Goal: Task Accomplishment & Management: Use online tool/utility

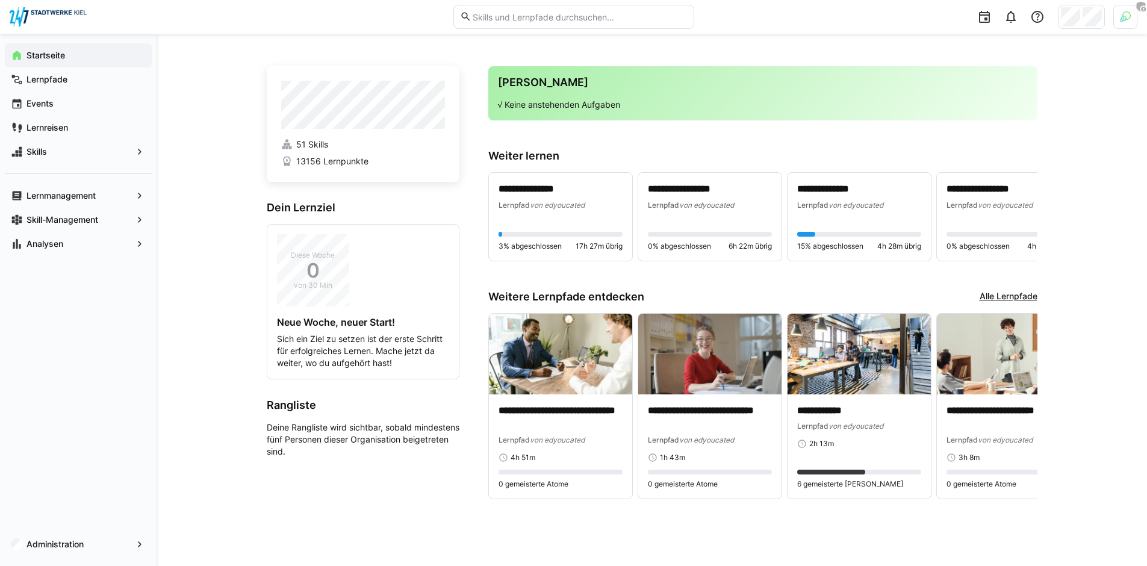
click at [1118, 22] on div at bounding box center [1125, 17] width 24 height 24
click at [1070, 17] on div at bounding box center [573, 283] width 1147 height 566
click at [70, 550] on span "Administration" at bounding box center [78, 544] width 107 height 12
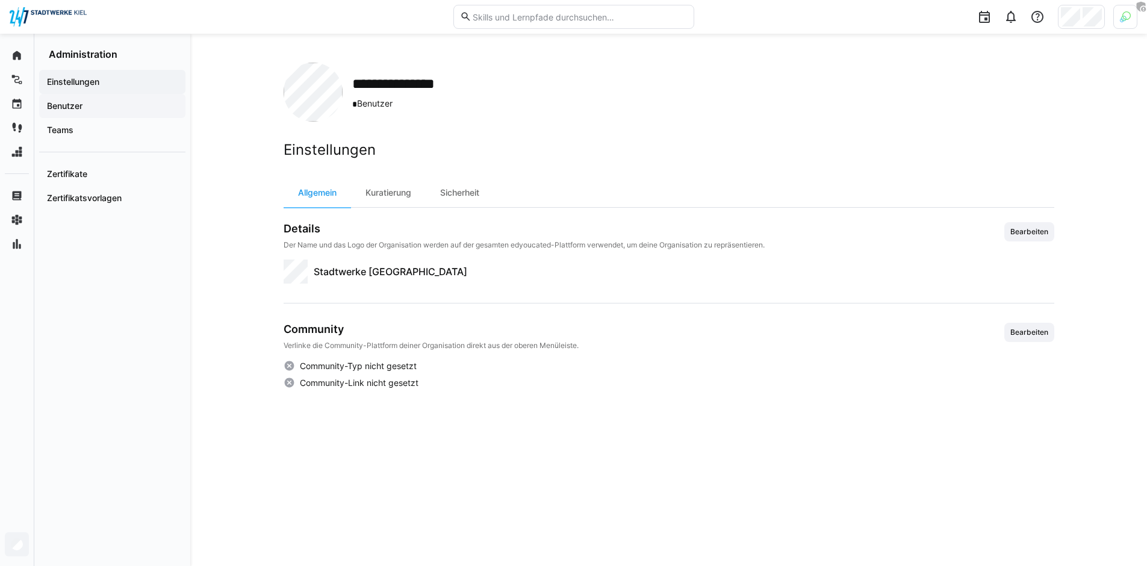
click at [133, 107] on span "Benutzer" at bounding box center [112, 106] width 134 height 12
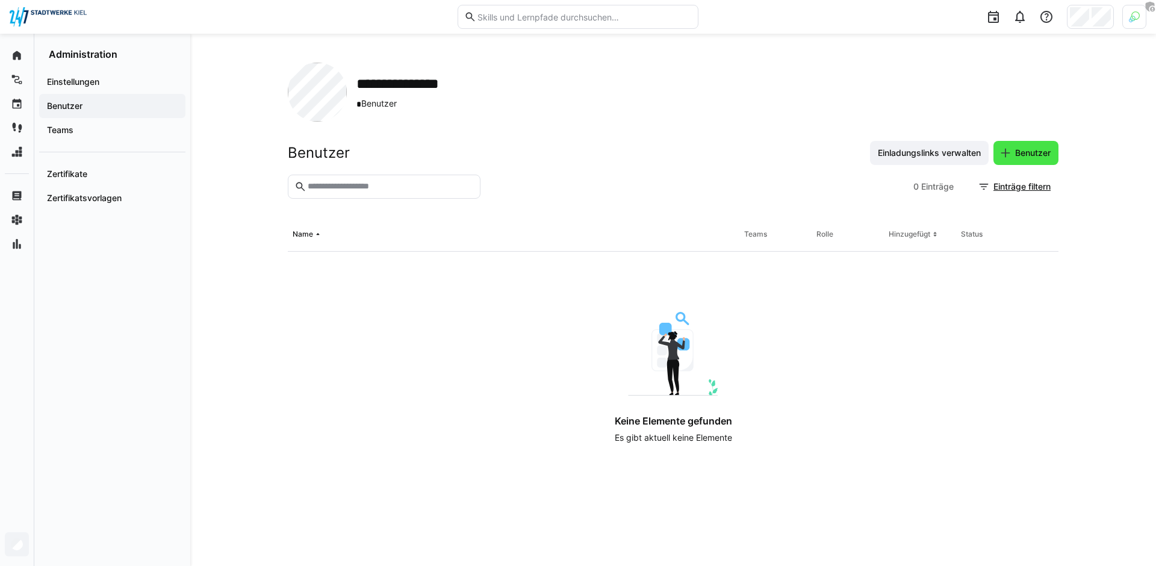
click at [1037, 158] on span "Benutzer" at bounding box center [1032, 153] width 39 height 12
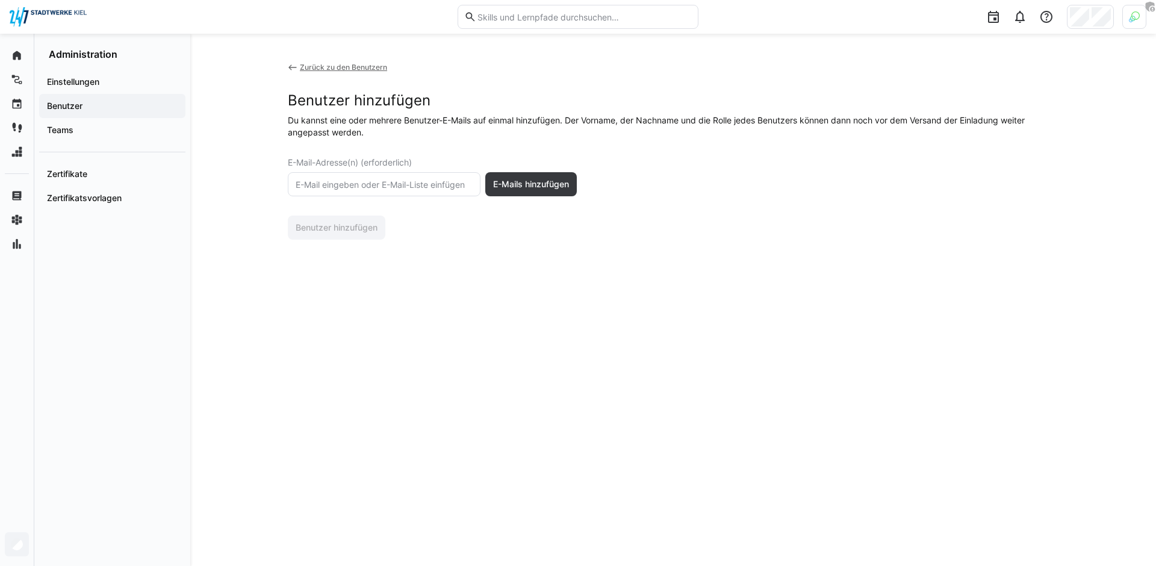
click at [380, 182] on input "text" at bounding box center [383, 184] width 179 height 11
paste input "[EMAIL_ADDRESS][DOMAIN_NAME]"
type input "[EMAIL_ADDRESS][DOMAIN_NAME]"
click at [535, 194] on span "E-Mails hinzufügen" at bounding box center [530, 184] width 91 height 24
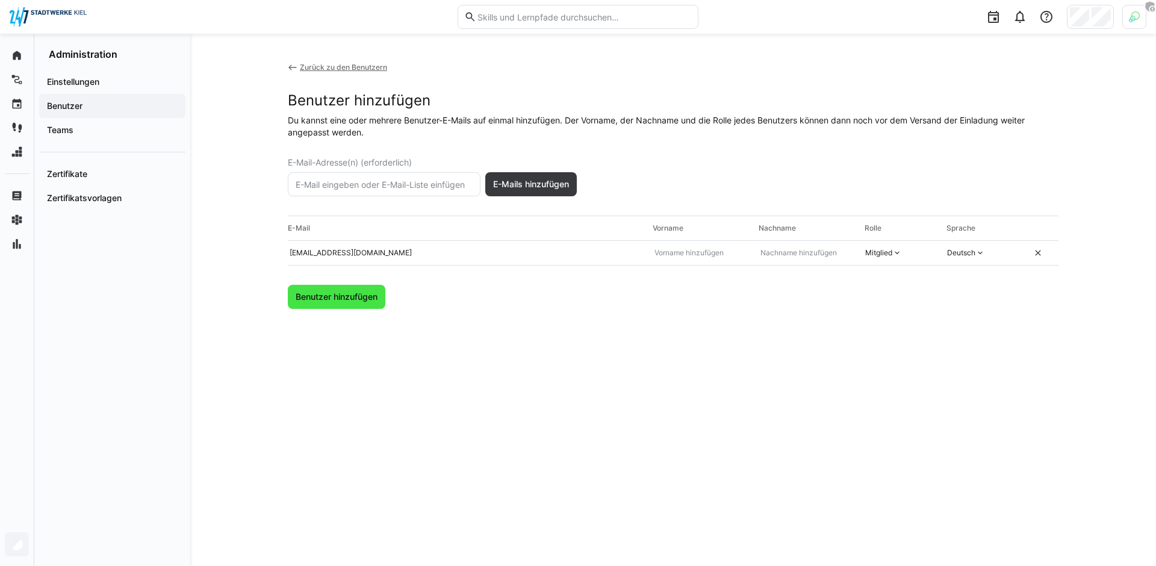
click at [326, 298] on span "Benutzer hinzufügen" at bounding box center [336, 297] width 85 height 12
click at [365, 169] on eds-form-field "E-Mail-Adresse(n) (erforderlich)" at bounding box center [384, 177] width 193 height 39
click at [378, 180] on input "text" at bounding box center [383, 184] width 179 height 11
paste input "[EMAIL_ADDRESS][DOMAIN_NAME]"
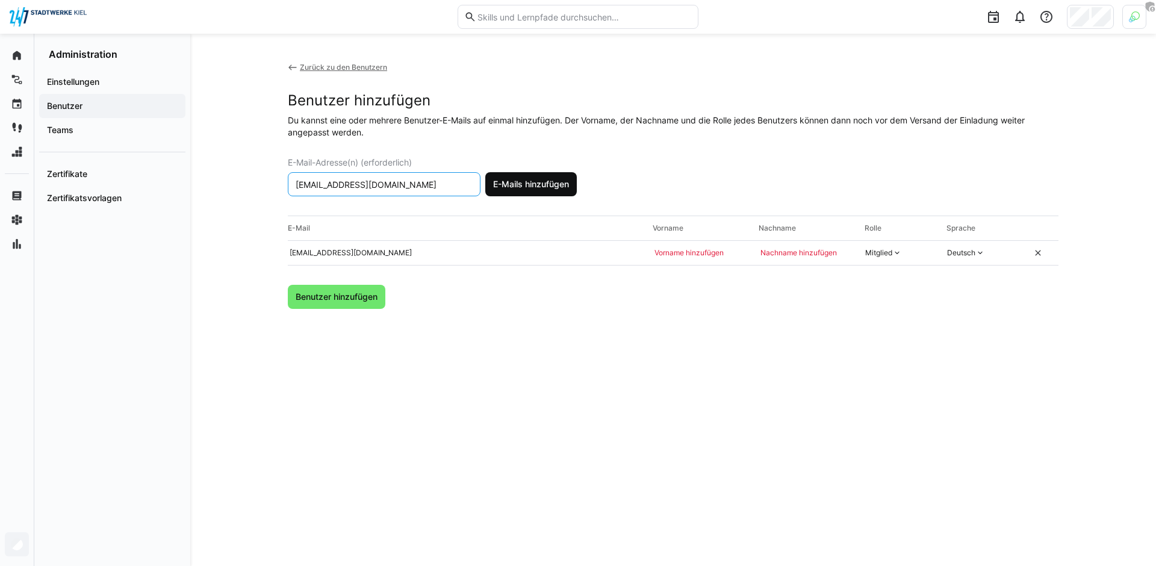
type input "[EMAIL_ADDRESS][DOMAIN_NAME]"
click at [524, 176] on span "E-Mails hinzufügen" at bounding box center [530, 184] width 91 height 24
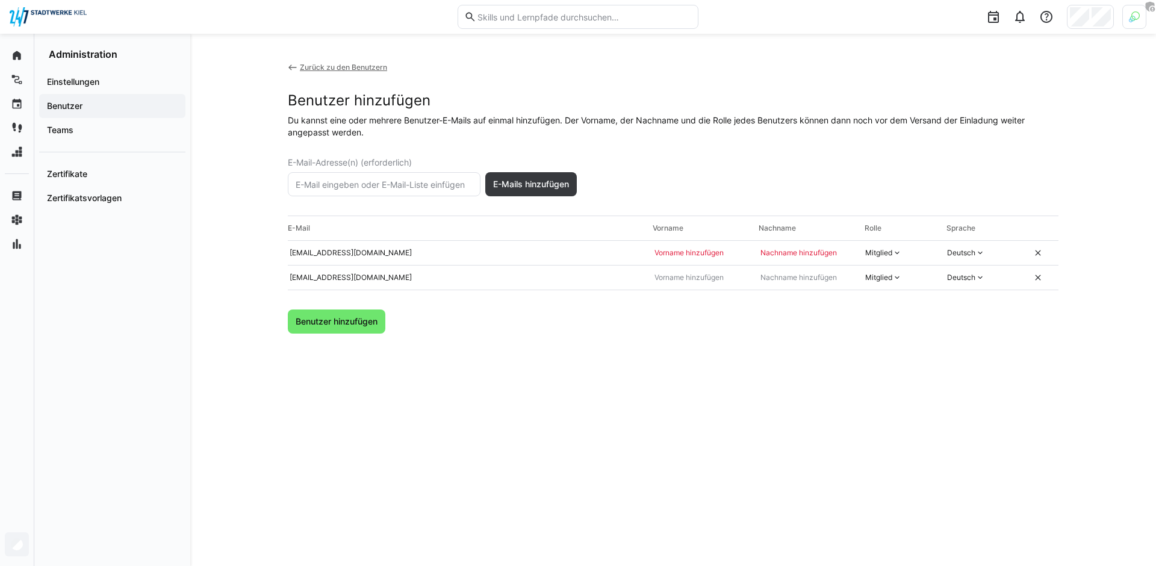
click at [366, 188] on input "text" at bounding box center [383, 184] width 179 height 11
paste input "[PERSON_NAME][EMAIL_ADDRESS][DOMAIN_NAME]"
type input "[PERSON_NAME][EMAIL_ADDRESS][DOMAIN_NAME]"
click at [557, 185] on span "E-Mails hinzufügen" at bounding box center [530, 184] width 79 height 12
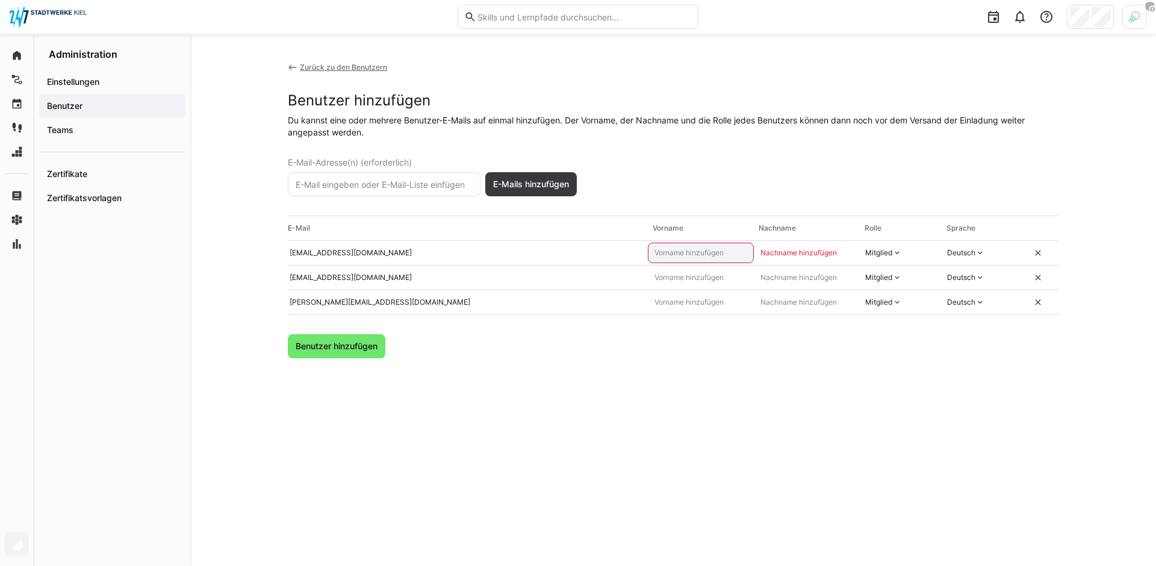
click at [721, 255] on input "text" at bounding box center [700, 253] width 95 height 10
type input "[PERSON_NAME]"
type input "Dibbern"
click at [893, 253] on eds-icon at bounding box center [897, 253] width 10 height 10
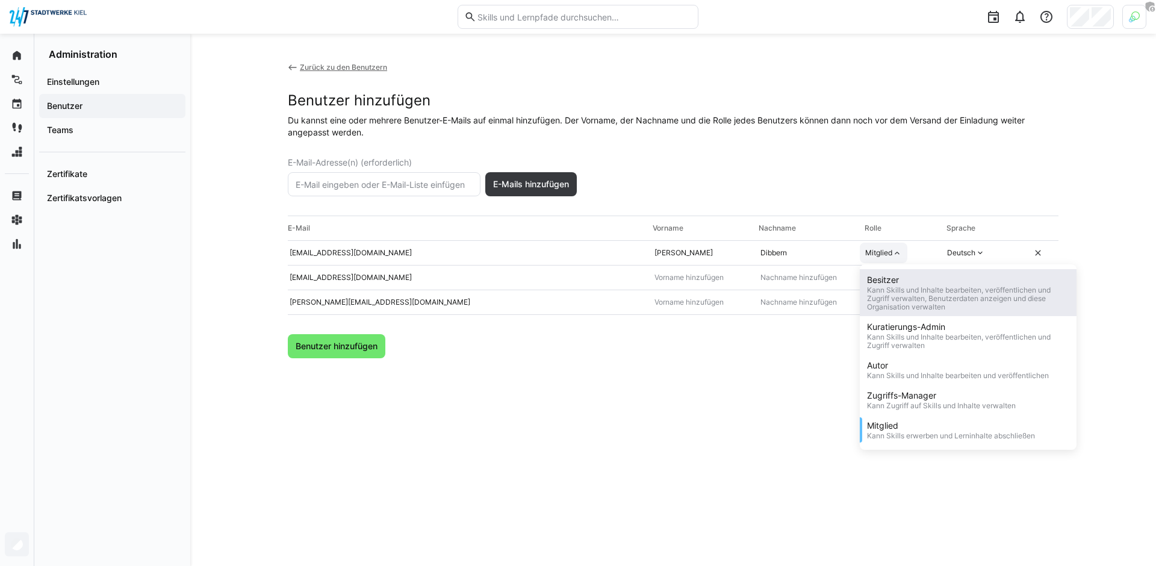
click at [892, 278] on div "Besitzer" at bounding box center [968, 280] width 202 height 12
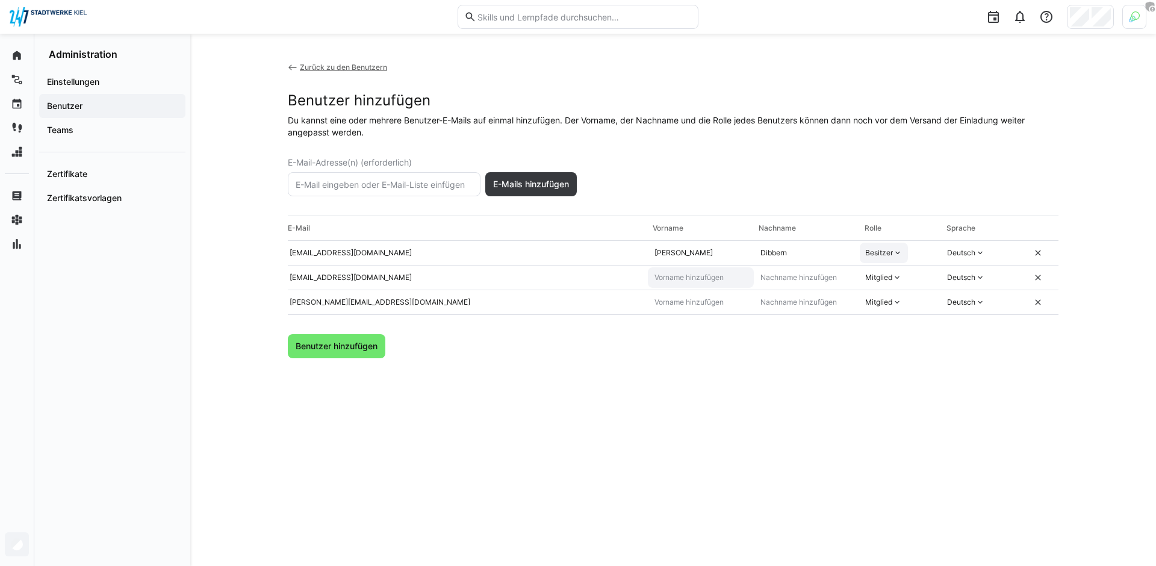
click at [727, 281] on input "text" at bounding box center [700, 278] width 95 height 10
type input "[PERSON_NAME]"
type input "Steltzner"
click at [881, 279] on div "Mitglied" at bounding box center [878, 278] width 27 height 10
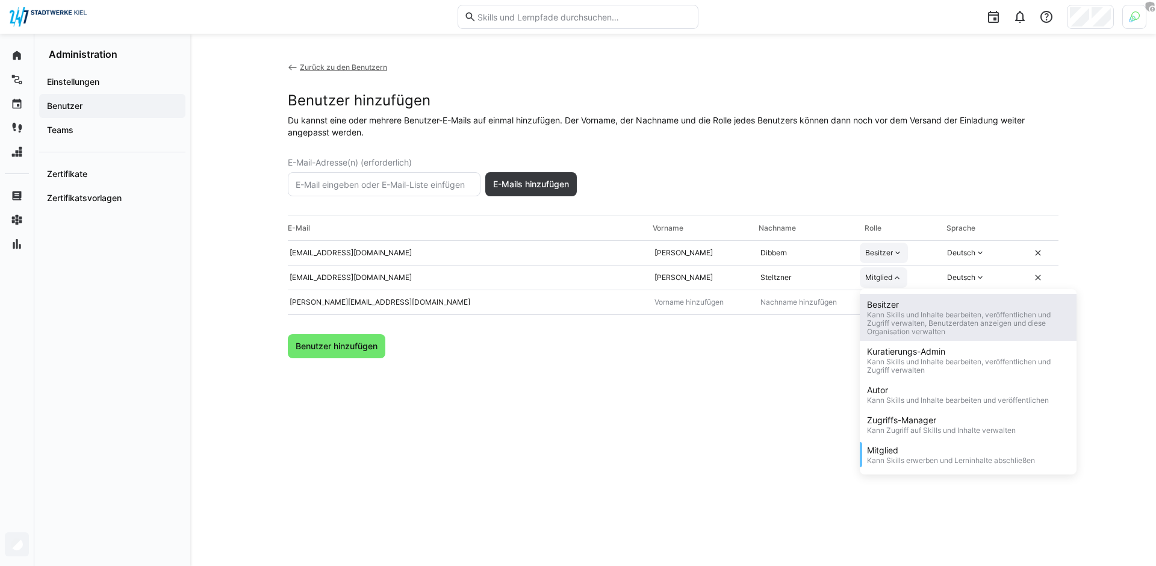
click at [885, 311] on div "Kann Skills und Inhalte bearbeiten, veröffentlichen und Zugriff verwalten, Benu…" at bounding box center [968, 323] width 202 height 25
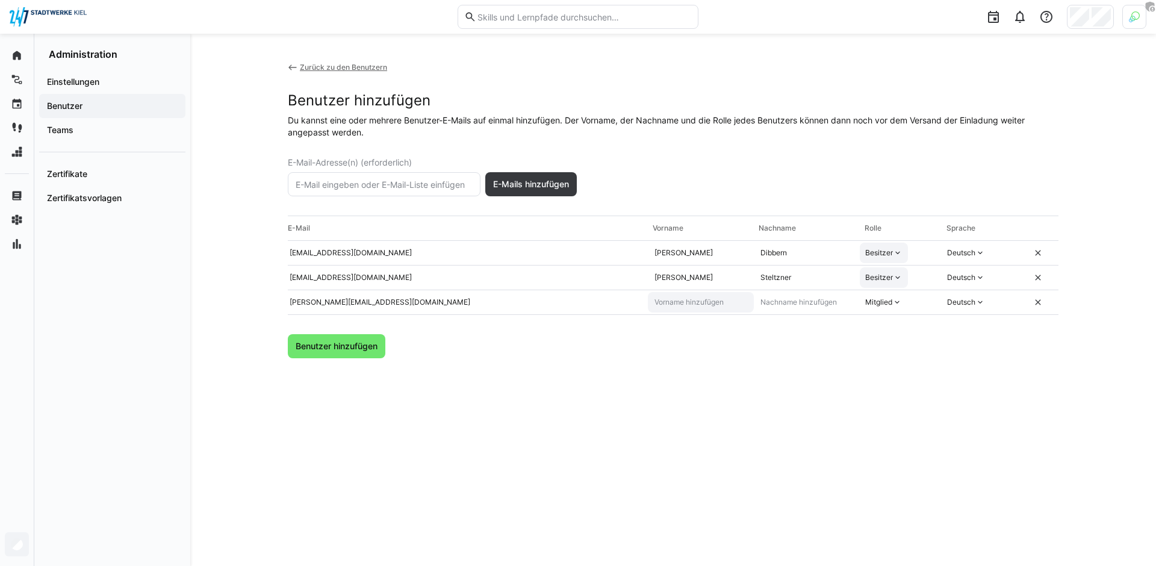
click at [672, 312] on eds-input at bounding box center [701, 302] width 106 height 20
type input "[PERSON_NAME]"
type input "Haas"
click at [899, 306] on eds-icon at bounding box center [897, 302] width 10 height 10
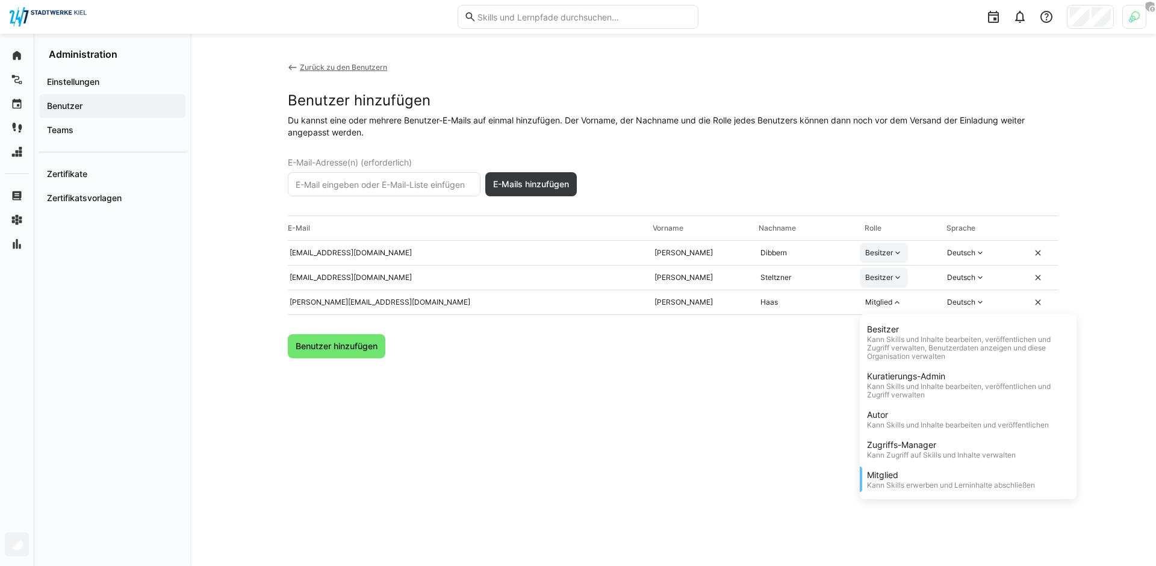
click at [884, 333] on div "Besitzer" at bounding box center [968, 329] width 202 height 12
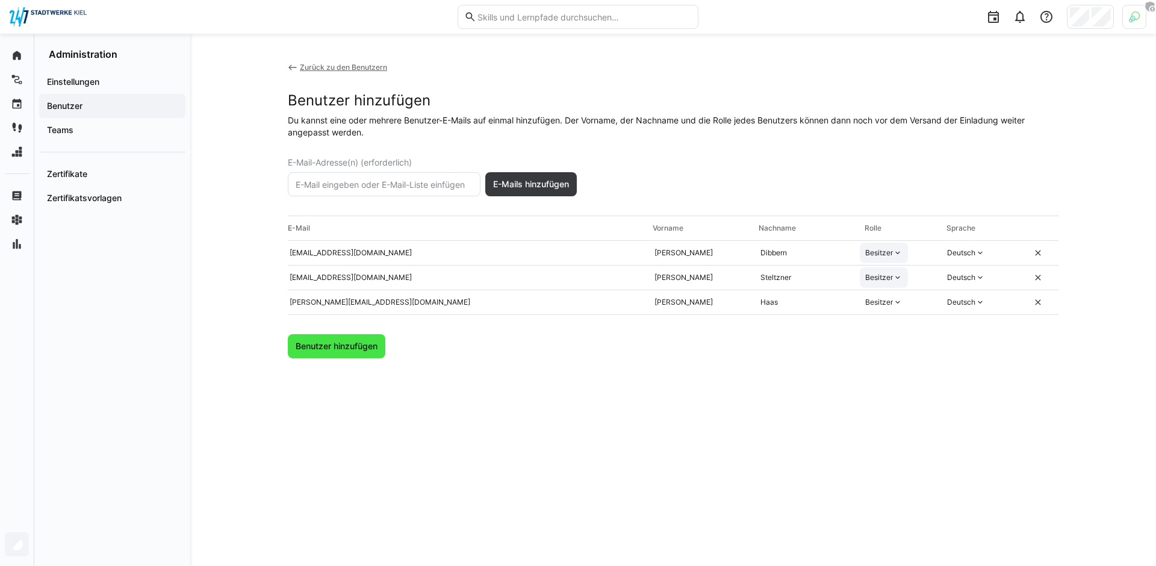
click at [326, 344] on span "Benutzer hinzufügen" at bounding box center [336, 346] width 85 height 12
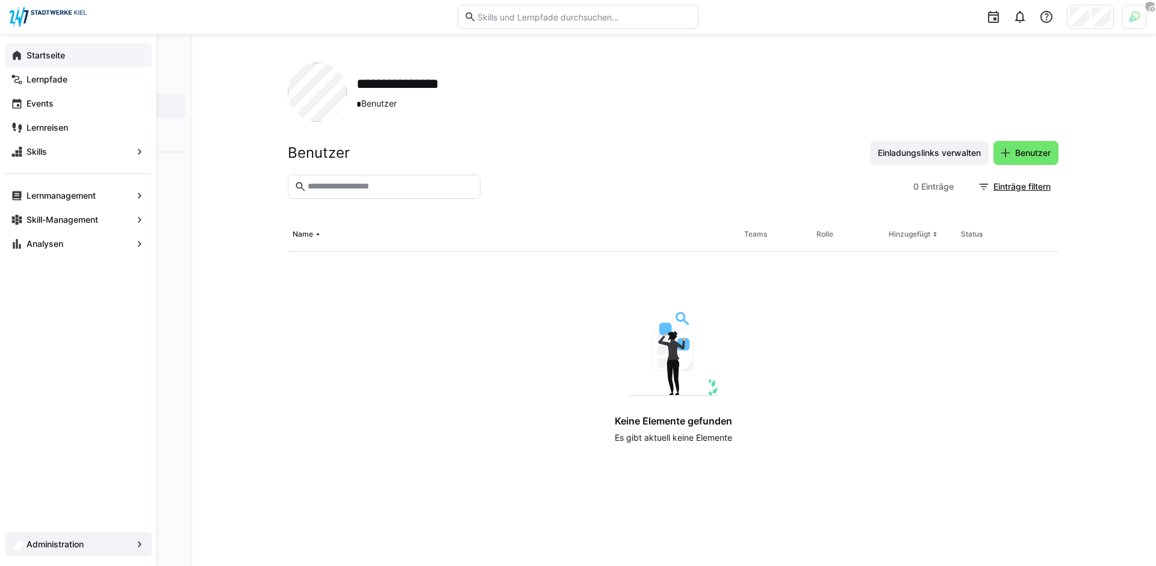
click at [0, 0] on app-navigation-label "Startseite" at bounding box center [0, 0] width 0 height 0
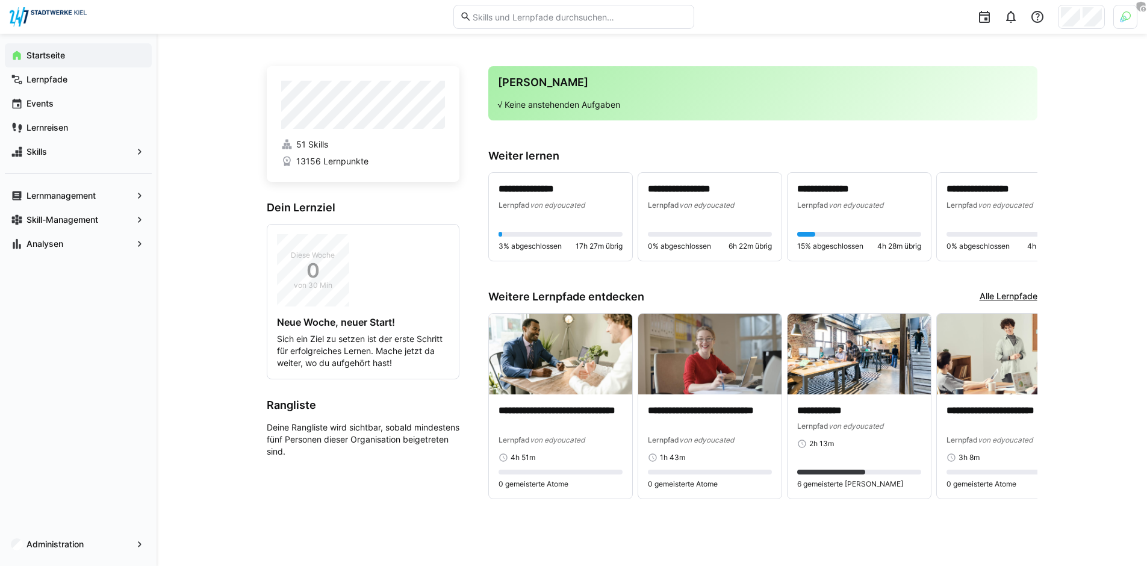
click at [225, 285] on div "**********" at bounding box center [652, 300] width 990 height 532
click at [0, 0] on app-navigation-label "Lernpfade" at bounding box center [0, 0] width 0 height 0
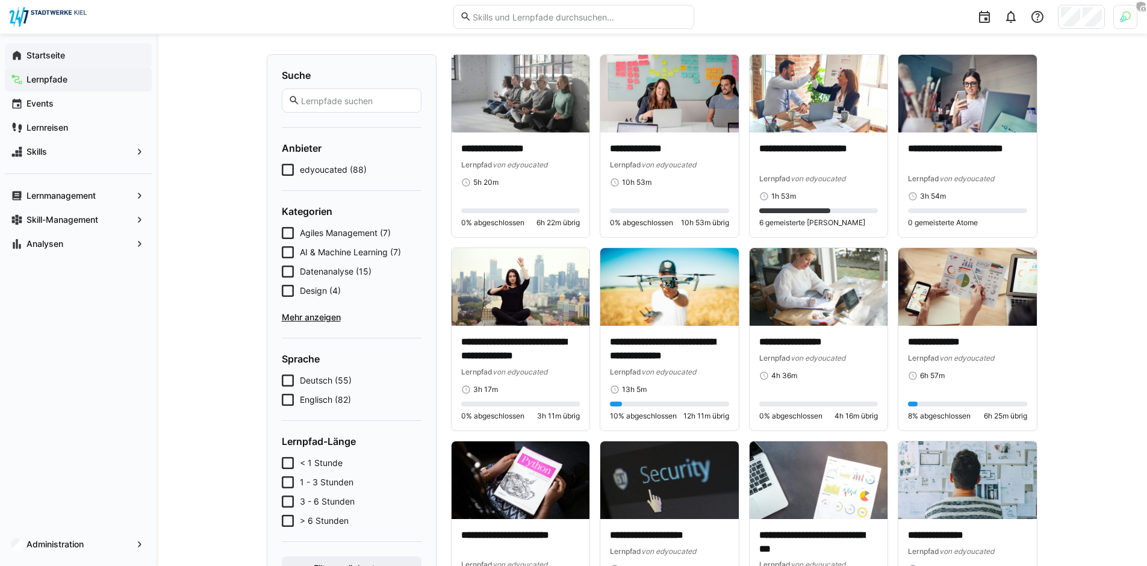
scroll to position [75, 0]
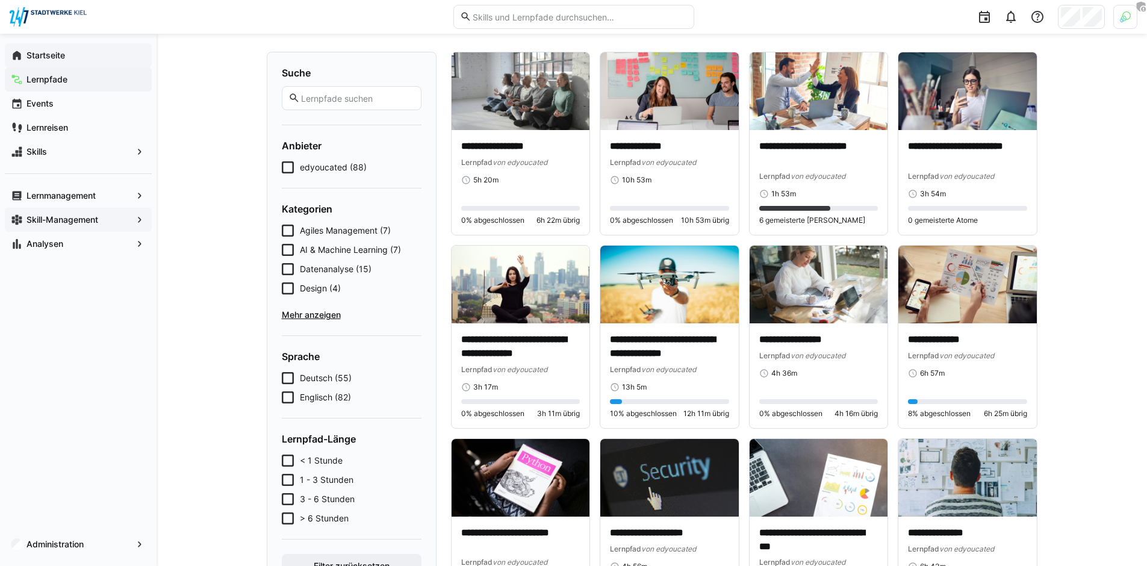
click at [0, 0] on app-navigation-label "Skill-Management" at bounding box center [0, 0] width 0 height 0
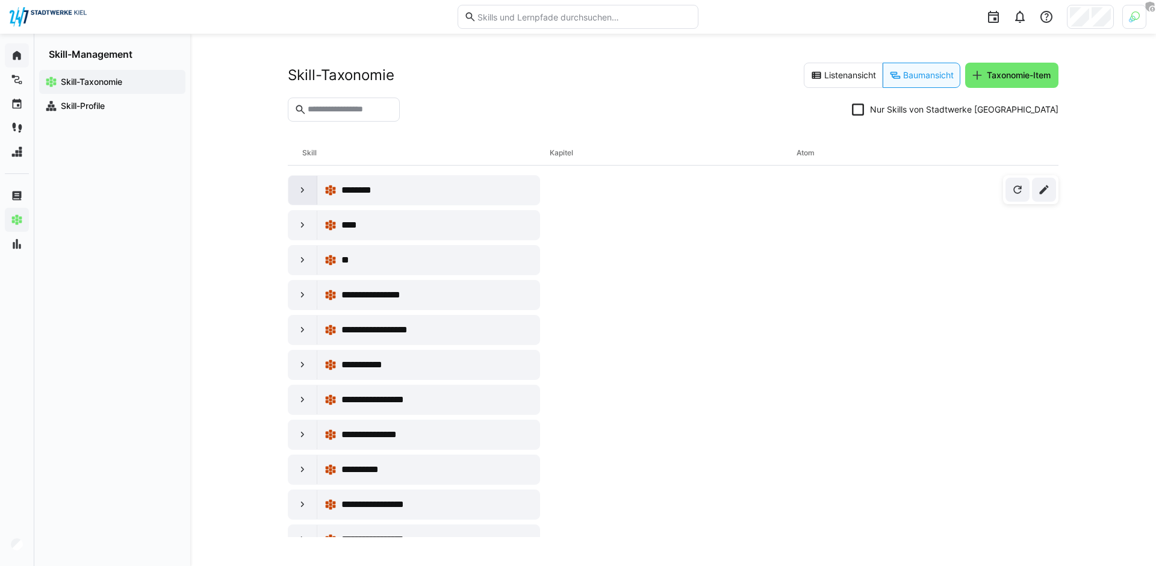
click at [311, 190] on div at bounding box center [302, 190] width 29 height 29
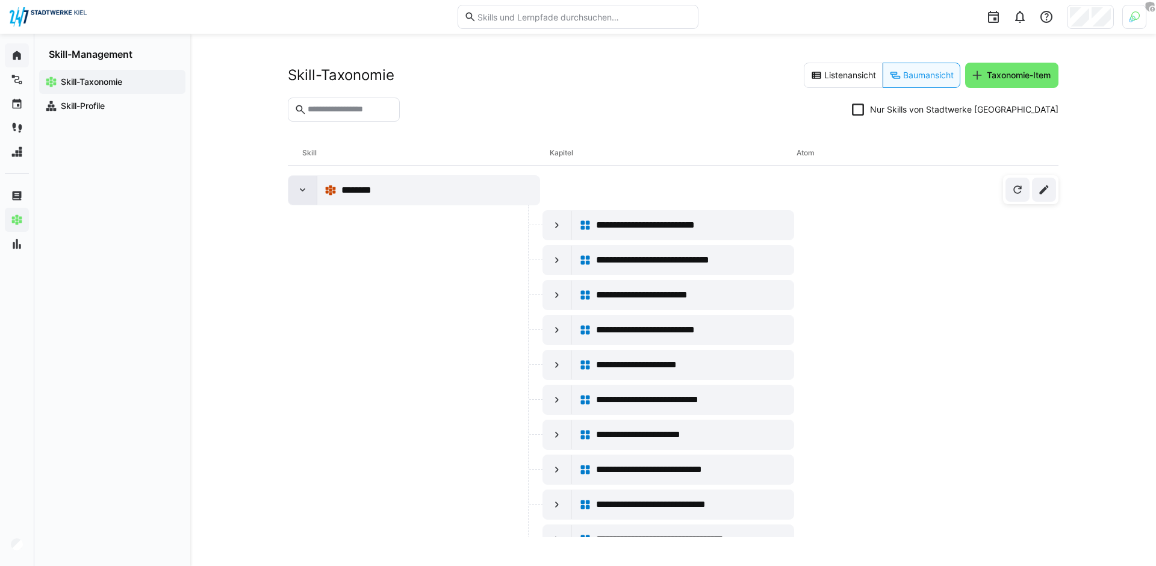
click at [290, 193] on div at bounding box center [302, 190] width 29 height 29
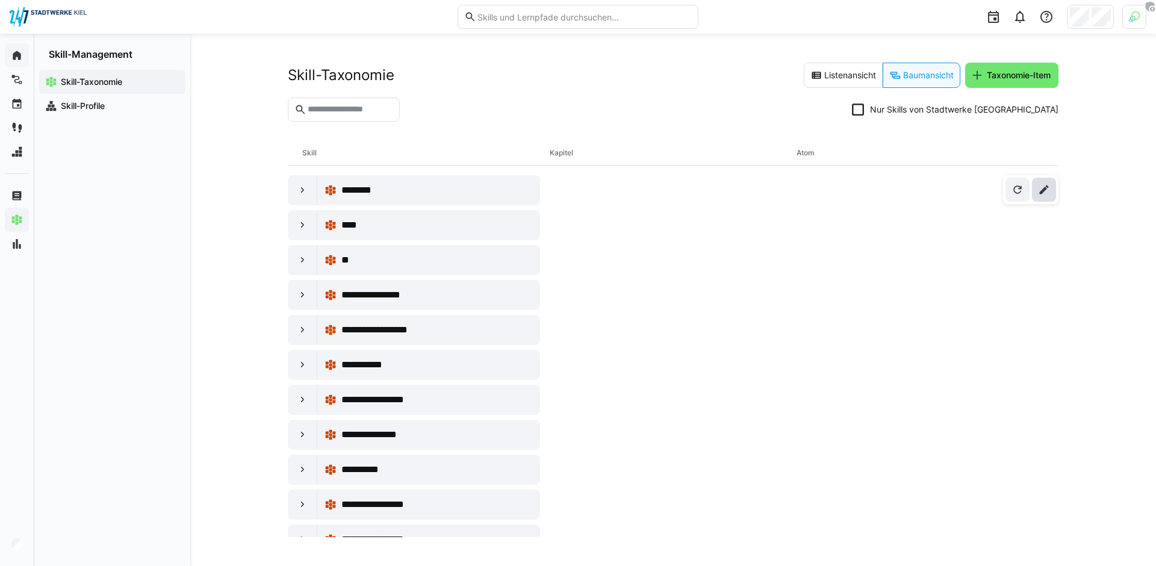
click at [1047, 194] on eds-icon at bounding box center [1044, 190] width 12 height 12
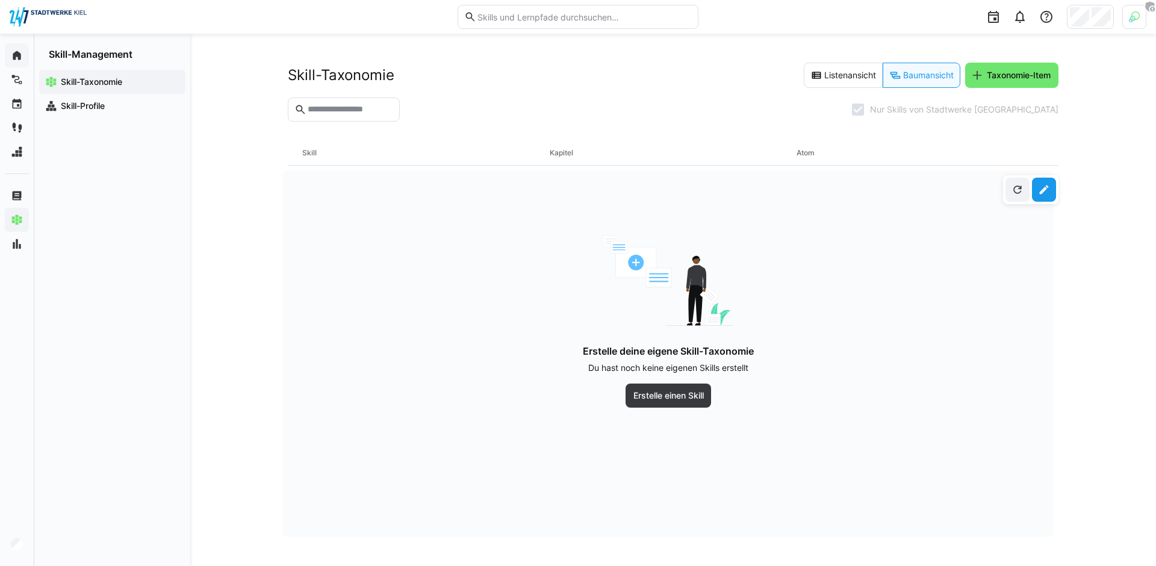
click at [1039, 188] on eds-icon at bounding box center [1044, 190] width 12 height 12
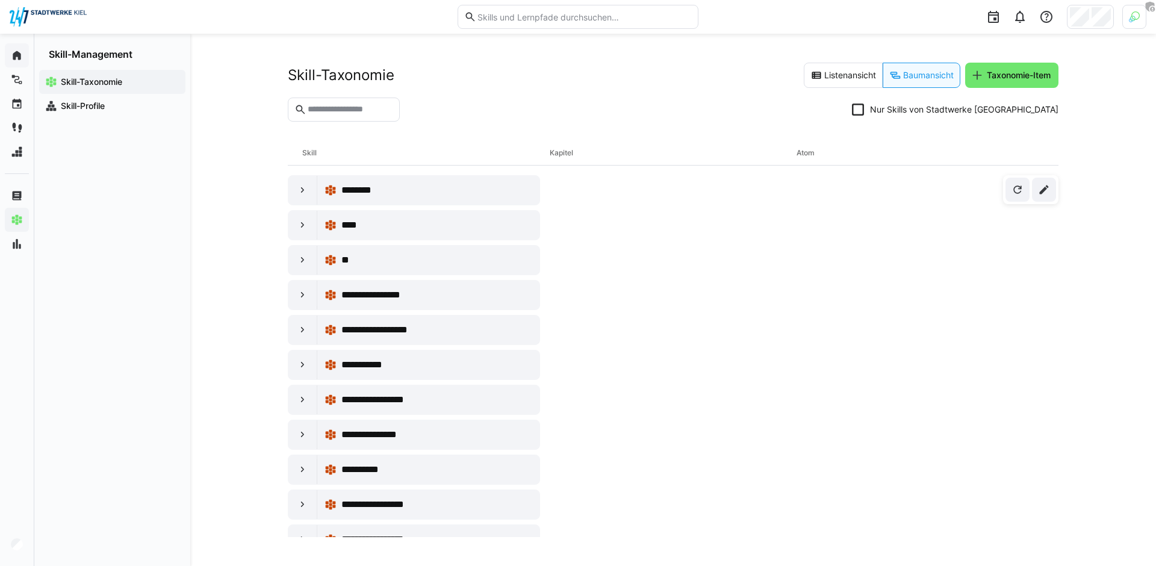
click at [864, 108] on icon at bounding box center [858, 110] width 12 height 12
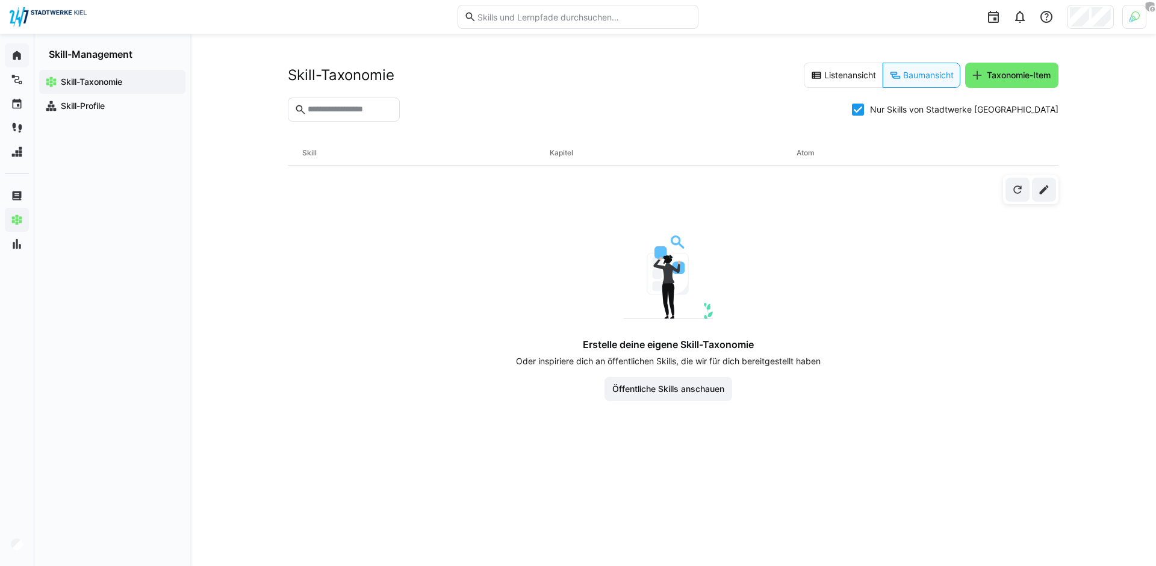
click at [864, 109] on icon at bounding box center [858, 110] width 12 height 12
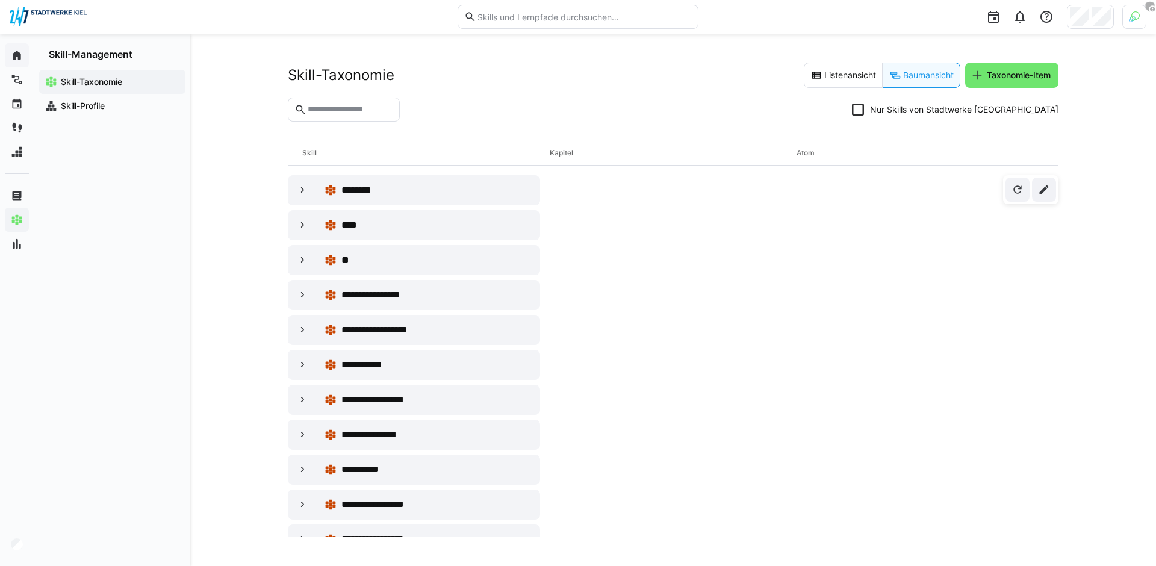
click at [864, 109] on icon at bounding box center [858, 110] width 12 height 12
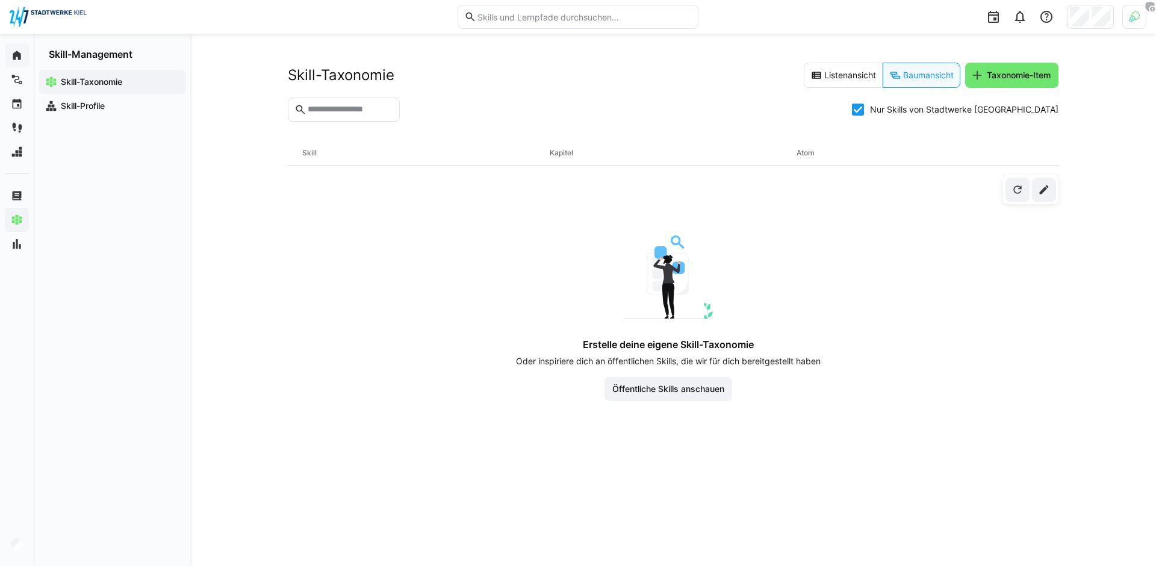
click at [864, 109] on icon at bounding box center [858, 110] width 12 height 12
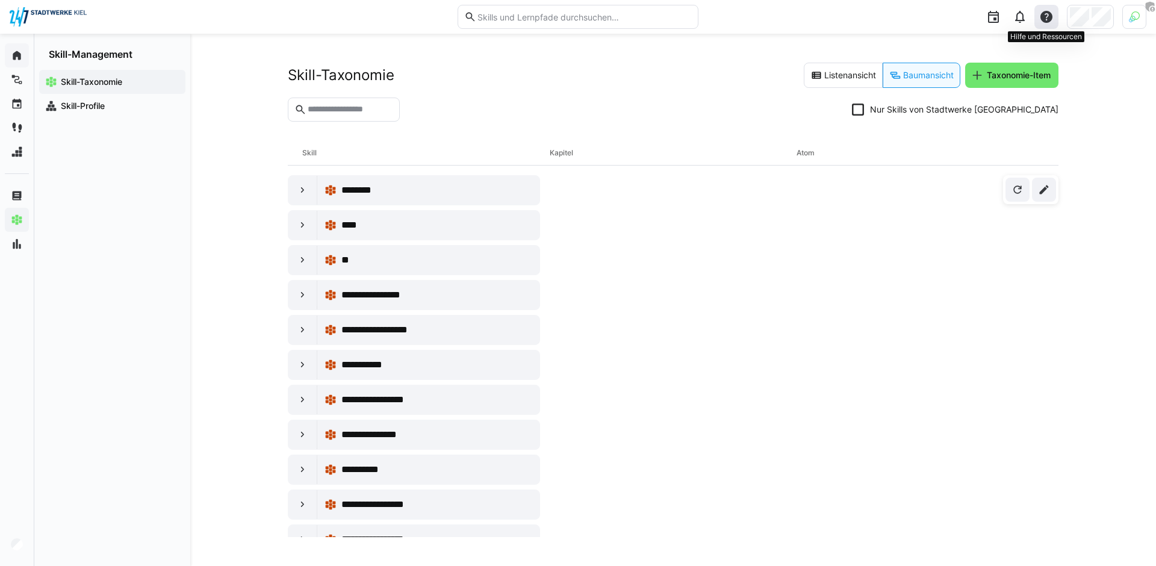
click at [1051, 25] on div at bounding box center [1046, 17] width 24 height 24
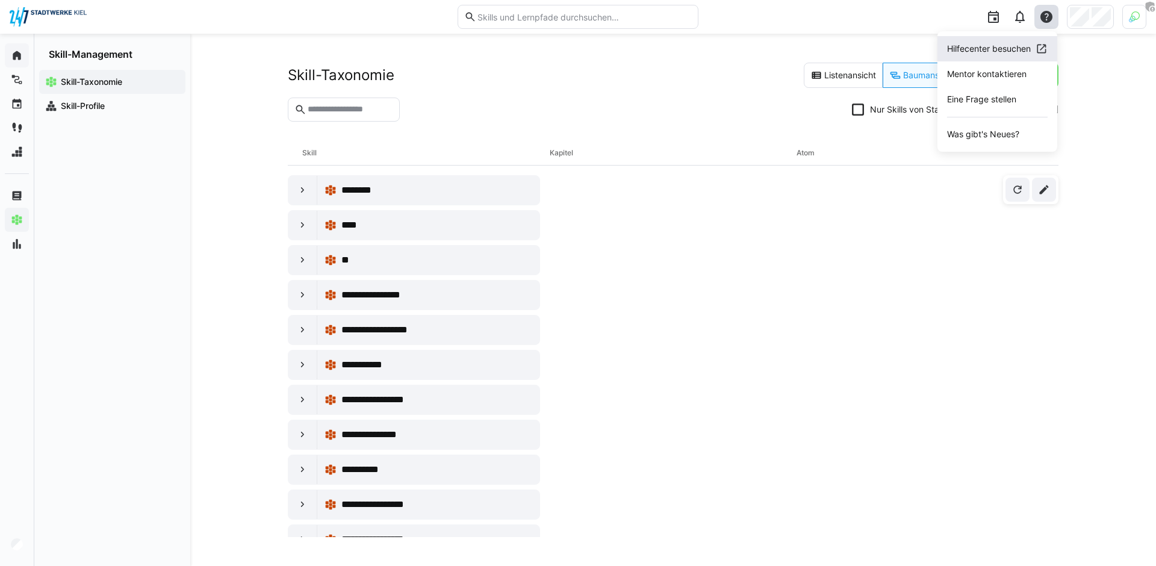
click at [976, 54] on div "Hilfecenter besuchen" at bounding box center [989, 49] width 84 height 12
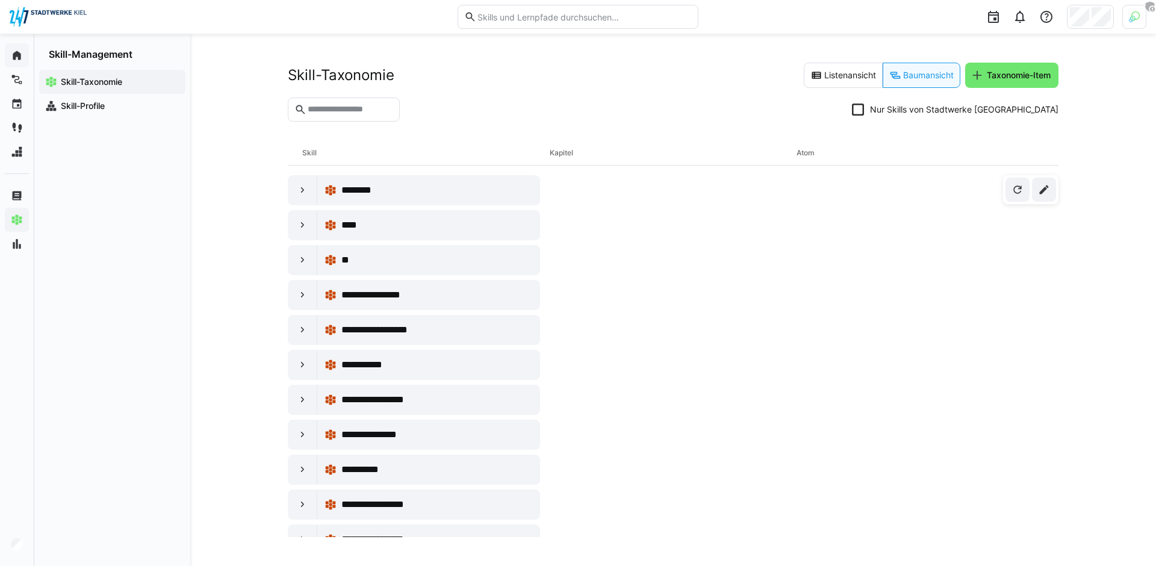
click at [455, 122] on section "Nur Skills von Stadtwerke [GEOGRAPHIC_DATA]" at bounding box center [673, 115] width 771 height 34
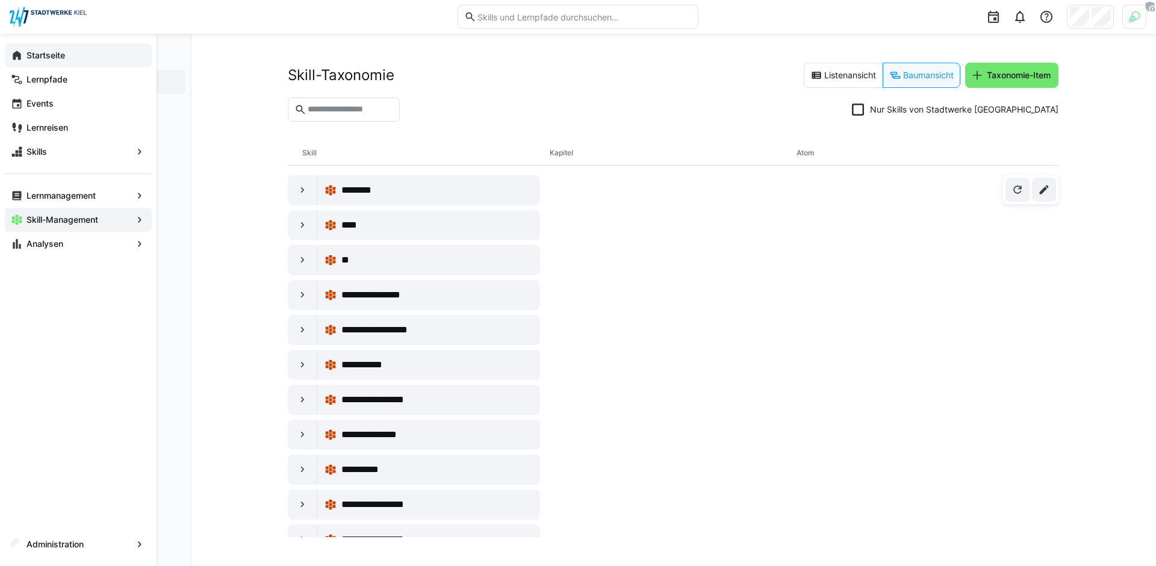
click at [23, 58] on div "Startseite" at bounding box center [78, 55] width 147 height 24
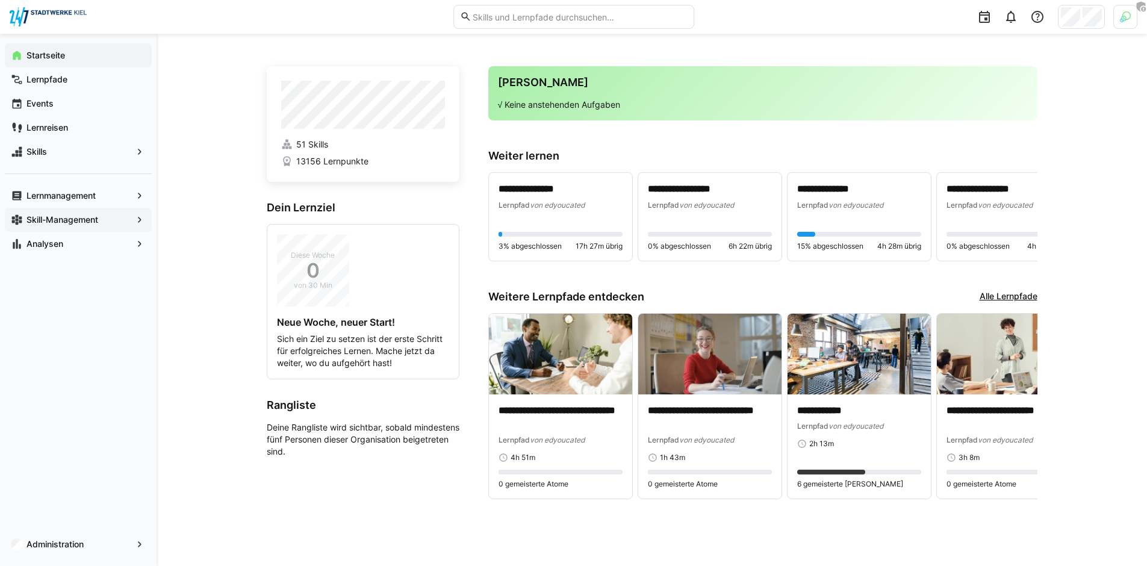
click at [245, 192] on div "**********" at bounding box center [652, 300] width 990 height 532
drag, startPoint x: 224, startPoint y: 266, endPoint x: 223, endPoint y: 302, distance: 36.1
click at [224, 266] on div "**********" at bounding box center [652, 300] width 990 height 532
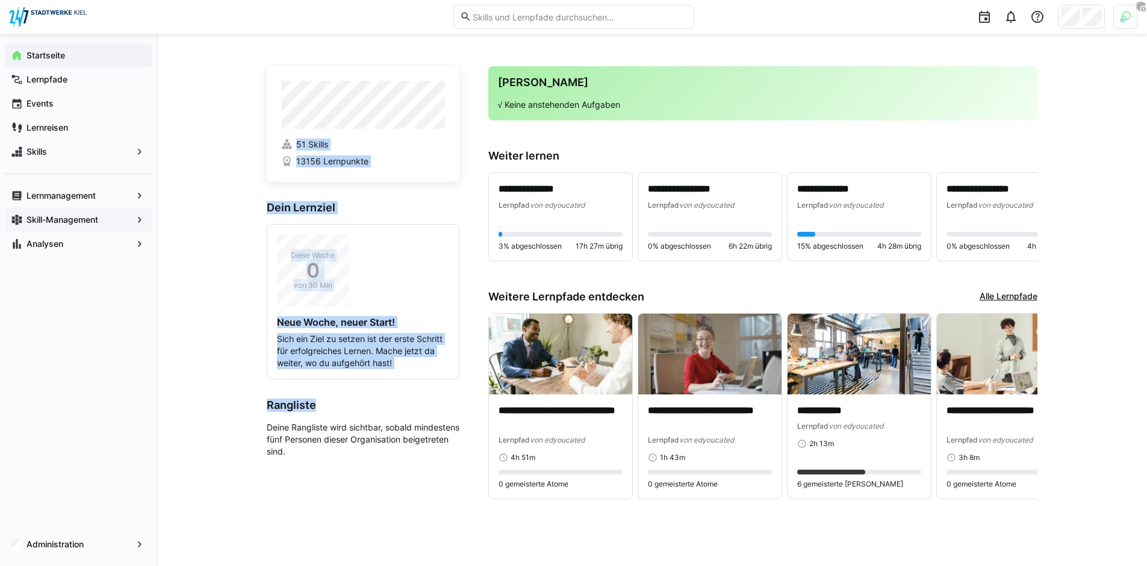
drag, startPoint x: 298, startPoint y: 407, endPoint x: 341, endPoint y: 411, distance: 42.9
click at [341, 411] on div "**********" at bounding box center [652, 300] width 990 height 532
click at [315, 412] on div at bounding box center [315, 412] width 0 height 0
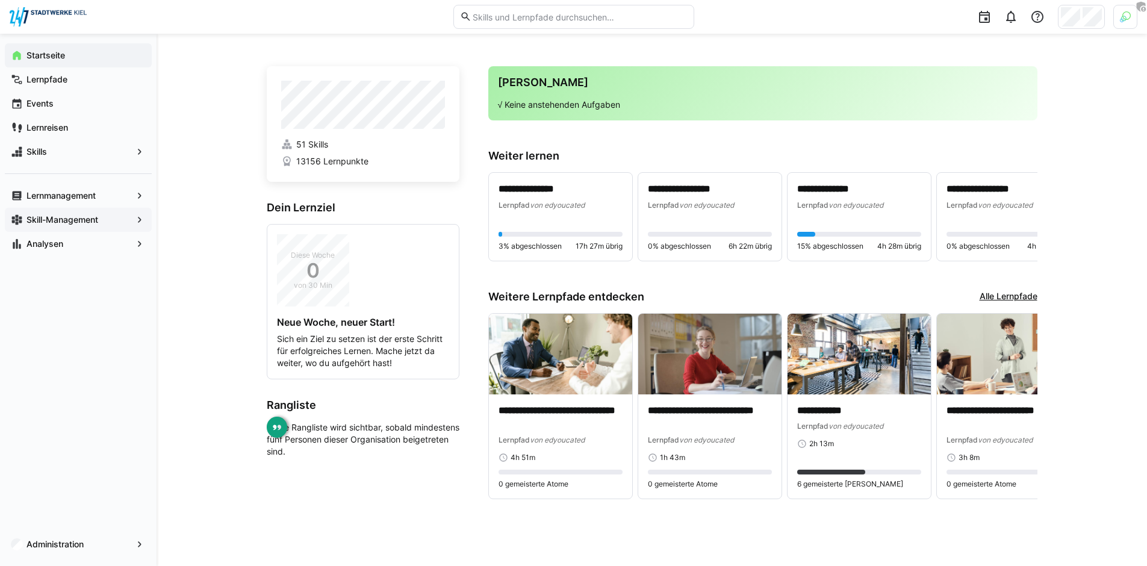
click at [306, 406] on h3 "Rangliste" at bounding box center [363, 404] width 193 height 13
click at [219, 217] on div "**********" at bounding box center [652, 300] width 990 height 532
click at [185, 98] on div "**********" at bounding box center [652, 300] width 990 height 532
click at [78, 79] on span "Lernpfade" at bounding box center [85, 79] width 121 height 12
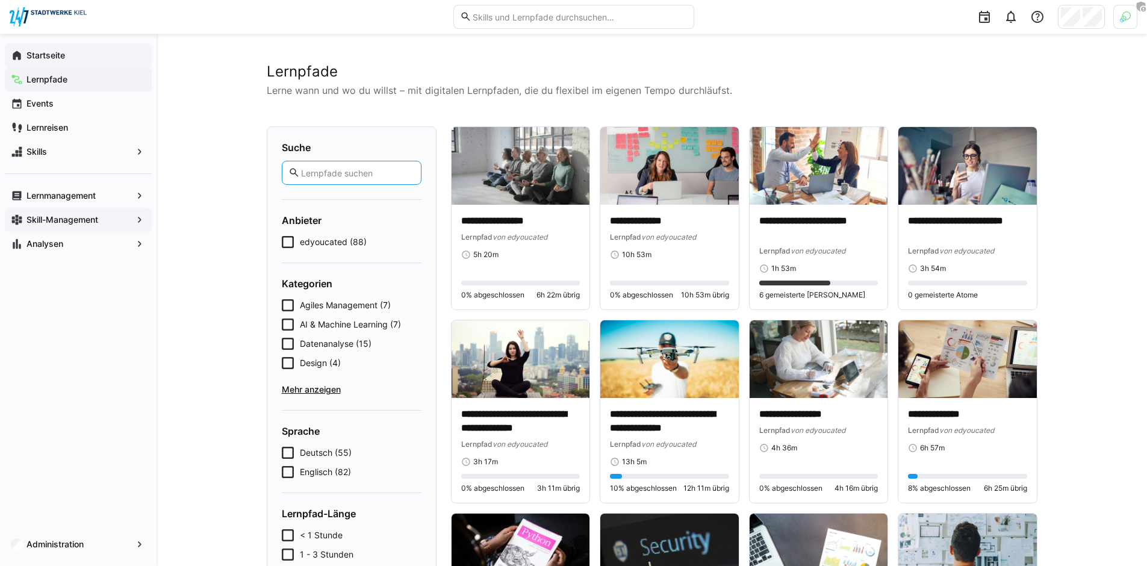
click at [353, 176] on input "text" at bounding box center [357, 172] width 114 height 11
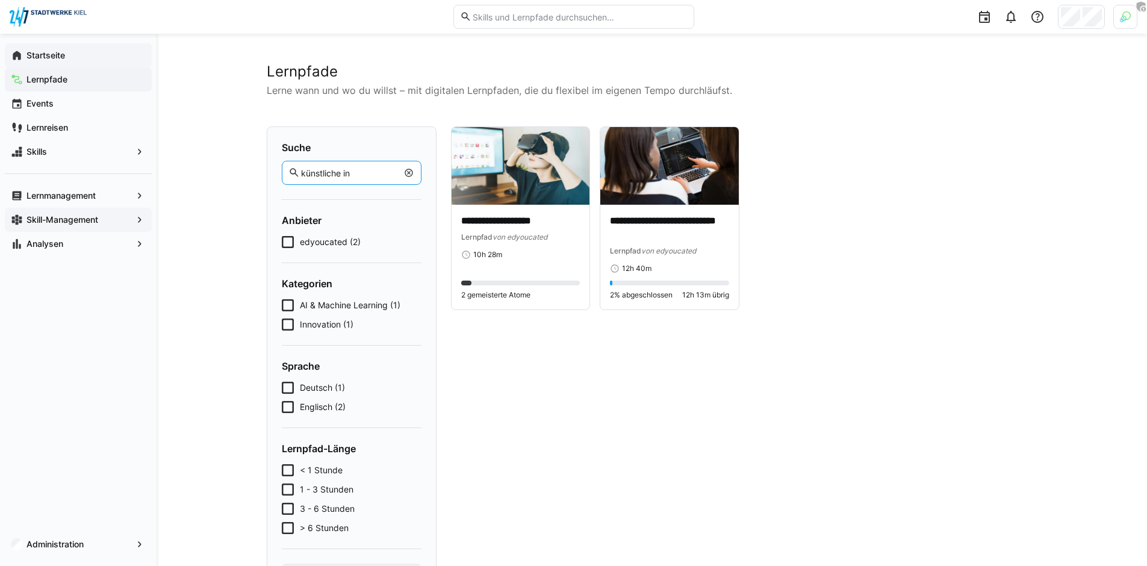
type input "künstliche in"
click at [338, 167] on eds-input "künstliche in" at bounding box center [352, 173] width 140 height 24
click at [340, 168] on input "künstliche in" at bounding box center [349, 172] width 98 height 11
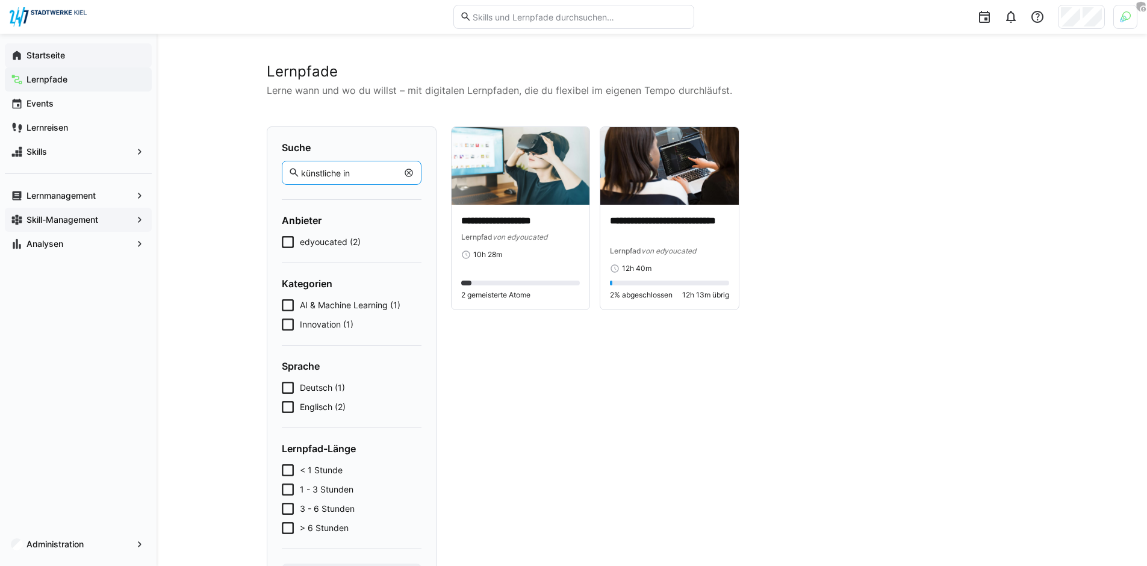
click at [340, 168] on input "künstliche in" at bounding box center [349, 172] width 98 height 11
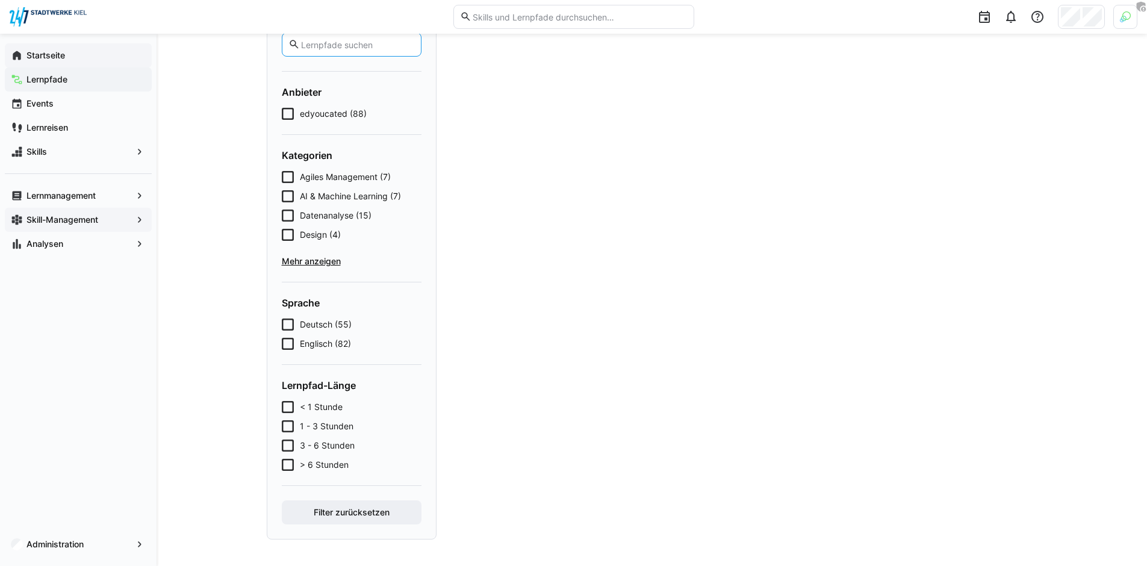
scroll to position [131, 0]
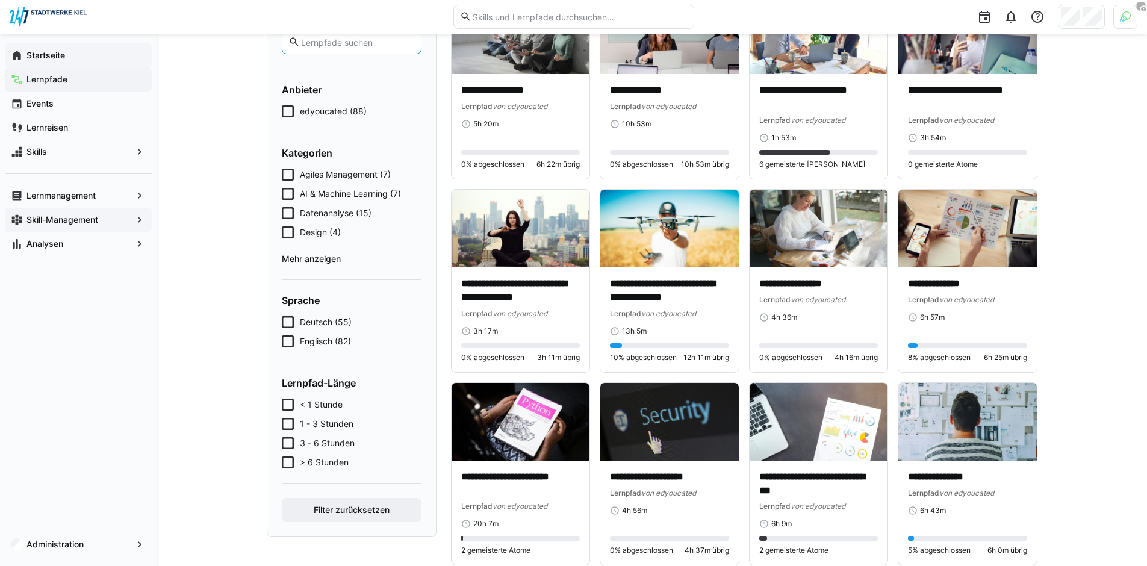
click at [287, 191] on icon at bounding box center [288, 194] width 12 height 12
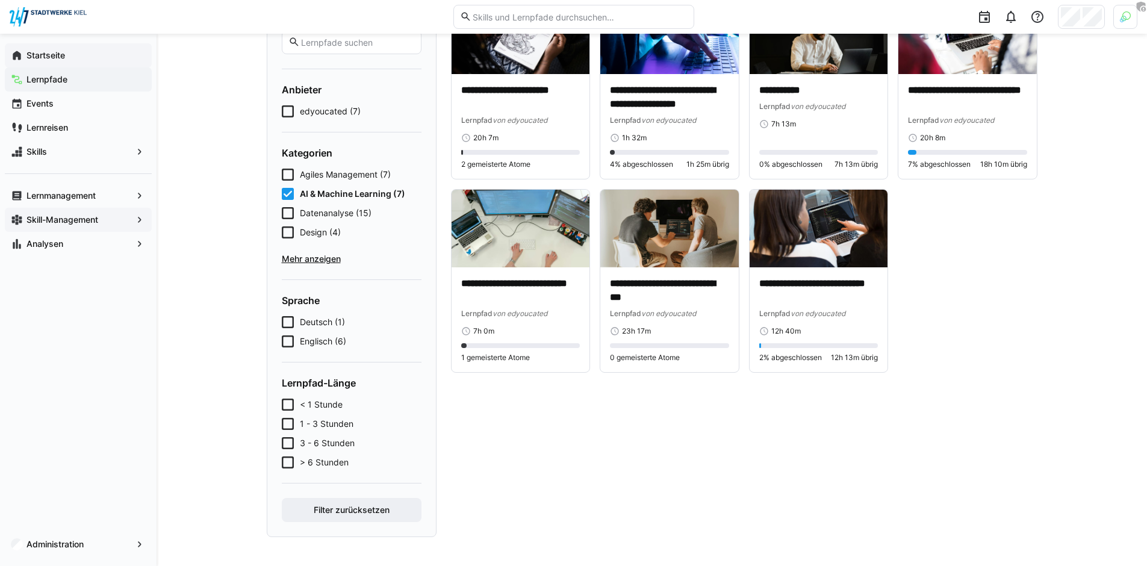
click at [291, 195] on icon at bounding box center [288, 194] width 12 height 12
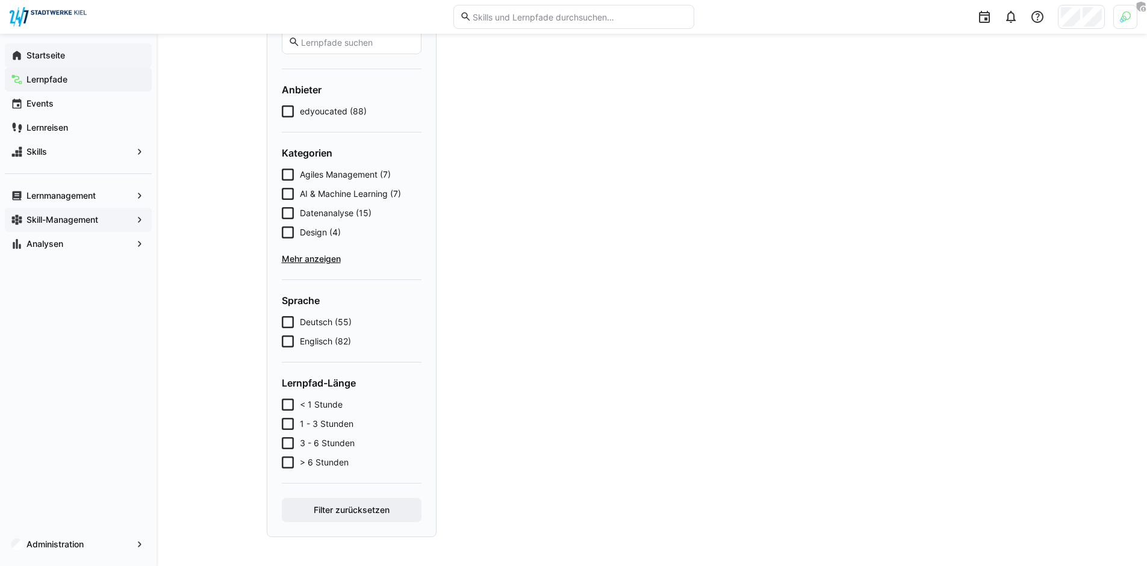
click at [288, 322] on icon at bounding box center [288, 322] width 12 height 12
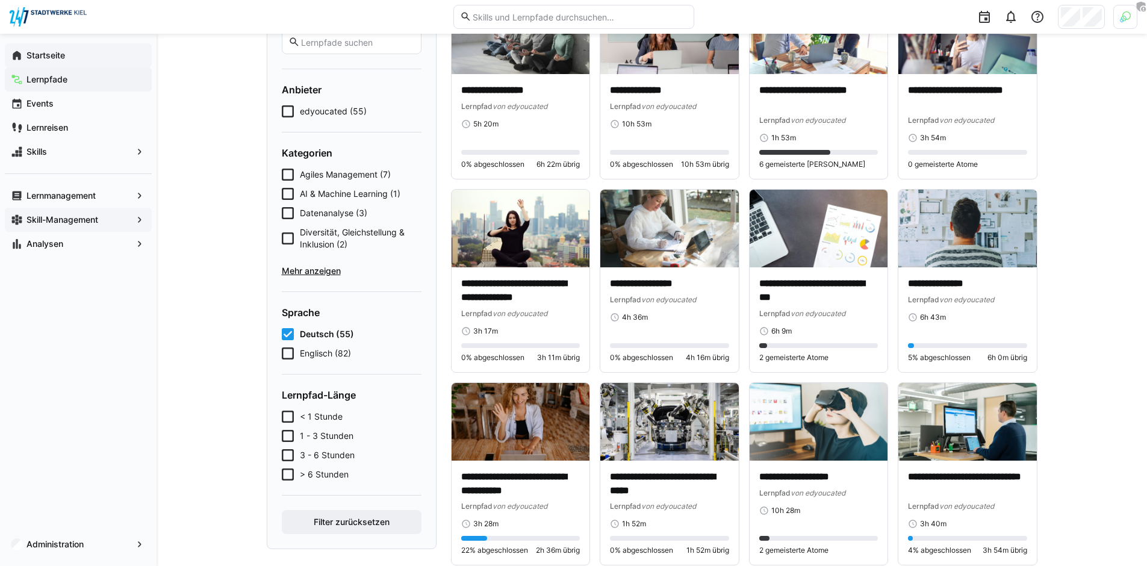
click at [290, 332] on icon at bounding box center [288, 334] width 12 height 12
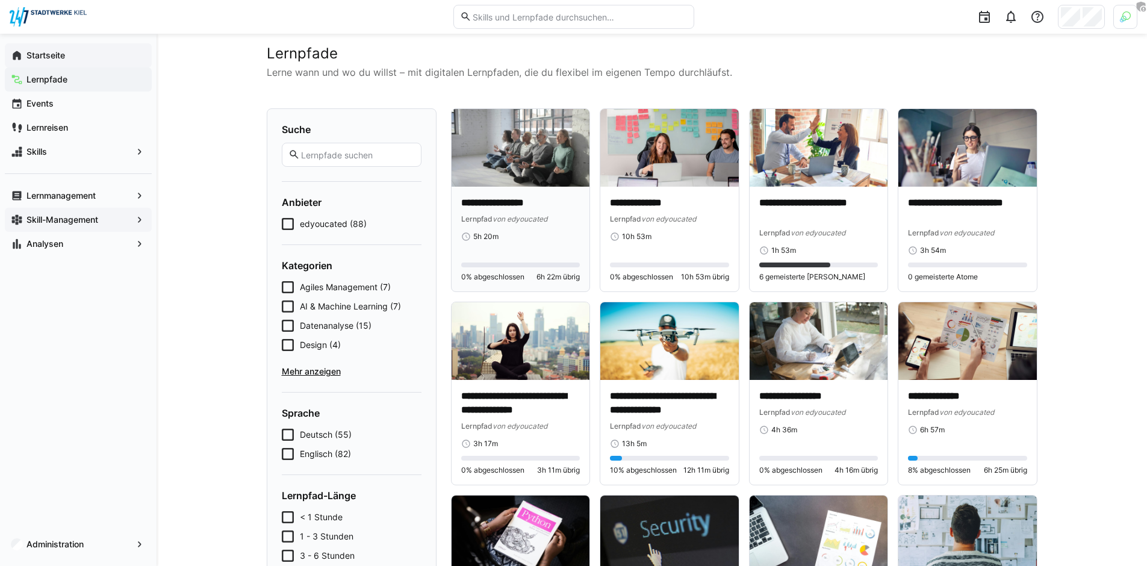
scroll to position [0, 0]
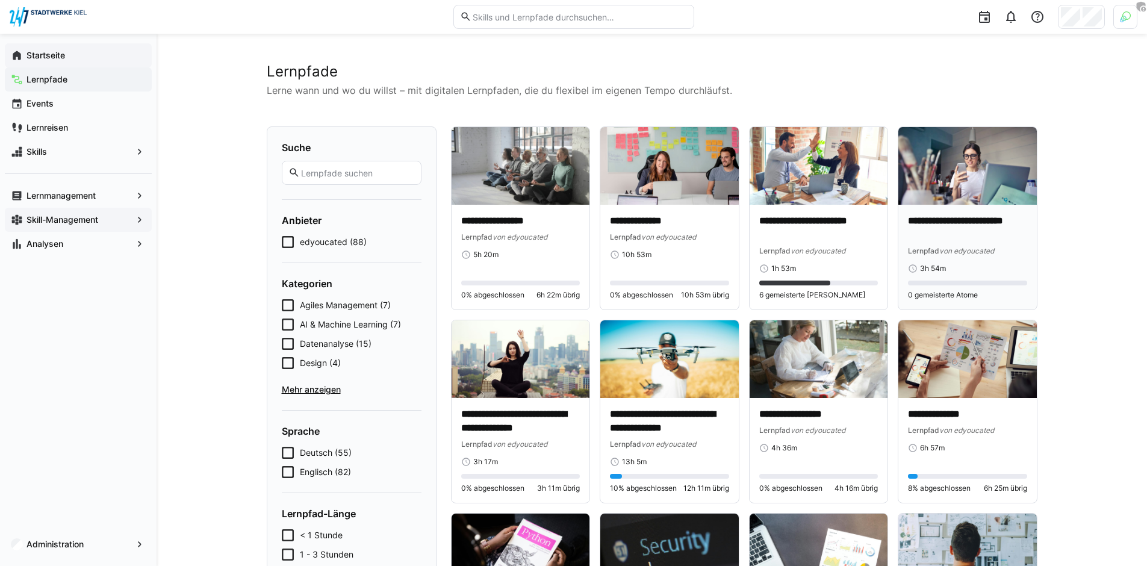
click at [980, 220] on p "**********" at bounding box center [967, 228] width 119 height 28
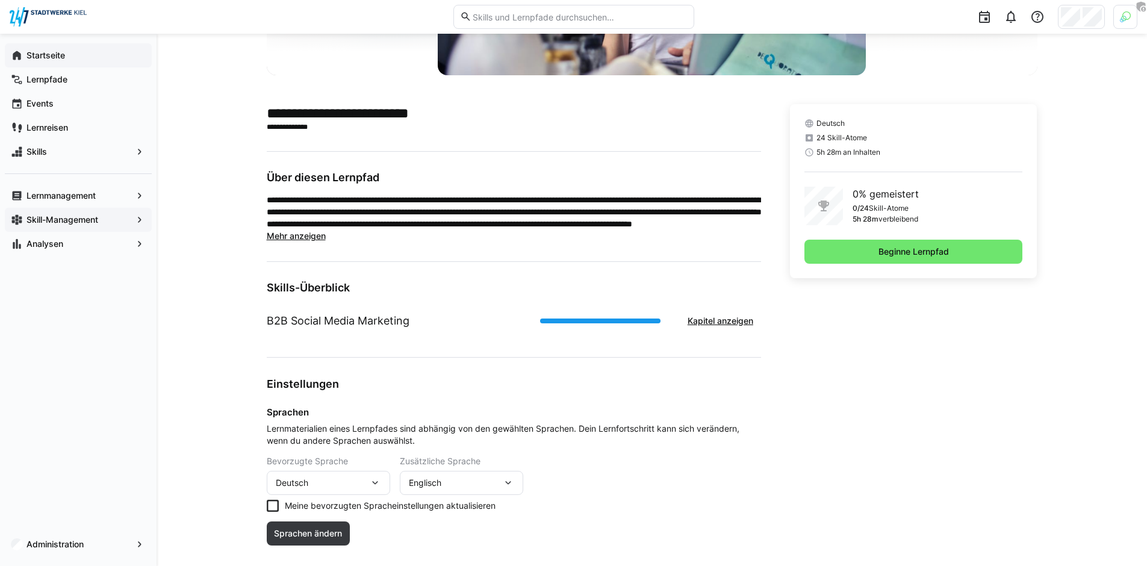
scroll to position [229, 0]
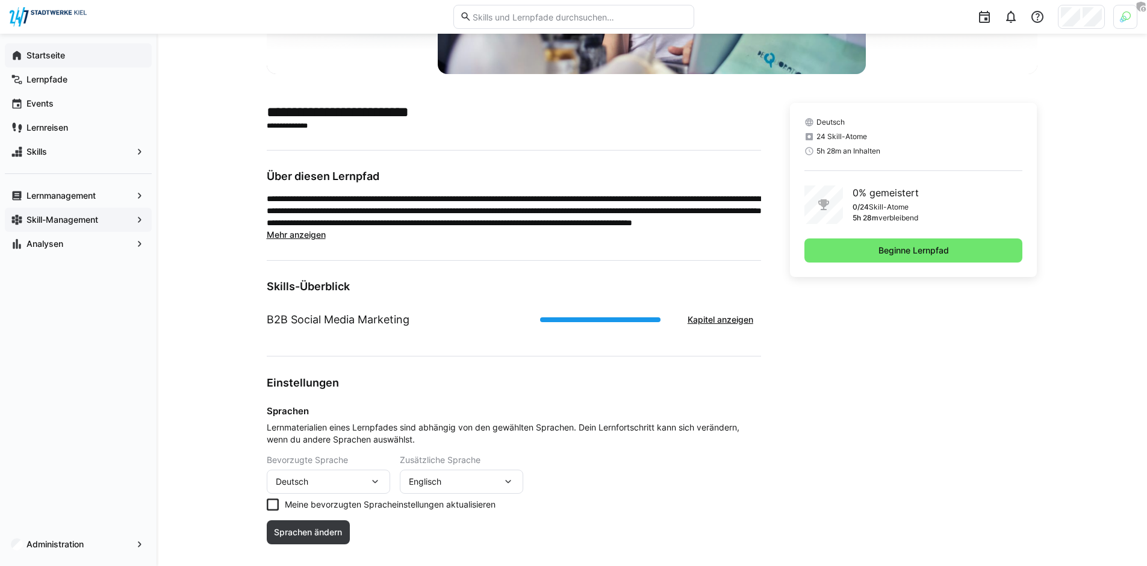
click at [308, 228] on p "**********" at bounding box center [514, 211] width 494 height 36
click at [307, 229] on span "Mehr anzeigen" at bounding box center [296, 234] width 59 height 10
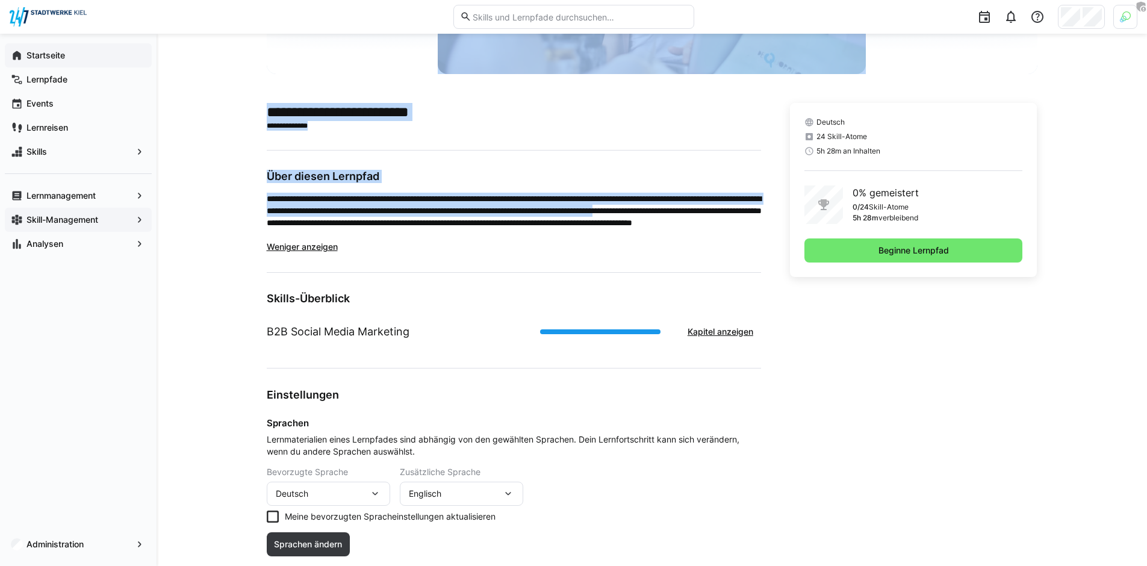
drag, startPoint x: 258, startPoint y: 199, endPoint x: 441, endPoint y: 228, distance: 184.7
click at [441, 228] on div "**********" at bounding box center [652, 201] width 990 height 795
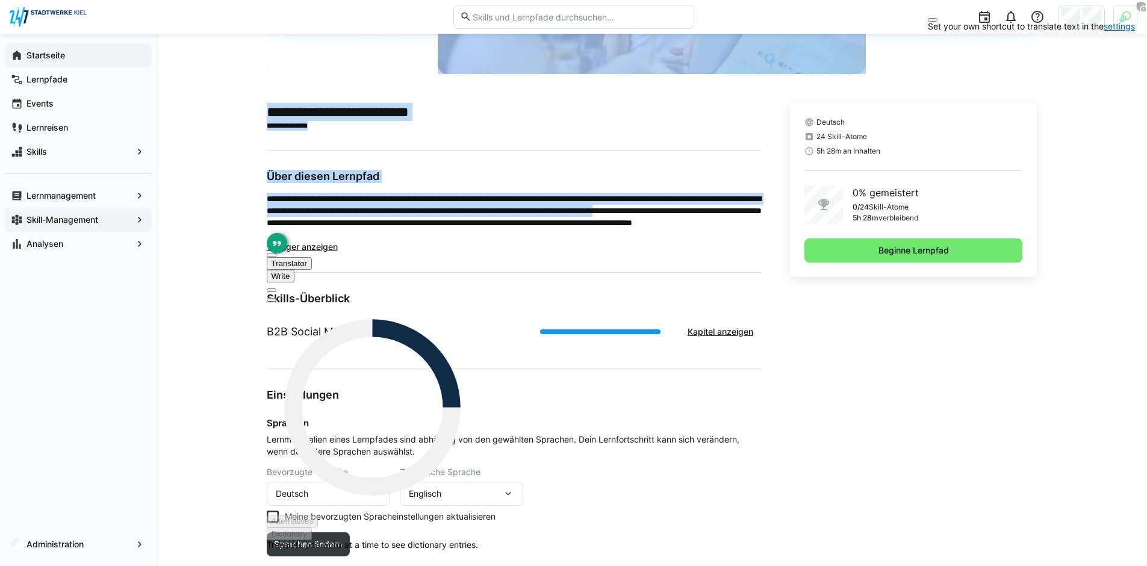
click at [501, 229] on p "**********" at bounding box center [514, 217] width 494 height 48
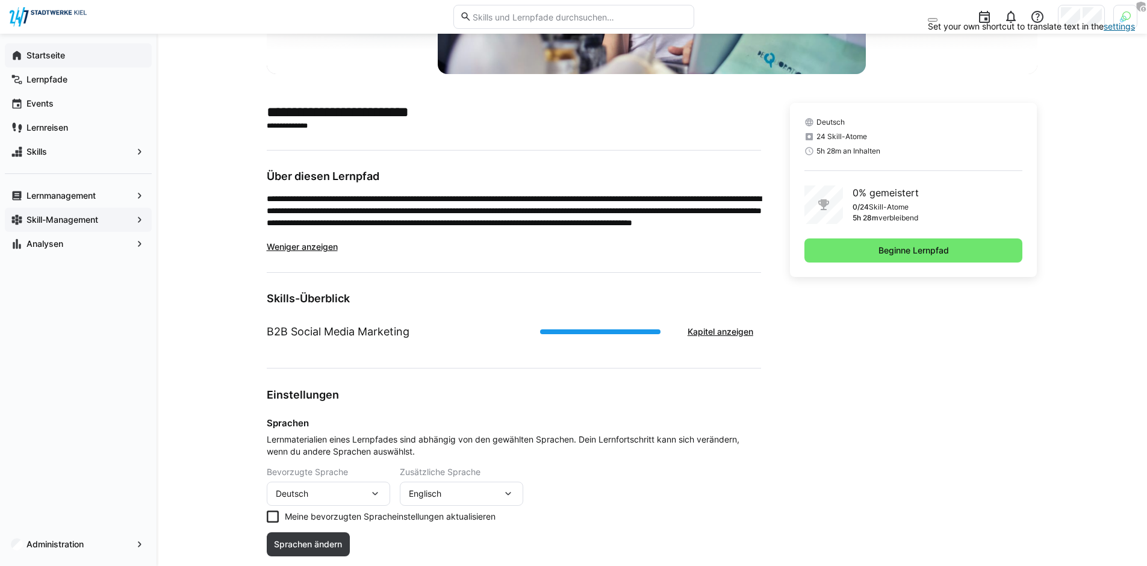
click at [937, 21] on button at bounding box center [933, 20] width 10 height 4
click at [532, 229] on p "**********" at bounding box center [514, 217] width 494 height 48
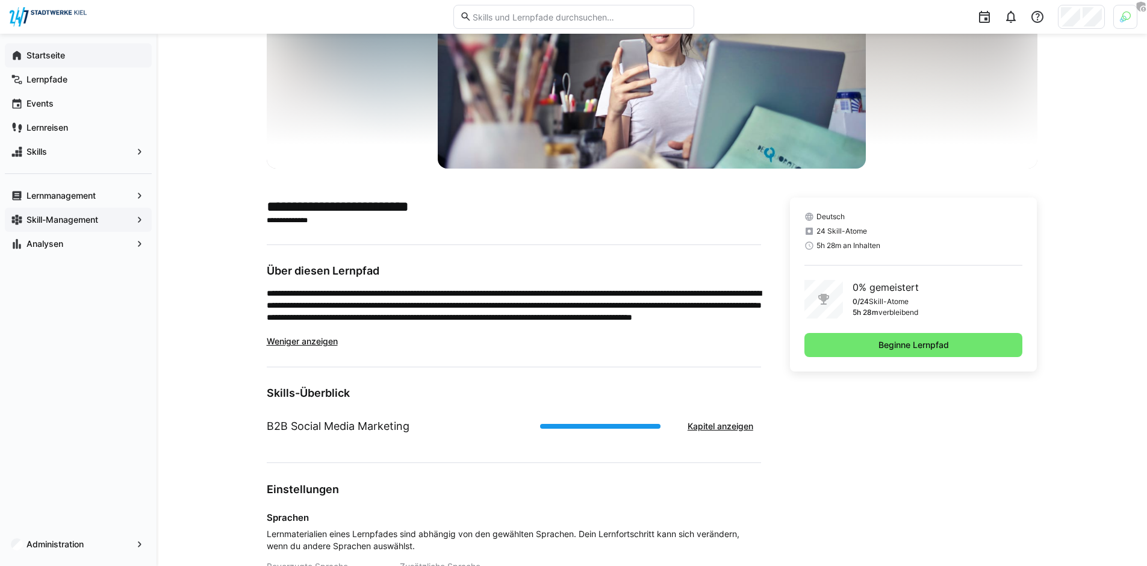
scroll to position [132, 0]
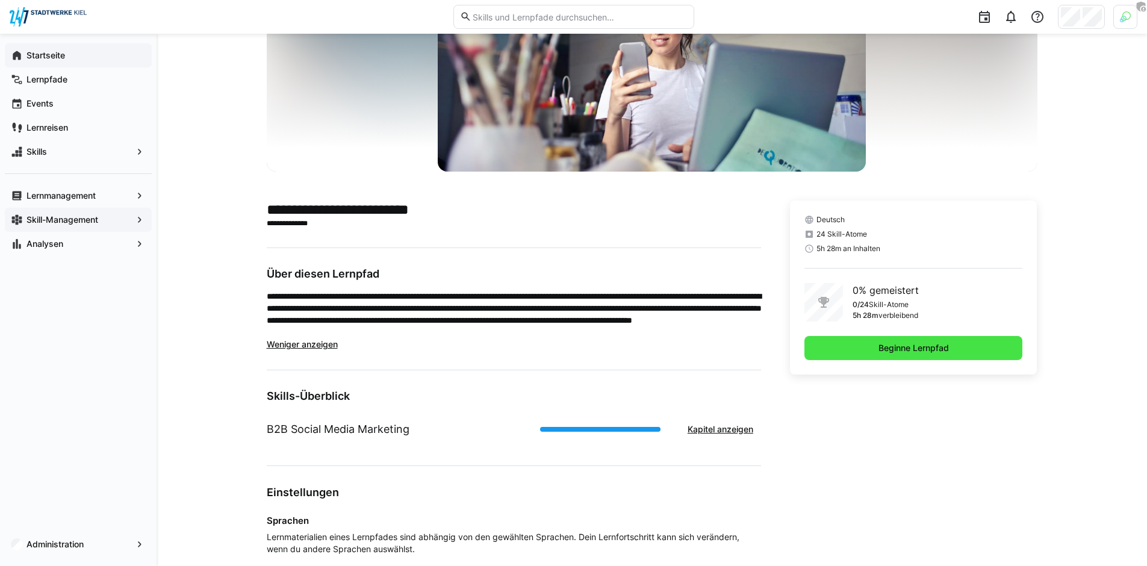
click at [901, 348] on span "Beginne Lernpfad" at bounding box center [913, 348] width 74 height 12
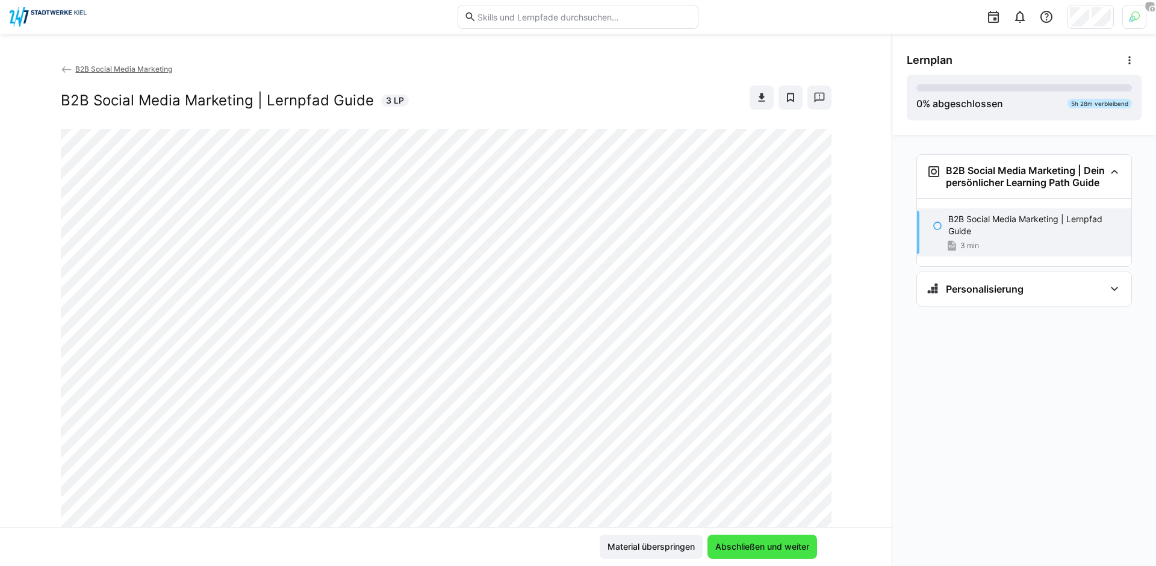
click at [774, 541] on span "Abschließen und weiter" at bounding box center [762, 547] width 98 height 12
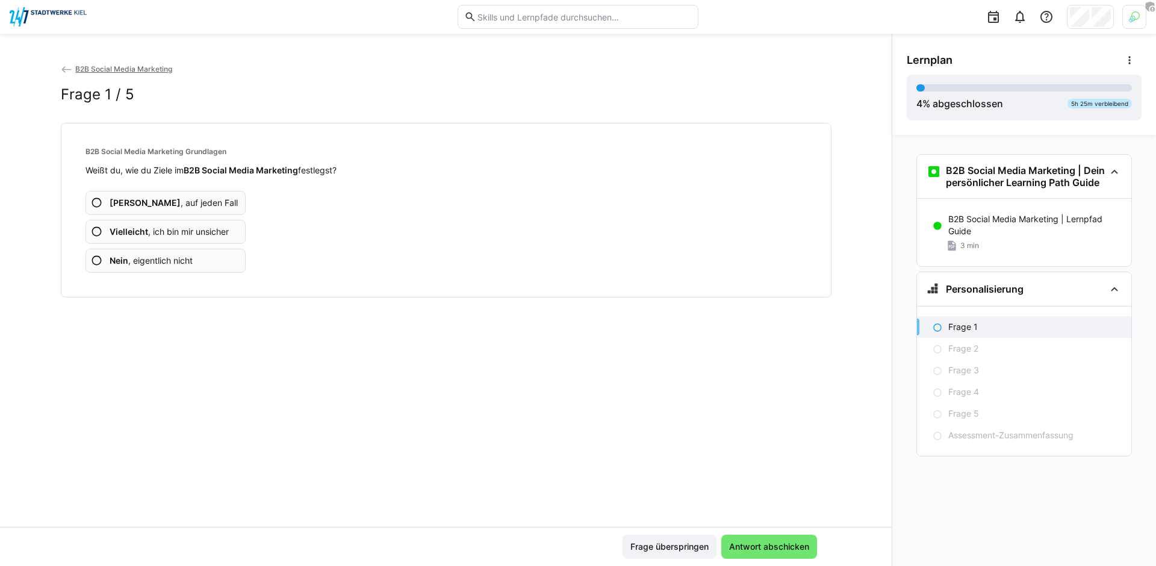
click at [199, 198] on app-assessment-question-radio "Ja , auf jeden Fall" at bounding box center [165, 203] width 161 height 24
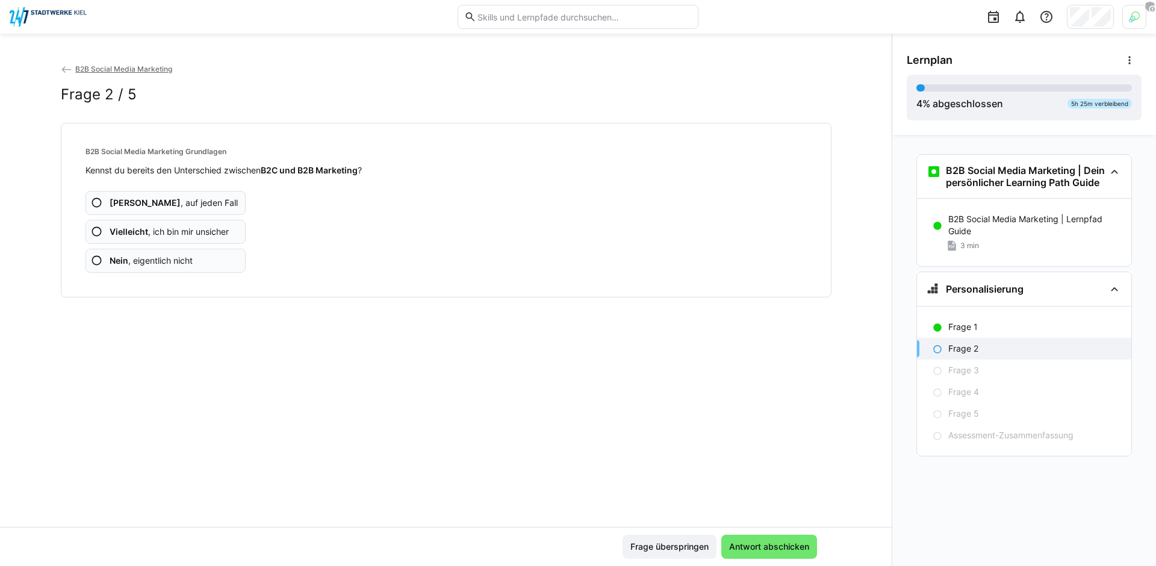
click at [185, 226] on span "Vielleicht , ich bin mir unsicher" at bounding box center [169, 232] width 119 height 12
click at [186, 206] on app-assessment-question-radio "Ja , auf jeden Fall" at bounding box center [165, 203] width 161 height 24
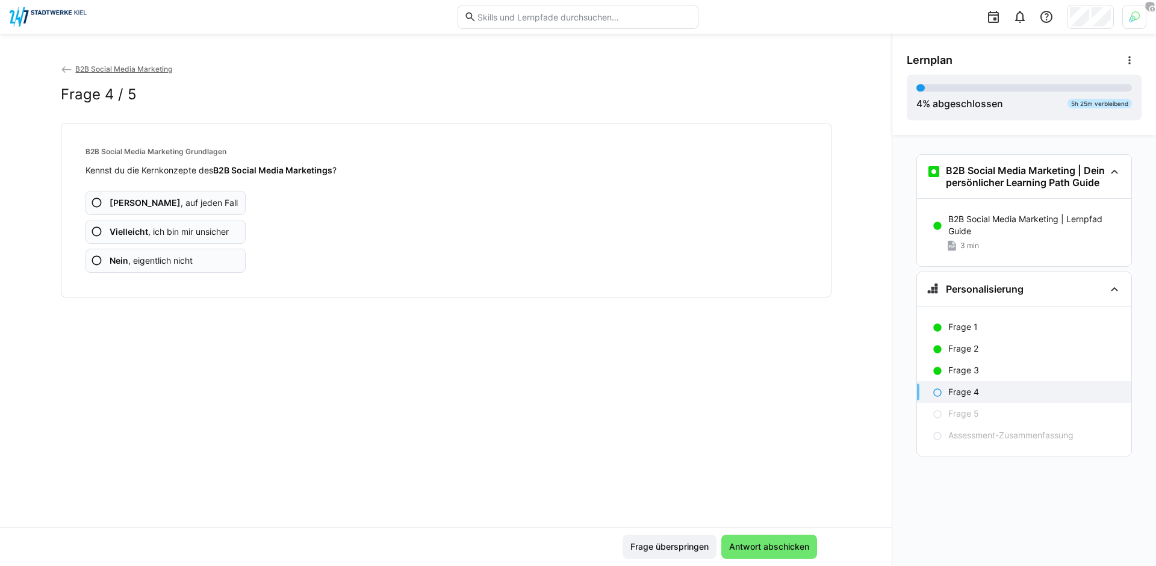
click at [212, 256] on app-assessment-question-radio "Nein , eigentlich nicht" at bounding box center [165, 261] width 161 height 24
click at [205, 233] on span "Vielleicht , ich bin mir unsicher" at bounding box center [169, 232] width 119 height 12
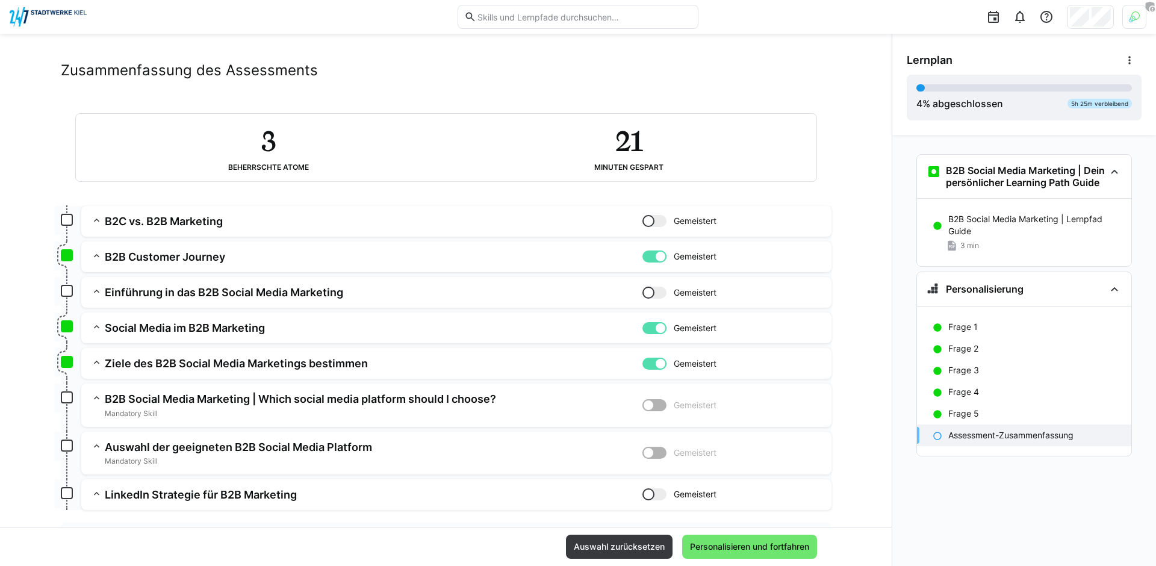
scroll to position [24, 0]
click at [784, 552] on span "Personalisieren und fortfahren" at bounding box center [749, 547] width 123 height 12
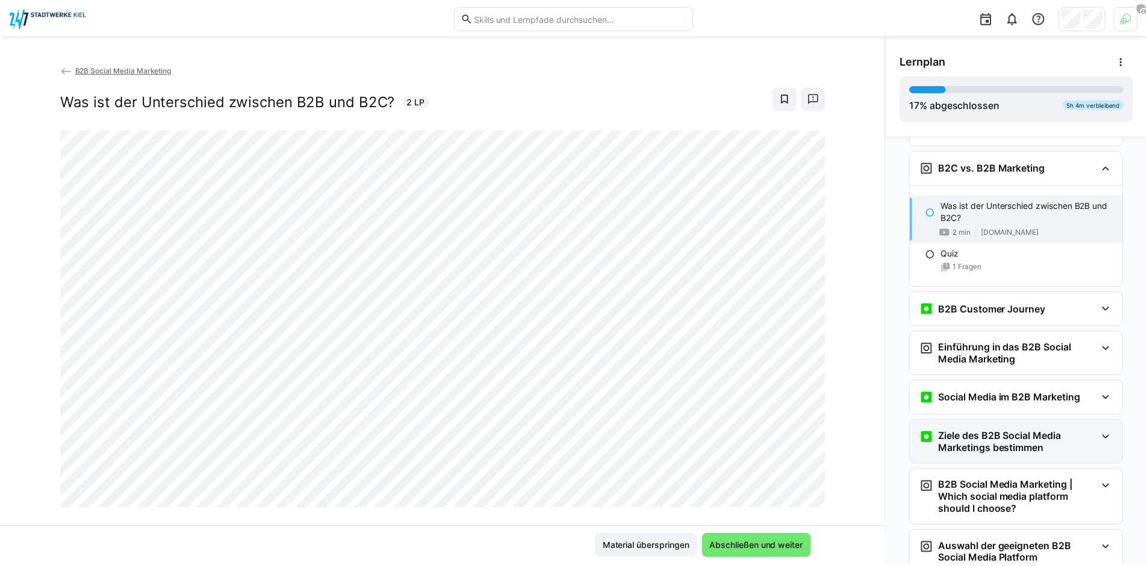
scroll to position [161, 0]
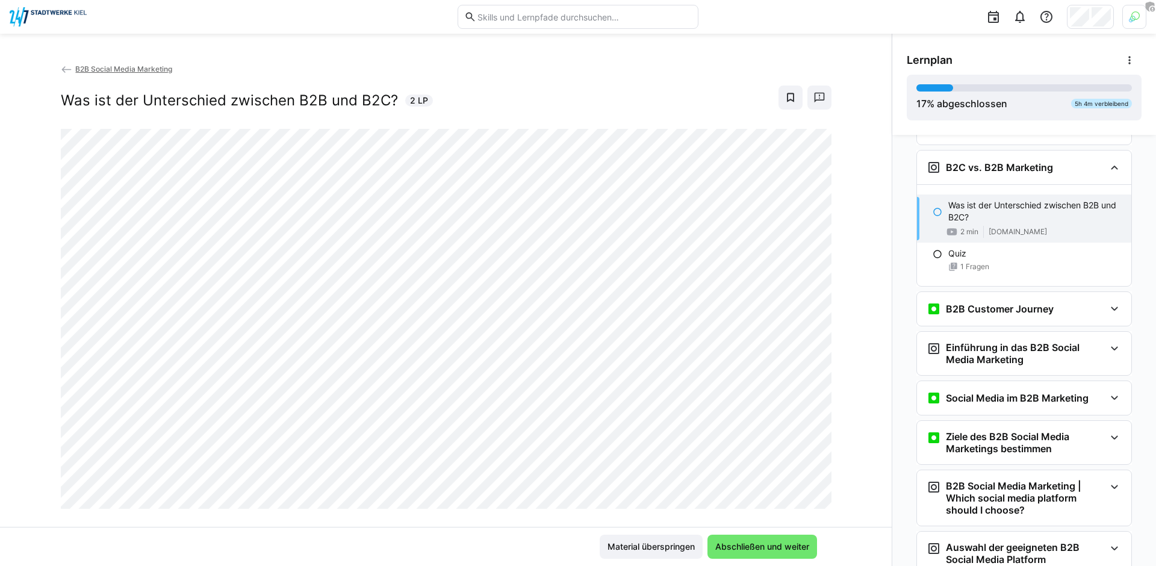
click at [62, 10] on img at bounding box center [48, 16] width 77 height 19
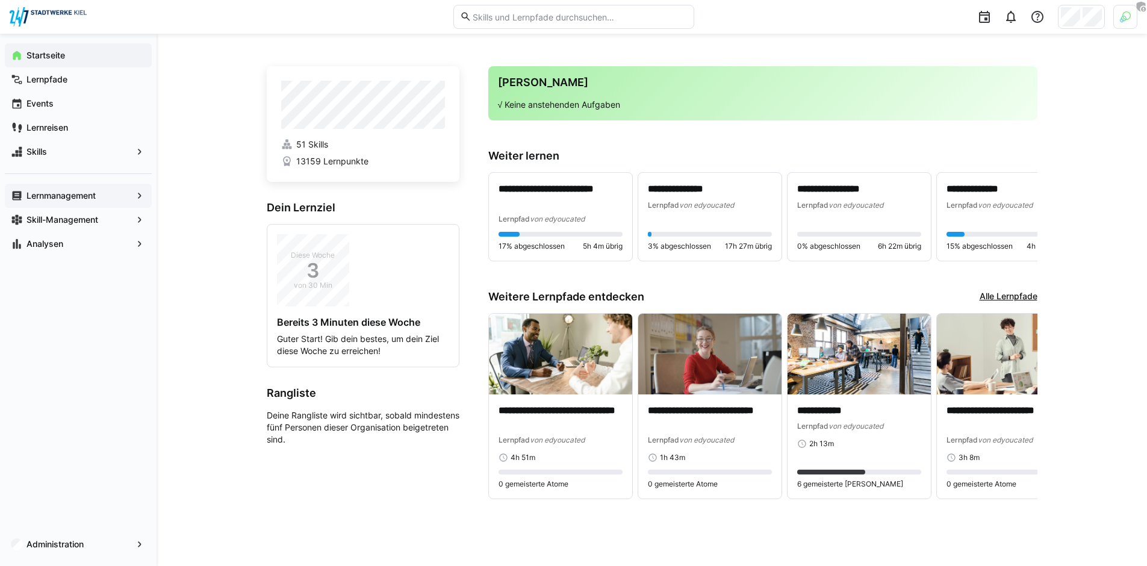
click at [99, 199] on span "Lernmanagement" at bounding box center [78, 196] width 107 height 12
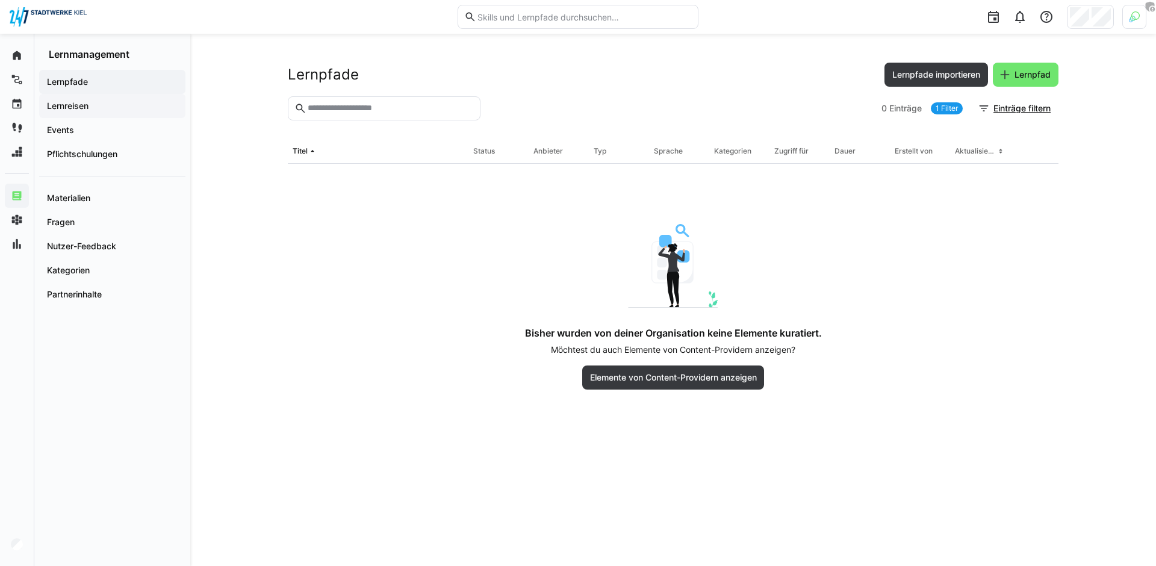
click at [0, 0] on app-navigation-label "Lernreisen" at bounding box center [0, 0] width 0 height 0
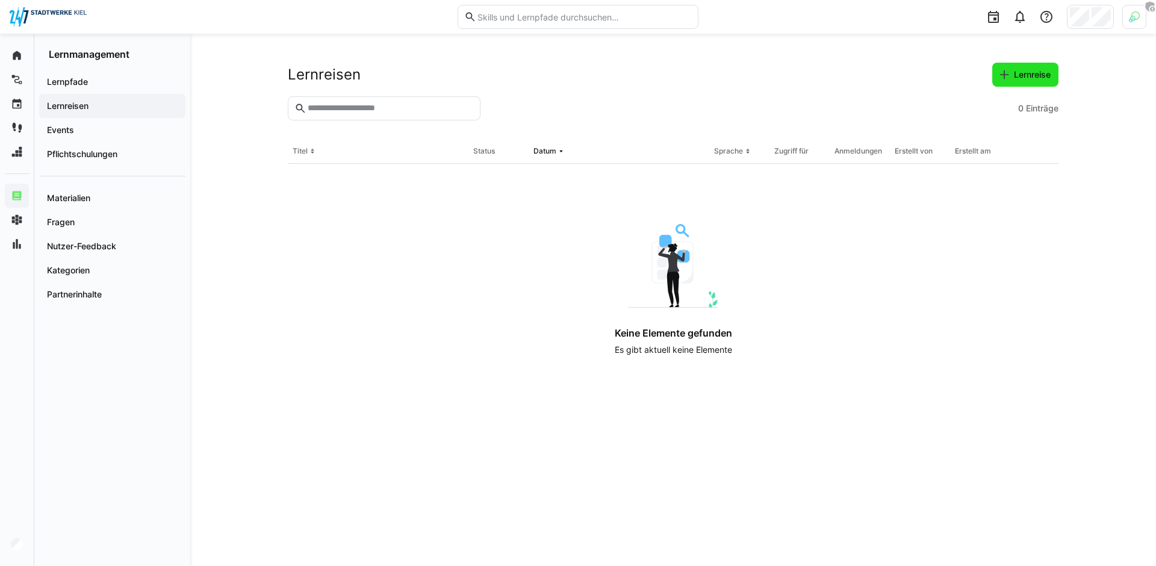
click at [1012, 75] on span "Lernreise" at bounding box center [1032, 75] width 40 height 12
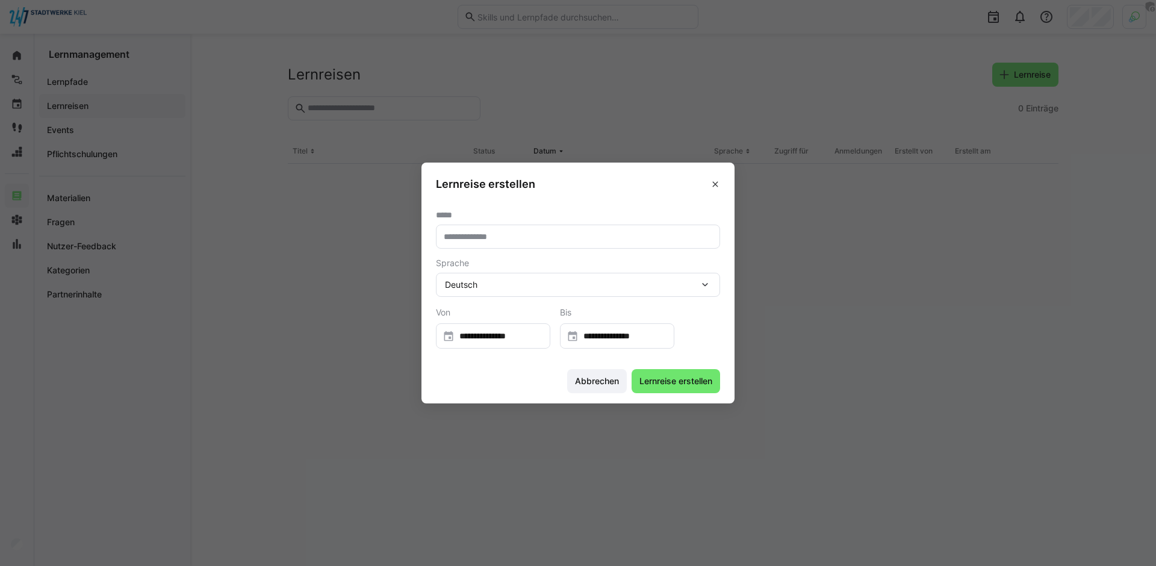
click at [559, 240] on input "text" at bounding box center [577, 236] width 271 height 11
click at [533, 335] on input "**********" at bounding box center [498, 336] width 89 height 12
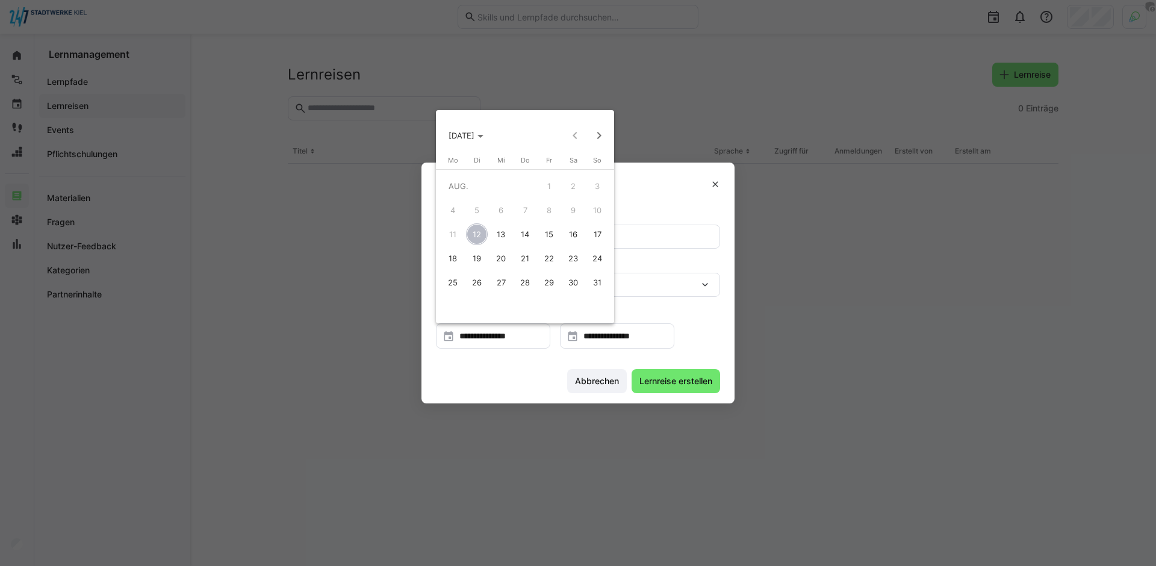
click at [455, 256] on span "18" at bounding box center [453, 258] width 22 height 22
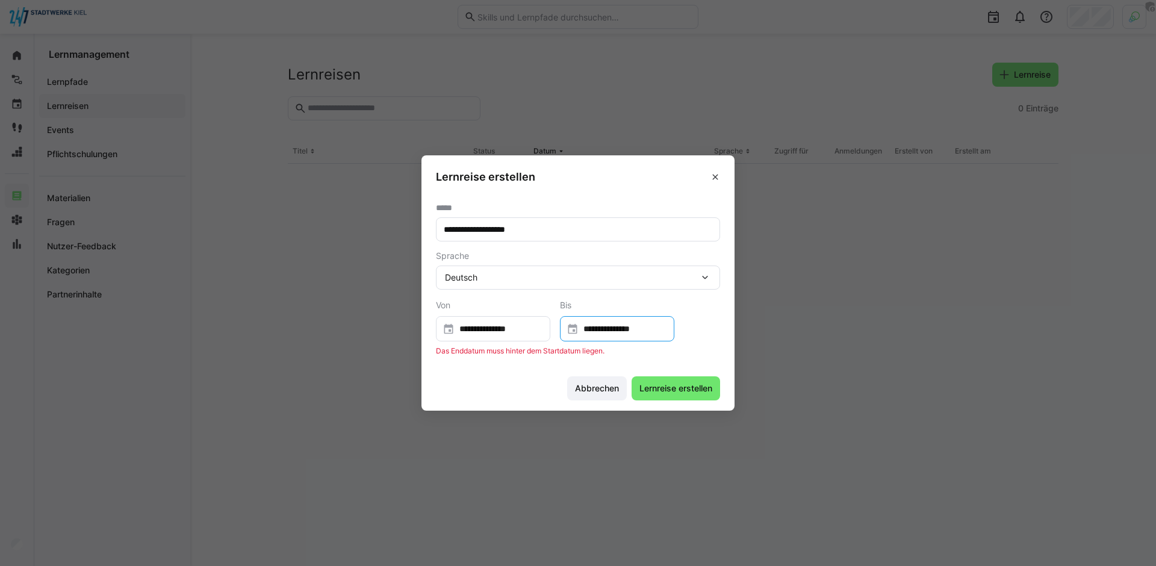
click at [627, 326] on input "**********" at bounding box center [622, 329] width 89 height 12
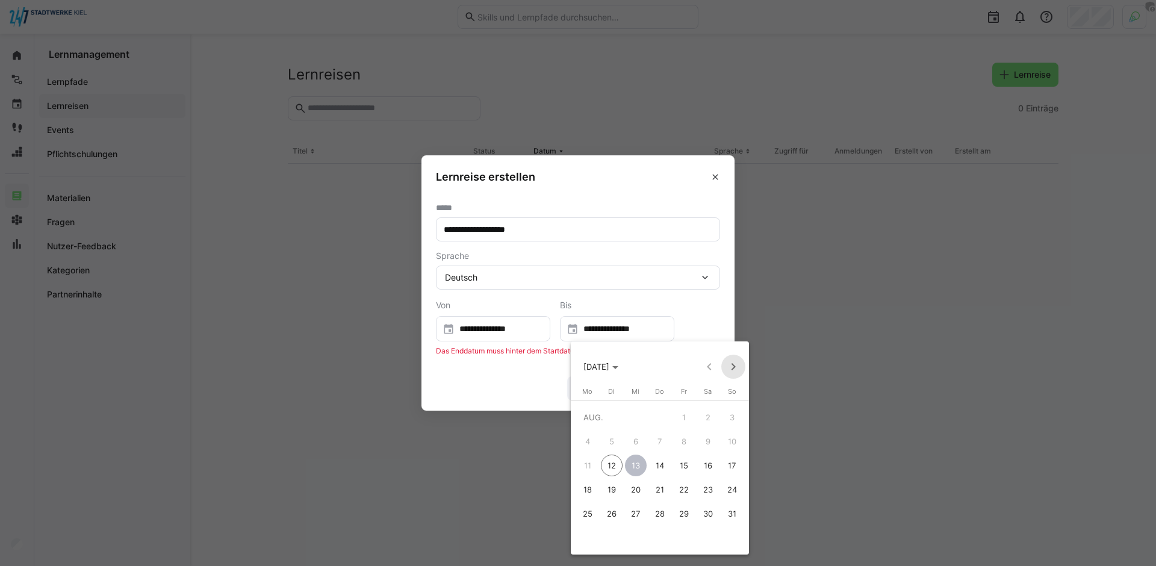
click at [737, 362] on span "Next month" at bounding box center [733, 367] width 24 height 24
click at [607, 535] on span "30" at bounding box center [612, 538] width 22 height 22
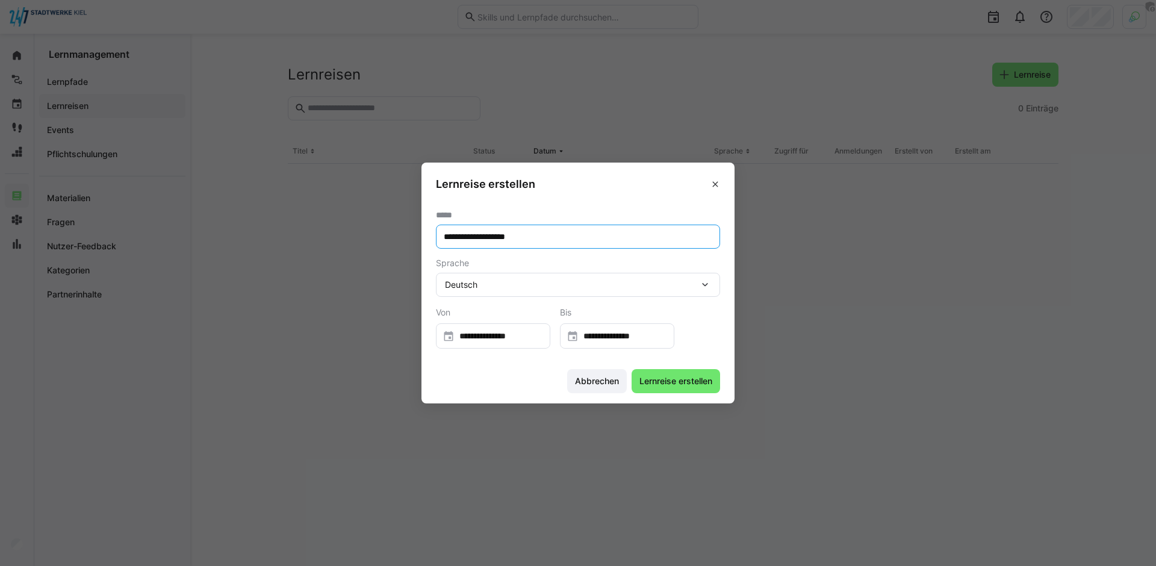
click at [464, 234] on input "**********" at bounding box center [577, 236] width 271 height 11
type input "**********"
click at [669, 387] on span "Lernreise erstellen" at bounding box center [675, 381] width 88 height 24
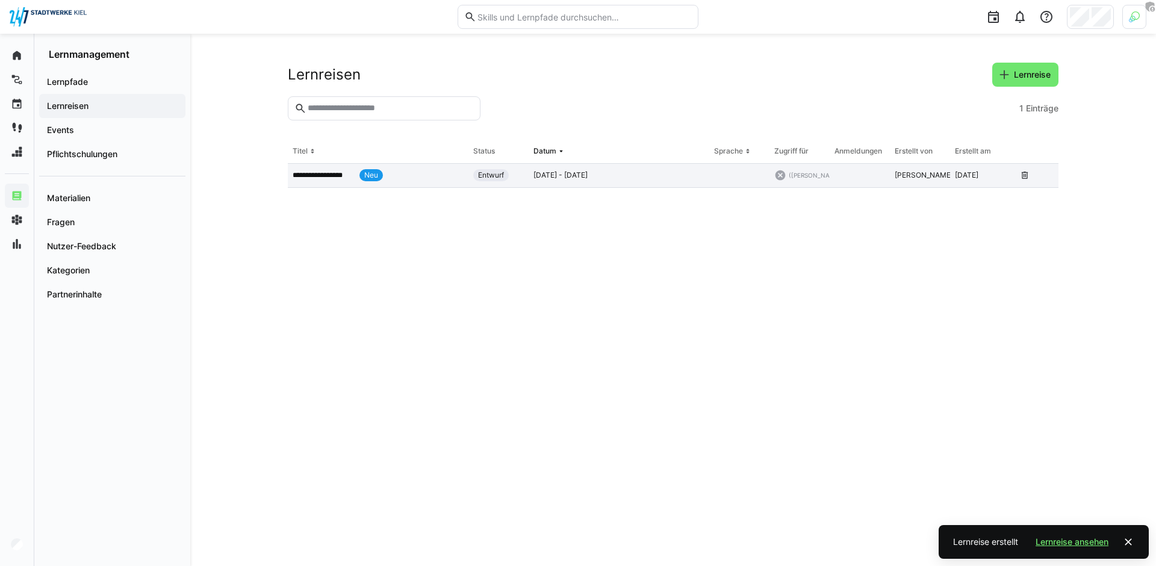
click at [352, 180] on app-table-first-column "**********" at bounding box center [378, 175] width 171 height 12
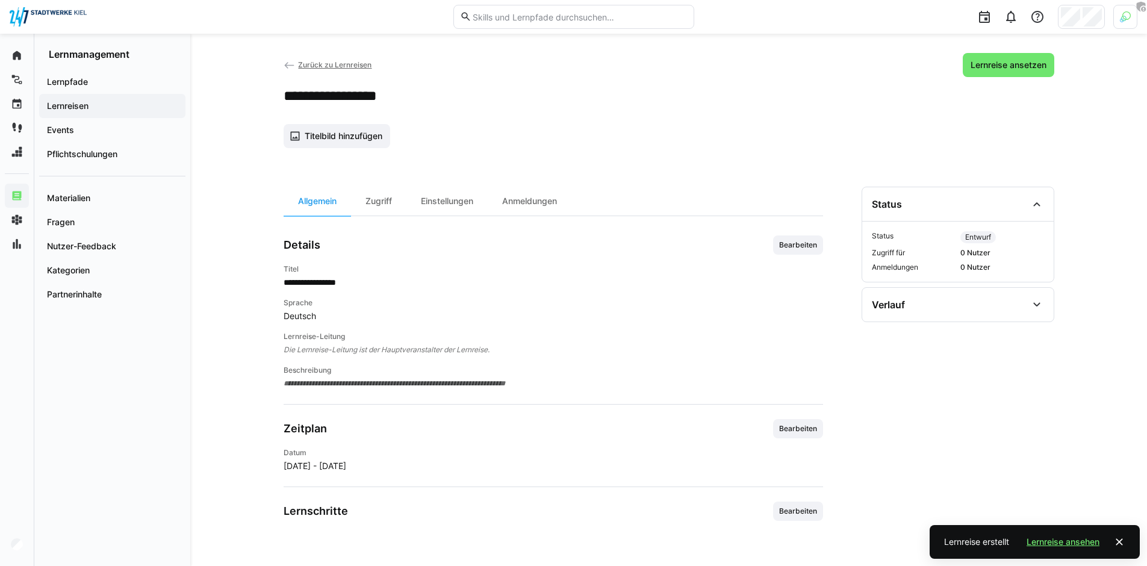
scroll to position [7, 0]
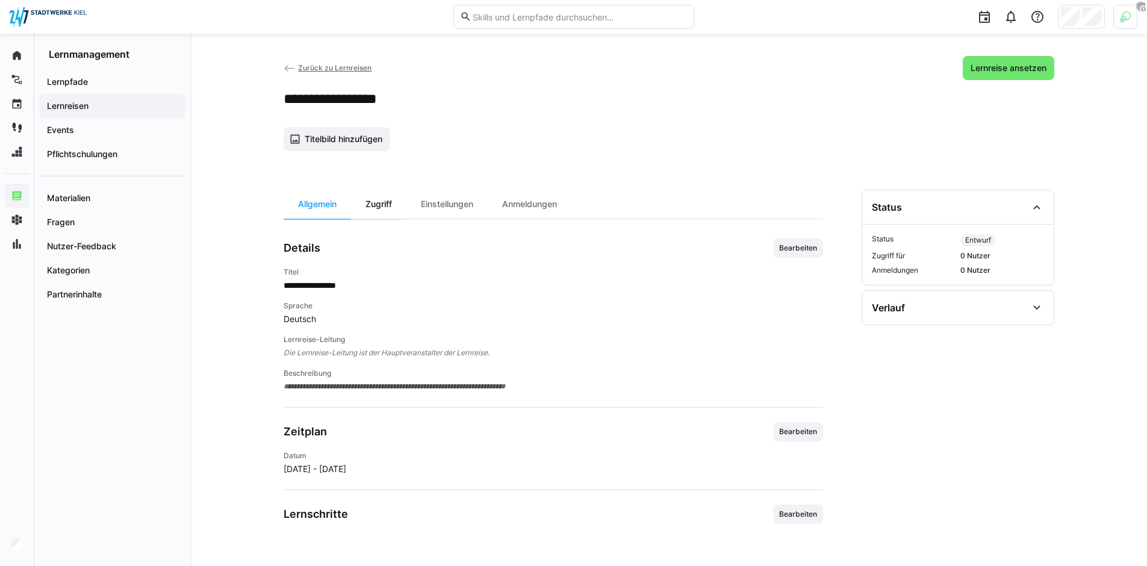
click at [386, 205] on div "Zugriff" at bounding box center [378, 204] width 55 height 29
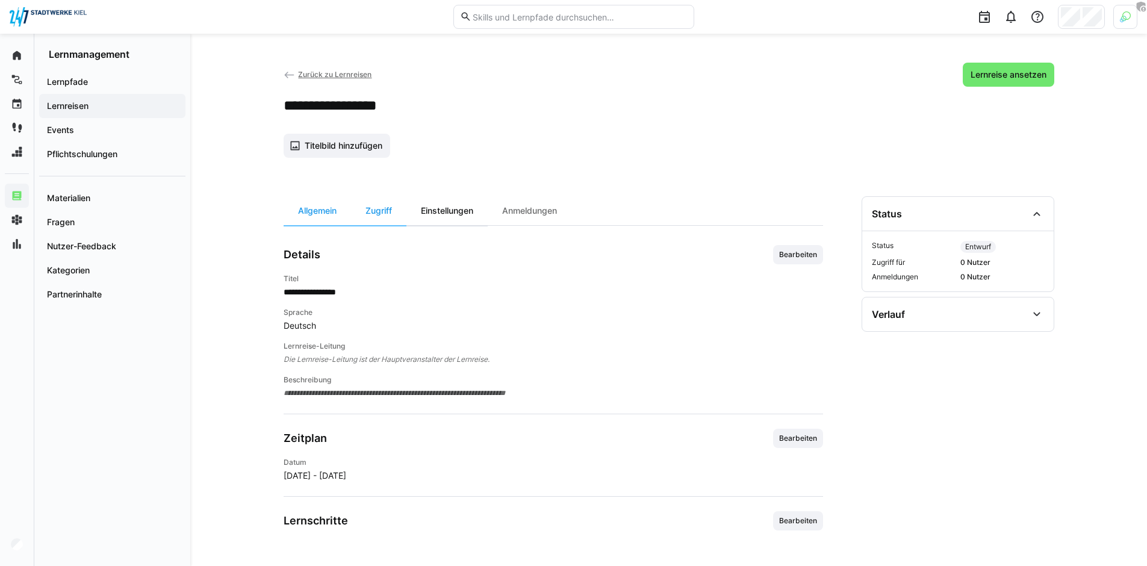
click at [429, 205] on div "Einstellungen" at bounding box center [446, 210] width 81 height 29
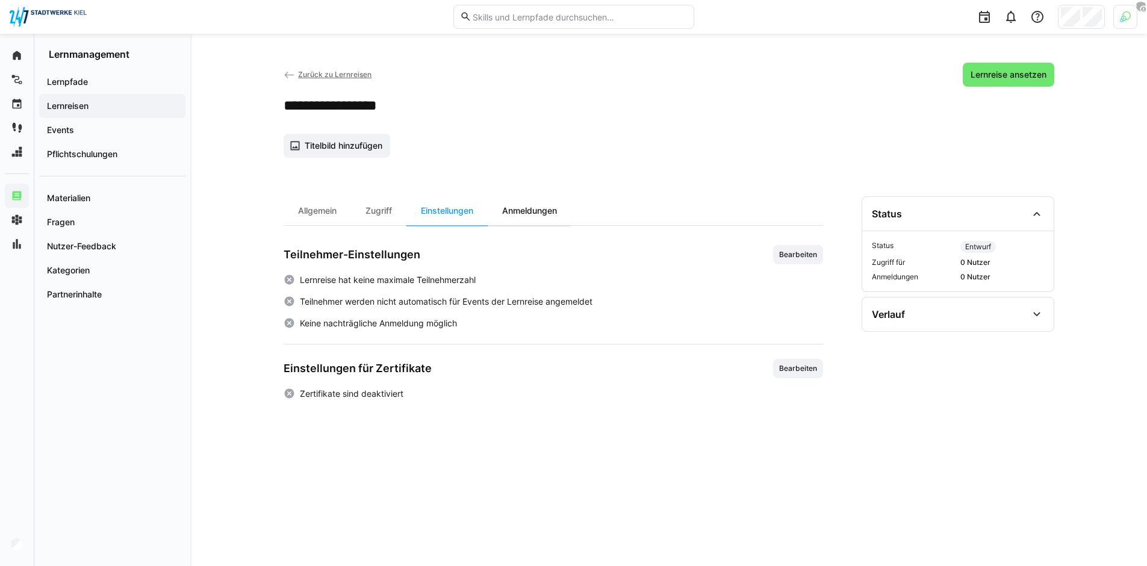
click at [543, 215] on div "Anmeldungen" at bounding box center [530, 210] width 84 height 29
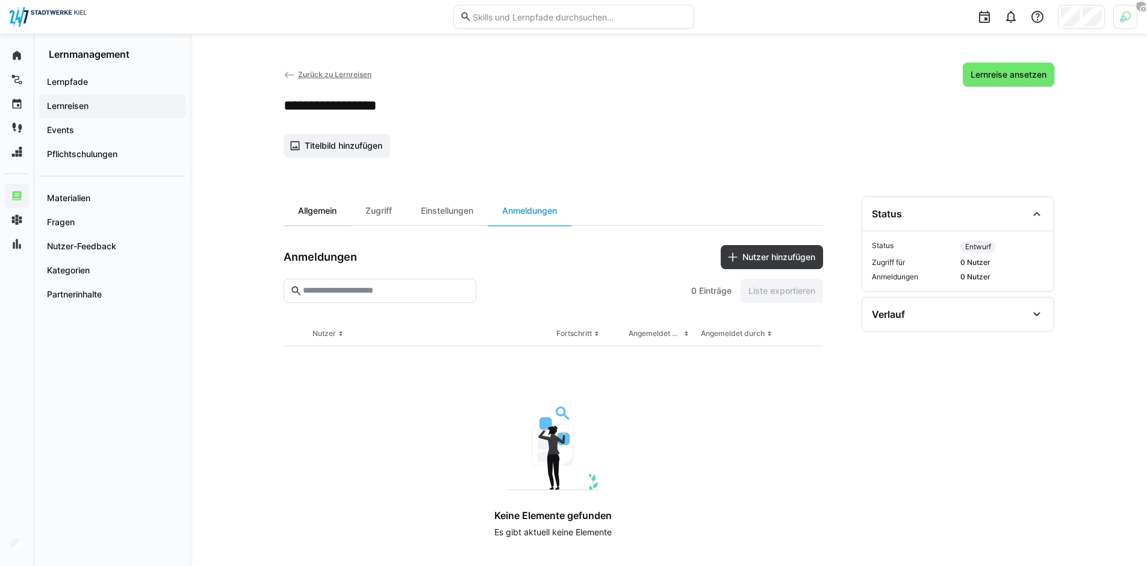
click at [318, 208] on div "Allgemein" at bounding box center [317, 210] width 67 height 29
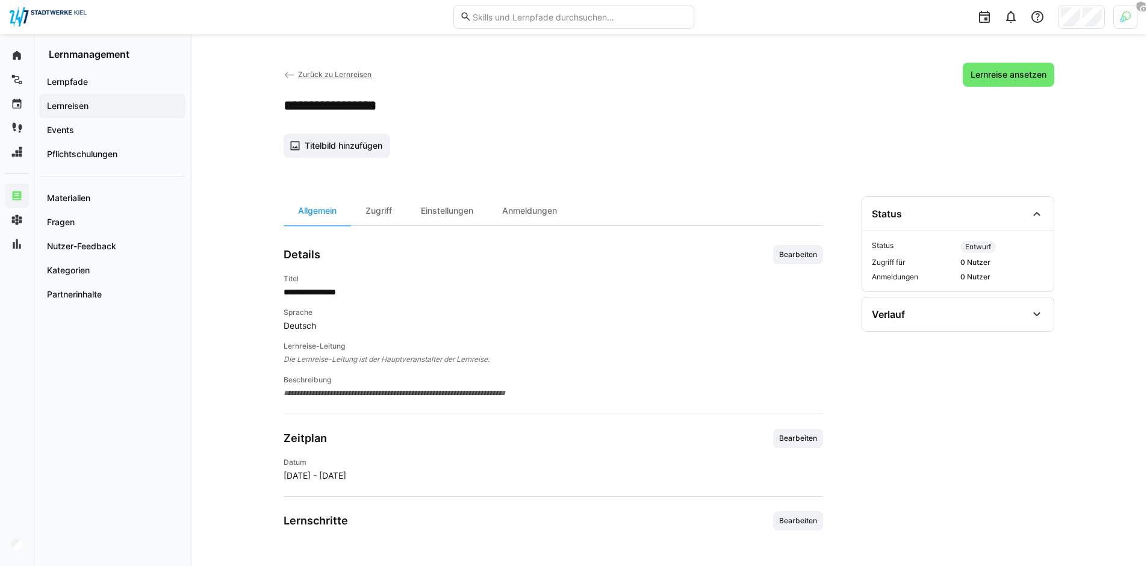
click at [813, 262] on span "Bearbeiten" at bounding box center [798, 254] width 50 height 19
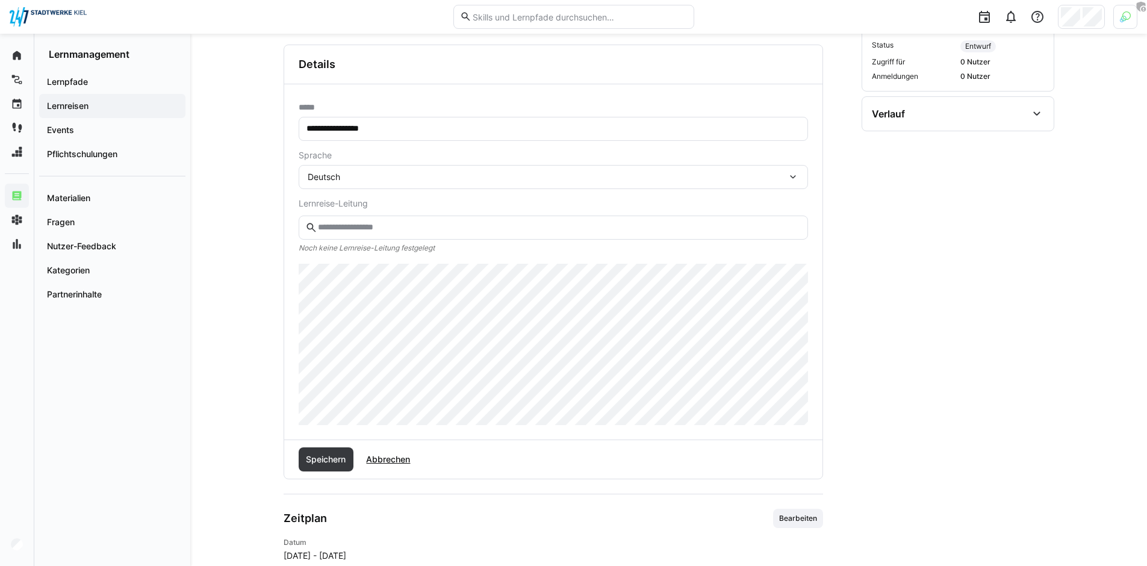
scroll to position [204, 0]
click at [372, 229] on input "text" at bounding box center [559, 224] width 484 height 11
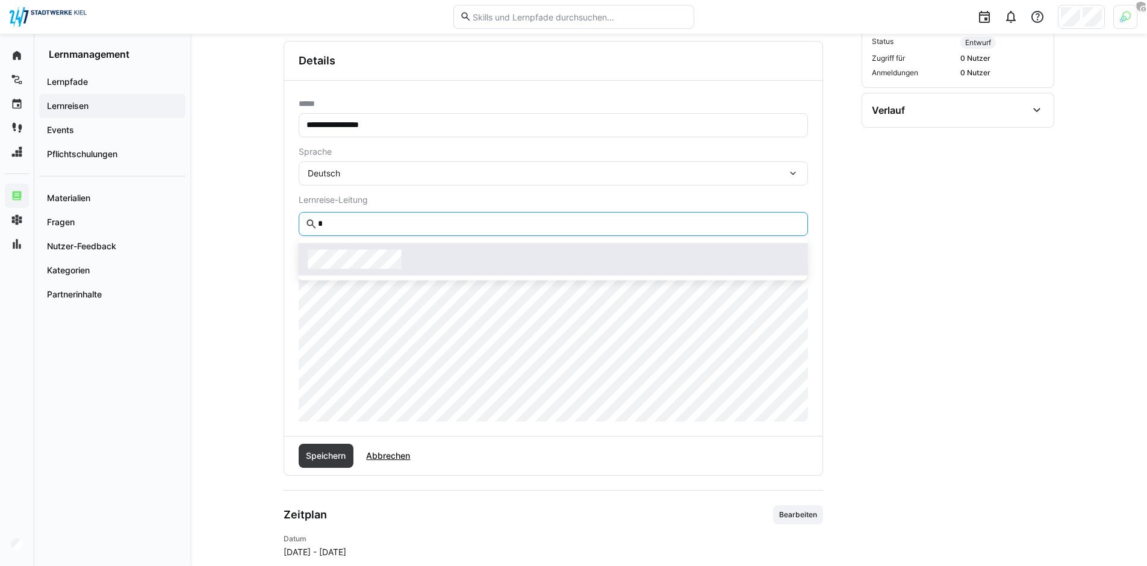
type input "*"
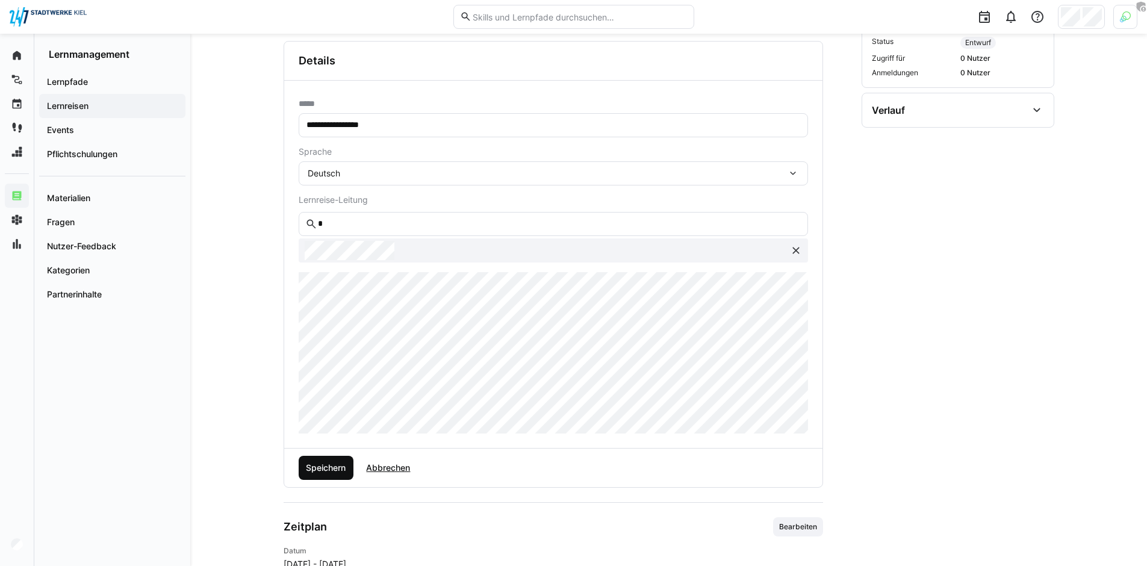
click at [321, 470] on span "Speichern" at bounding box center [325, 468] width 43 height 12
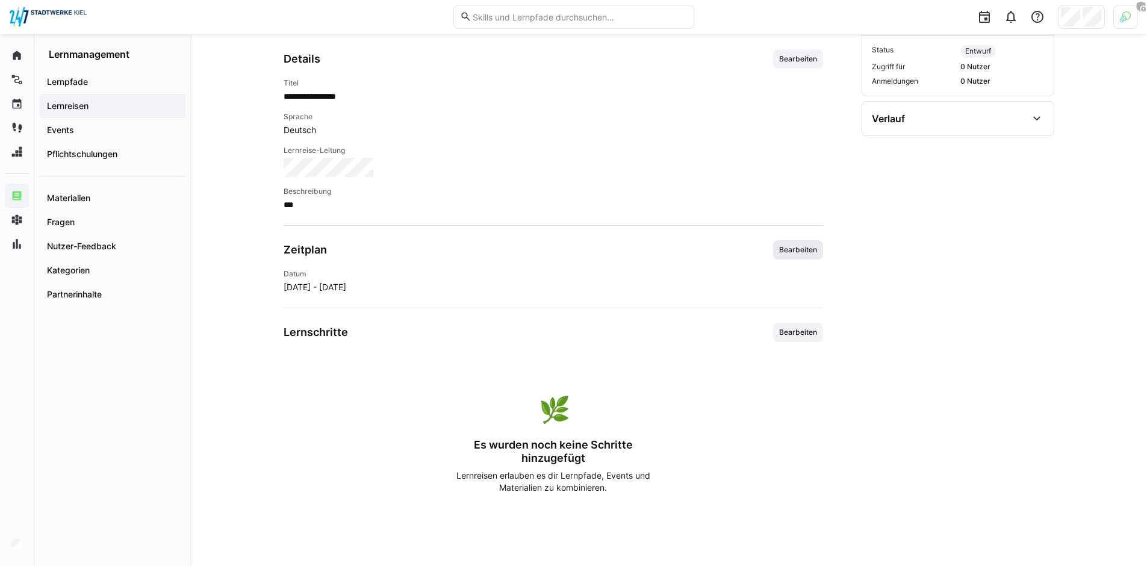
click at [820, 246] on span "Bearbeiten" at bounding box center [798, 249] width 50 height 19
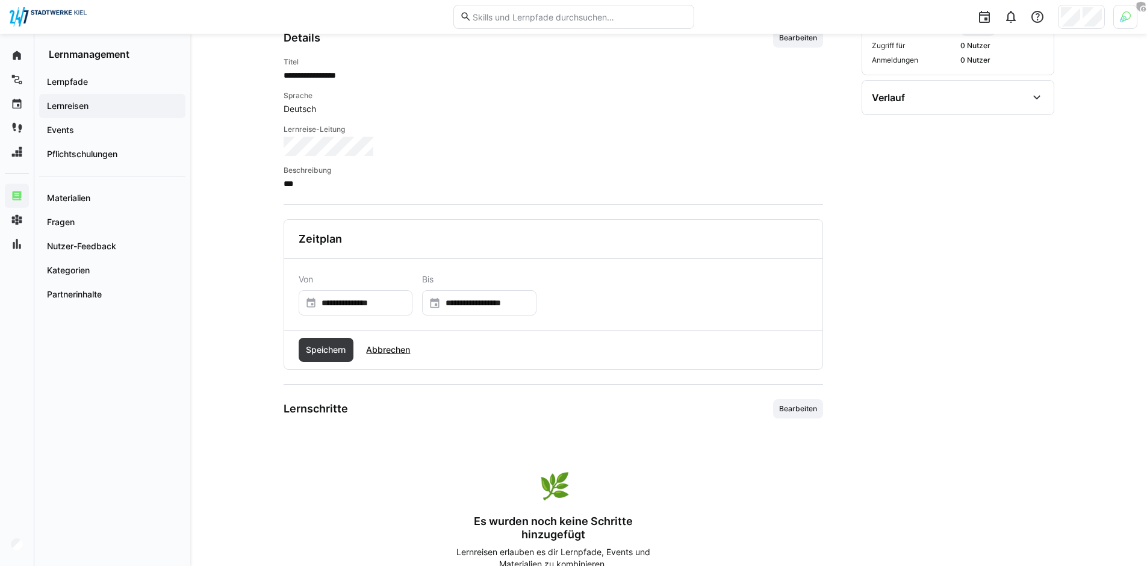
click at [405, 347] on span "Abbrechen" at bounding box center [388, 350] width 48 height 12
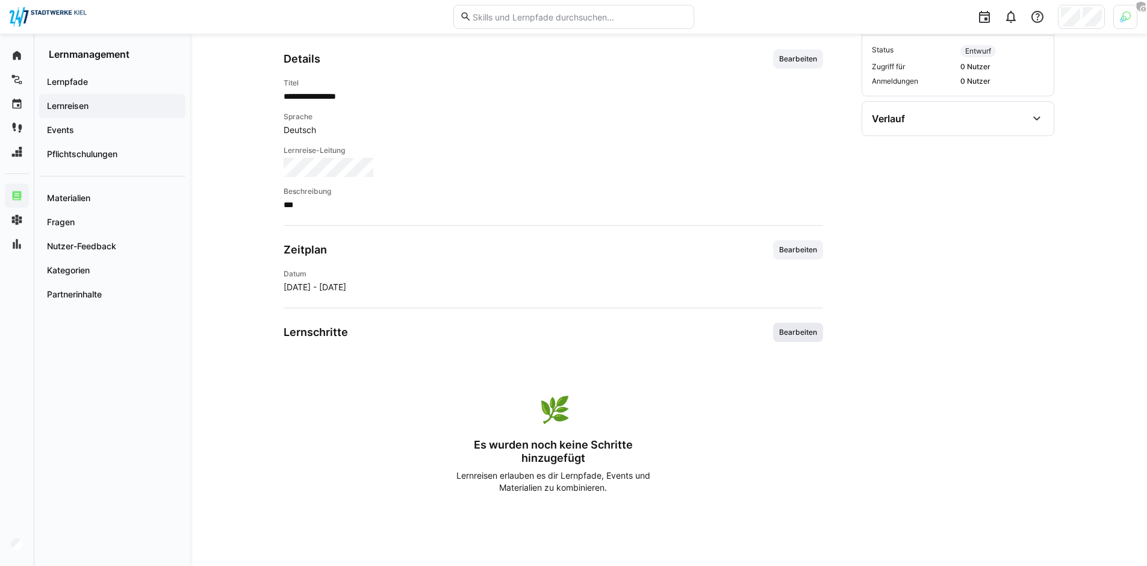
click at [815, 336] on span "Bearbeiten" at bounding box center [798, 332] width 40 height 10
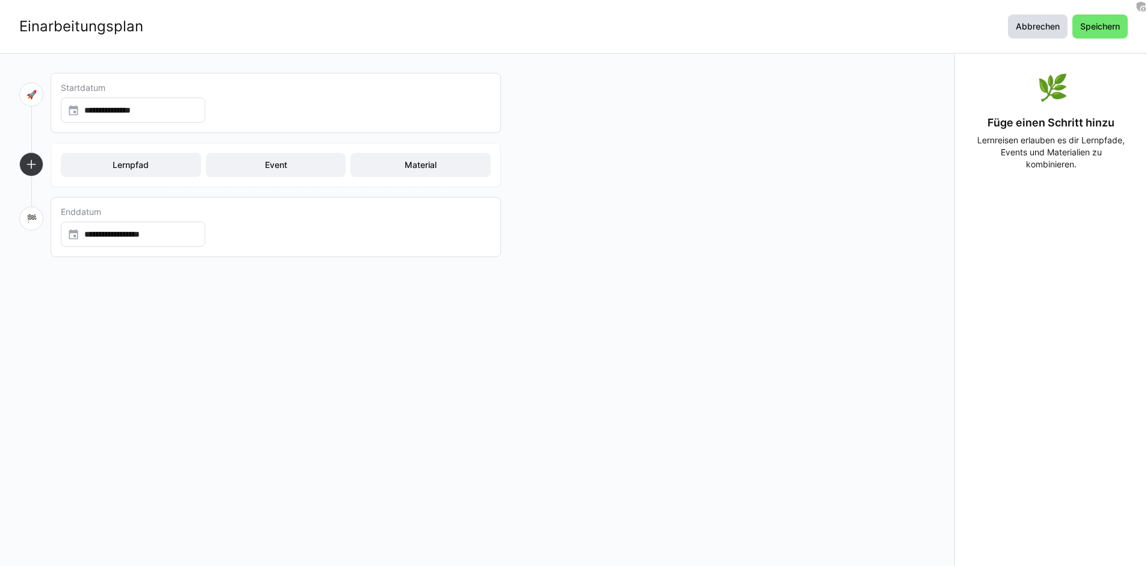
click at [1041, 32] on span "Abbrechen" at bounding box center [1038, 26] width 48 height 12
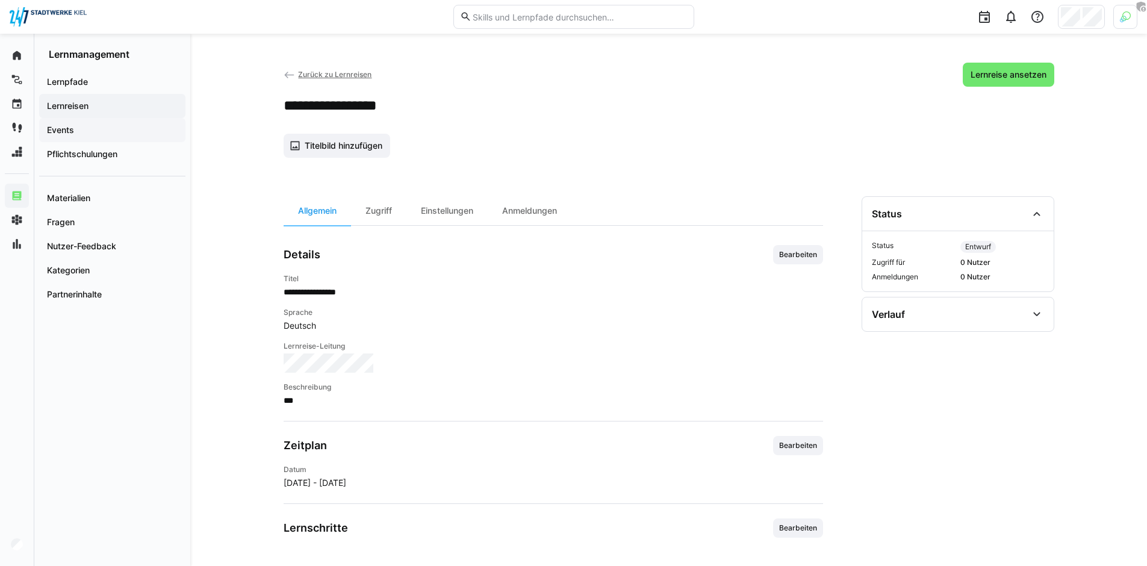
click at [87, 130] on span "Events" at bounding box center [112, 130] width 134 height 12
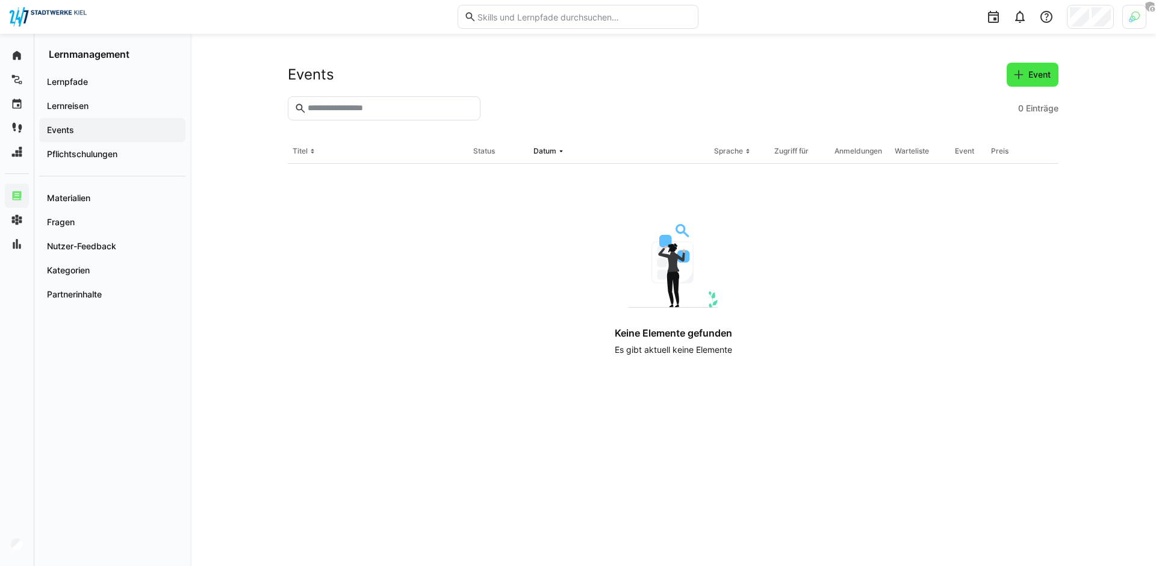
click at [1027, 74] on span "Event" at bounding box center [1039, 75] width 26 height 12
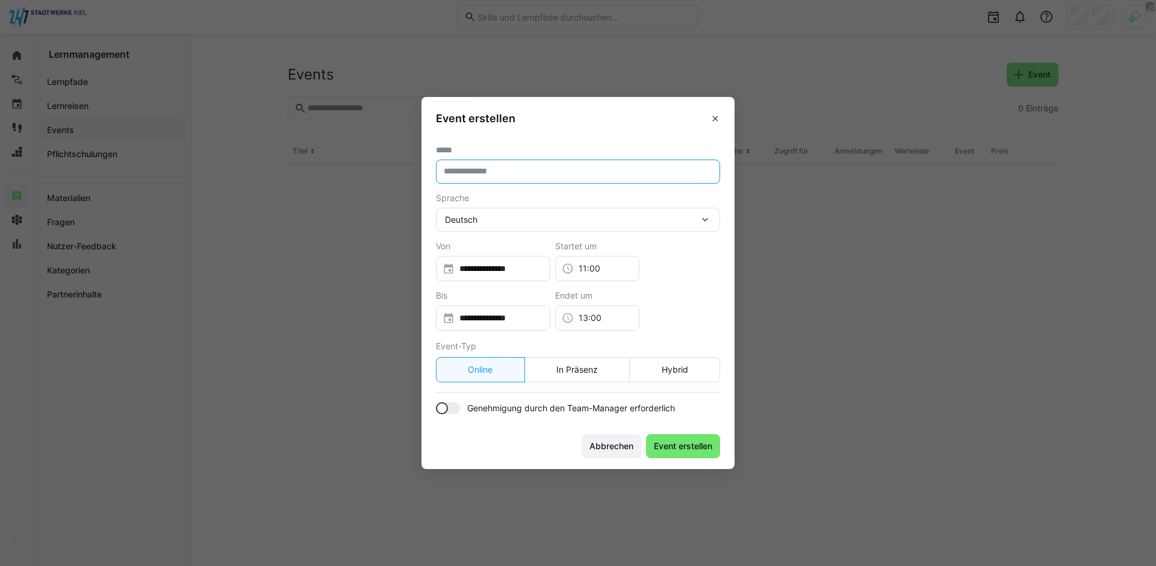
click at [594, 171] on input "text" at bounding box center [577, 171] width 271 height 11
type input "**********"
click at [483, 274] on div "**********" at bounding box center [493, 268] width 114 height 25
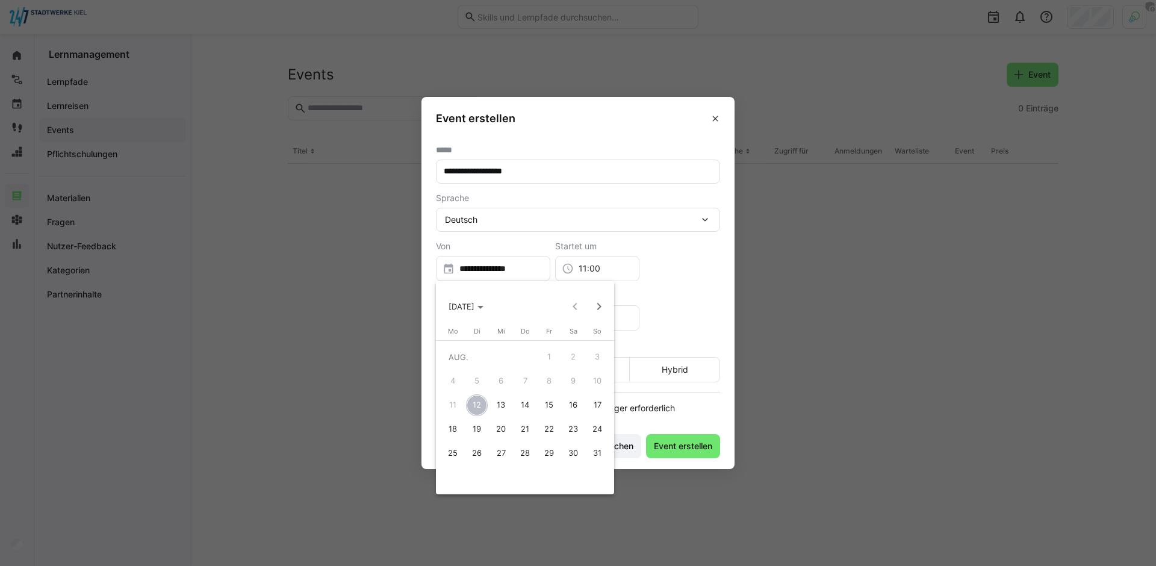
click at [478, 429] on span "19" at bounding box center [477, 429] width 22 height 22
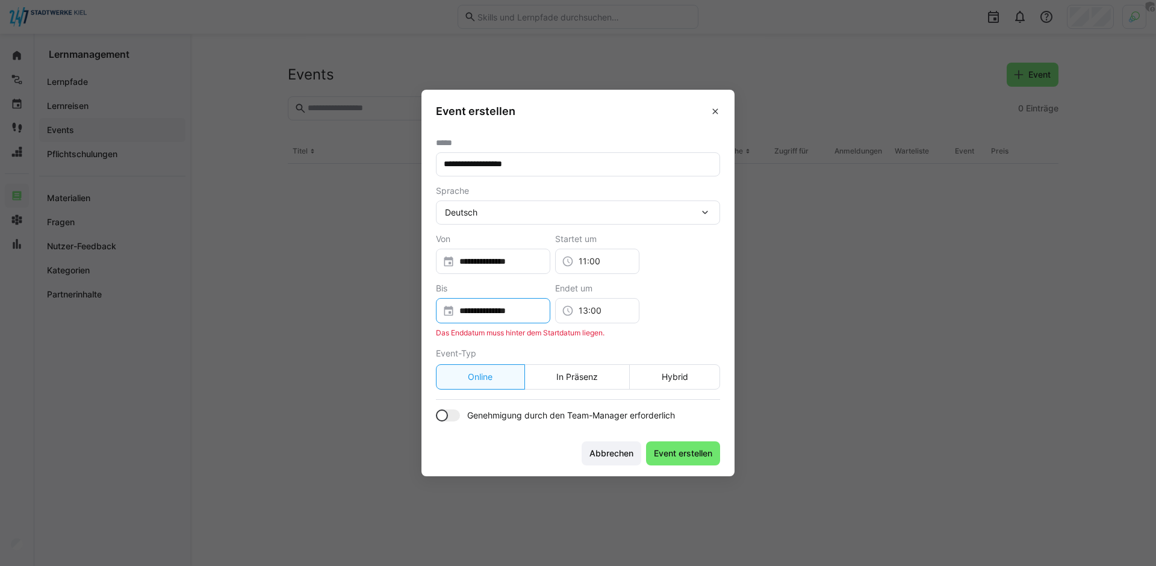
click at [499, 310] on input "**********" at bounding box center [498, 311] width 89 height 12
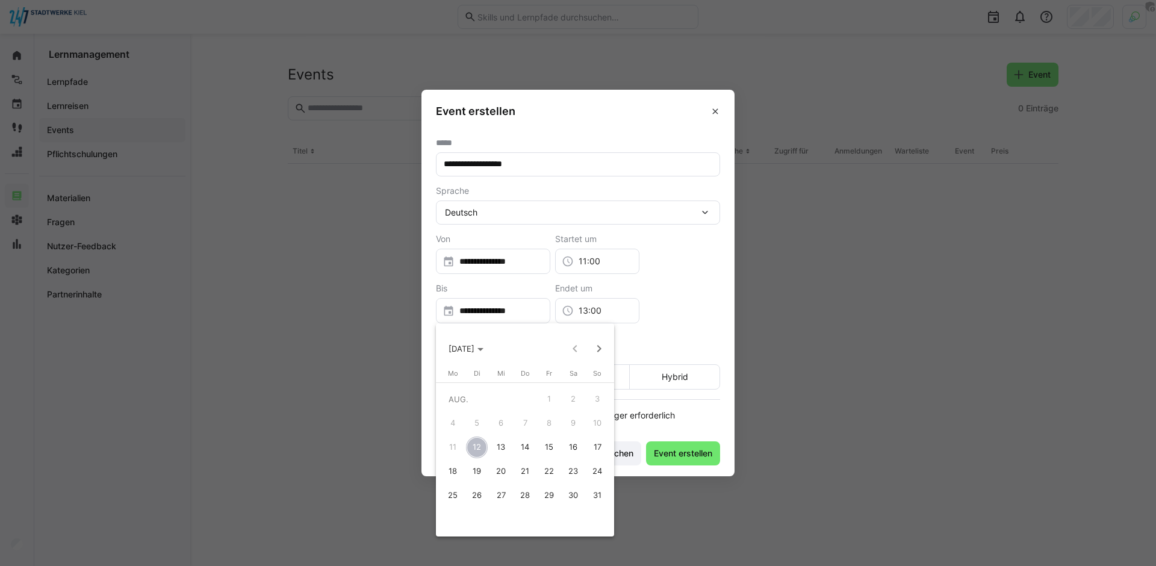
click at [476, 476] on span "19" at bounding box center [477, 471] width 22 height 22
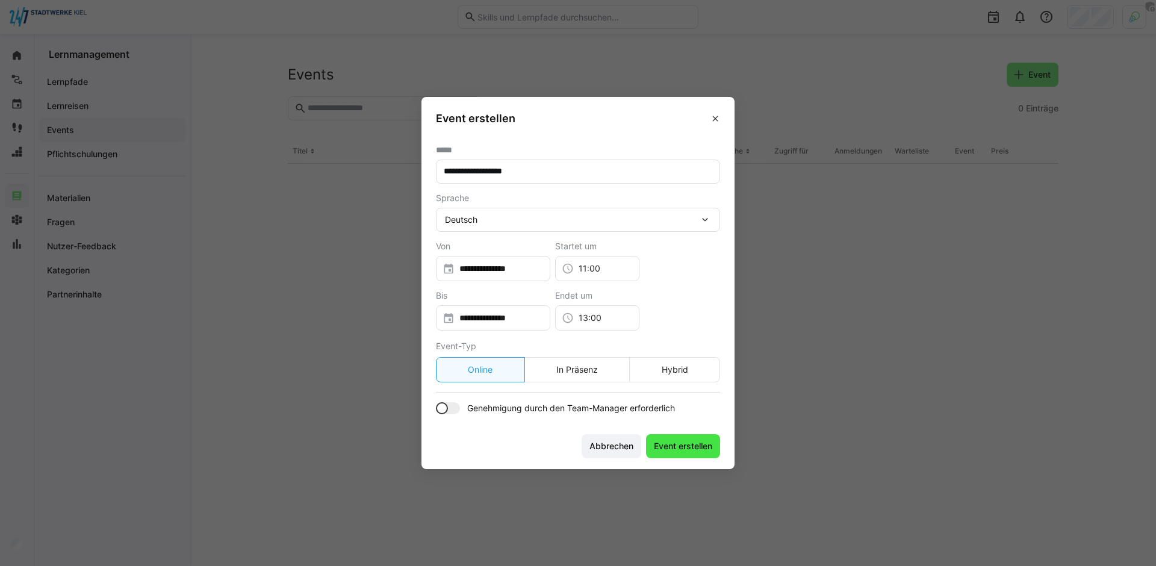
click at [699, 453] on span "Event erstellen" at bounding box center [683, 446] width 74 height 24
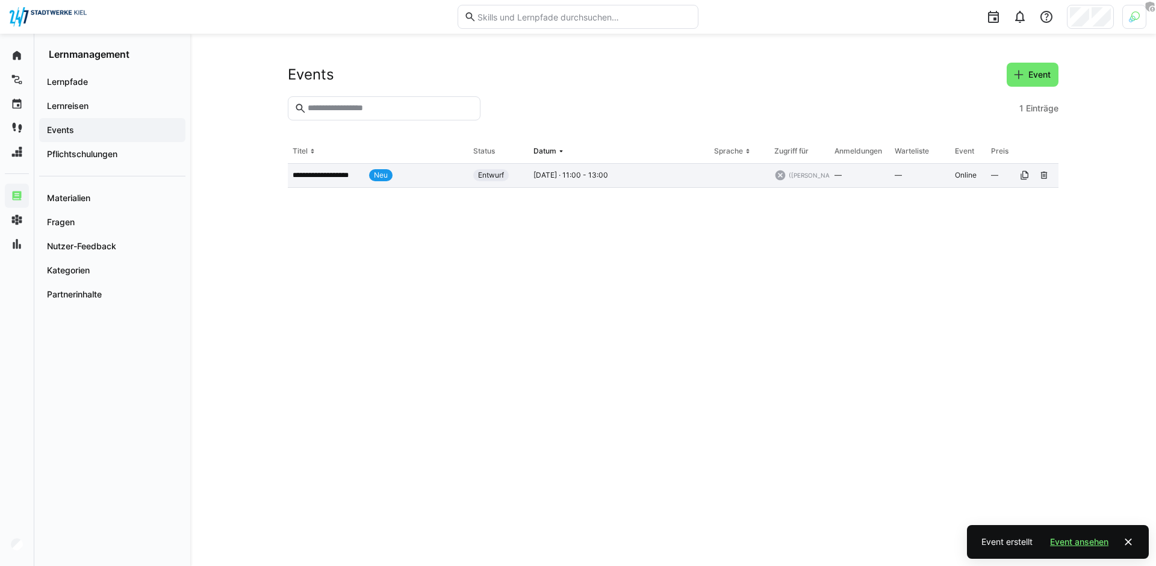
click at [405, 180] on app-table-first-column "**********" at bounding box center [378, 175] width 171 height 12
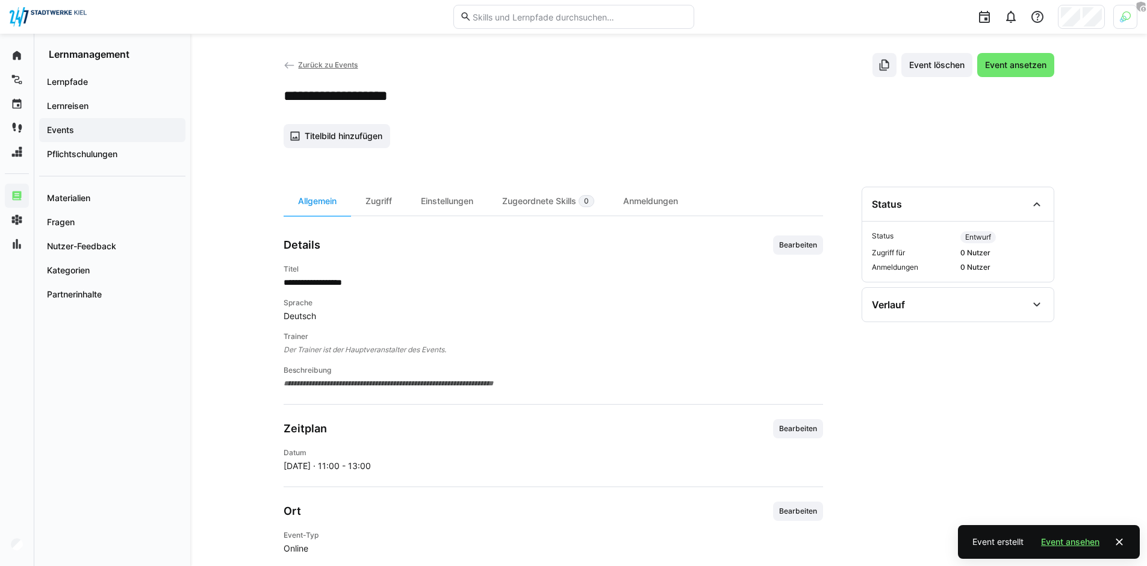
scroll to position [12, 0]
click at [798, 249] on span "Bearbeiten" at bounding box center [798, 242] width 50 height 19
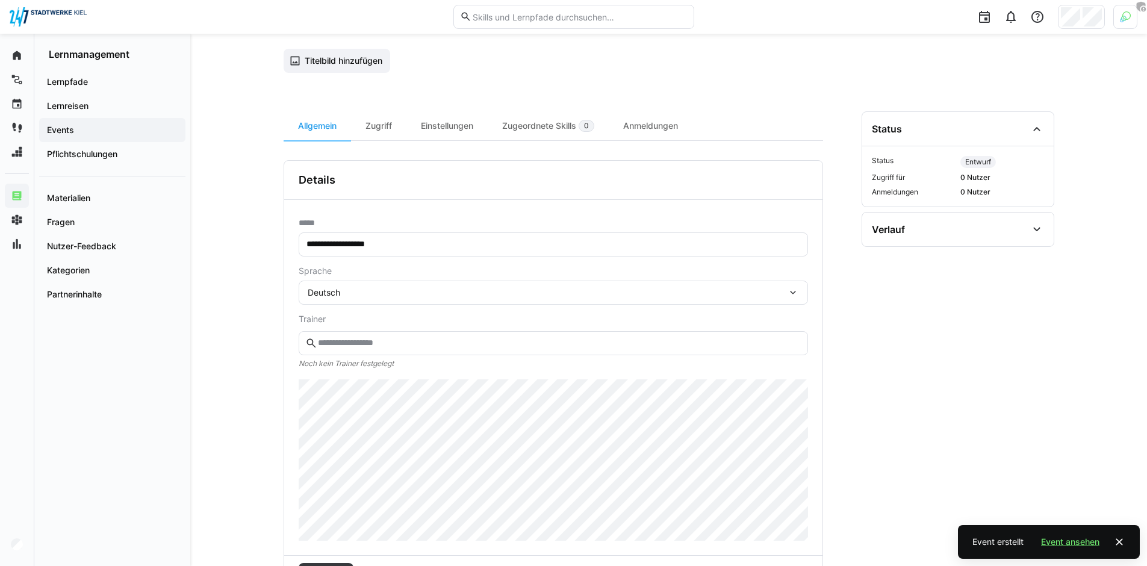
scroll to position [95, 0]
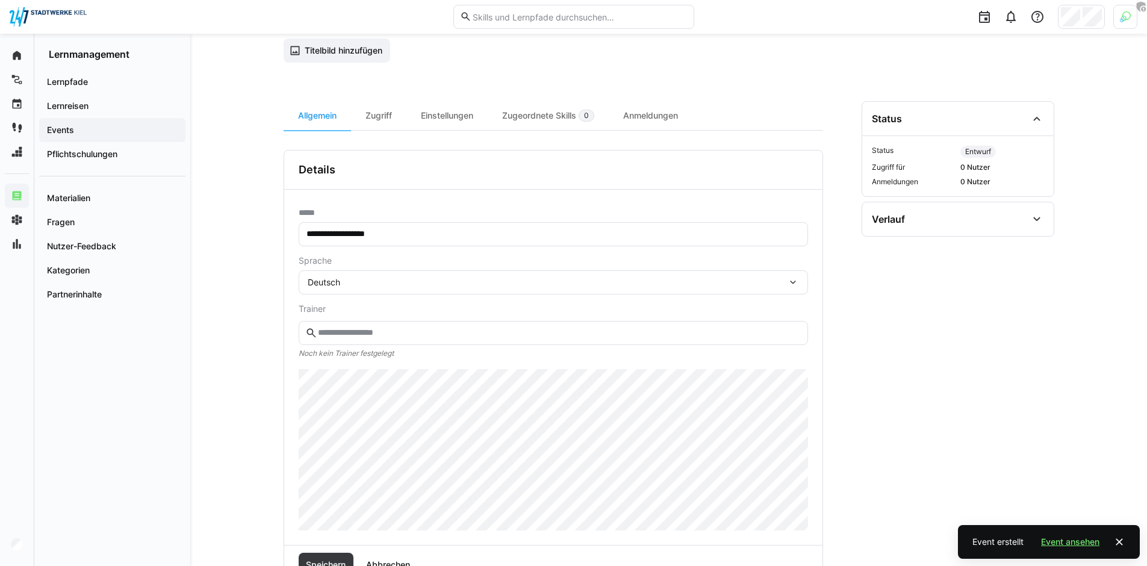
click at [415, 340] on eds-input at bounding box center [553, 333] width 509 height 24
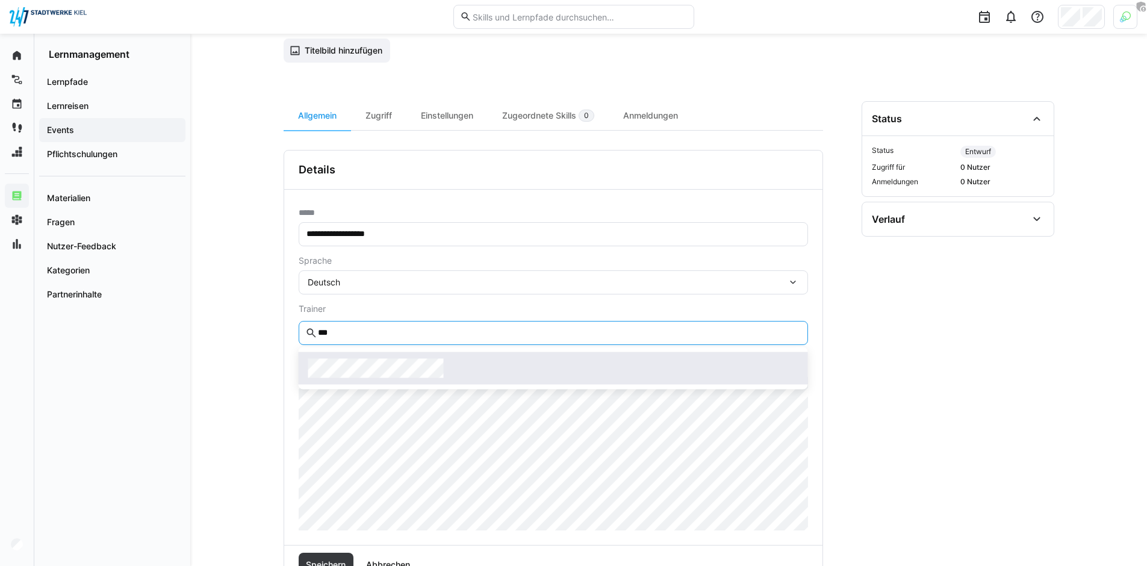
type input "***"
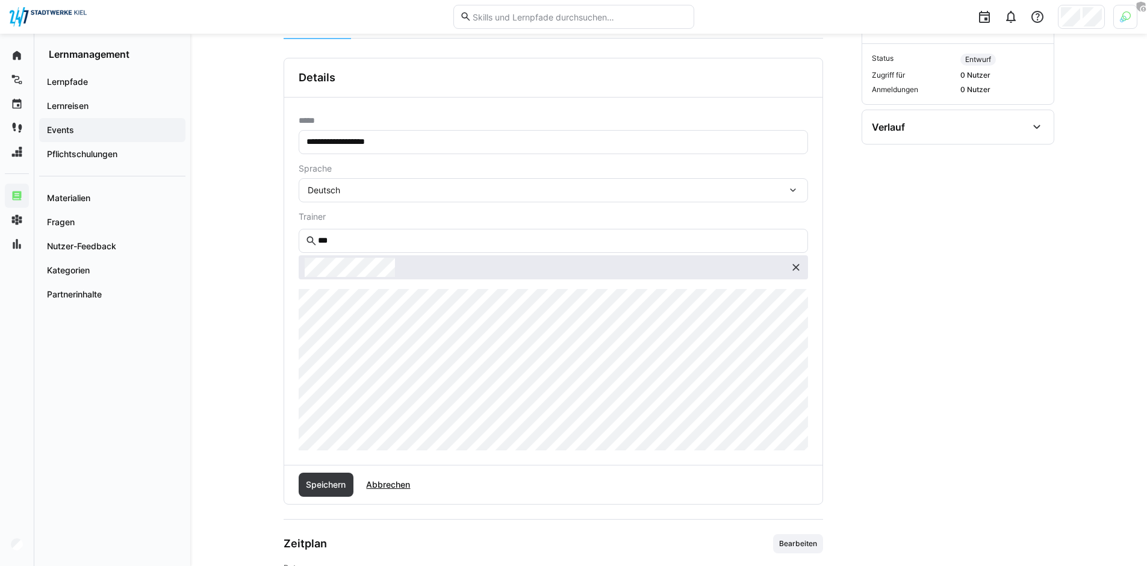
scroll to position [196, 0]
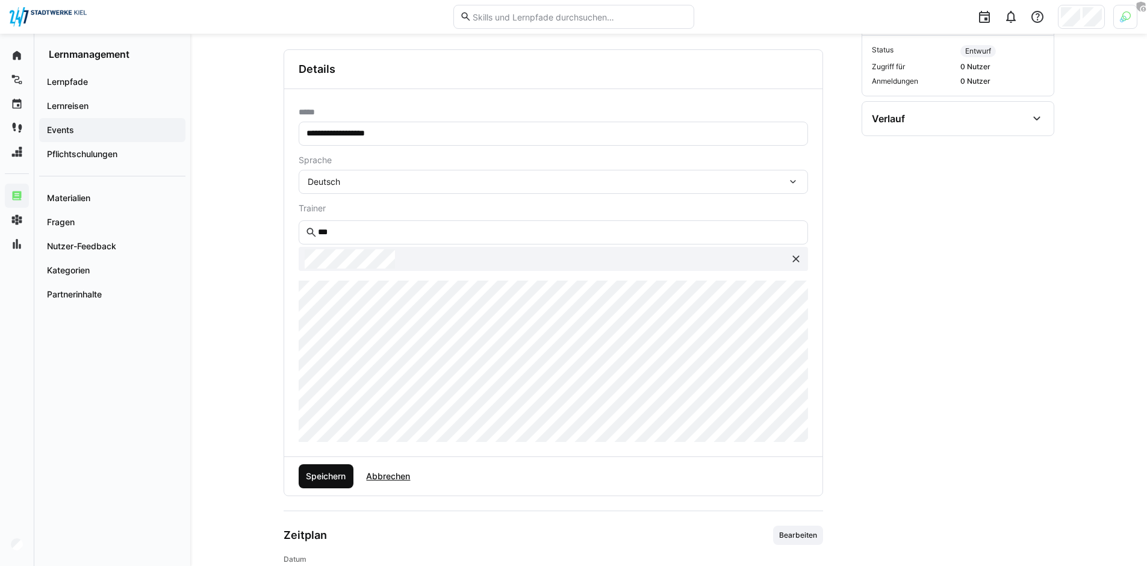
click at [312, 473] on span "Speichern" at bounding box center [325, 476] width 43 height 12
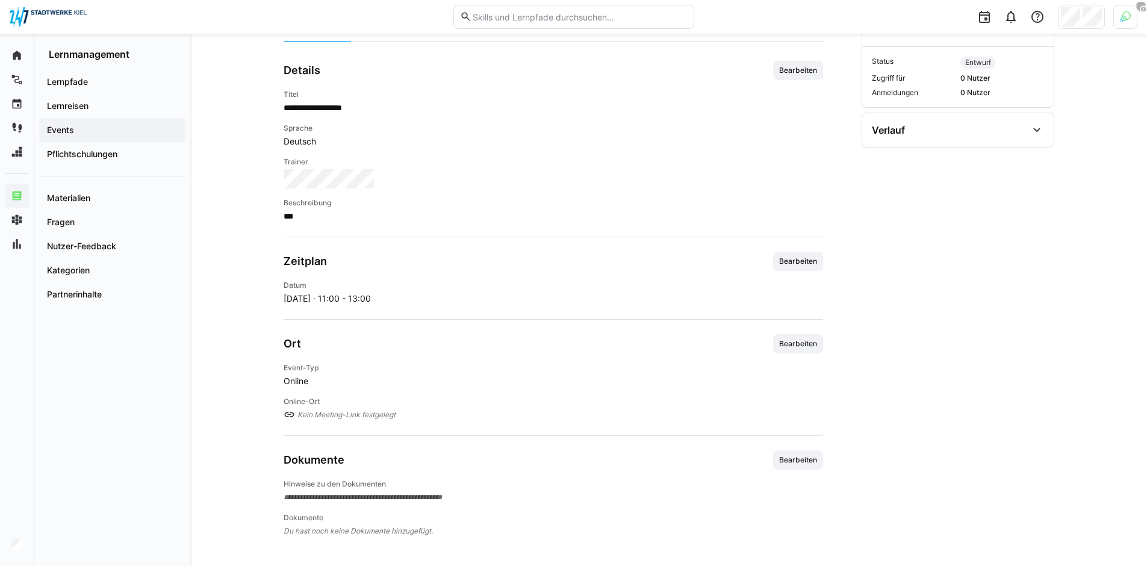
click at [797, 261] on span "Bearbeiten" at bounding box center [798, 261] width 40 height 10
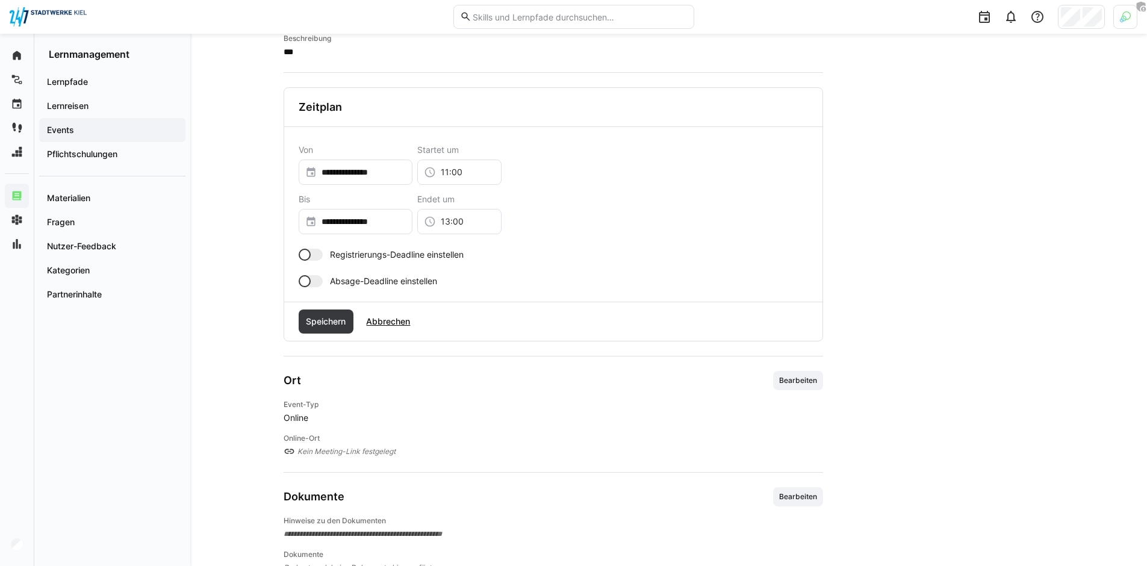
scroll to position [356, 0]
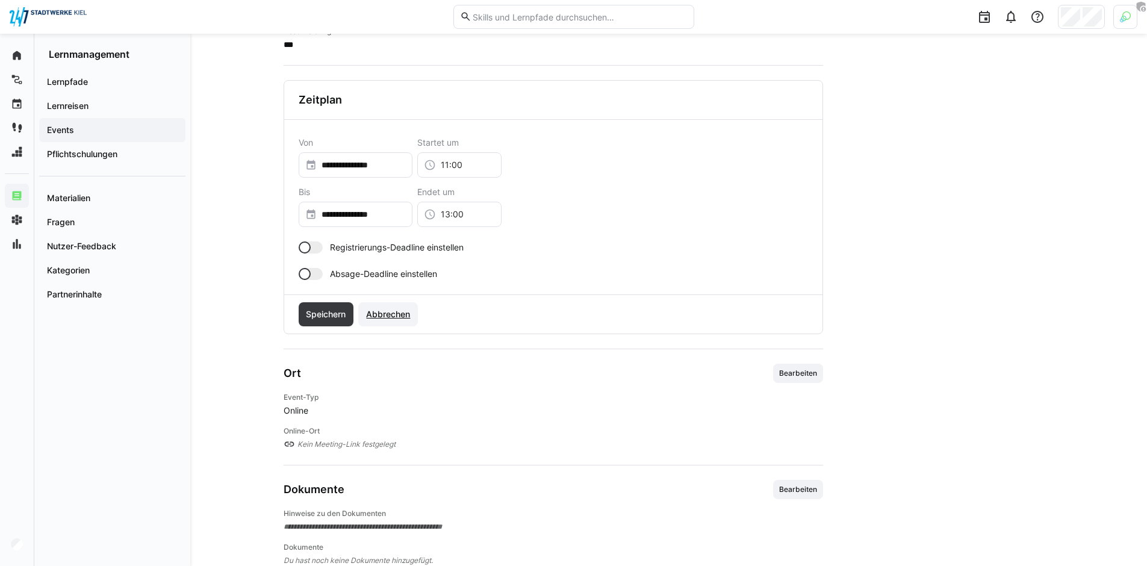
click at [400, 315] on span "Abbrechen" at bounding box center [388, 314] width 48 height 12
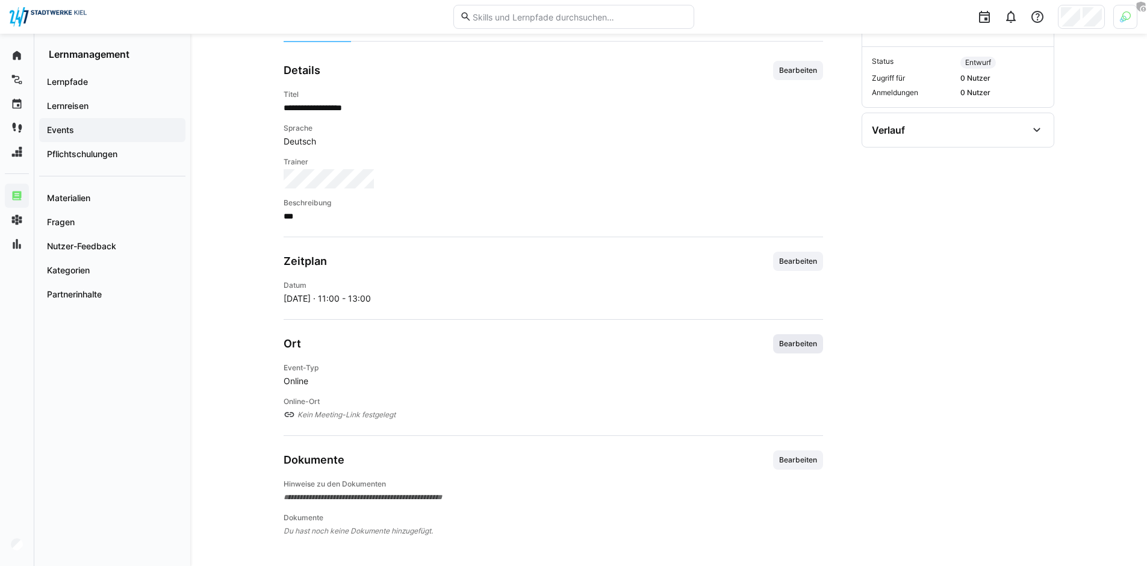
click at [822, 340] on span "Bearbeiten" at bounding box center [798, 343] width 50 height 19
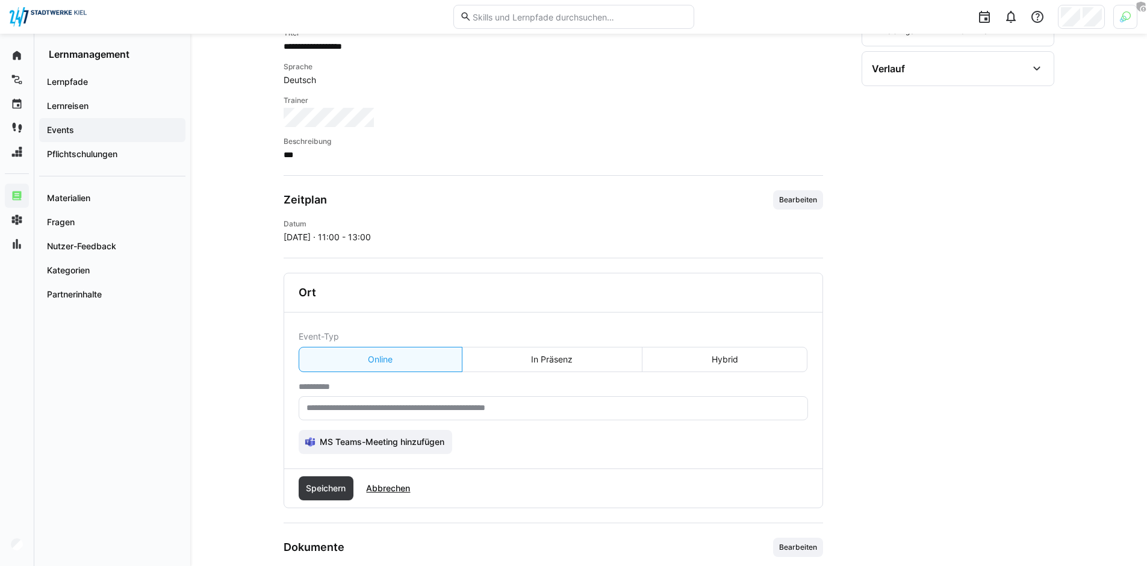
scroll to position [333, 0]
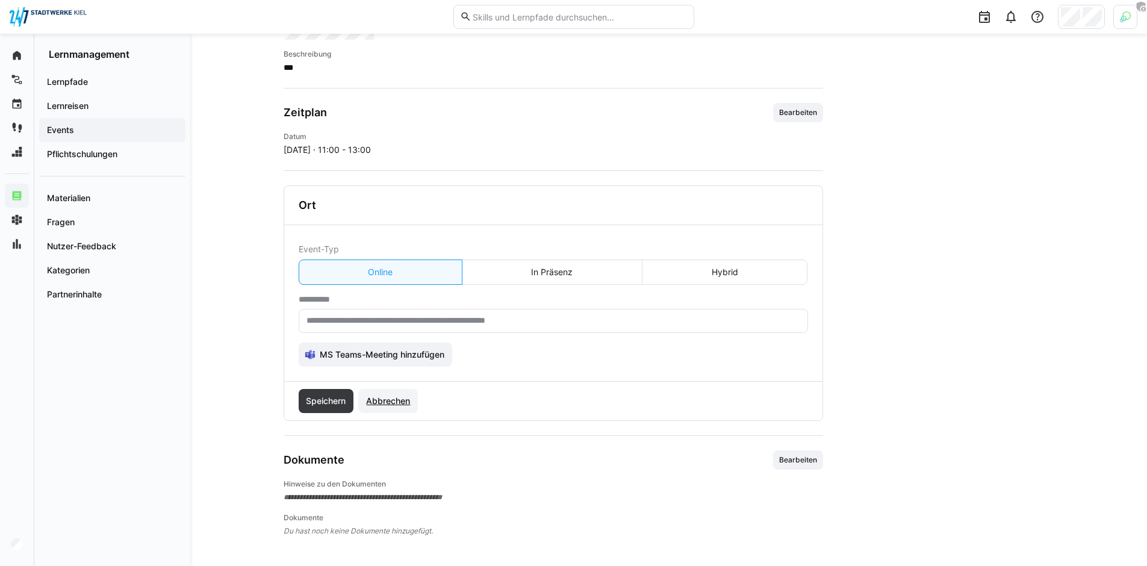
click at [389, 400] on span "Abbrechen" at bounding box center [388, 401] width 48 height 12
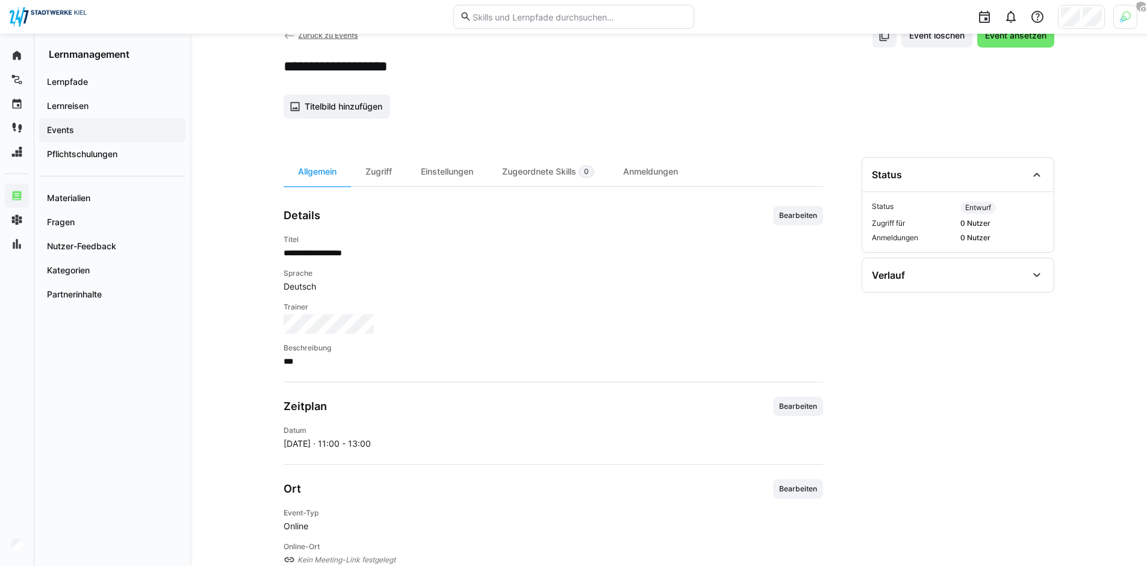
scroll to position [26, 0]
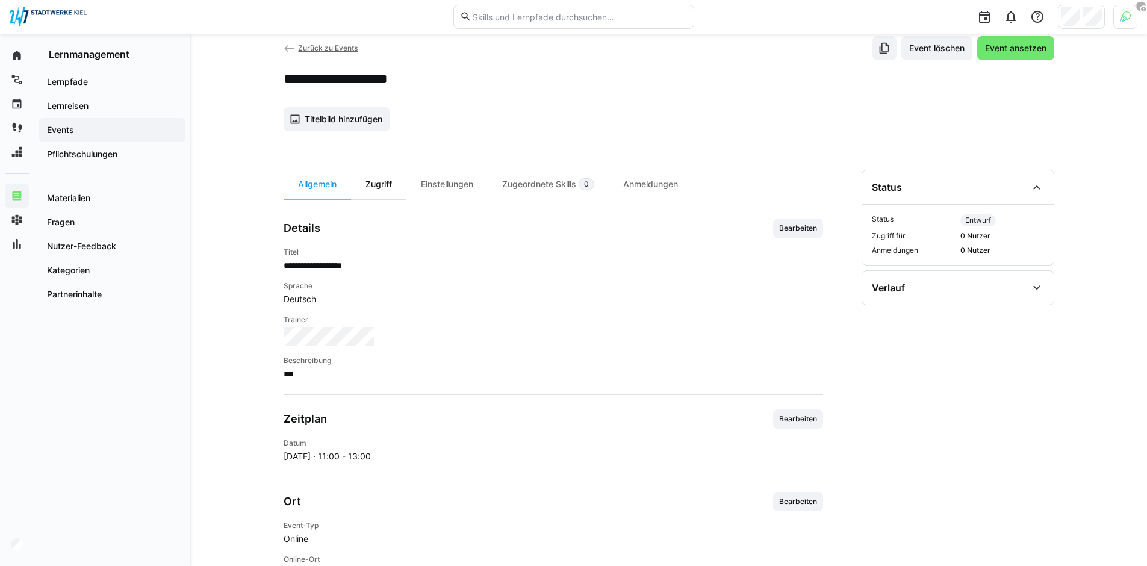
click at [379, 186] on div "Zugriff" at bounding box center [378, 184] width 55 height 29
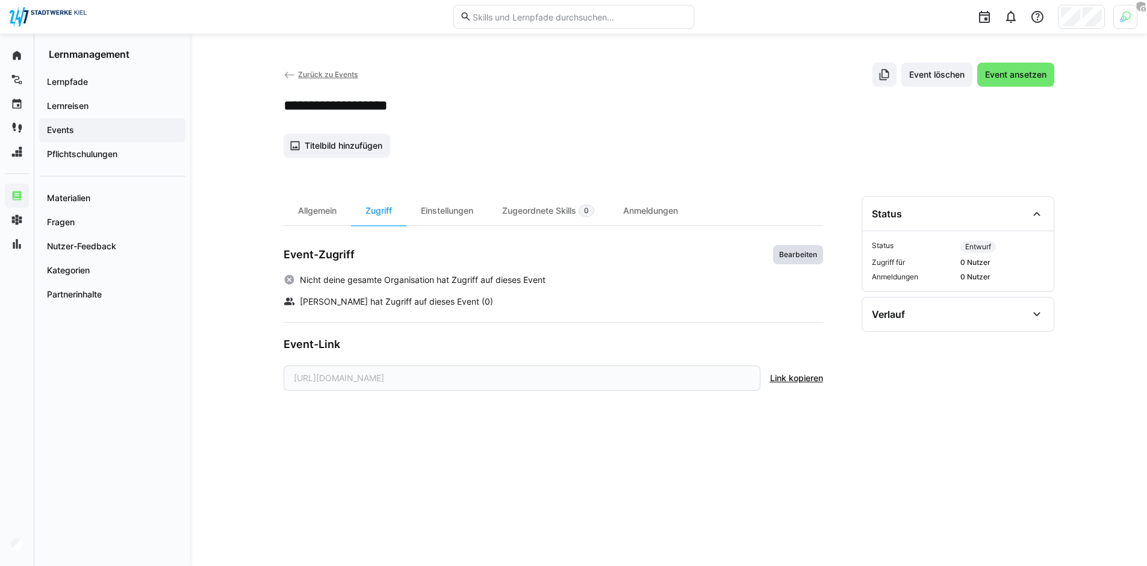
click at [790, 260] on span "Bearbeiten" at bounding box center [798, 254] width 50 height 19
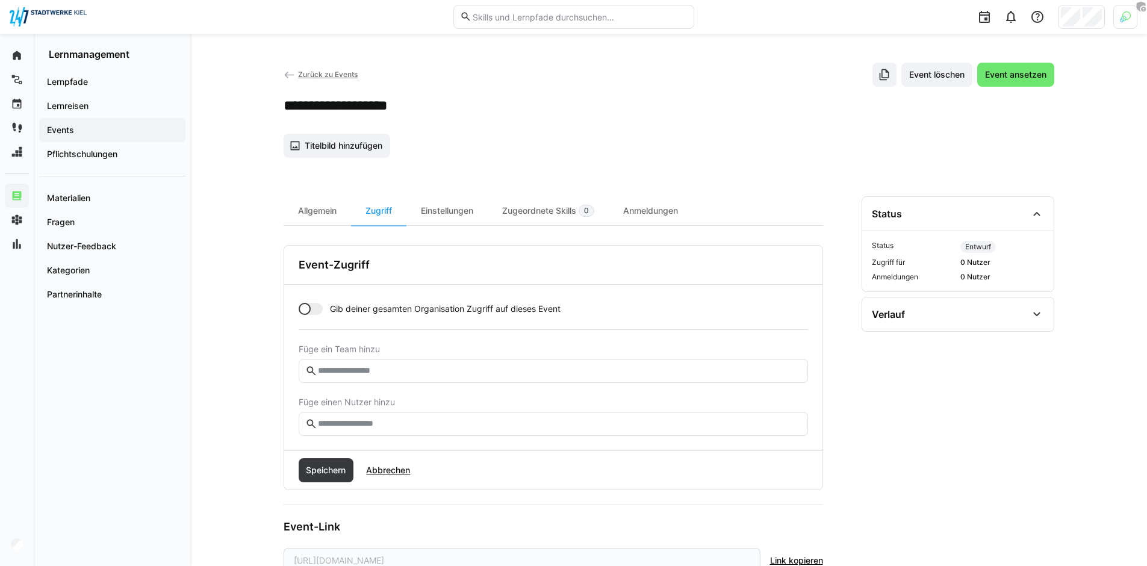
click at [300, 307] on div at bounding box center [305, 309] width 12 height 12
click at [326, 464] on span "Speichern" at bounding box center [325, 470] width 43 height 12
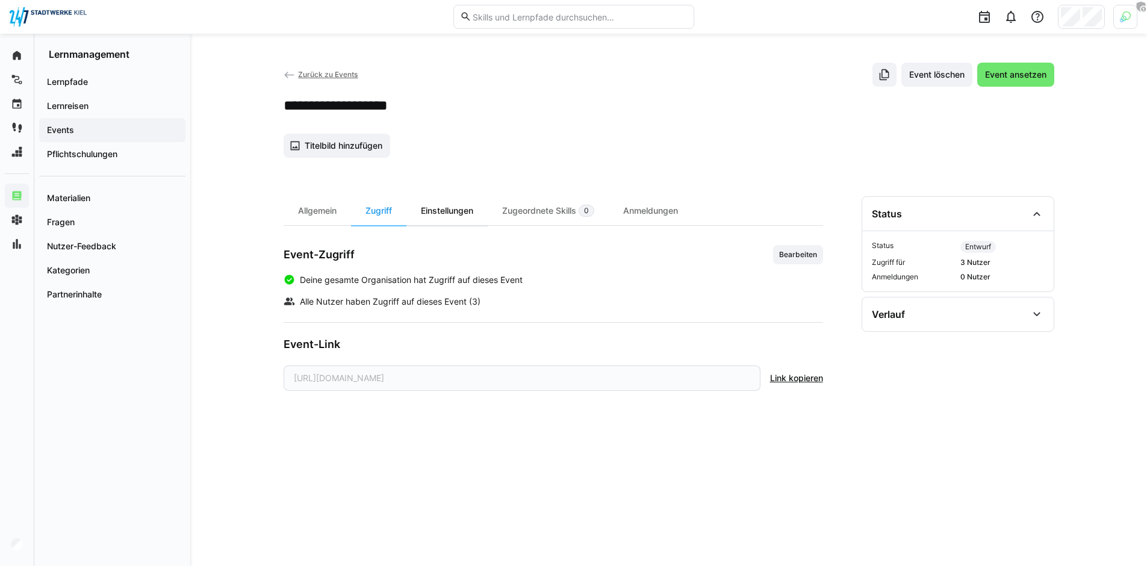
click at [470, 217] on div "Einstellungen" at bounding box center [446, 210] width 81 height 29
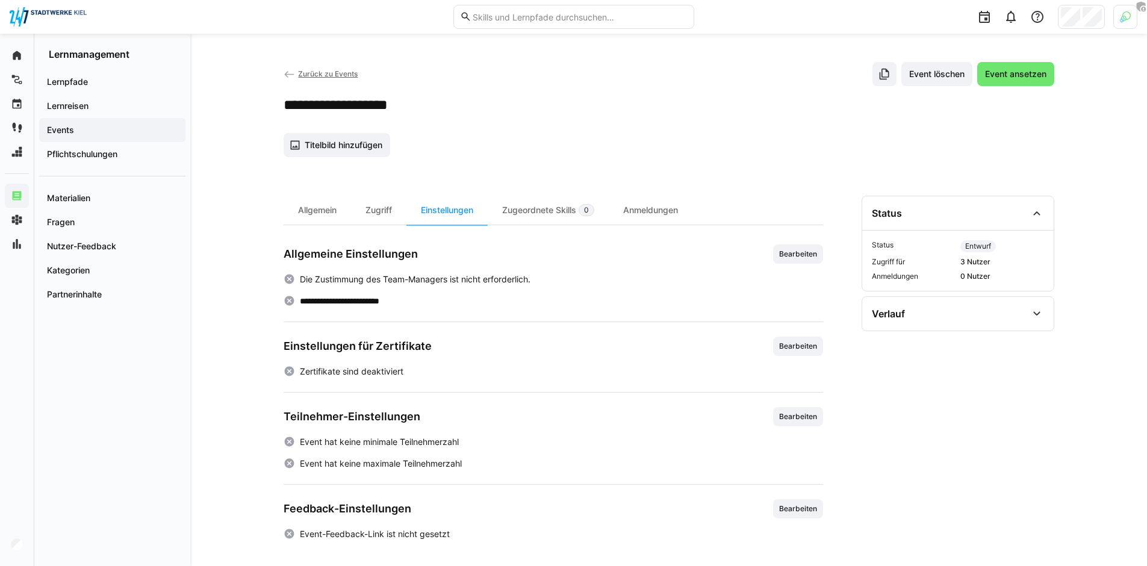
scroll to position [4, 0]
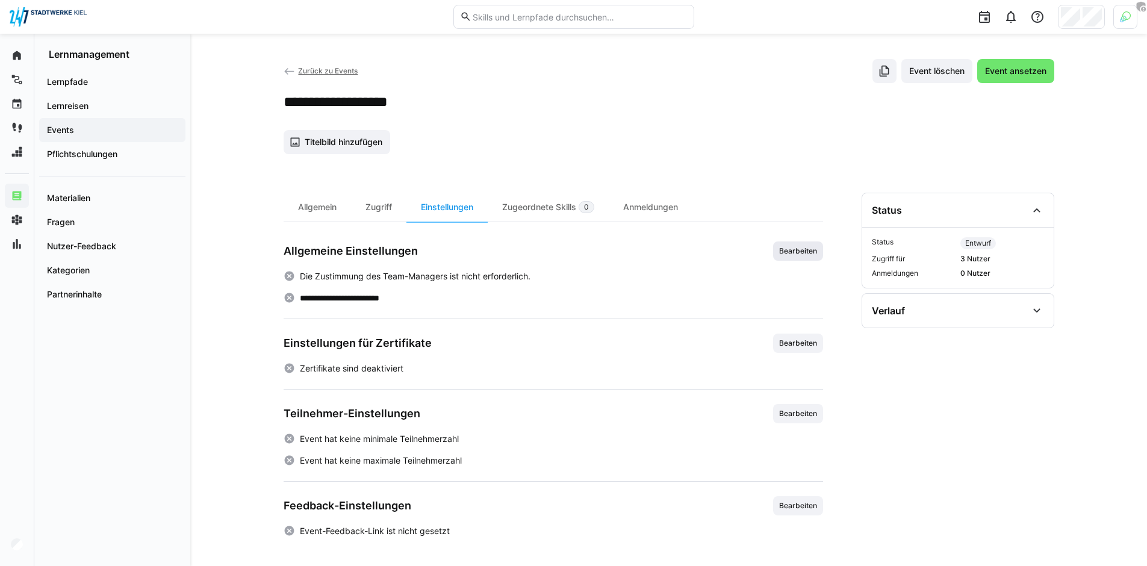
click at [787, 253] on span "Bearbeiten" at bounding box center [798, 251] width 40 height 10
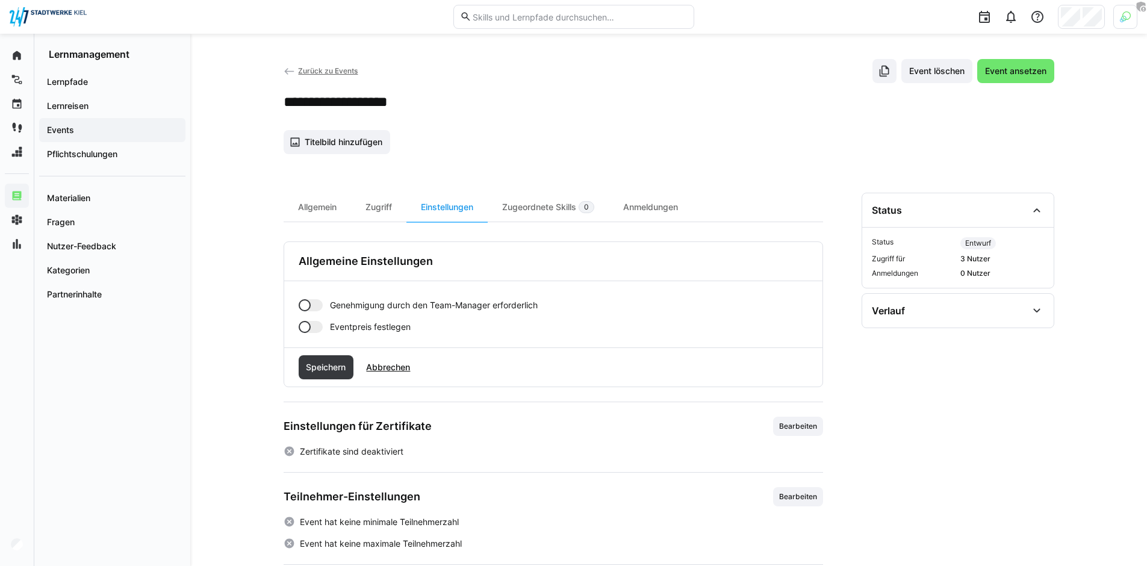
click at [396, 367] on span "Abbrechen" at bounding box center [388, 367] width 48 height 12
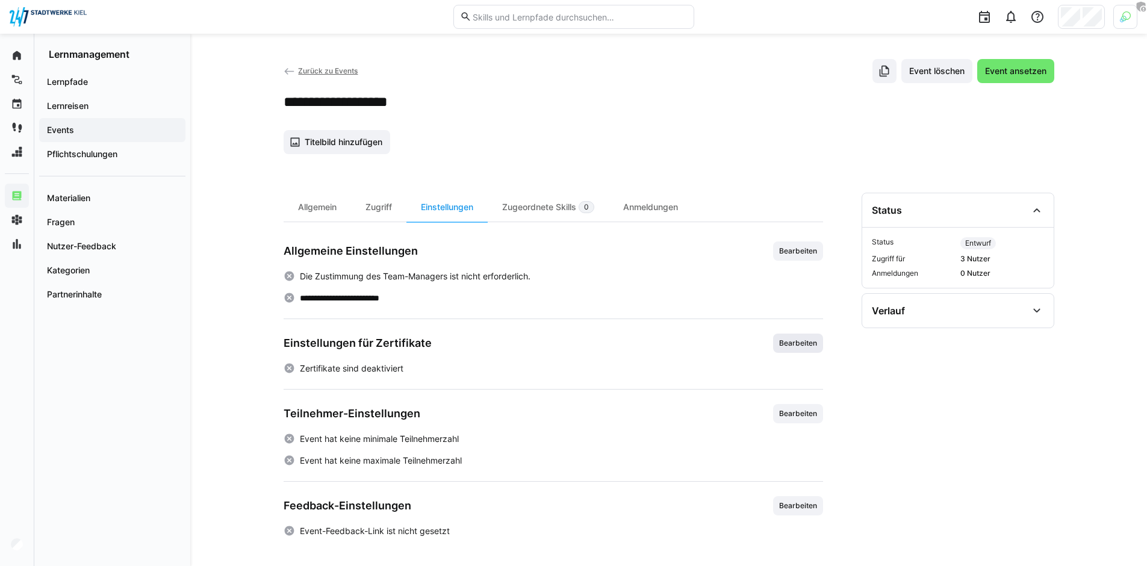
click at [817, 341] on span "Bearbeiten" at bounding box center [798, 343] width 40 height 10
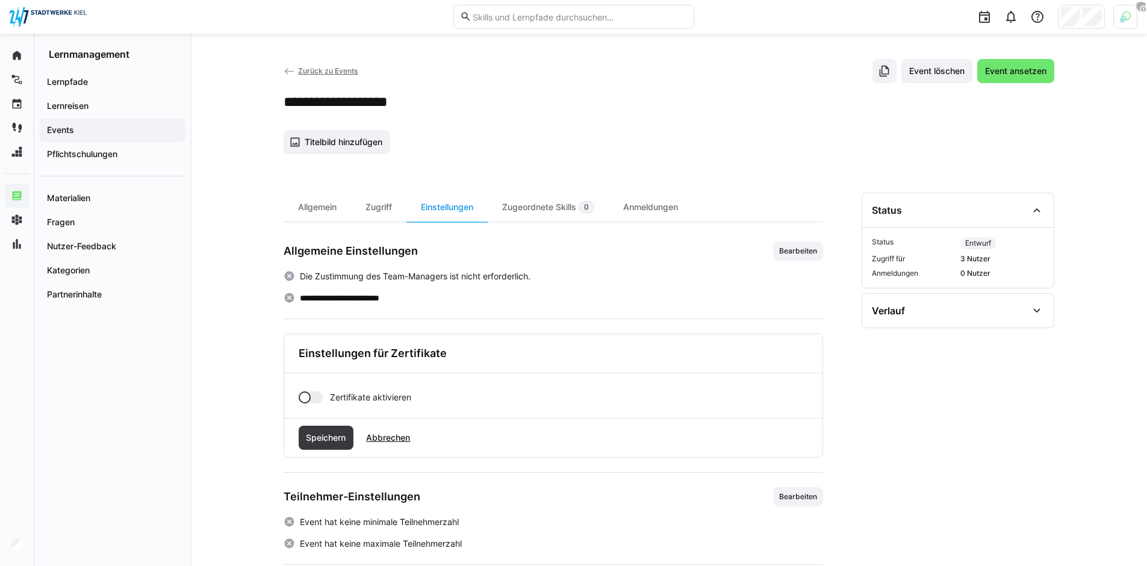
click at [319, 397] on div at bounding box center [311, 397] width 24 height 12
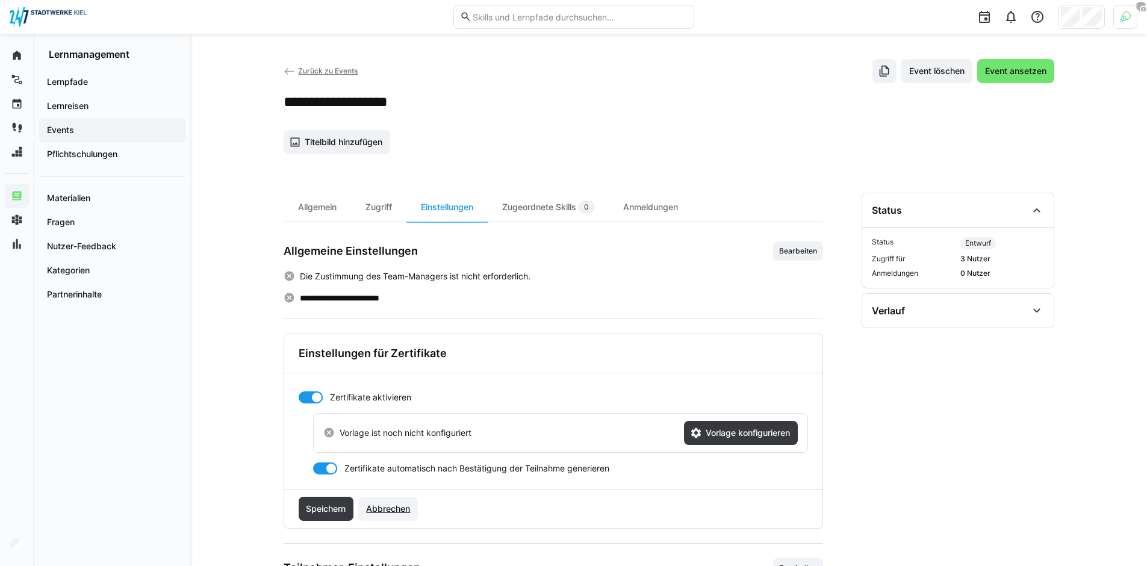
click at [391, 501] on span "Abbrechen" at bounding box center [388, 509] width 60 height 24
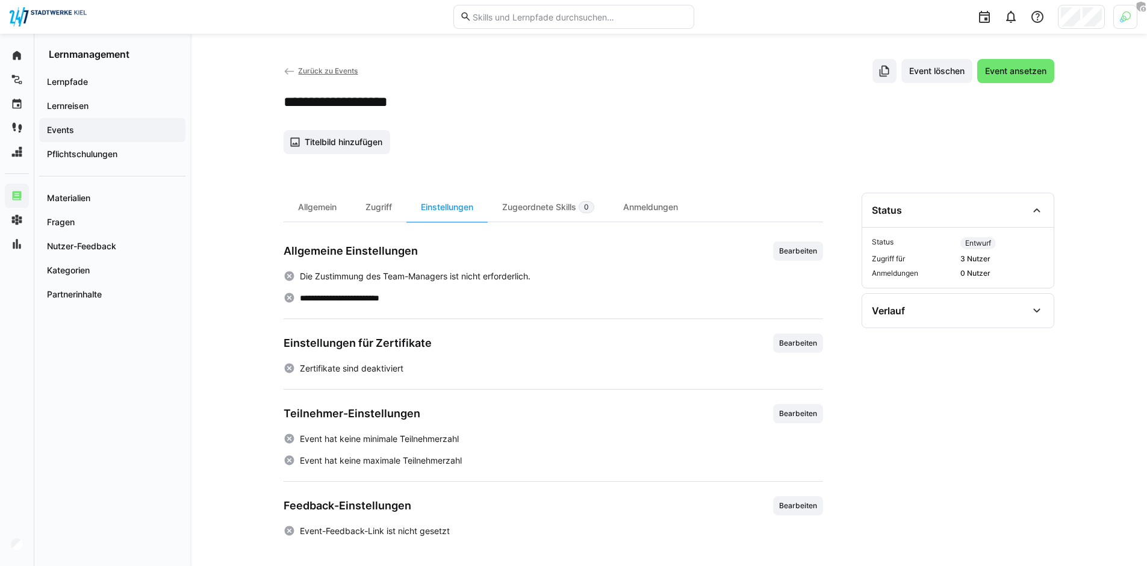
click at [810, 419] on span "Bearbeiten" at bounding box center [798, 413] width 50 height 19
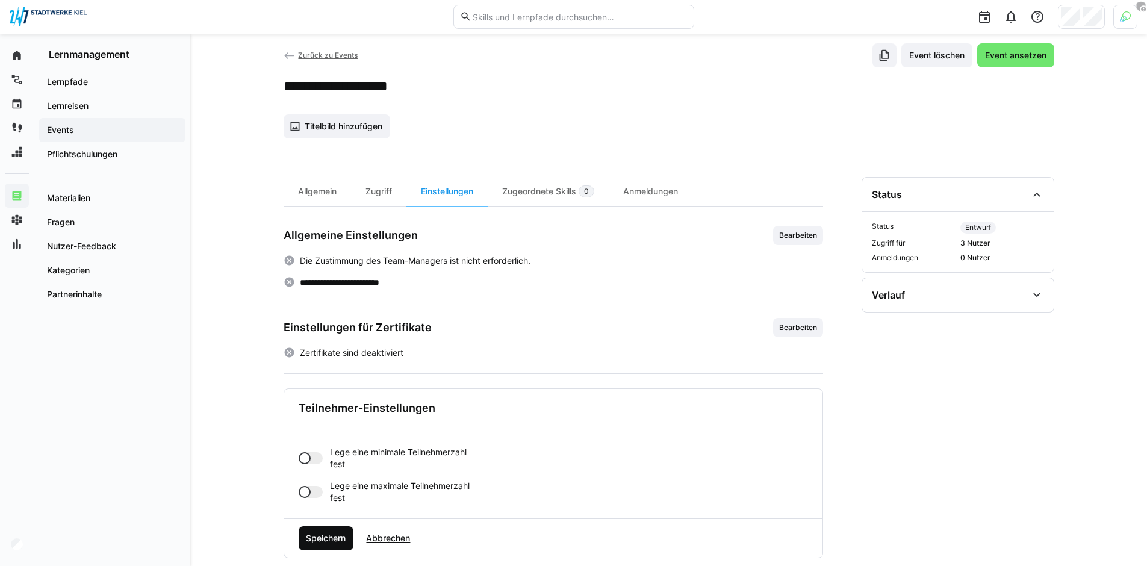
scroll to position [101, 0]
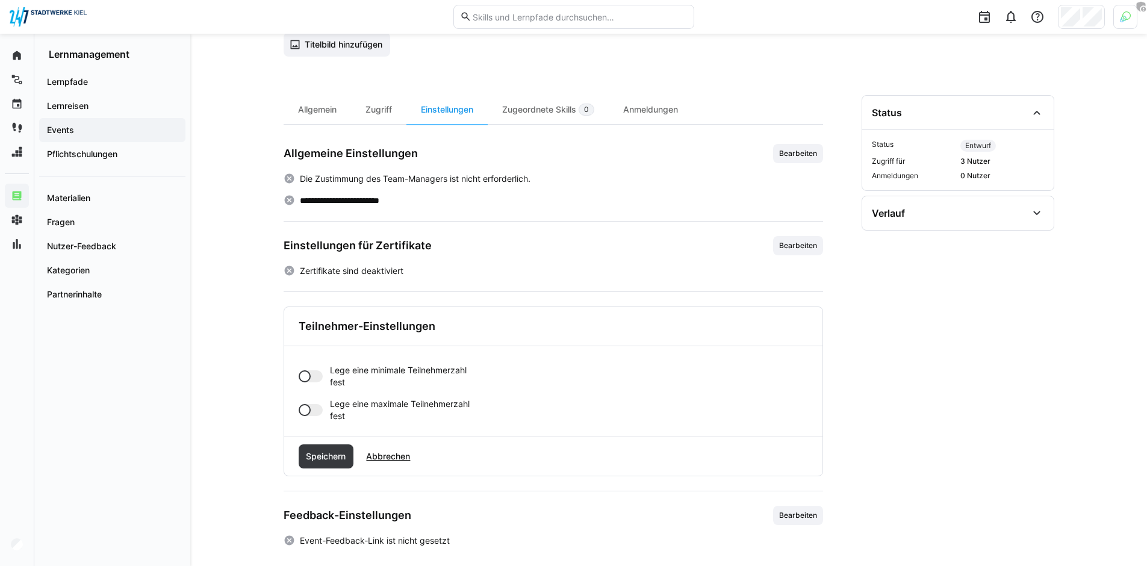
click at [314, 384] on app-toggle "Lege eine minimale Teilnehmerzahl fest" at bounding box center [389, 376] width 181 height 24
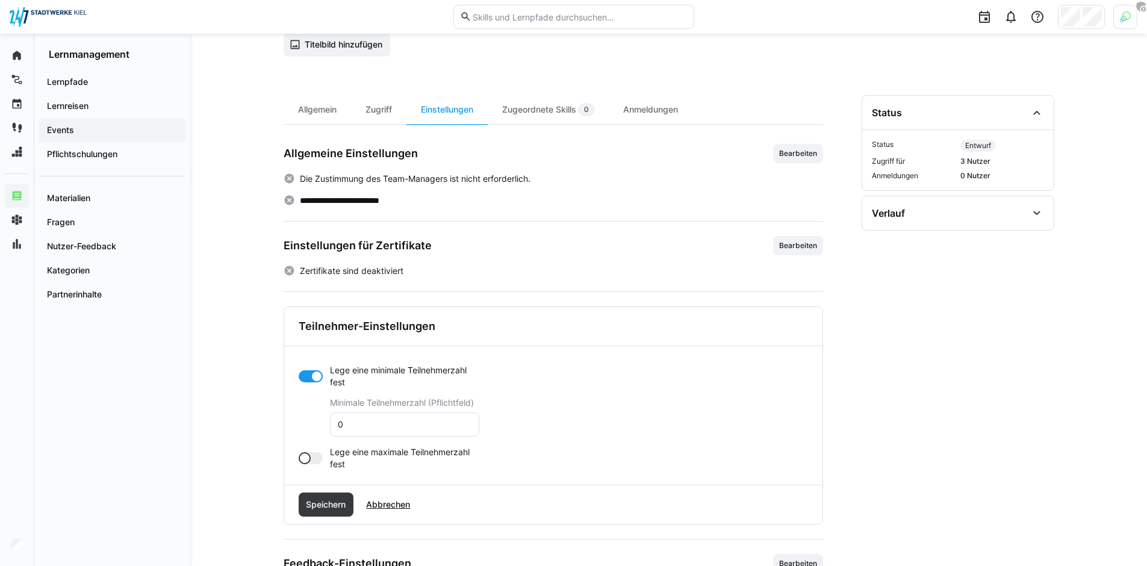
click at [315, 454] on div at bounding box center [311, 458] width 24 height 12
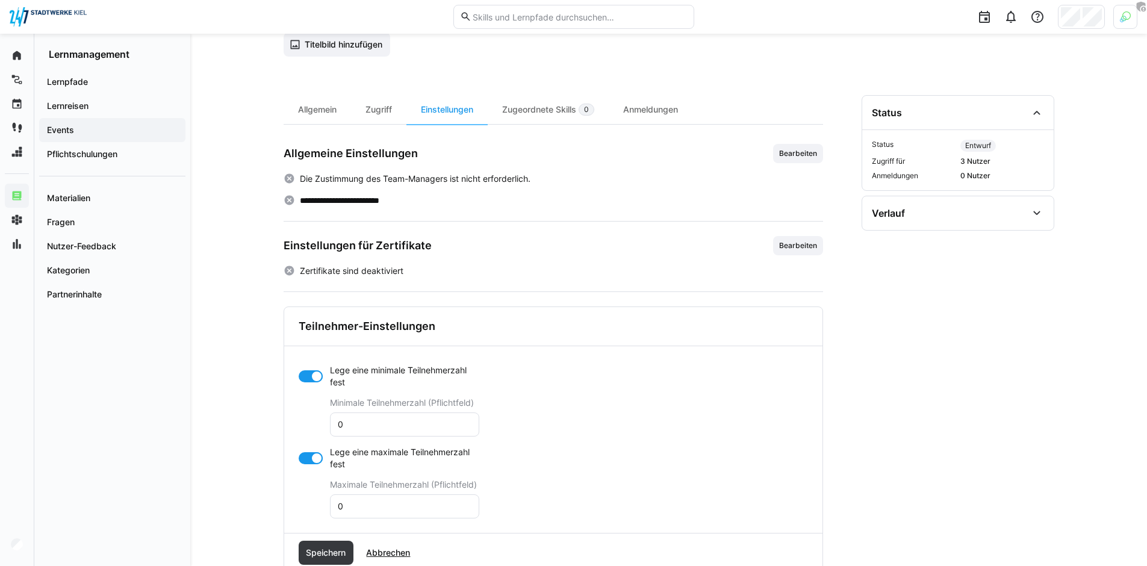
click at [404, 429] on input "0" at bounding box center [404, 424] width 136 height 11
type input "2"
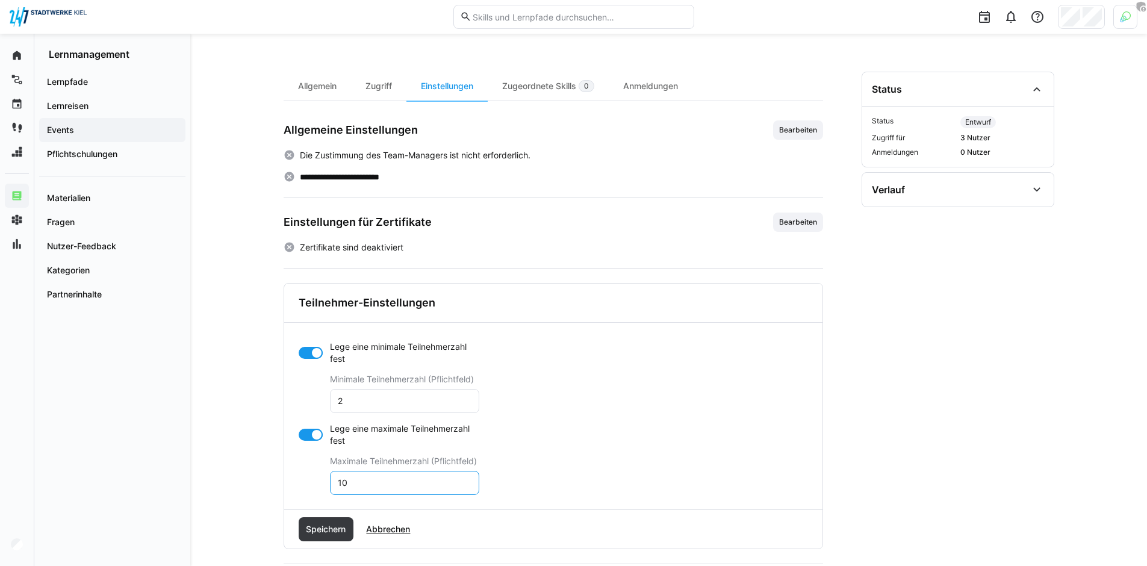
scroll to position [125, 0]
type input "10"
click at [329, 520] on span "Speichern" at bounding box center [326, 529] width 55 height 24
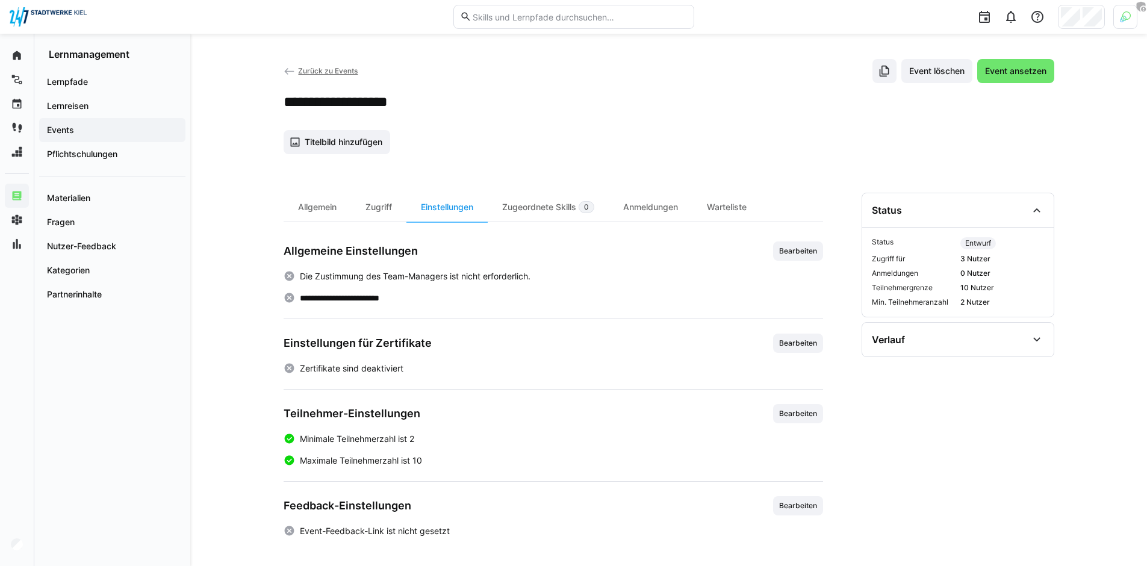
scroll to position [4, 0]
click at [1027, 68] on span "Event ansetzen" at bounding box center [1015, 71] width 65 height 12
click at [286, 73] on eds-icon at bounding box center [290, 72] width 12 height 12
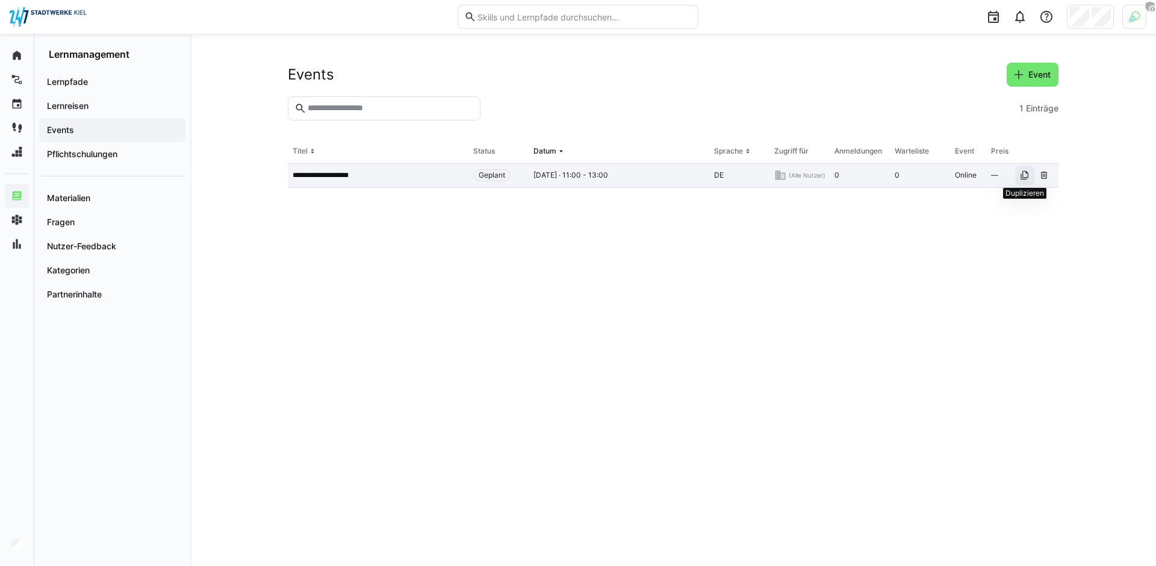
click at [1019, 179] on span at bounding box center [1024, 175] width 19 height 19
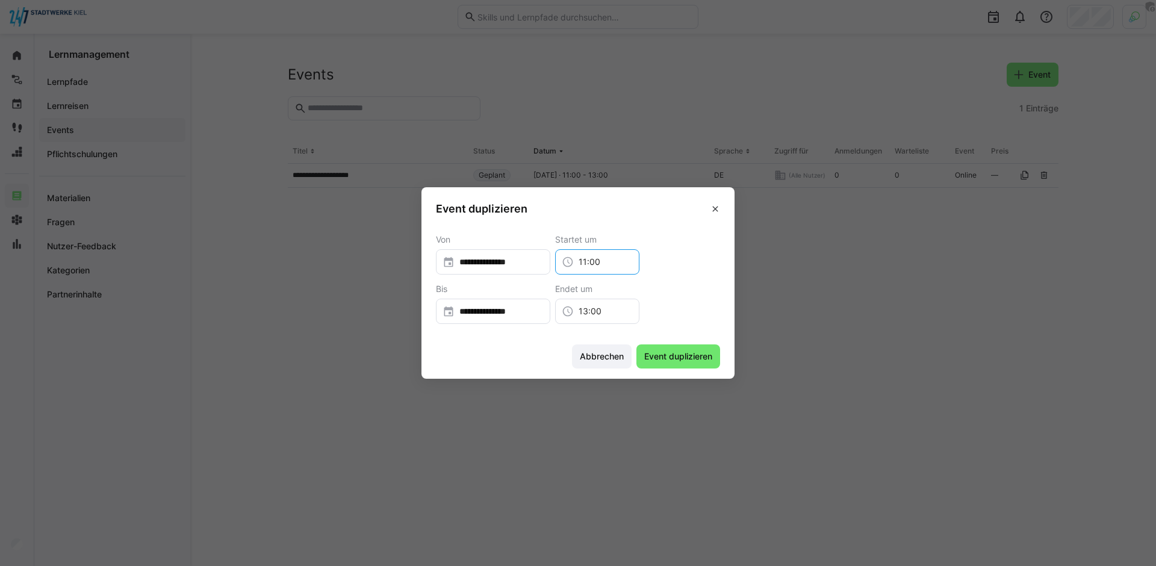
click at [599, 260] on input "11:00" at bounding box center [603, 262] width 59 height 12
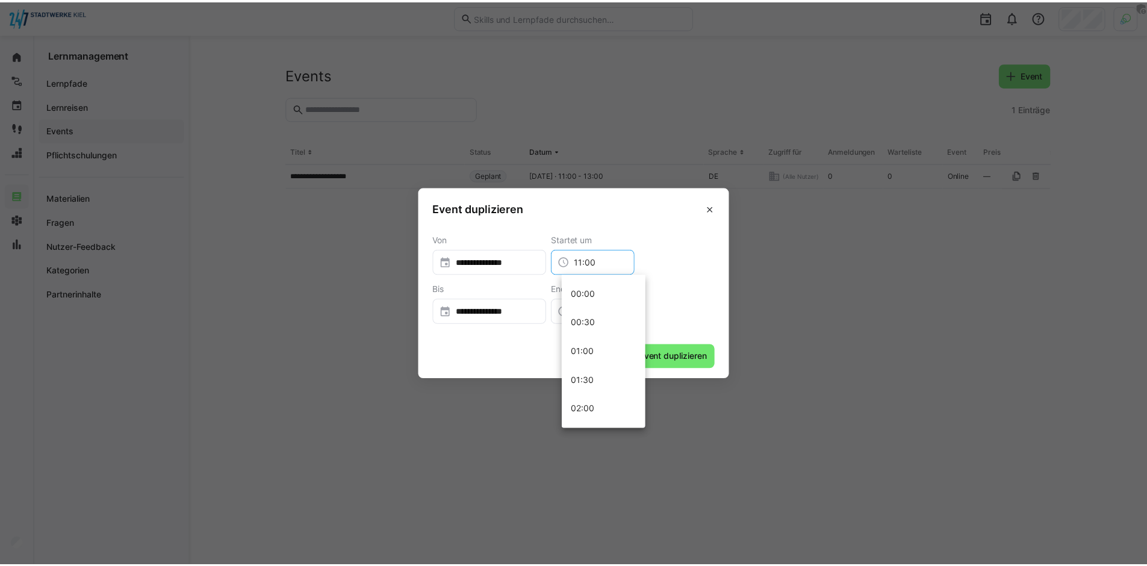
scroll to position [578, 0]
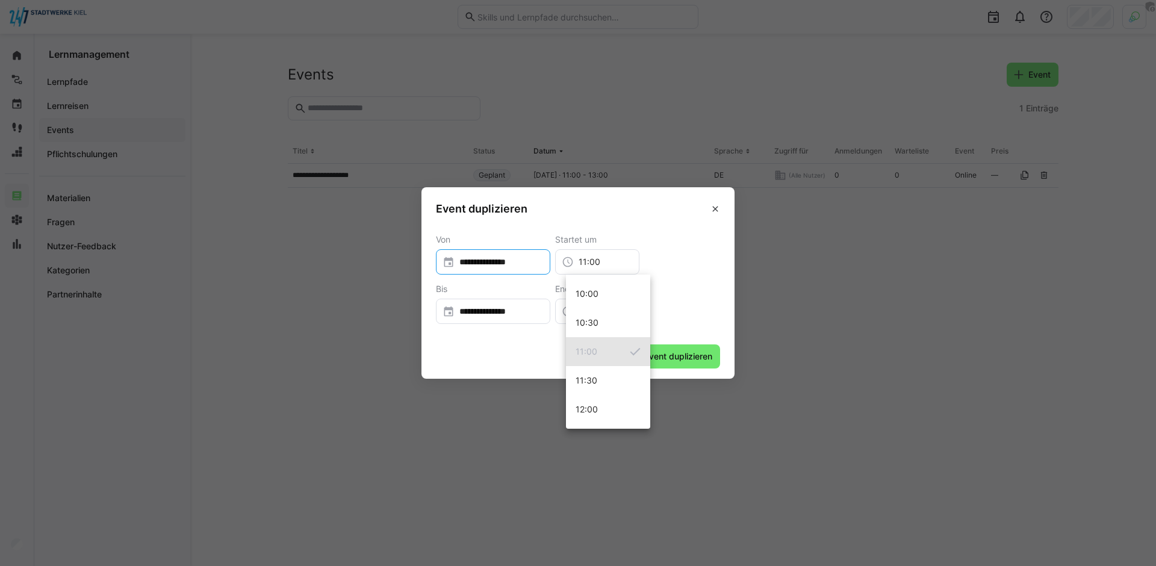
click at [483, 262] on input "**********" at bounding box center [498, 262] width 89 height 12
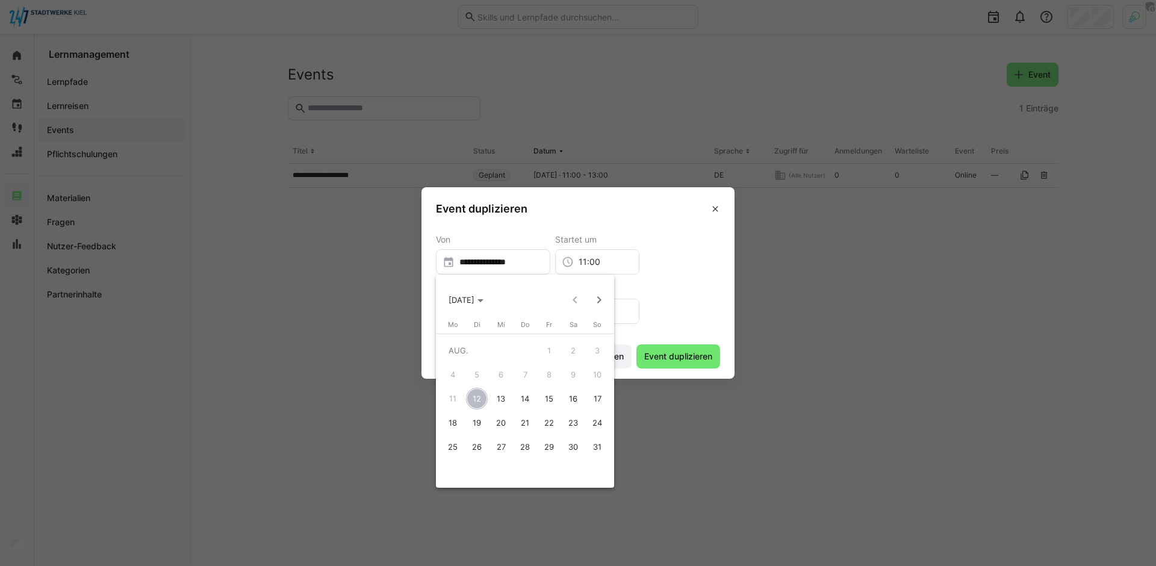
click at [528, 422] on span "21" at bounding box center [525, 423] width 22 height 22
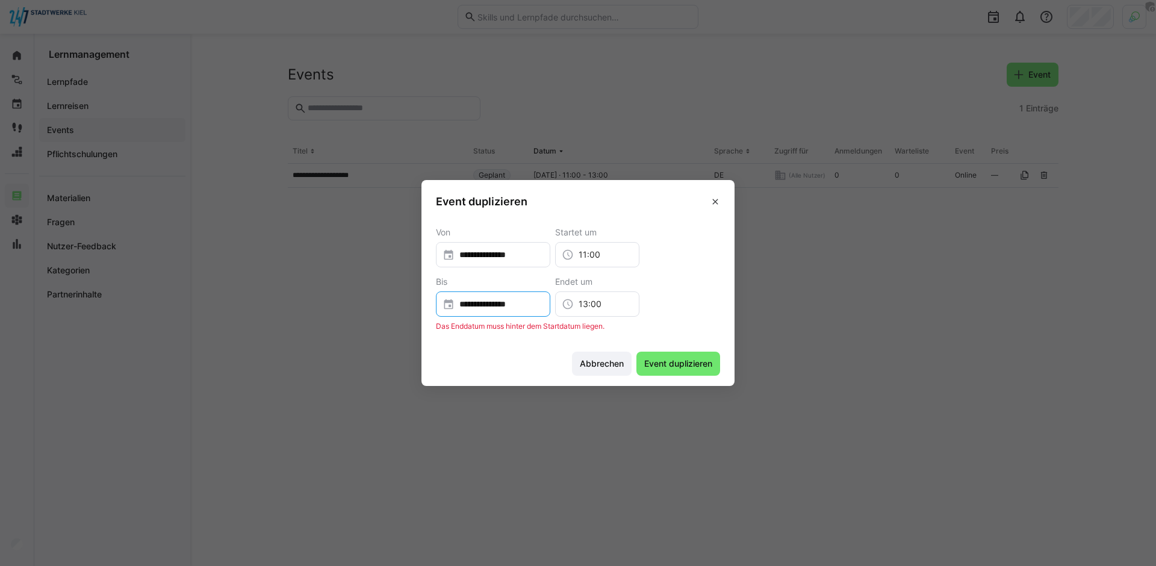
click at [519, 301] on input "**********" at bounding box center [498, 304] width 89 height 12
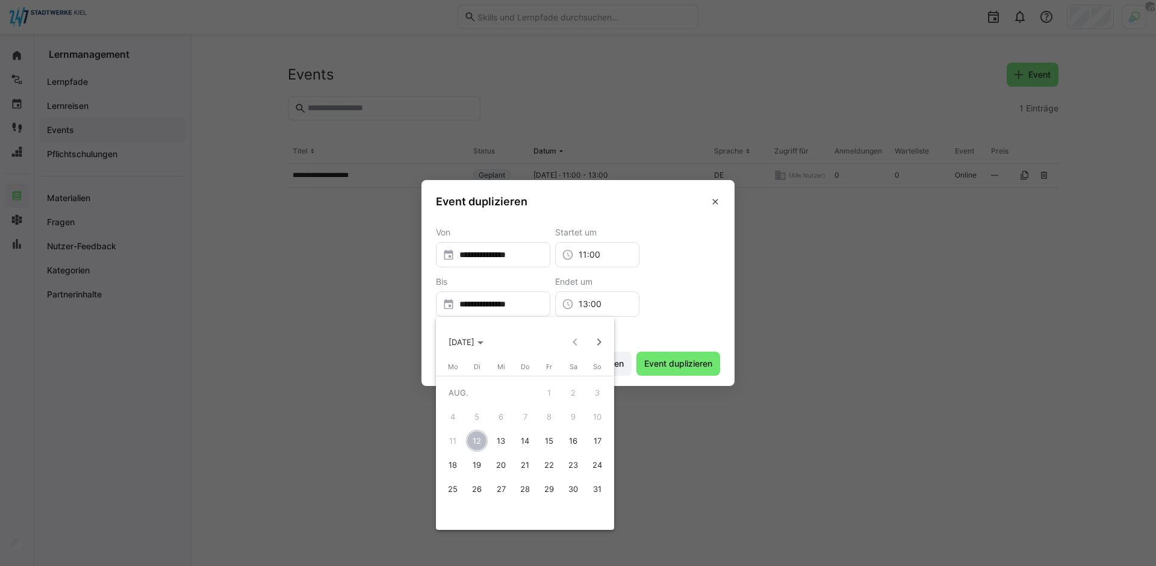
click at [529, 462] on span "21" at bounding box center [525, 465] width 22 height 22
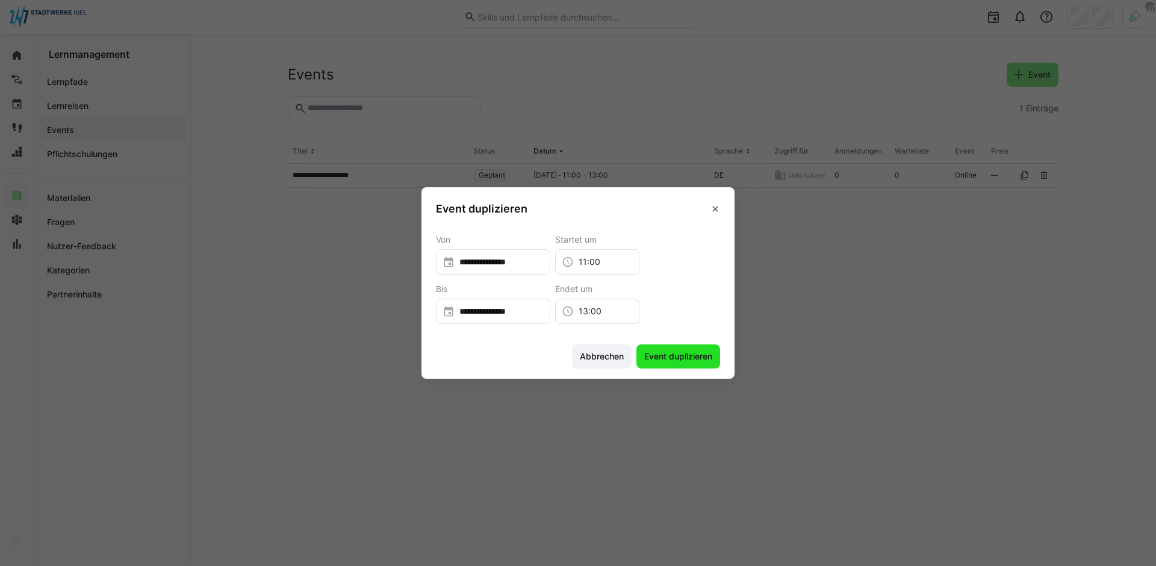
click at [664, 352] on span "Event duplizieren" at bounding box center [678, 356] width 72 height 12
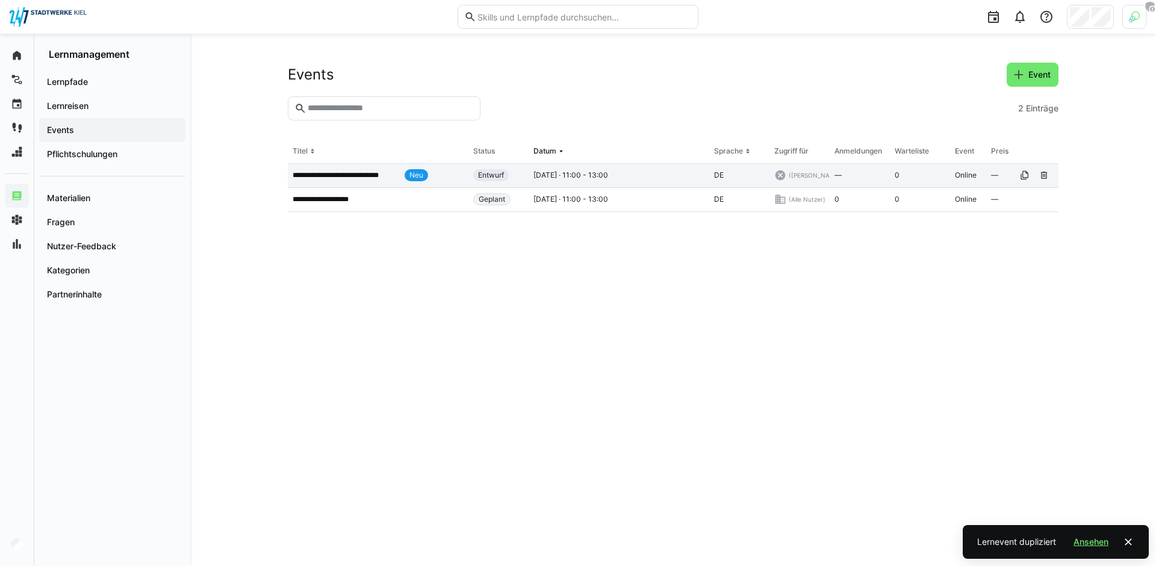
click at [387, 167] on div "**********" at bounding box center [378, 176] width 181 height 24
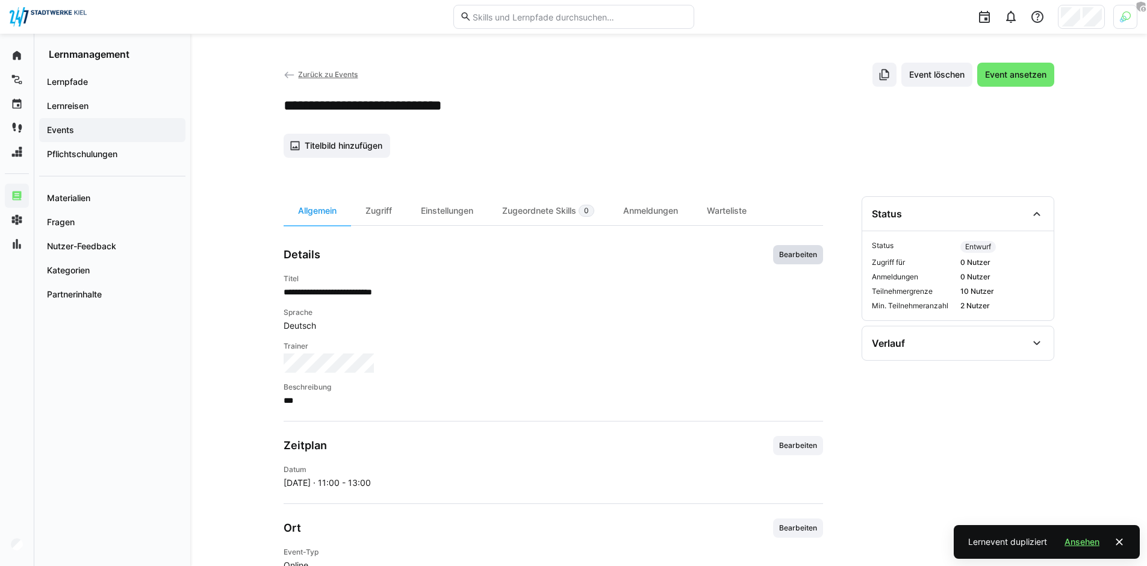
click at [819, 262] on span "Bearbeiten" at bounding box center [798, 254] width 50 height 19
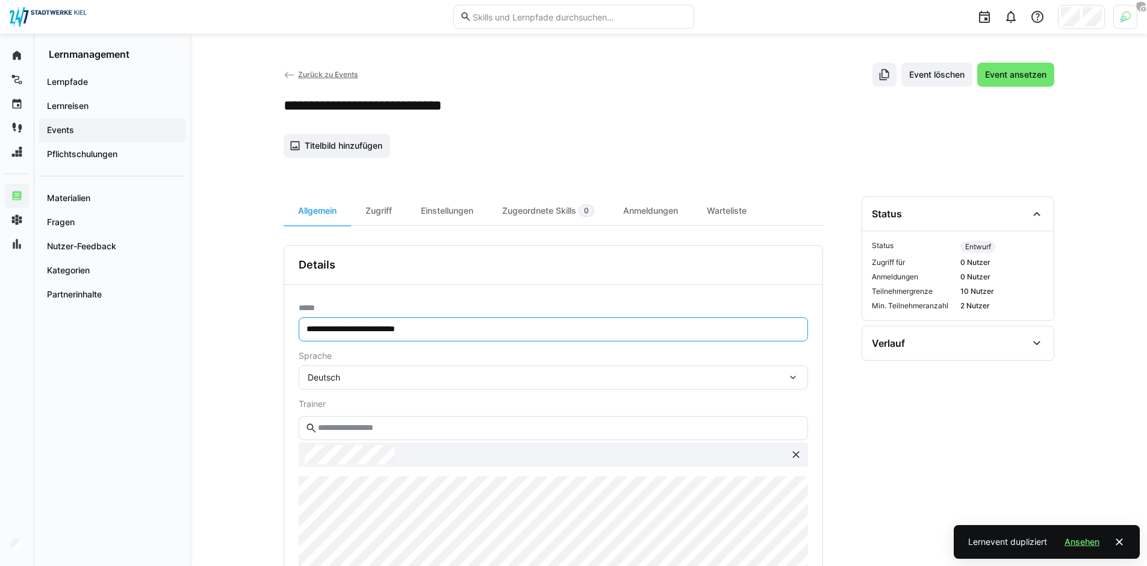
click at [347, 325] on input "**********" at bounding box center [553, 329] width 496 height 11
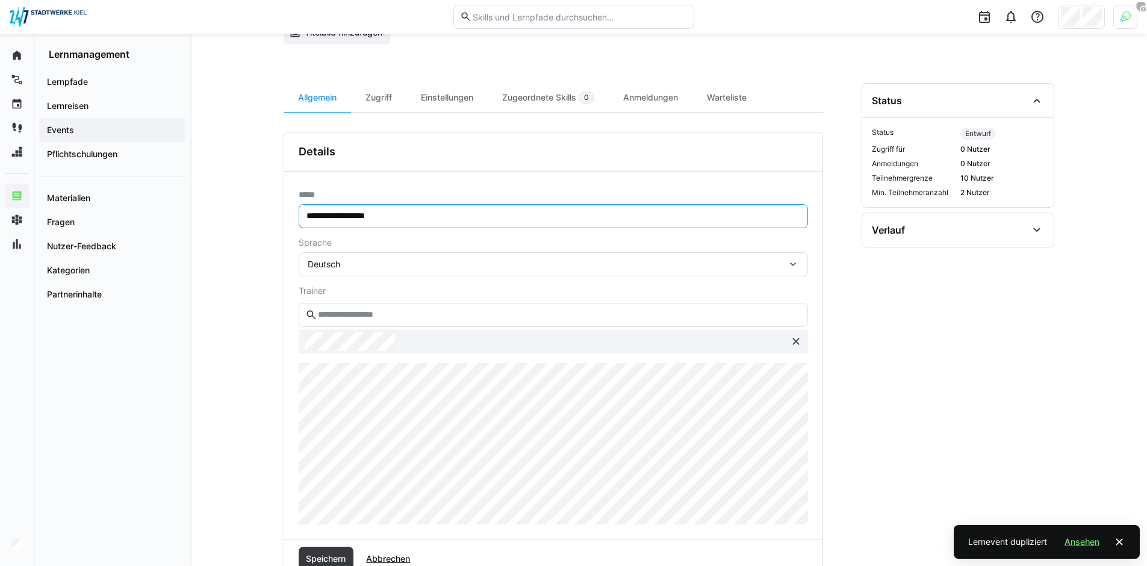
scroll to position [107, 0]
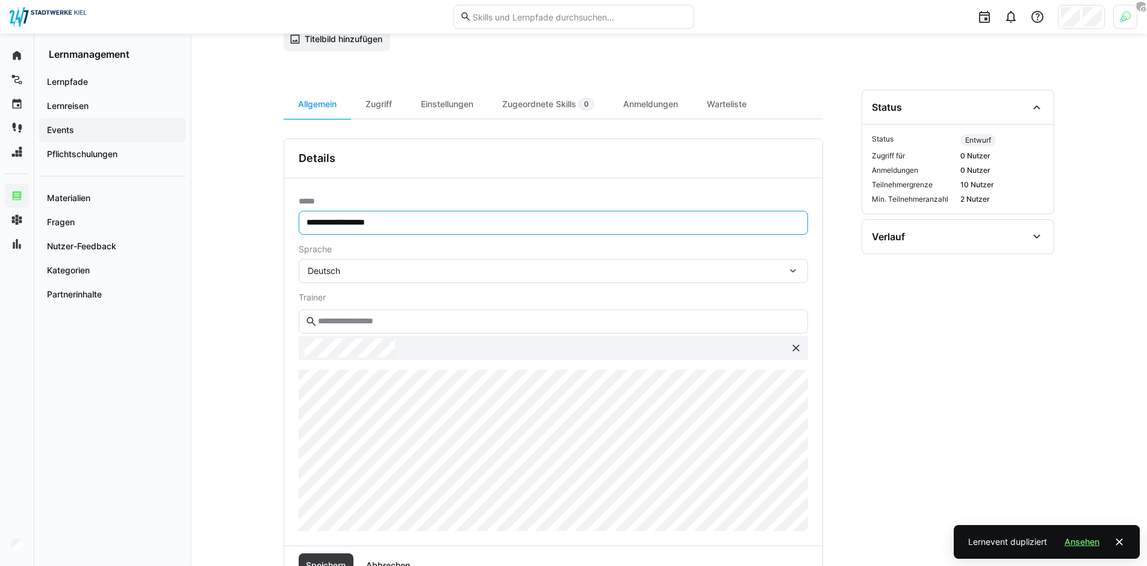
type input "**********"
click at [342, 544] on div "**********" at bounding box center [553, 361] width 538 height 367
click at [343, 554] on span "Speichern" at bounding box center [326, 565] width 55 height 24
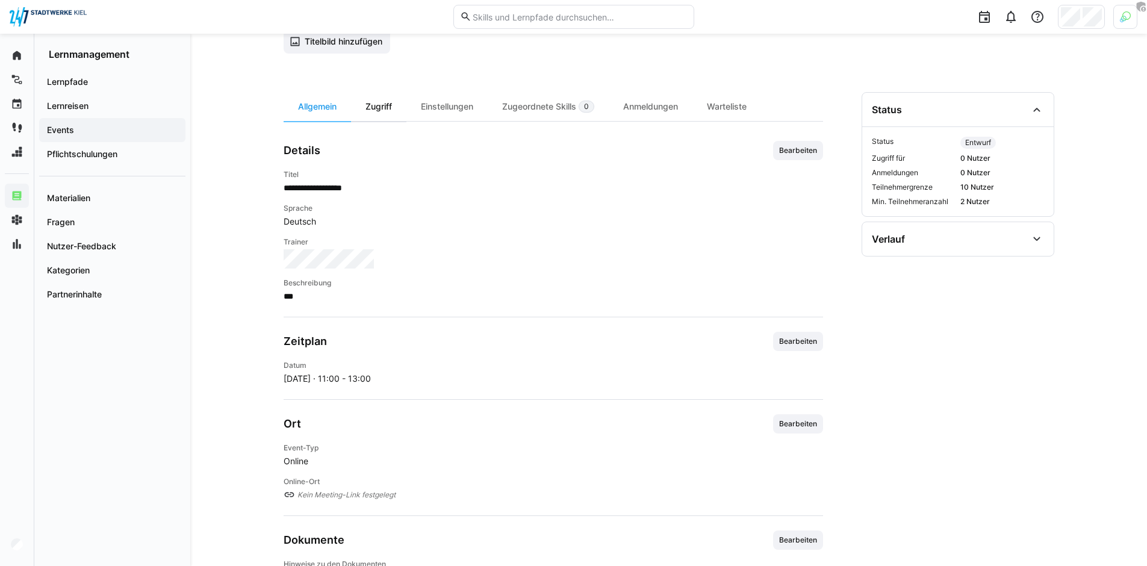
click at [376, 119] on div "Zugriff" at bounding box center [378, 106] width 55 height 29
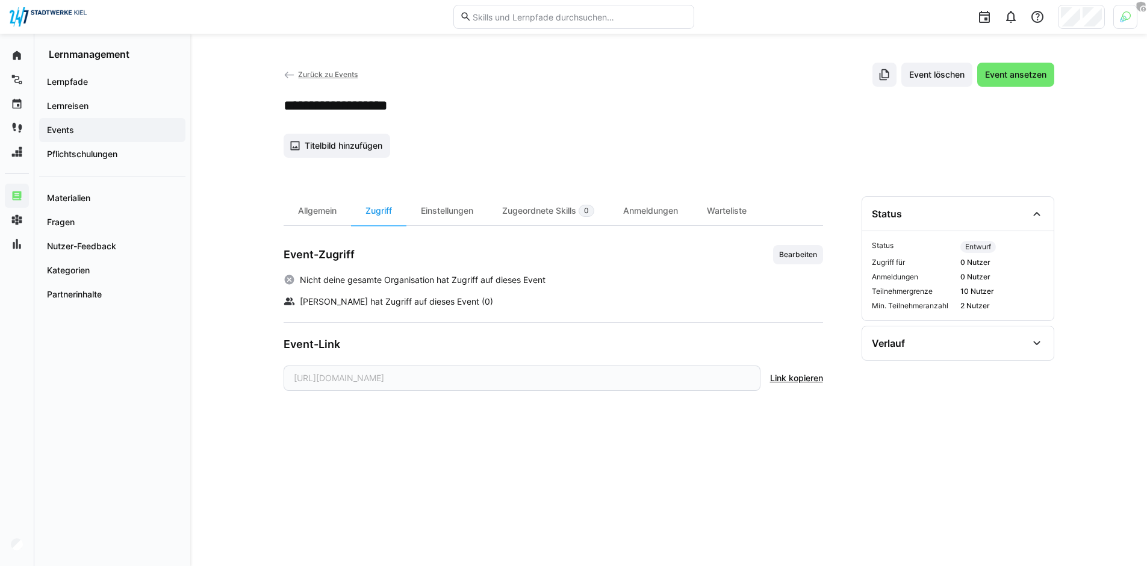
click at [794, 249] on span "Bearbeiten" at bounding box center [798, 254] width 50 height 19
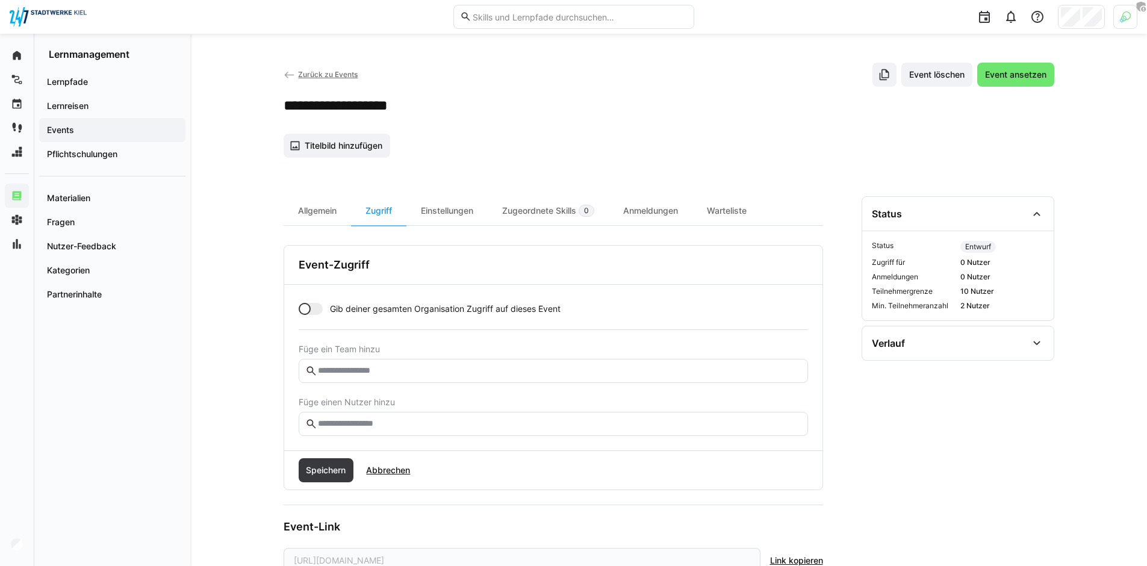
click at [300, 310] on div at bounding box center [305, 309] width 12 height 12
click at [320, 485] on div "Speichern Abbrechen" at bounding box center [553, 470] width 538 height 39
click at [323, 476] on span "Speichern" at bounding box center [325, 470] width 43 height 12
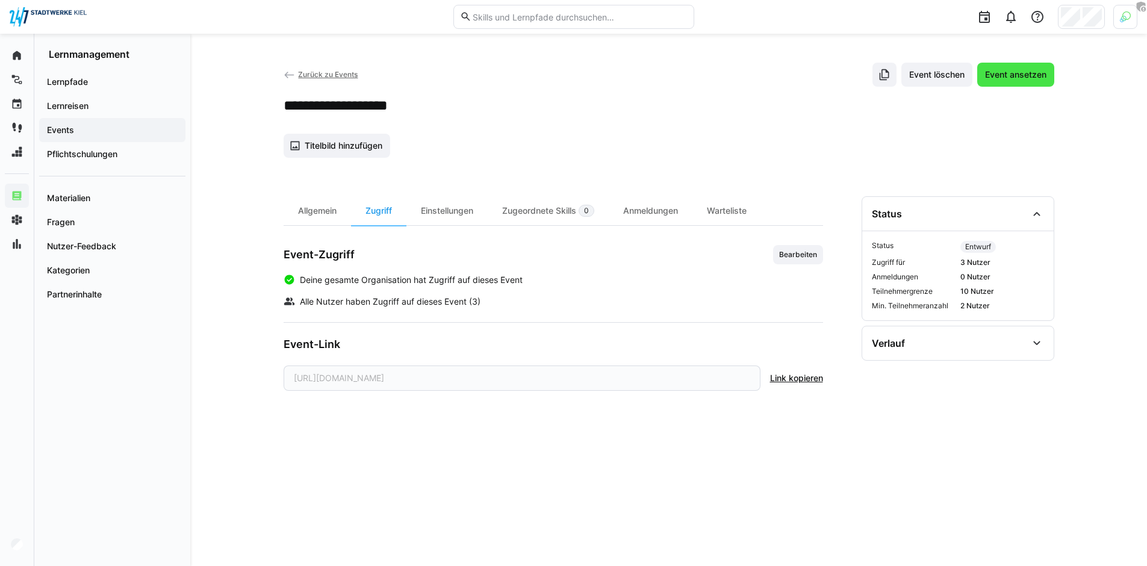
click at [994, 82] on span "Event ansetzen" at bounding box center [1015, 75] width 77 height 24
click at [98, 104] on span "Lernreisen" at bounding box center [112, 106] width 134 height 12
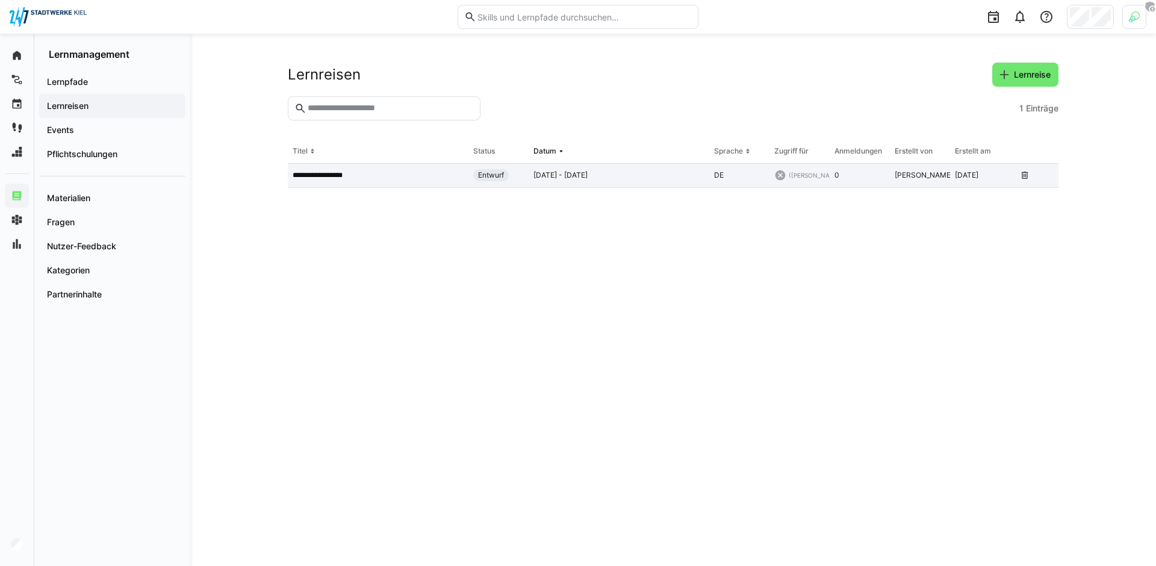
click at [344, 179] on p "**********" at bounding box center [324, 175] width 62 height 10
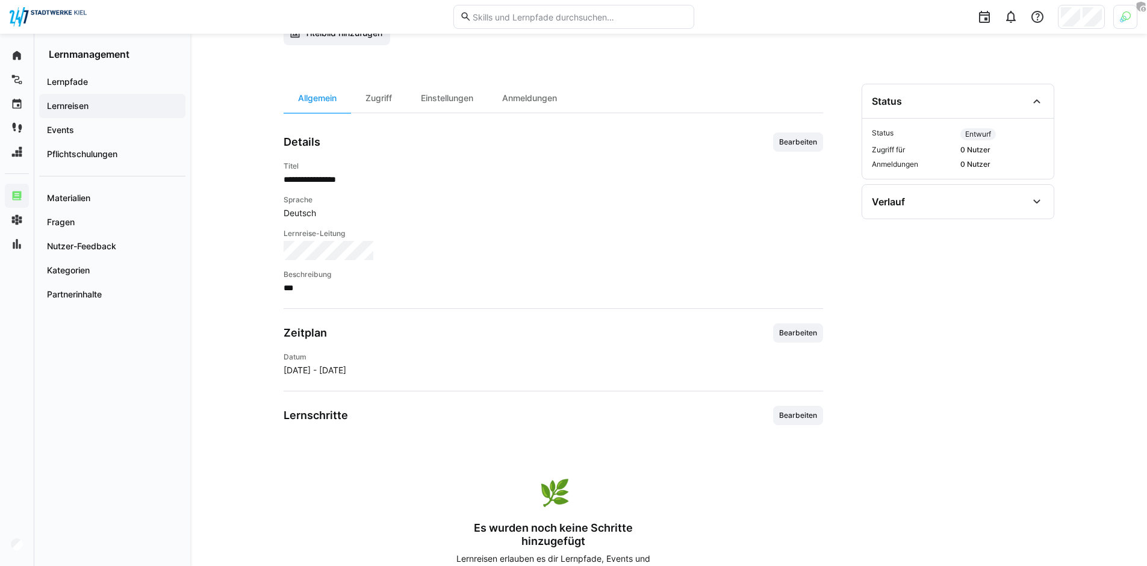
scroll to position [196, 0]
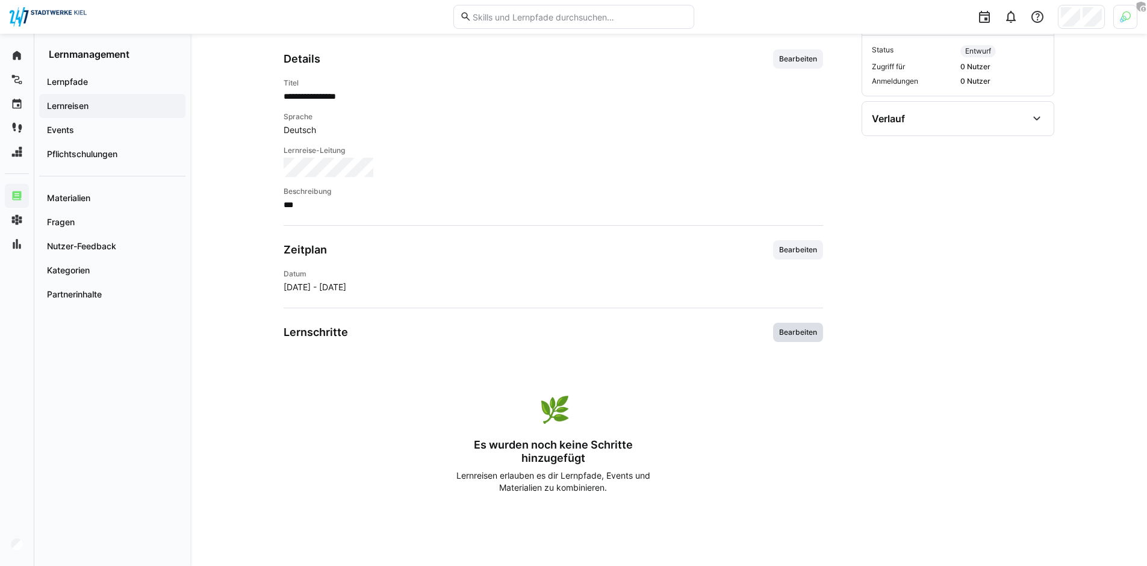
click at [808, 336] on span "Bearbeiten" at bounding box center [798, 332] width 40 height 10
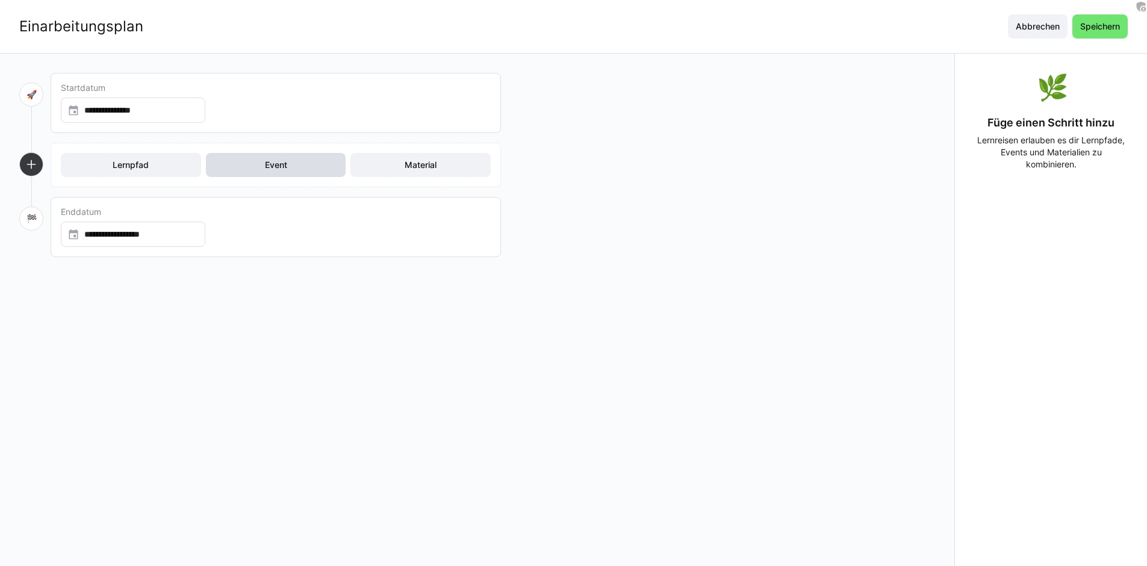
click at [269, 168] on span "Event" at bounding box center [276, 165] width 26 height 12
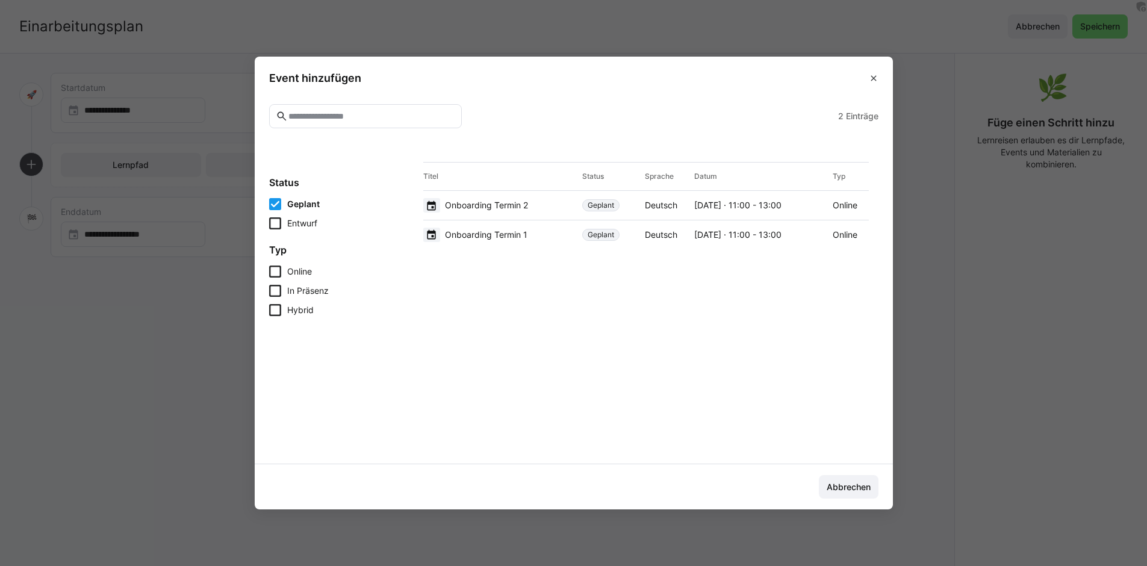
click at [511, 240] on span "Onboarding Termin 1" at bounding box center [486, 235] width 82 height 12
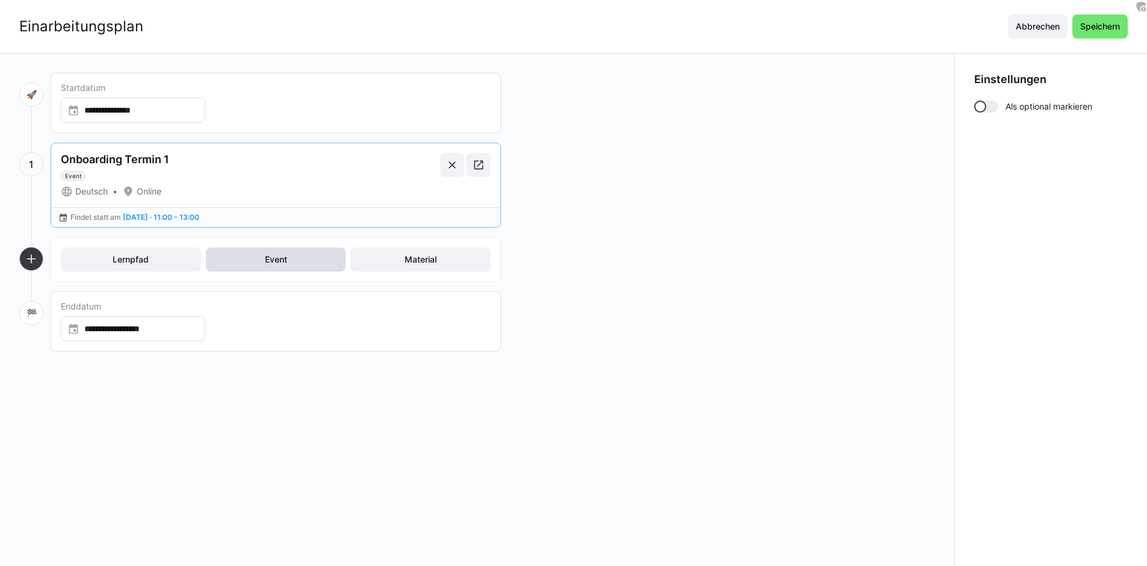
click at [293, 269] on span "Event" at bounding box center [276, 259] width 140 height 24
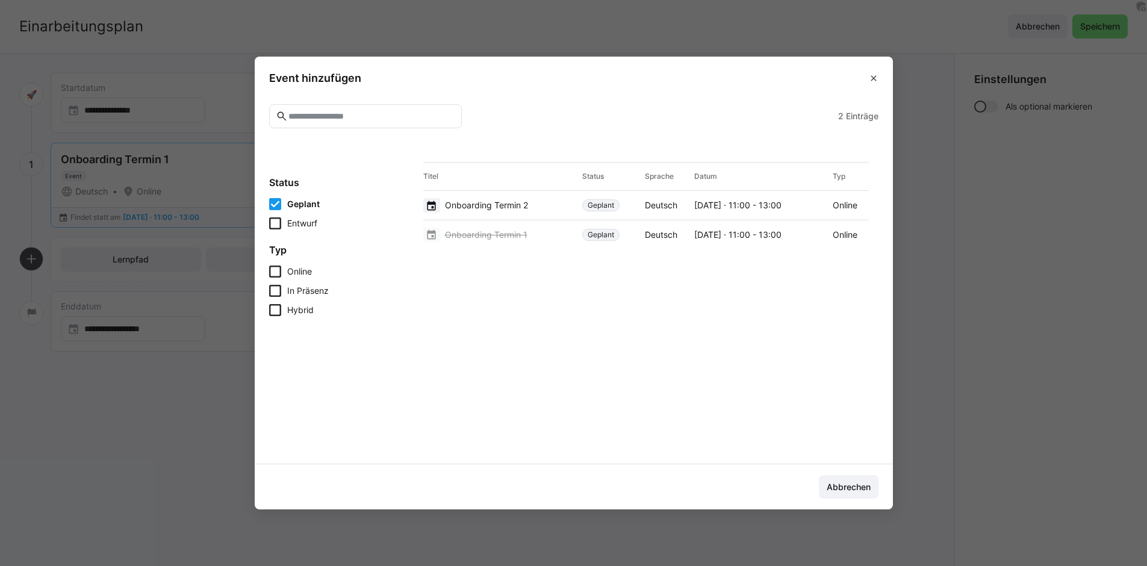
click at [528, 204] on span "Onboarding Termin 2" at bounding box center [486, 205] width 83 height 12
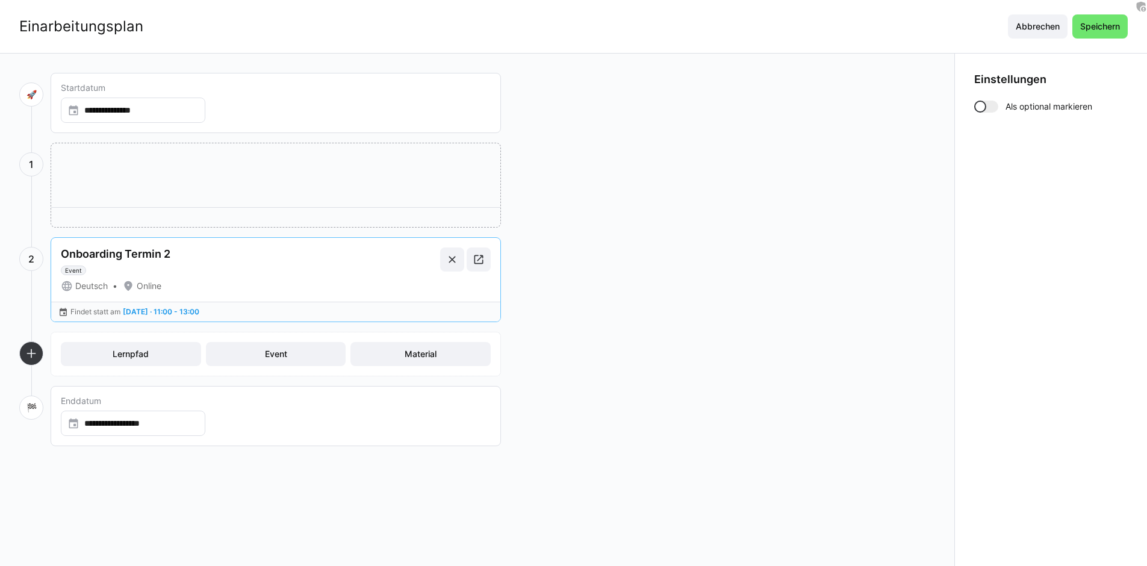
drag, startPoint x: 321, startPoint y: 188, endPoint x: 315, endPoint y: 200, distance: 13.5
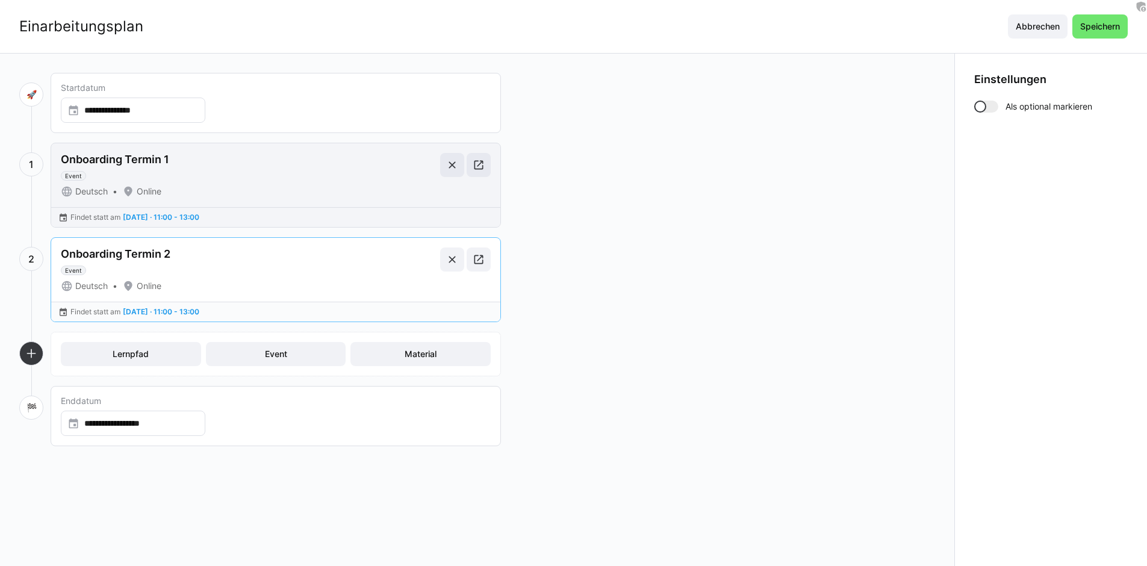
click at [315, 187] on div "Deutsch Online" at bounding box center [248, 191] width 374 height 12
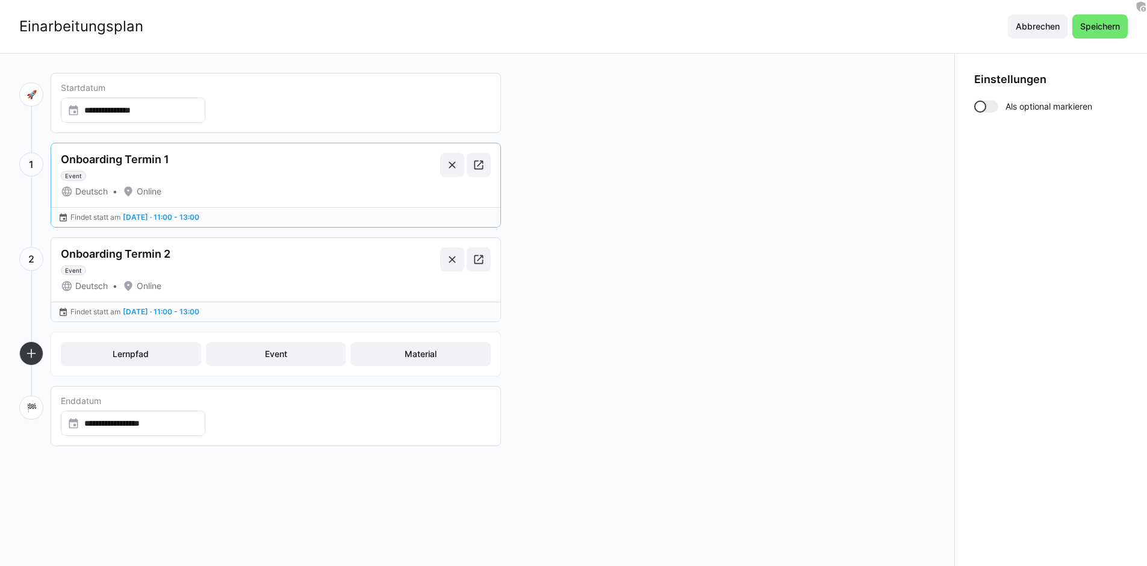
click at [985, 105] on div at bounding box center [980, 107] width 12 height 12
click at [996, 104] on div at bounding box center [992, 107] width 12 height 12
click at [441, 357] on span "Material" at bounding box center [420, 354] width 140 height 24
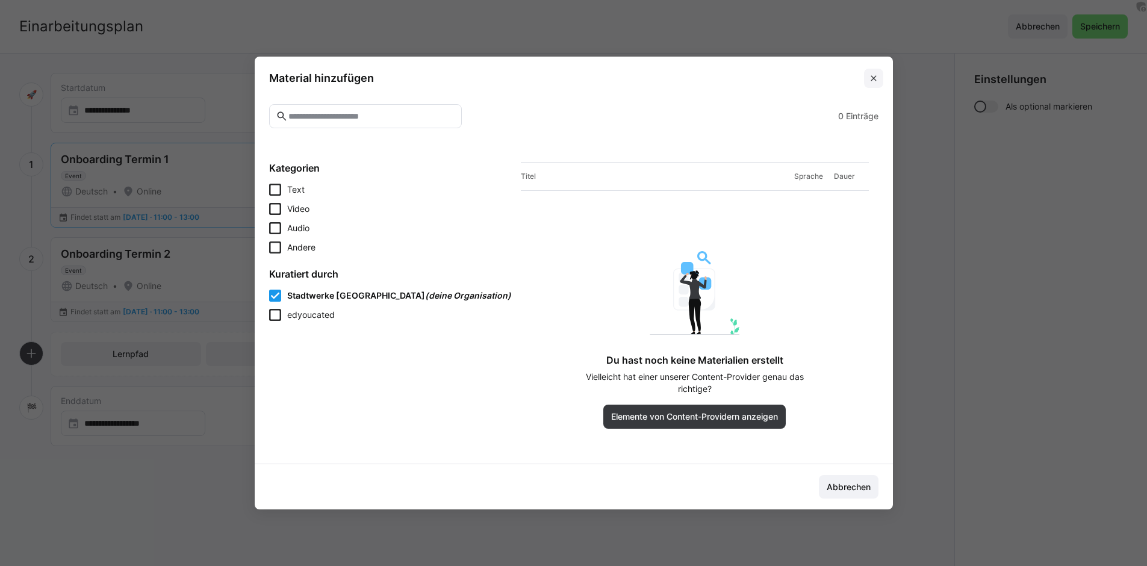
click at [878, 80] on eds-icon at bounding box center [874, 78] width 10 height 10
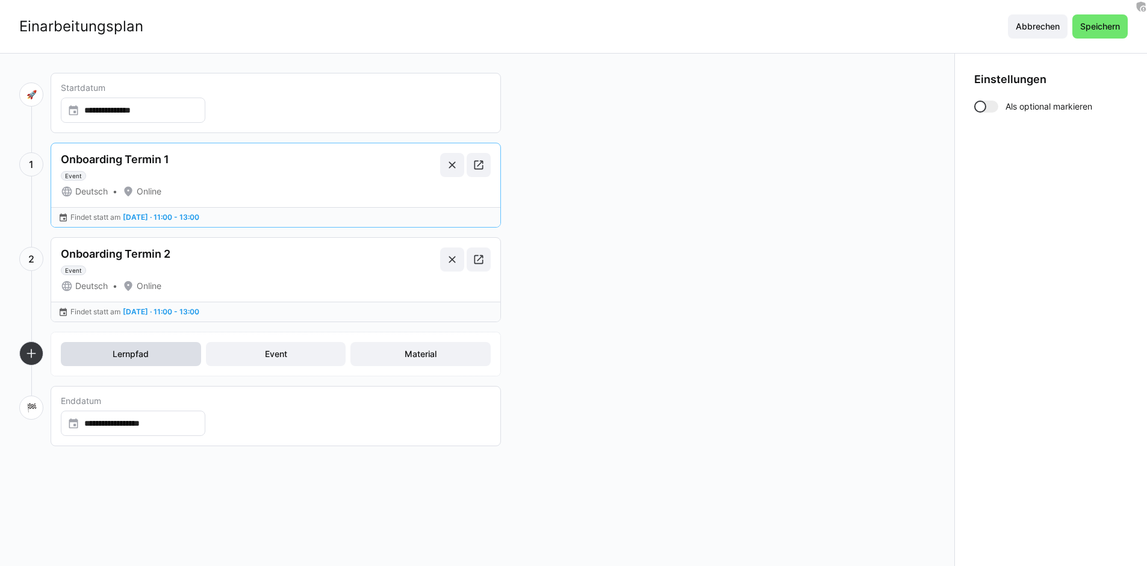
click at [157, 350] on span "Lernpfad" at bounding box center [131, 354] width 140 height 24
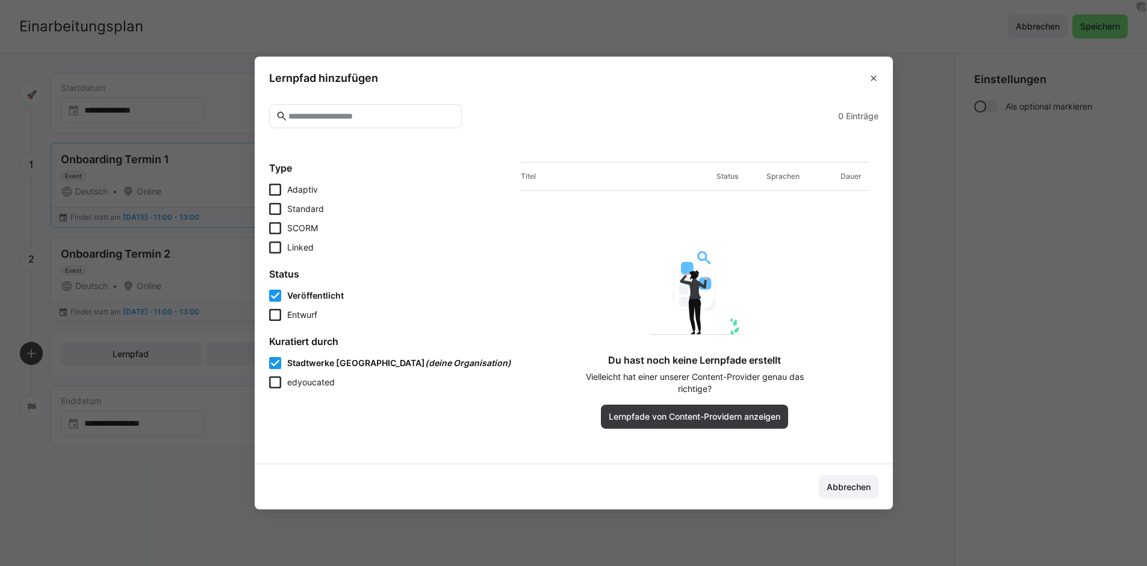
click at [307, 315] on span "Entwurf" at bounding box center [302, 315] width 30 height 12
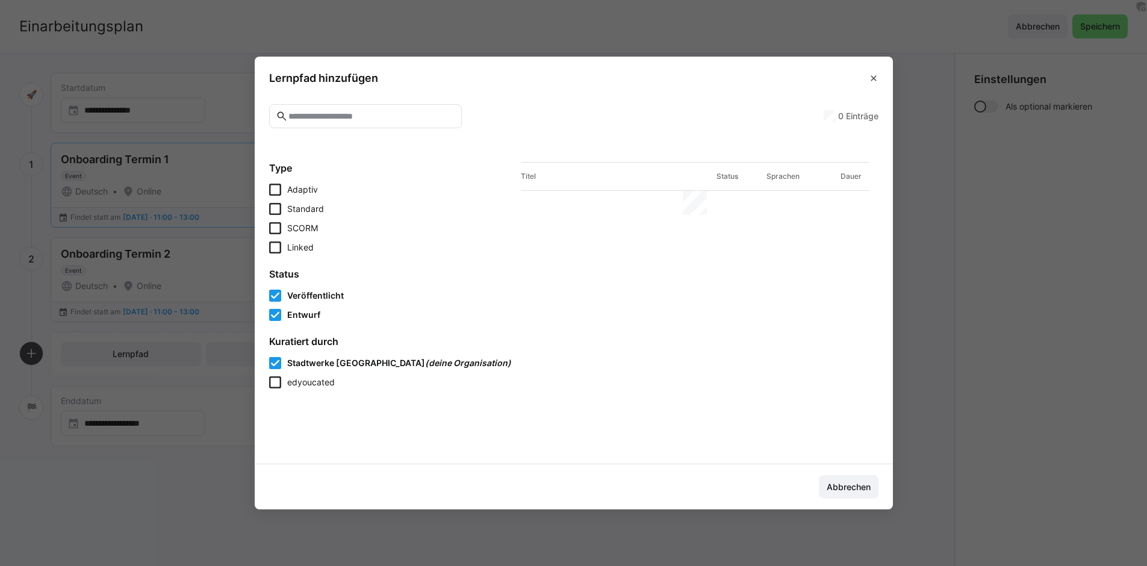
click at [308, 315] on span "Entwurf" at bounding box center [303, 315] width 33 height 12
click at [318, 382] on span "edyoucated" at bounding box center [311, 382] width 48 height 10
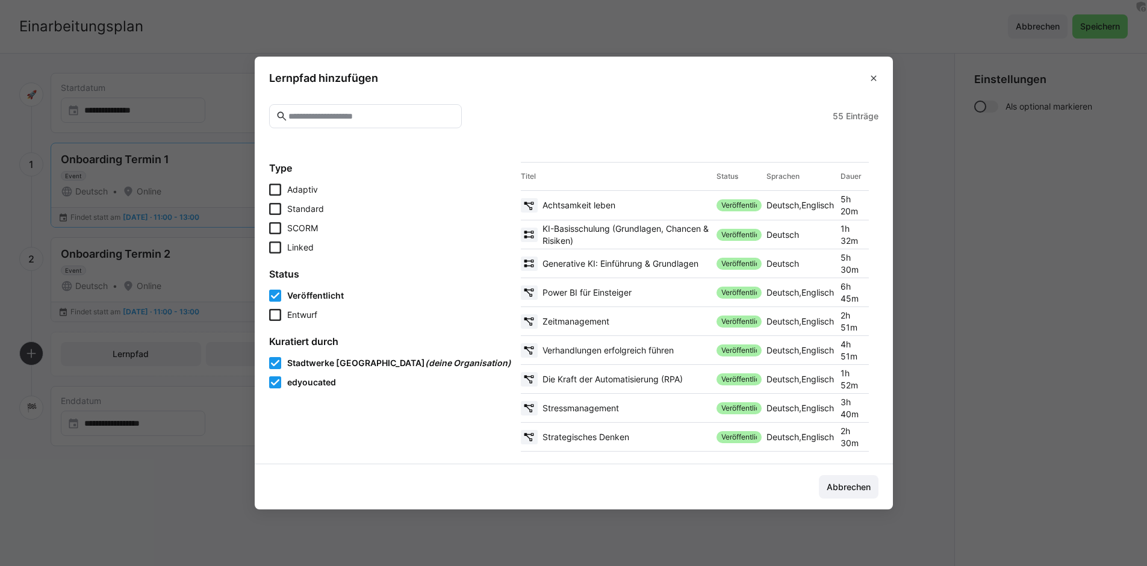
click at [553, 211] on div "Achtsamkeit leben" at bounding box center [616, 205] width 191 height 14
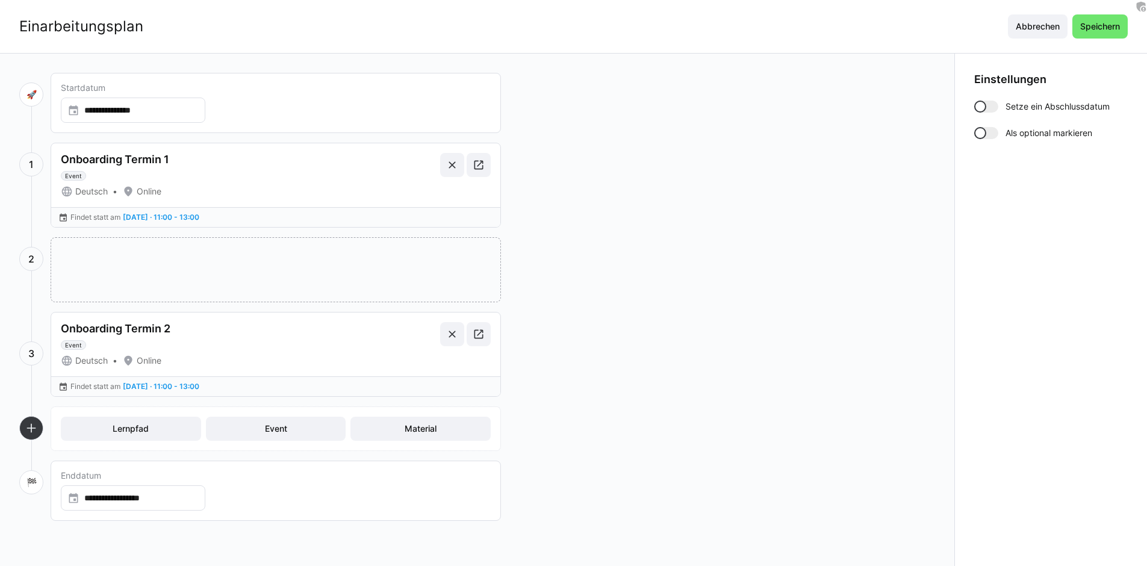
drag, startPoint x: 335, startPoint y: 379, endPoint x: 346, endPoint y: 264, distance: 114.9
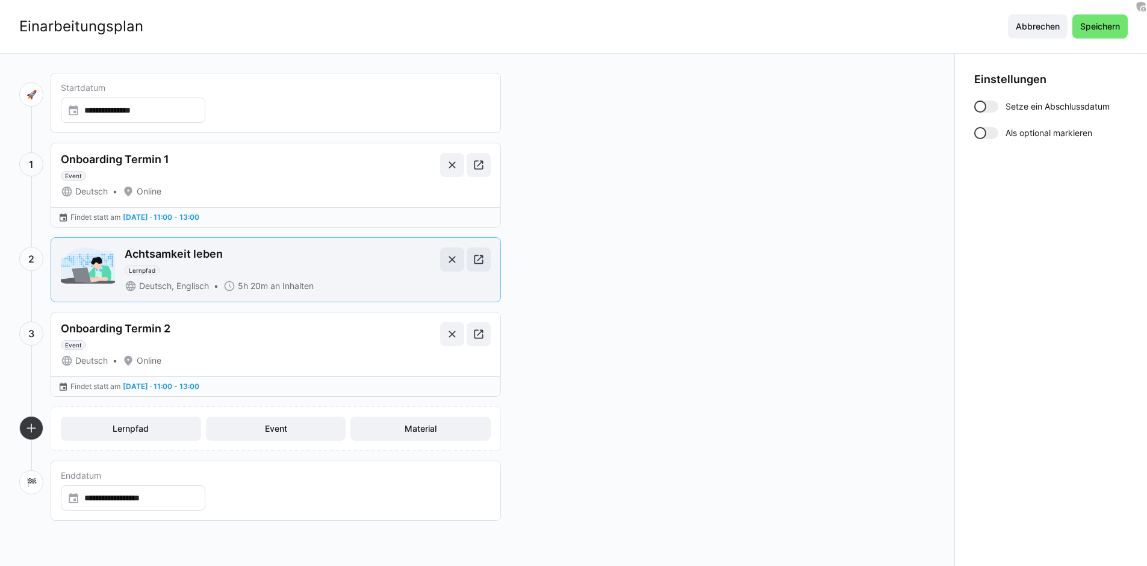
click at [336, 271] on div "Achtsamkeit leben Lernpfad" at bounding box center [280, 261] width 311 height 28
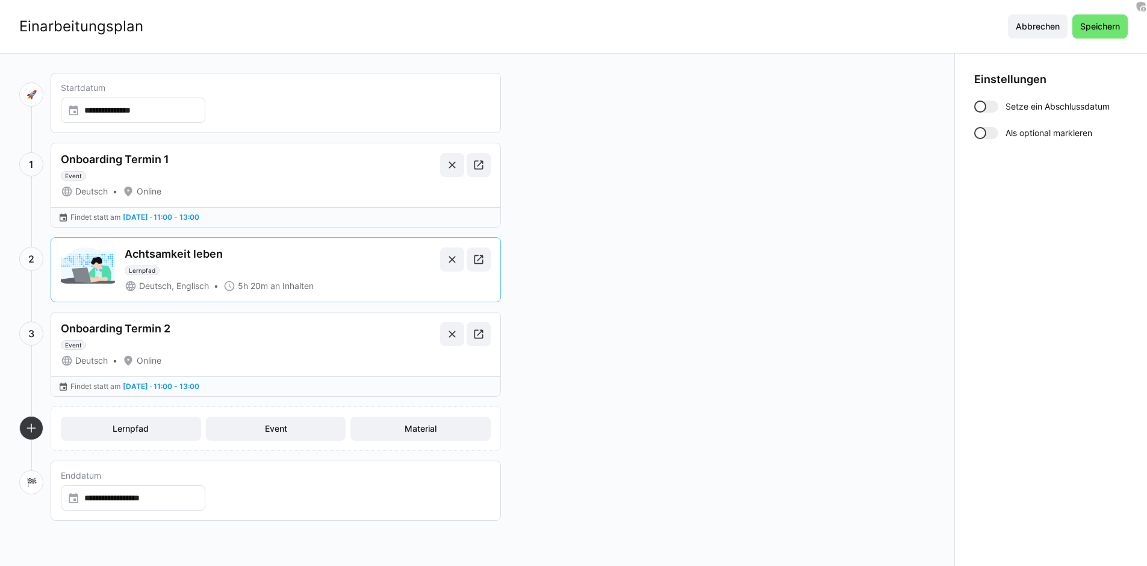
click at [984, 105] on div at bounding box center [980, 107] width 12 height 12
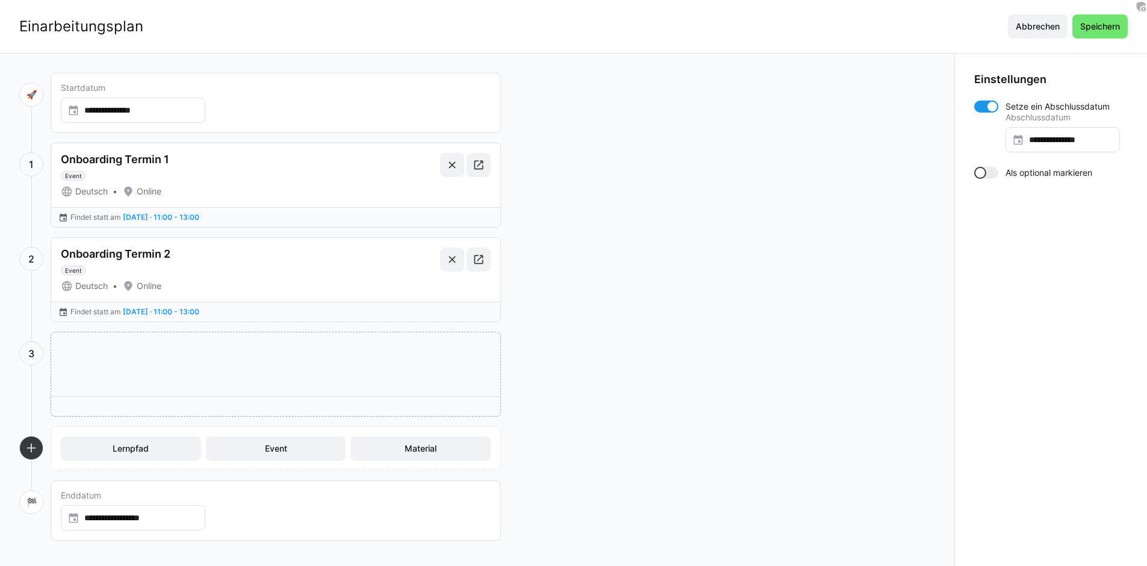
drag, startPoint x: 338, startPoint y: 292, endPoint x: 333, endPoint y: 435, distance: 142.7
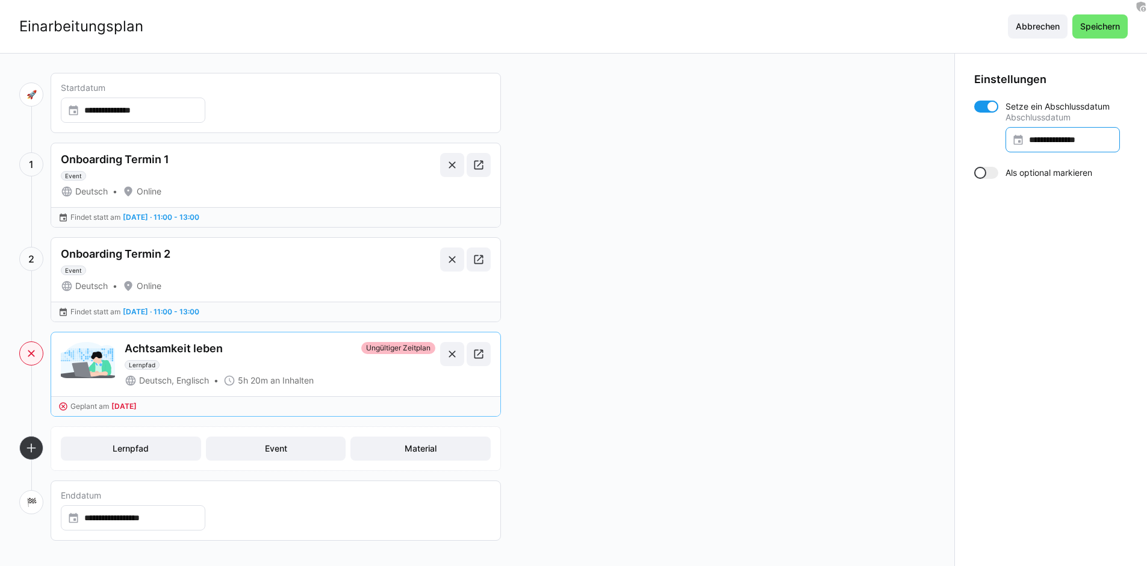
click at [1056, 131] on div "**********" at bounding box center [1062, 139] width 114 height 25
click at [1070, 323] on span "29" at bounding box center [1063, 325] width 22 height 22
click at [1108, 25] on span "Speichern" at bounding box center [1099, 26] width 43 height 12
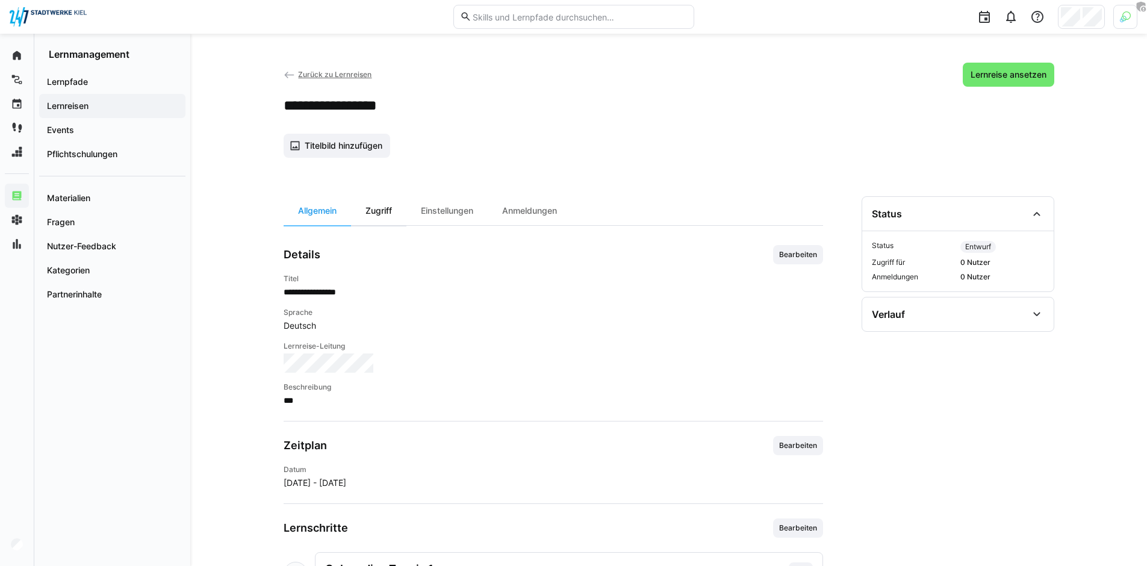
click at [379, 218] on div "Zugriff" at bounding box center [378, 210] width 55 height 29
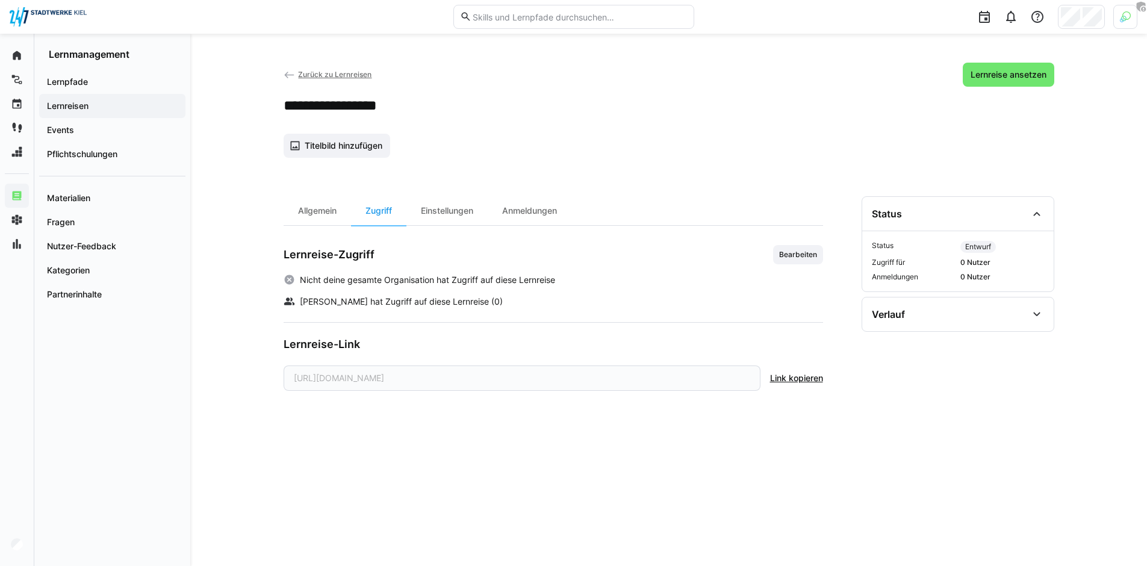
click at [795, 253] on span "Bearbeiten" at bounding box center [798, 255] width 40 height 10
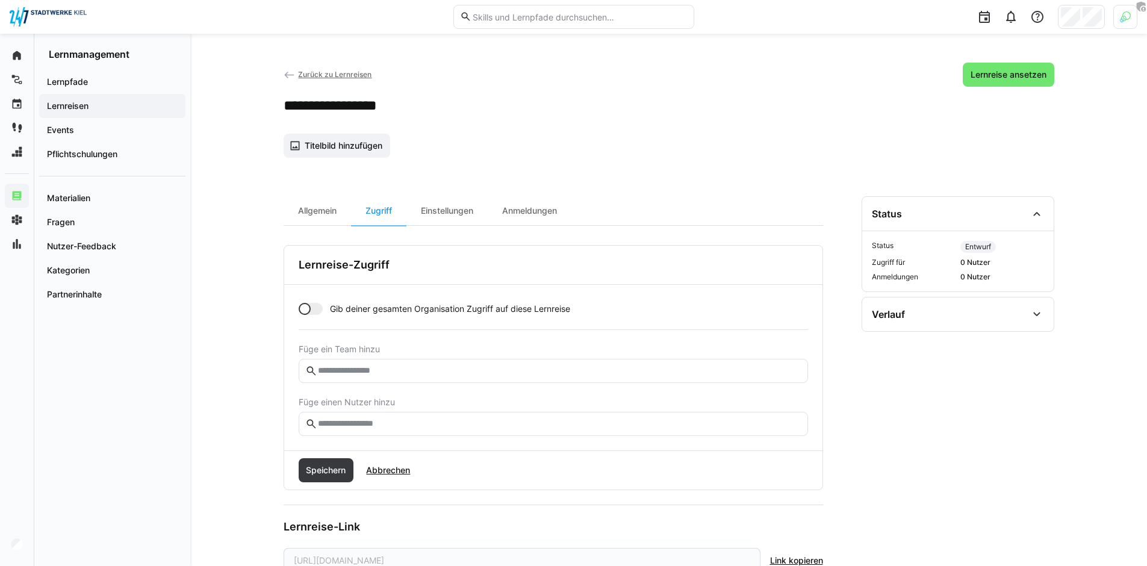
click at [314, 303] on div at bounding box center [311, 309] width 24 height 12
click at [337, 474] on span "Speichern" at bounding box center [325, 470] width 43 height 12
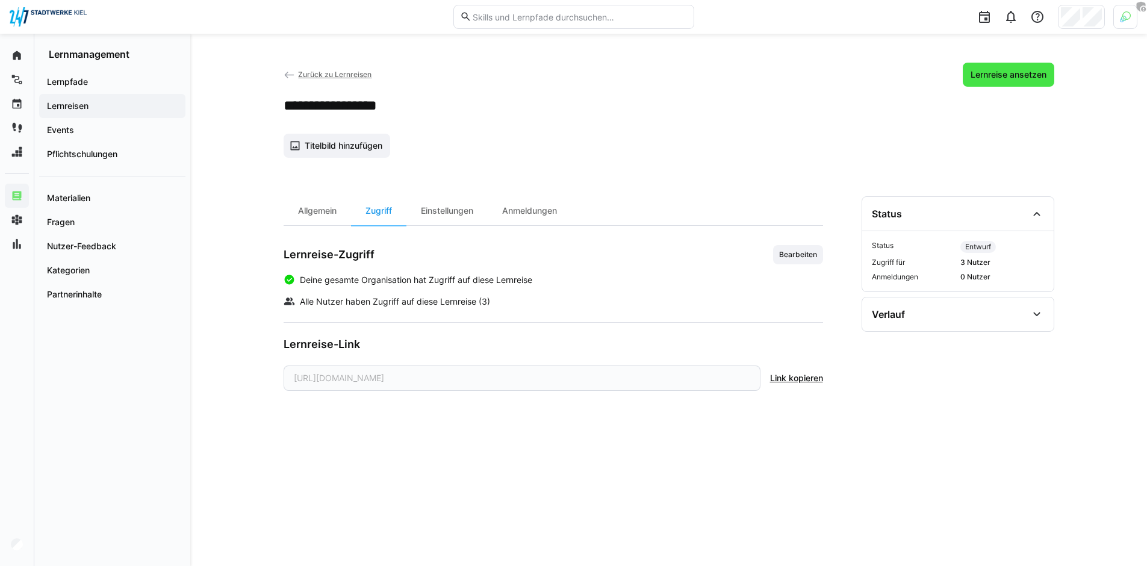
click at [1008, 76] on span "Lernreise ansetzen" at bounding box center [1008, 75] width 79 height 12
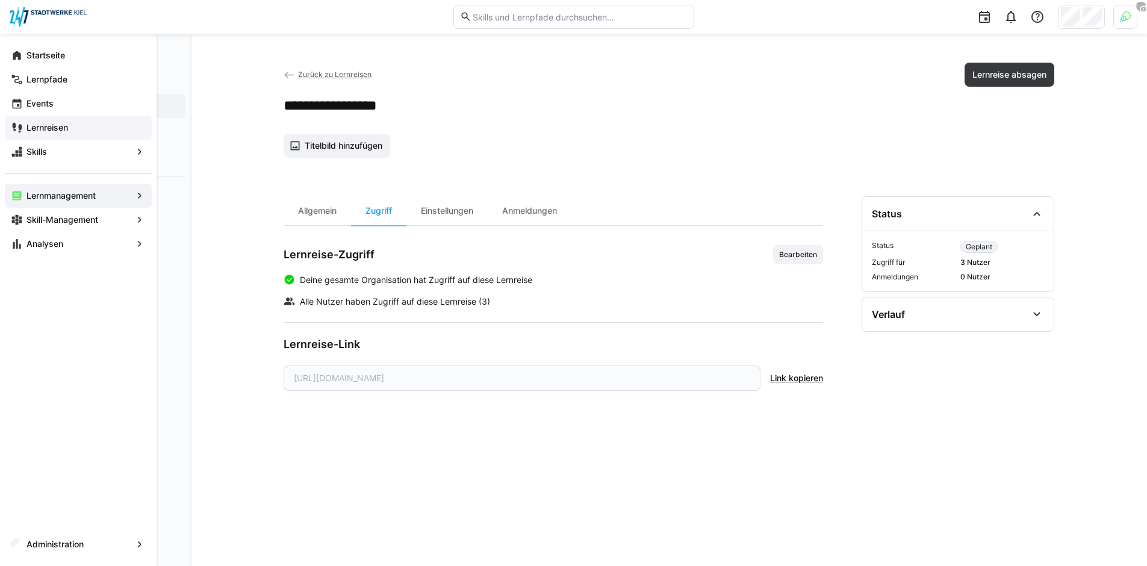
click at [48, 132] on span "Lernreisen" at bounding box center [85, 128] width 121 height 12
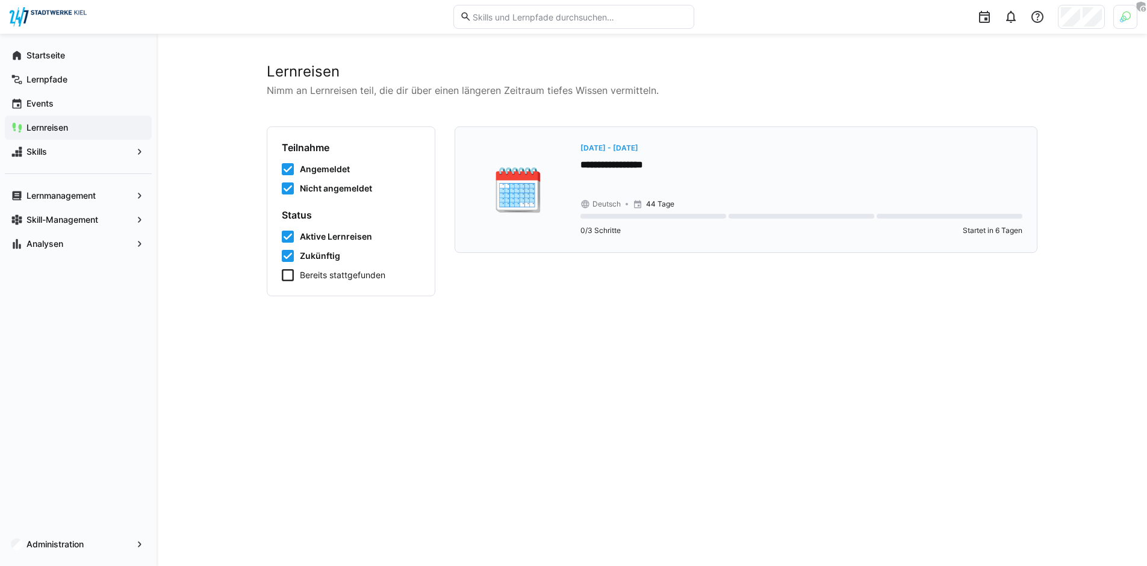
click at [821, 172] on div "**********" at bounding box center [801, 159] width 442 height 36
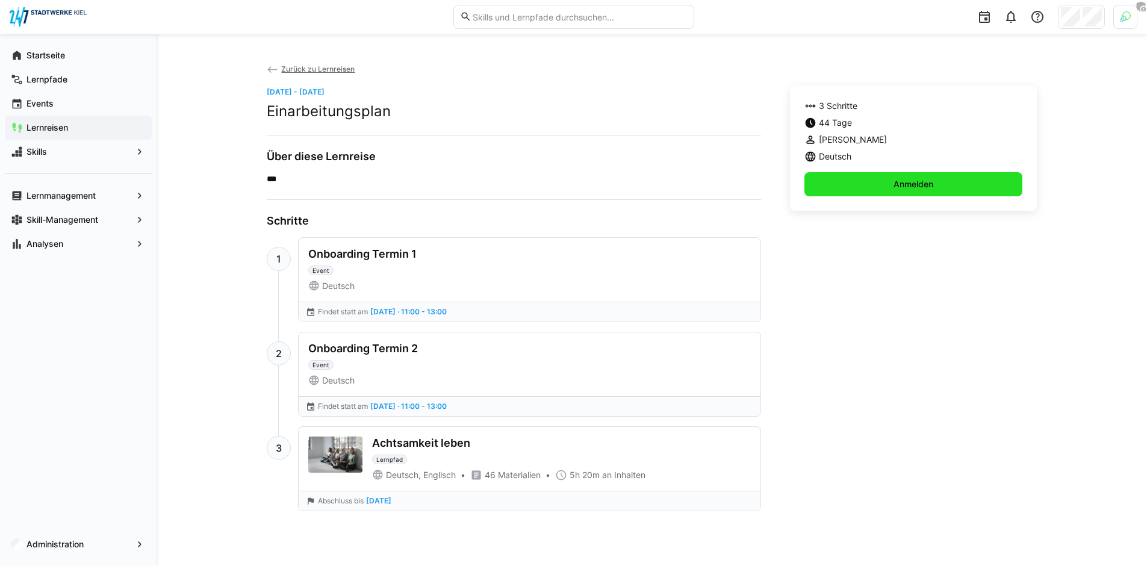
click at [943, 190] on span "Anmelden" at bounding box center [913, 184] width 219 height 24
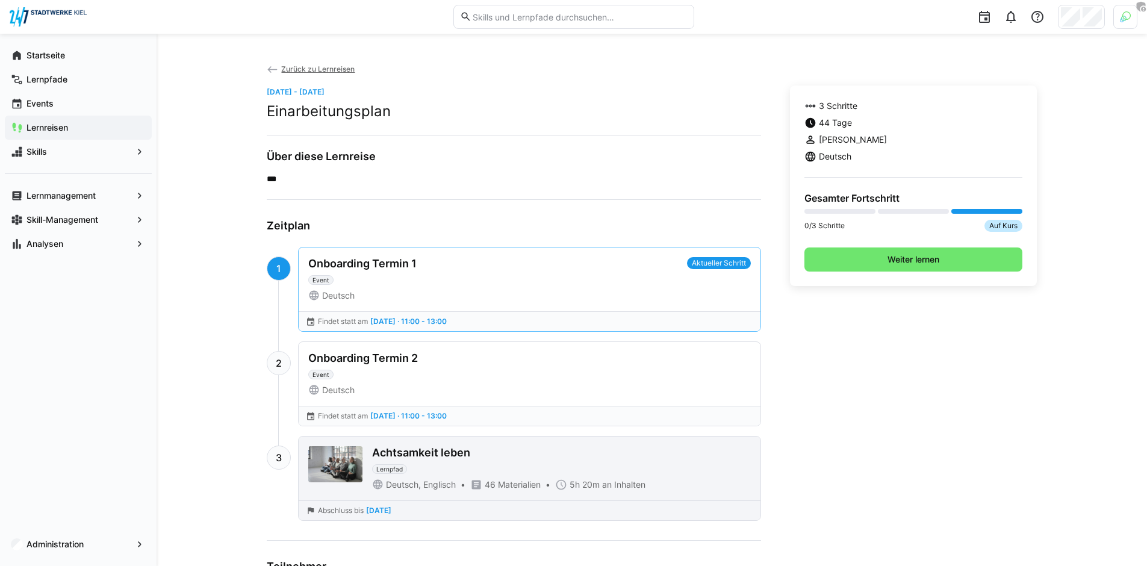
click at [500, 451] on div "Achtsamkeit leben Lernpfad" at bounding box center [561, 460] width 379 height 28
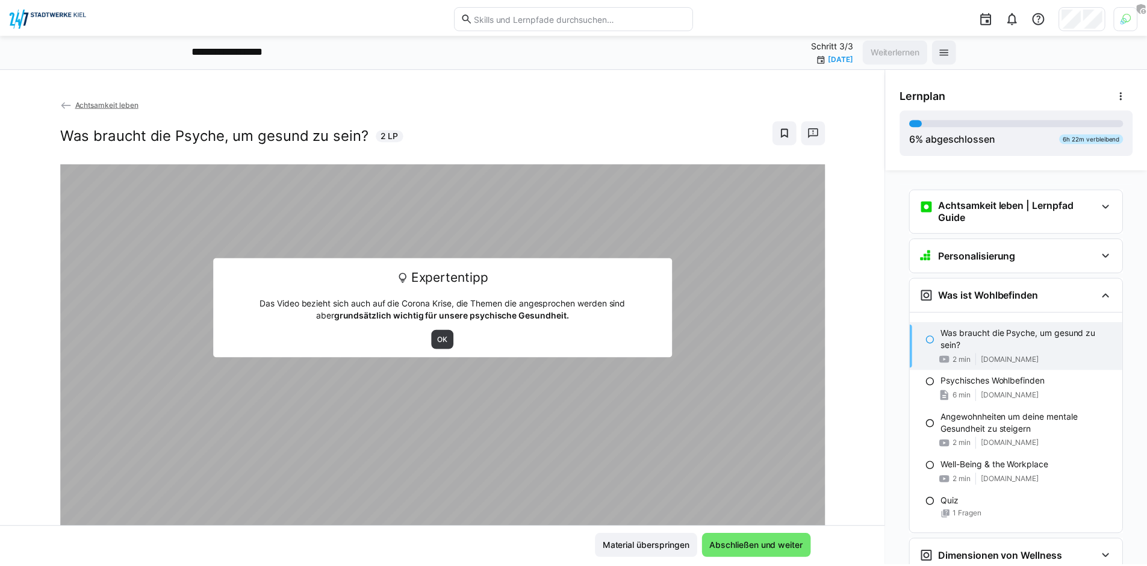
scroll to position [108, 0]
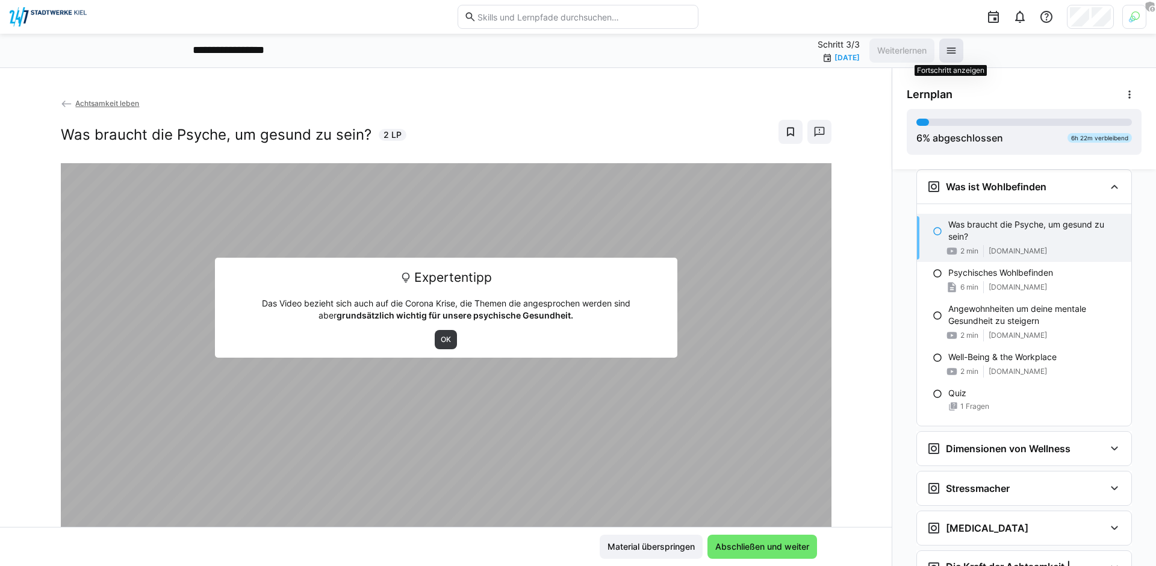
click at [950, 49] on eds-icon at bounding box center [951, 51] width 12 height 12
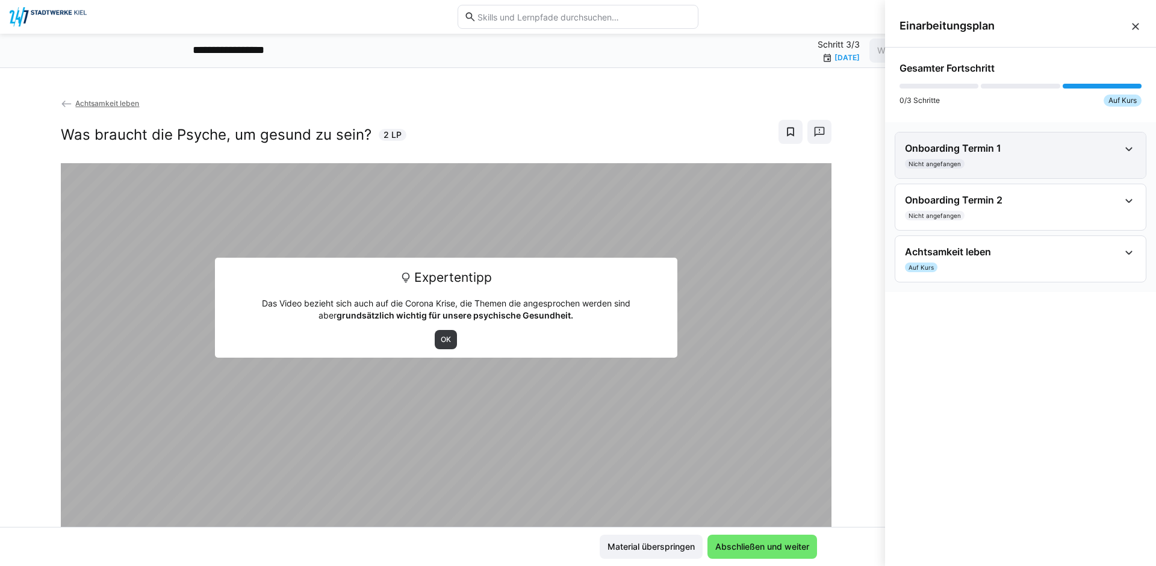
click at [1077, 153] on h4 "Onboarding Termin 1" at bounding box center [1012, 148] width 214 height 12
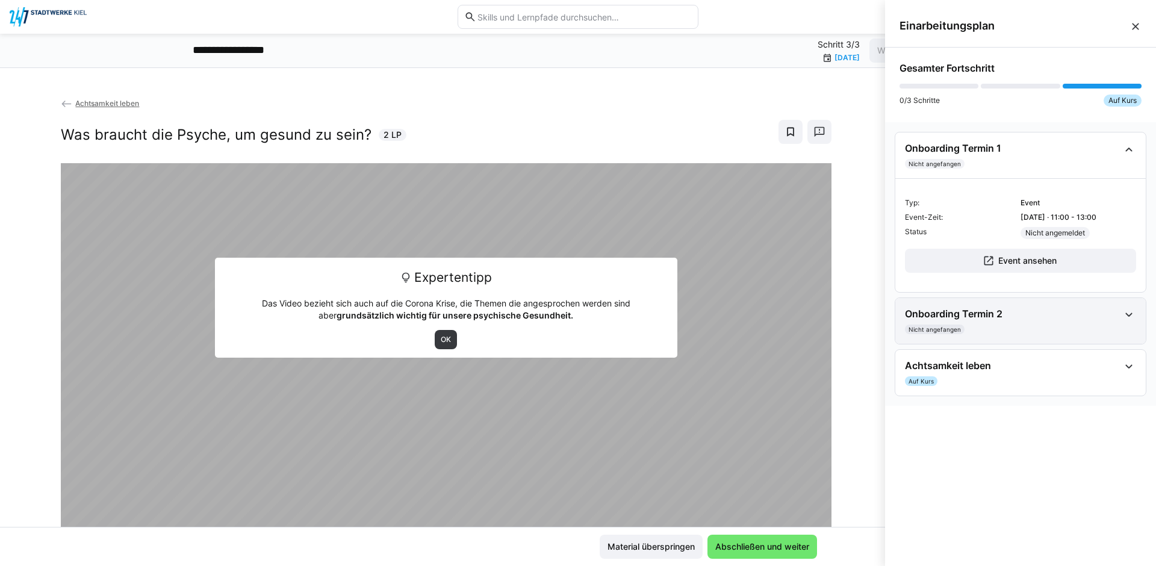
click at [1095, 321] on div "Onboarding Termin 2 Nicht angefangen" at bounding box center [1012, 321] width 214 height 26
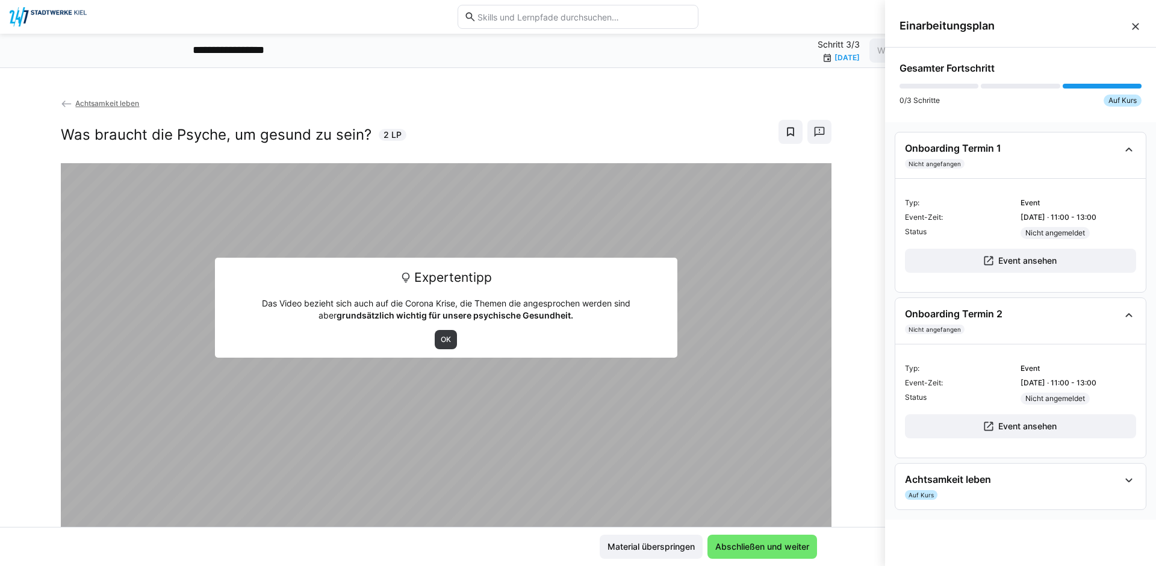
click at [1135, 28] on eds-icon at bounding box center [1135, 26] width 12 height 12
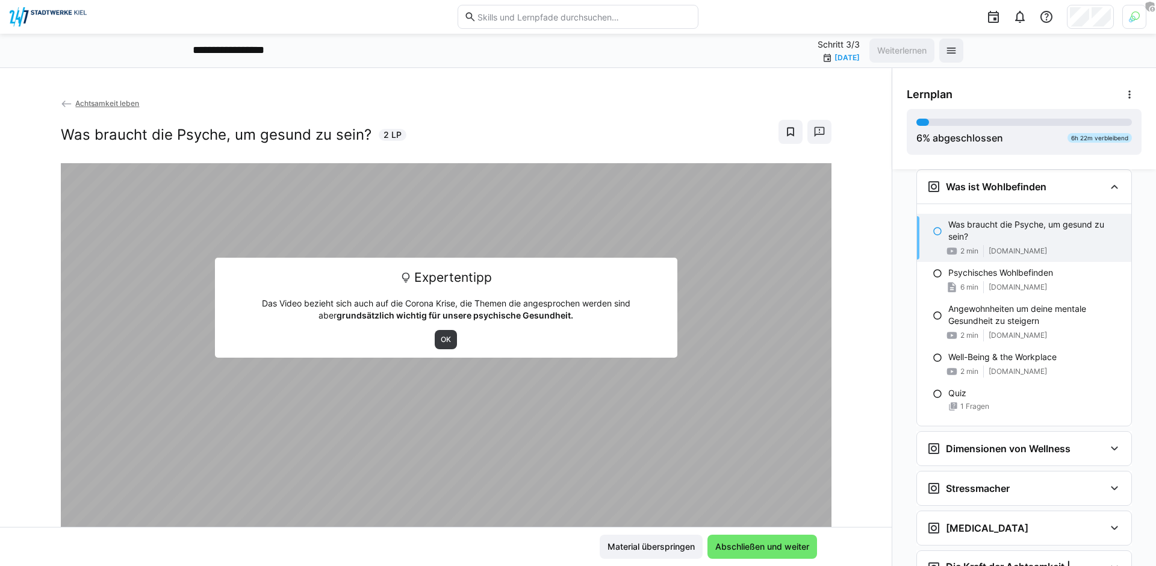
click at [70, 18] on img at bounding box center [48, 16] width 77 height 19
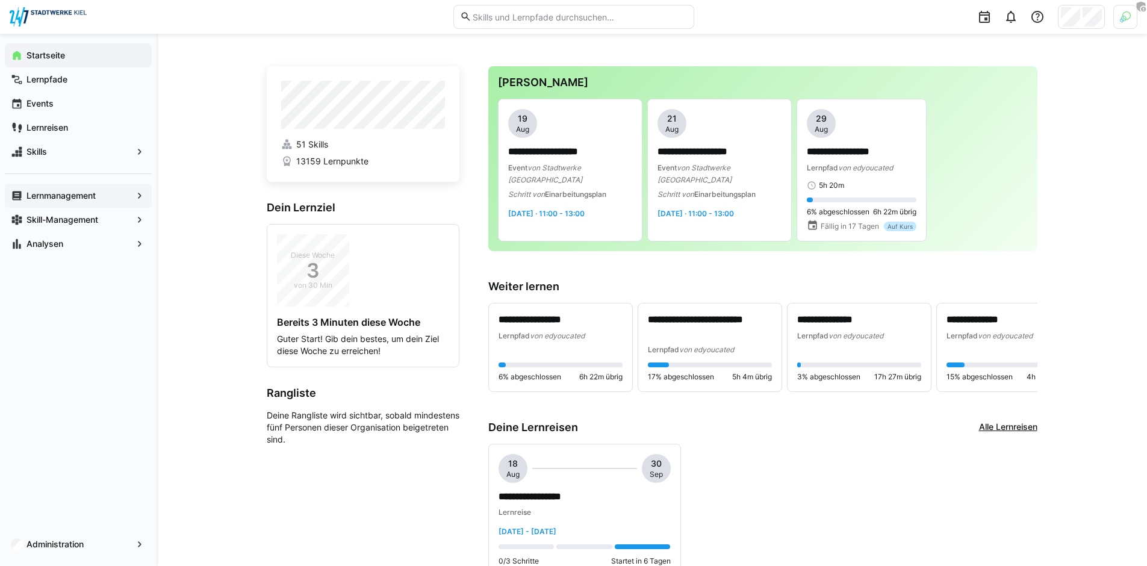
click at [0, 0] on app-navigation-label "Lernmanagement" at bounding box center [0, 0] width 0 height 0
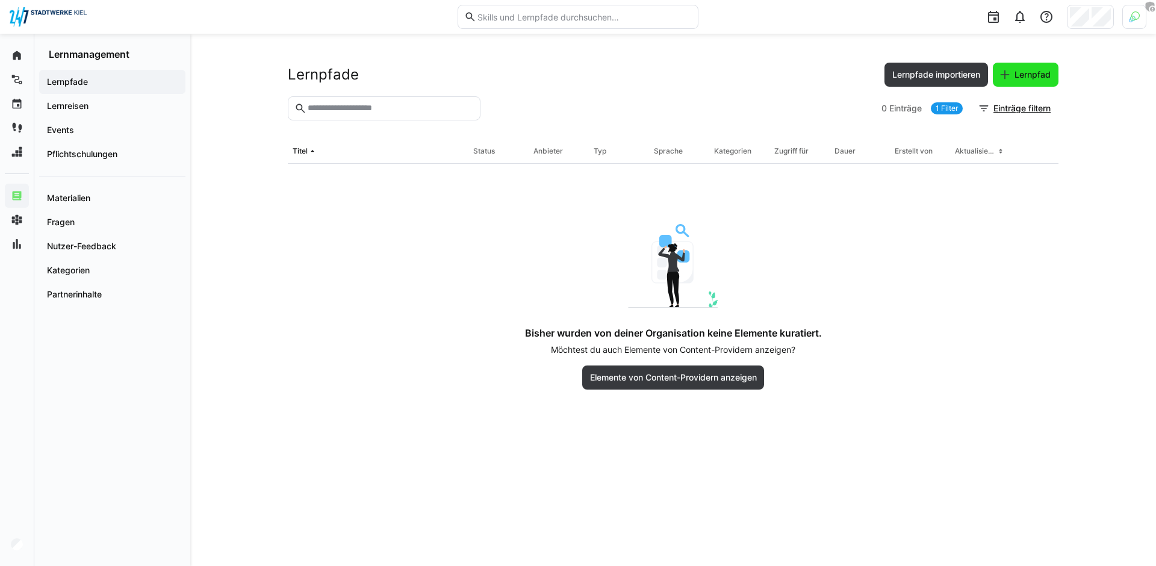
click at [1036, 78] on span "Lernpfad" at bounding box center [1032, 75] width 40 height 12
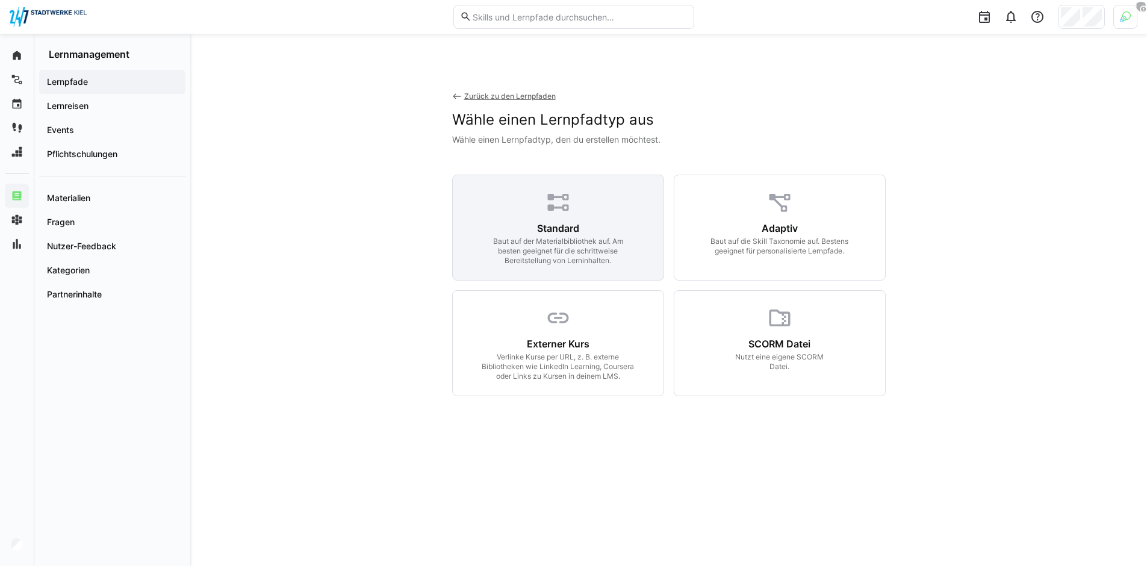
click at [583, 237] on div "Baut auf der Materialbibliothek auf. Am besten geeignet für die schrittweise Be…" at bounding box center [557, 251] width 155 height 29
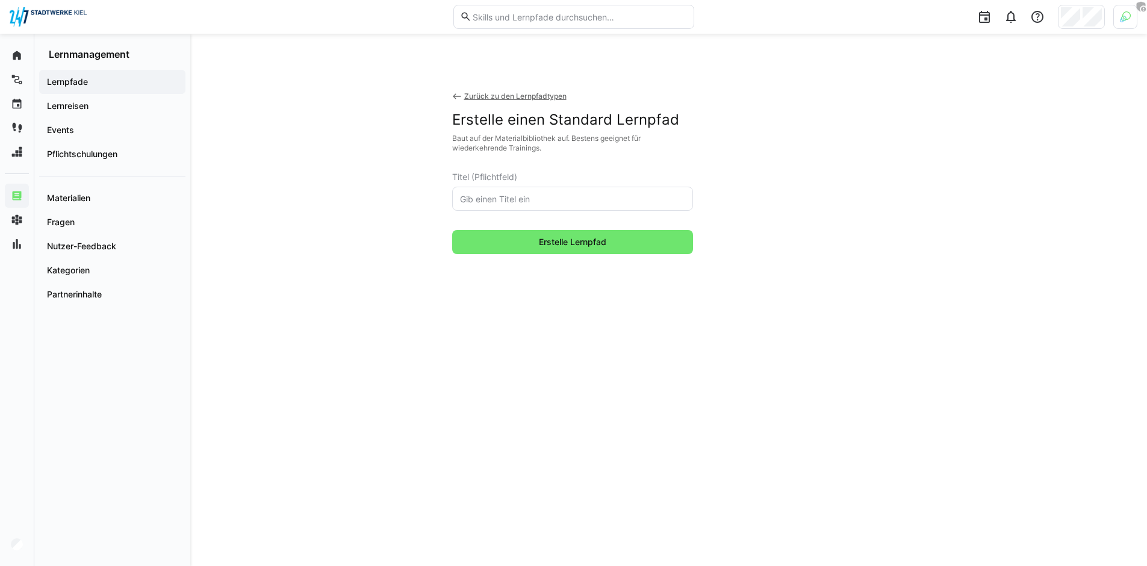
click at [555, 205] on eds-input at bounding box center [572, 199] width 241 height 24
type input "Projektmanagement"
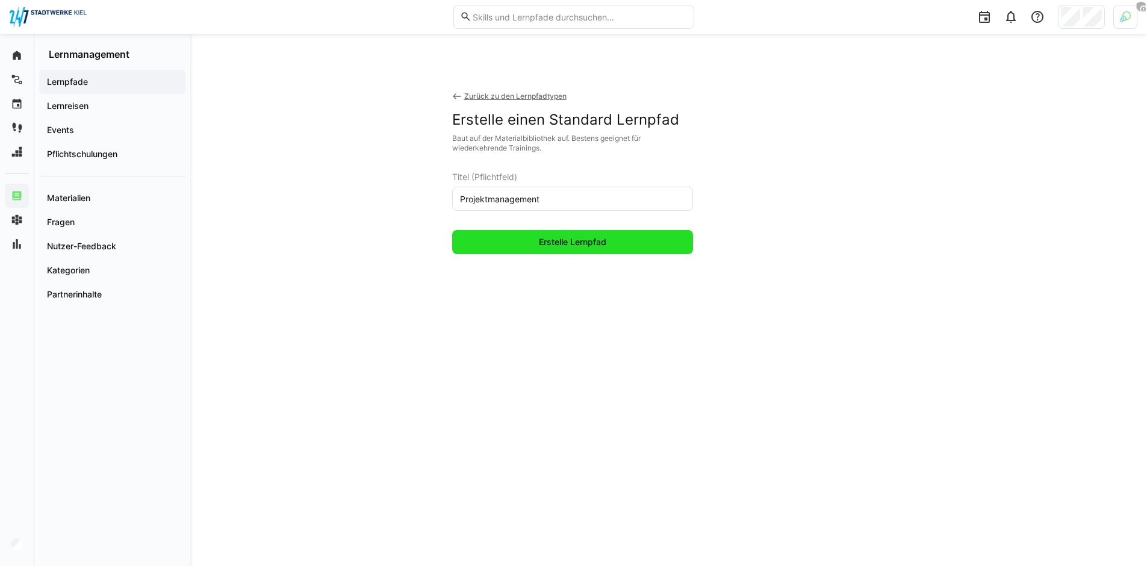
click at [598, 252] on span "Erstelle Lernpfad" at bounding box center [572, 242] width 241 height 24
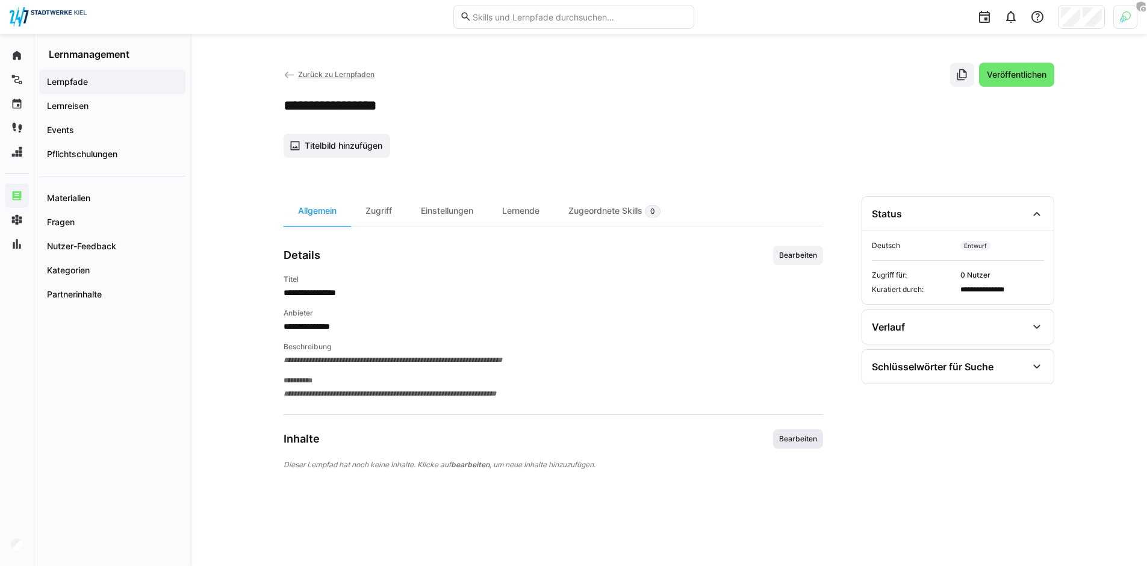
click at [786, 443] on span "Bearbeiten" at bounding box center [798, 439] width 40 height 10
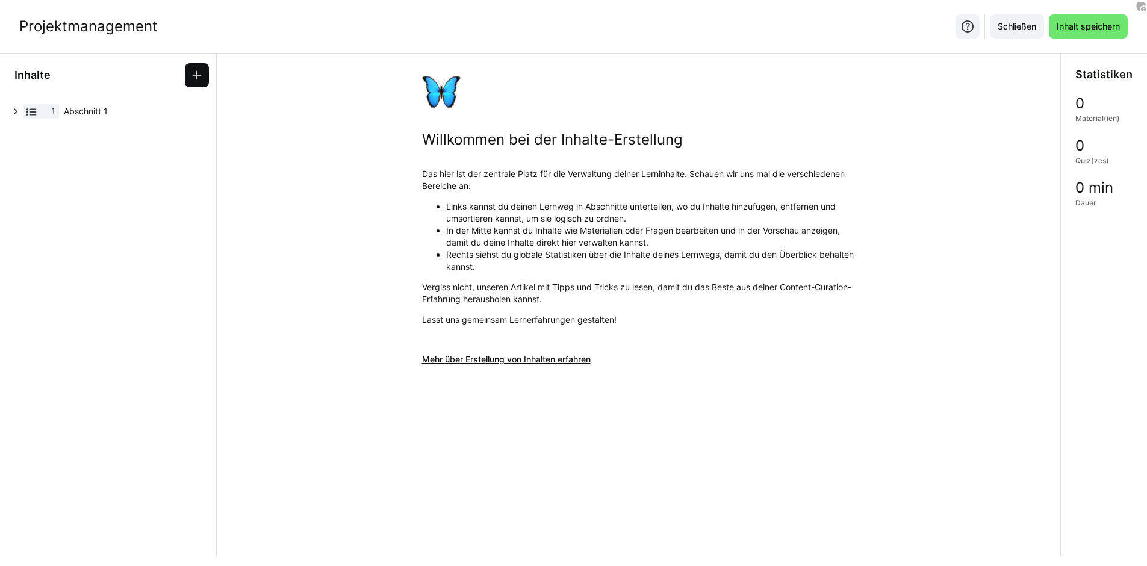
click at [197, 78] on eds-icon at bounding box center [197, 75] width 12 height 12
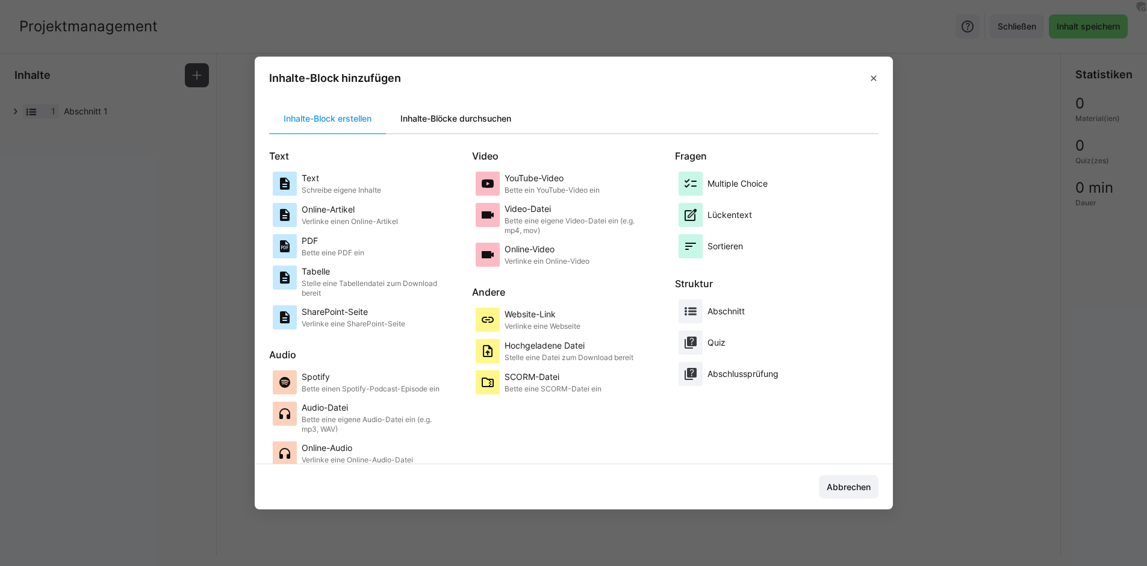
click at [504, 124] on div "Inhalte-Blöcke durchsuchen" at bounding box center [456, 118] width 140 height 29
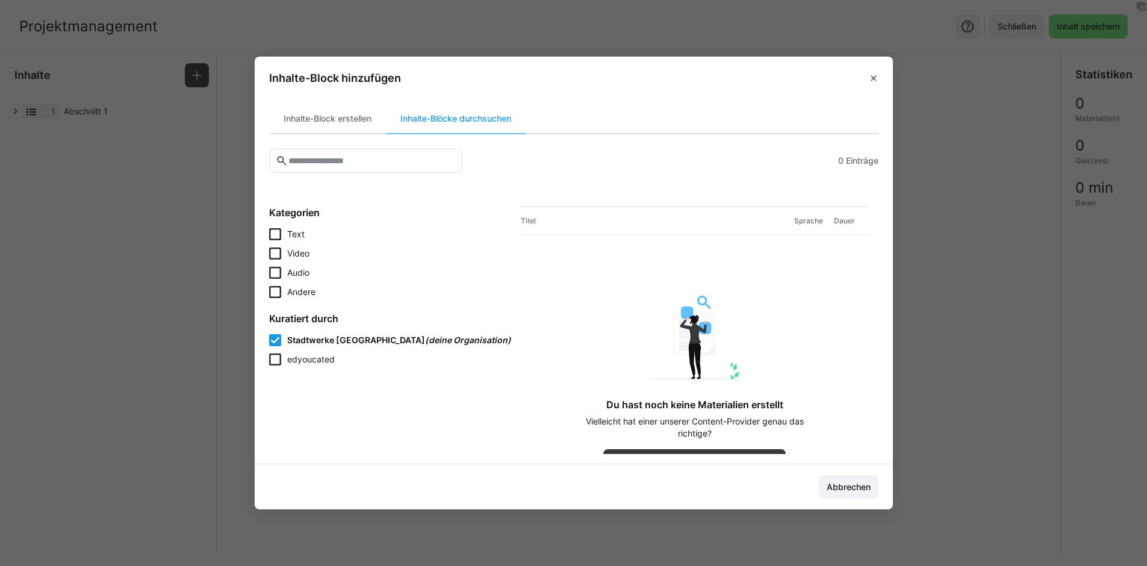
click at [327, 355] on span "edyoucated" at bounding box center [311, 359] width 48 height 10
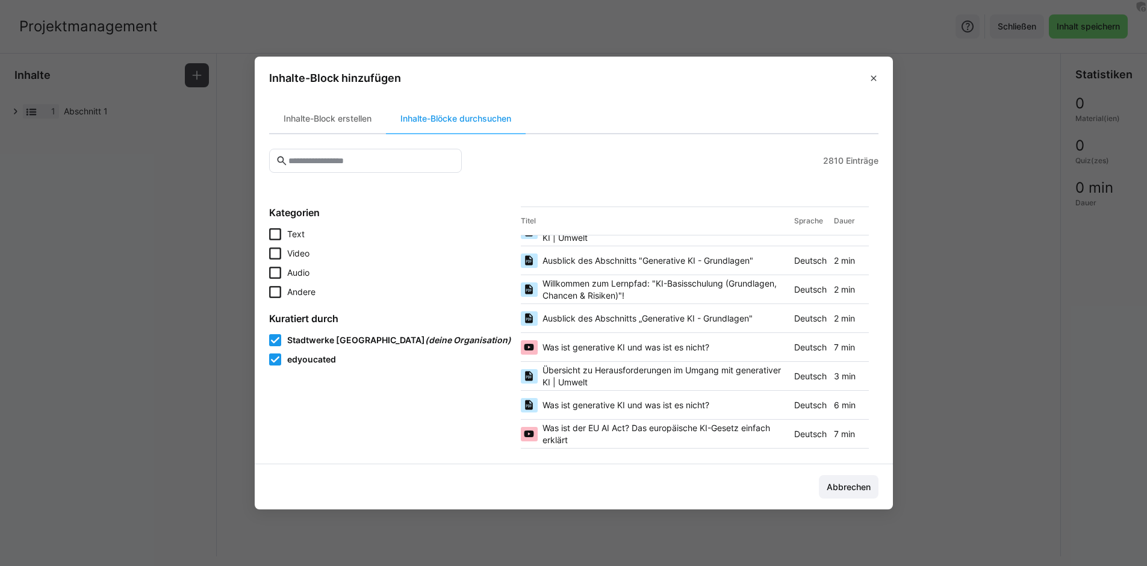
scroll to position [379, 0]
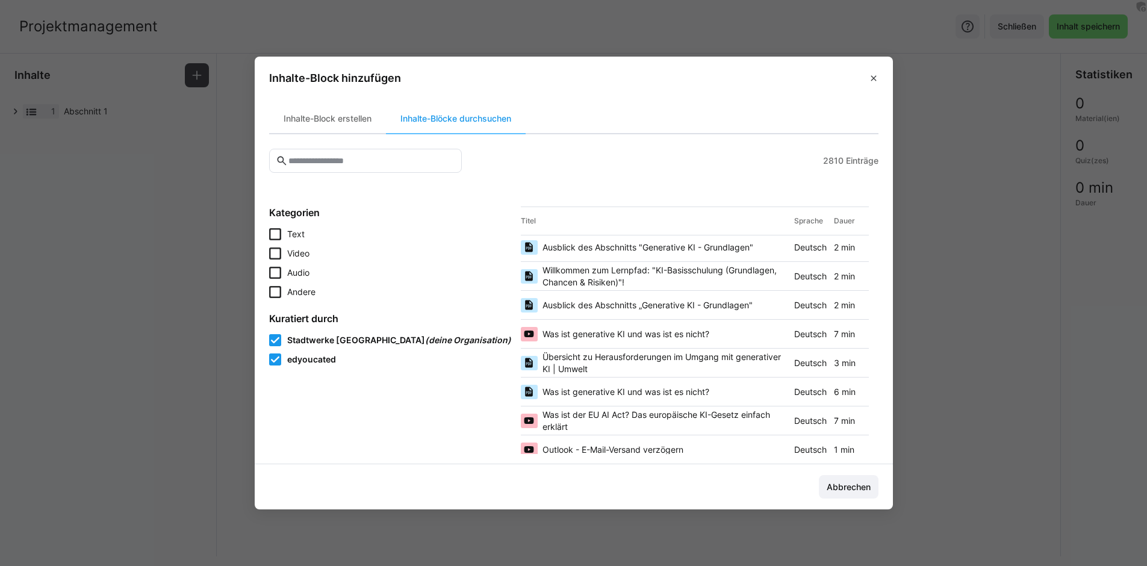
click at [568, 306] on span "Ausblick des Abschnitts „Generative KI - Grundlagen"" at bounding box center [647, 305] width 210 height 12
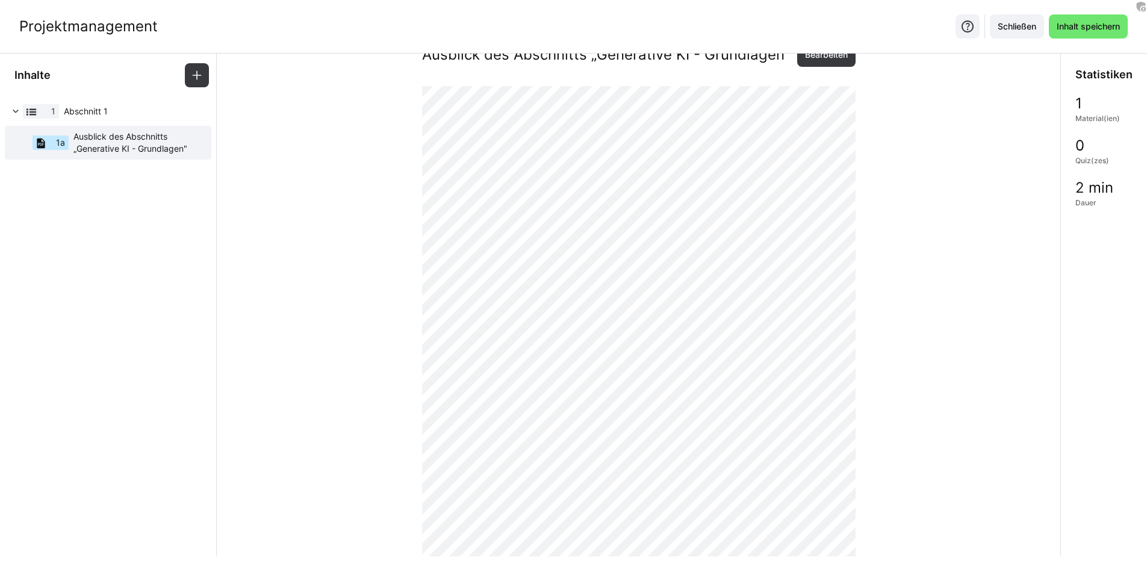
scroll to position [0, 0]
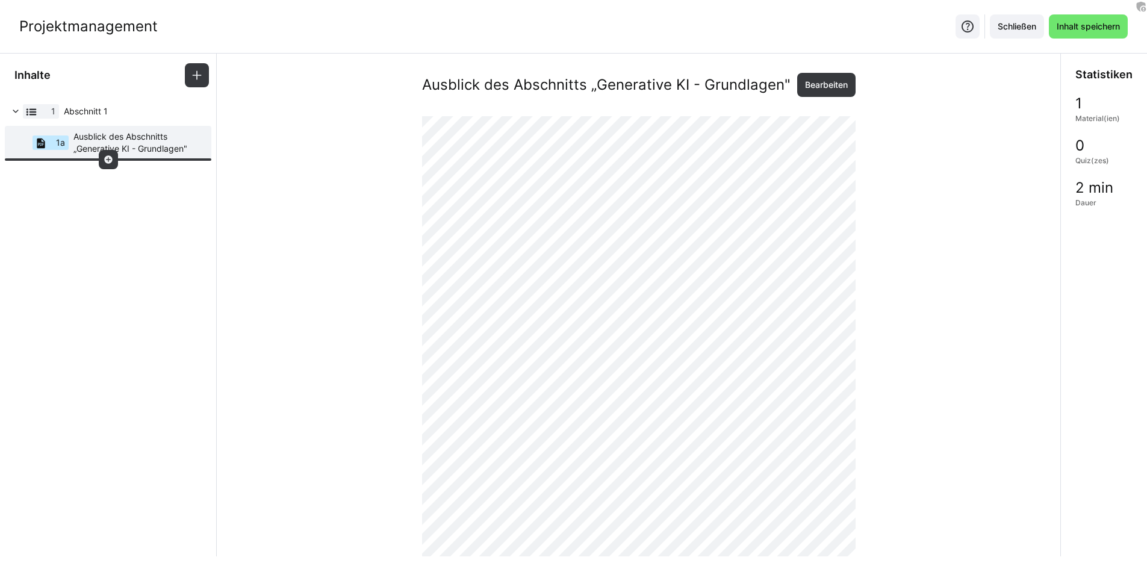
click at [113, 158] on div at bounding box center [108, 159] width 19 height 19
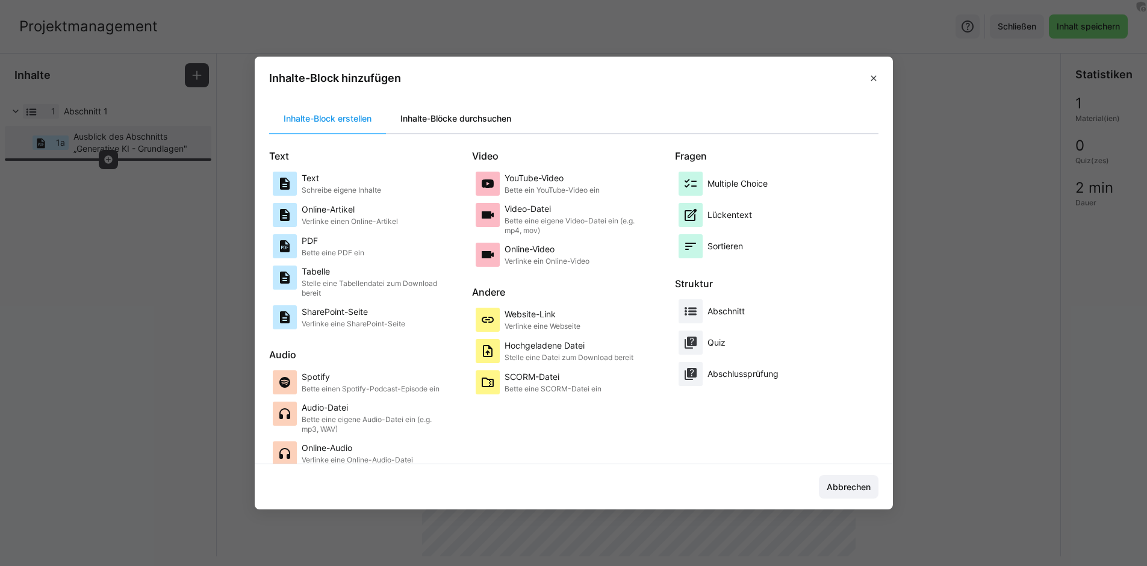
click at [435, 127] on div "Inhalte-Blöcke durchsuchen" at bounding box center [456, 118] width 140 height 29
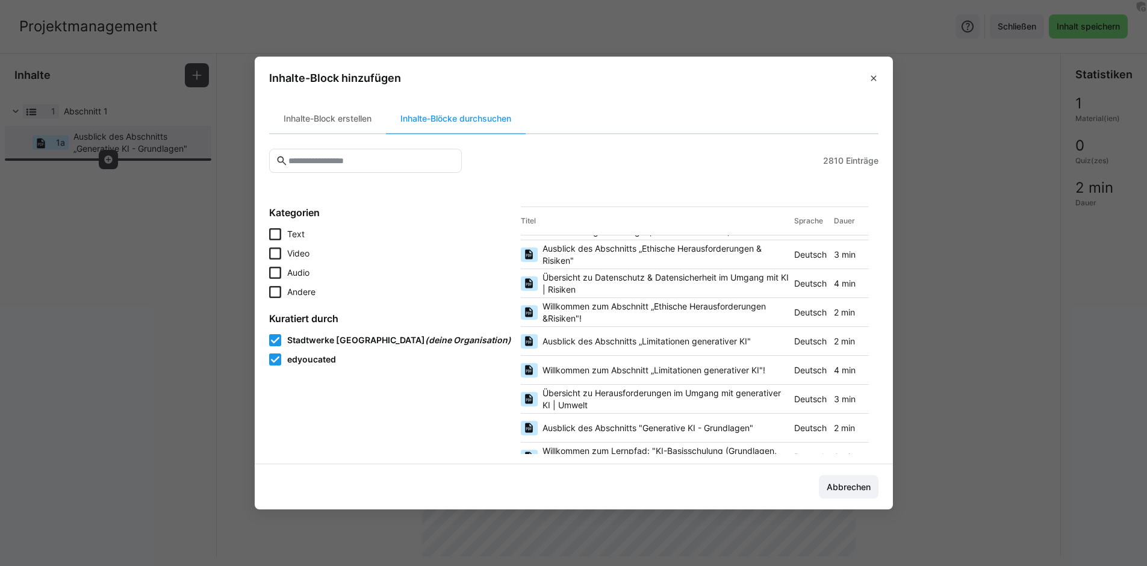
scroll to position [426, 0]
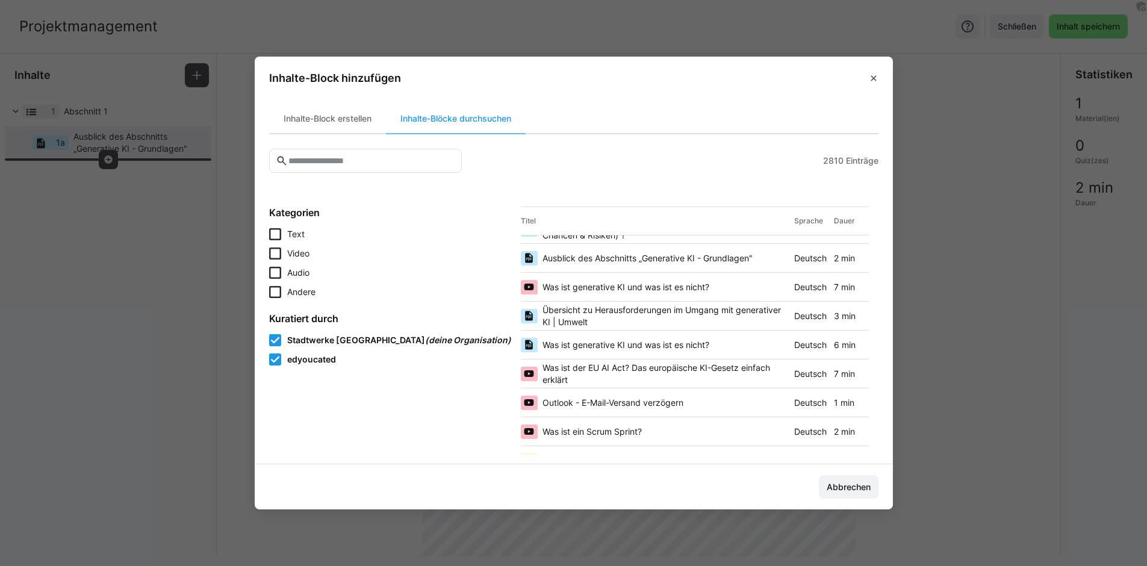
click at [600, 377] on span "Was ist der EU AI Act? Das europäische KI-Gesetz einfach erklärt" at bounding box center [665, 374] width 247 height 24
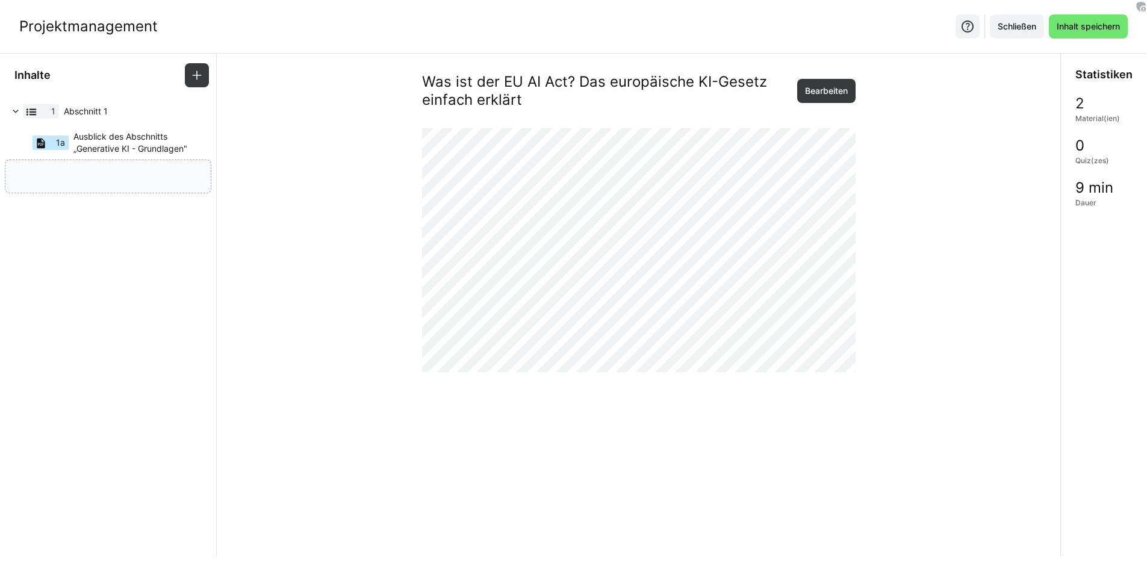
drag, startPoint x: 187, startPoint y: 169, endPoint x: 180, endPoint y: 191, distance: 23.8
click at [195, 80] on eds-icon at bounding box center [197, 75] width 12 height 12
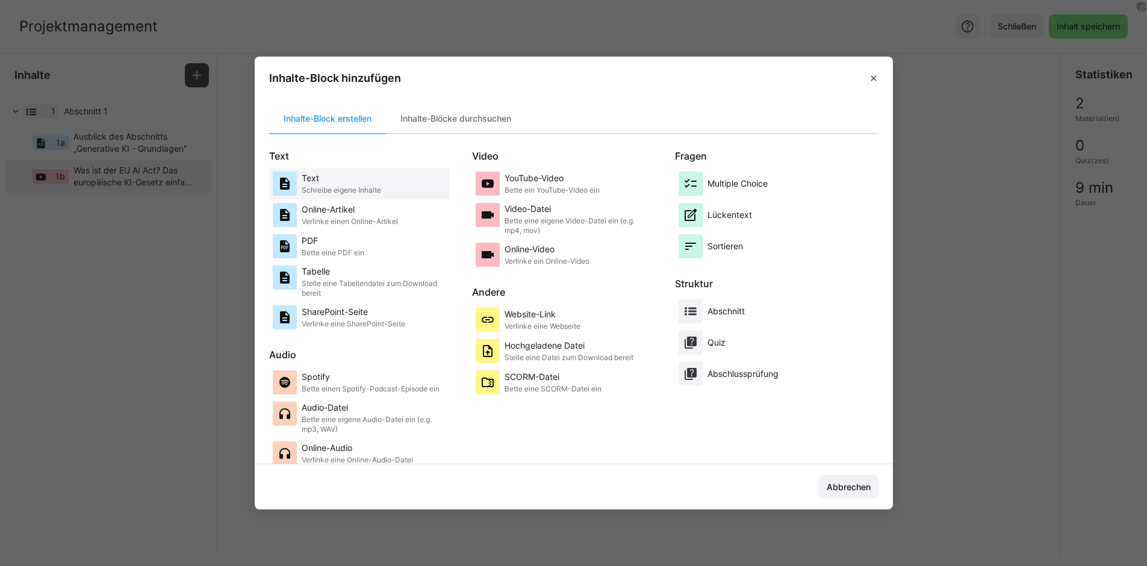
click at [360, 194] on p "Schreibe eigene Inhalte" at bounding box center [341, 190] width 79 height 10
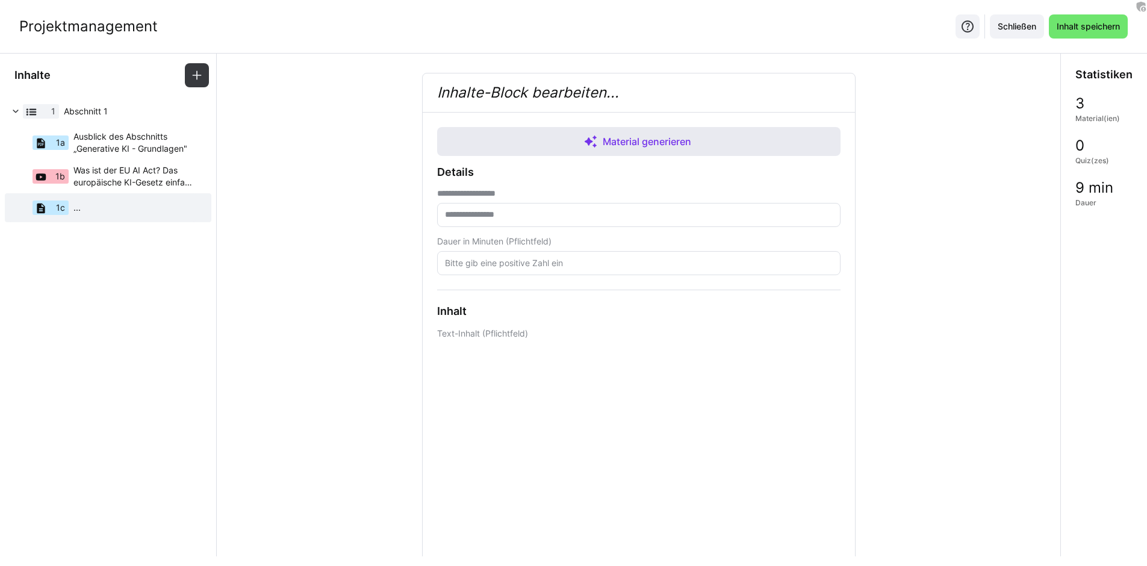
click at [665, 147] on span "Material generieren" at bounding box center [646, 141] width 93 height 14
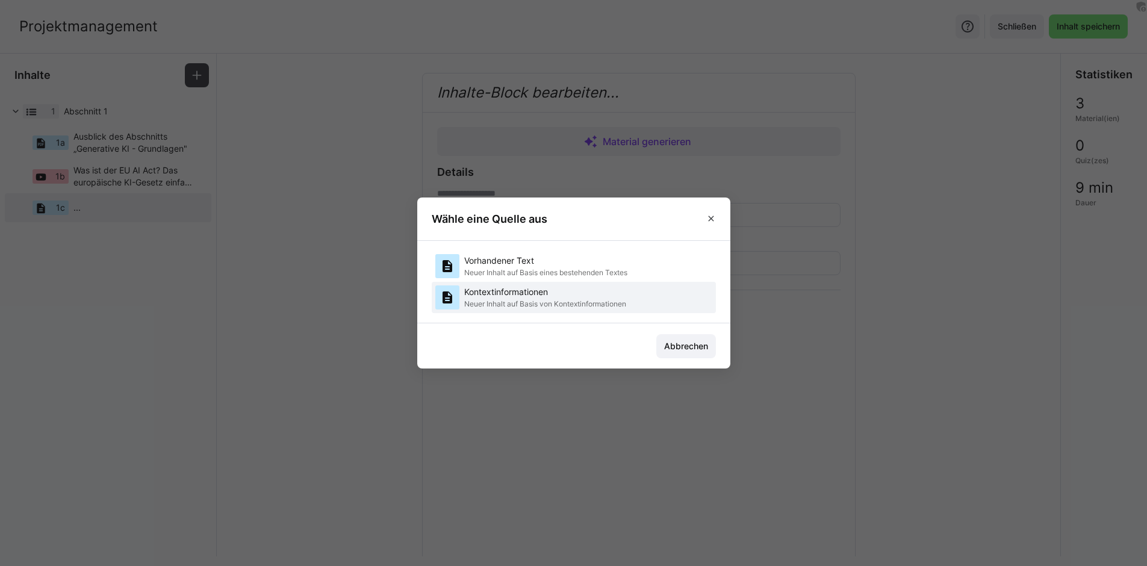
click at [546, 300] on p "Neuer Inhalt auf Basis von Kontextinformationen" at bounding box center [545, 304] width 162 height 10
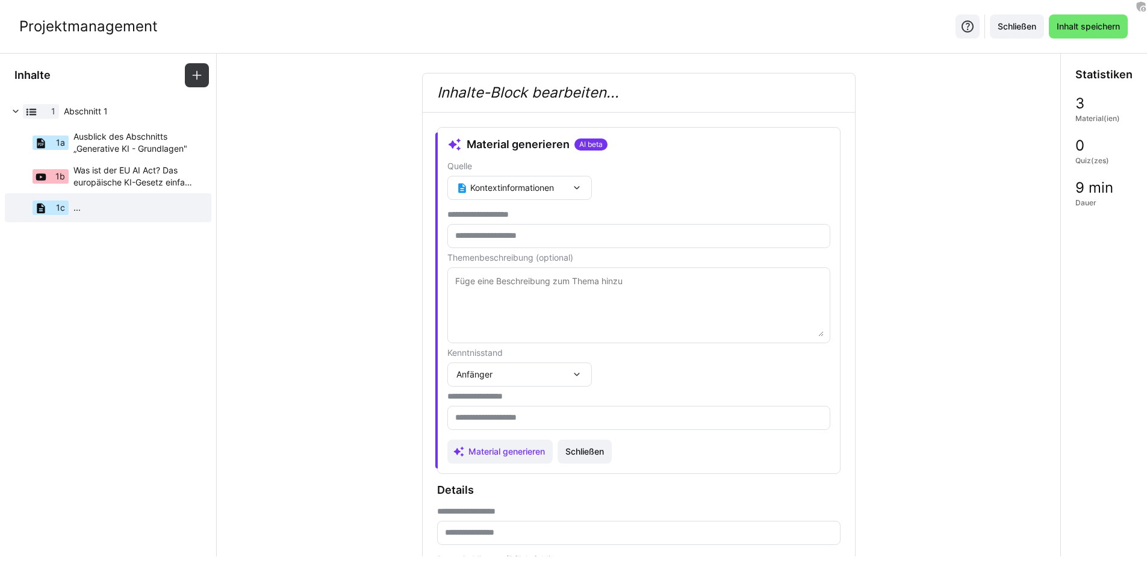
click at [552, 232] on input "text" at bounding box center [639, 236] width 370 height 11
type input "**********"
paste textarea "Was ist eigentlich Projektmanagement?"
type textarea "Was ist eigentlich Projektmanagement?"
click at [514, 424] on eds-input at bounding box center [638, 418] width 383 height 24
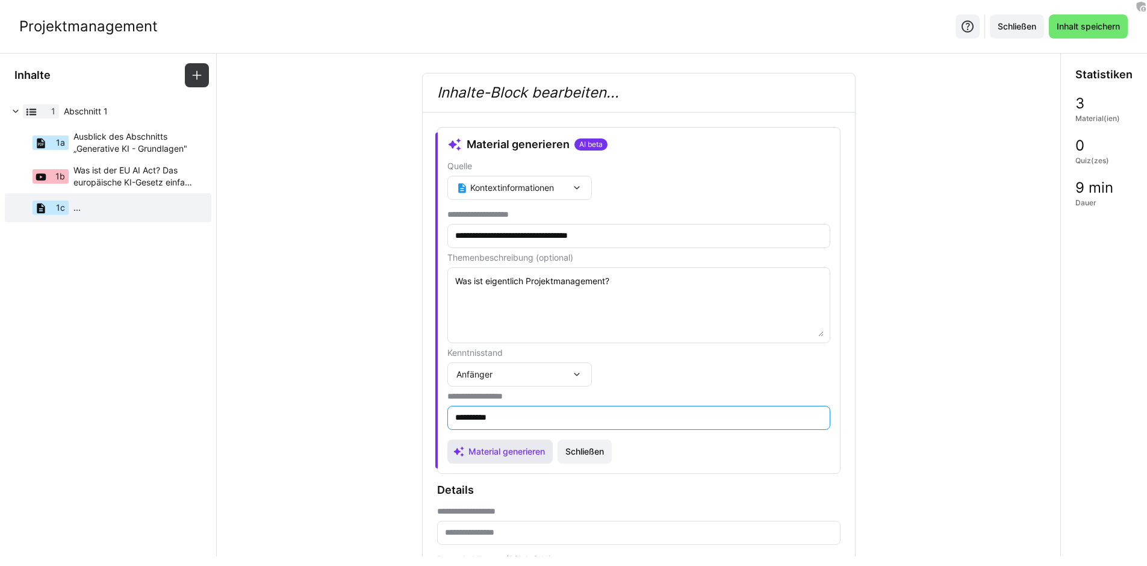
type input "**********"
click at [501, 450] on span "Material generieren" at bounding box center [507, 451] width 80 height 12
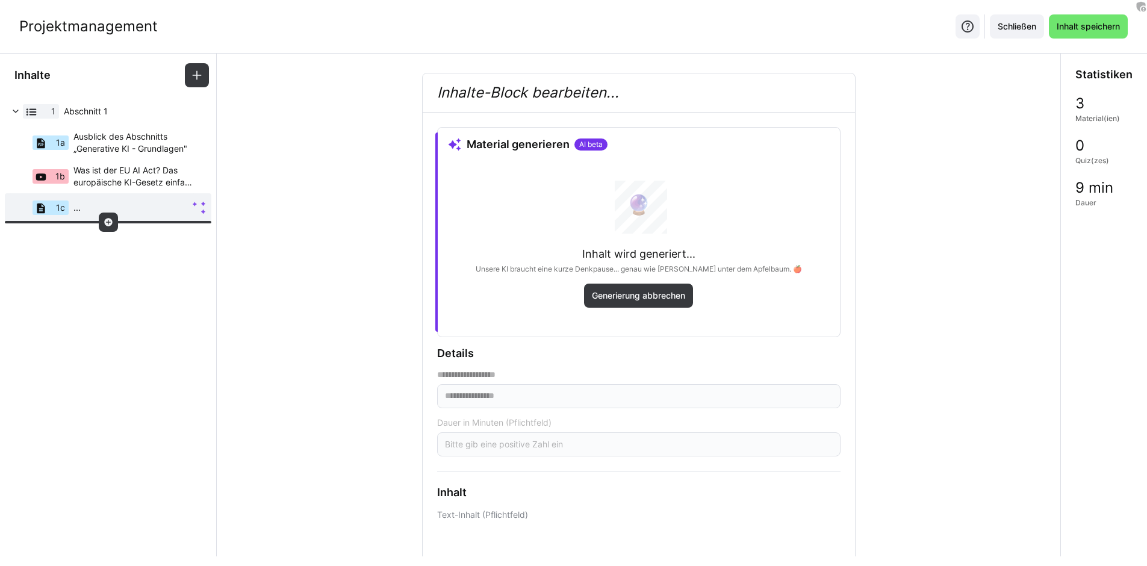
click at [114, 221] on div at bounding box center [108, 221] width 19 height 19
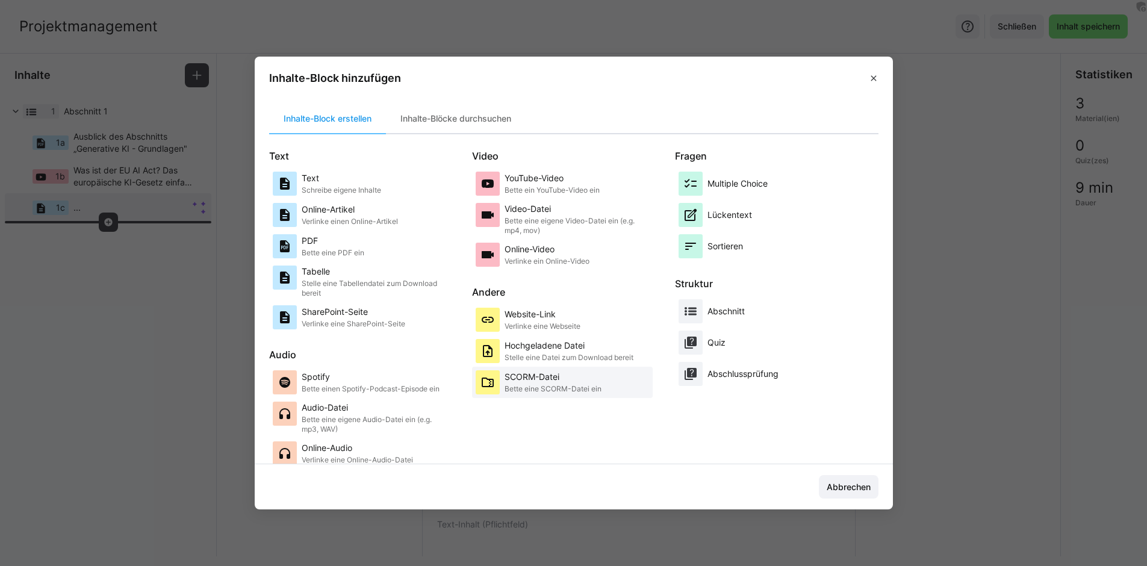
click at [530, 392] on p "Bette eine SCORM-Datei ein" at bounding box center [552, 389] width 97 height 10
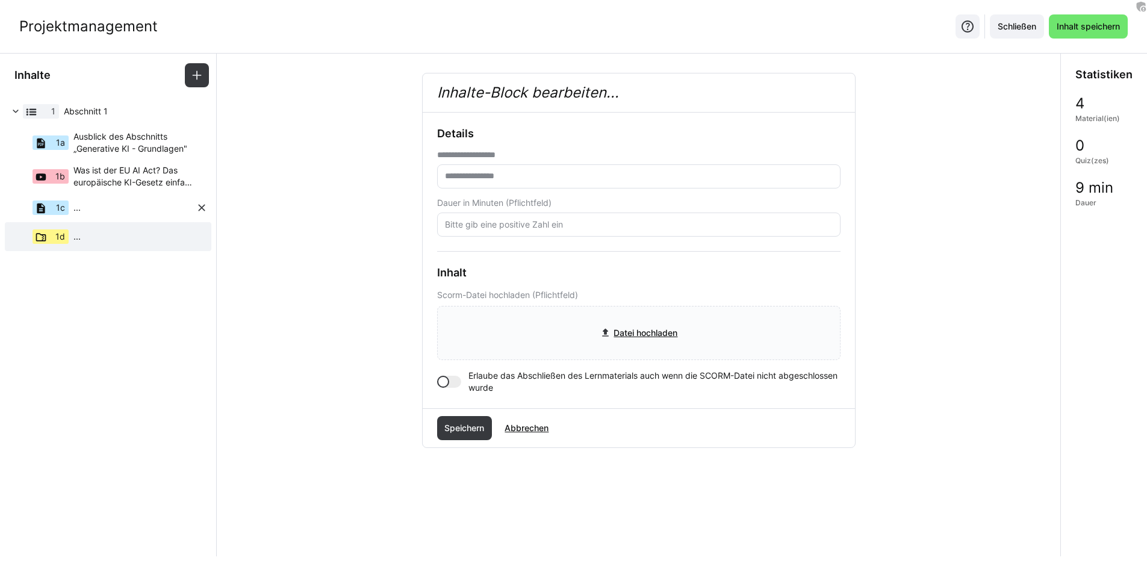
click at [157, 209] on div "1c ..." at bounding box center [101, 207] width 187 height 29
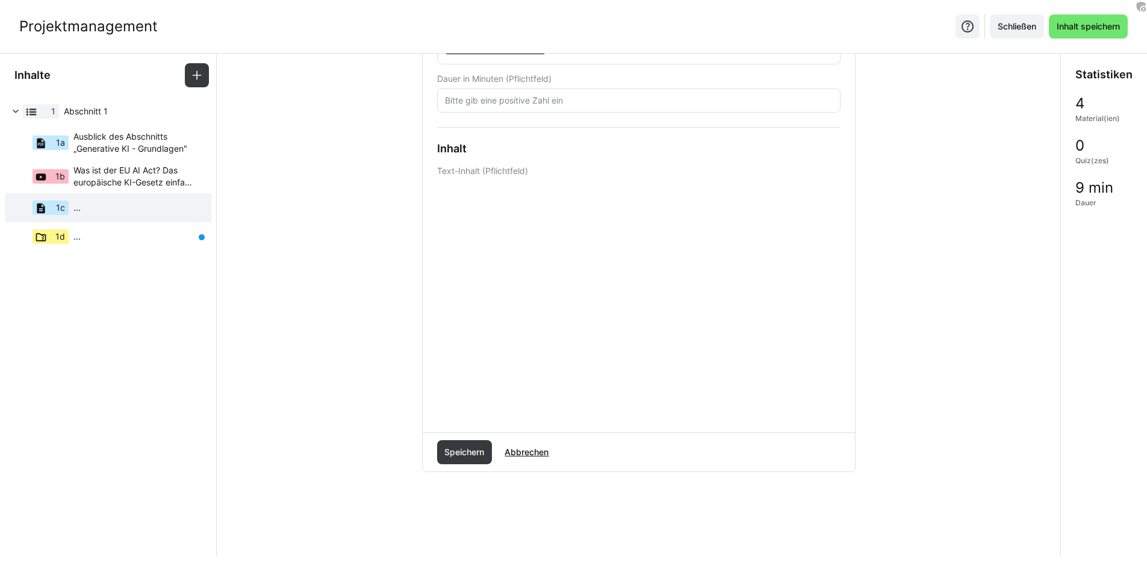
scroll to position [95, 0]
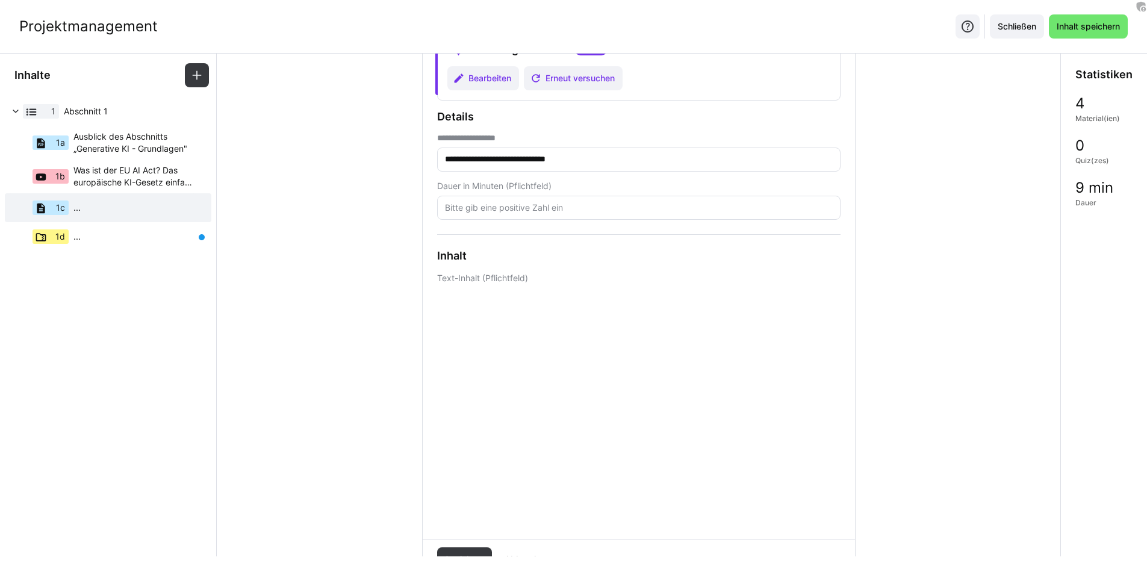
click at [573, 205] on input "number" at bounding box center [639, 207] width 390 height 11
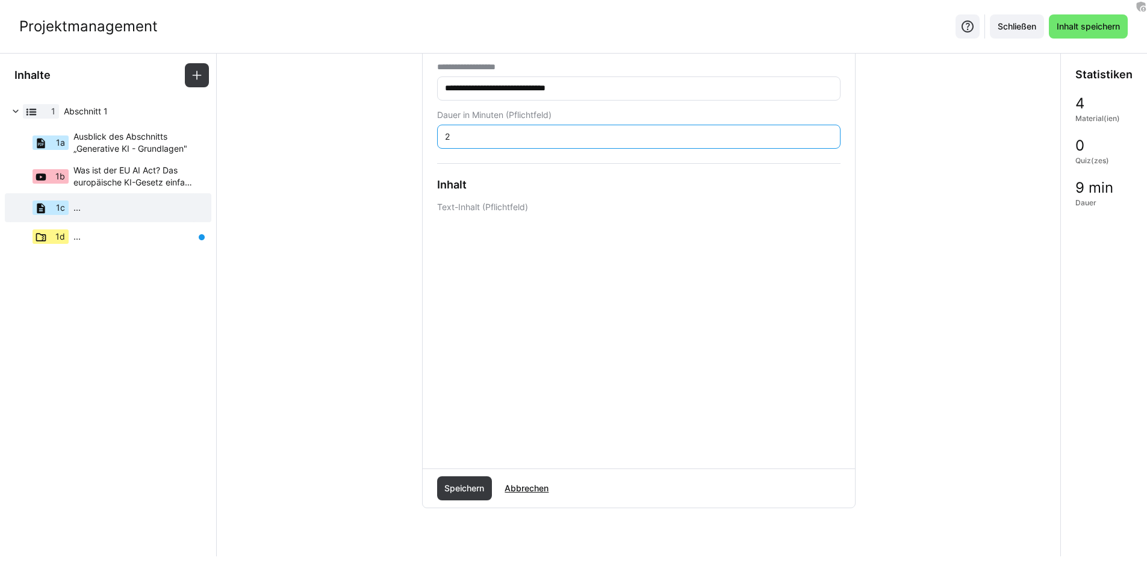
scroll to position [197, 0]
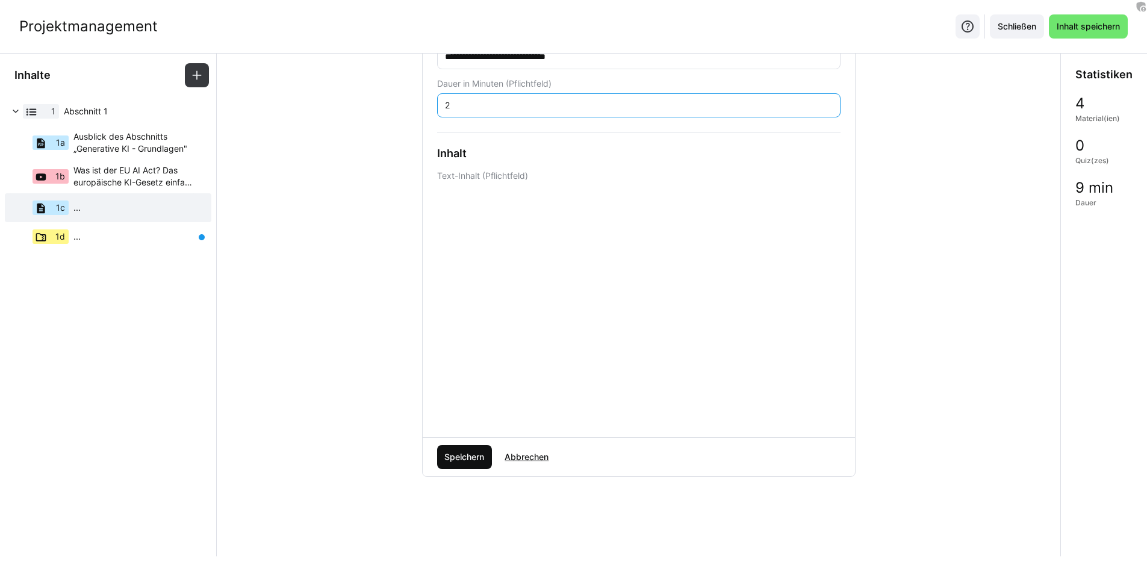
type input "2"
click at [455, 454] on span "Speichern" at bounding box center [463, 457] width 43 height 12
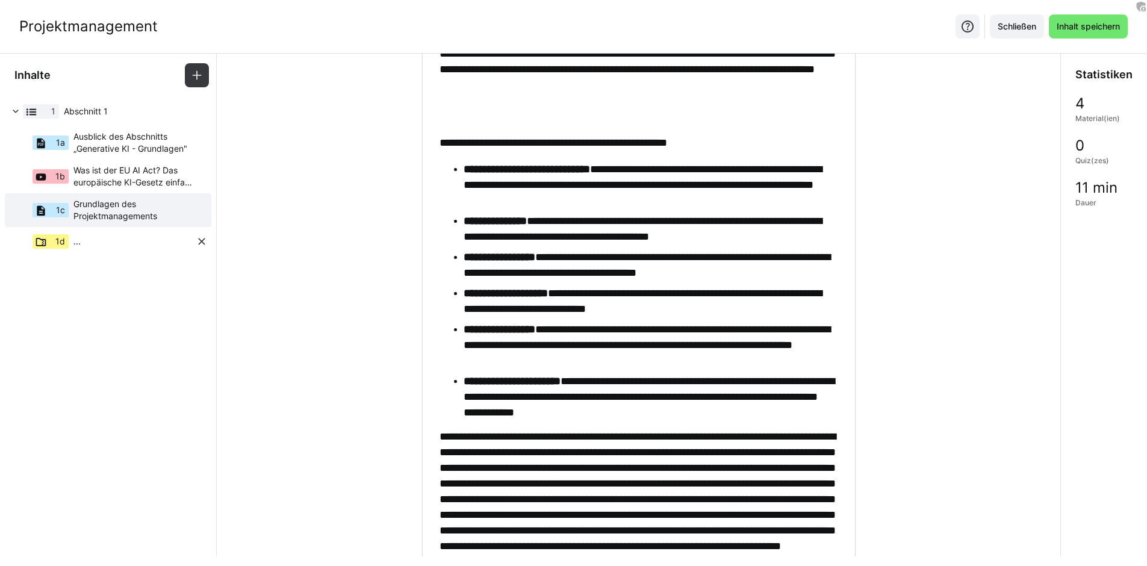
click at [197, 240] on eds-icon at bounding box center [202, 241] width 12 height 12
click at [1084, 26] on span "Inhalt speichern" at bounding box center [1088, 26] width 67 height 12
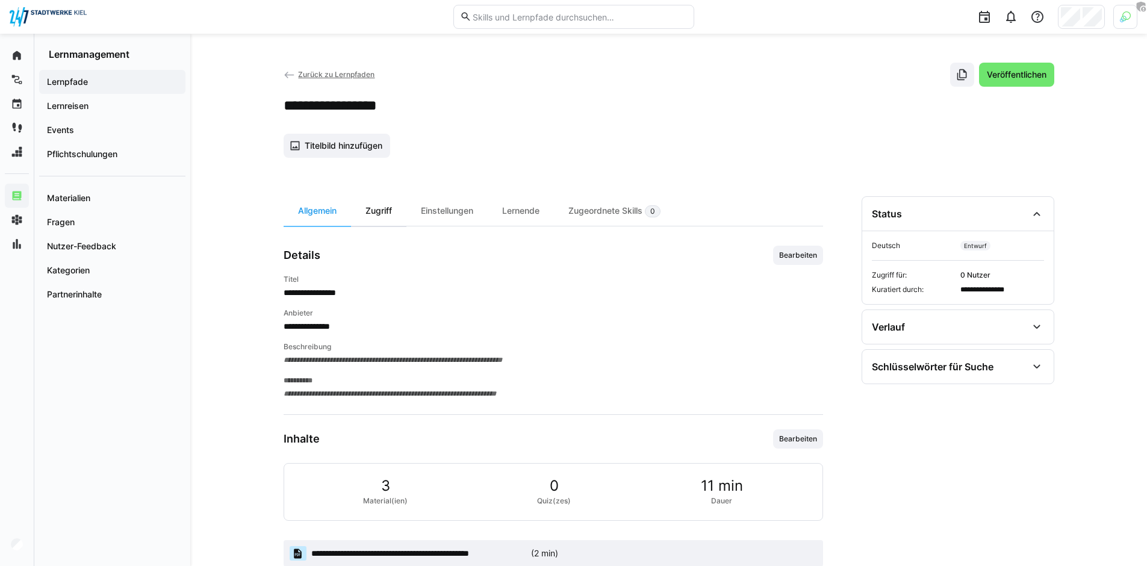
click at [384, 217] on div "Zugriff" at bounding box center [378, 210] width 55 height 29
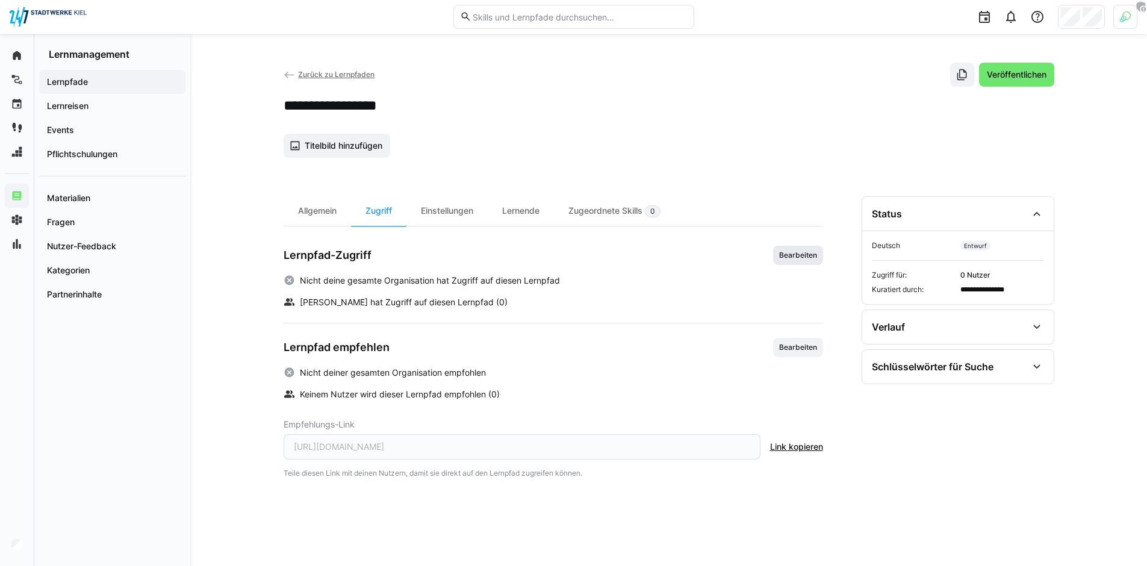
click at [811, 257] on span "Bearbeiten" at bounding box center [798, 255] width 40 height 10
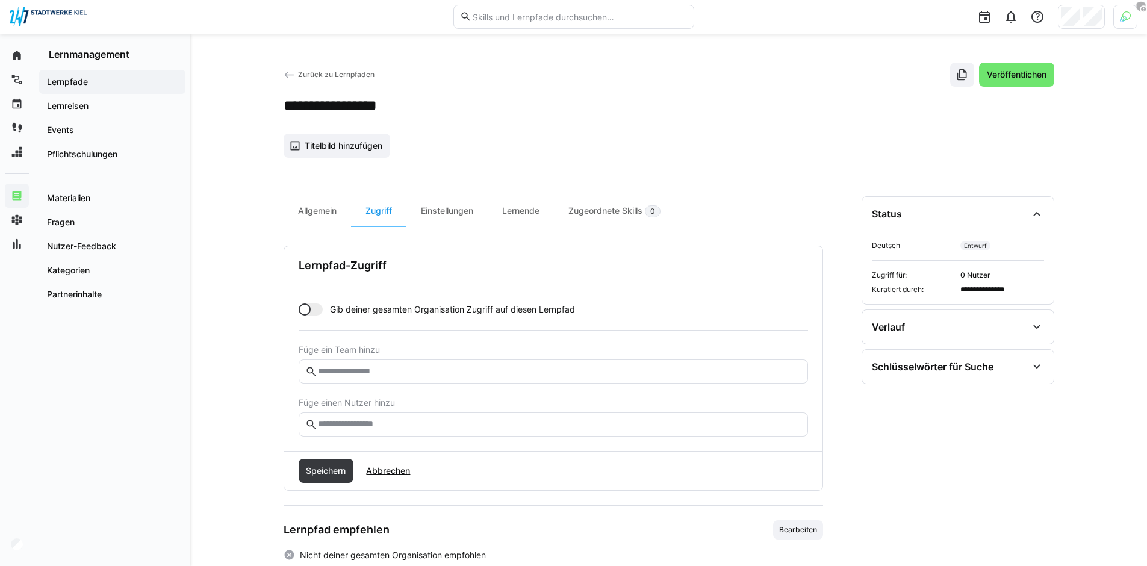
click at [317, 309] on div at bounding box center [311, 309] width 24 height 12
click at [340, 470] on span "Speichern" at bounding box center [325, 471] width 43 height 12
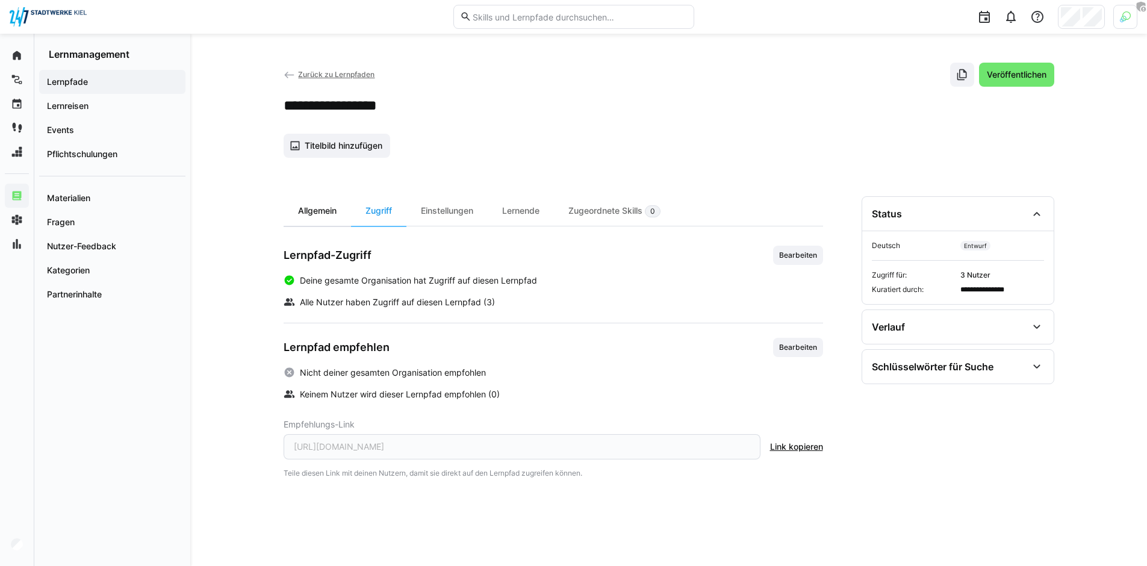
click at [326, 212] on div "Allgemein" at bounding box center [317, 210] width 67 height 29
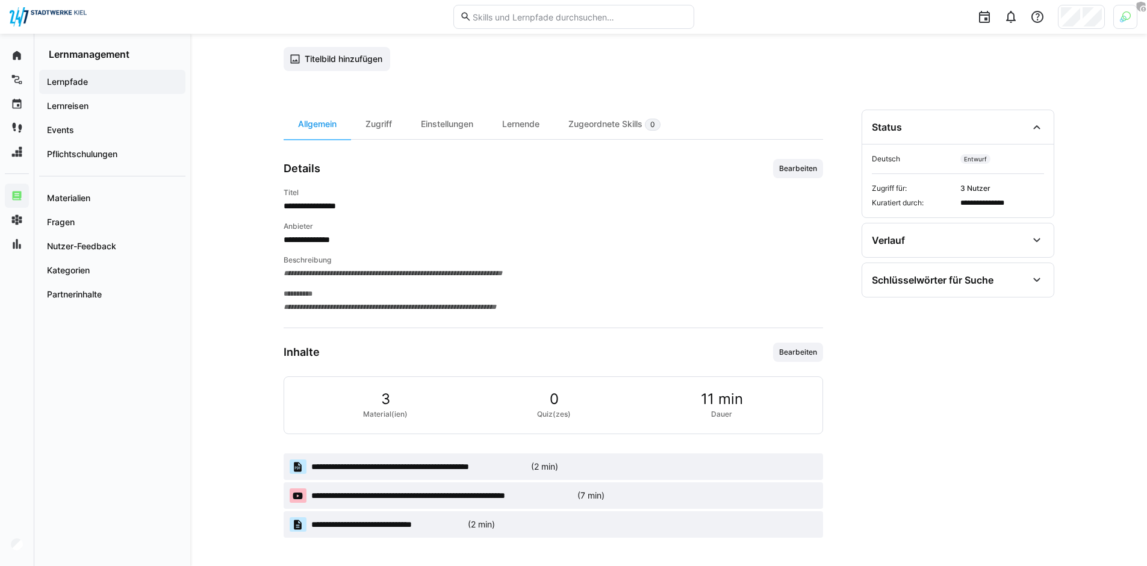
scroll to position [87, 0]
click at [795, 175] on span "Bearbeiten" at bounding box center [798, 167] width 50 height 19
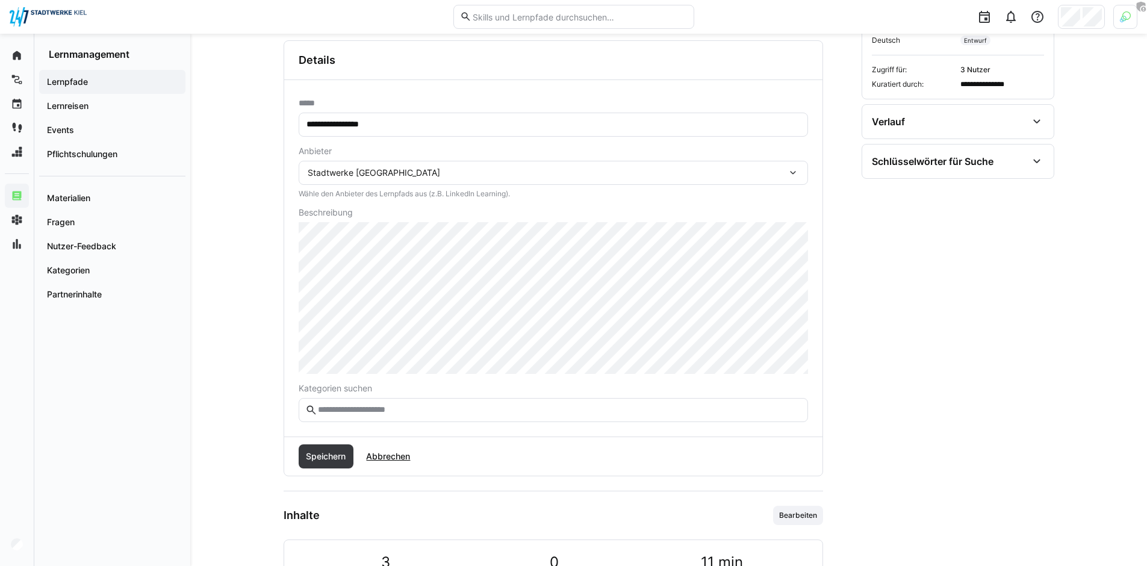
scroll to position [259, 0]
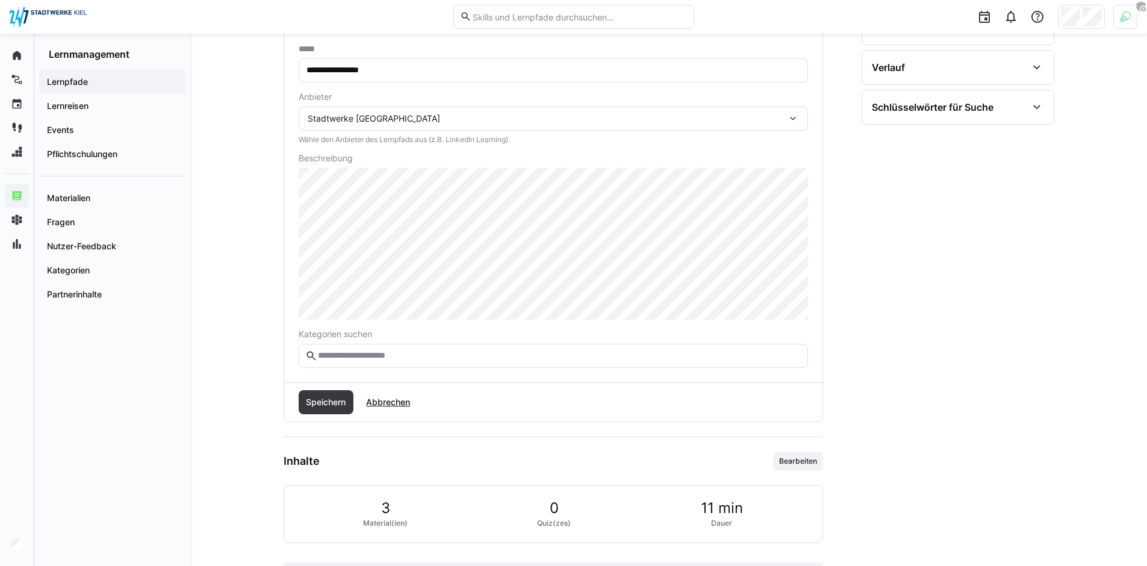
click at [406, 358] on input "text" at bounding box center [559, 355] width 484 height 11
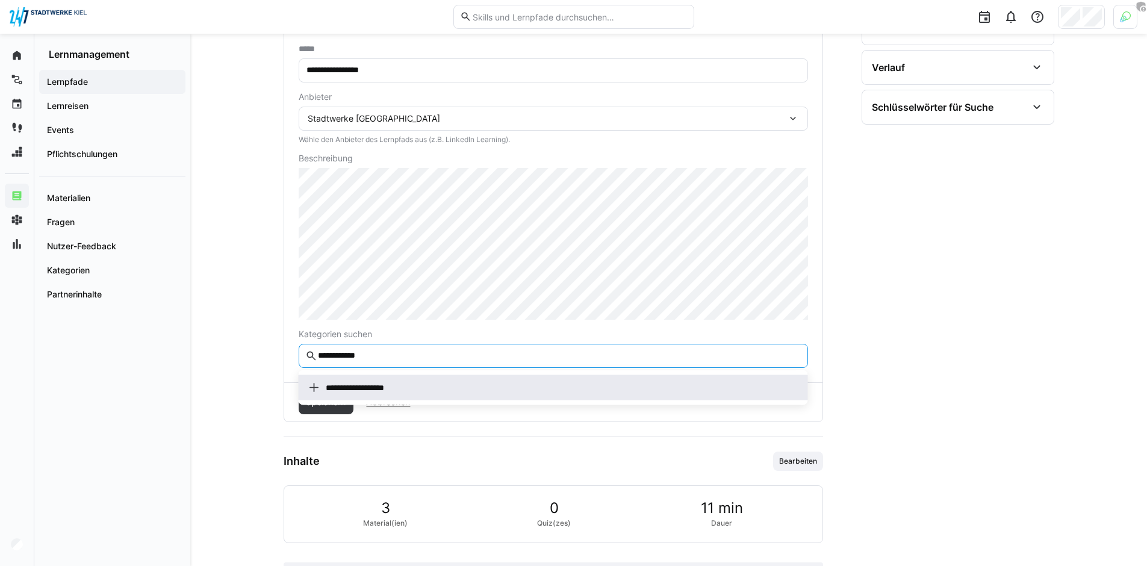
type input "**********"
click at [403, 382] on div "**********" at bounding box center [553, 388] width 490 height 12
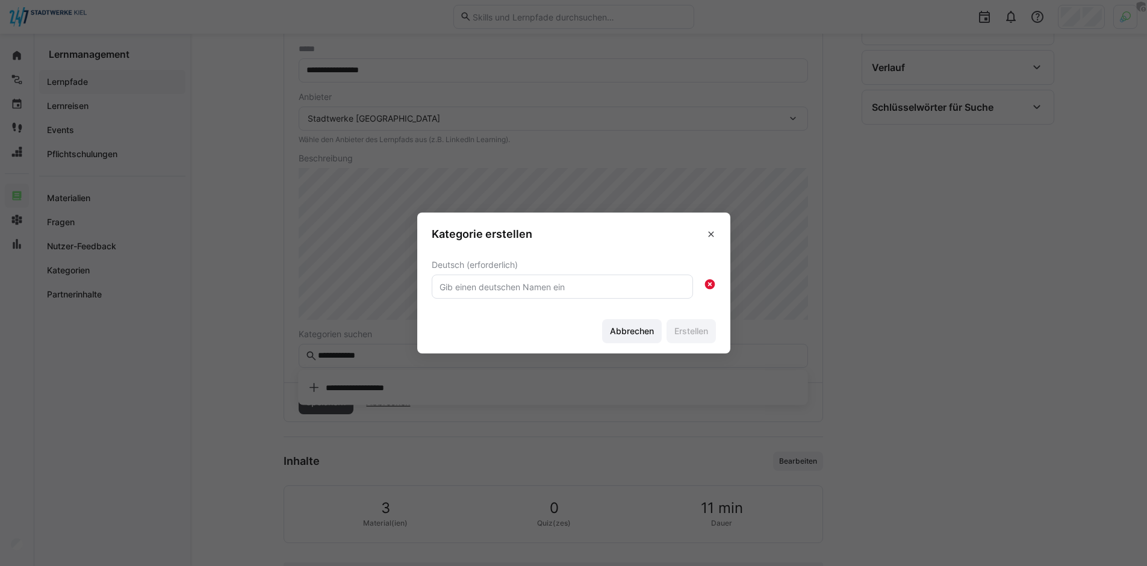
click at [513, 289] on input "text" at bounding box center [562, 286] width 248 height 11
type input "Projektmanagement"
click at [687, 327] on span "Erstellen" at bounding box center [690, 331] width 37 height 12
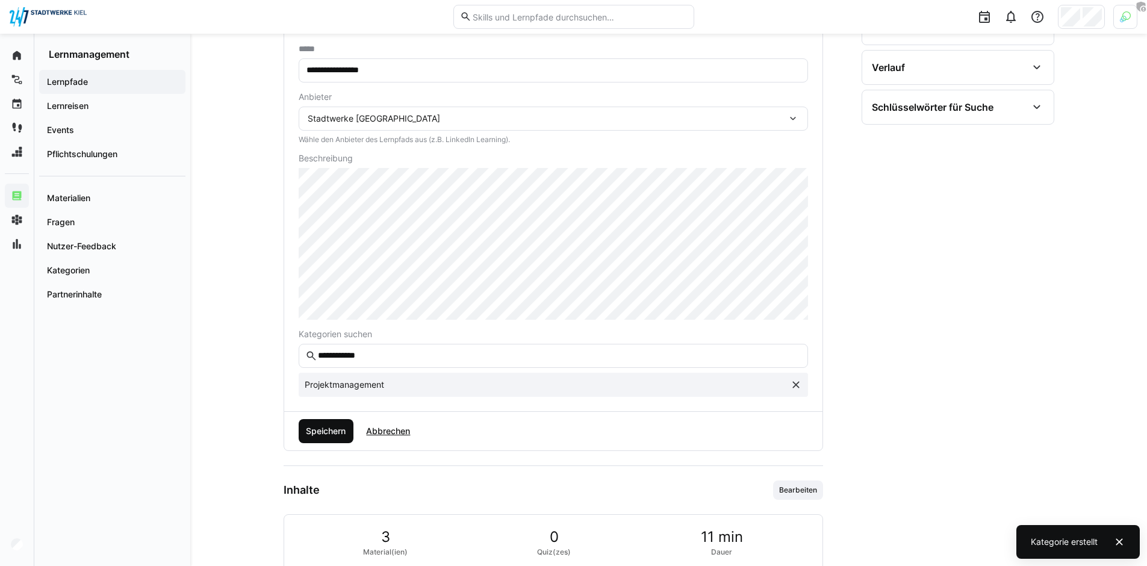
click at [319, 427] on span "Speichern" at bounding box center [325, 431] width 43 height 12
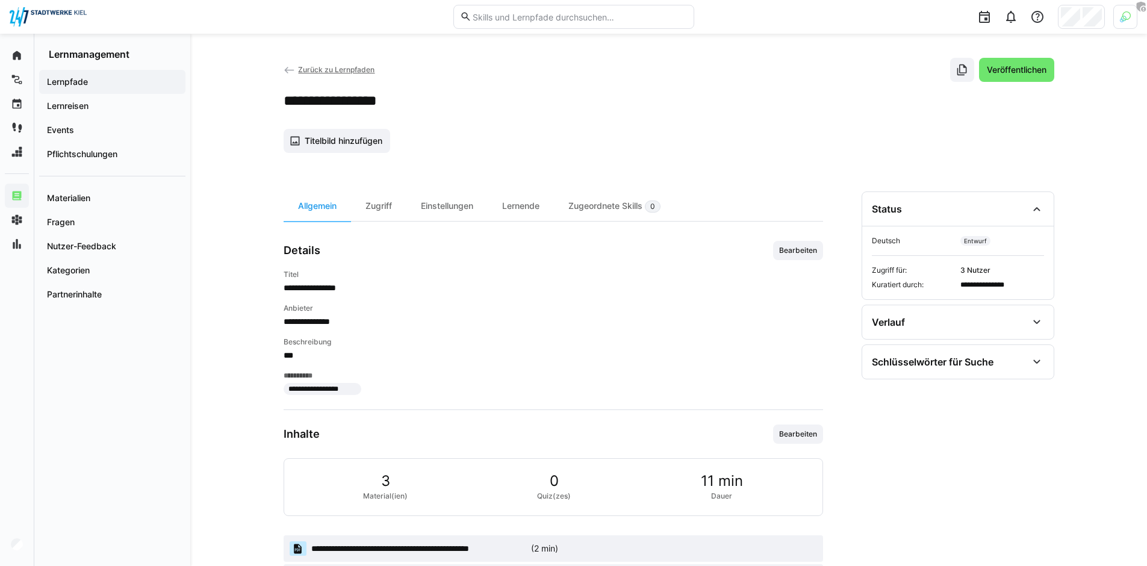
scroll to position [1, 0]
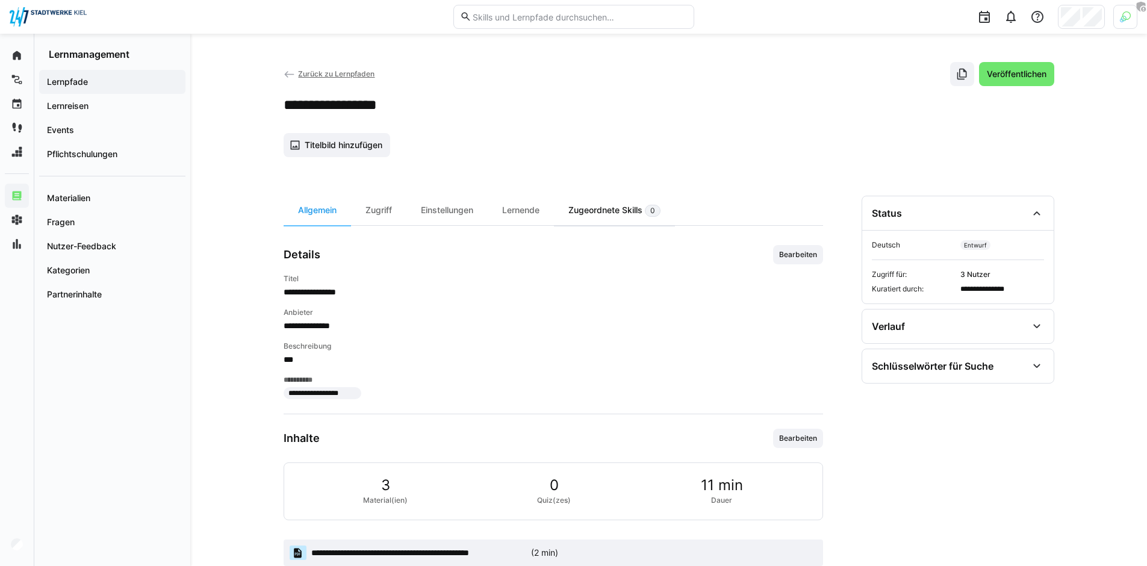
click at [639, 219] on div "Zugeordnete Skills 0" at bounding box center [614, 210] width 121 height 29
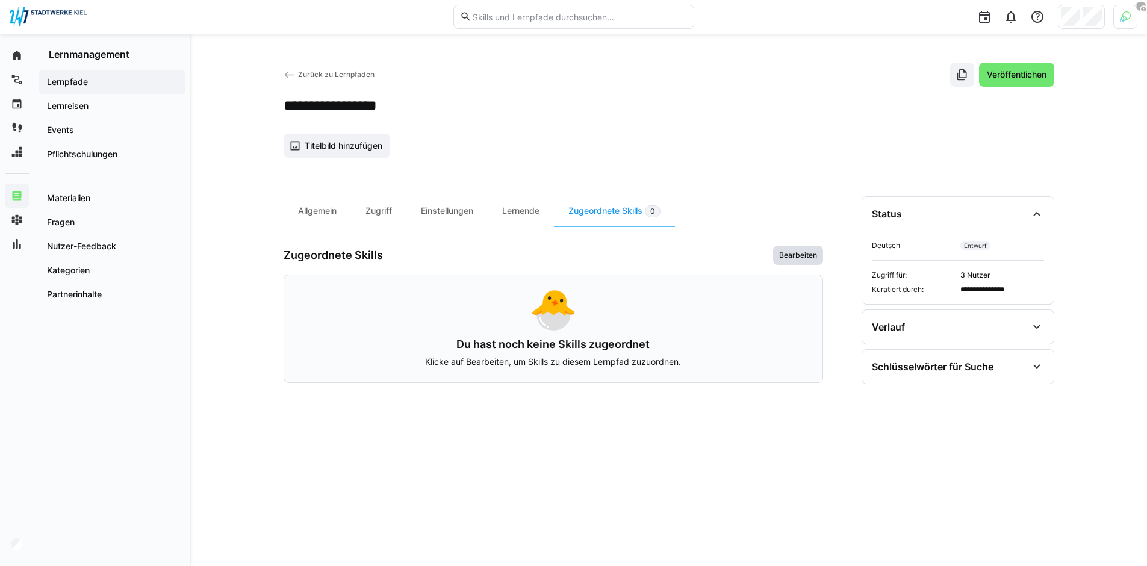
click at [808, 249] on span "Bearbeiten" at bounding box center [798, 255] width 50 height 19
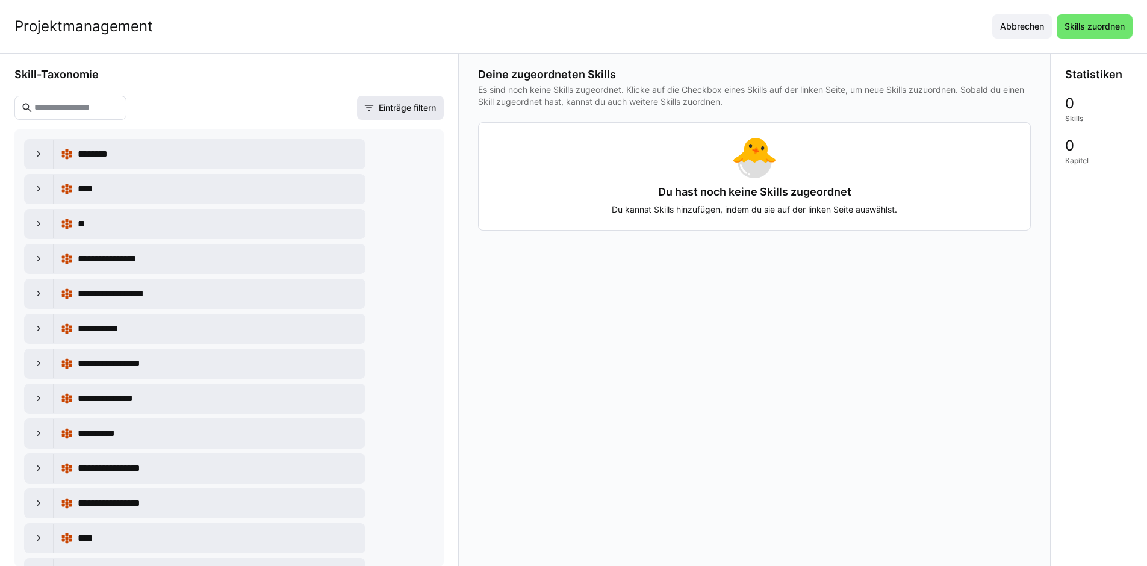
click at [398, 113] on span "Einträge filtern" at bounding box center [407, 108] width 61 height 12
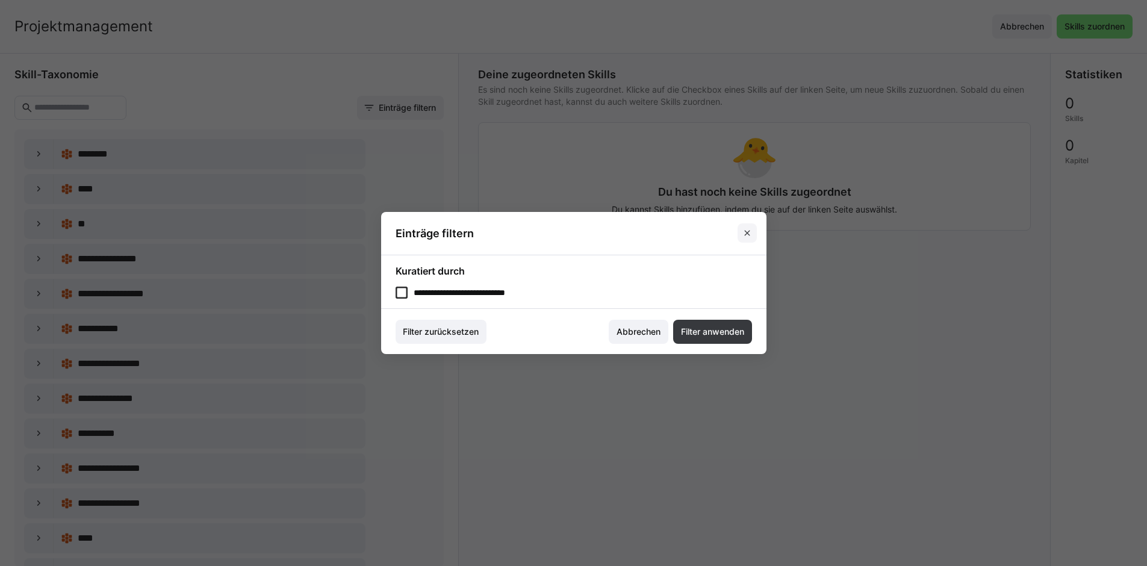
click at [757, 237] on span at bounding box center [746, 232] width 19 height 19
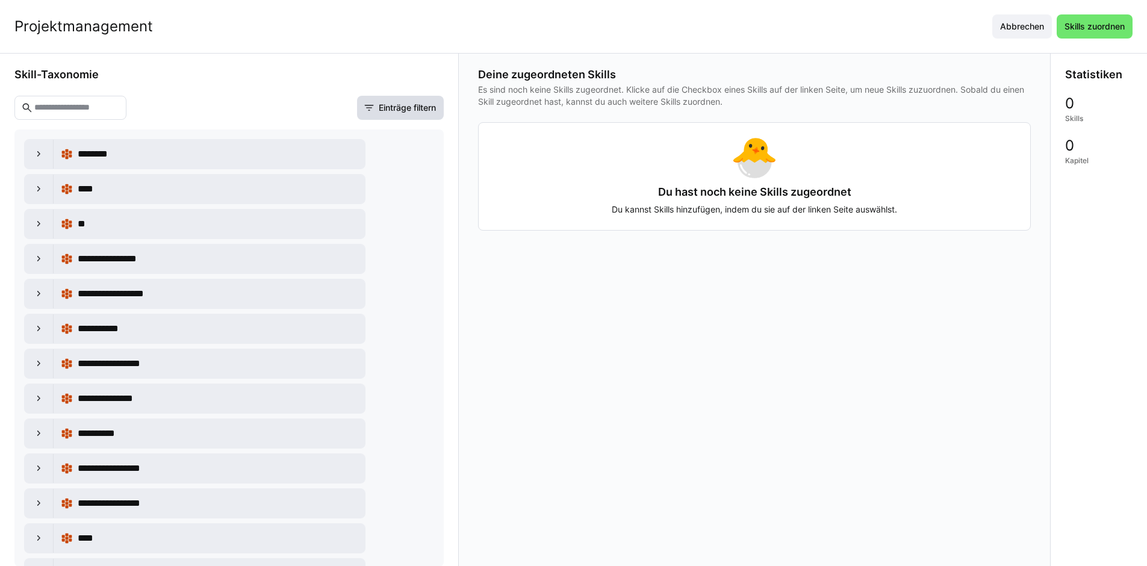
click at [415, 107] on span "Einträge filtern" at bounding box center [407, 108] width 61 height 12
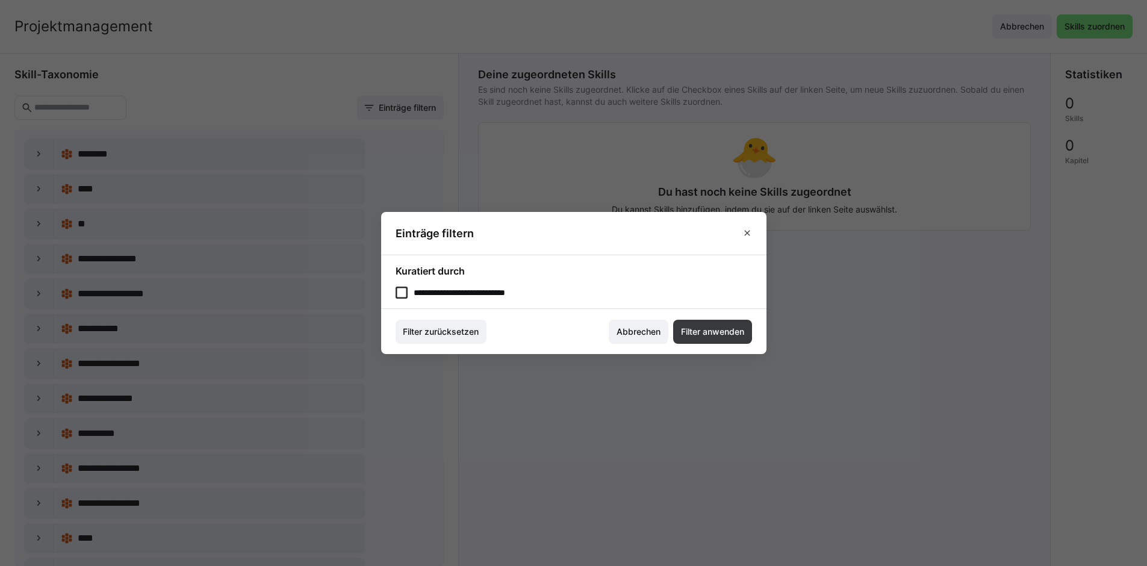
click at [494, 291] on eds-checkbox "**********" at bounding box center [573, 293] width 356 height 12
click at [701, 314] on footer "Filter zurücksetzen Abbrechen Filter anwenden" at bounding box center [573, 331] width 385 height 45
click at [719, 332] on span "Filter anwenden" at bounding box center [712, 332] width 67 height 12
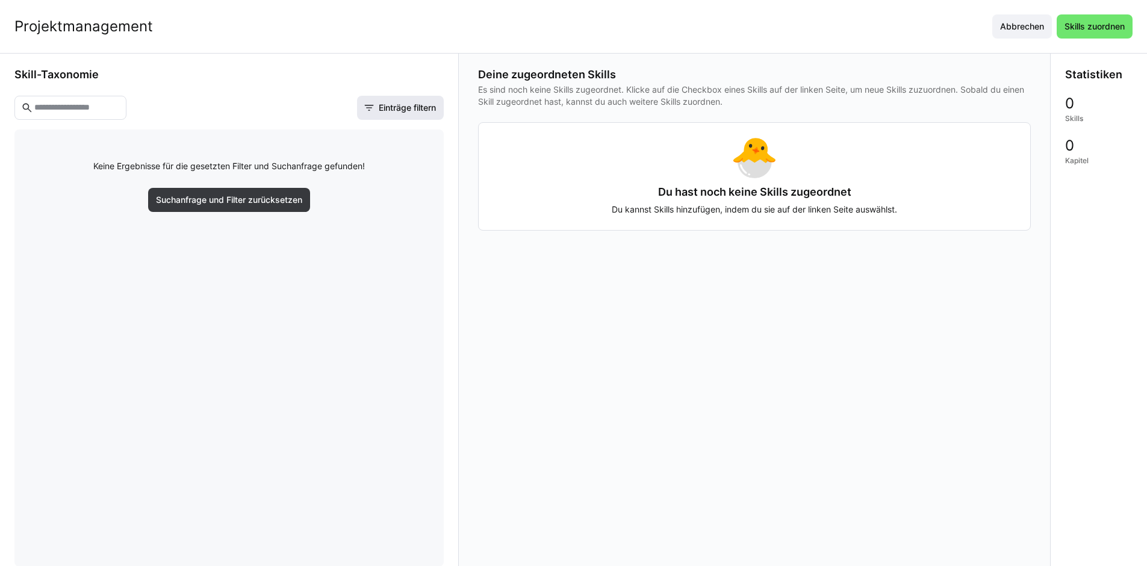
click at [417, 111] on span "Einträge filtern" at bounding box center [407, 108] width 61 height 12
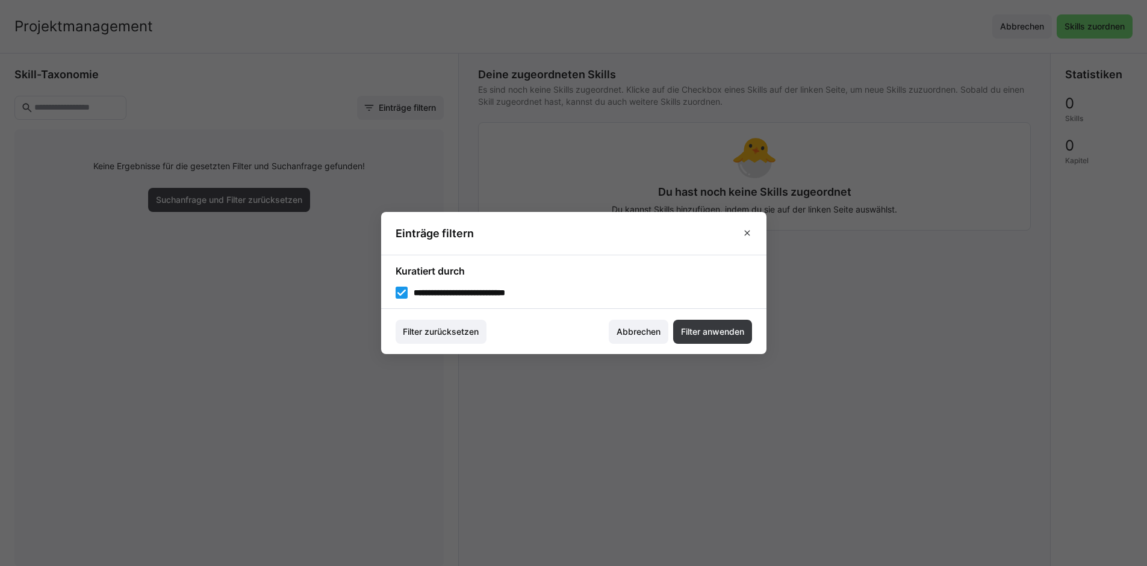
click at [479, 285] on div "**********" at bounding box center [573, 282] width 356 height 34
click at [479, 294] on eds-checkbox "**********" at bounding box center [573, 293] width 356 height 12
click at [690, 336] on span "Filter anwenden" at bounding box center [712, 332] width 67 height 12
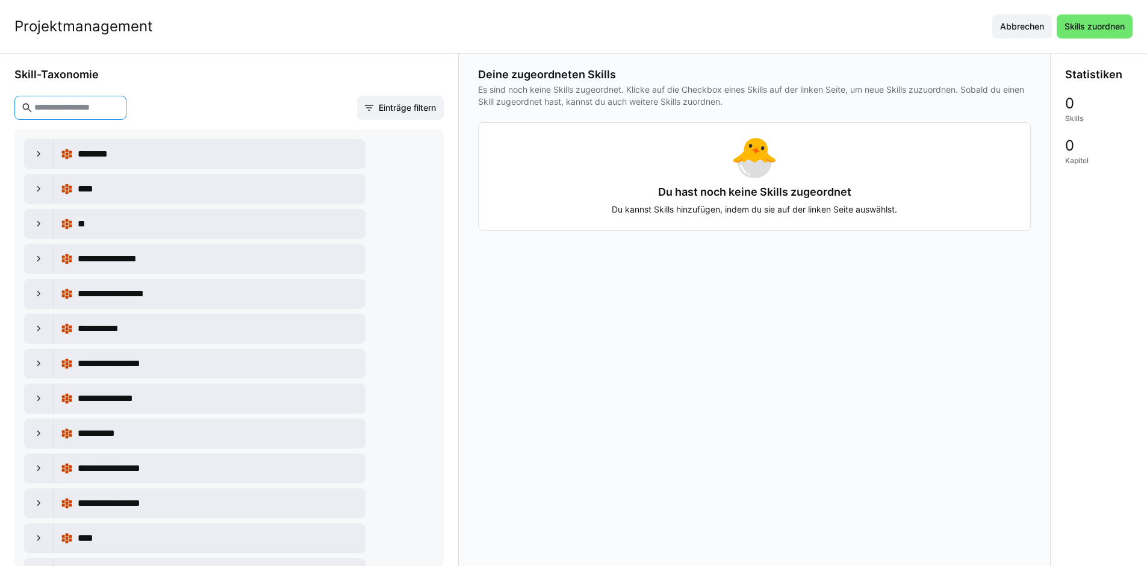
click at [105, 111] on input "text" at bounding box center [76, 107] width 87 height 11
type input "*"
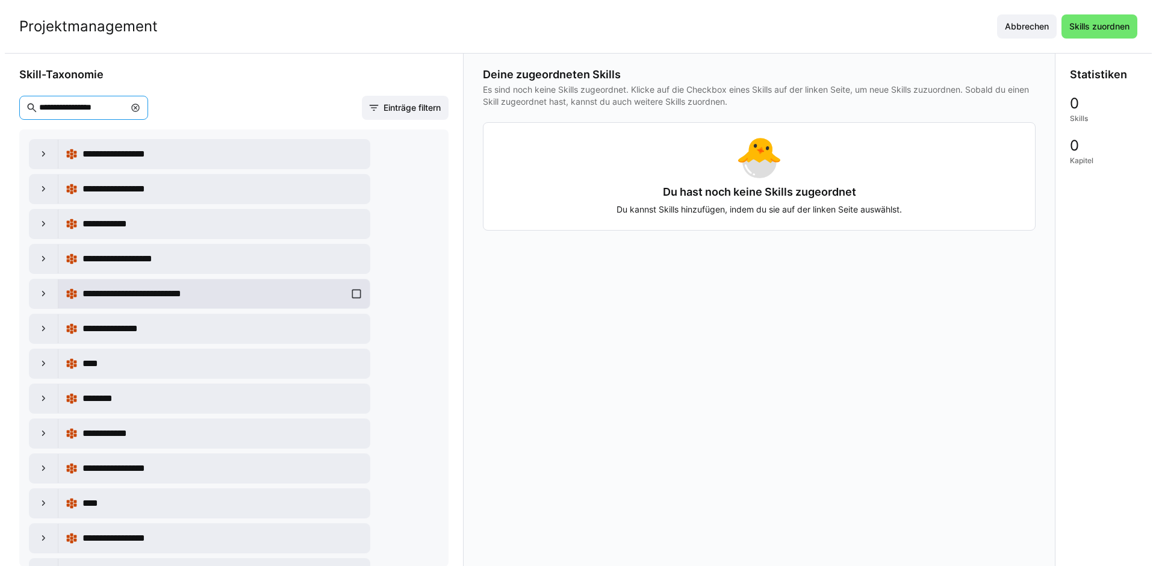
scroll to position [136, 0]
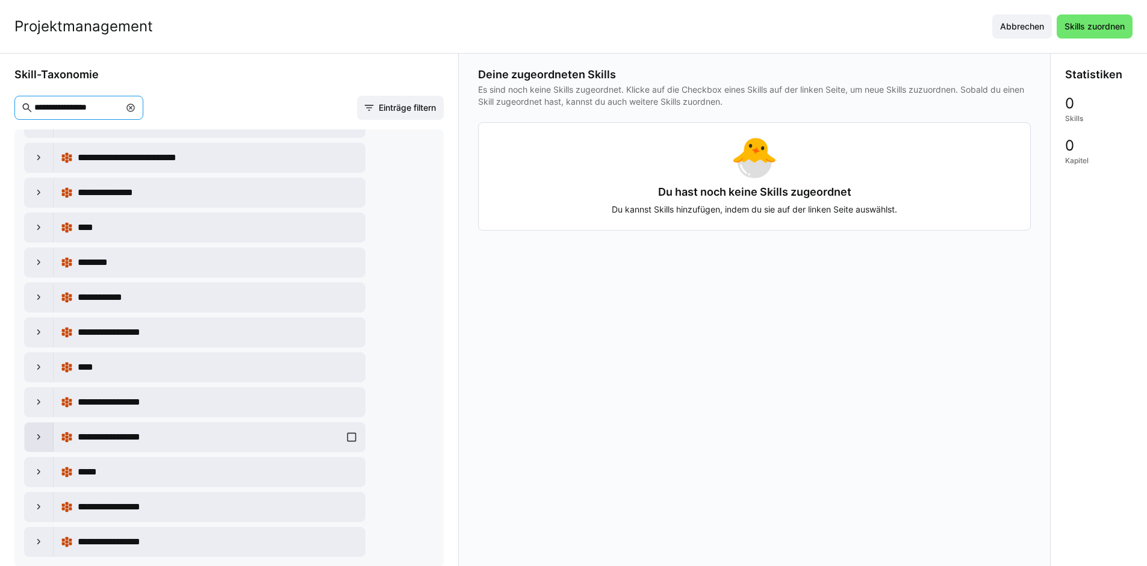
type input "**********"
click at [40, 444] on div at bounding box center [39, 437] width 29 height 29
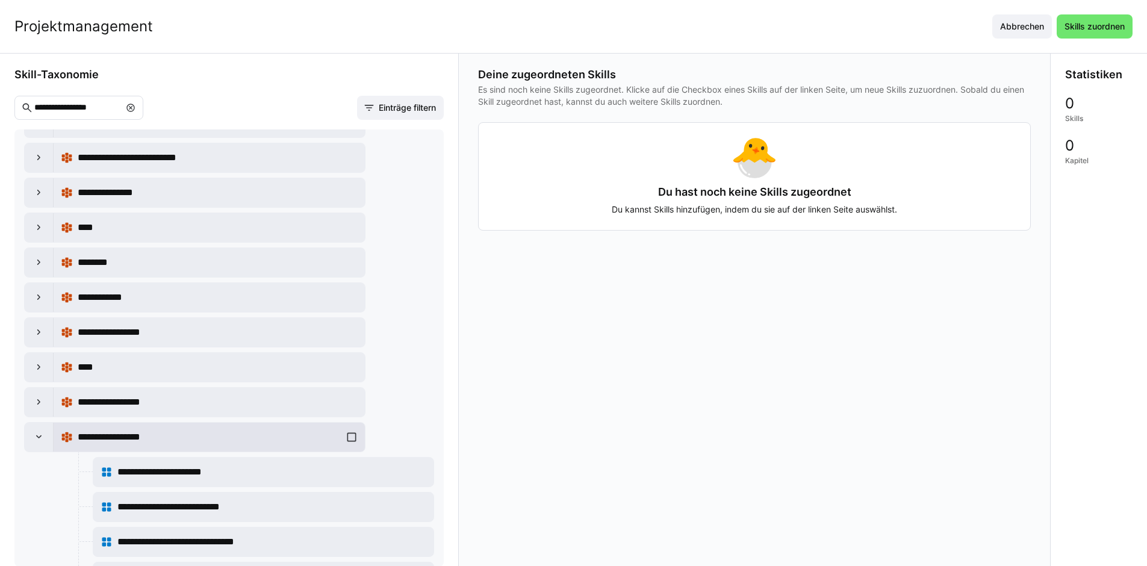
click at [345, 438] on div "**********" at bounding box center [209, 437] width 297 height 24
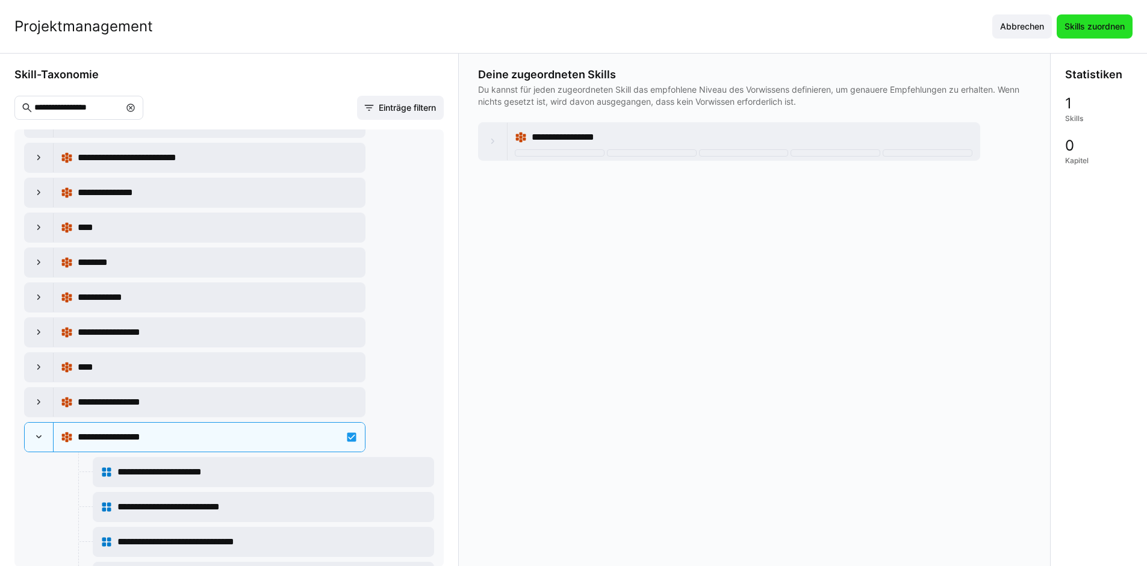
click at [1114, 28] on span "Skills zuordnen" at bounding box center [1094, 26] width 64 height 12
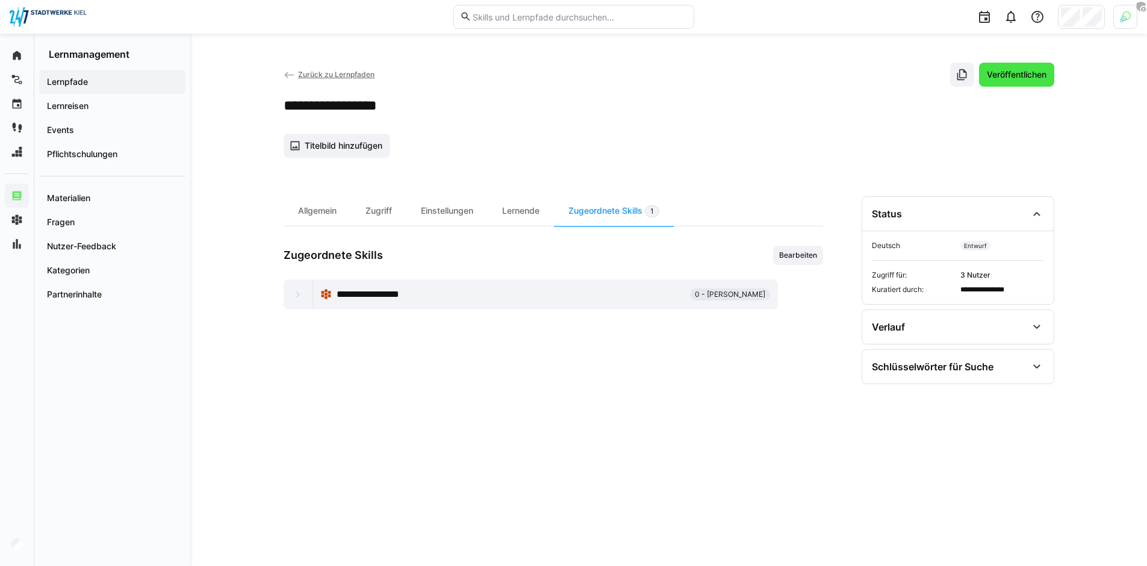
click at [1022, 78] on span "Veröffentlichen" at bounding box center [1016, 75] width 63 height 12
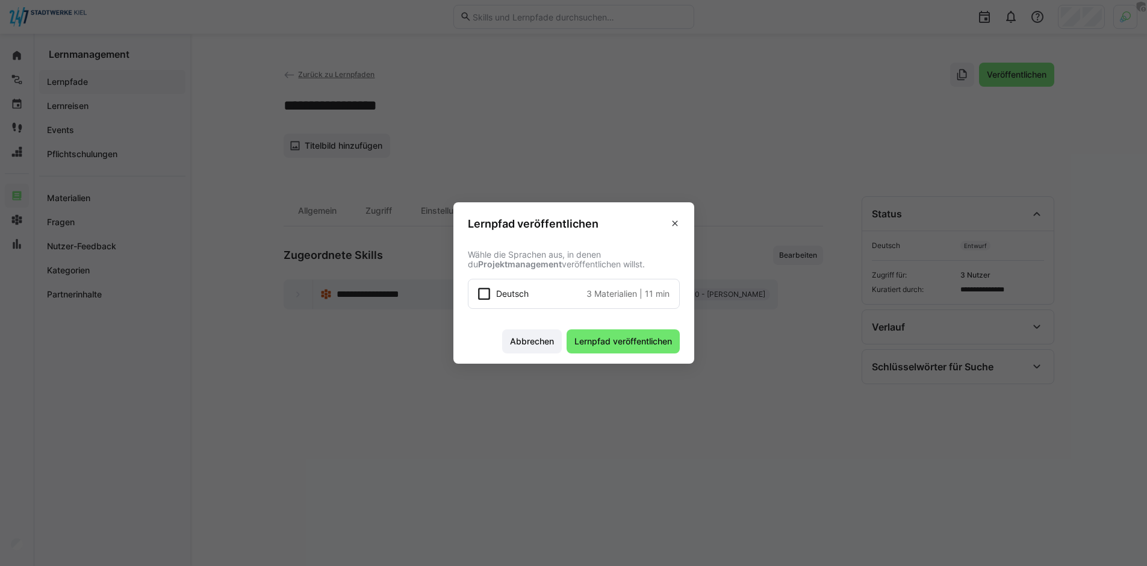
click at [560, 300] on eds-checkbox "Deutsch 3 Materialien | 11 min" at bounding box center [574, 294] width 212 height 30
click at [613, 351] on span "Lernpfad veröffentlichen" at bounding box center [622, 341] width 113 height 24
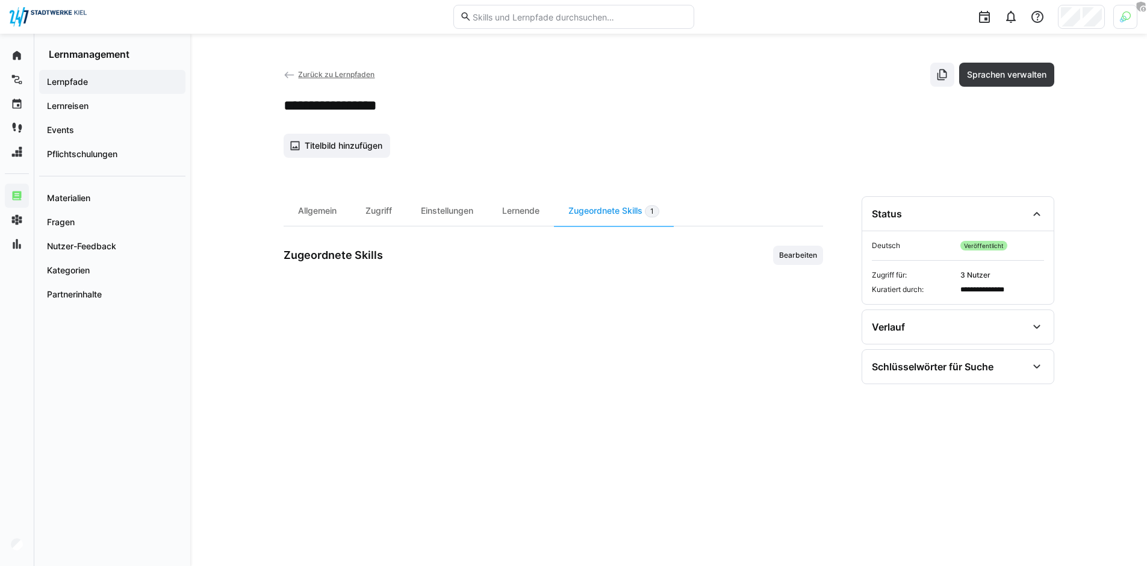
click at [361, 103] on h2 "**********" at bounding box center [352, 105] width 137 height 18
click at [558, 18] on input "text" at bounding box center [578, 16] width 215 height 11
paste input "Projektmanagement"
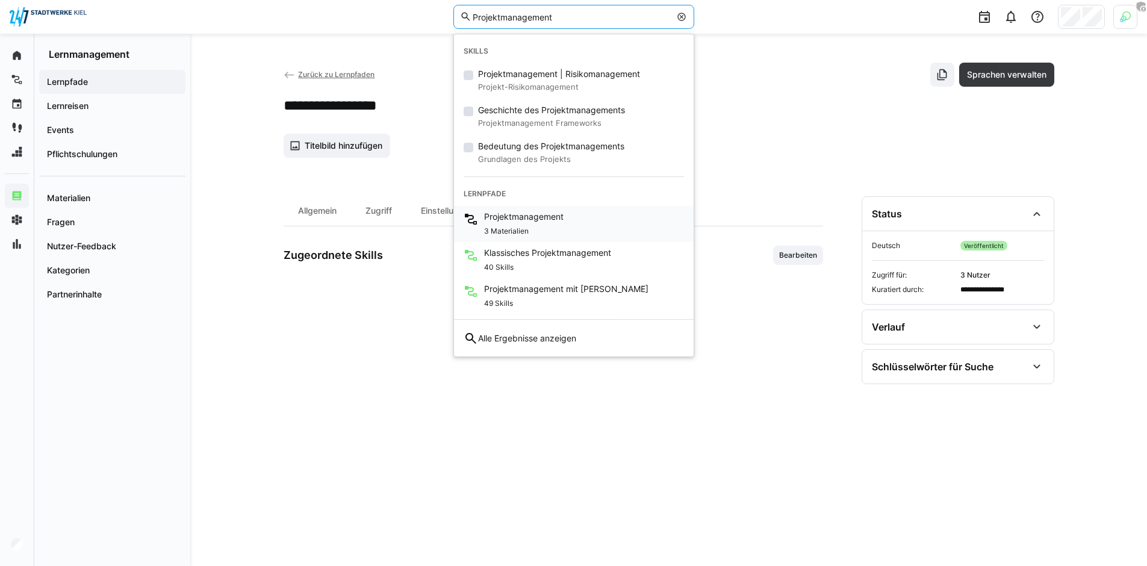
type input "Projektmanagement"
click at [501, 225] on div "3 Materialien" at bounding box center [523, 230] width 79 height 14
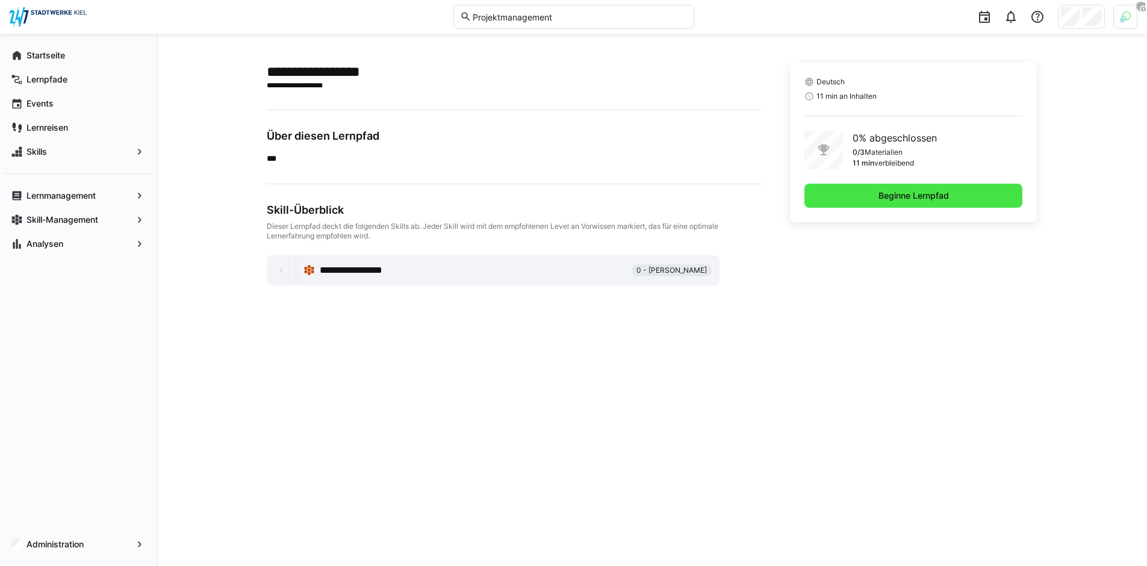
click at [917, 199] on span "Beginne Lernpfad" at bounding box center [913, 196] width 74 height 12
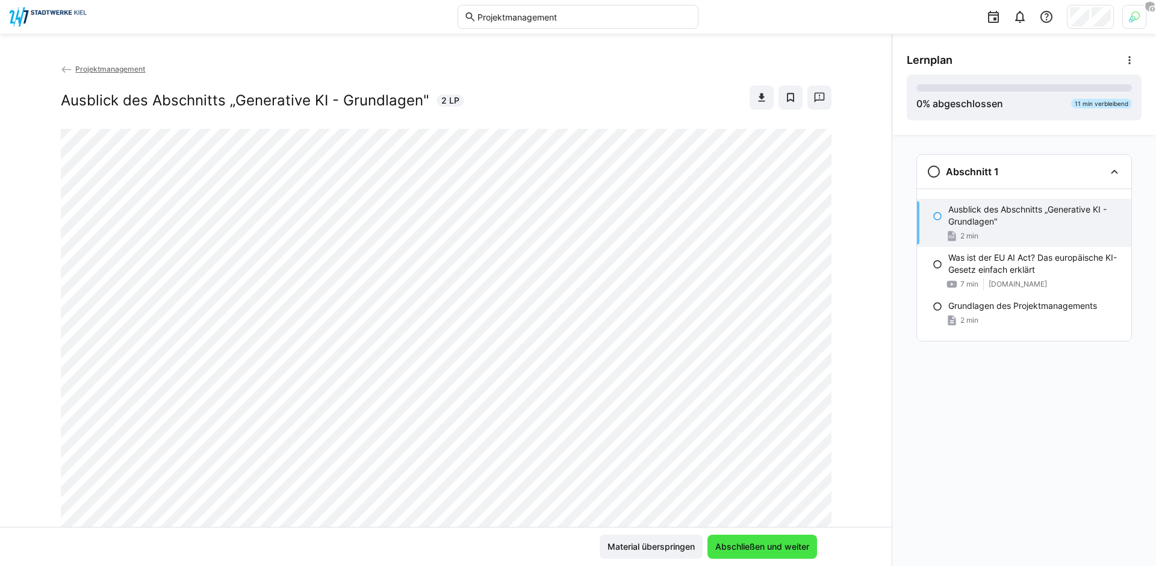
click at [769, 542] on span "Abschließen und weiter" at bounding box center [762, 547] width 98 height 12
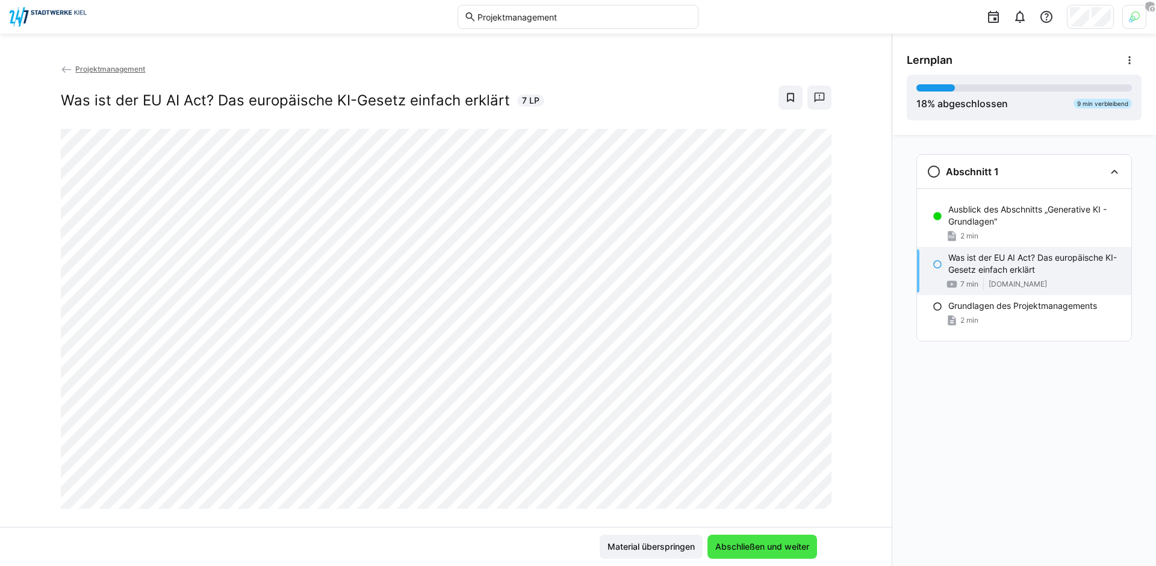
click at [757, 550] on span "Abschließen und weiter" at bounding box center [762, 547] width 98 height 12
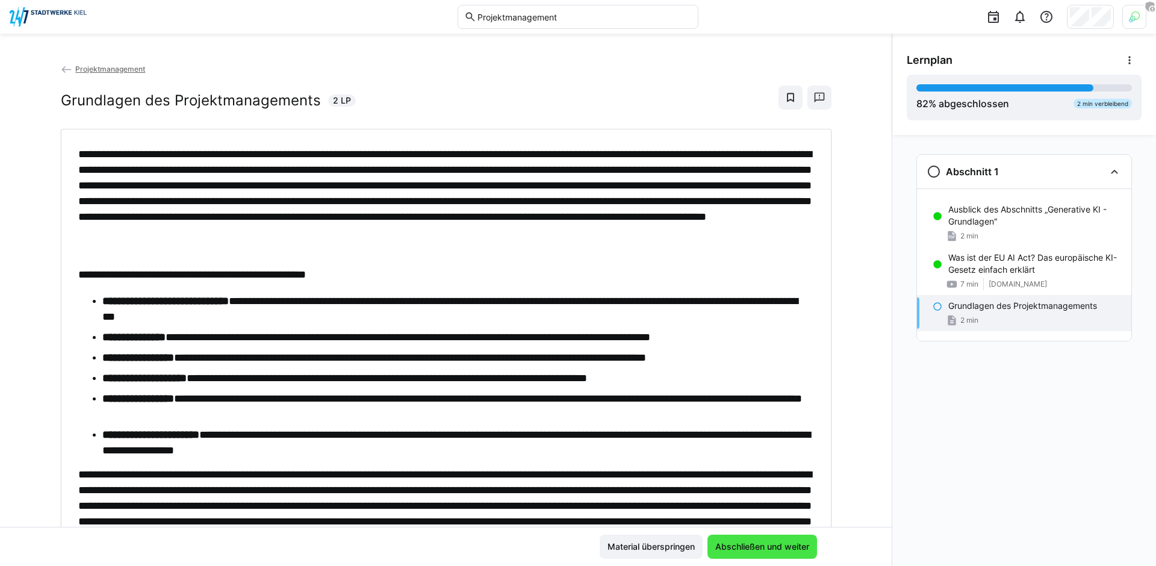
click at [757, 550] on span "Abschließen und weiter" at bounding box center [762, 547] width 98 height 12
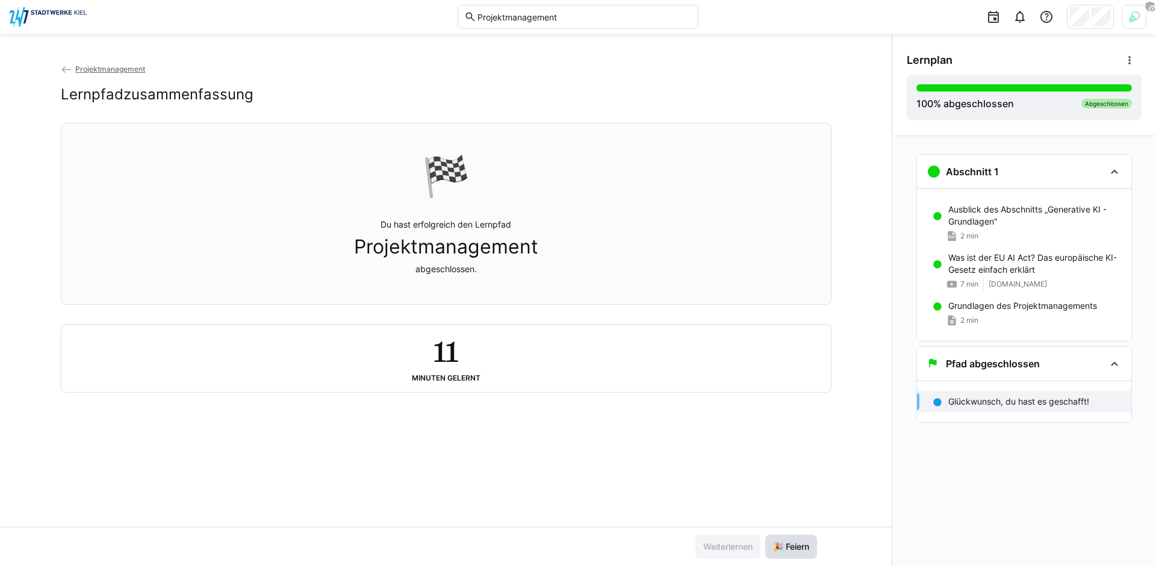
click at [792, 548] on span "🎉 Feiern" at bounding box center [791, 547] width 40 height 12
click at [52, 14] on img at bounding box center [48, 16] width 77 height 19
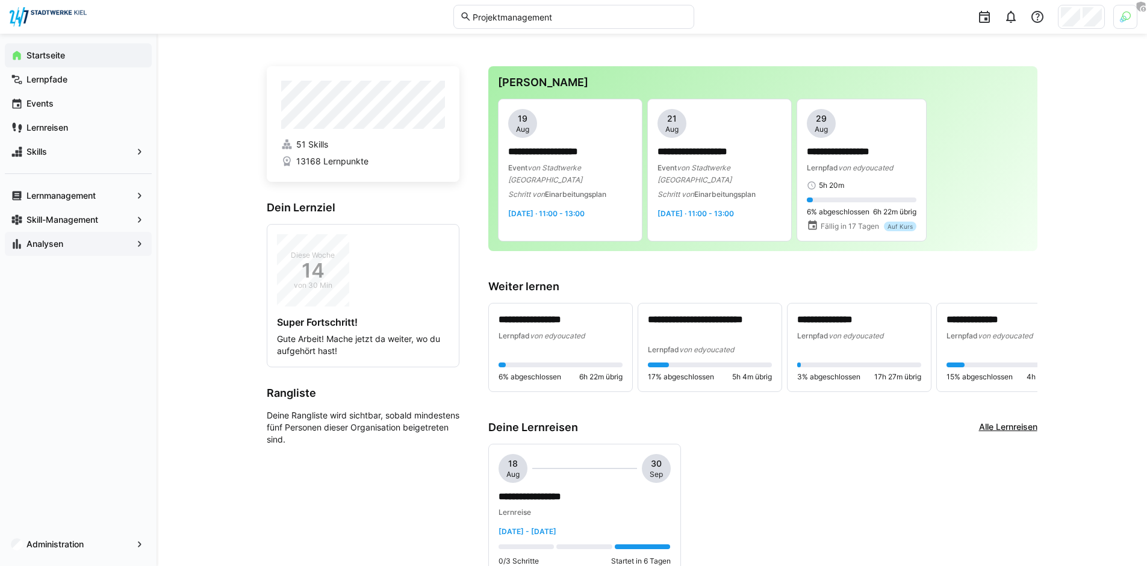
click at [73, 238] on span "Analysen" at bounding box center [78, 244] width 107 height 12
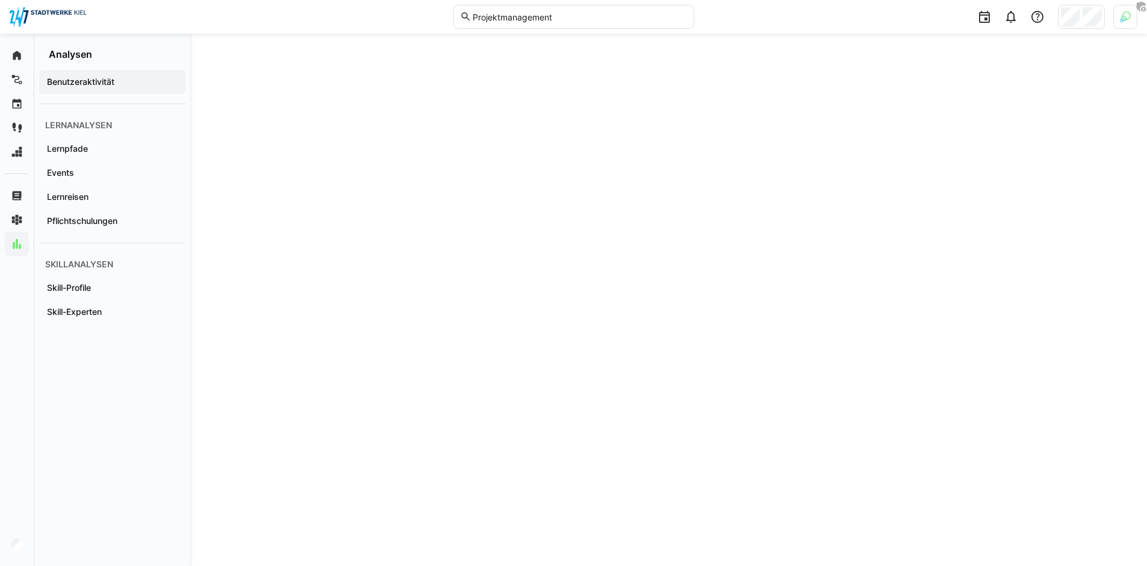
scroll to position [154, 0]
click at [90, 143] on span "Lernpfade" at bounding box center [112, 149] width 134 height 12
click at [0, 0] on app-navigation-label "Pflichtschulungen" at bounding box center [0, 0] width 0 height 0
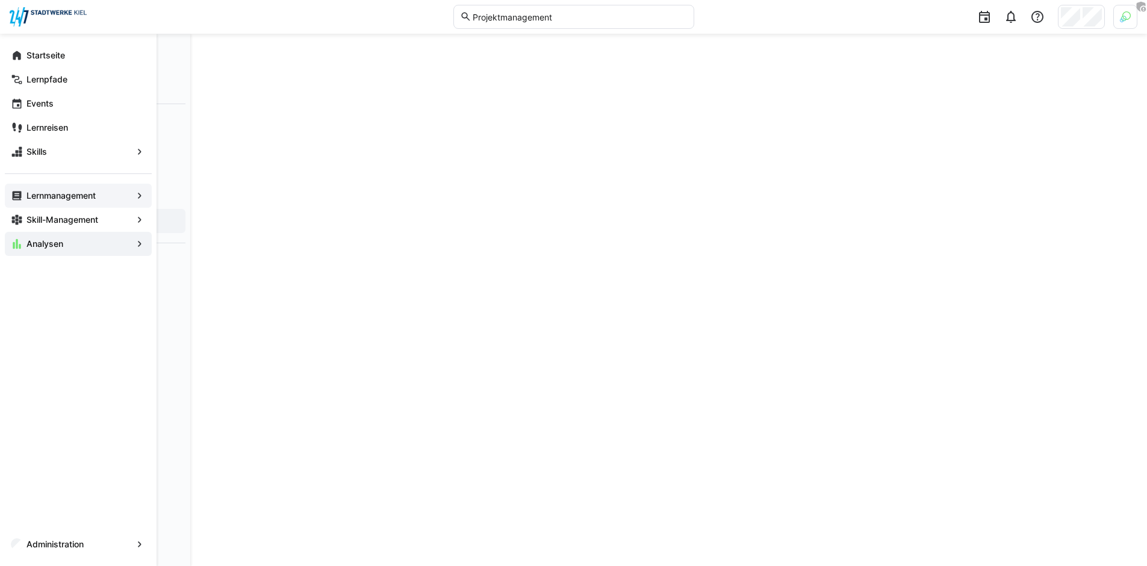
click at [0, 0] on app-navigation-label "Lernmanagement" at bounding box center [0, 0] width 0 height 0
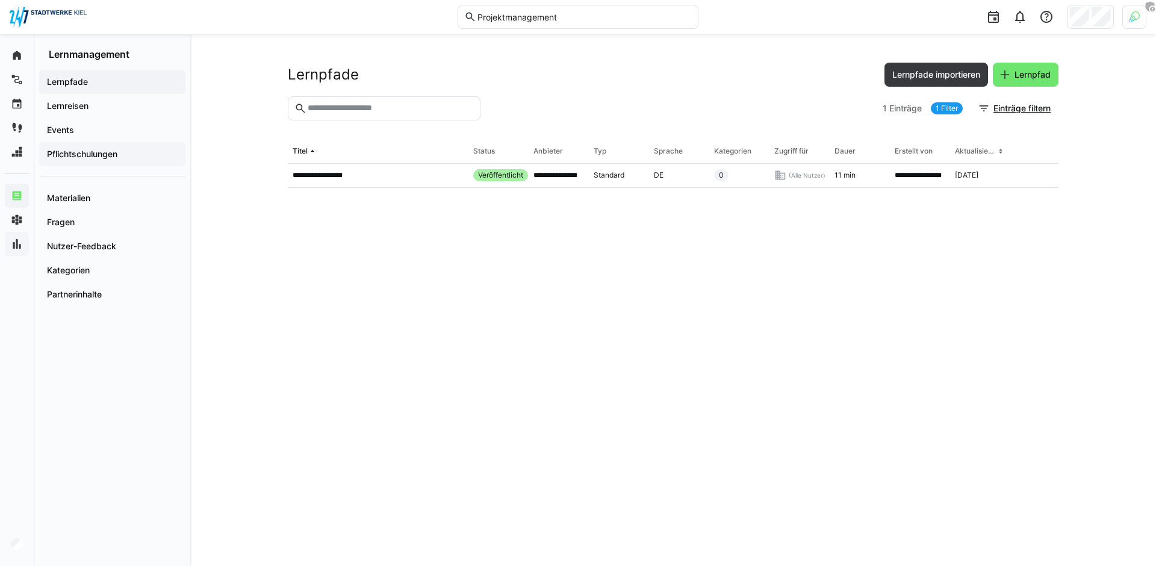
click at [0, 0] on app-navigation-label "Pflichtschulungen" at bounding box center [0, 0] width 0 height 0
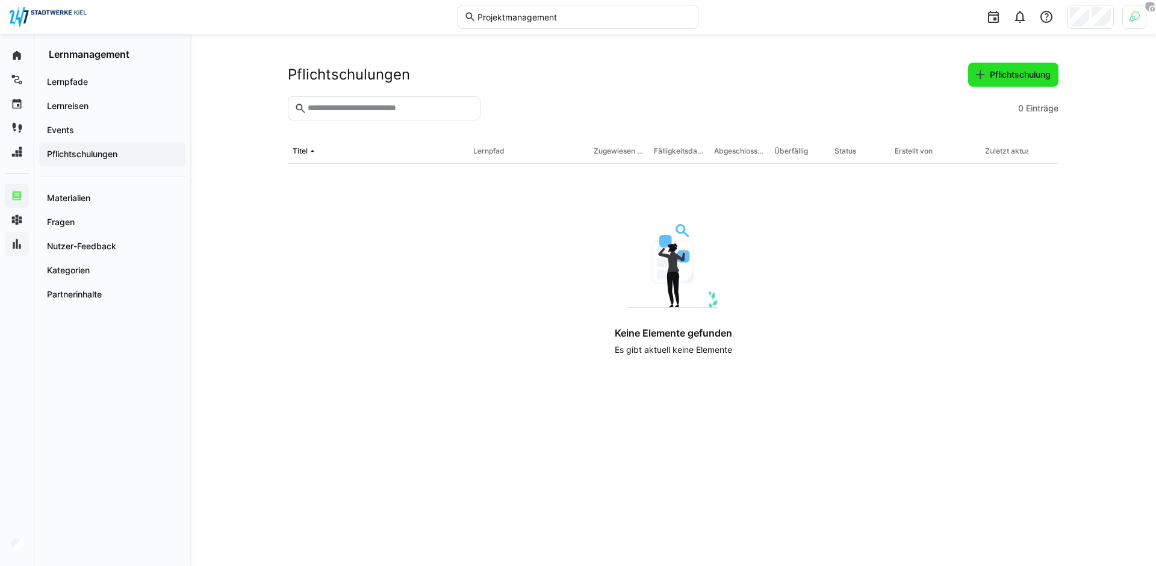
click at [1022, 79] on span "Pflichtschulung" at bounding box center [1020, 75] width 64 height 12
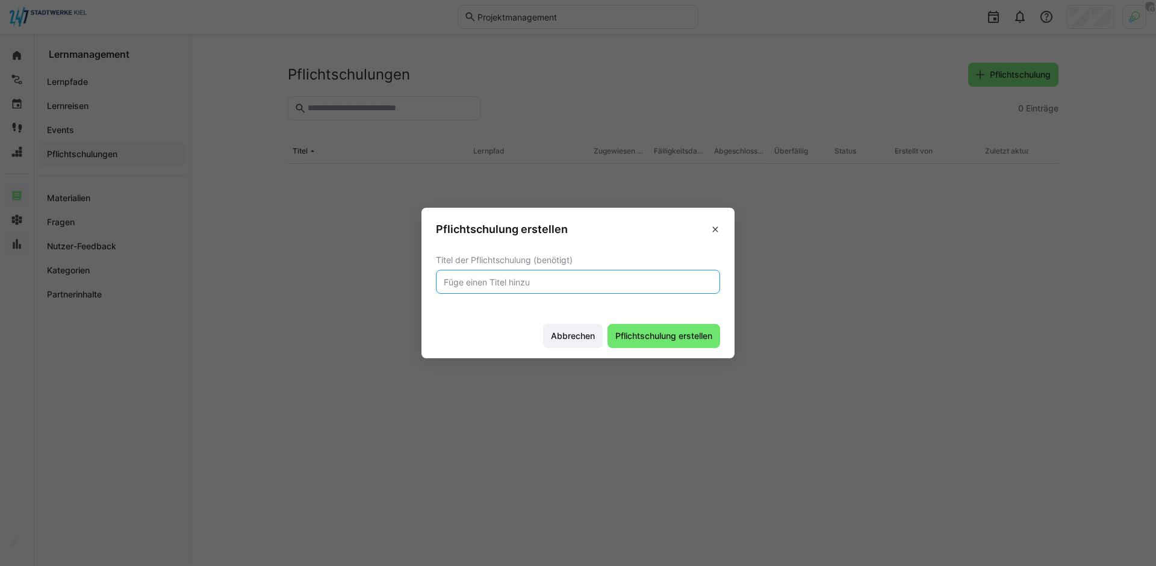
click at [585, 284] on input "text" at bounding box center [577, 281] width 271 height 11
type input "Datenschutz"
click at [643, 354] on footer "Abbrechen Pflichtschulung erstellen" at bounding box center [577, 335] width 313 height 45
click at [648, 344] on span "Pflichtschulung erstellen" at bounding box center [663, 336] width 113 height 24
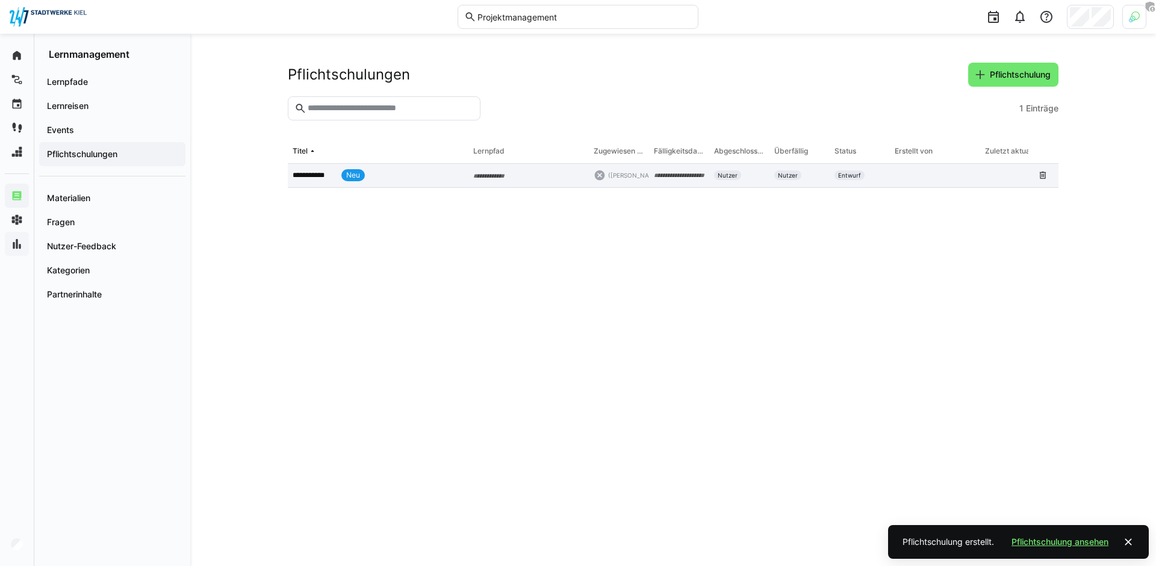
click at [332, 177] on p "**********" at bounding box center [315, 175] width 44 height 10
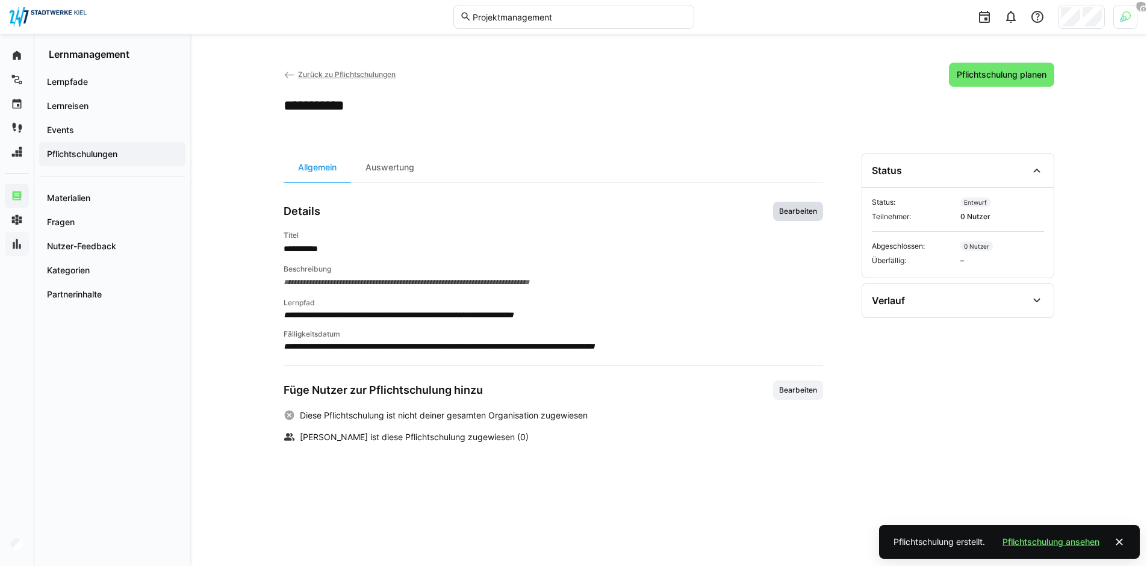
click at [786, 208] on span "Bearbeiten" at bounding box center [798, 211] width 40 height 10
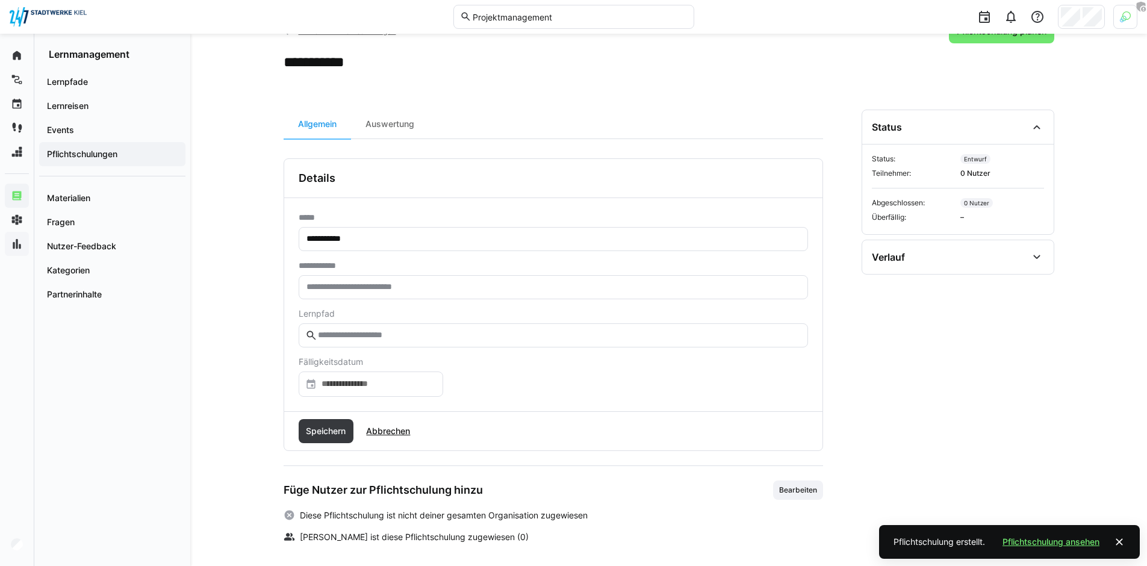
scroll to position [49, 0]
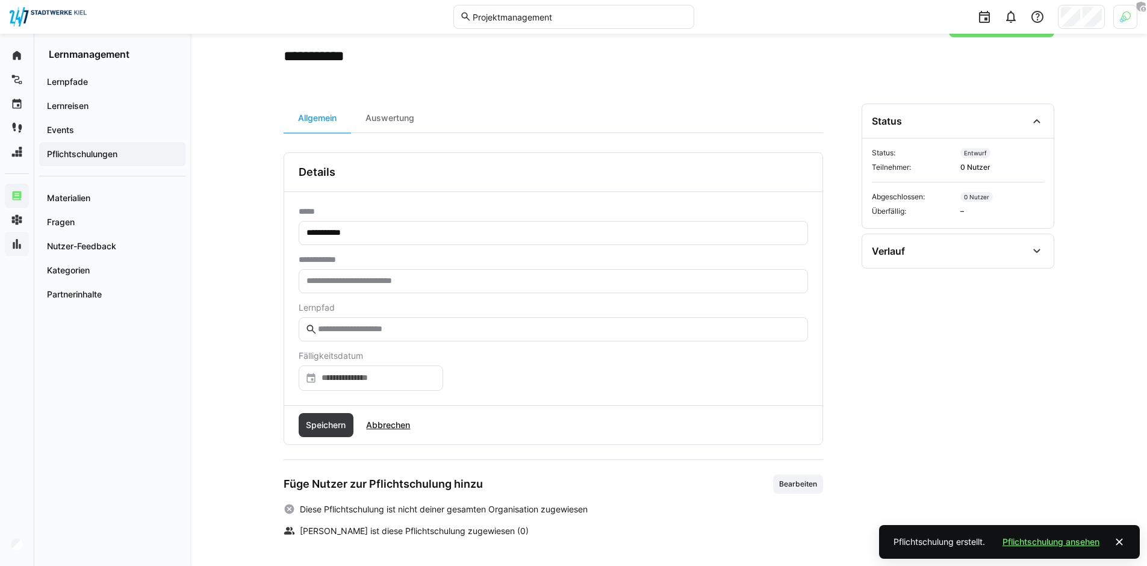
click at [382, 328] on input "text" at bounding box center [559, 329] width 484 height 11
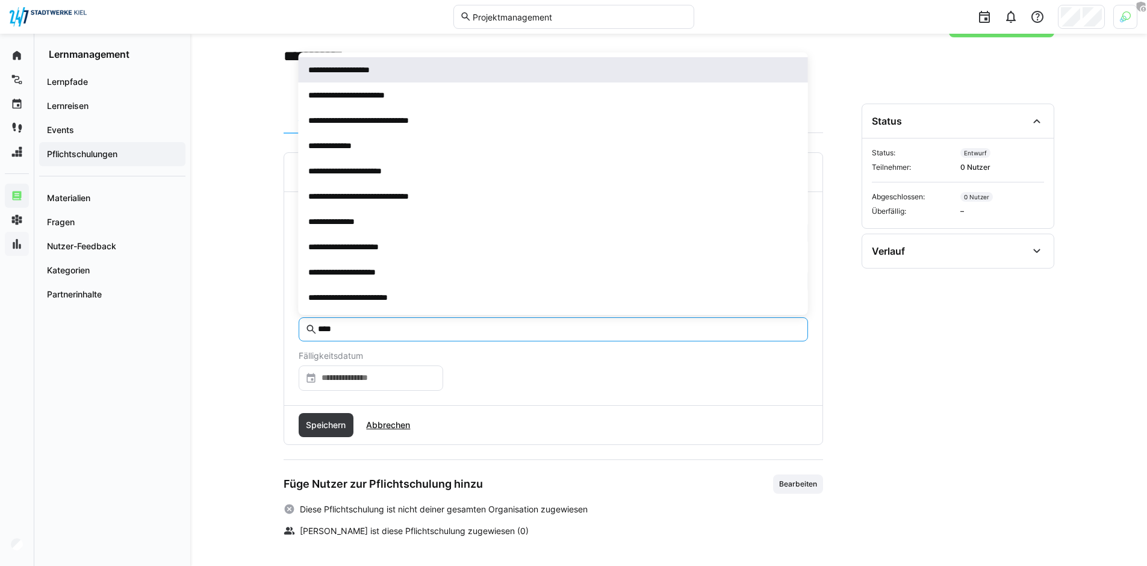
type input "****"
click at [370, 79] on span "**********" at bounding box center [553, 69] width 509 height 25
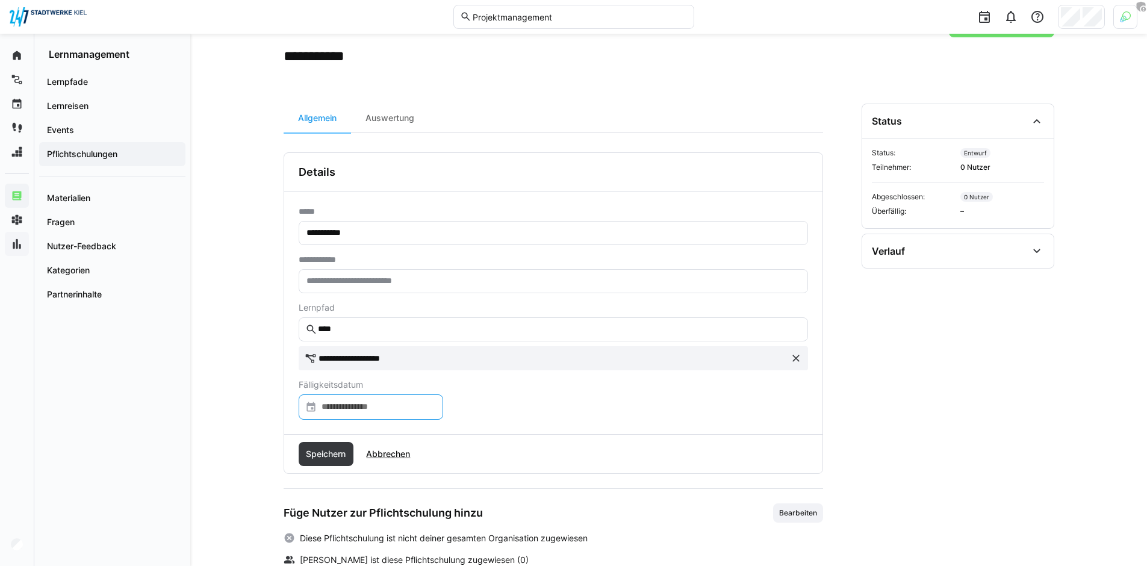
click at [399, 412] on input at bounding box center [376, 407] width 119 height 12
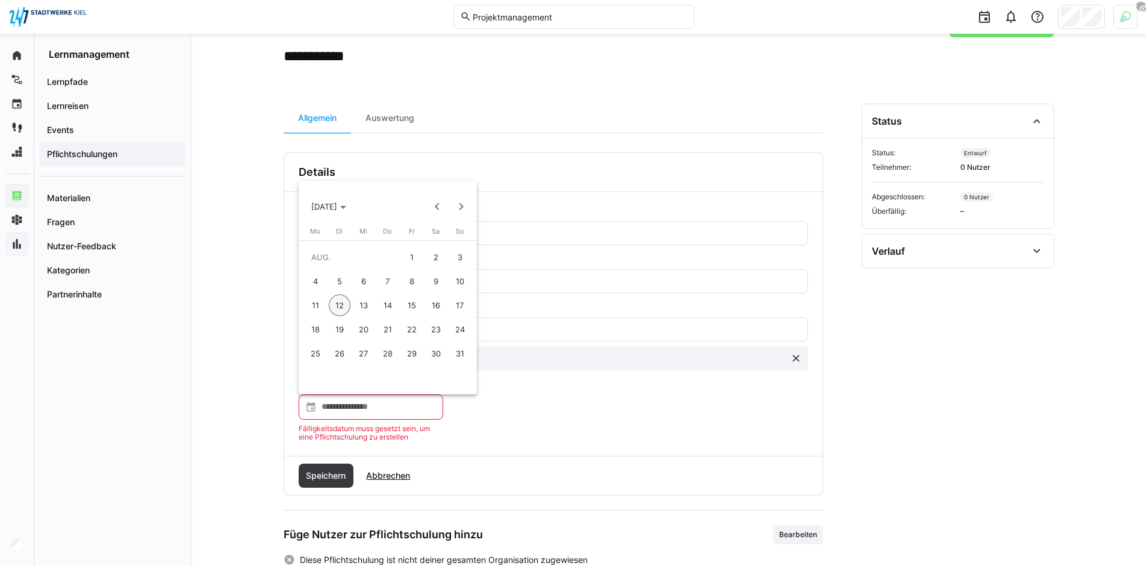
click at [436, 355] on span "30" at bounding box center [436, 354] width 22 height 22
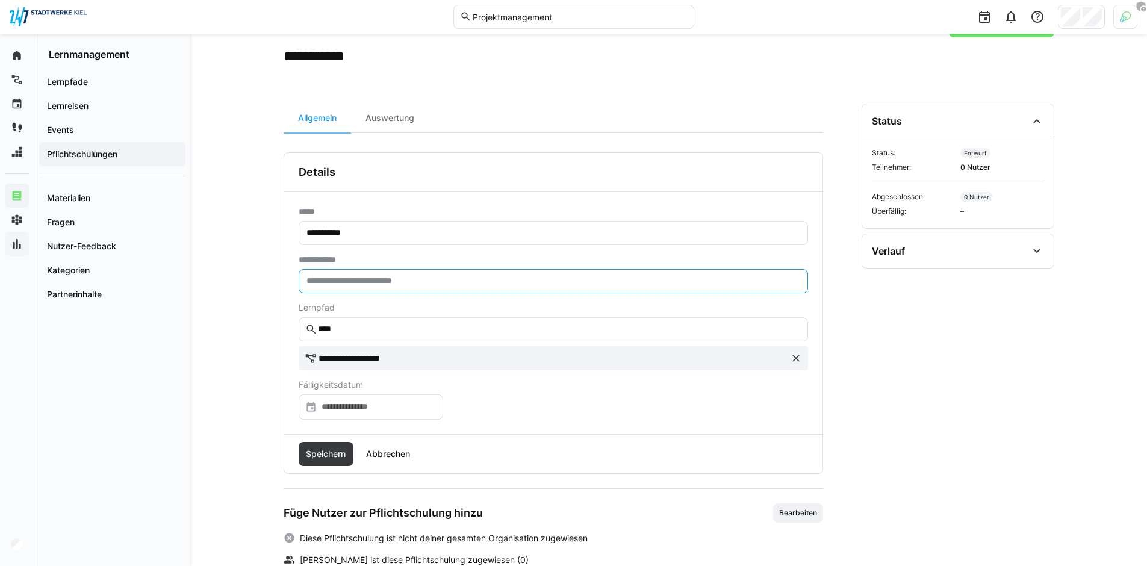
click at [407, 282] on input "text" at bounding box center [553, 281] width 496 height 11
type input "*"
type input "***"
click at [329, 460] on span "Speichern" at bounding box center [326, 454] width 55 height 24
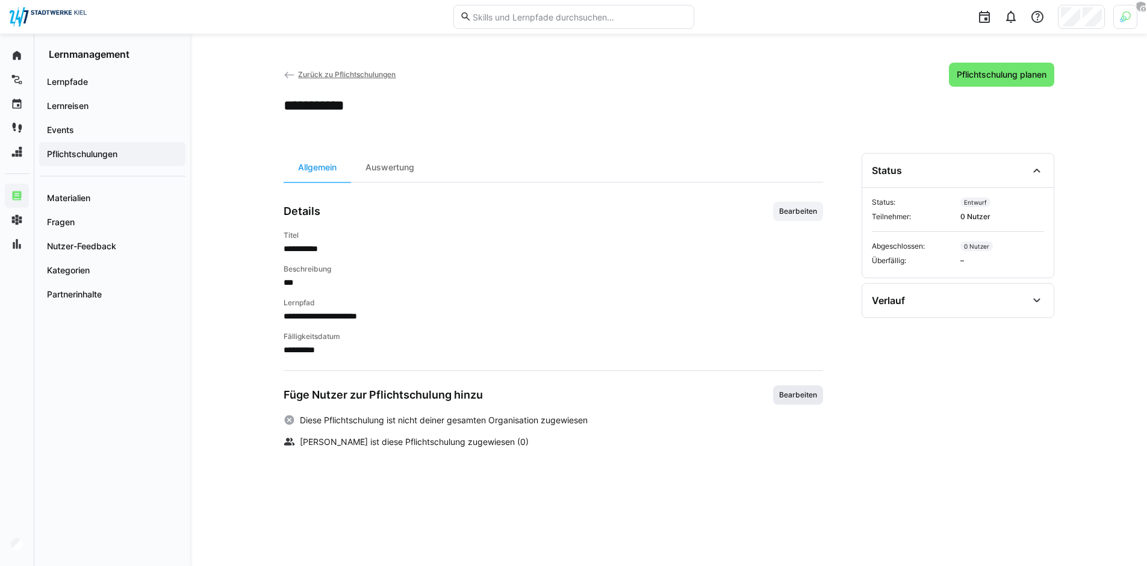
click at [796, 395] on span "Bearbeiten" at bounding box center [798, 395] width 40 height 10
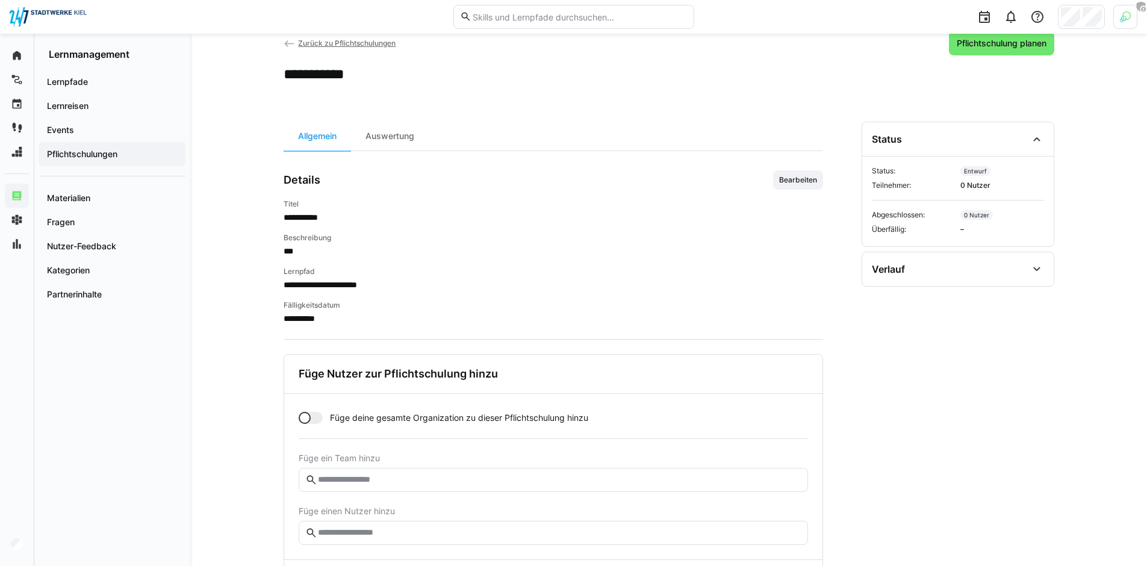
scroll to position [93, 0]
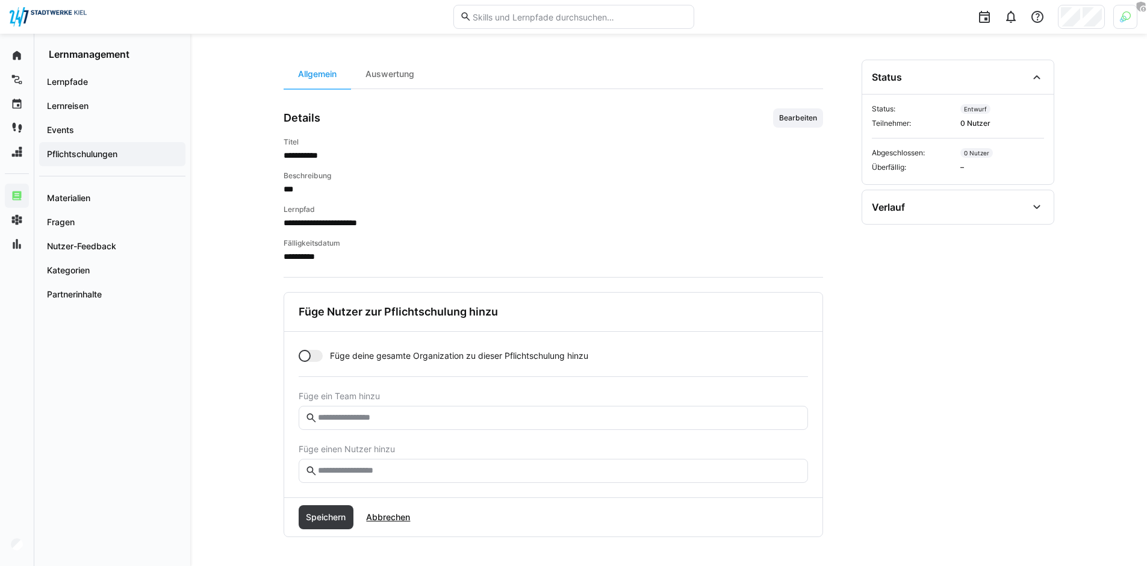
click at [368, 469] on input "text" at bounding box center [559, 470] width 484 height 11
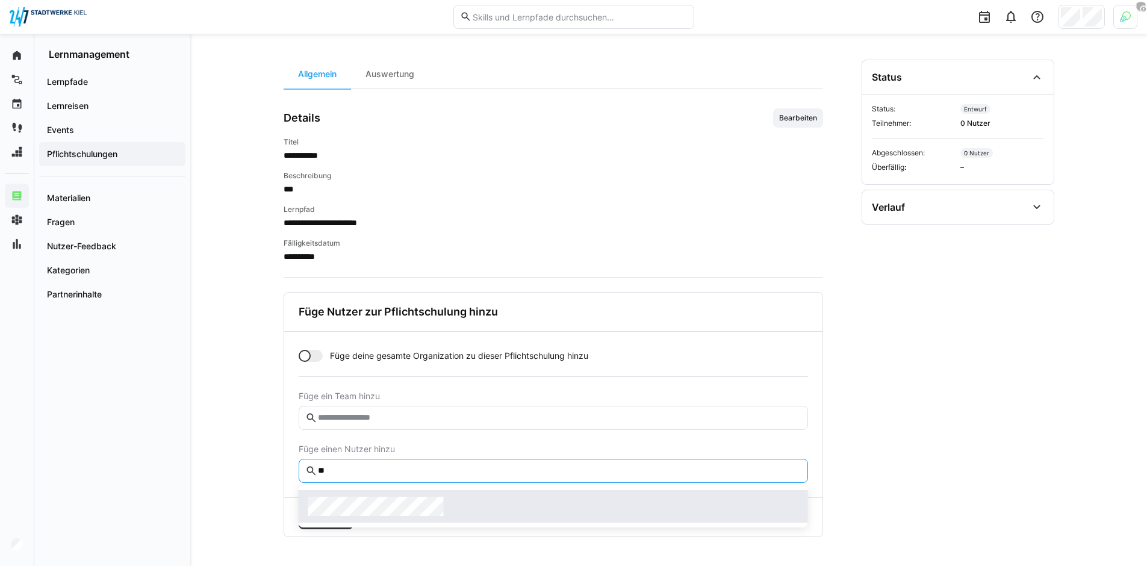
type input "**"
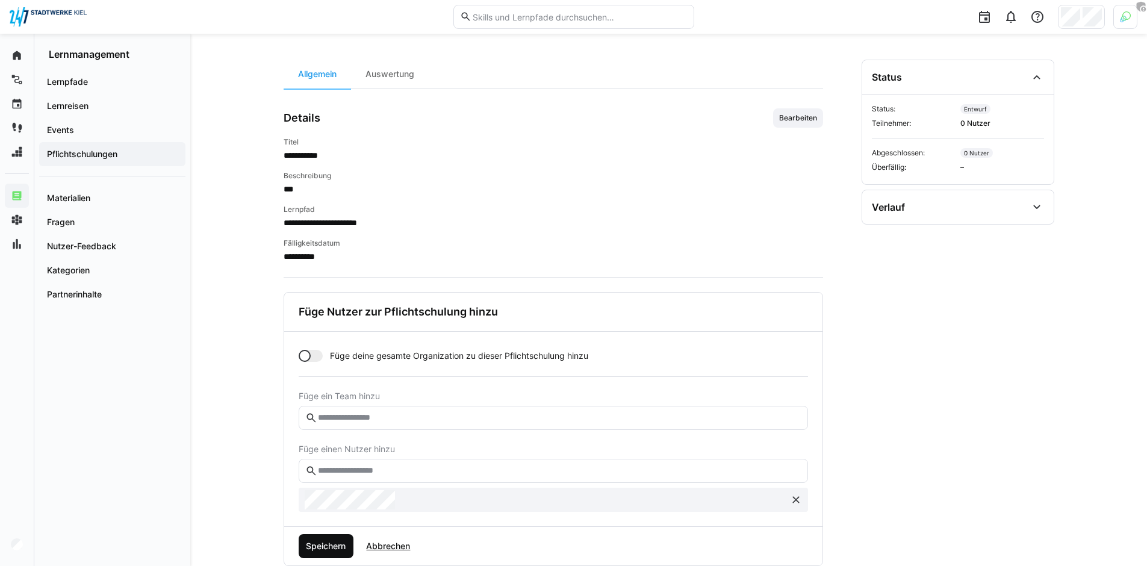
click at [330, 539] on span "Speichern" at bounding box center [326, 546] width 55 height 24
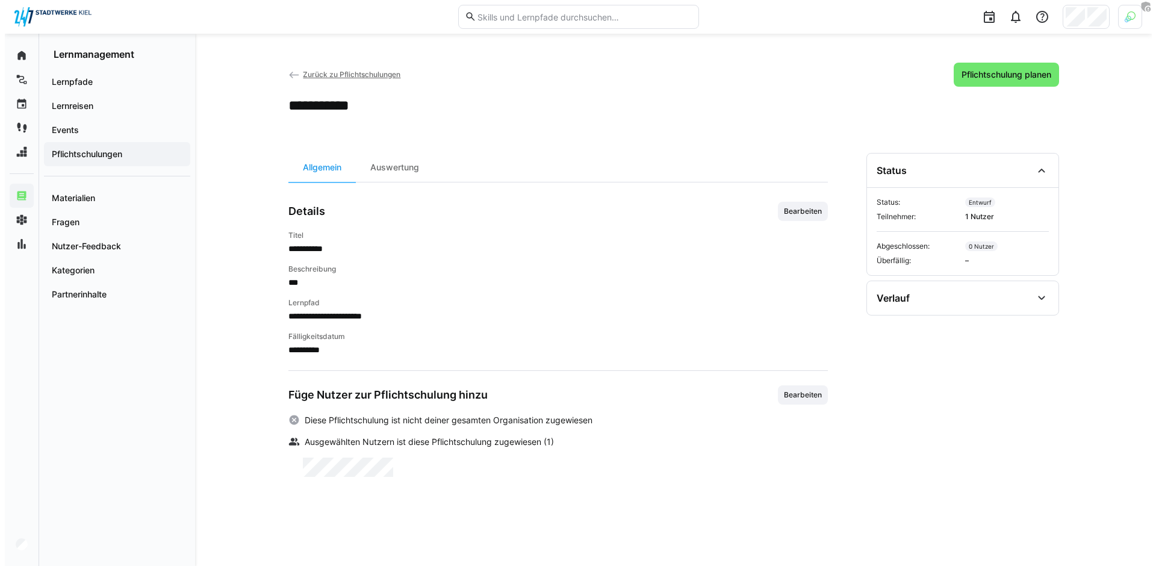
scroll to position [0, 0]
click at [996, 79] on span "Pflichtschulung planen" at bounding box center [1001, 75] width 93 height 12
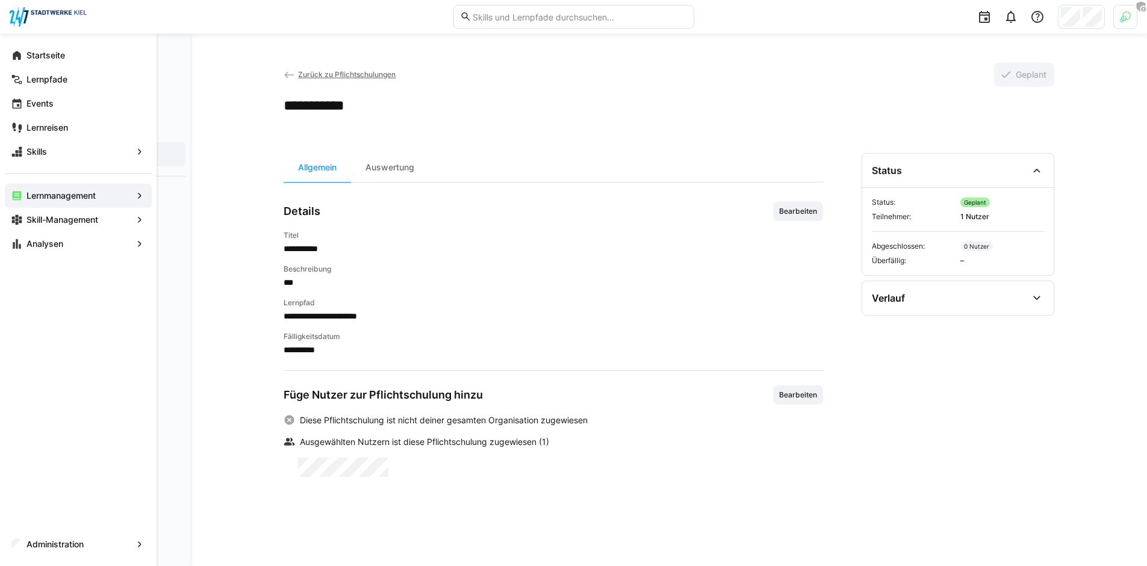
click at [0, 0] on app-navigation-label "Skill-Management" at bounding box center [0, 0] width 0 height 0
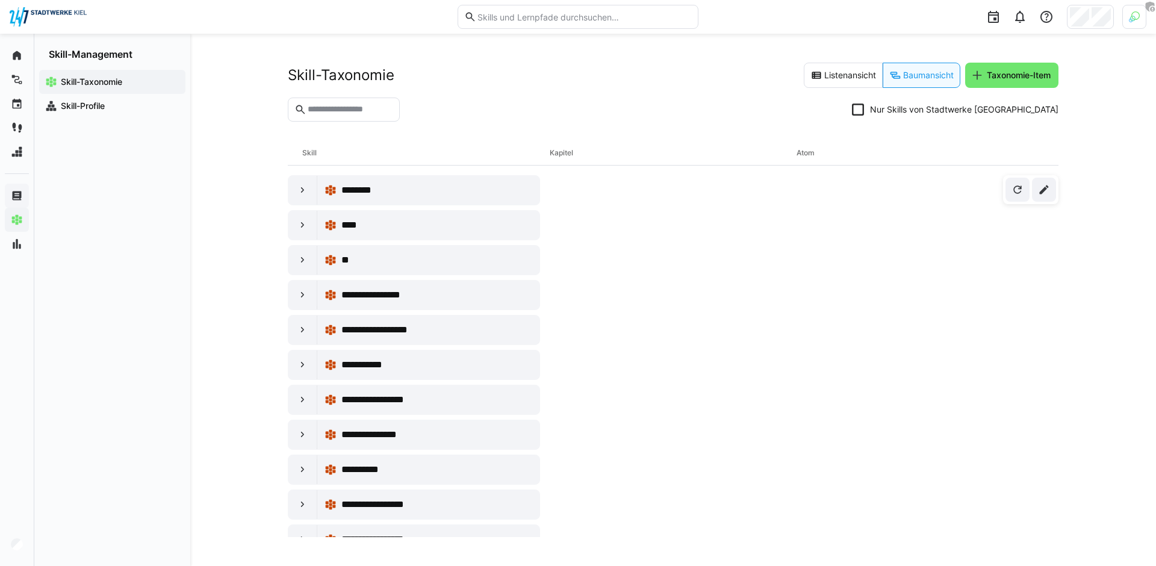
drag, startPoint x: 289, startPoint y: 155, endPoint x: 359, endPoint y: 156, distance: 70.4
click at [359, 156] on div "Skill Kapitel Atom" at bounding box center [673, 153] width 771 height 25
drag, startPoint x: 521, startPoint y: 148, endPoint x: 678, endPoint y: 153, distance: 157.2
click at [678, 153] on div "Skill Kapitel Atom" at bounding box center [673, 153] width 771 height 25
drag, startPoint x: 768, startPoint y: 150, endPoint x: 855, endPoint y: 151, distance: 86.7
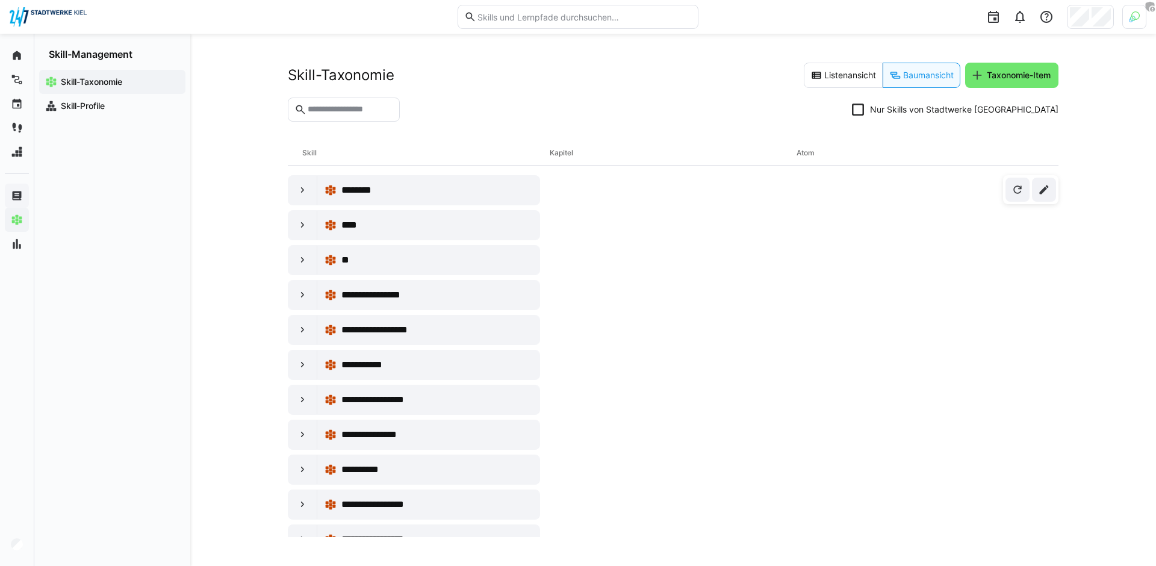
click at [855, 151] on div "Skill Kapitel Atom" at bounding box center [673, 153] width 771 height 25
click at [766, 144] on div "Kapitel" at bounding box center [673, 153] width 247 height 24
click at [351, 116] on eds-input at bounding box center [344, 110] width 112 height 24
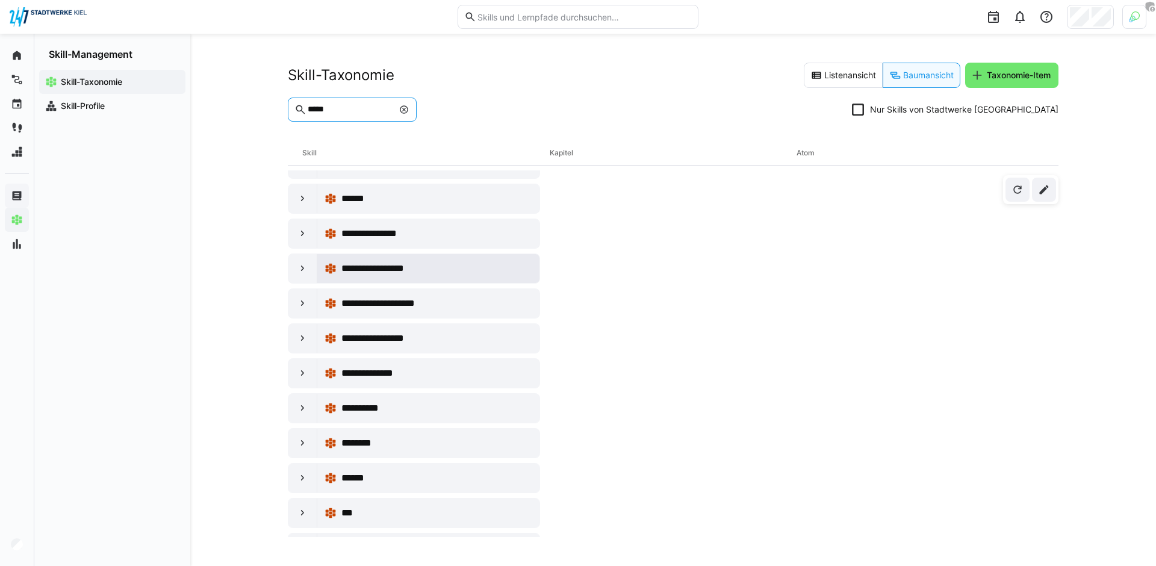
scroll to position [122, 0]
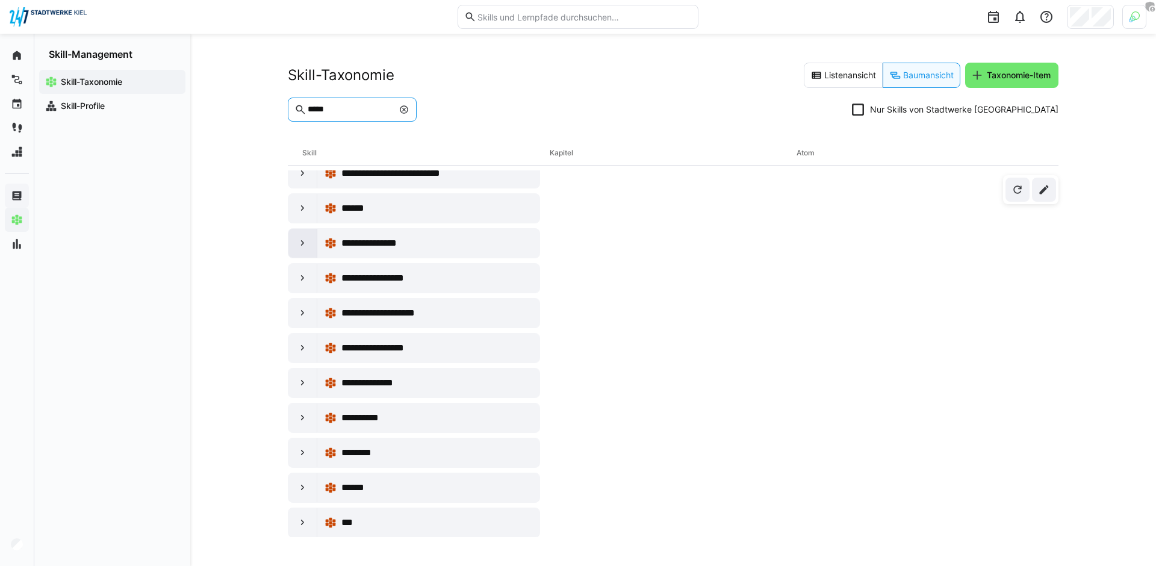
type input "*****"
click at [306, 249] on div at bounding box center [302, 243] width 29 height 29
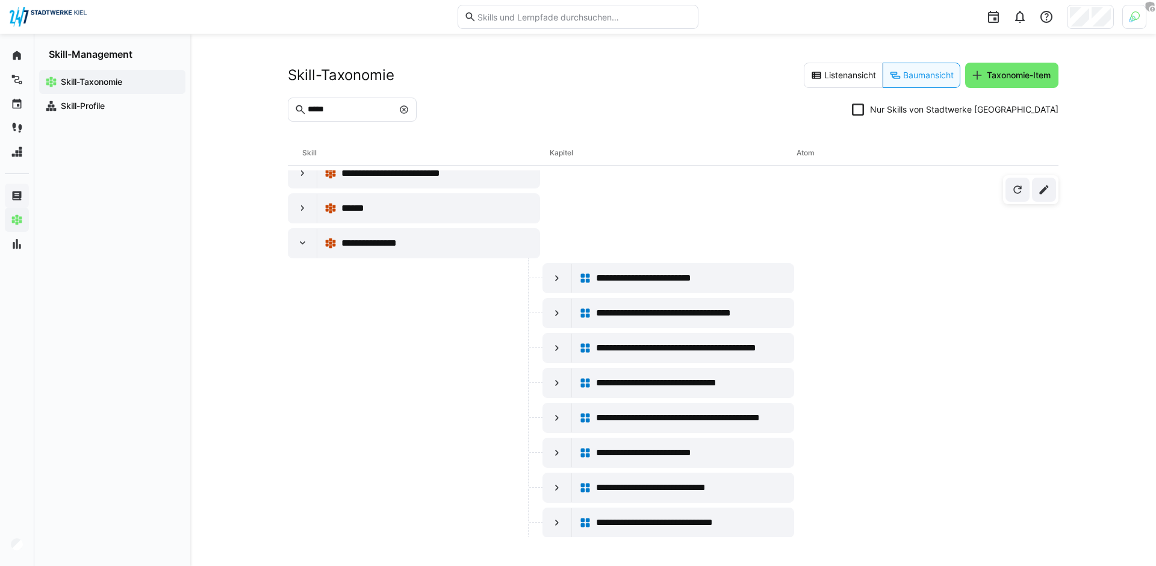
click at [537, 279] on div at bounding box center [535, 295] width 14 height 35
click at [554, 276] on eds-icon at bounding box center [557, 278] width 12 height 12
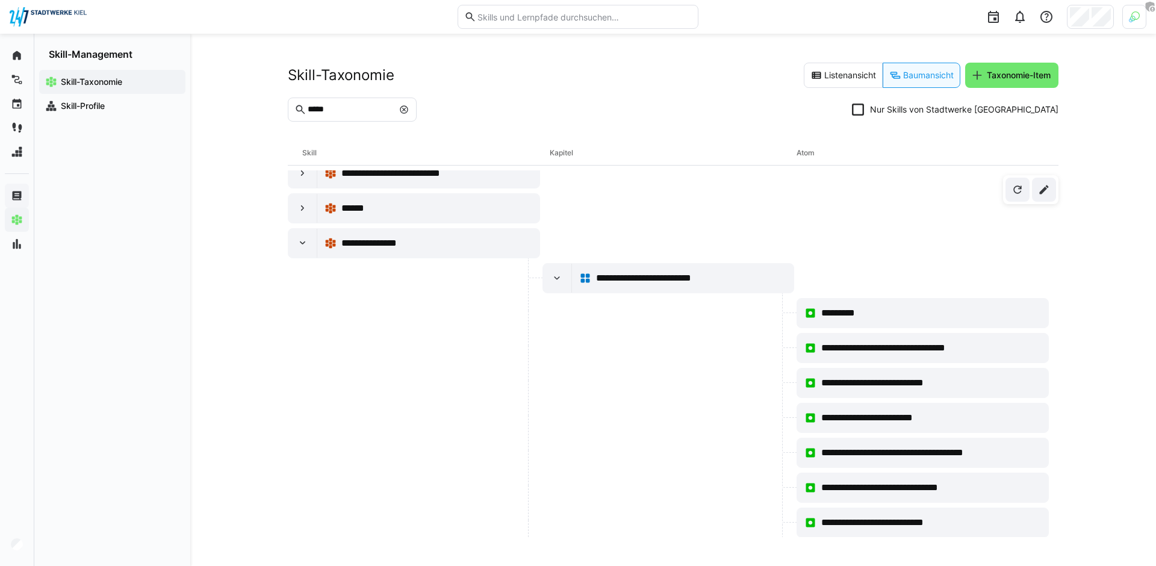
drag, startPoint x: 814, startPoint y: 150, endPoint x: 844, endPoint y: 152, distance: 30.1
click at [844, 152] on div "Skill Kapitel Atom" at bounding box center [673, 153] width 771 height 25
click at [845, 151] on div "Atom" at bounding box center [919, 153] width 247 height 24
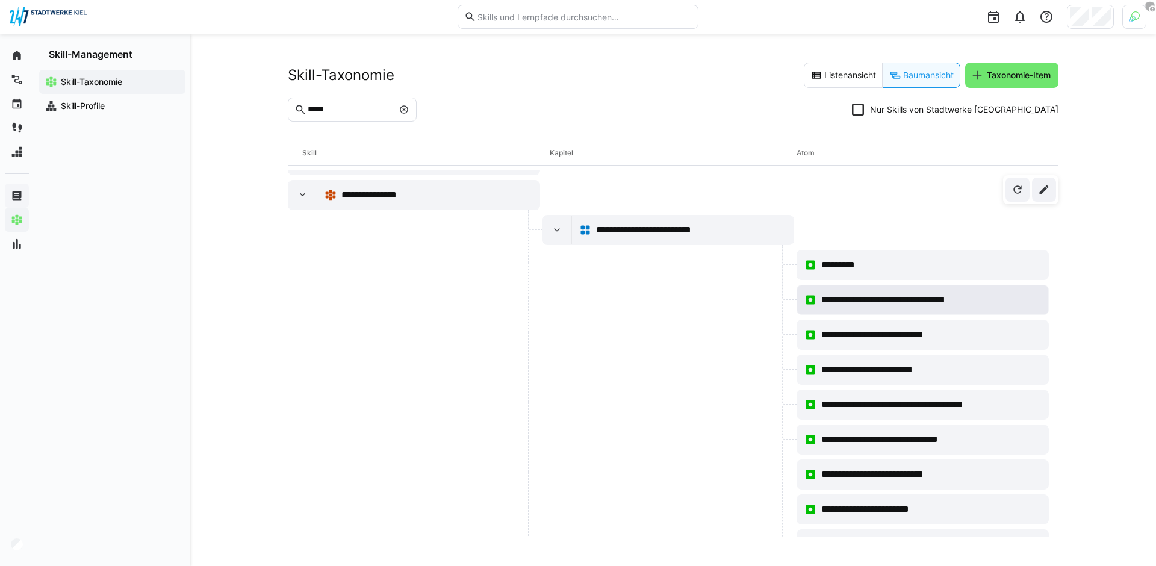
scroll to position [168, 0]
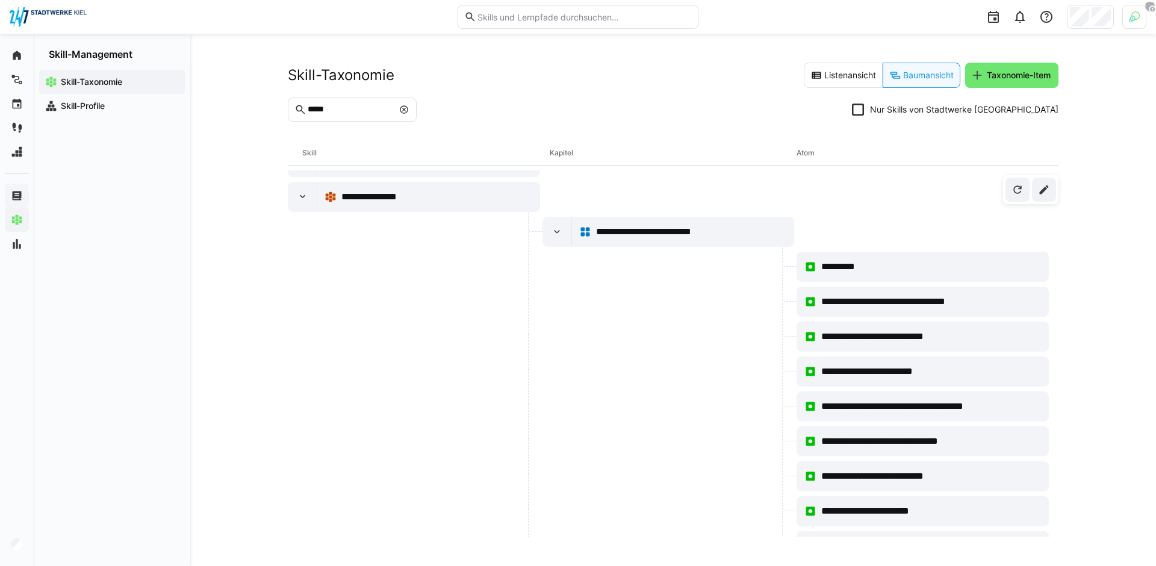
drag, startPoint x: 547, startPoint y: 149, endPoint x: 586, endPoint y: 151, distance: 39.2
click at [586, 151] on div "Skill Kapitel Atom" at bounding box center [673, 153] width 771 height 25
click at [556, 127] on section "***** Nur Skills von Stadtwerke Kiel" at bounding box center [673, 115] width 771 height 34
click at [556, 150] on div "Kapitel" at bounding box center [673, 153] width 247 height 24
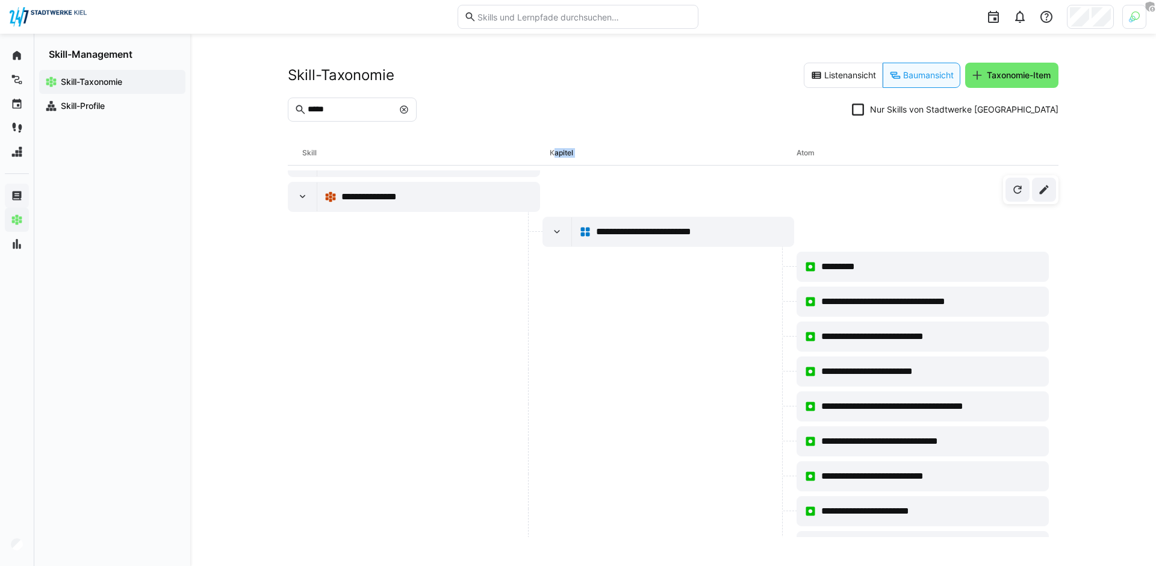
click at [556, 150] on div "Kapitel" at bounding box center [673, 153] width 247 height 24
click at [471, 143] on div "Skill" at bounding box center [425, 153] width 247 height 24
drag, startPoint x: 298, startPoint y: 153, endPoint x: 326, endPoint y: 149, distance: 28.5
click at [326, 149] on div "Skill Kapitel Atom" at bounding box center [673, 153] width 771 height 25
click at [575, 151] on div "Kapitel" at bounding box center [673, 153] width 247 height 24
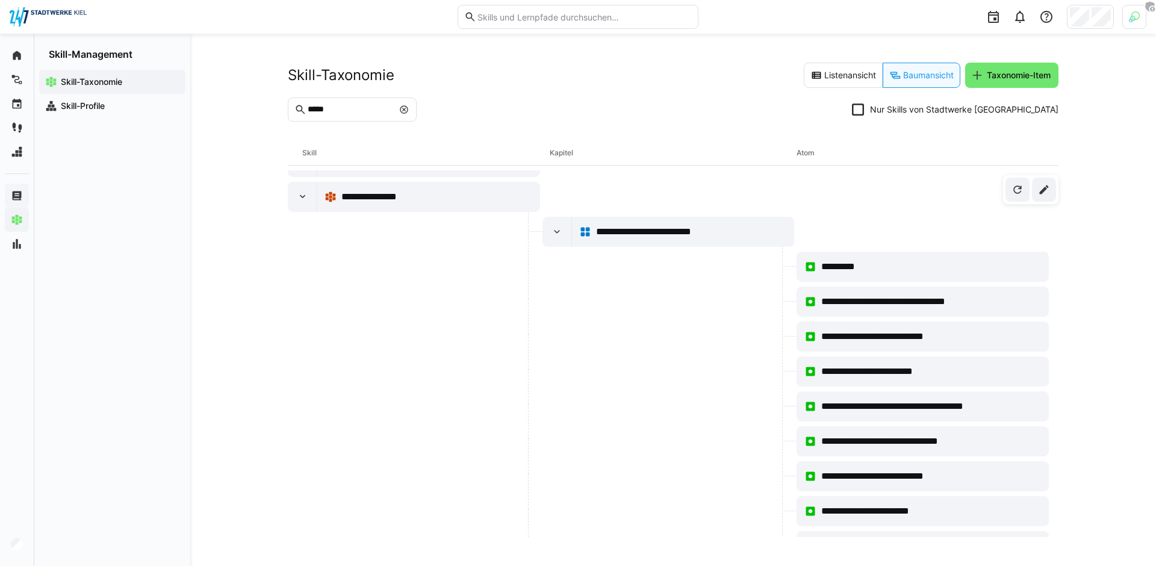
click at [575, 151] on div "Kapitel" at bounding box center [673, 153] width 247 height 24
click at [409, 113] on eds-icon at bounding box center [404, 110] width 10 height 10
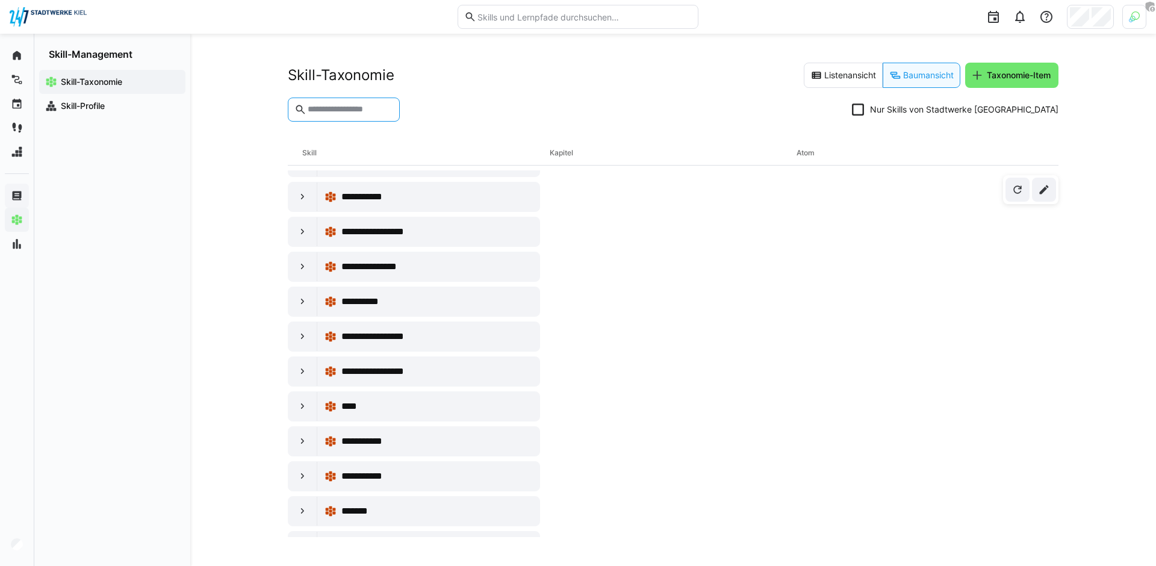
scroll to position [6417, 0]
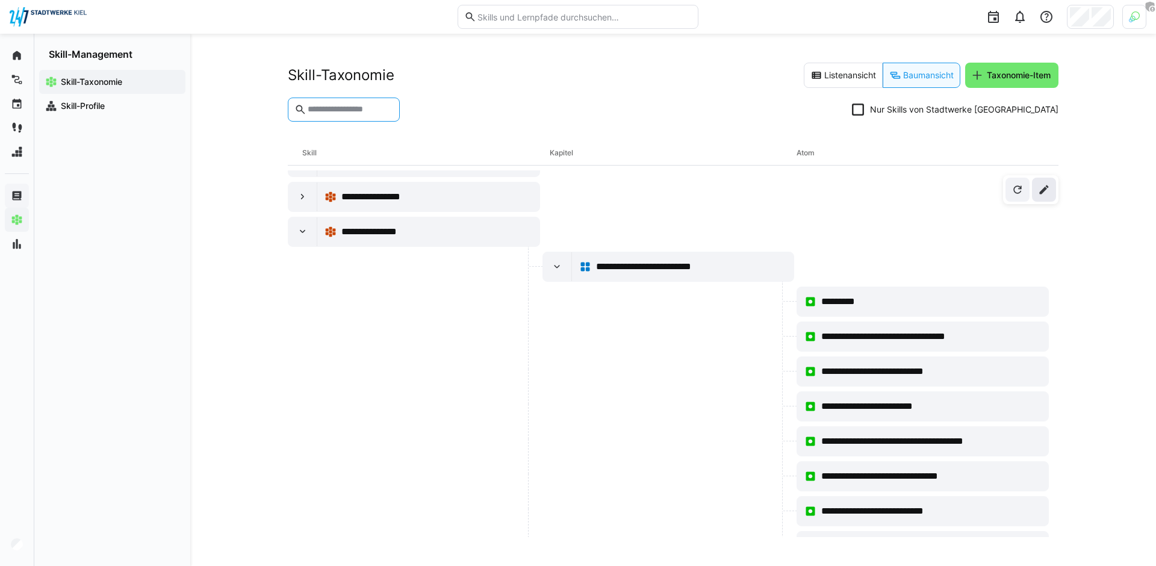
click at [1037, 178] on span at bounding box center [1044, 190] width 24 height 24
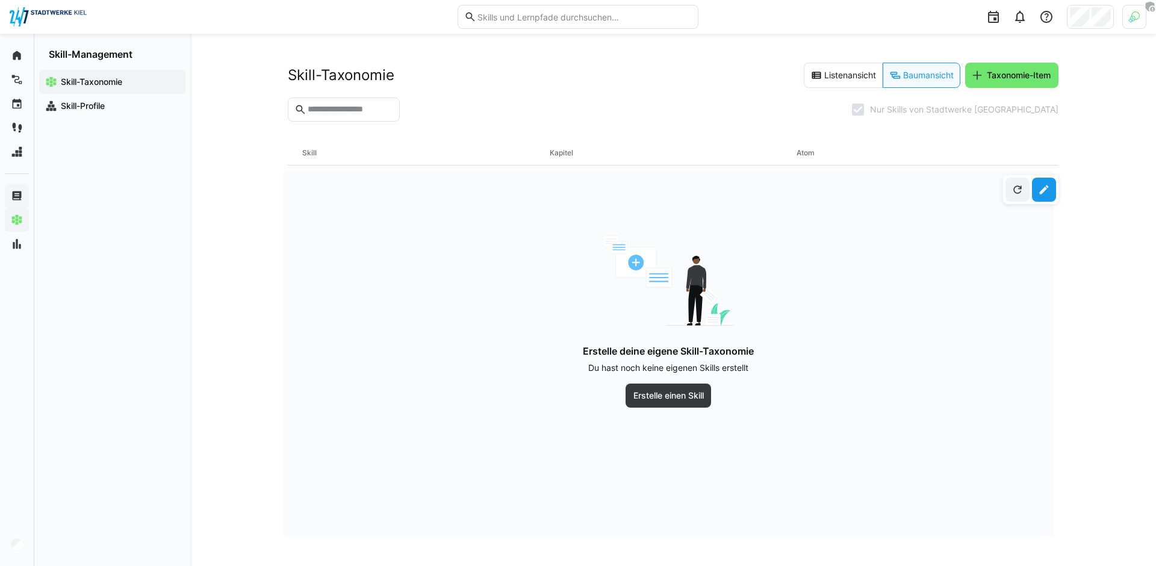
scroll to position [0, 0]
click at [660, 391] on span "Erstelle einen Skill" at bounding box center [668, 395] width 74 height 12
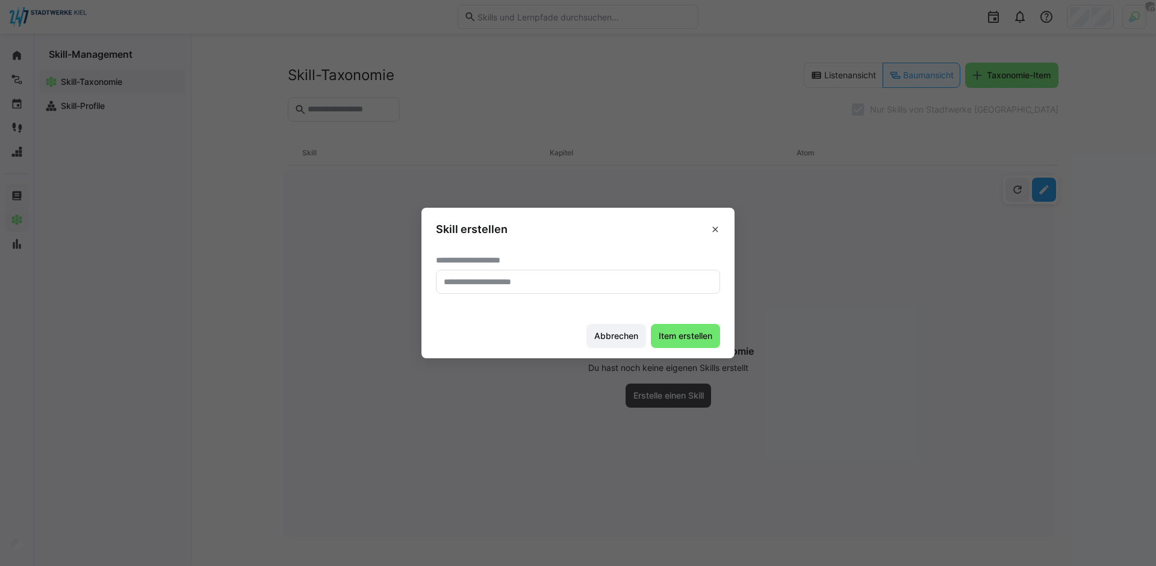
click at [582, 280] on input "text" at bounding box center [577, 281] width 271 height 11
type input "**********"
click at [675, 329] on span "Item erstellen" at bounding box center [685, 336] width 69 height 24
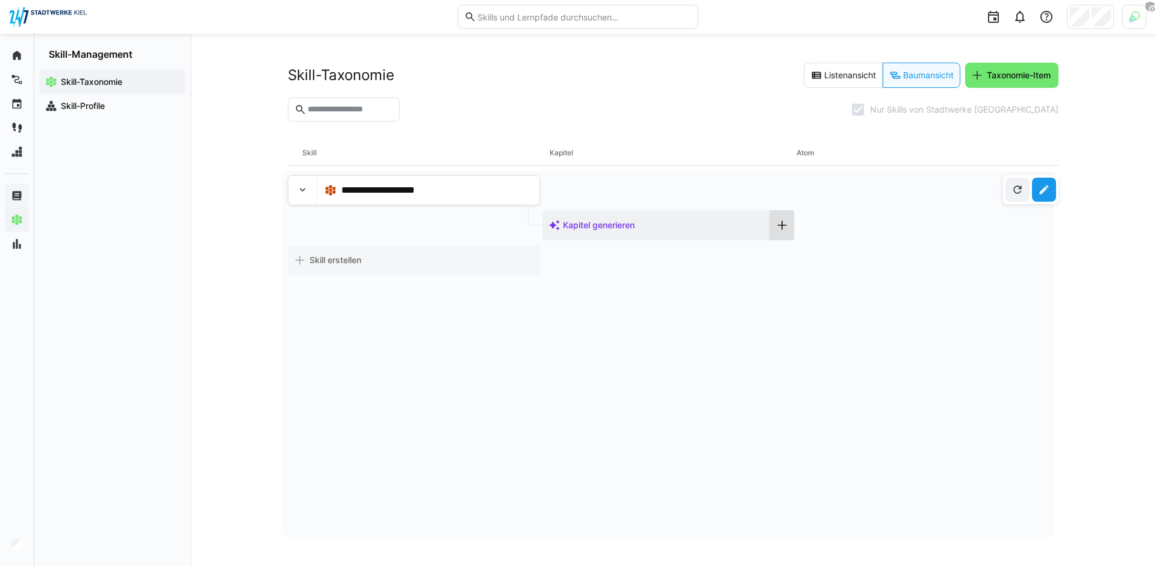
click at [780, 229] on eds-icon at bounding box center [782, 225] width 12 height 12
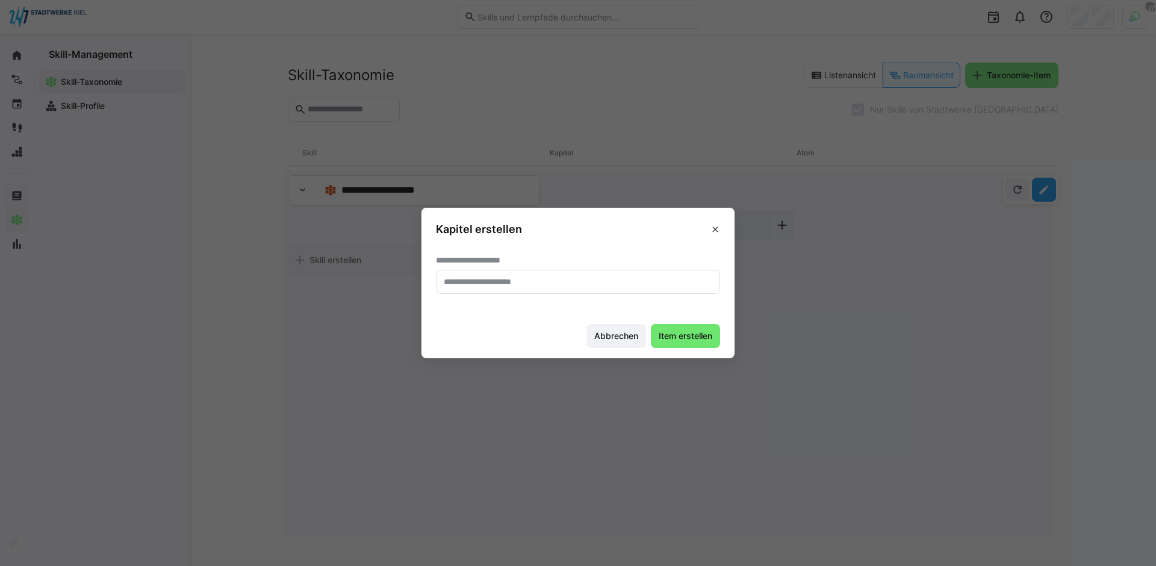
click at [596, 267] on eds-form-field "**********" at bounding box center [578, 274] width 284 height 39
click at [593, 278] on input "text" at bounding box center [577, 281] width 271 height 11
type input "**********"
click at [666, 329] on span "Item erstellen" at bounding box center [685, 336] width 69 height 24
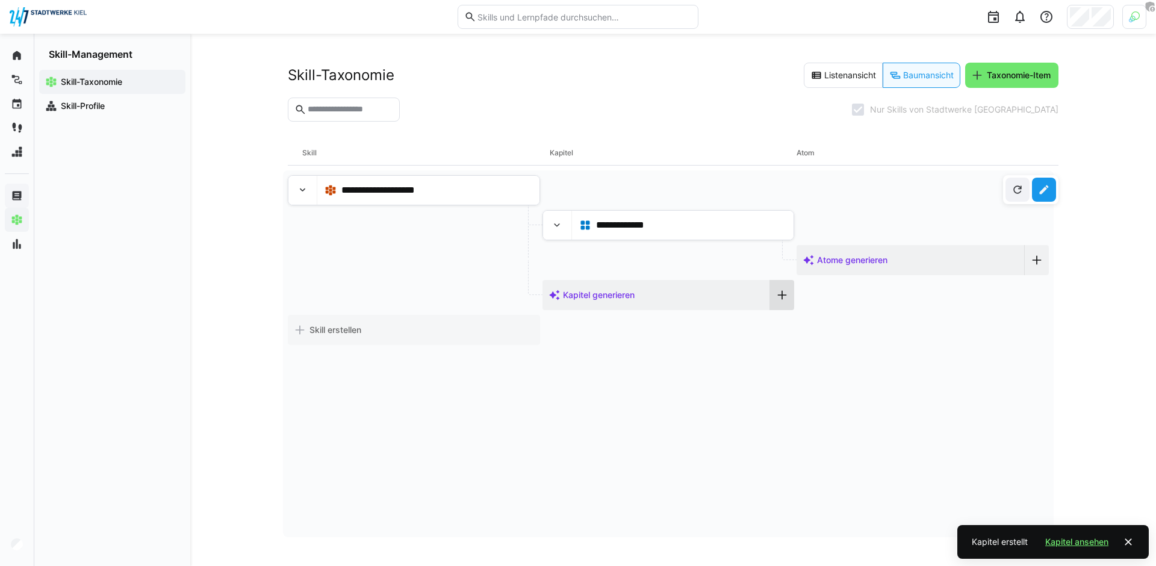
click at [776, 294] on eds-icon at bounding box center [782, 295] width 12 height 12
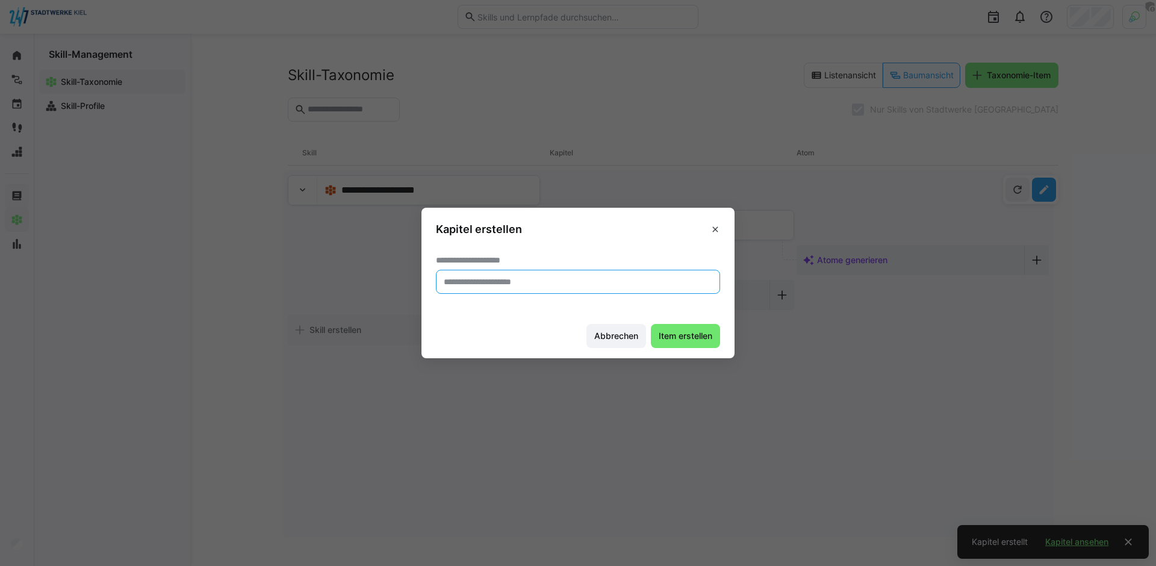
click at [583, 286] on input "text" at bounding box center [577, 281] width 271 height 11
type input "*******"
click at [651, 333] on span "Item erstellen" at bounding box center [685, 336] width 69 height 24
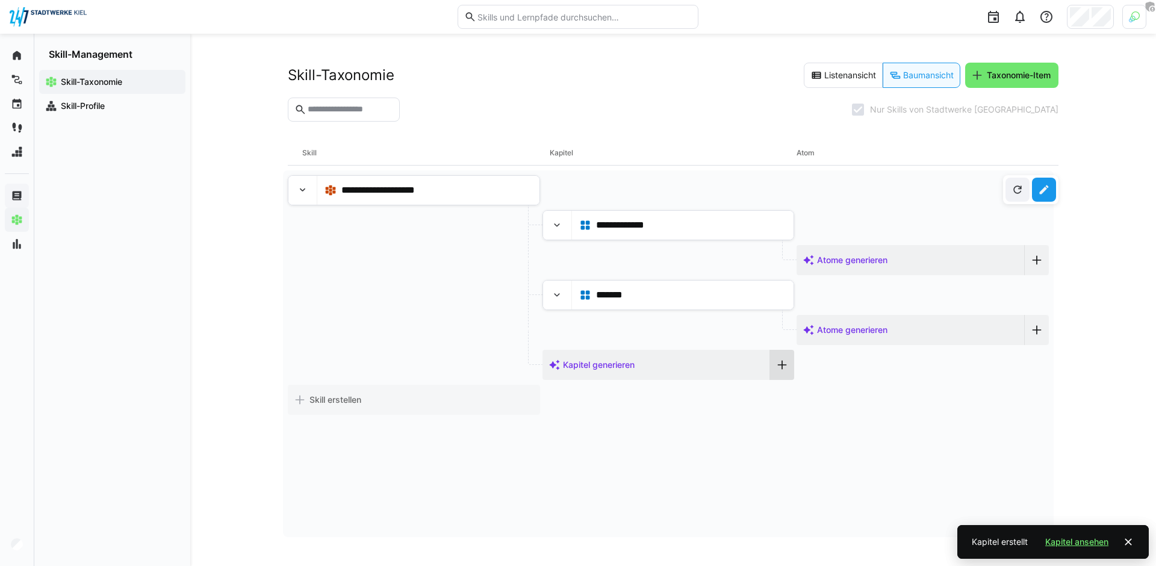
click at [785, 367] on div at bounding box center [782, 365] width 24 height 30
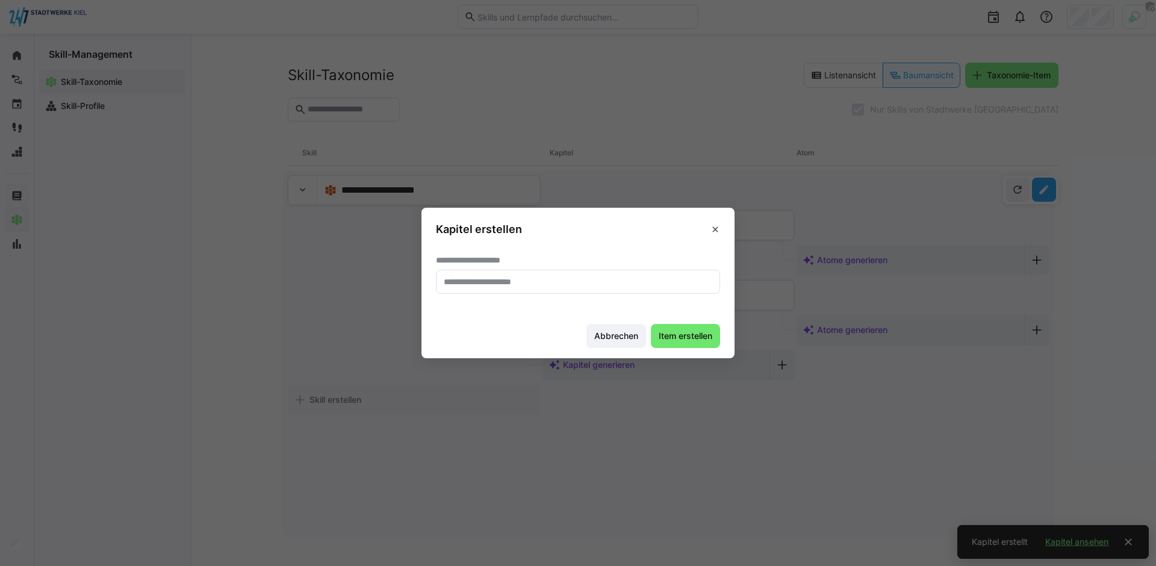
click at [609, 287] on eds-input at bounding box center [578, 282] width 284 height 24
type input "**********"
click at [695, 332] on span "Item erstellen" at bounding box center [685, 336] width 57 height 12
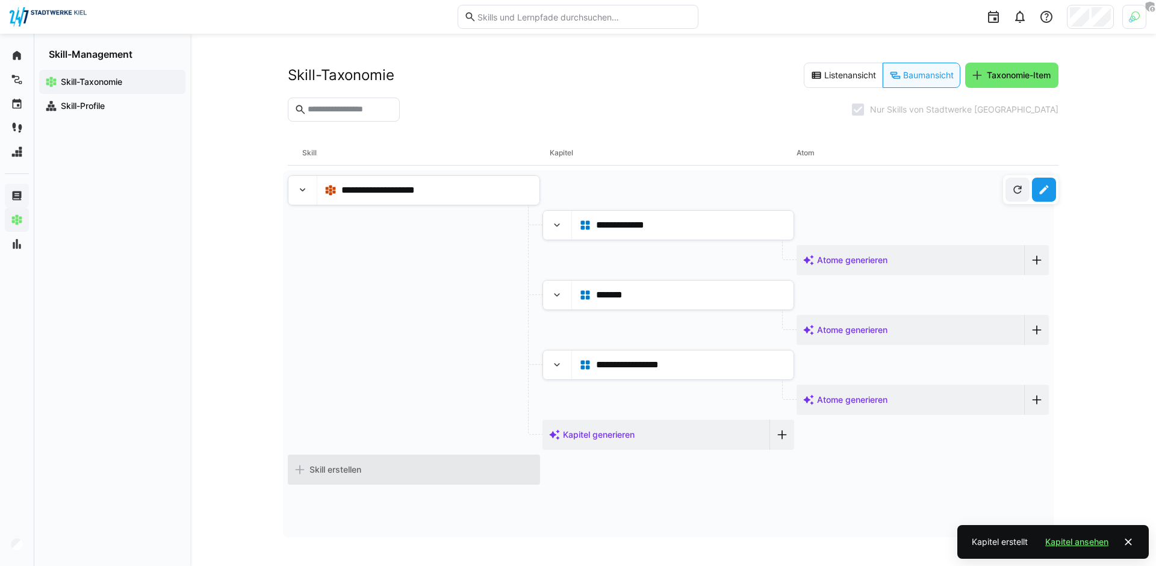
click at [383, 464] on div "Skill erstellen" at bounding box center [414, 469] width 252 height 30
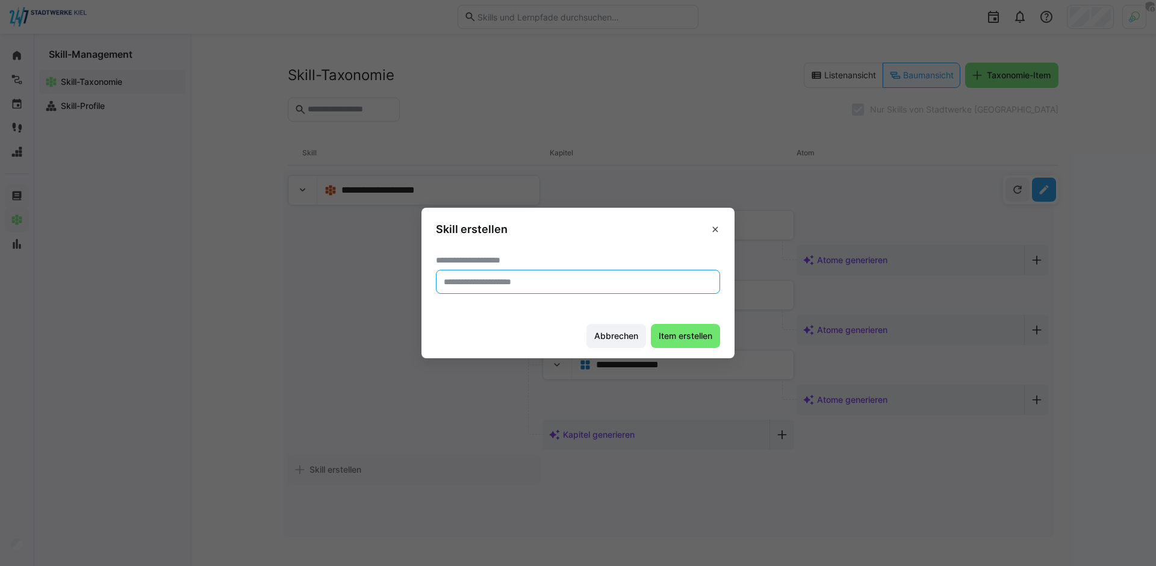
click at [522, 280] on input "text" at bounding box center [577, 281] width 271 height 11
type input "**********"
click at [701, 348] on footer "Abbrechen Item erstellen" at bounding box center [577, 335] width 313 height 45
click at [697, 341] on span "Item erstellen" at bounding box center [685, 336] width 57 height 12
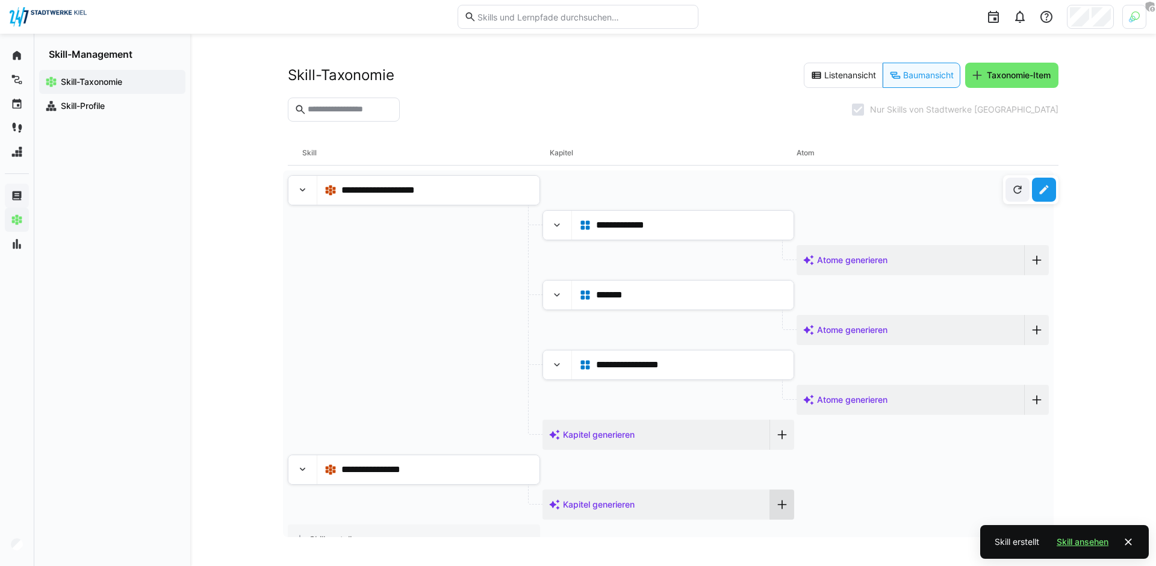
click at [784, 506] on div at bounding box center [782, 504] width 24 height 30
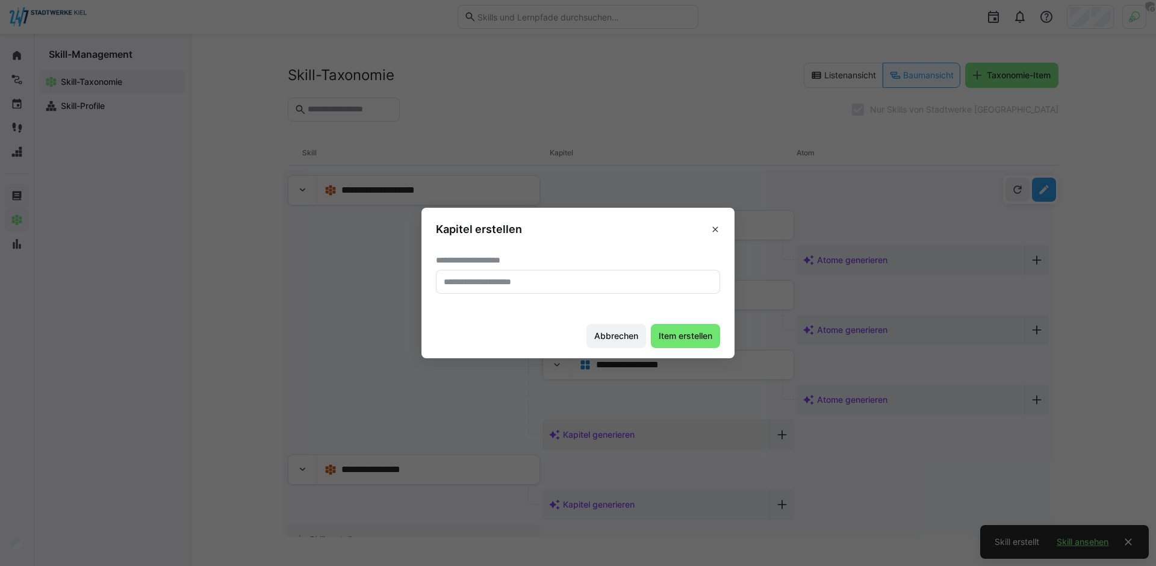
click at [559, 278] on input "text" at bounding box center [577, 281] width 271 height 11
type input "***"
click at [691, 333] on span "Item erstellen" at bounding box center [685, 336] width 57 height 12
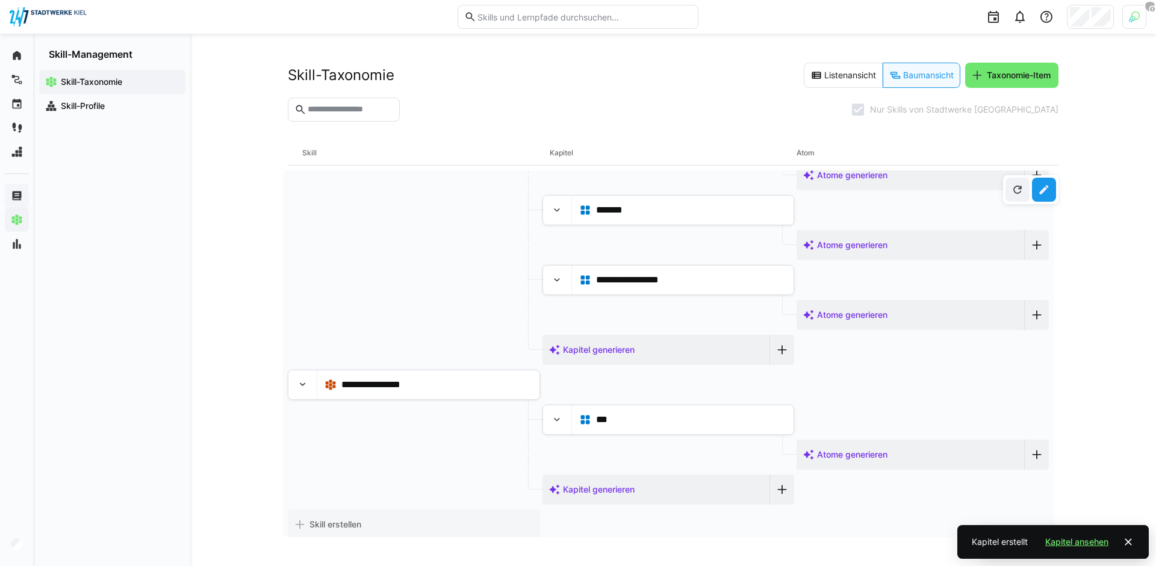
scroll to position [92, 0]
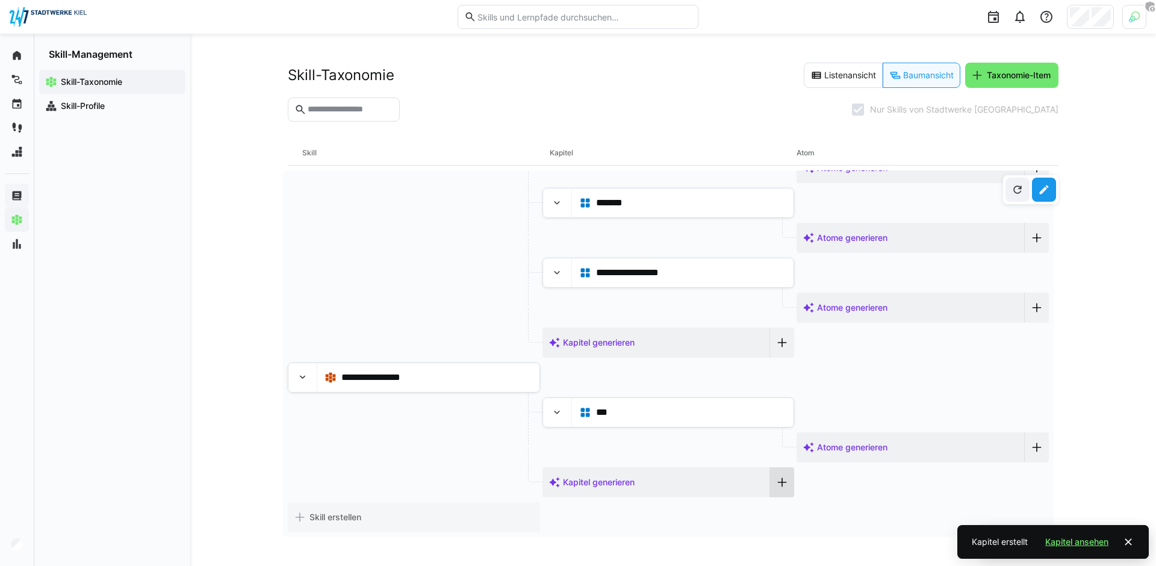
click at [778, 477] on eds-icon at bounding box center [782, 482] width 12 height 12
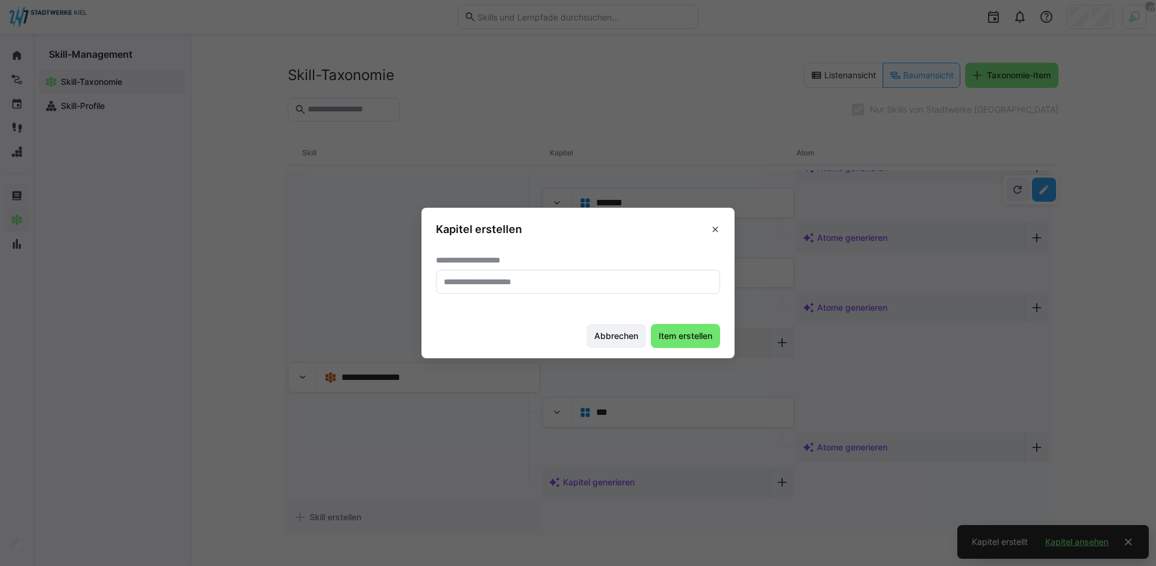
click at [583, 288] on eds-input at bounding box center [578, 282] width 284 height 24
type input "***"
click at [665, 330] on span "Item erstellen" at bounding box center [685, 336] width 57 height 12
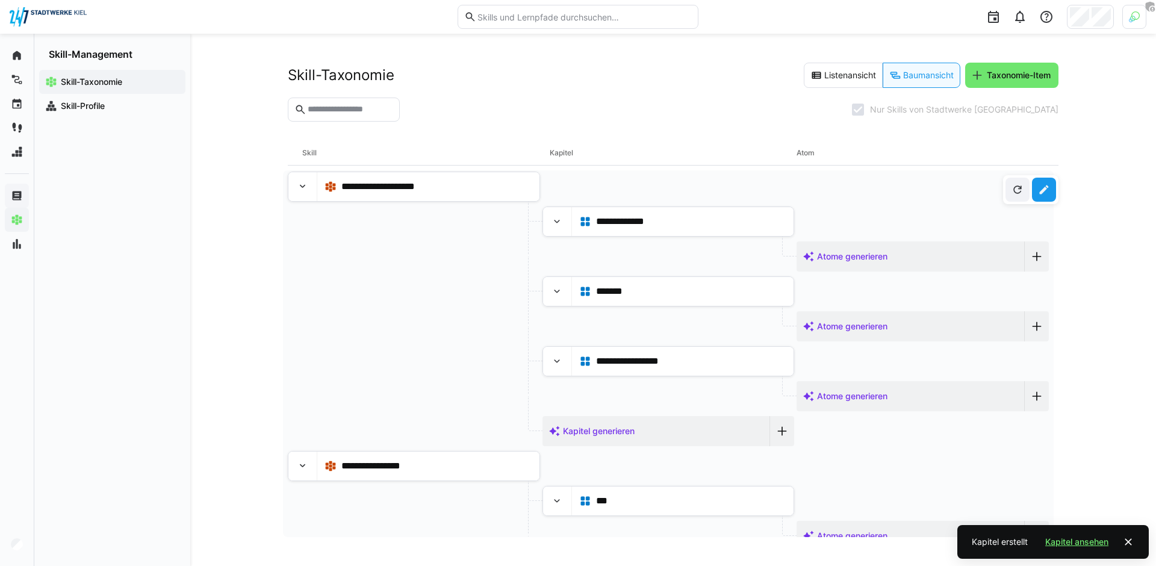
scroll to position [0, 0]
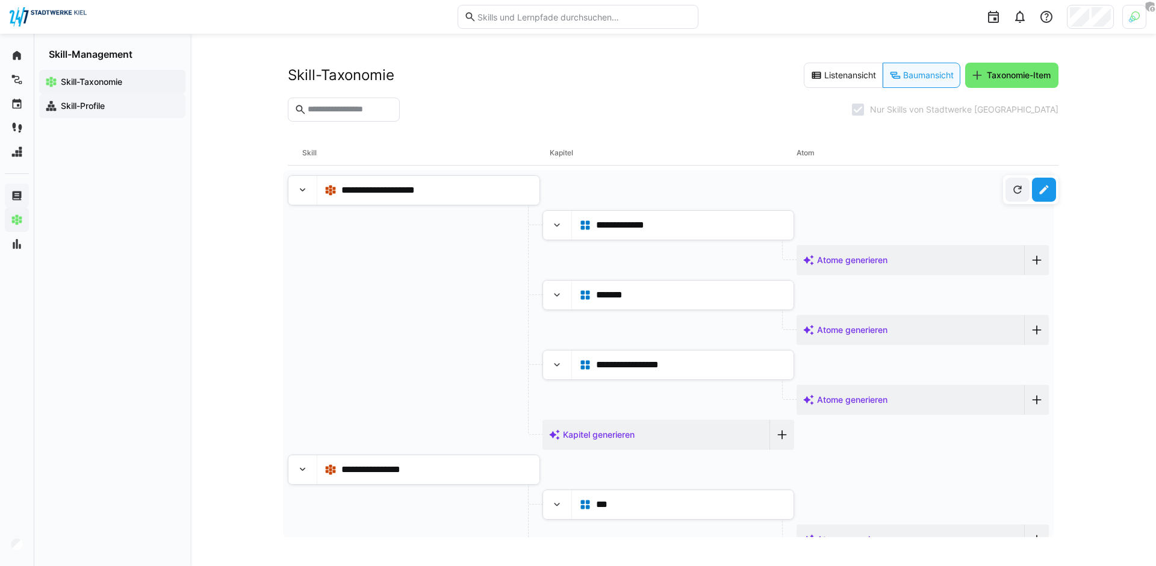
click at [115, 107] on span "Skill-Profile" at bounding box center [119, 106] width 120 height 12
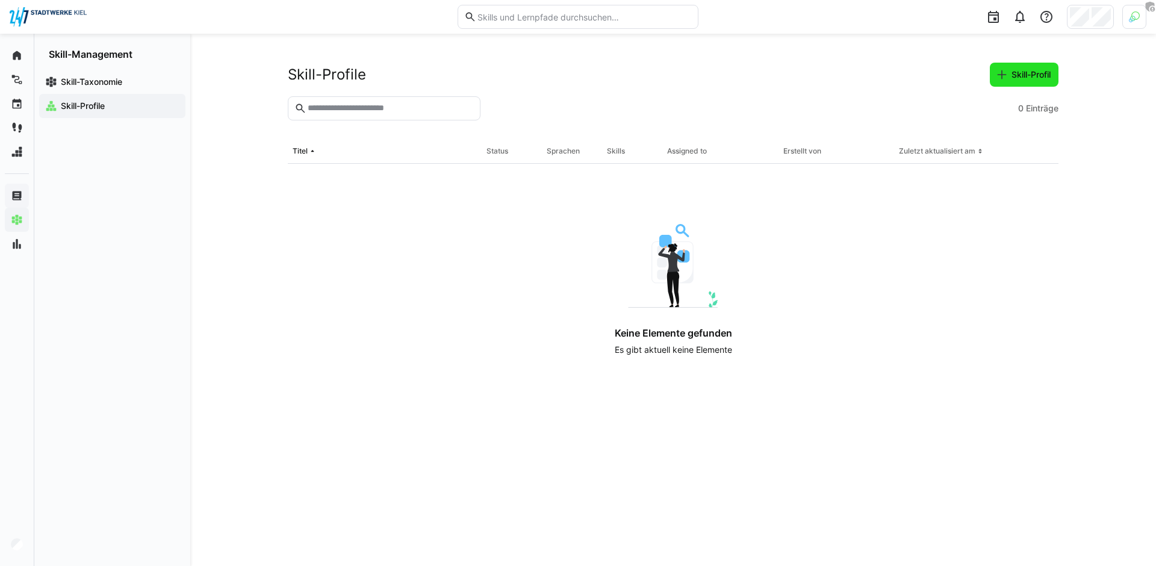
click at [1035, 76] on span "Skill-Profil" at bounding box center [1030, 75] width 43 height 12
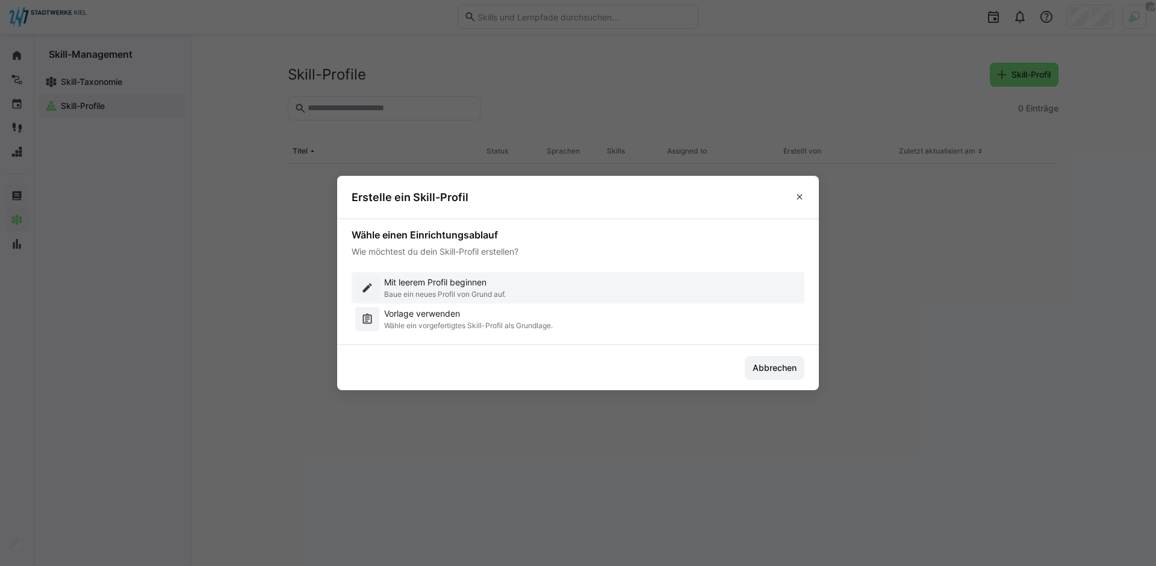
click at [454, 290] on p "Baue ein neues Profil von Grund auf." at bounding box center [445, 295] width 122 height 10
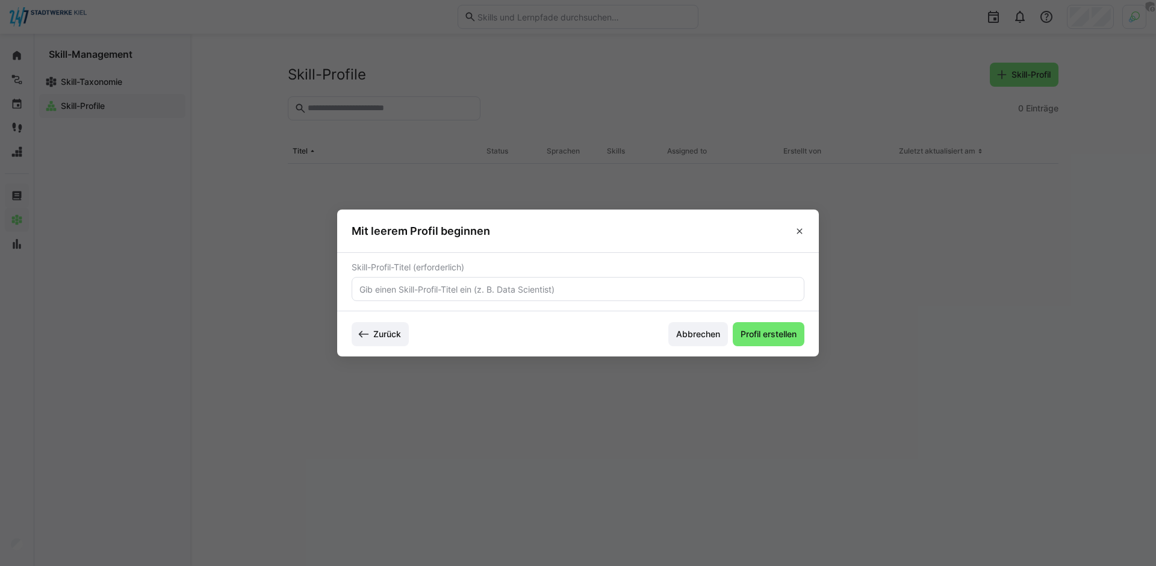
click at [454, 291] on input "text" at bounding box center [577, 289] width 439 height 11
type input "HR"
type input "Personalreferent:in"
click at [744, 337] on span "Profil erstellen" at bounding box center [769, 334] width 60 height 12
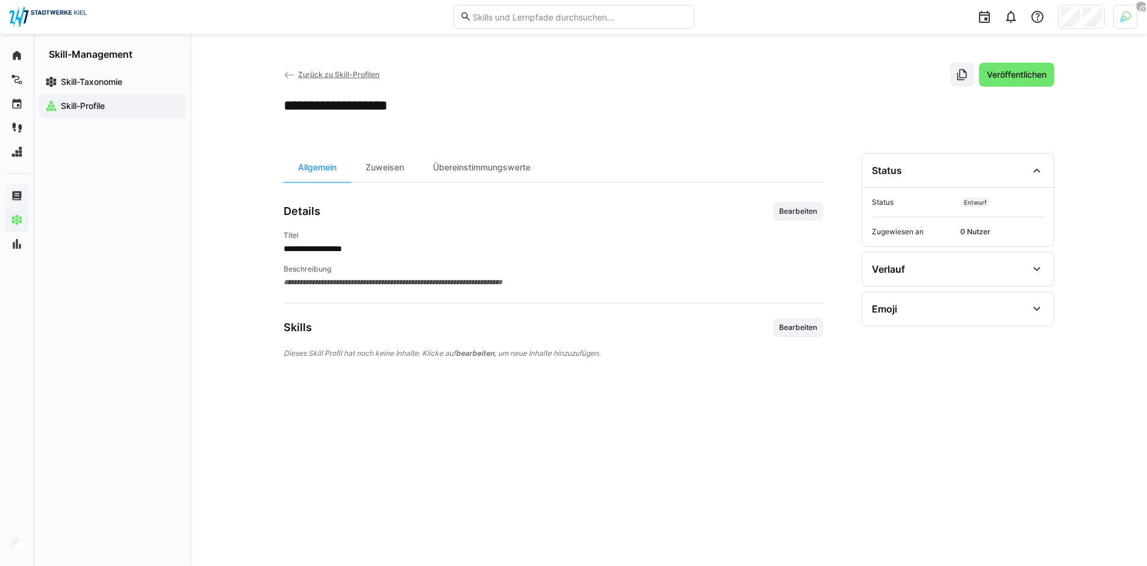
drag, startPoint x: 290, startPoint y: 329, endPoint x: 321, endPoint y: 328, distance: 31.9
click at [321, 328] on div "Skills Bearbeiten" at bounding box center [553, 327] width 539 height 19
click at [394, 324] on div "Skills Bearbeiten" at bounding box center [553, 327] width 539 height 19
click at [805, 332] on span "Bearbeiten" at bounding box center [798, 328] width 40 height 10
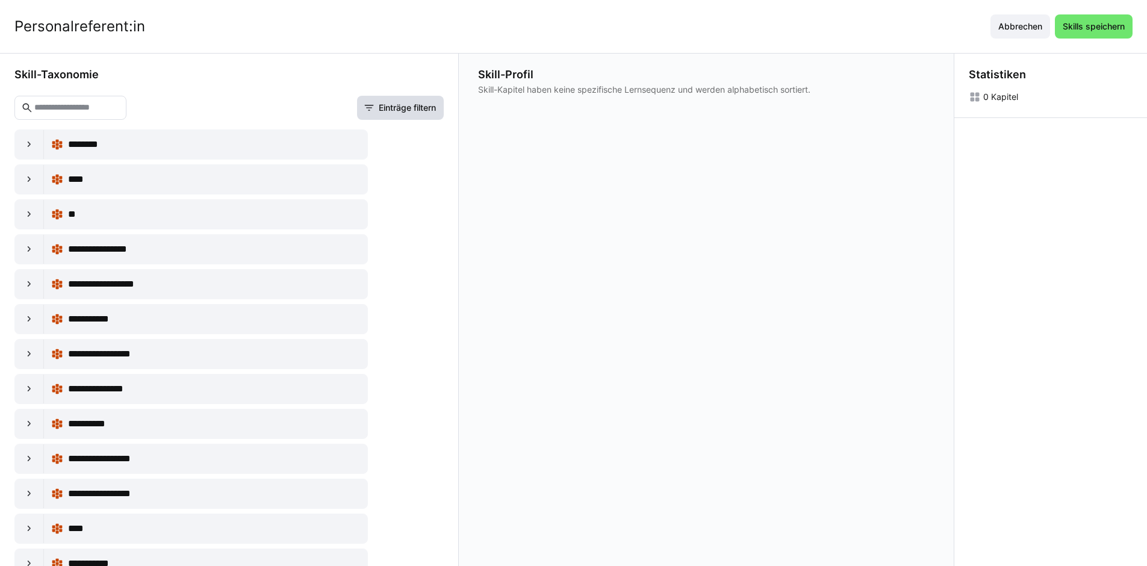
click at [365, 110] on eds-icon at bounding box center [369, 108] width 12 height 12
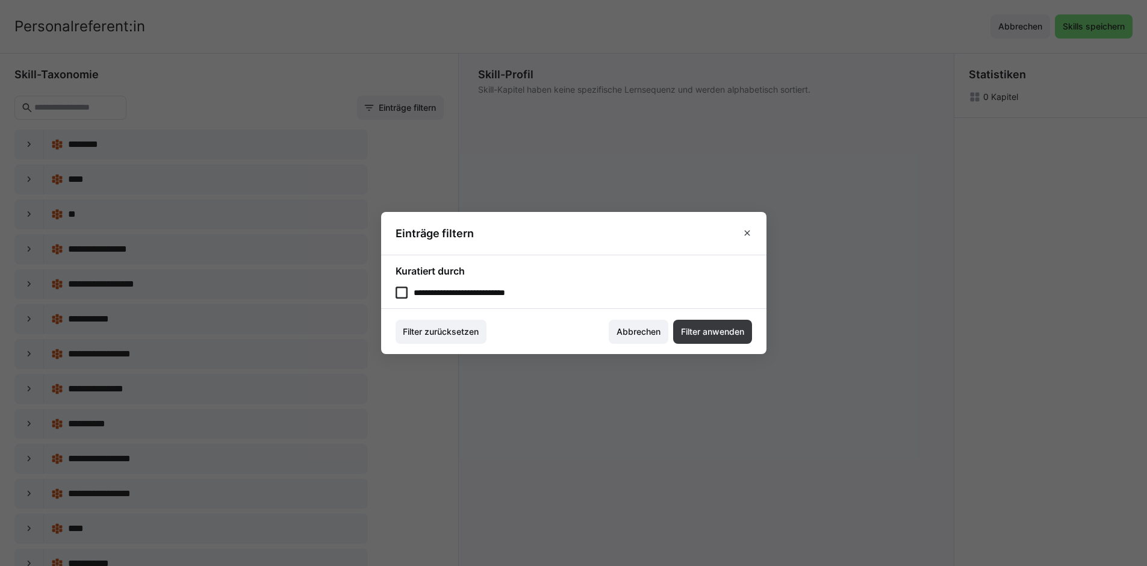
click at [469, 290] on eds-checkbox "**********" at bounding box center [573, 293] width 356 height 12
click at [724, 336] on span "Filter anwenden" at bounding box center [712, 332] width 67 height 12
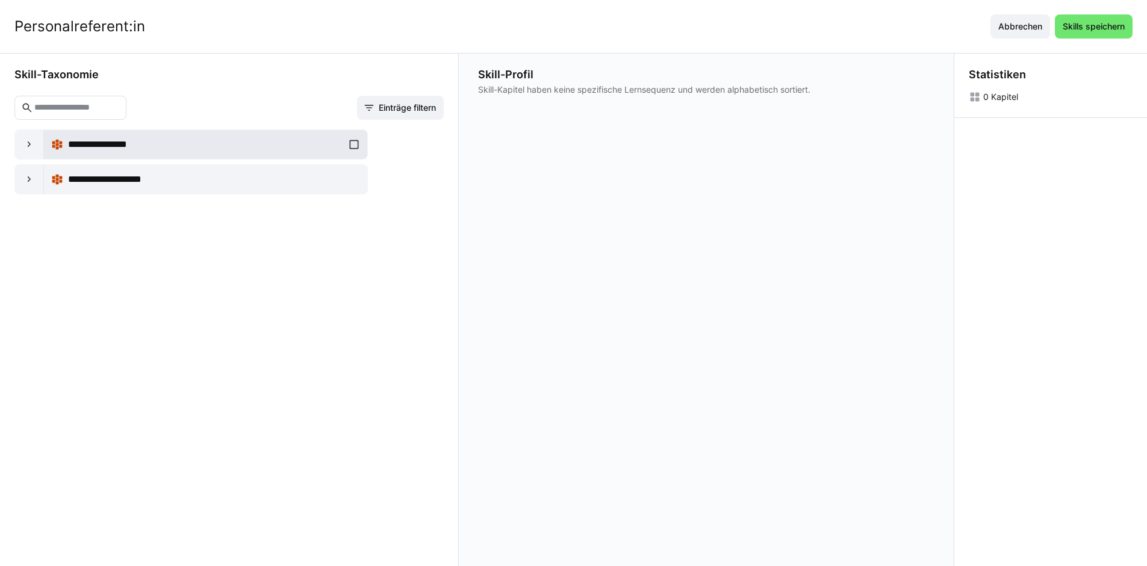
click at [349, 147] on div "**********" at bounding box center [205, 144] width 309 height 24
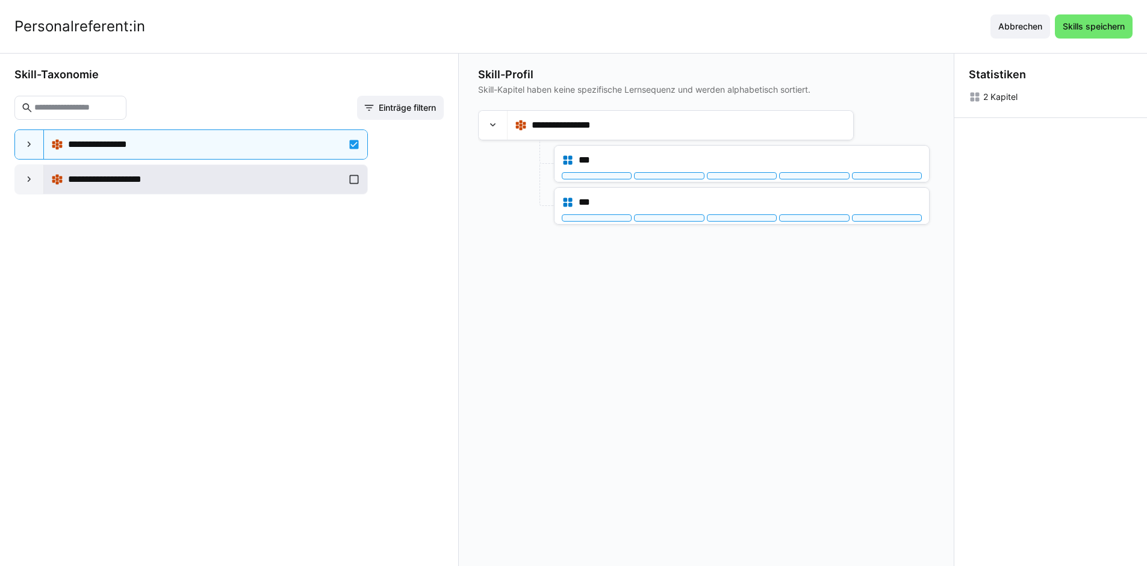
click at [351, 177] on div "**********" at bounding box center [205, 179] width 309 height 24
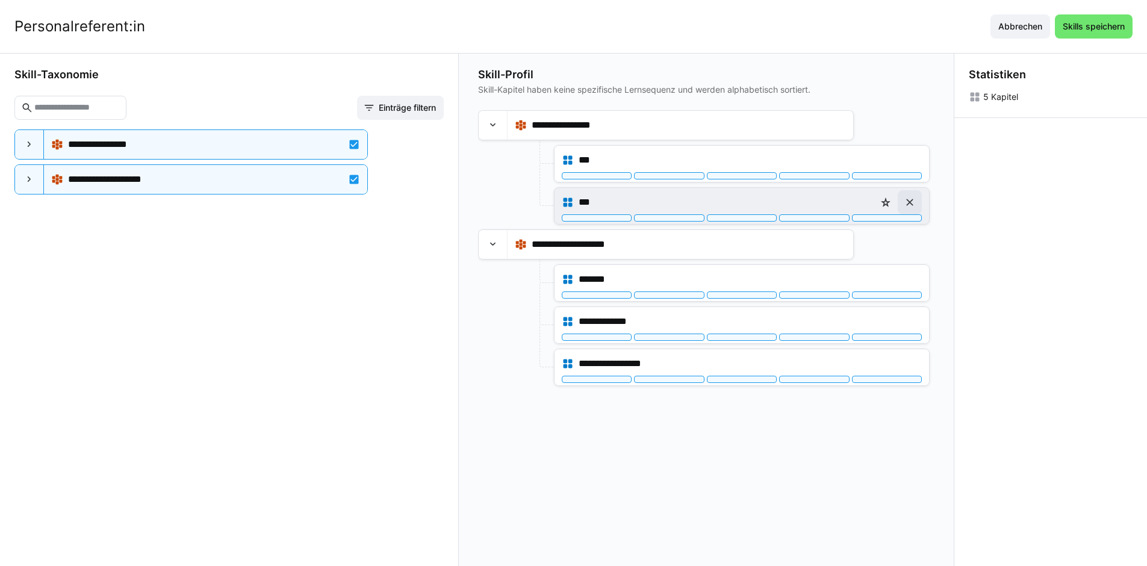
click at [916, 201] on eds-icon at bounding box center [910, 202] width 12 height 12
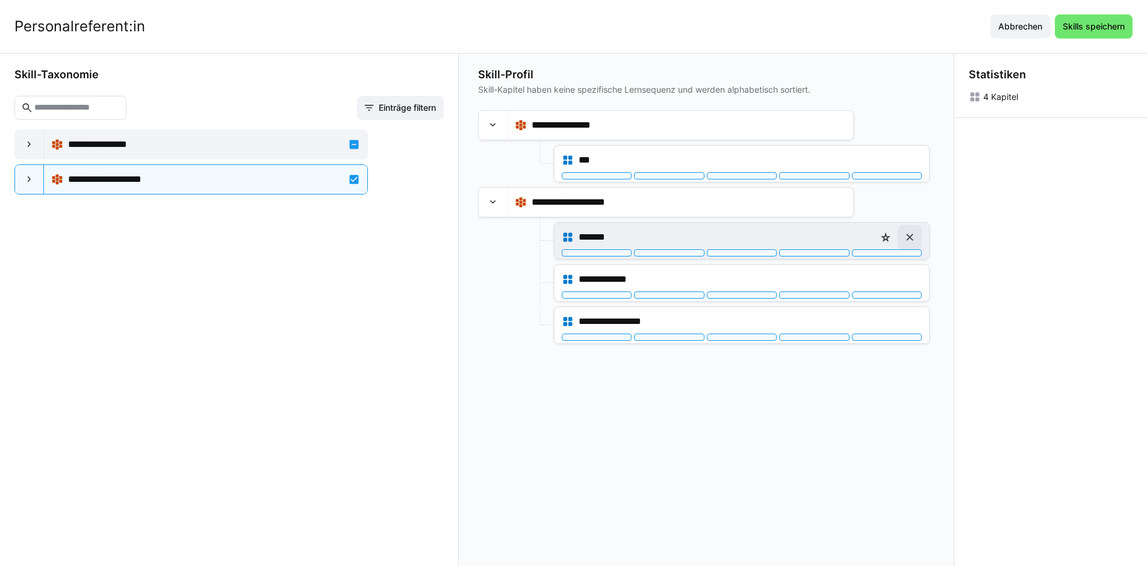
click at [911, 239] on eds-icon at bounding box center [910, 237] width 12 height 12
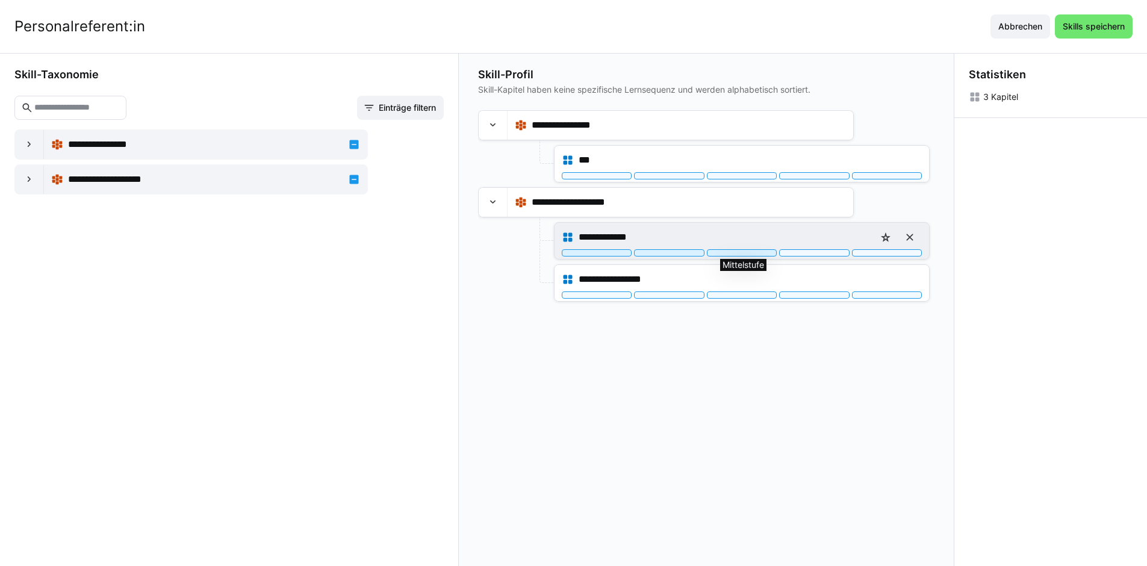
click at [745, 255] on div at bounding box center [742, 252] width 70 height 7
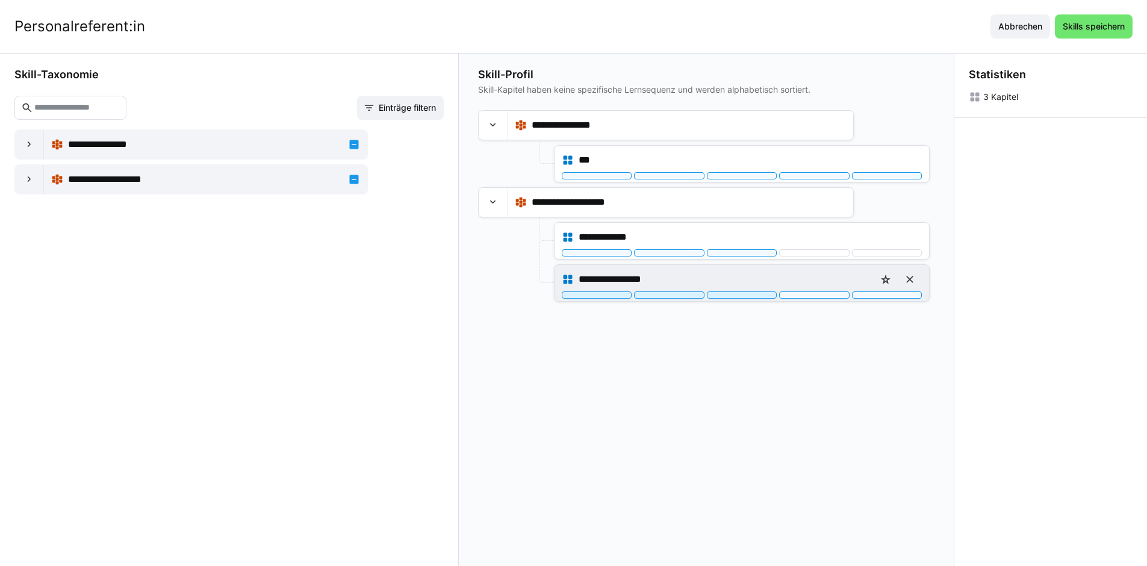
click at [751, 296] on div at bounding box center [742, 294] width 70 height 7
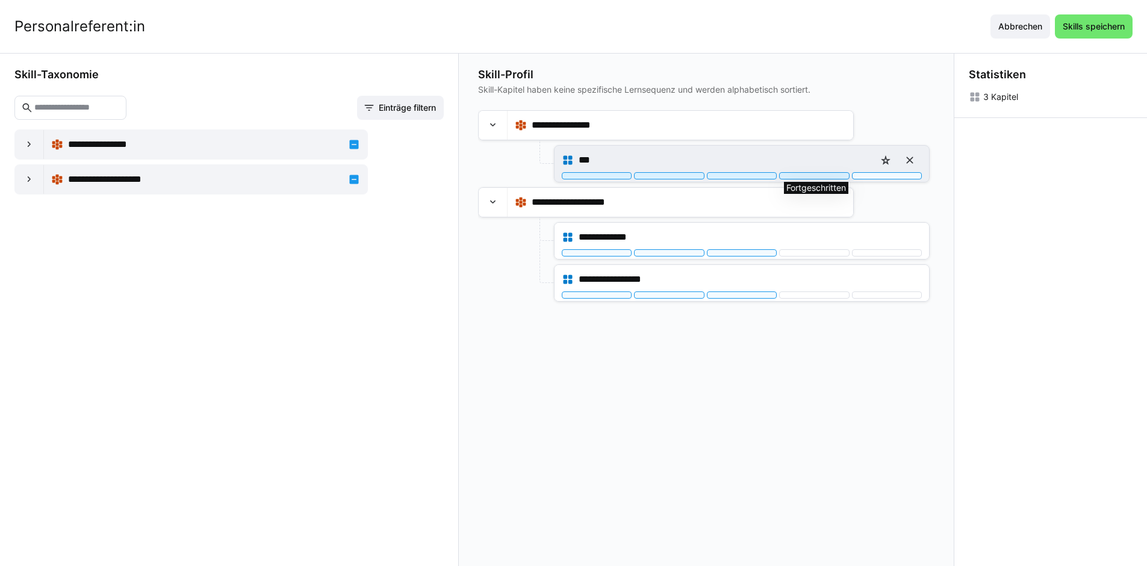
click at [833, 177] on div at bounding box center [814, 175] width 70 height 7
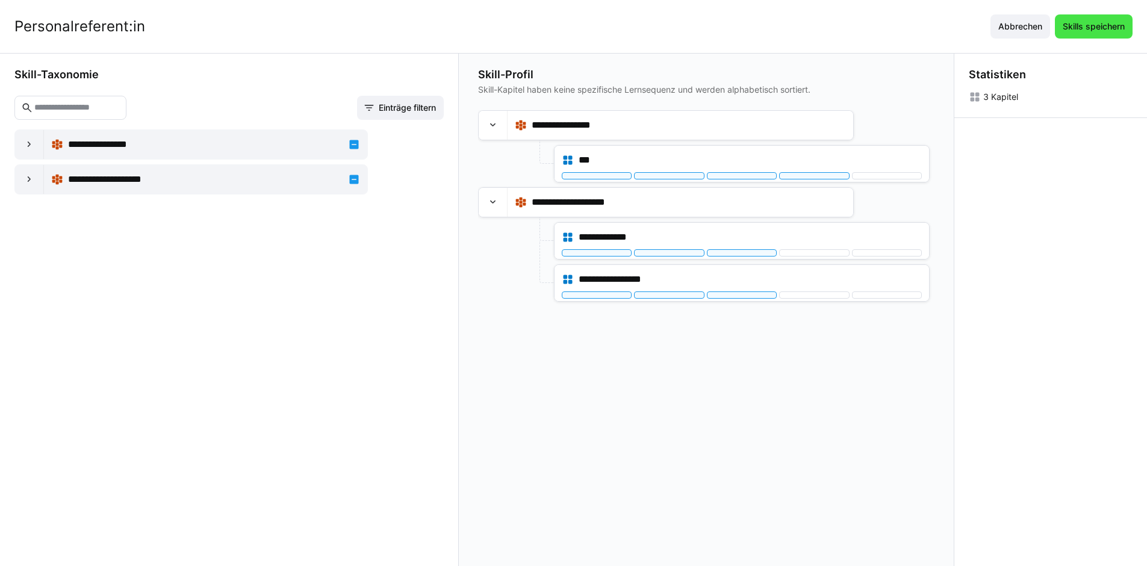
click at [1094, 21] on span "Skills speichern" at bounding box center [1094, 26] width 66 height 12
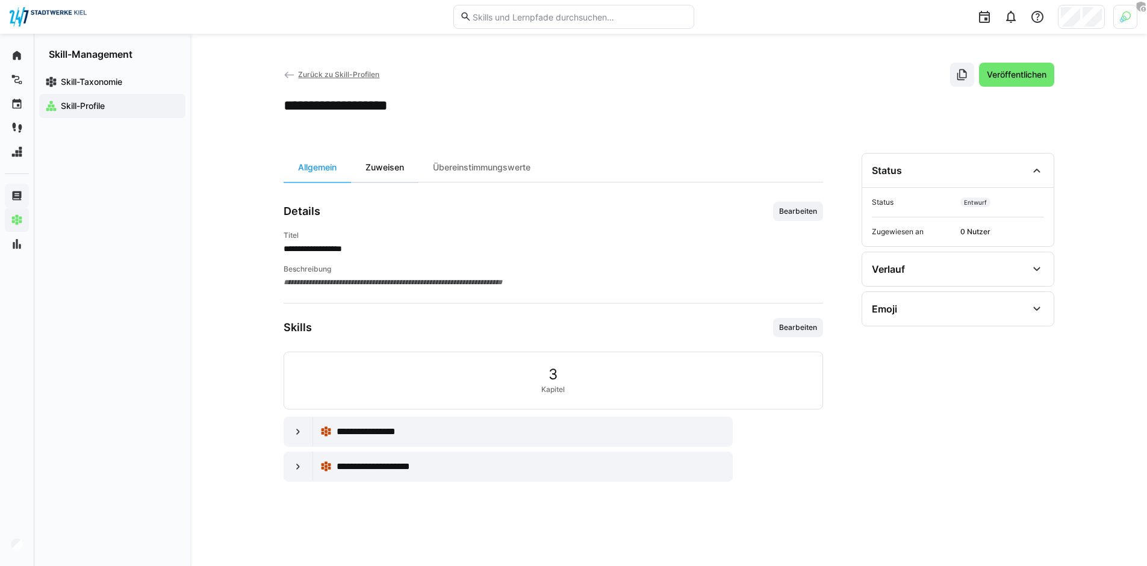
click at [409, 168] on div "Zuweisen" at bounding box center [384, 167] width 67 height 29
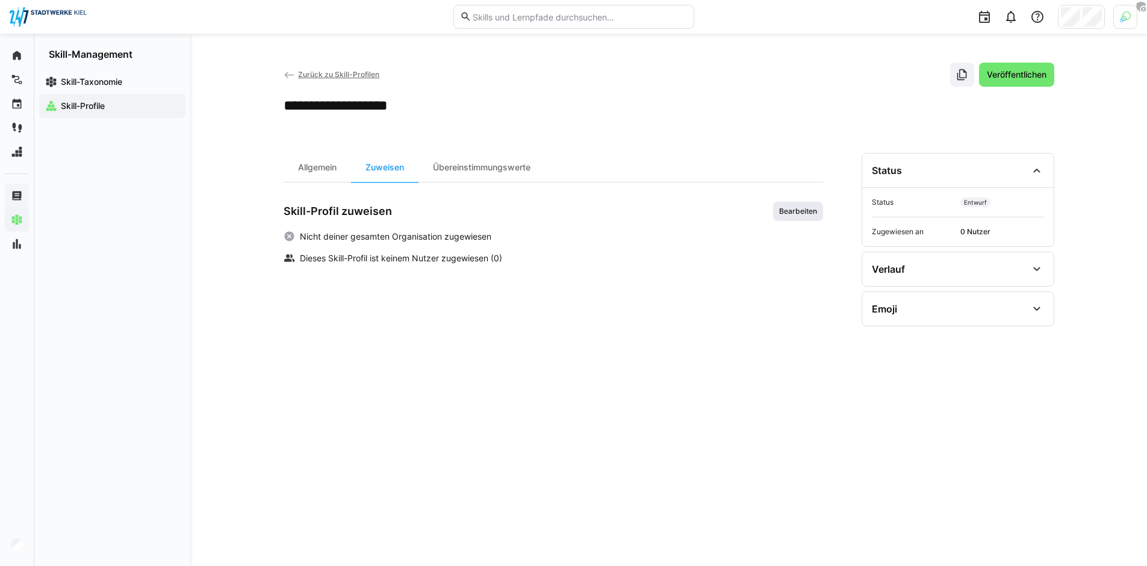
click at [798, 210] on span "Bearbeiten" at bounding box center [798, 211] width 40 height 10
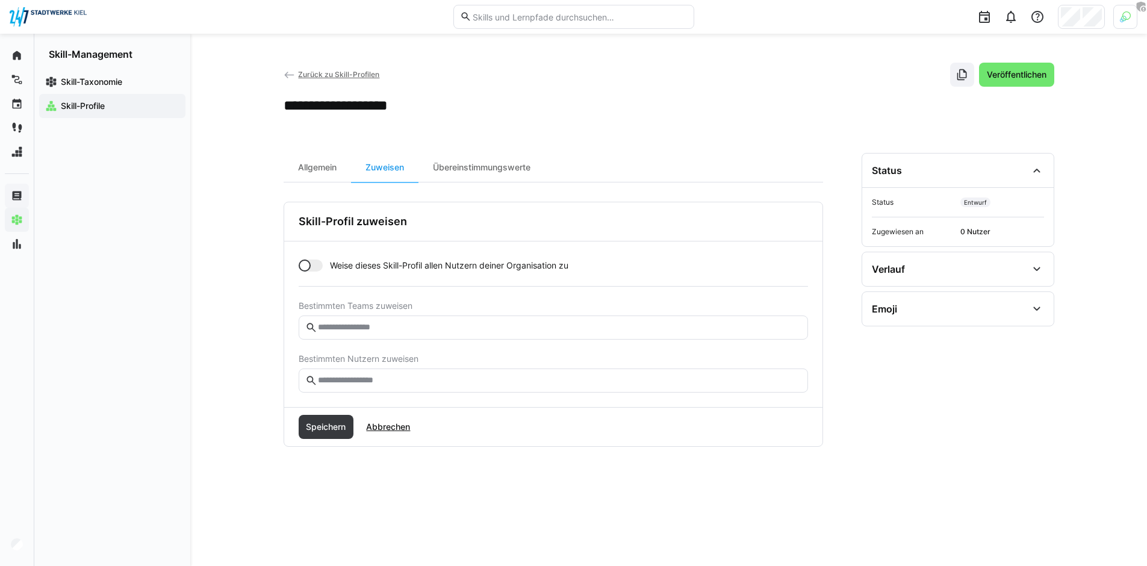
click at [391, 386] on eds-input at bounding box center [553, 380] width 509 height 24
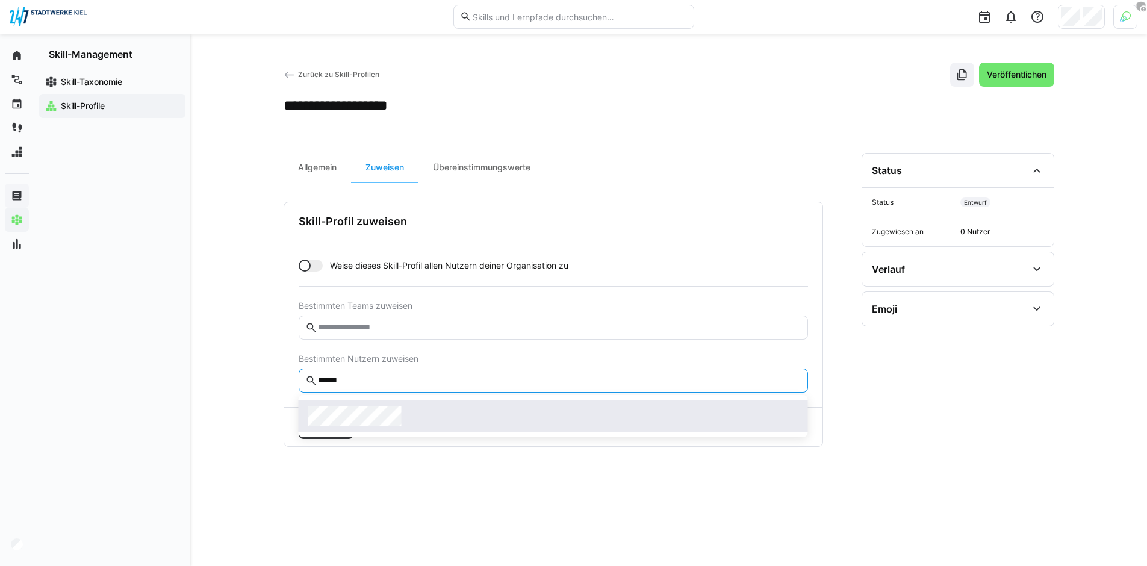
type input "******"
click at [403, 403] on span at bounding box center [553, 416] width 509 height 33
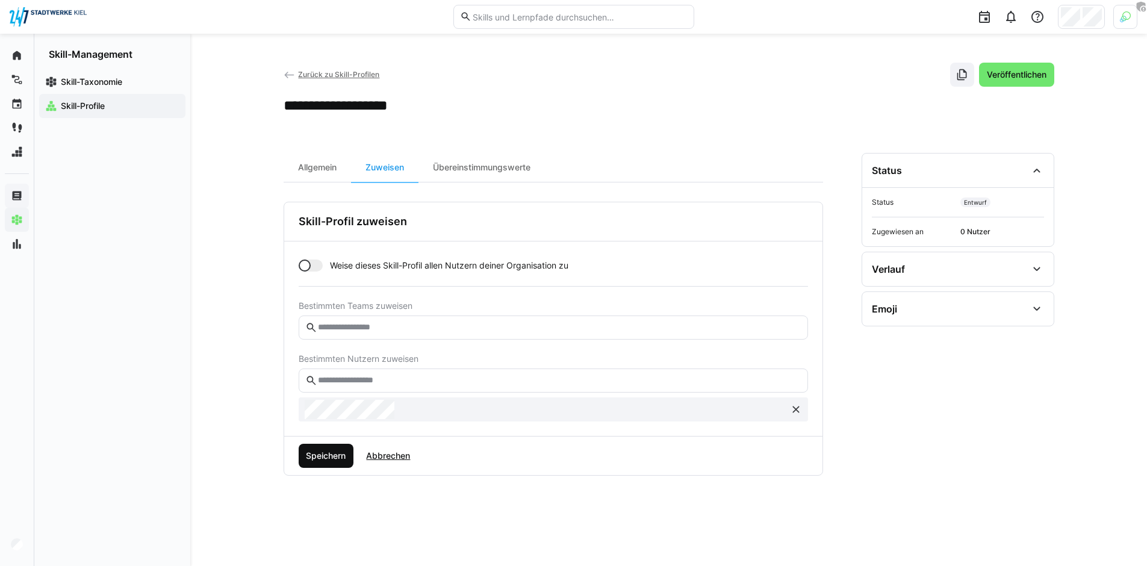
click at [330, 457] on span "Speichern" at bounding box center [325, 456] width 43 height 12
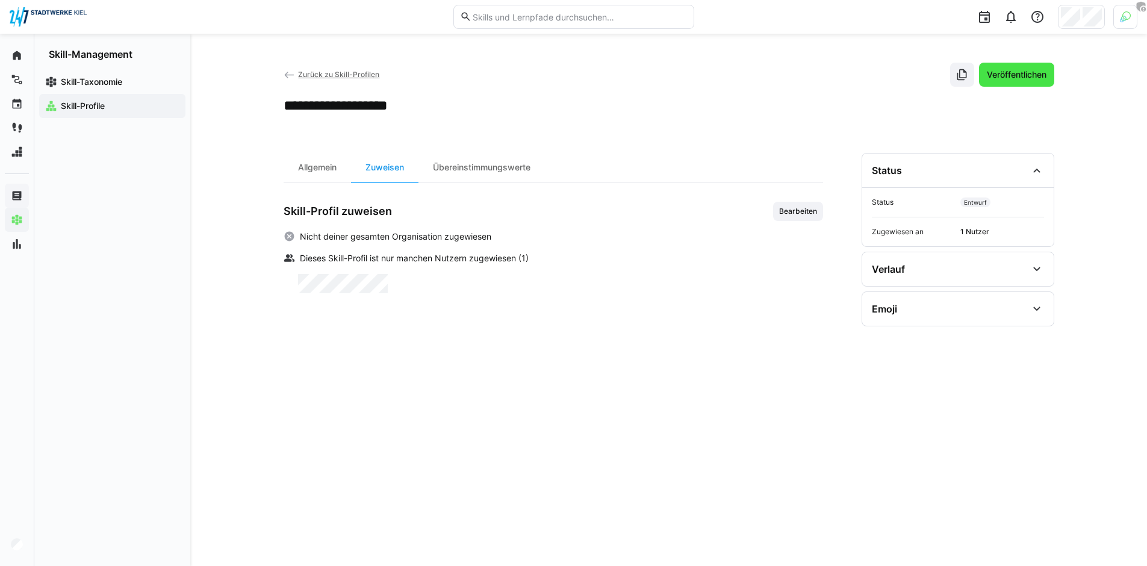
click at [1045, 81] on span "Veröffentlichen" at bounding box center [1016, 75] width 75 height 24
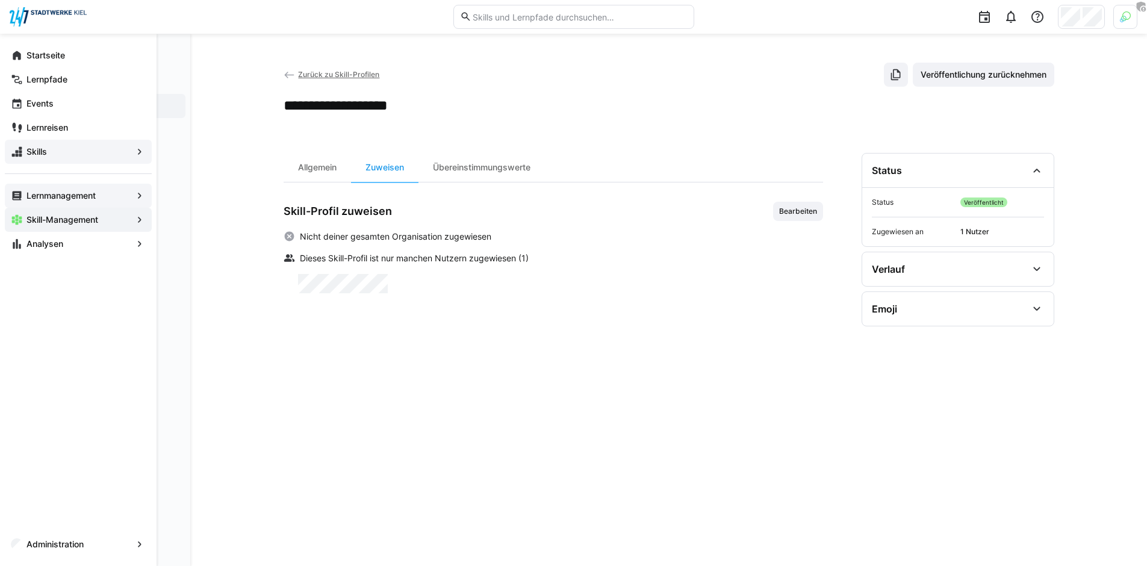
click at [54, 156] on span "Skills" at bounding box center [78, 152] width 107 height 12
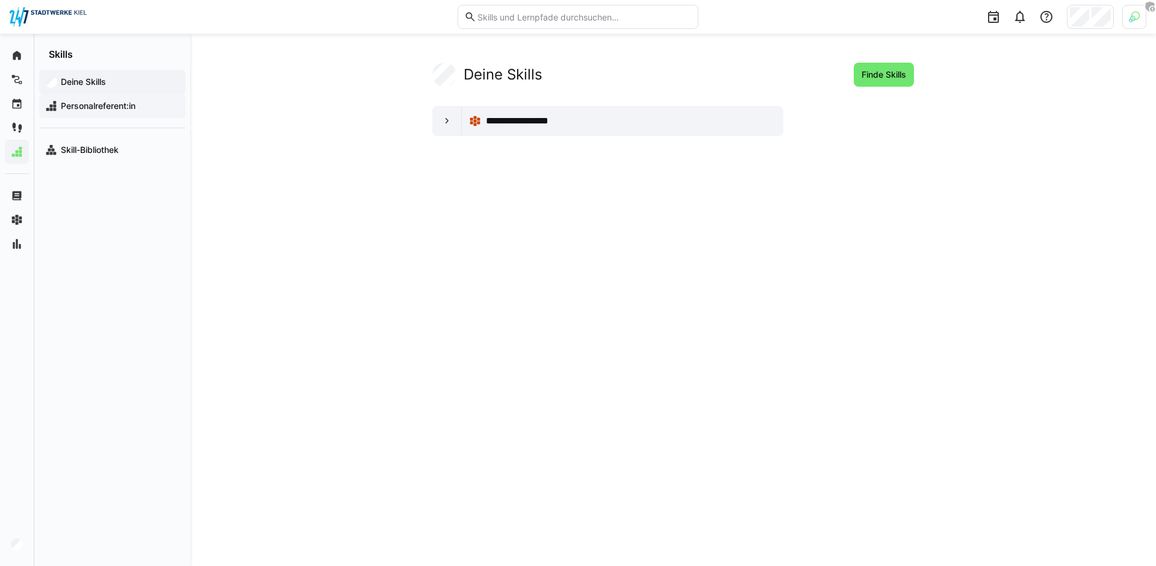
click at [113, 111] on span "Personalreferent:in" at bounding box center [119, 106] width 120 height 12
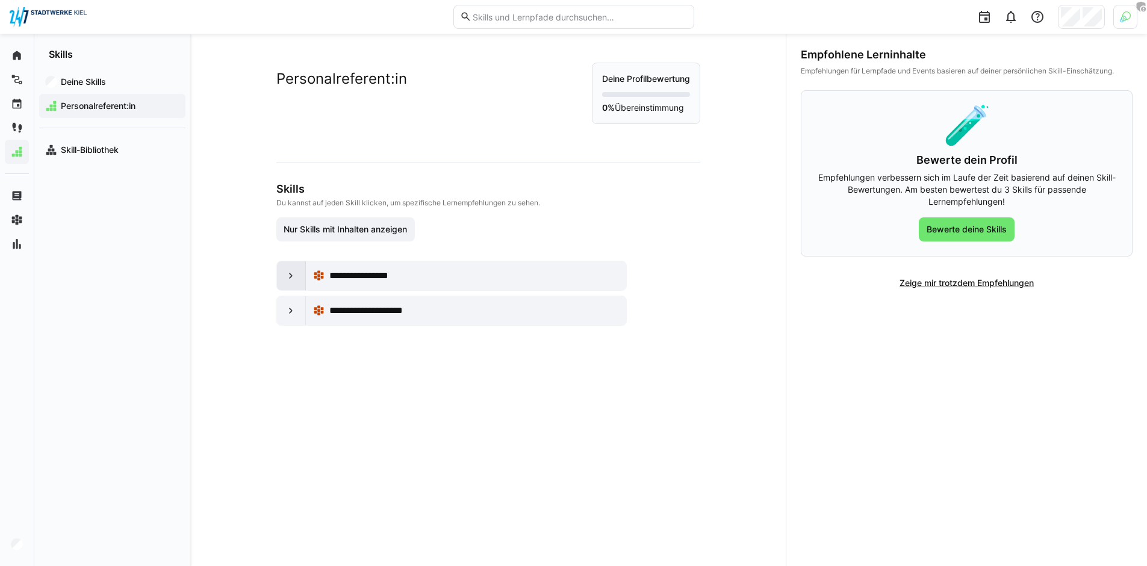
click at [282, 265] on div at bounding box center [291, 275] width 29 height 29
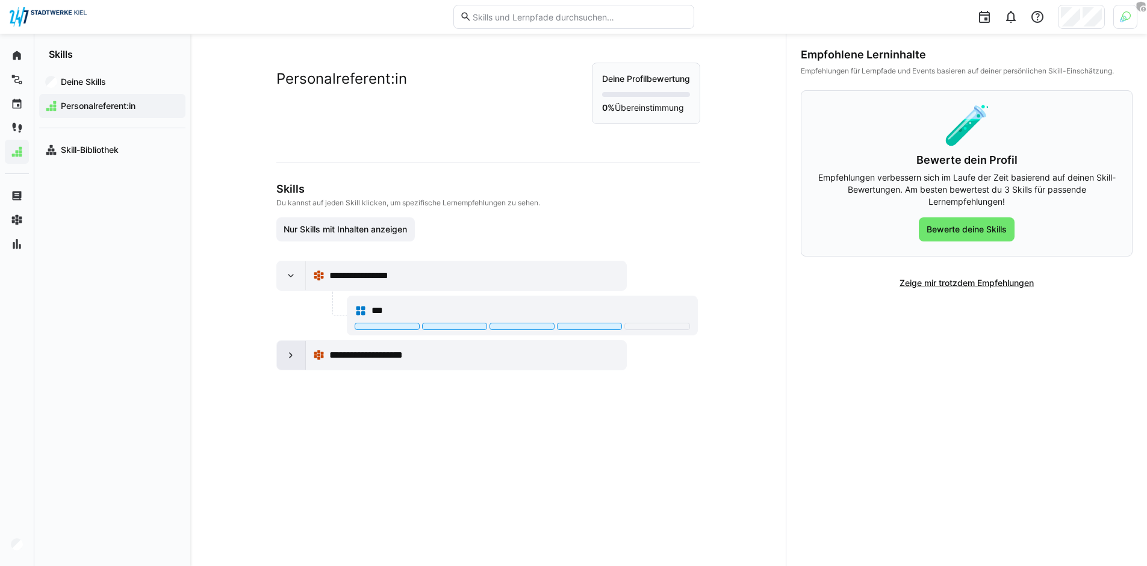
click at [289, 352] on eds-icon at bounding box center [291, 355] width 12 height 12
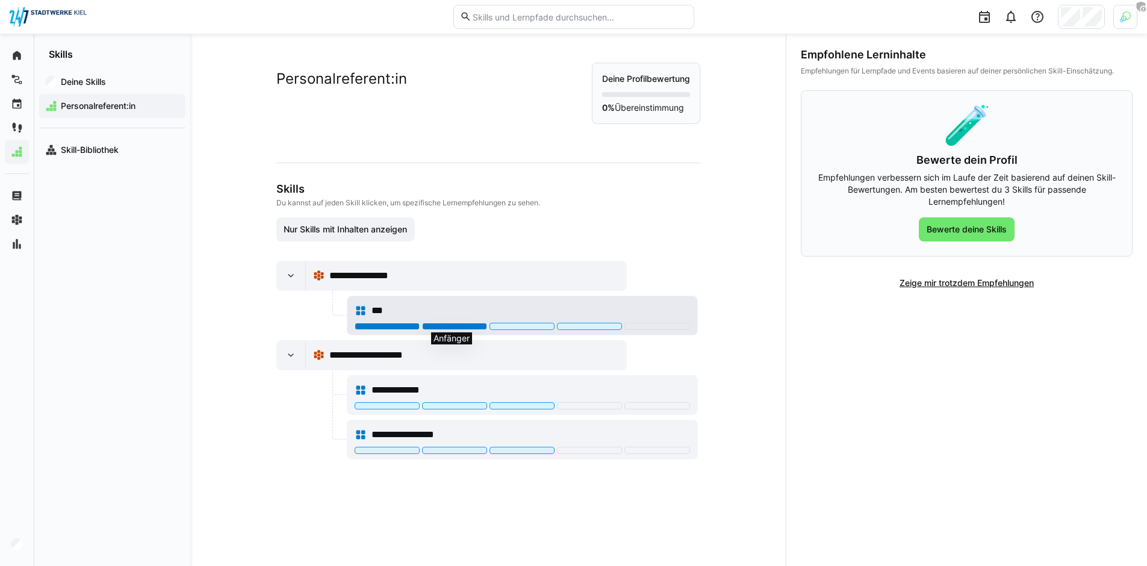
click at [444, 323] on div at bounding box center [454, 326] width 65 height 7
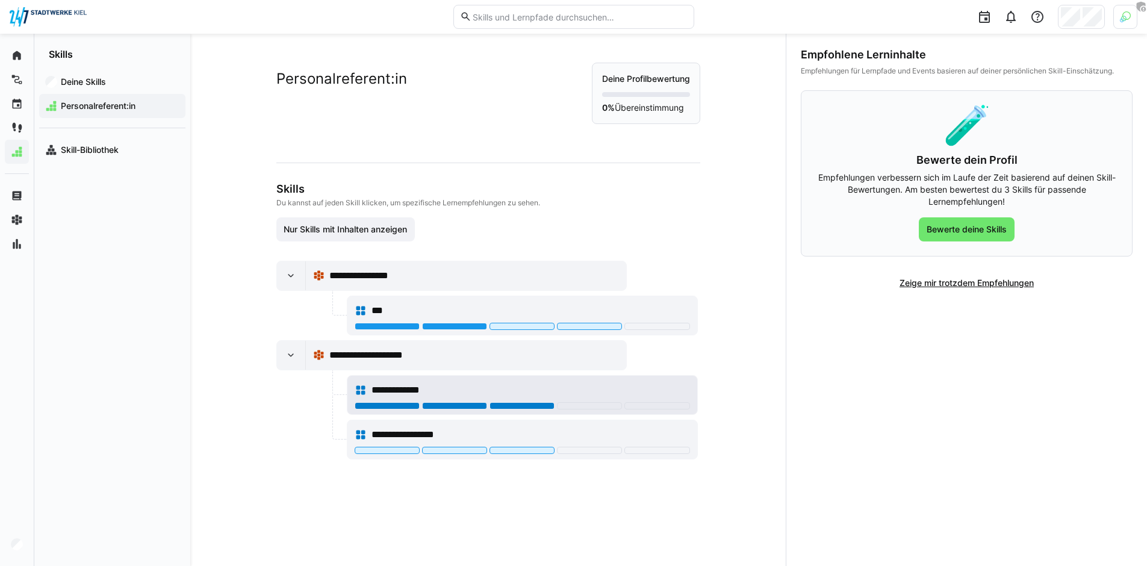
click at [512, 406] on div at bounding box center [521, 405] width 65 height 7
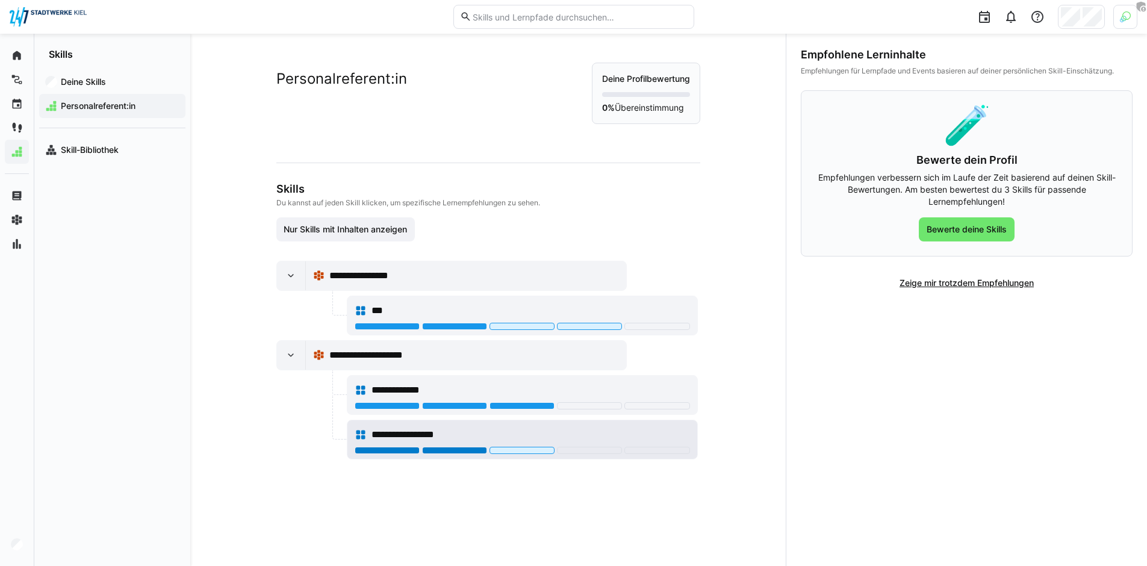
click at [472, 449] on div at bounding box center [454, 450] width 65 height 7
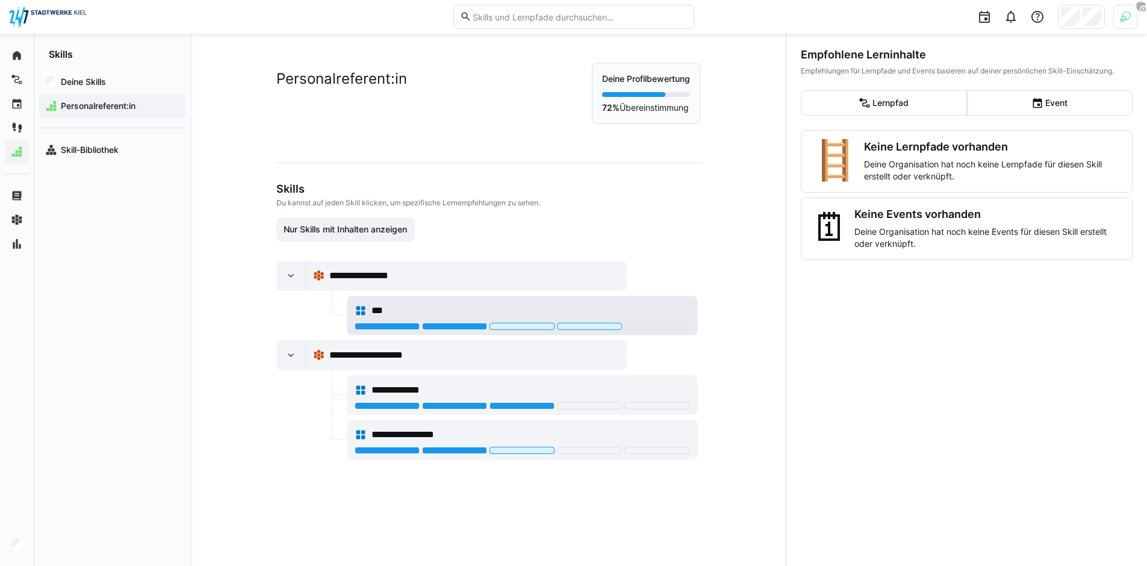
click at [572, 314] on div "***" at bounding box center [530, 310] width 318 height 14
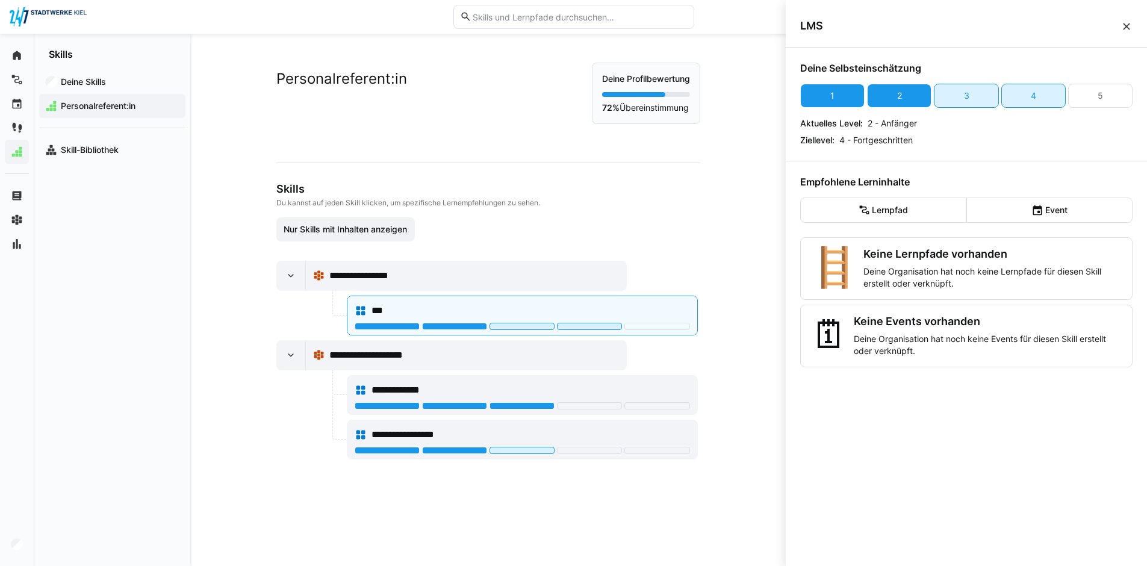
click at [1123, 25] on eds-icon at bounding box center [1126, 26] width 12 height 12
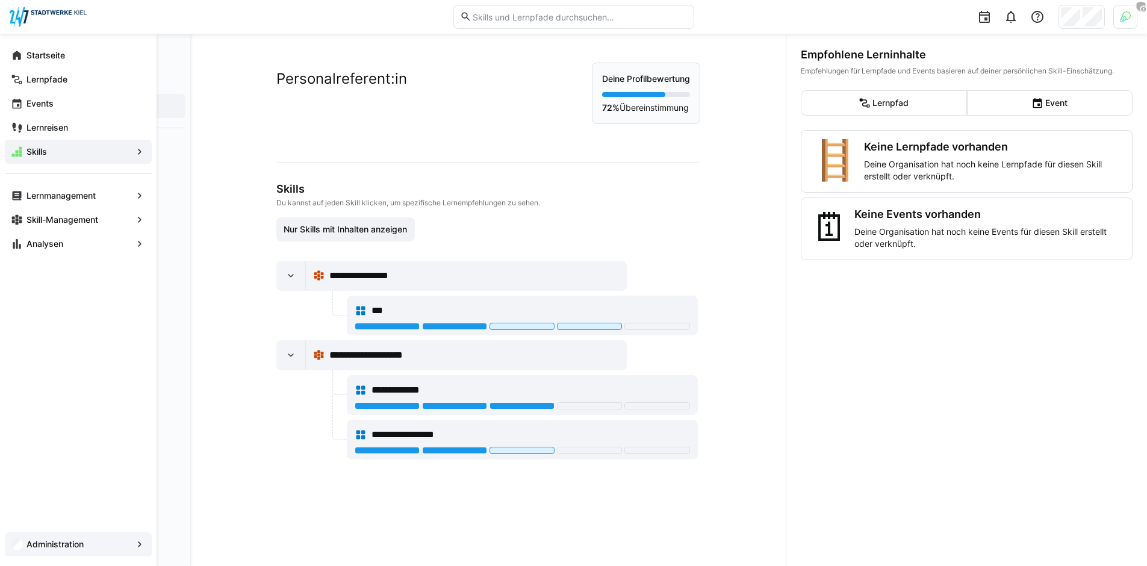
click at [0, 0] on app-navigation-label "Administration" at bounding box center [0, 0] width 0 height 0
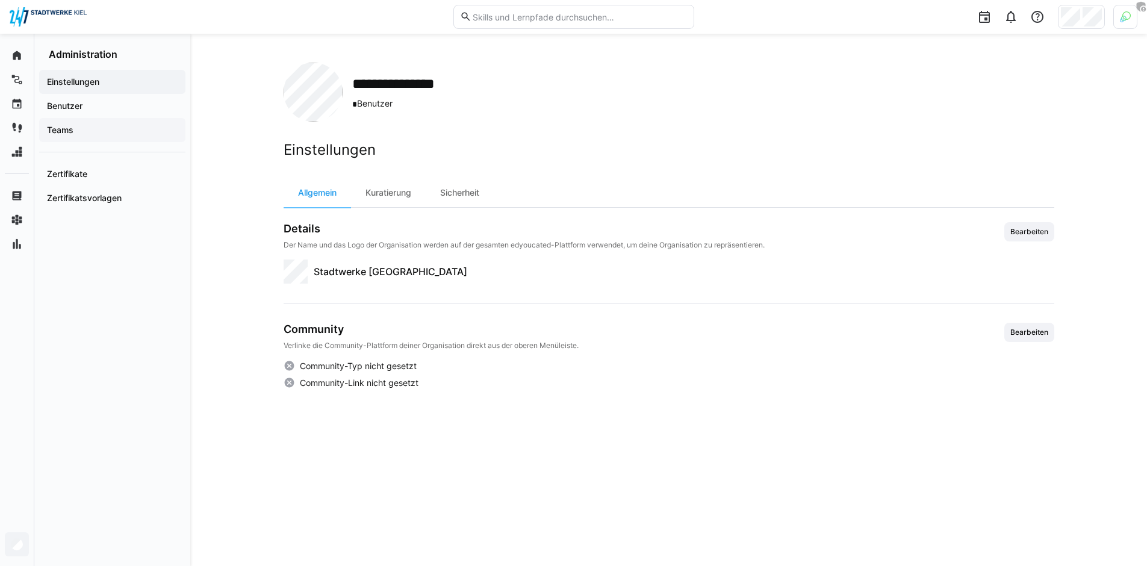
click at [85, 128] on span "Teams" at bounding box center [112, 130] width 134 height 12
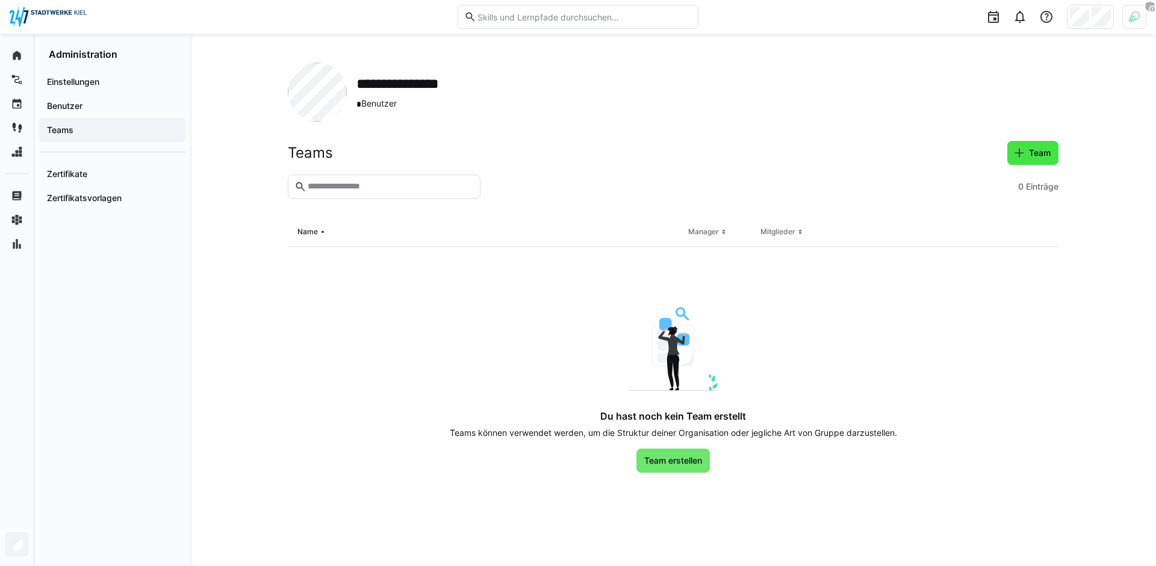
click at [1035, 155] on span "Team" at bounding box center [1039, 153] width 25 height 12
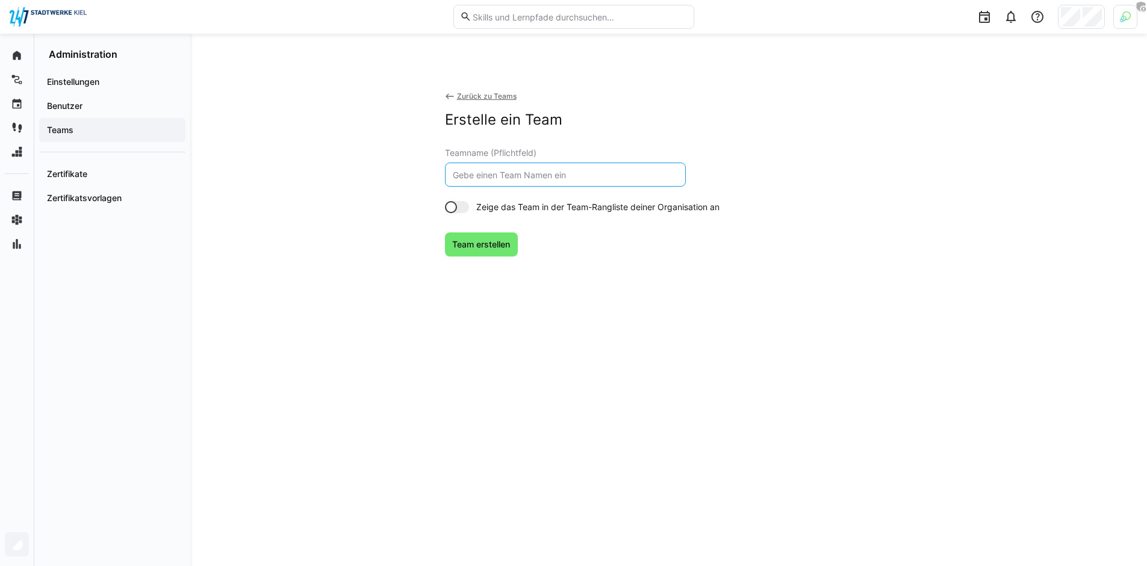
click at [554, 169] on input "text" at bounding box center [565, 174] width 228 height 11
type input "Personal"
click at [494, 229] on div "Zurück zu Teams Erstelle ein Team Teamname (Pflichtfeld) Personal Zeige das Tea…" at bounding box center [669, 198] width 448 height 271
click at [494, 242] on span "Team erstellen" at bounding box center [480, 244] width 61 height 12
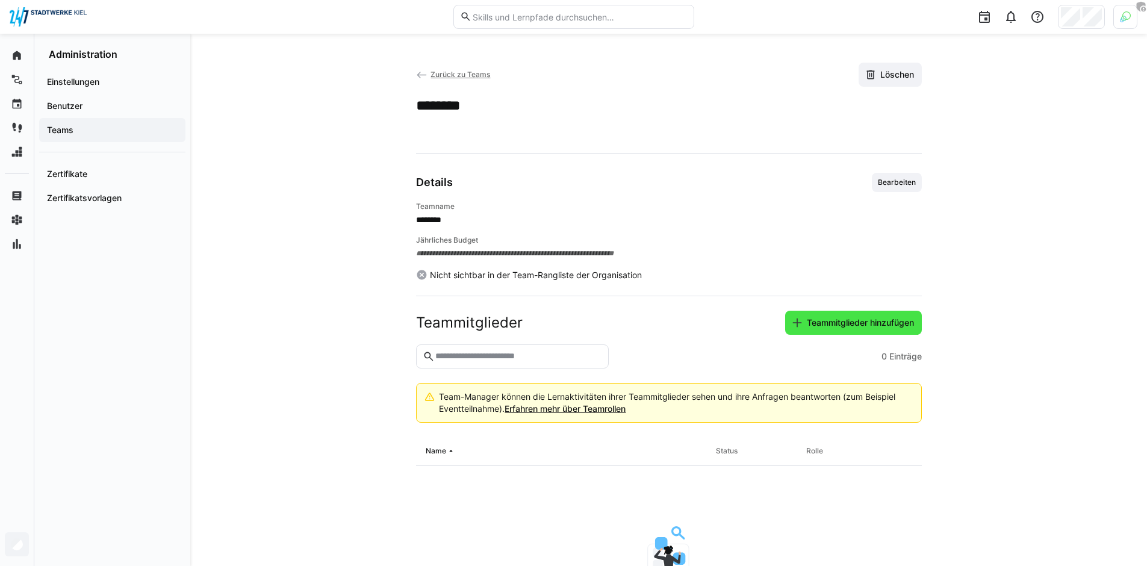
click at [886, 327] on span "Teammitglieder hinzufügen" at bounding box center [860, 323] width 111 height 12
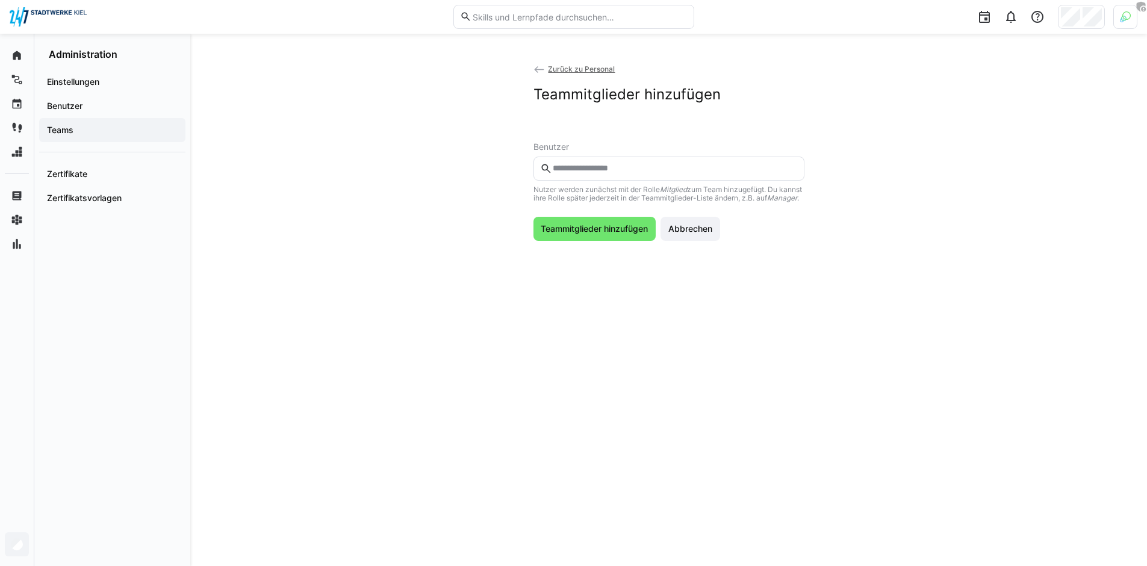
click at [648, 174] on eds-input at bounding box center [668, 169] width 271 height 24
type input "******"
click at [674, 200] on div at bounding box center [669, 203] width 252 height 19
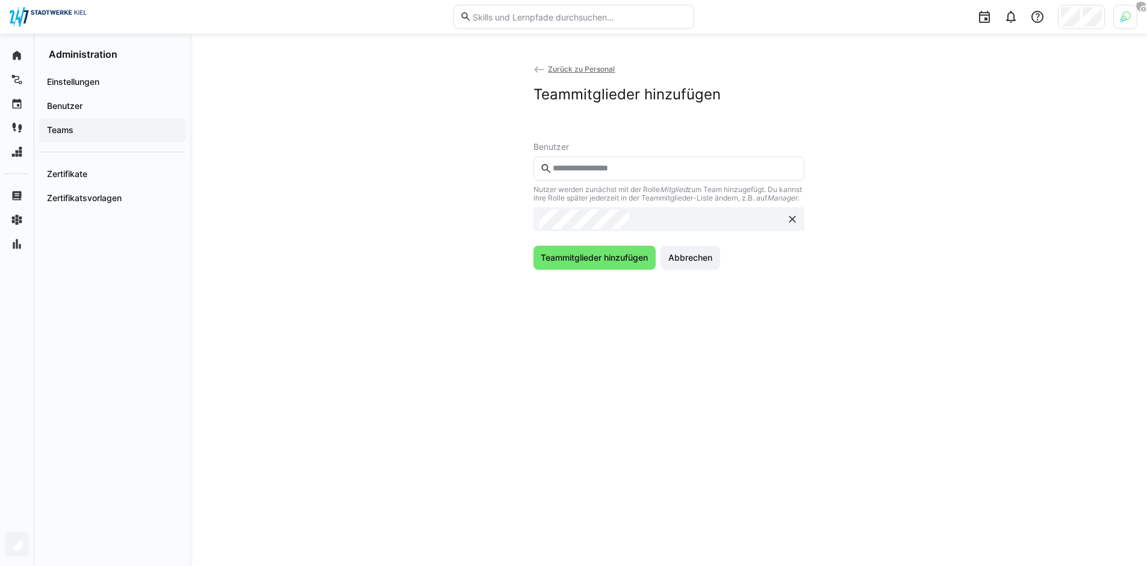
click at [643, 164] on input "text" at bounding box center [674, 168] width 246 height 11
type input "******"
click at [629, 193] on span at bounding box center [668, 204] width 271 height 33
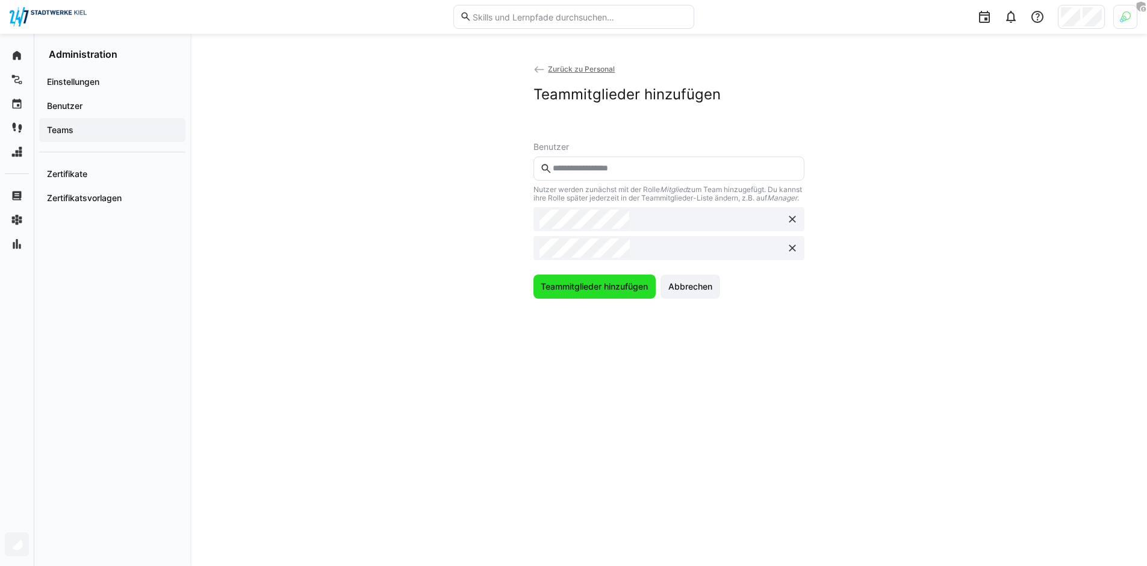
click at [603, 284] on span "Teammitglieder hinzufügen" at bounding box center [594, 286] width 123 height 24
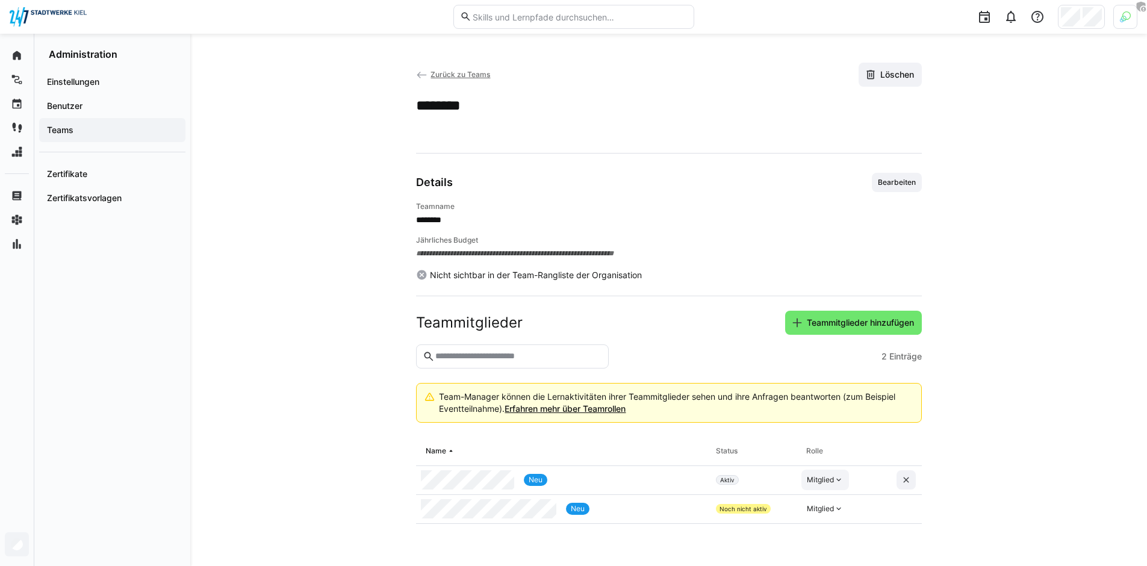
click at [829, 480] on div "Mitglied" at bounding box center [820, 480] width 27 height 10
click at [831, 497] on div "Manager" at bounding box center [909, 508] width 217 height 22
click at [303, 374] on app-team-details "**********" at bounding box center [669, 300] width 771 height 474
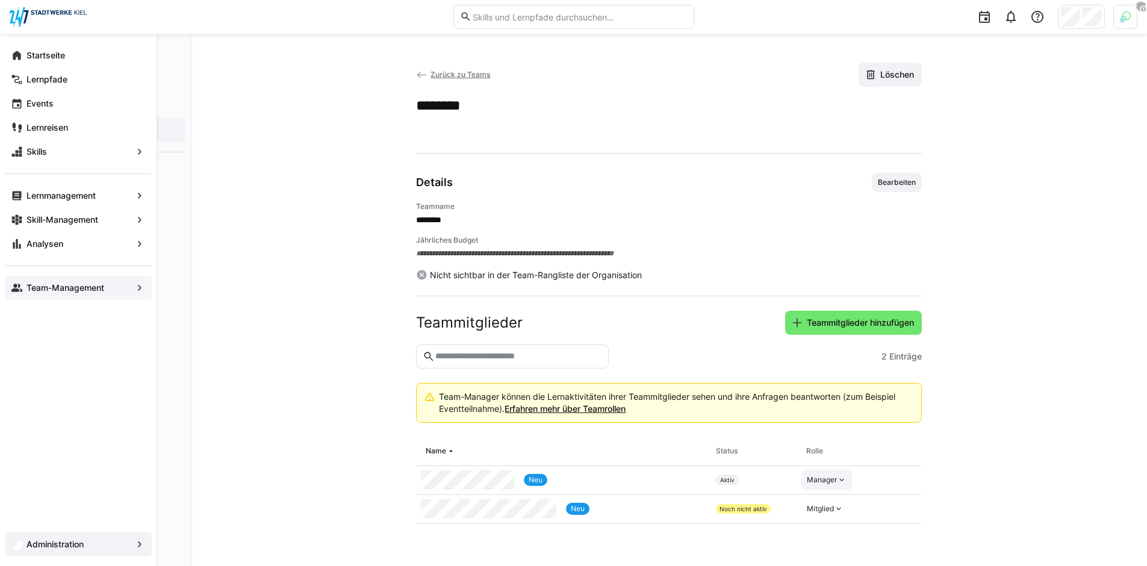
click at [0, 0] on app-navigation-label "Team-Management" at bounding box center [0, 0] width 0 height 0
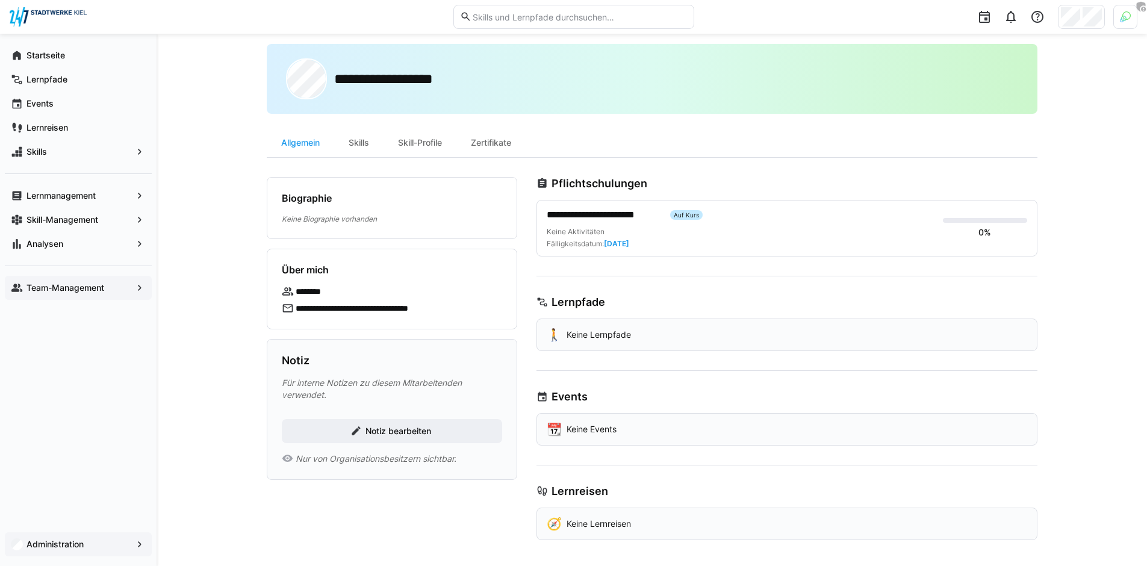
scroll to position [22, 0]
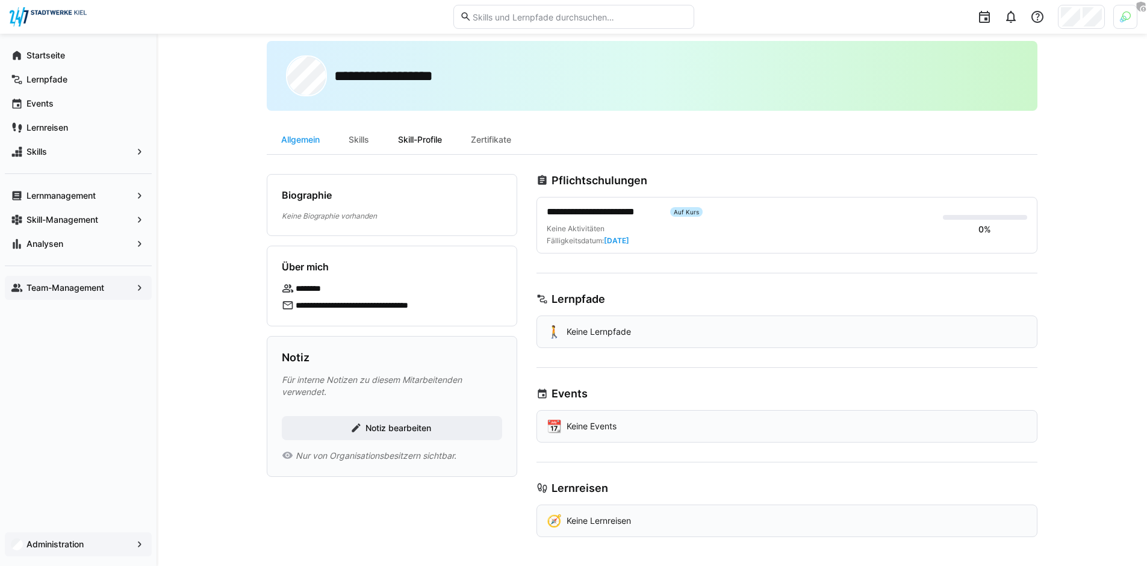
click at [408, 144] on div "Skill-Profile" at bounding box center [419, 139] width 73 height 29
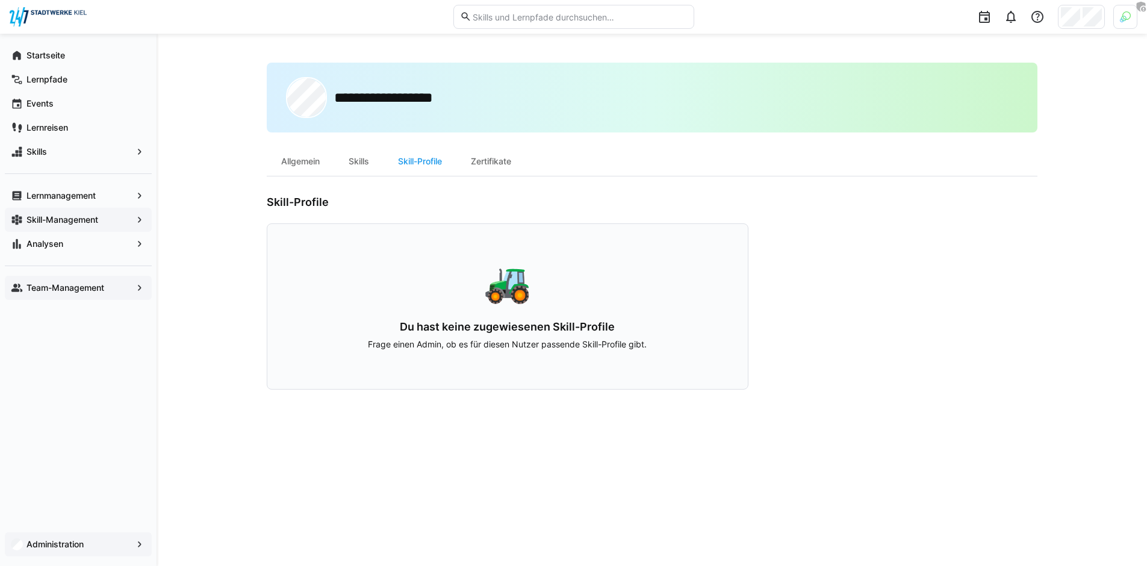
click at [0, 0] on app-navigation-label "Skill-Management" at bounding box center [0, 0] width 0 height 0
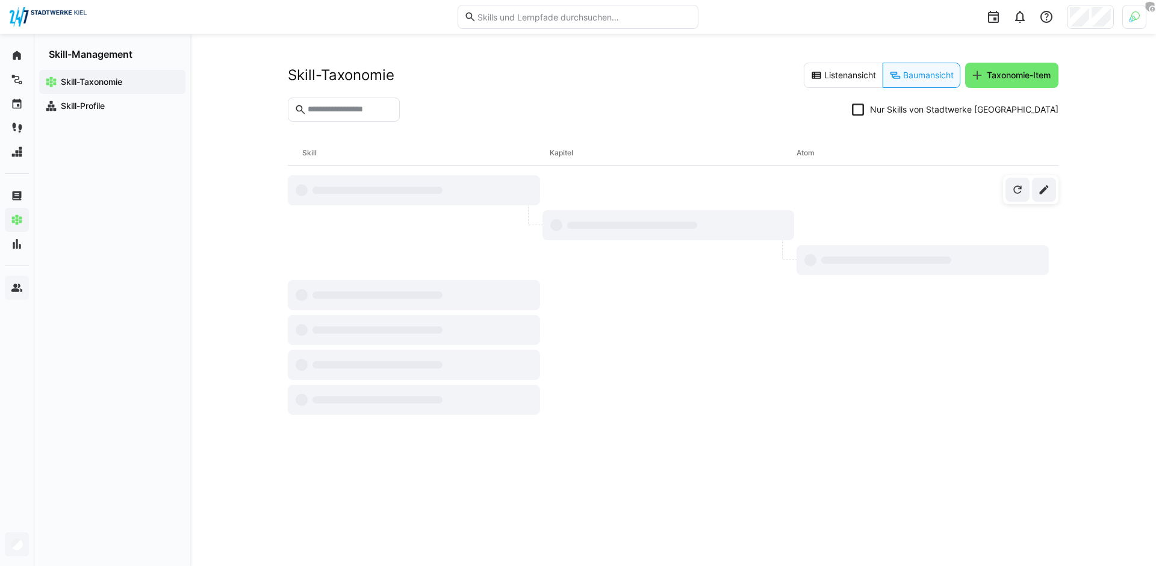
click at [102, 113] on div "Skill-Profile" at bounding box center [112, 106] width 146 height 24
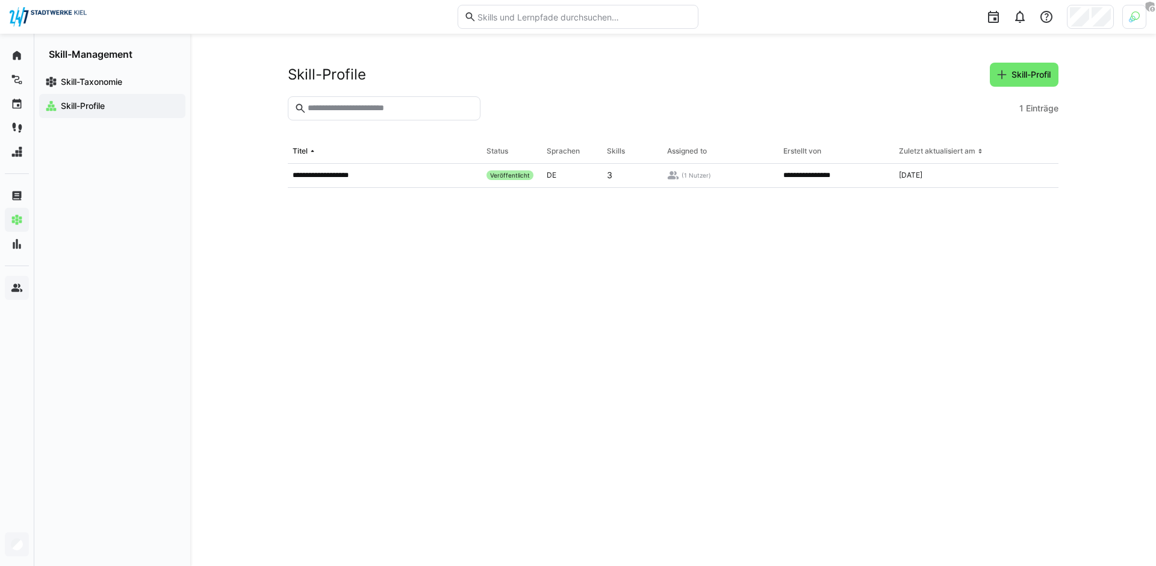
click at [153, 104] on span "Skill-Profile" at bounding box center [119, 106] width 120 height 12
click at [426, 176] on app-table-first-column "**********" at bounding box center [385, 175] width 184 height 10
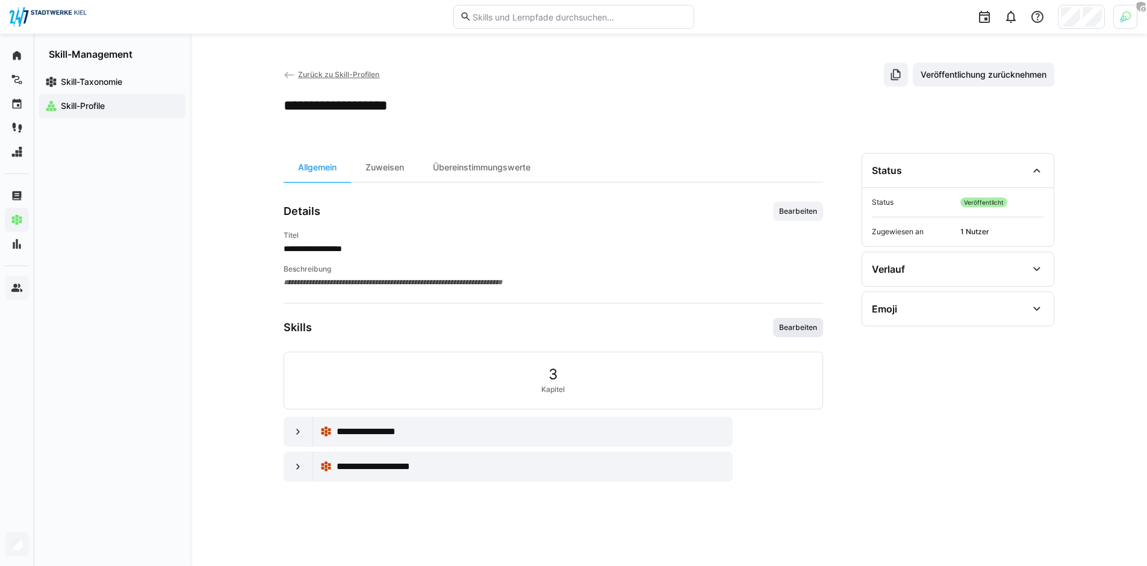
click at [816, 333] on span "Bearbeiten" at bounding box center [798, 327] width 50 height 19
click at [382, 166] on div "Zuweisen" at bounding box center [384, 167] width 67 height 29
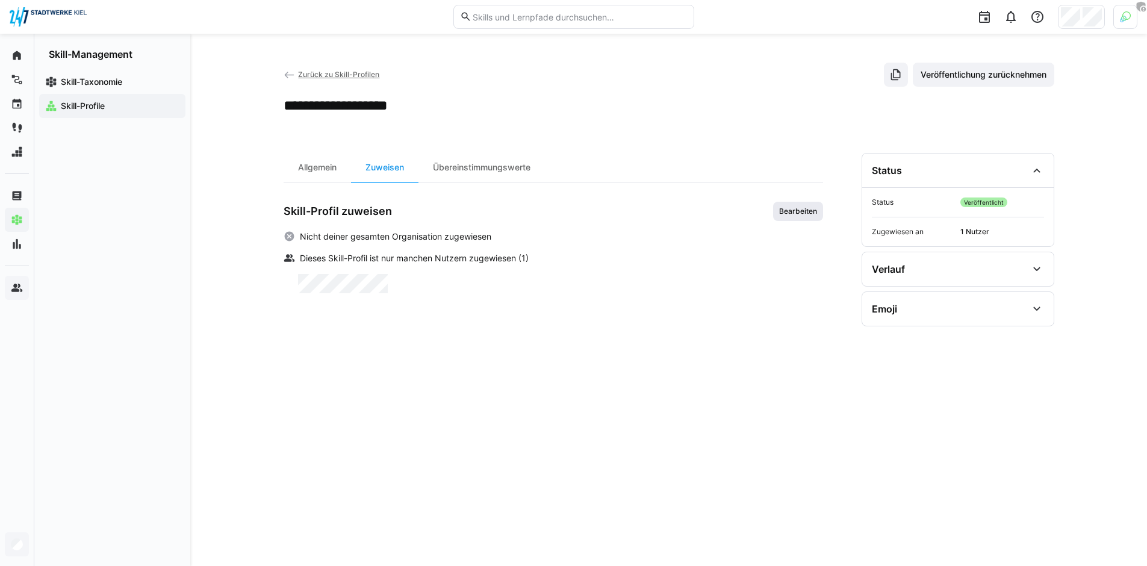
click at [810, 209] on span "Bearbeiten" at bounding box center [798, 211] width 40 height 10
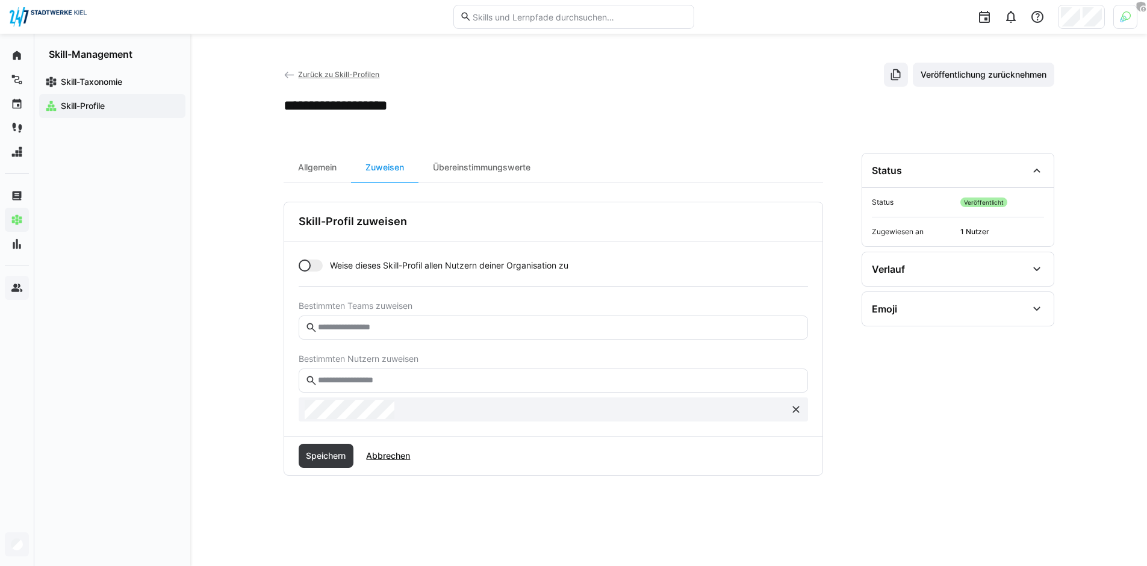
click at [411, 376] on input "text" at bounding box center [559, 380] width 484 height 11
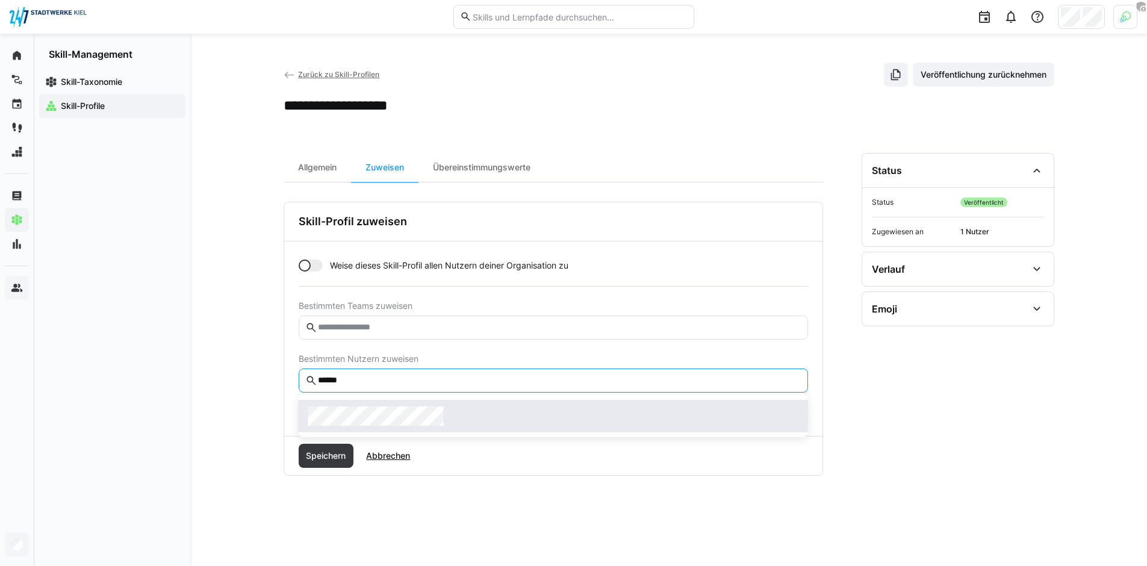
type input "******"
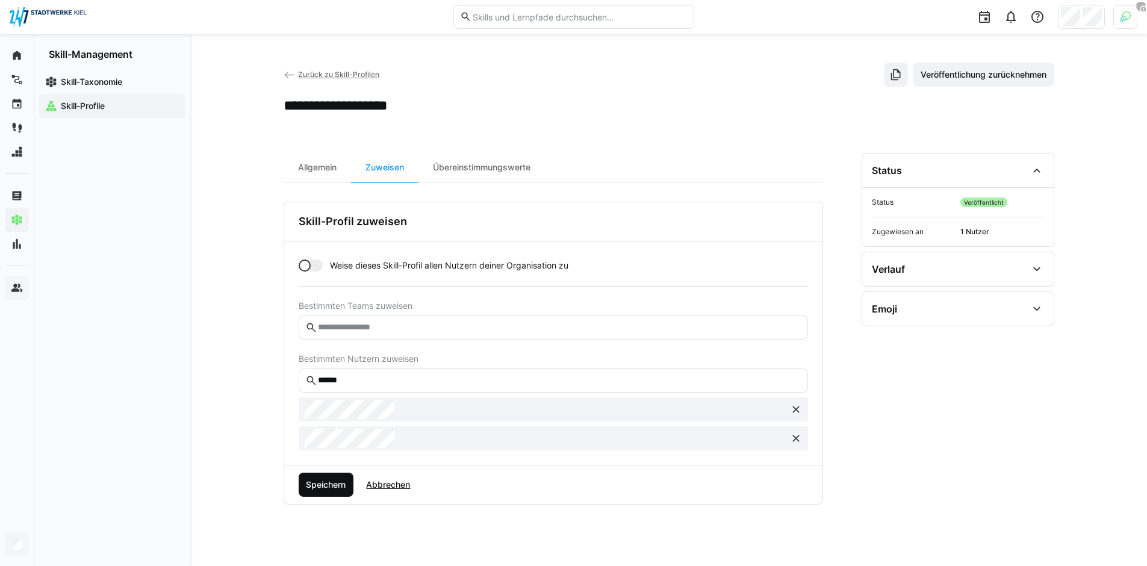
click at [329, 484] on span "Speichern" at bounding box center [325, 485] width 43 height 12
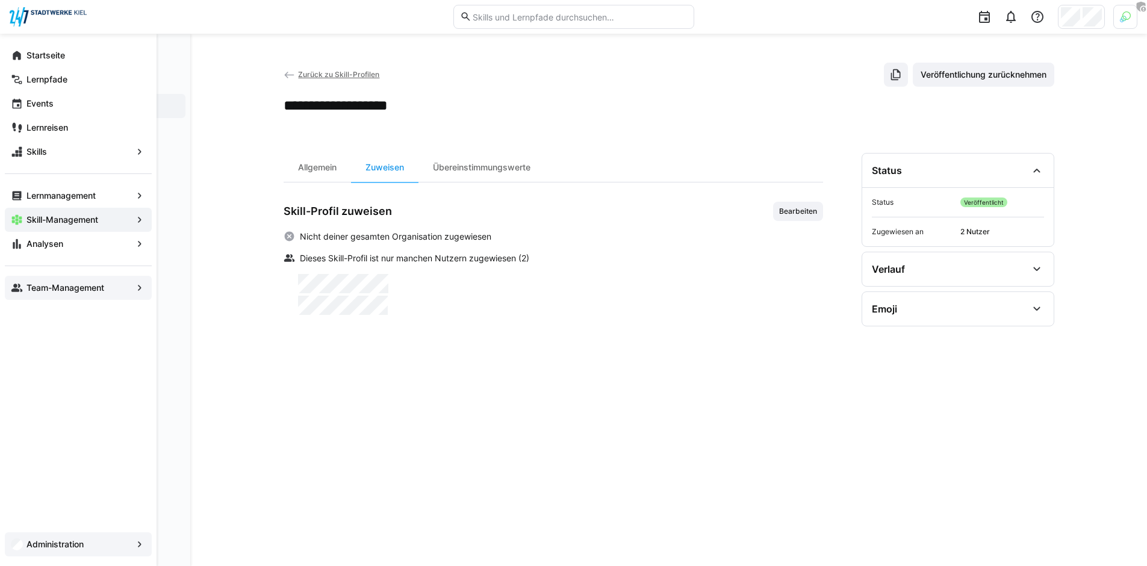
click at [0, 0] on app-navigation-label "Team-Management" at bounding box center [0, 0] width 0 height 0
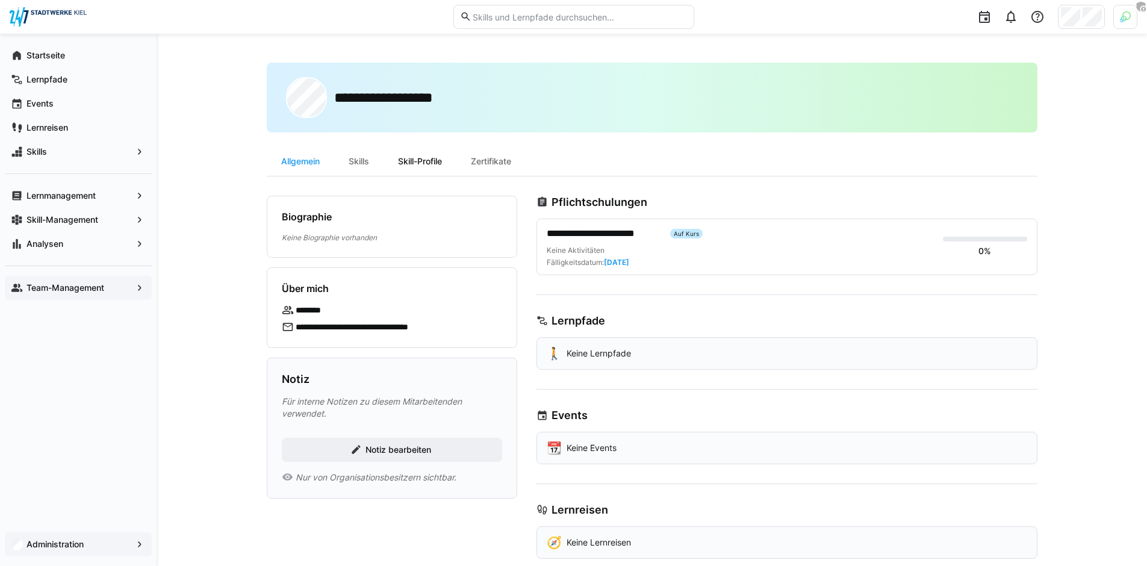
click at [432, 159] on div "Skill-Profile" at bounding box center [419, 161] width 73 height 29
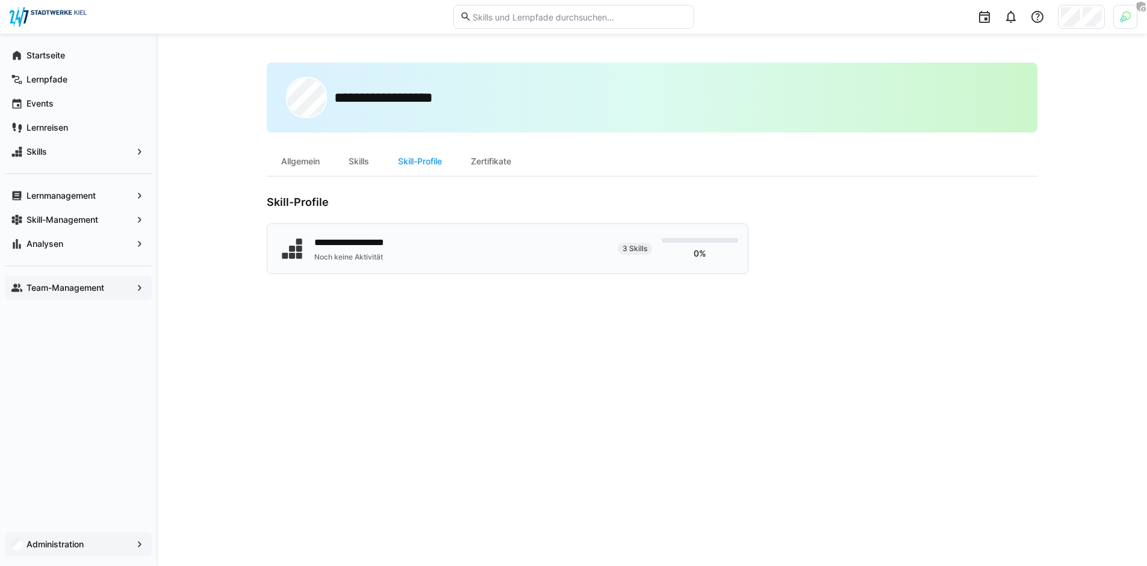
click at [373, 253] on div "Noch keine Aktivität" at bounding box center [358, 257] width 88 height 10
click at [848, 479] on div "**********" at bounding box center [652, 300] width 771 height 474
click at [489, 249] on div "**********" at bounding box center [442, 249] width 331 height 30
click at [482, 166] on div "Zertifikate" at bounding box center [490, 161] width 69 height 29
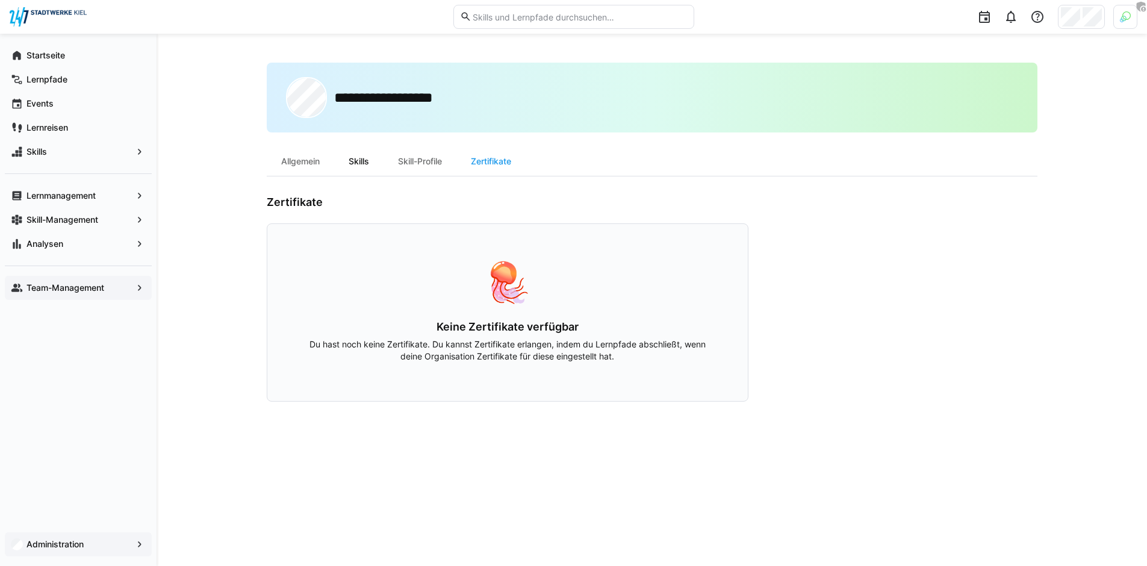
click at [339, 162] on div "Skills" at bounding box center [358, 161] width 49 height 29
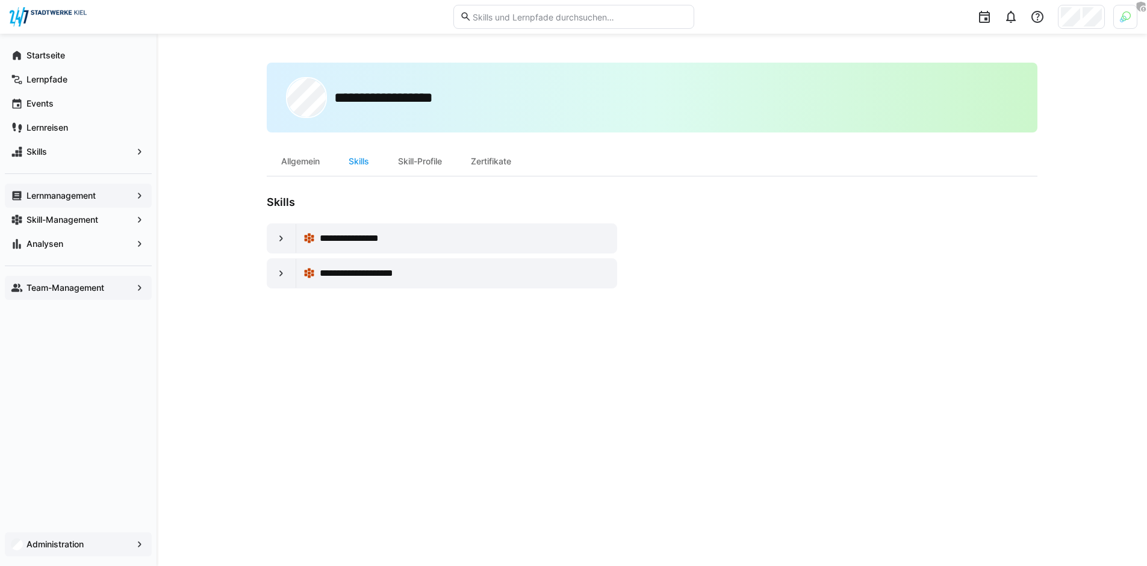
click at [0, 0] on app-navigation-label "Lernmanagement" at bounding box center [0, 0] width 0 height 0
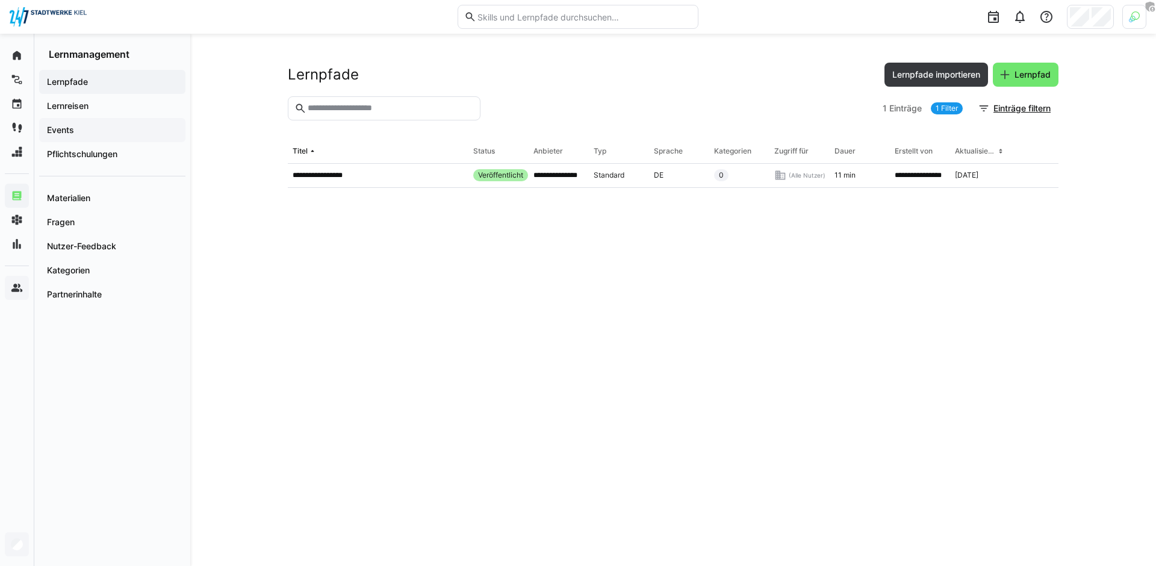
click at [82, 127] on span "Events" at bounding box center [112, 130] width 134 height 12
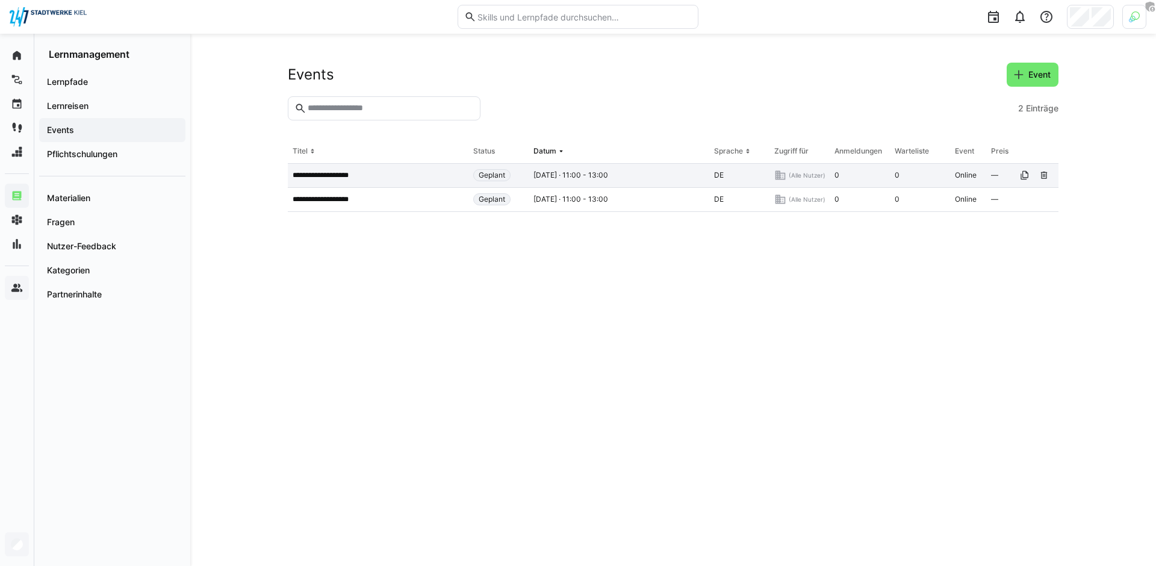
click at [341, 173] on p "**********" at bounding box center [329, 175] width 72 height 10
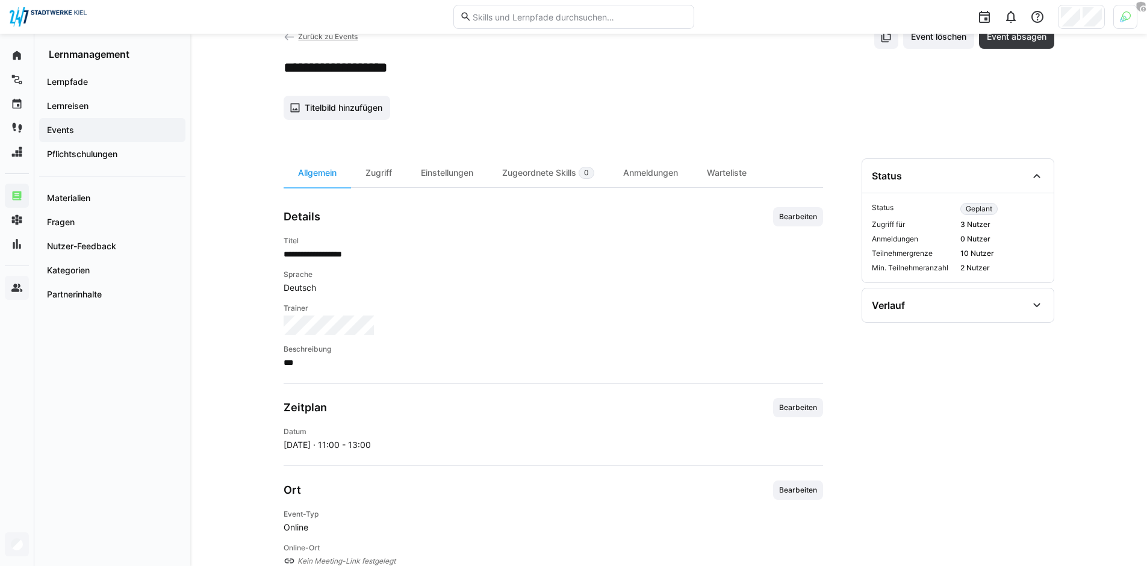
scroll to position [37, 0]
click at [473, 177] on div "Einstellungen" at bounding box center [446, 174] width 81 height 29
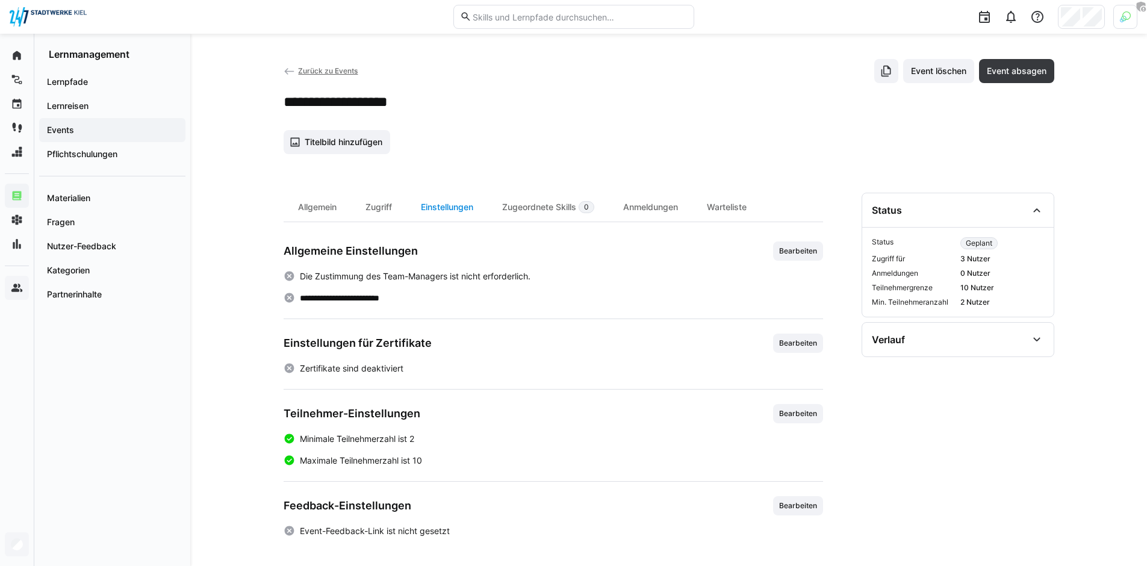
scroll to position [4, 0]
drag, startPoint x: 322, startPoint y: 294, endPoint x: 405, endPoint y: 294, distance: 82.5
click at [405, 294] on div "**********" at bounding box center [553, 298] width 539 height 12
drag, startPoint x: 479, startPoint y: 293, endPoint x: 635, endPoint y: 263, distance: 158.8
click at [480, 293] on div "**********" at bounding box center [553, 298] width 539 height 12
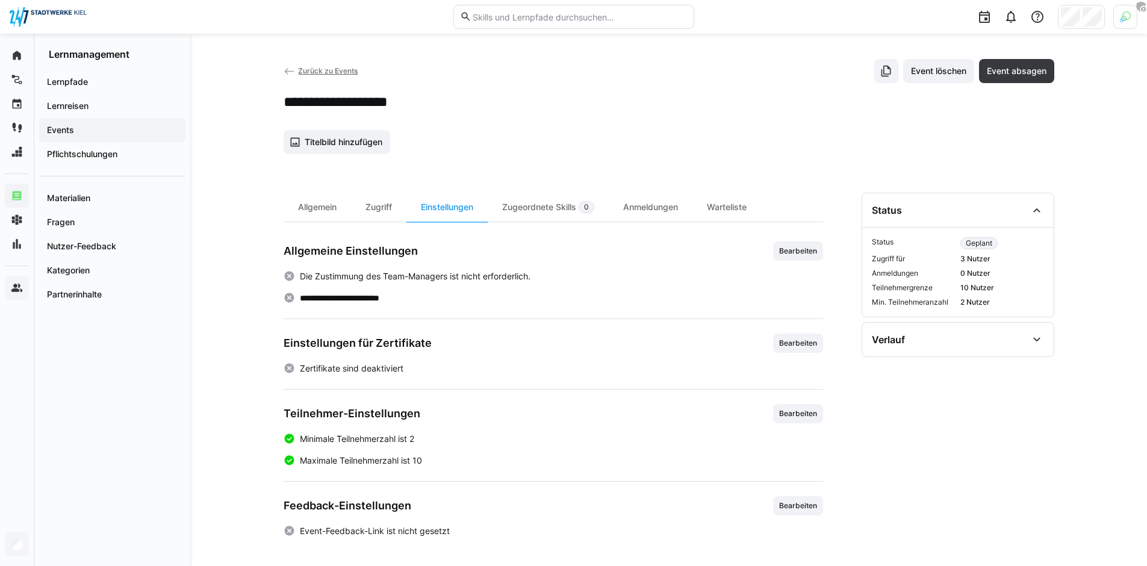
click at [756, 255] on div "Allgemeine Einstellungen Bearbeiten" at bounding box center [553, 250] width 539 height 19
click at [816, 254] on span "Bearbeiten" at bounding box center [798, 251] width 40 height 10
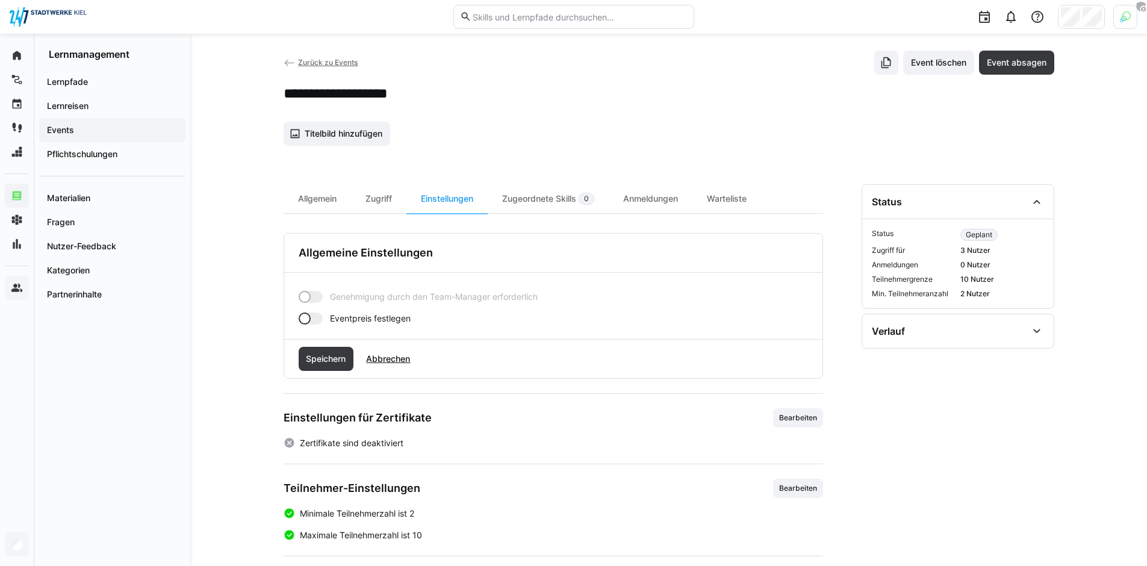
scroll to position [25, 0]
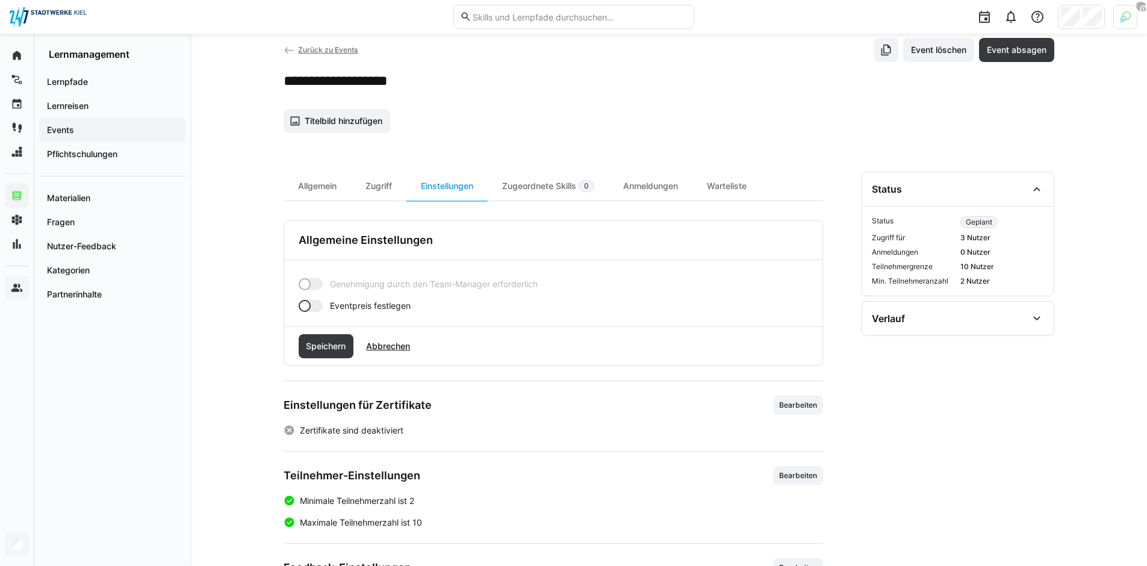
click at [321, 305] on div at bounding box center [311, 306] width 24 height 12
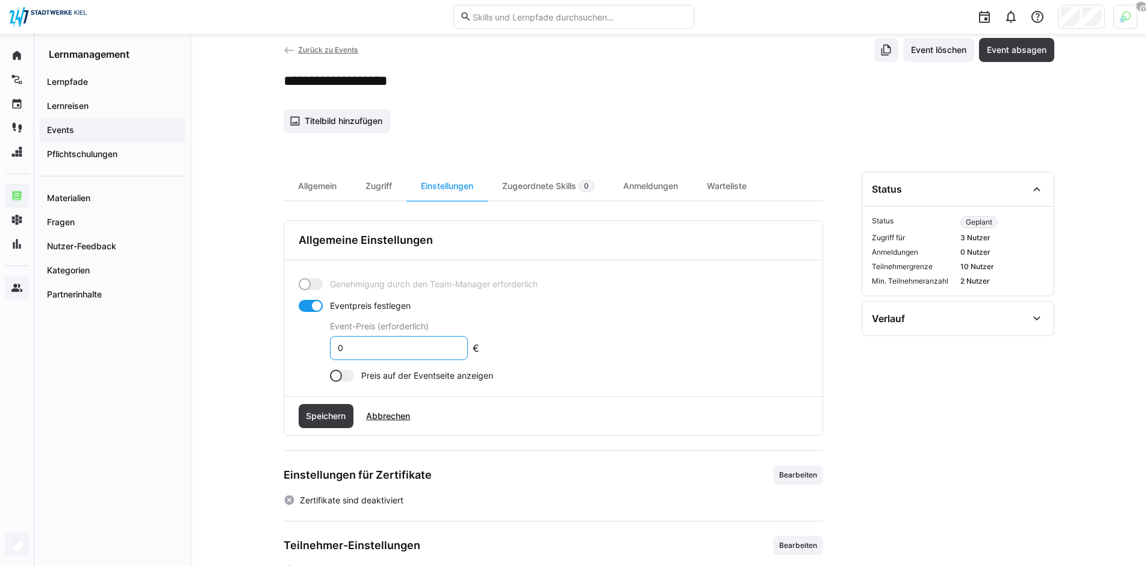
click at [398, 350] on input "0" at bounding box center [398, 348] width 125 height 11
type input "500"
click at [353, 379] on app-toggle "Preis auf der Eventseite anzeigen" at bounding box center [569, 376] width 478 height 12
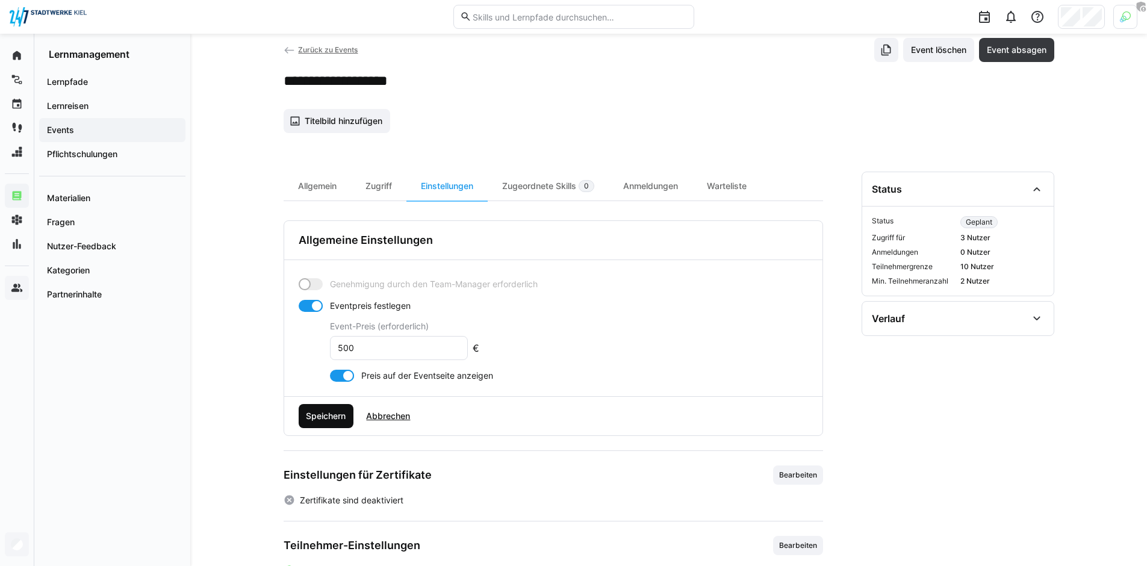
click at [324, 413] on span "Speichern" at bounding box center [325, 416] width 43 height 12
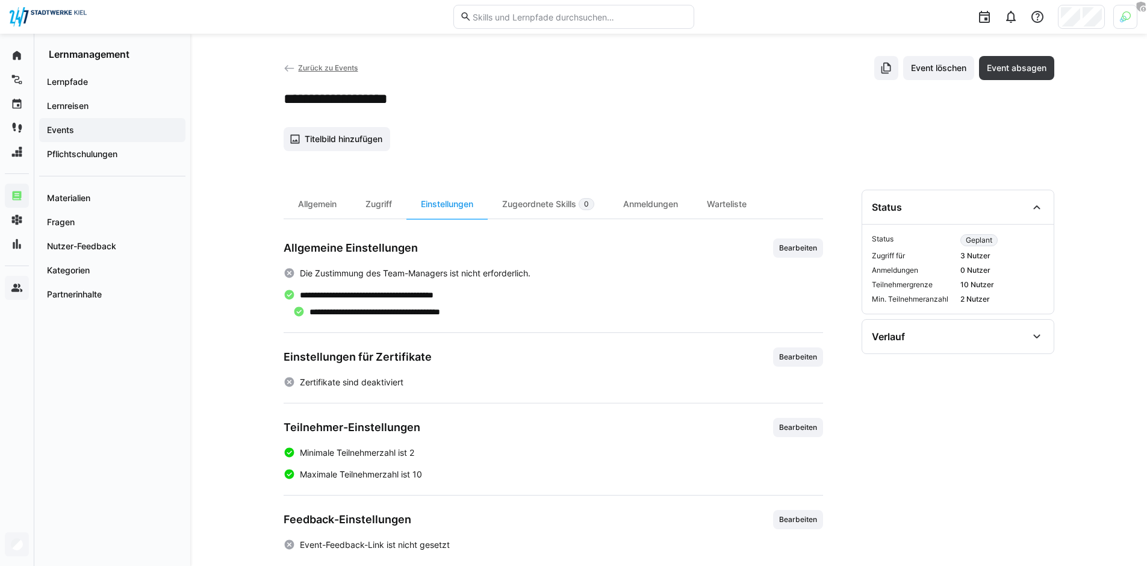
scroll to position [0, 0]
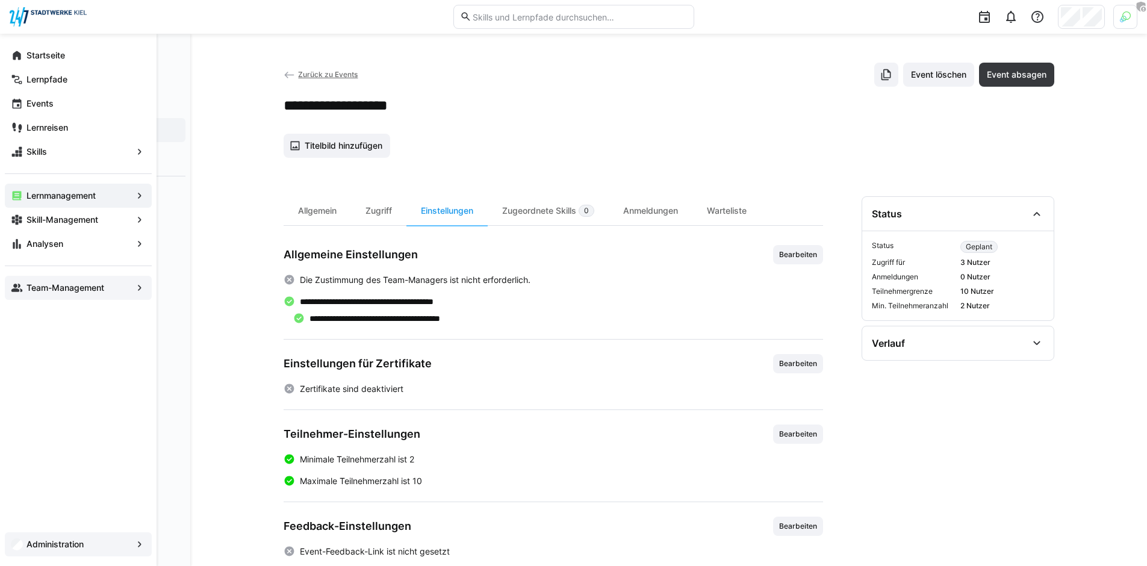
click at [31, 110] on div "Events" at bounding box center [78, 103] width 147 height 24
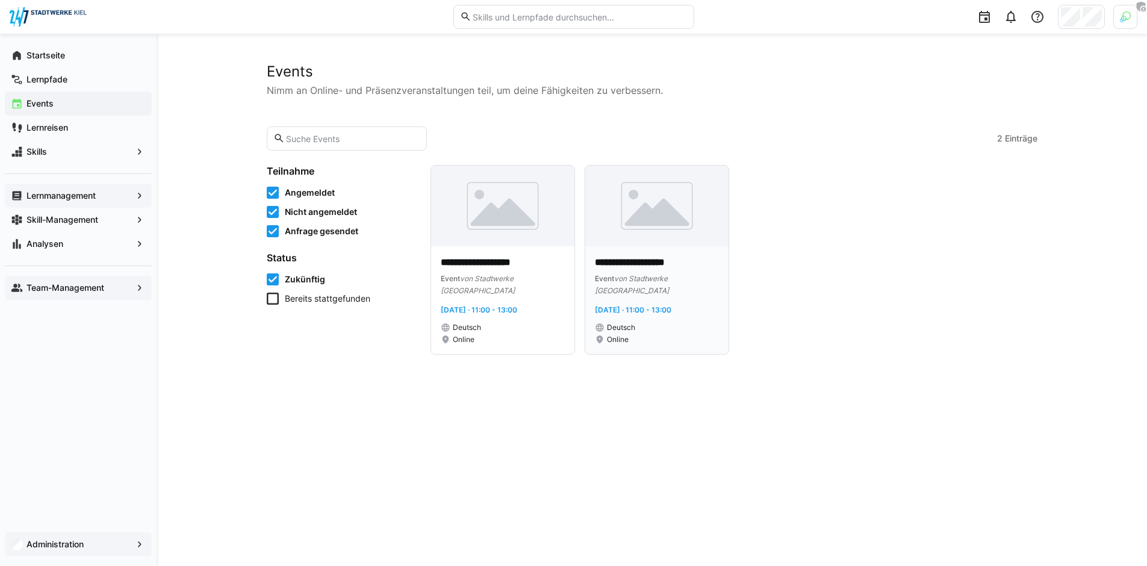
click at [712, 270] on div "**********" at bounding box center [657, 276] width 124 height 40
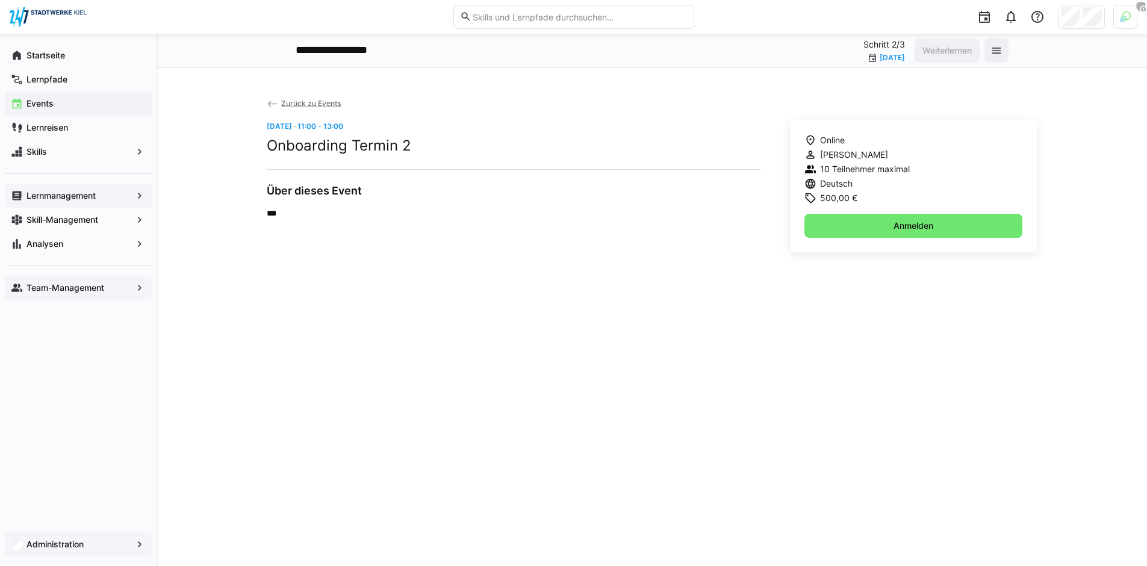
drag, startPoint x: 846, startPoint y: 206, endPoint x: 868, endPoint y: 201, distance: 22.2
click at [866, 202] on div "Online Ann-Katrin Dibbern 10 Teilnehmer maximal Deutsch 500,00 € Anmelden" at bounding box center [913, 186] width 247 height 132
drag, startPoint x: 872, startPoint y: 198, endPoint x: 808, endPoint y: 195, distance: 63.3
click at [808, 195] on div "500,00 €" at bounding box center [856, 198] width 105 height 12
click at [816, 304] on div "Zurück zu Events Do, 21. Aug. · 11:00 - 13:00 Onboarding Termin 2 Über dieses E…" at bounding box center [652, 317] width 771 height 440
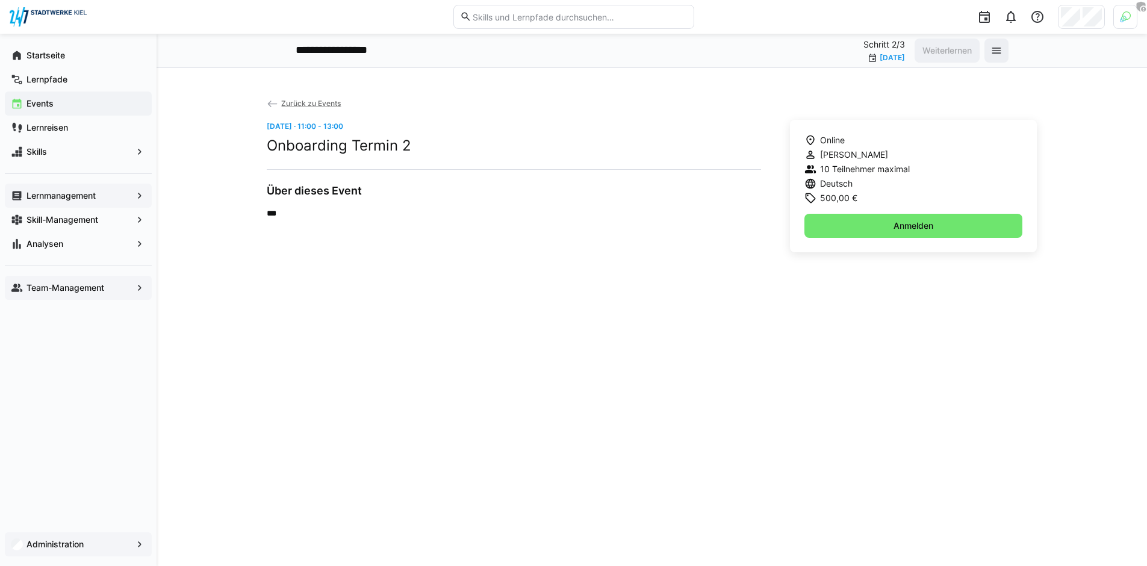
click at [0, 0] on app-navigation-label "Lernmanagement" at bounding box center [0, 0] width 0 height 0
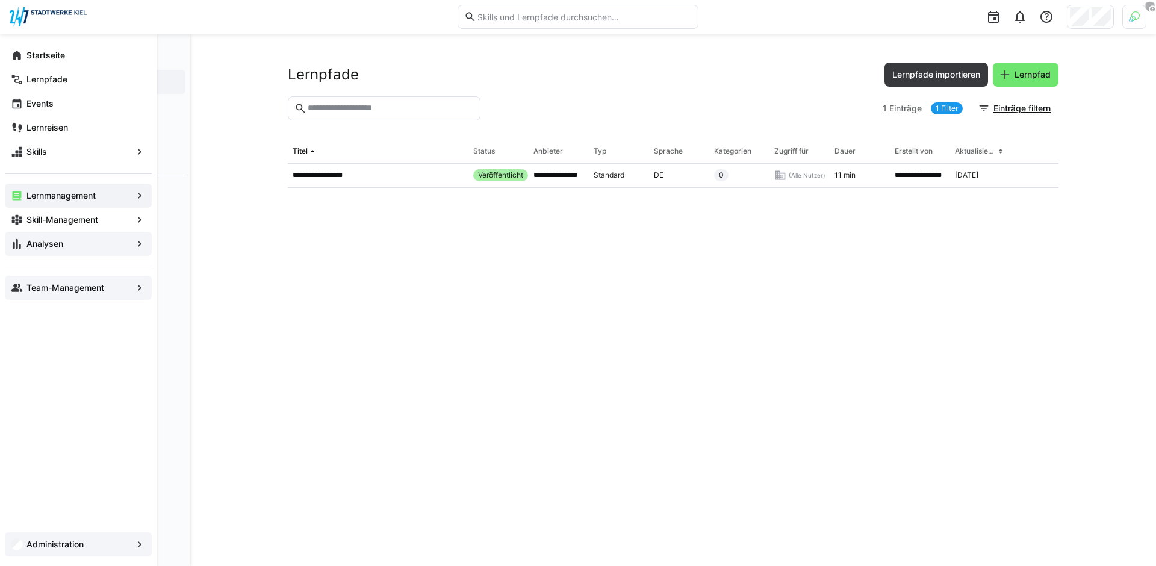
click at [69, 241] on span "Analysen" at bounding box center [78, 244] width 107 height 12
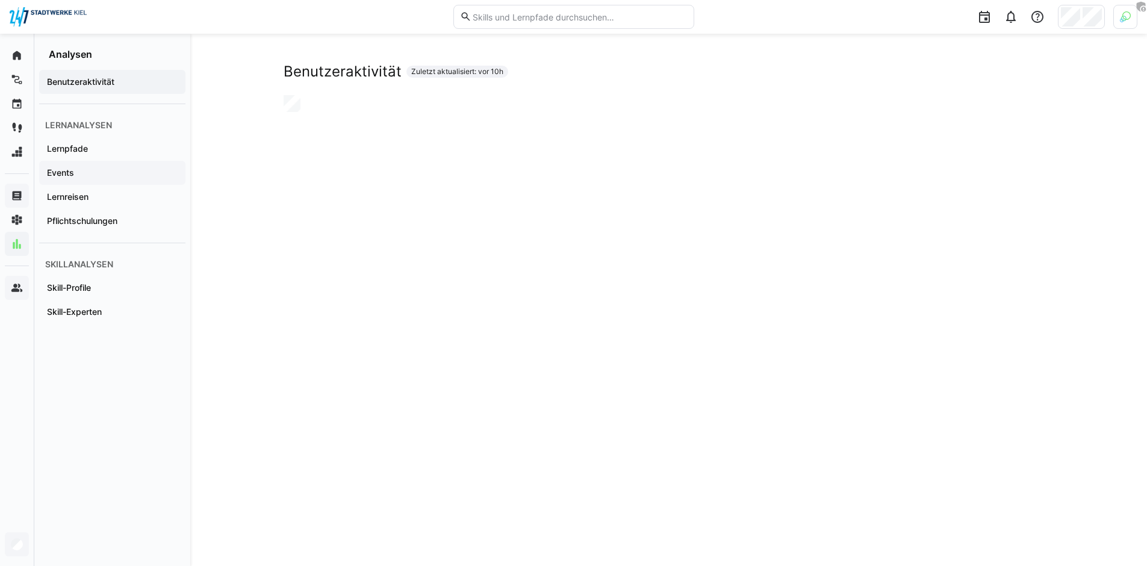
click at [112, 172] on span "Events" at bounding box center [112, 173] width 134 height 12
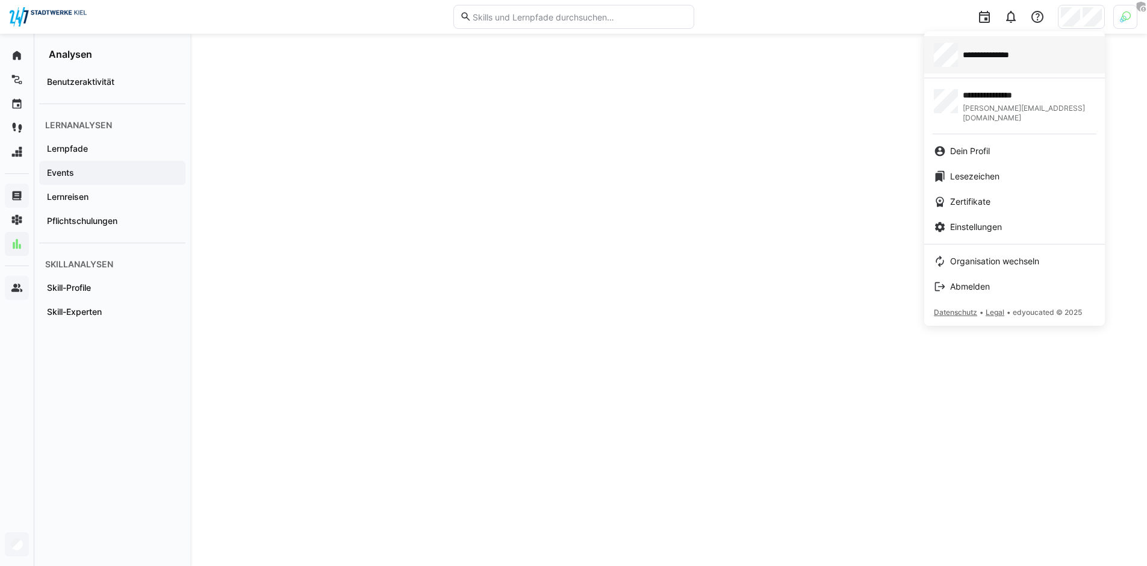
click at [1010, 61] on div "**********" at bounding box center [1014, 55] width 161 height 24
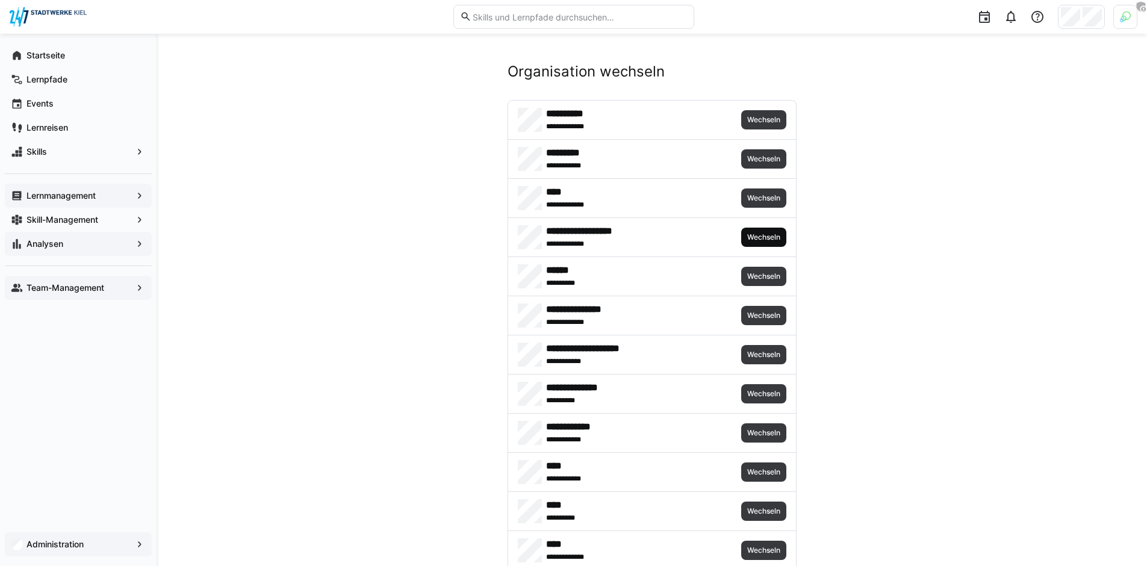
click at [742, 241] on span "Wechseln" at bounding box center [763, 237] width 45 height 19
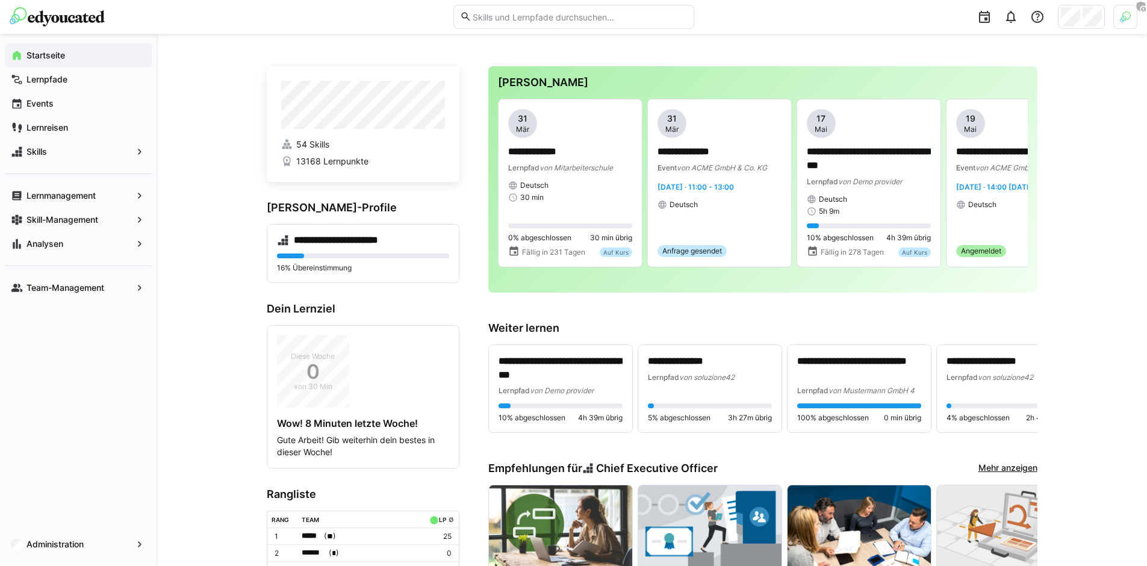
click at [0, 0] on app-navigation-label "Lernpfade" at bounding box center [0, 0] width 0 height 0
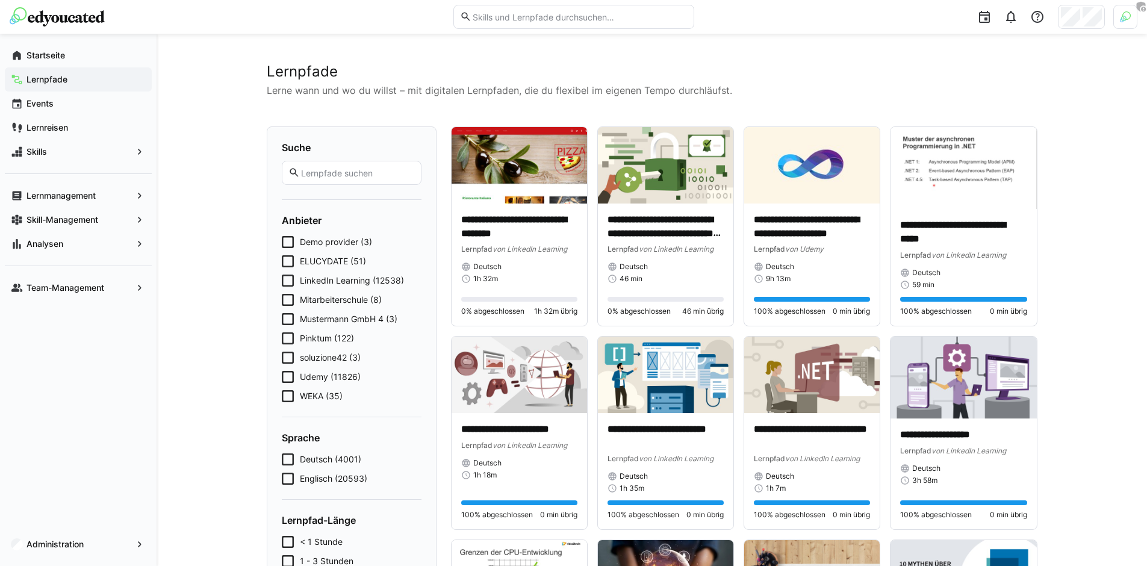
click at [333, 241] on span "Demo provider (3)" at bounding box center [336, 242] width 72 height 12
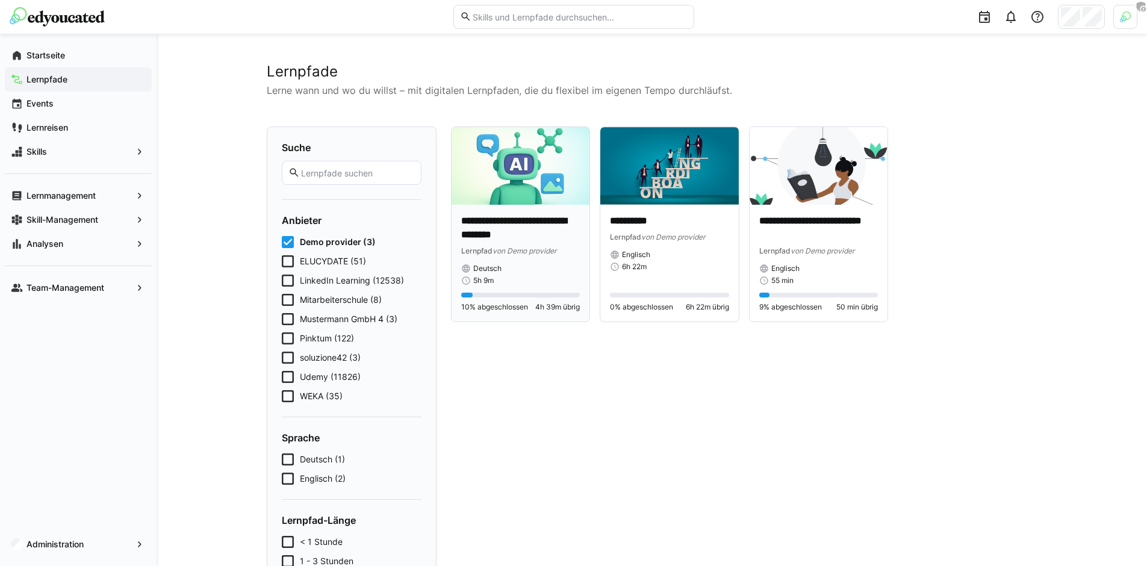
click at [494, 225] on p "**********" at bounding box center [520, 228] width 119 height 28
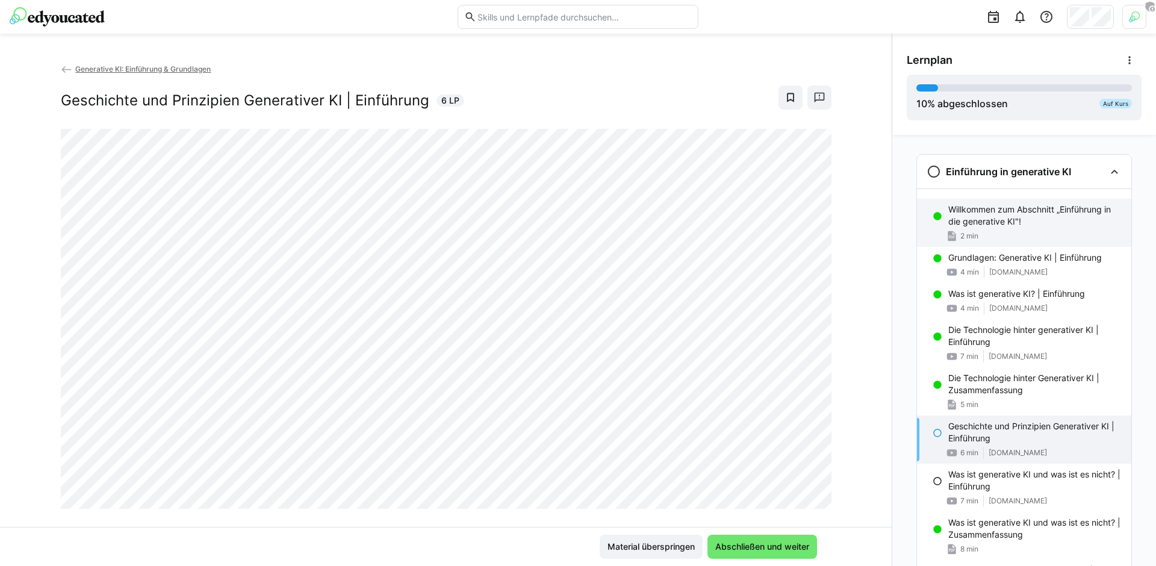
click at [969, 214] on p "Willkommen zum Abschnitt „Einführung in die generative KI"!" at bounding box center [1034, 215] width 173 height 24
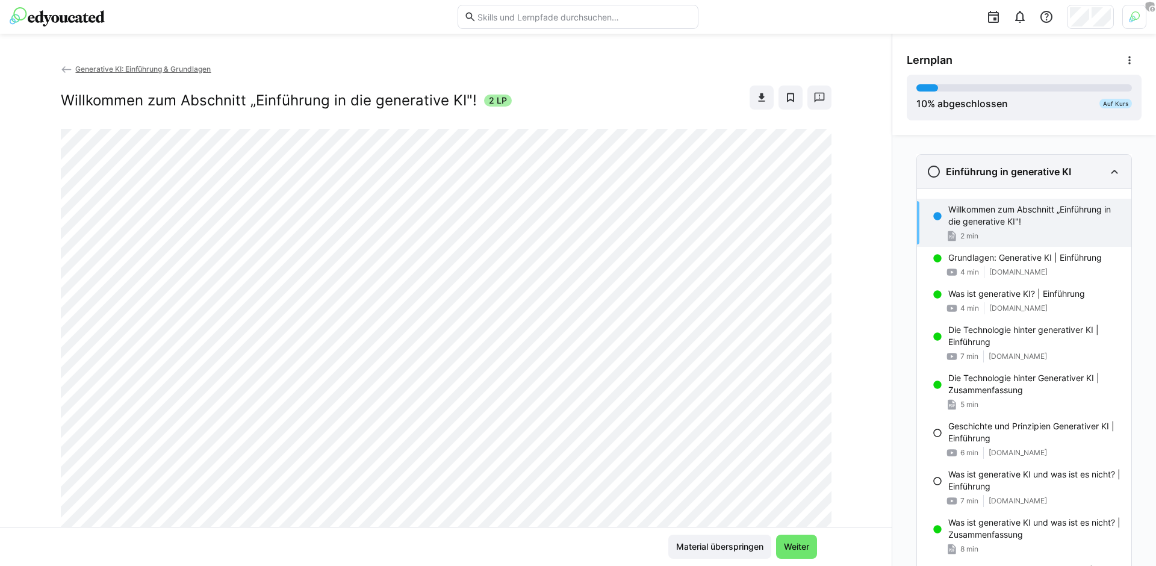
click at [998, 167] on h3 "Einführung in generative KI" at bounding box center [1008, 172] width 125 height 12
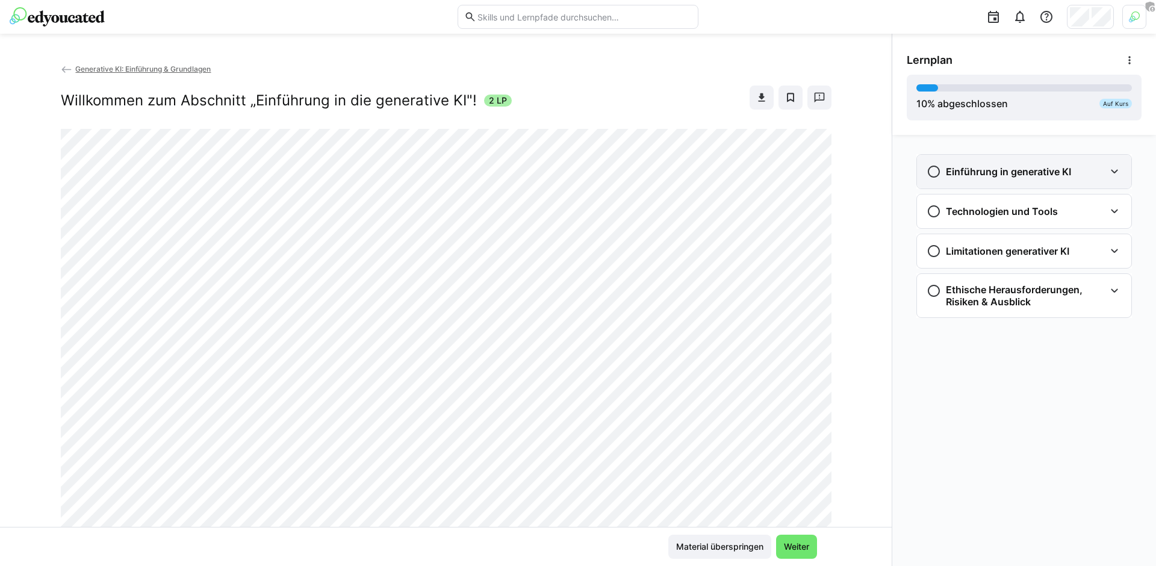
click at [970, 169] on h3 "Einführung in generative KI" at bounding box center [1008, 172] width 125 height 12
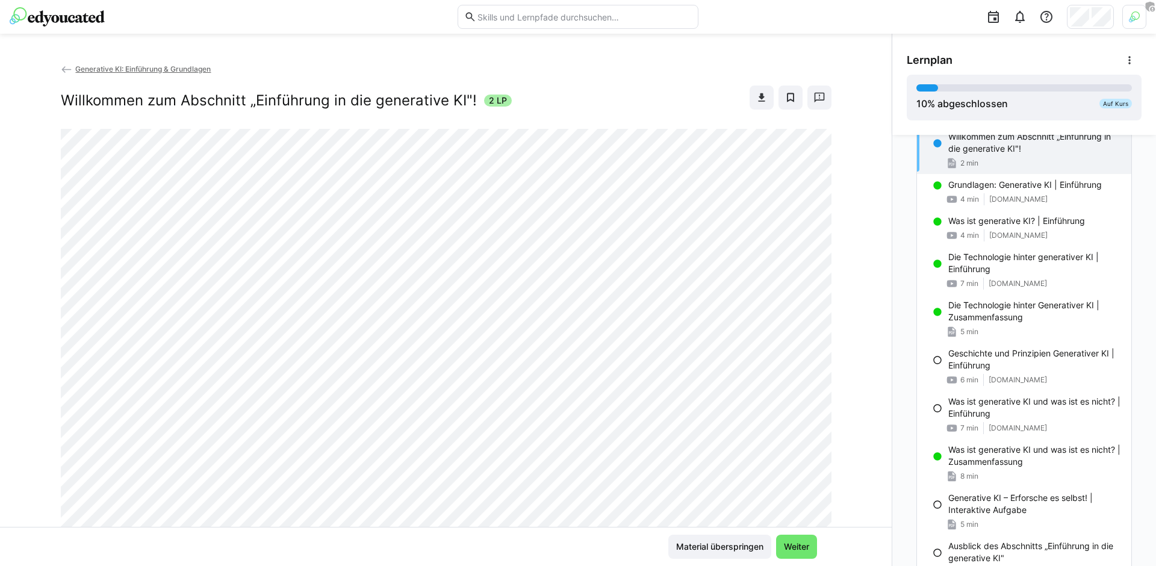
scroll to position [59, 0]
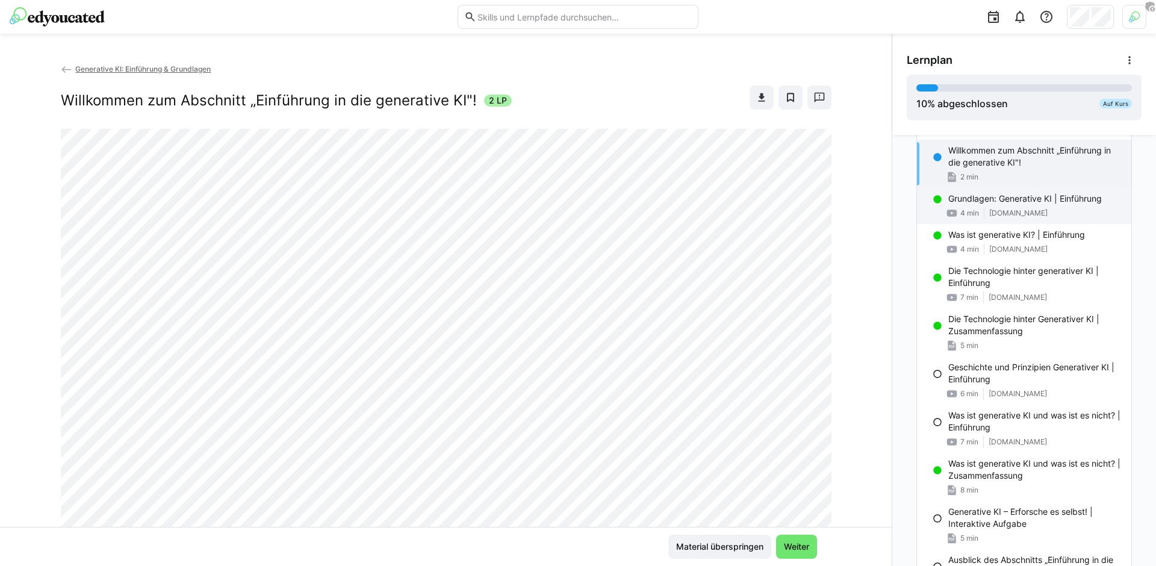
drag, startPoint x: 1032, startPoint y: 204, endPoint x: 1002, endPoint y: 213, distance: 32.0
click at [1032, 203] on p "Grundlagen: Generative KI | Einführung" at bounding box center [1024, 199] width 153 height 12
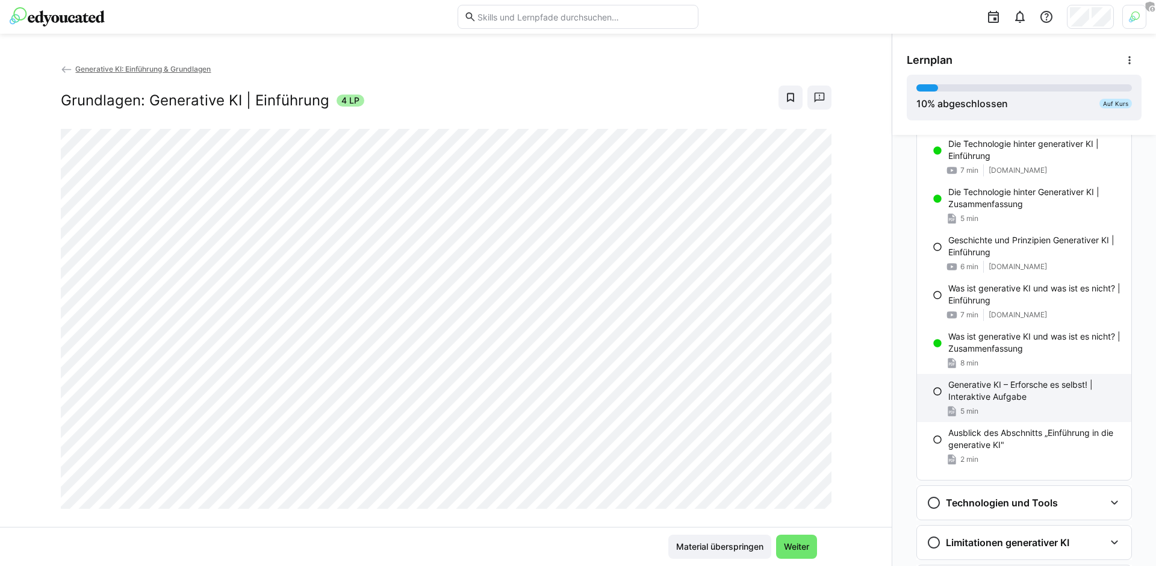
scroll to position [267, 0]
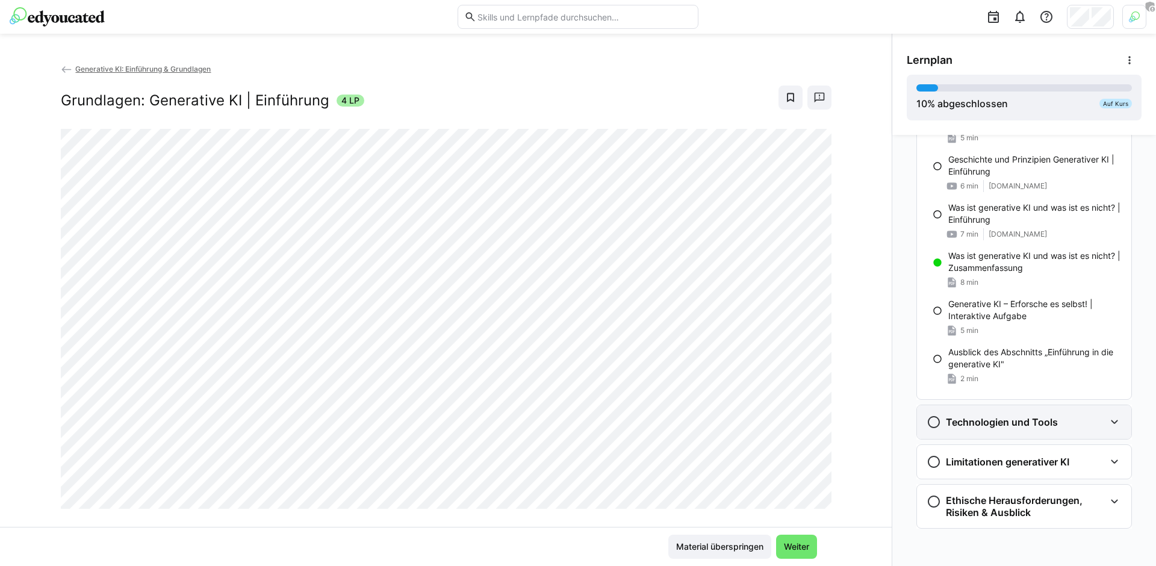
click at [975, 428] on div "Technologien und Tools" at bounding box center [991, 422] width 131 height 14
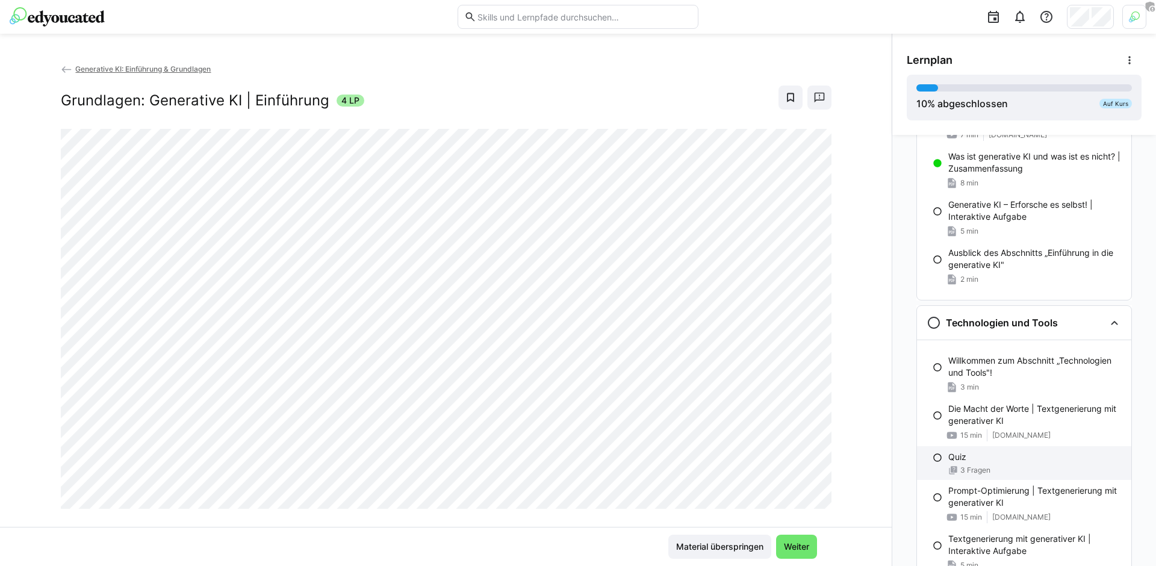
click at [976, 462] on div "Quiz" at bounding box center [1034, 457] width 173 height 12
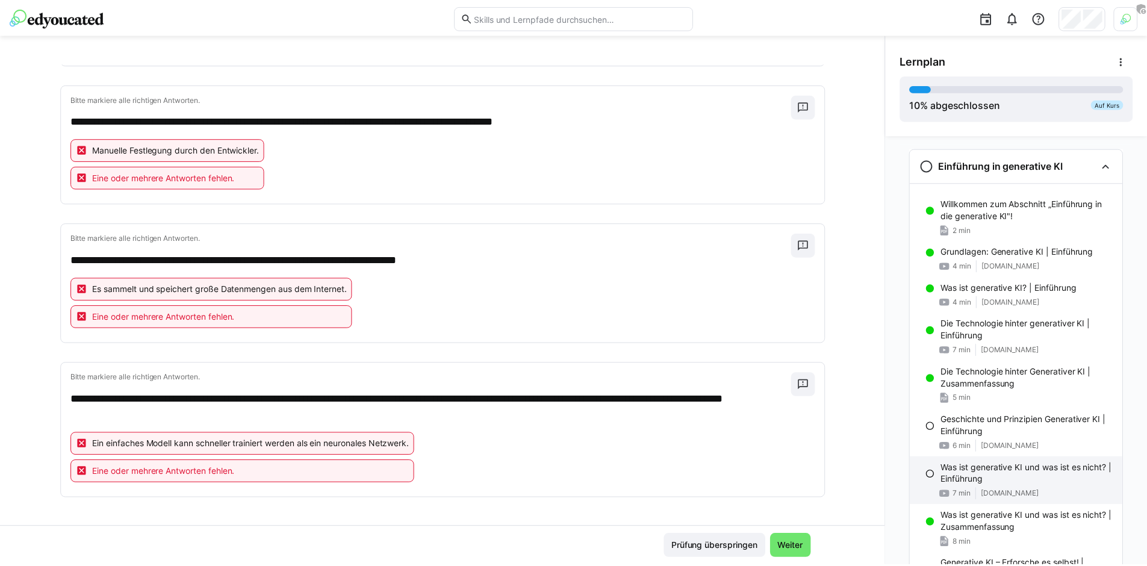
scroll to position [0, 0]
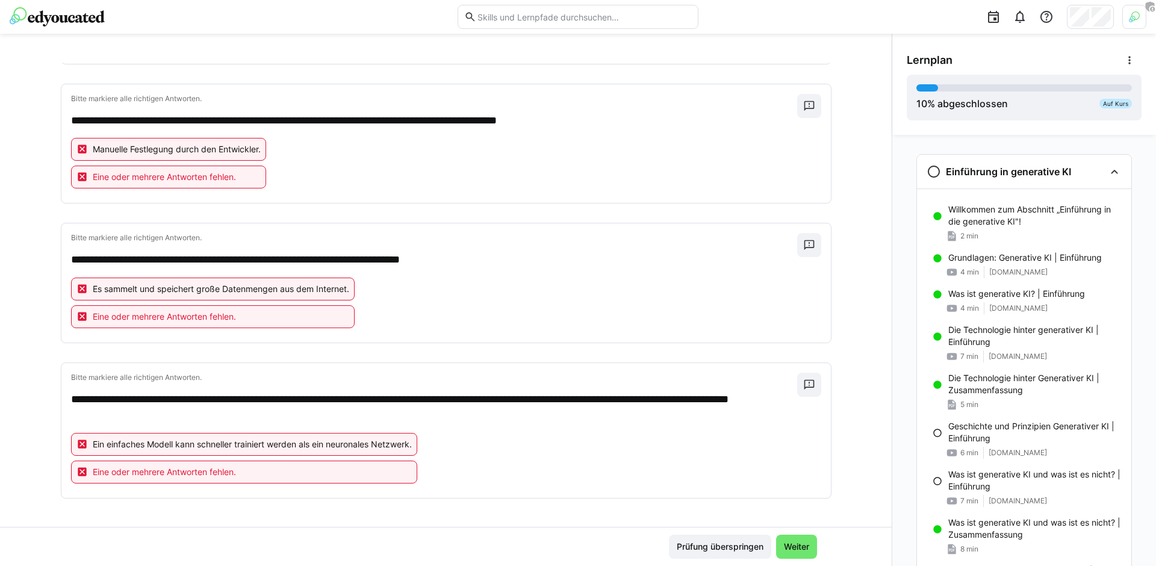
click at [76, 22] on img at bounding box center [57, 16] width 95 height 19
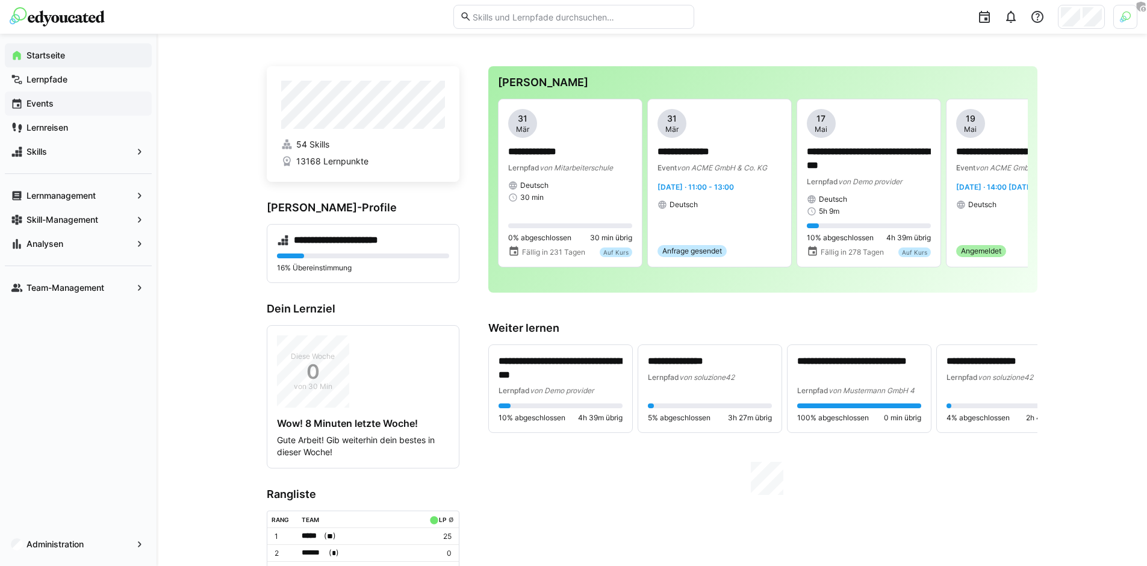
click at [108, 101] on span "Events" at bounding box center [85, 104] width 121 height 12
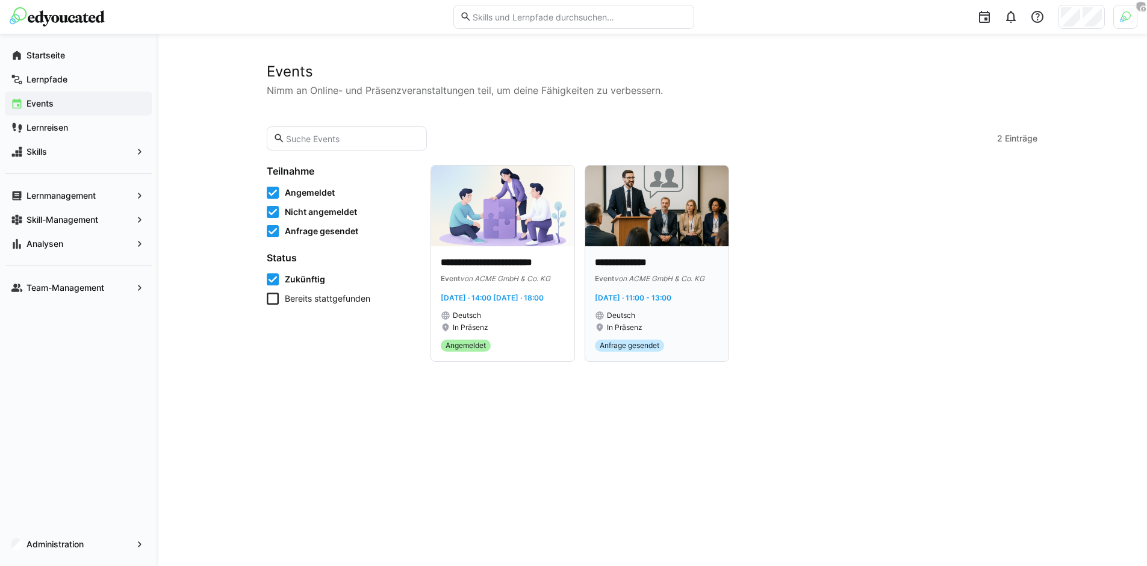
click at [679, 271] on div "**********" at bounding box center [657, 270] width 124 height 28
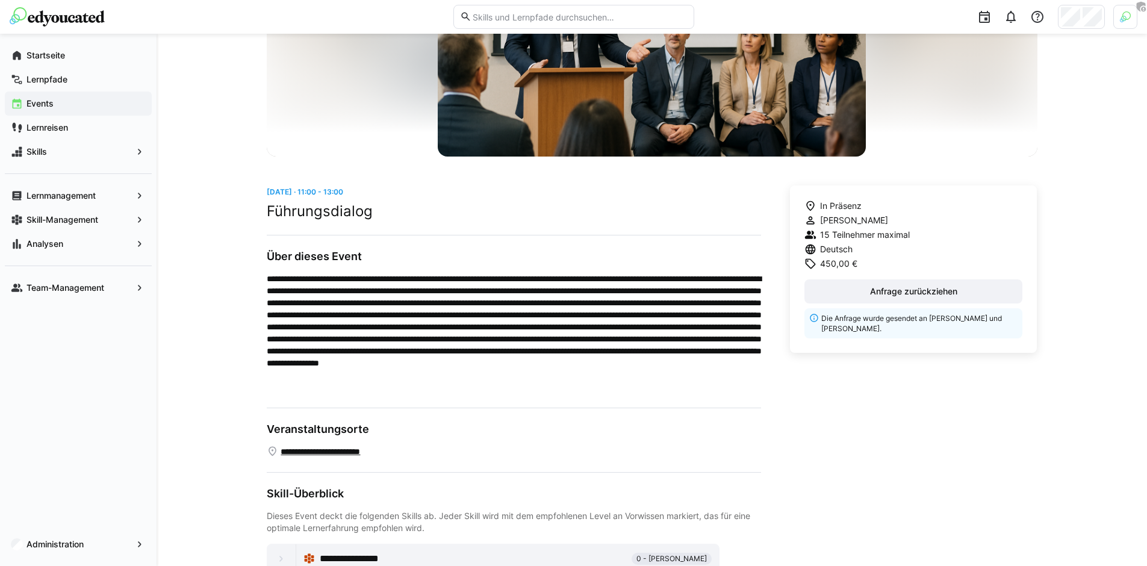
scroll to position [206, 0]
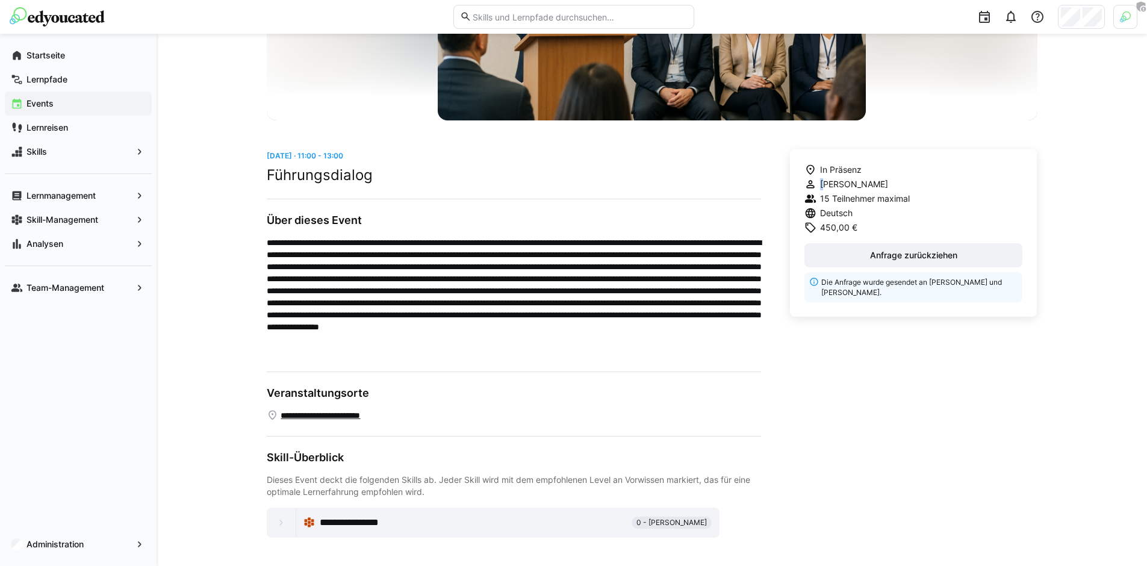
drag, startPoint x: 831, startPoint y: 182, endPoint x: 918, endPoint y: 175, distance: 86.9
click at [918, 175] on div "In Präsenz Magdalena Ziegler 15 Teilnehmer maximal Deutsch 450,00 € Anfrage zur…" at bounding box center [913, 232] width 247 height 167
click at [907, 184] on div "Magdalena Ziegler" at bounding box center [856, 184] width 105 height 12
drag, startPoint x: 857, startPoint y: 229, endPoint x: 813, endPoint y: 231, distance: 43.4
click at [813, 231] on div "450,00 €" at bounding box center [856, 228] width 105 height 12
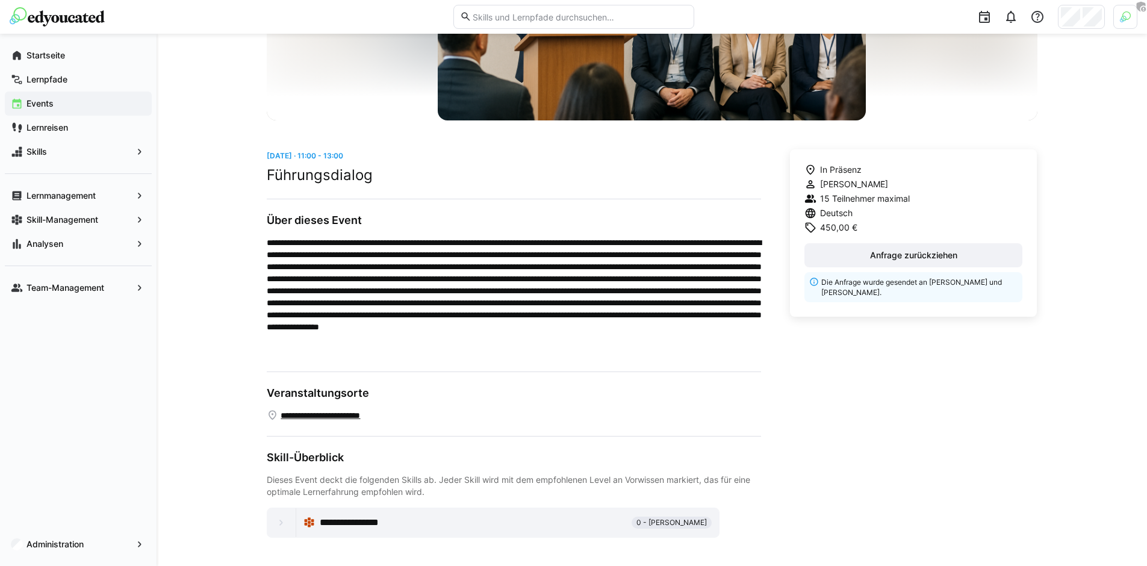
click at [719, 265] on p at bounding box center [514, 297] width 494 height 120
drag, startPoint x: 843, startPoint y: 290, endPoint x: 888, endPoint y: 288, distance: 45.2
click at [888, 288] on eds-banner "Die Anfrage wurde gesendet an Marius Vennemann und Antonia Engel." at bounding box center [913, 287] width 219 height 30
click at [888, 288] on p "Die Anfrage wurde gesendet an Marius Vennemann und Antonia Engel." at bounding box center [918, 287] width 194 height 20
drag, startPoint x: 933, startPoint y: 279, endPoint x: 966, endPoint y: 278, distance: 32.5
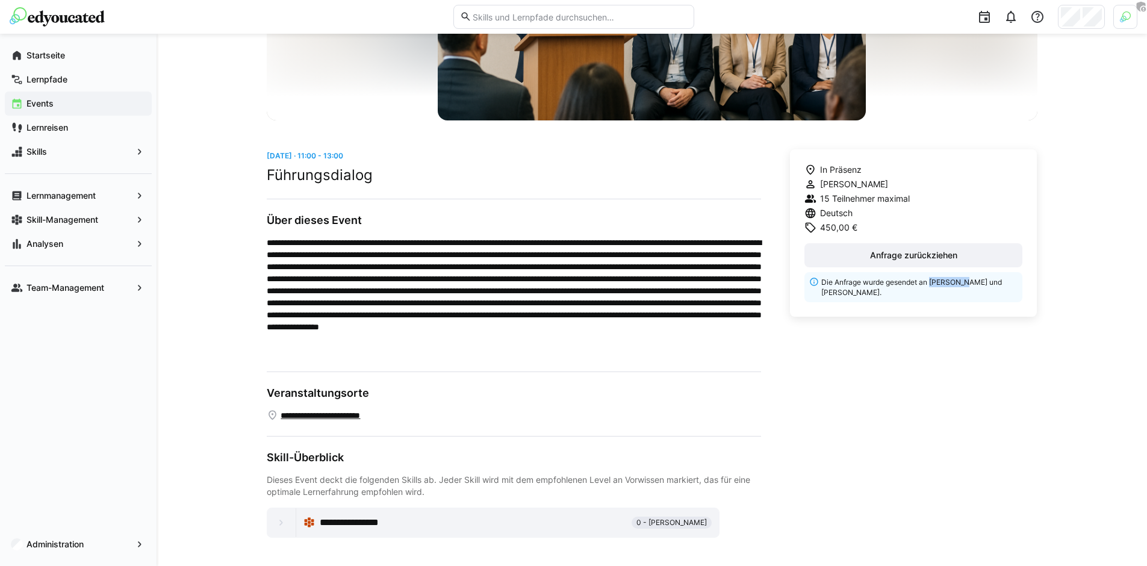
click at [966, 278] on p "Die Anfrage wurde gesendet an Marius Vennemann und Antonia Engel." at bounding box center [918, 287] width 194 height 20
click at [871, 282] on p "Die Anfrage wurde gesendet an Marius Vennemann und Antonia Engel." at bounding box center [918, 287] width 194 height 20
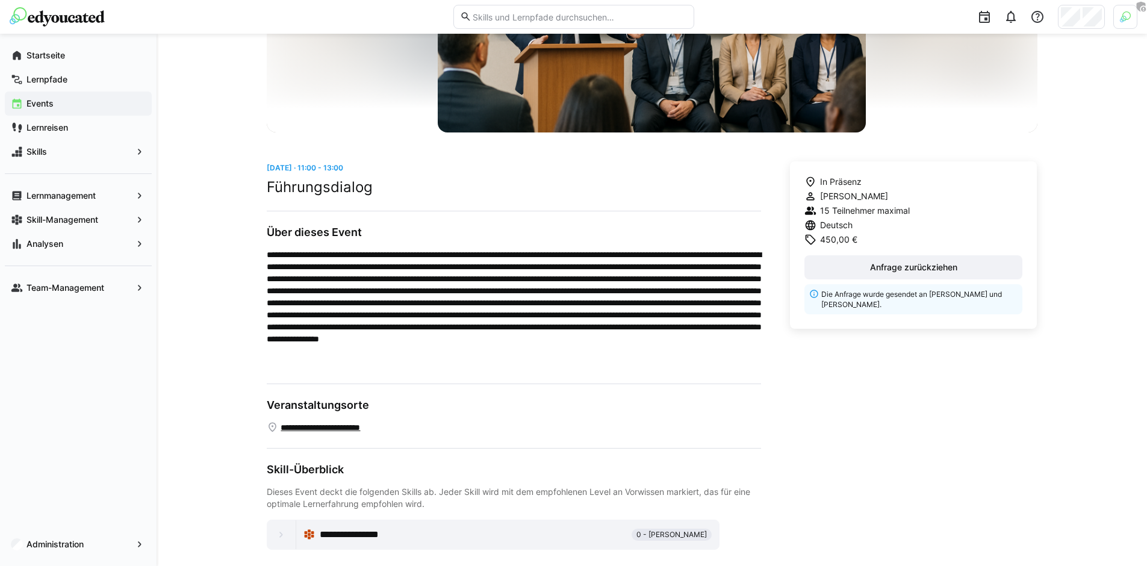
scroll to position [194, 0]
click at [83, 135] on div "Lernreisen" at bounding box center [78, 128] width 147 height 24
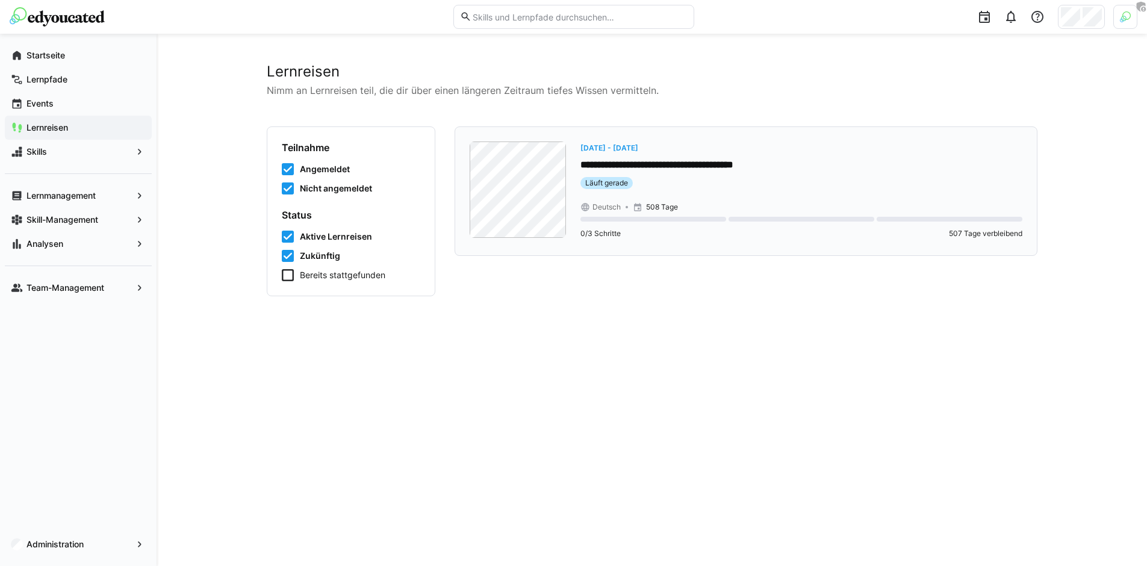
click at [647, 208] on p "508 Tage" at bounding box center [662, 207] width 32 height 10
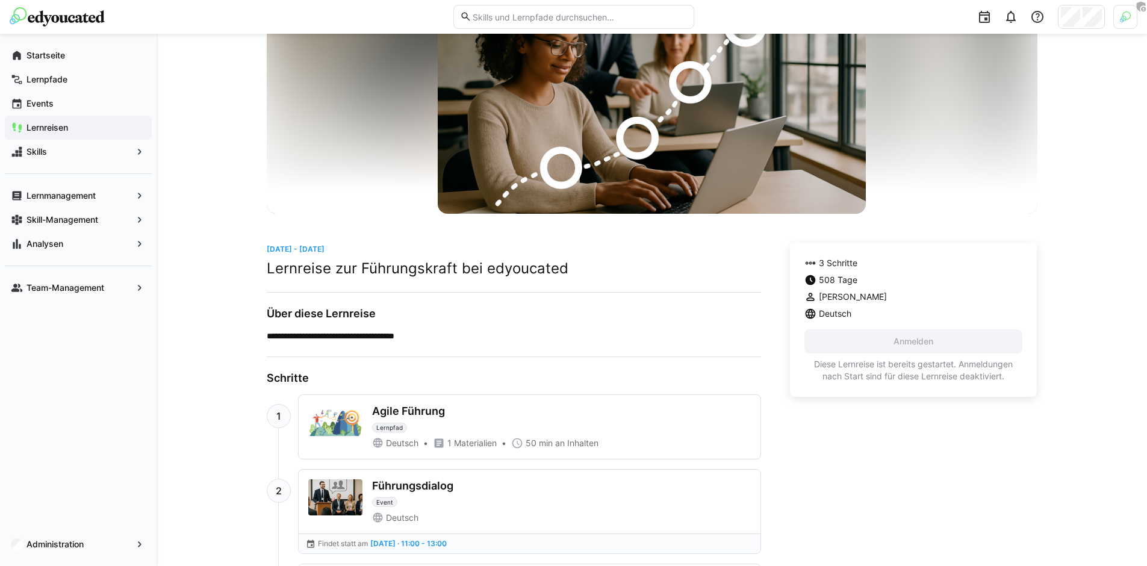
scroll to position [223, 0]
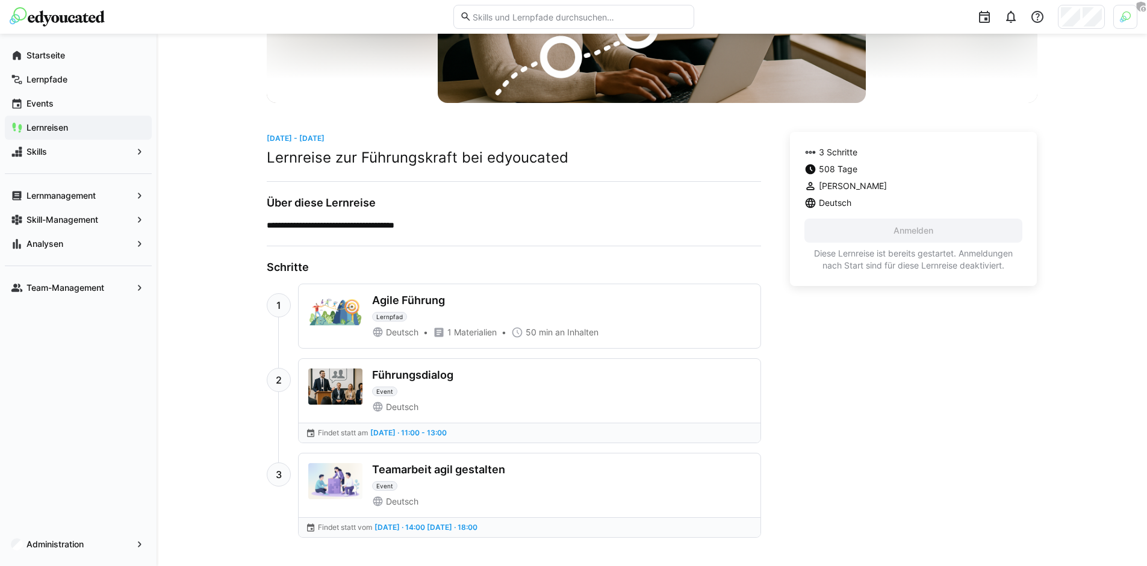
drag, startPoint x: 373, startPoint y: 318, endPoint x: 417, endPoint y: 314, distance: 44.1
click at [417, 314] on div "Agile Führung Lernpfad" at bounding box center [561, 308] width 379 height 28
drag, startPoint x: 377, startPoint y: 391, endPoint x: 405, endPoint y: 390, distance: 27.7
click at [405, 390] on div "Führungsdialog Event" at bounding box center [561, 382] width 379 height 28
click at [498, 392] on div "Führungsdialog Event" at bounding box center [561, 382] width 379 height 28
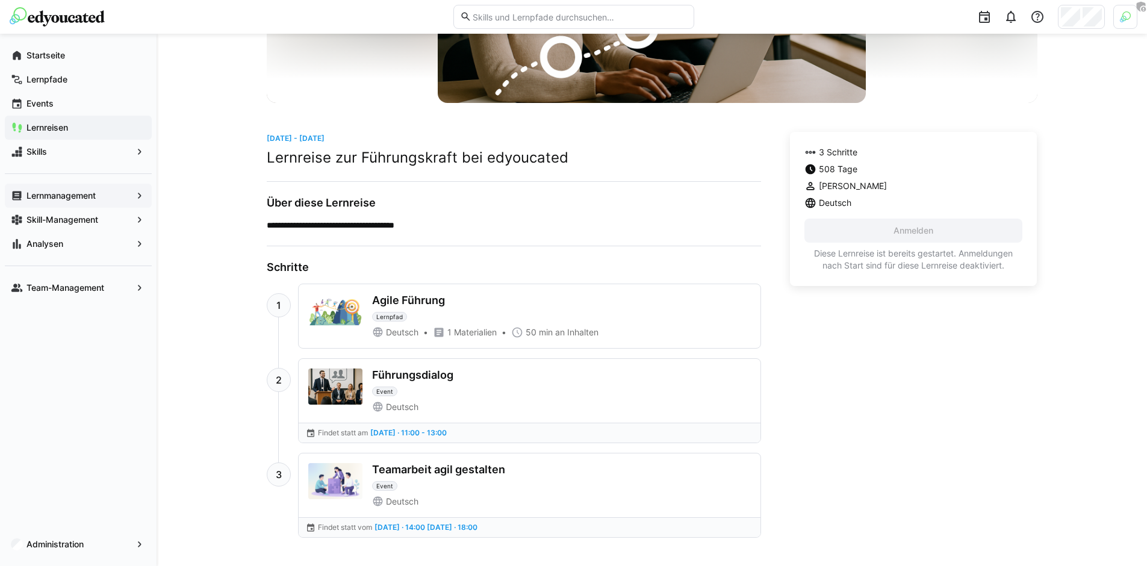
click at [0, 0] on app-navigation-label "Lernmanagement" at bounding box center [0, 0] width 0 height 0
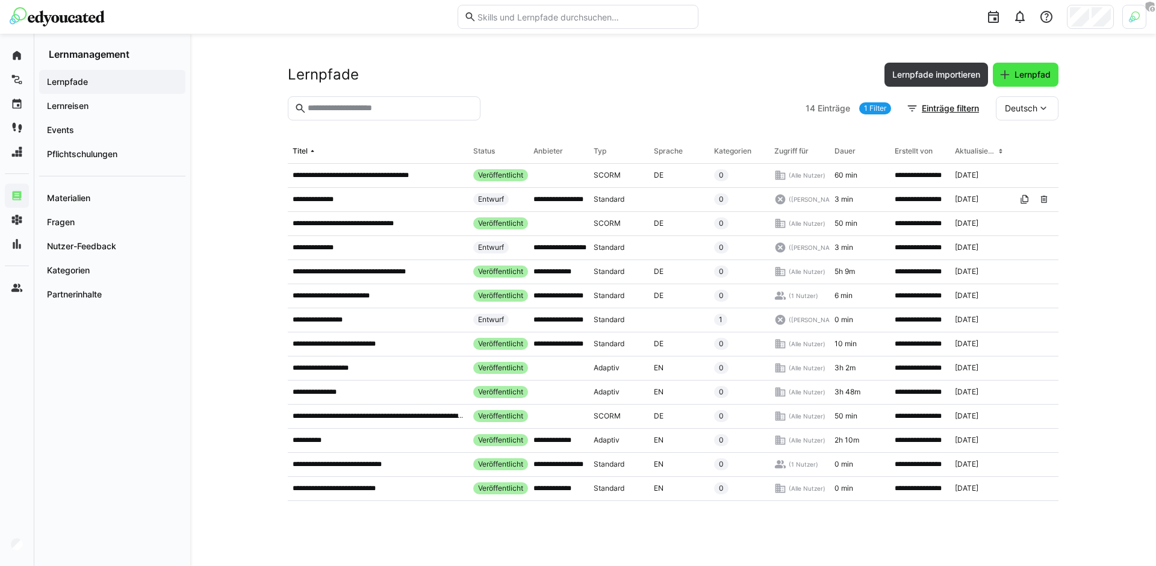
click at [1031, 81] on span "Lernpfad" at bounding box center [1026, 75] width 66 height 24
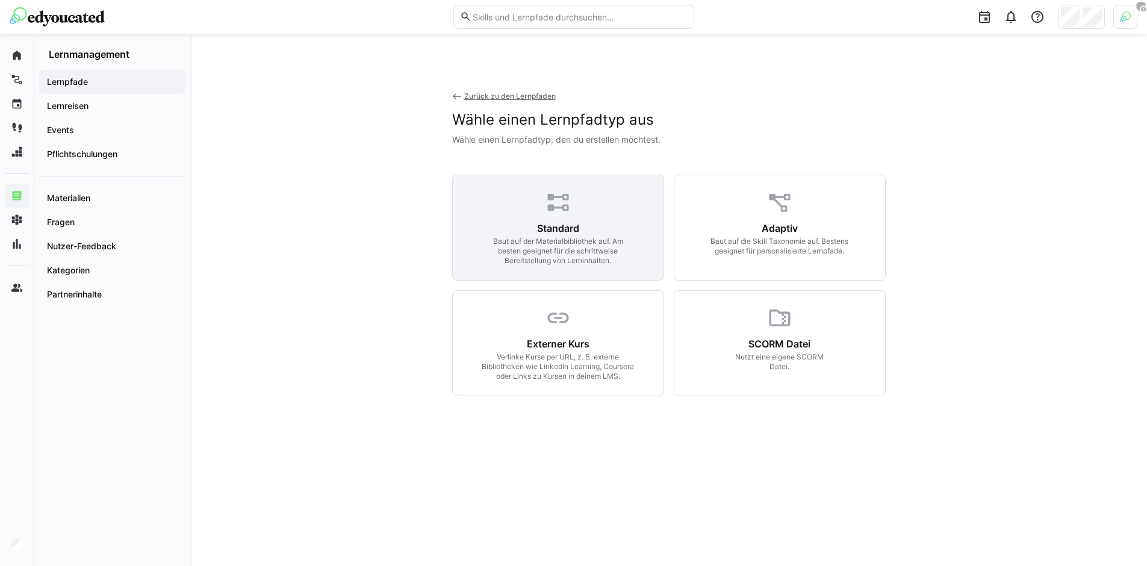
click at [522, 246] on div "Baut auf der Materialbibliothek auf. Am besten geeignet für die schrittweise Be…" at bounding box center [557, 251] width 155 height 29
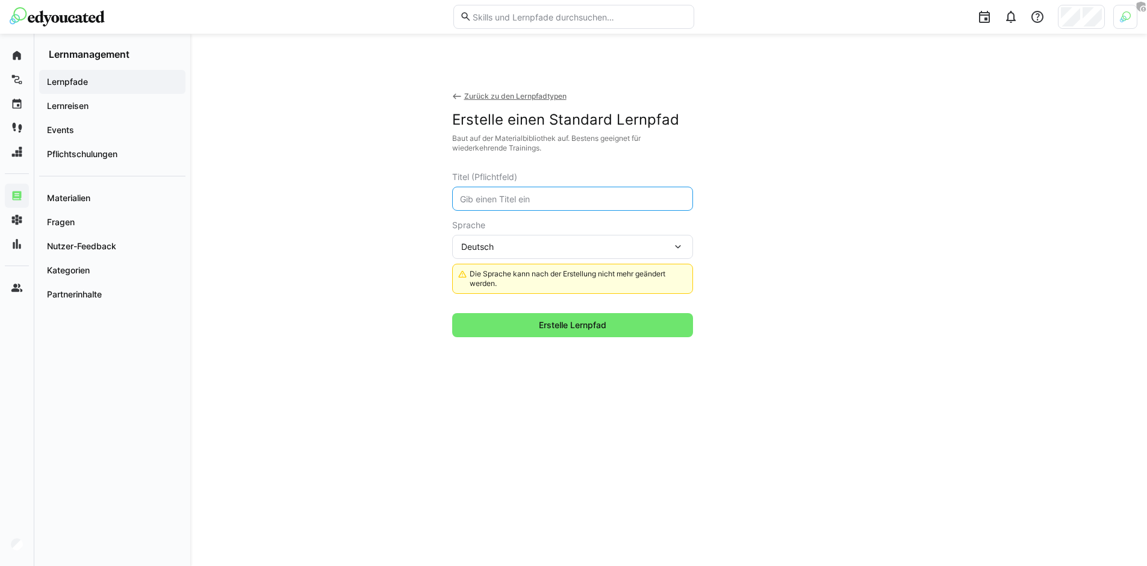
click at [528, 196] on input "text" at bounding box center [573, 198] width 228 height 11
click at [460, 194] on input "Führungsgespräch führen" at bounding box center [573, 198] width 228 height 11
type input "Mitarbeitergespräch führen"
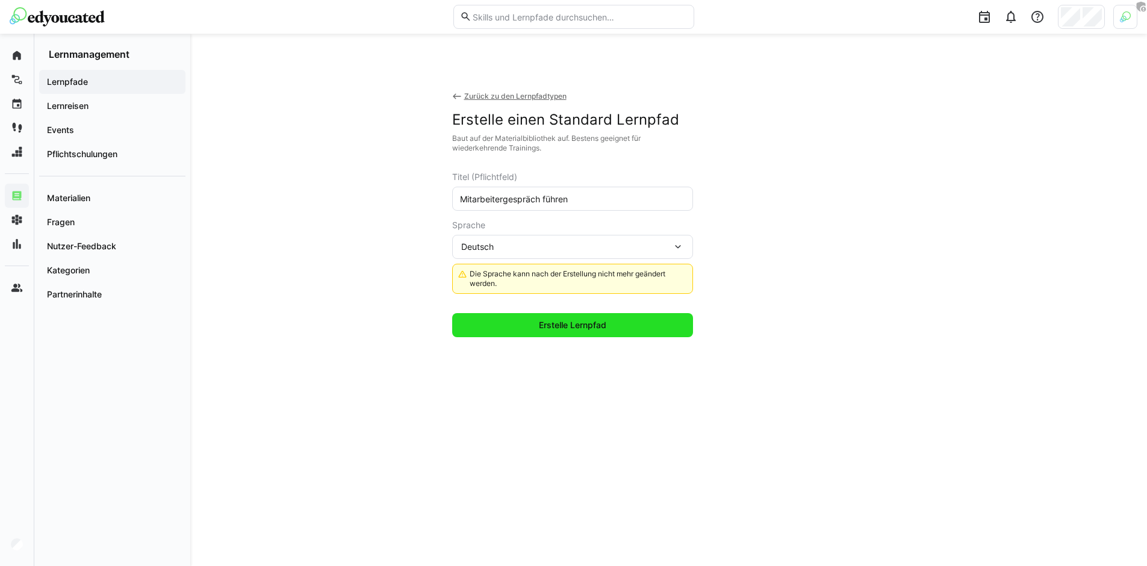
click at [560, 327] on span "Erstelle Lernpfad" at bounding box center [572, 325] width 71 height 12
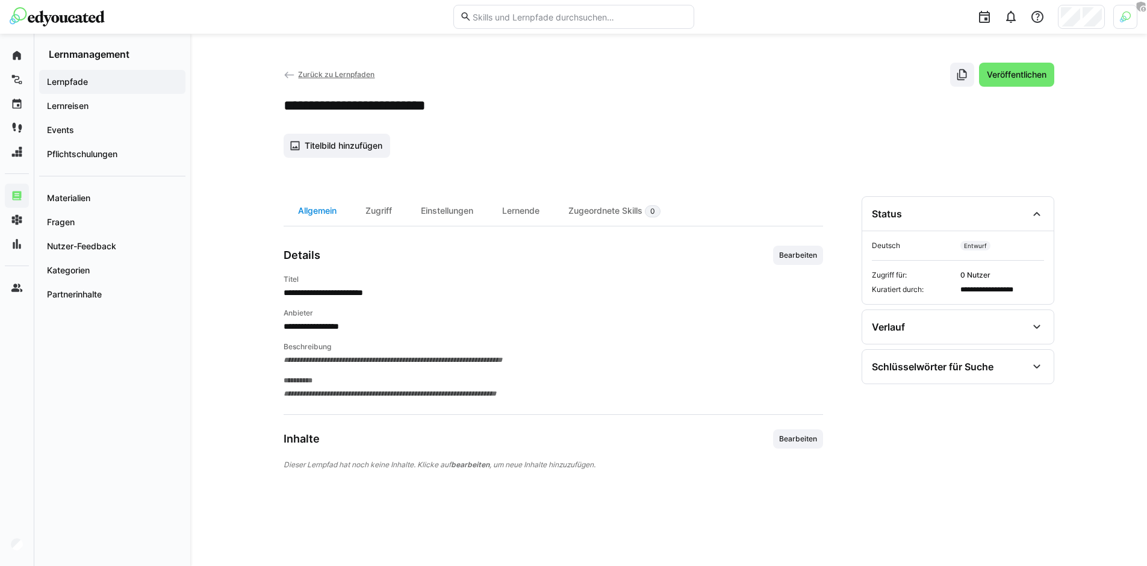
click at [315, 218] on div "Allgemein" at bounding box center [317, 210] width 67 height 29
click at [392, 213] on div "Zugriff" at bounding box center [378, 210] width 55 height 29
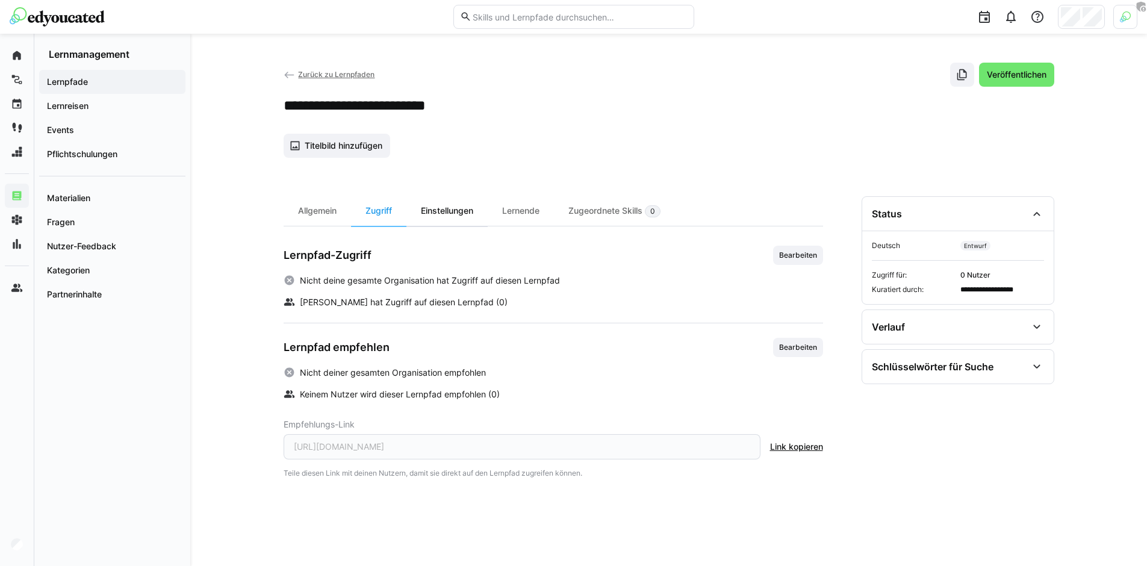
click at [447, 215] on div "Einstellungen" at bounding box center [446, 210] width 81 height 29
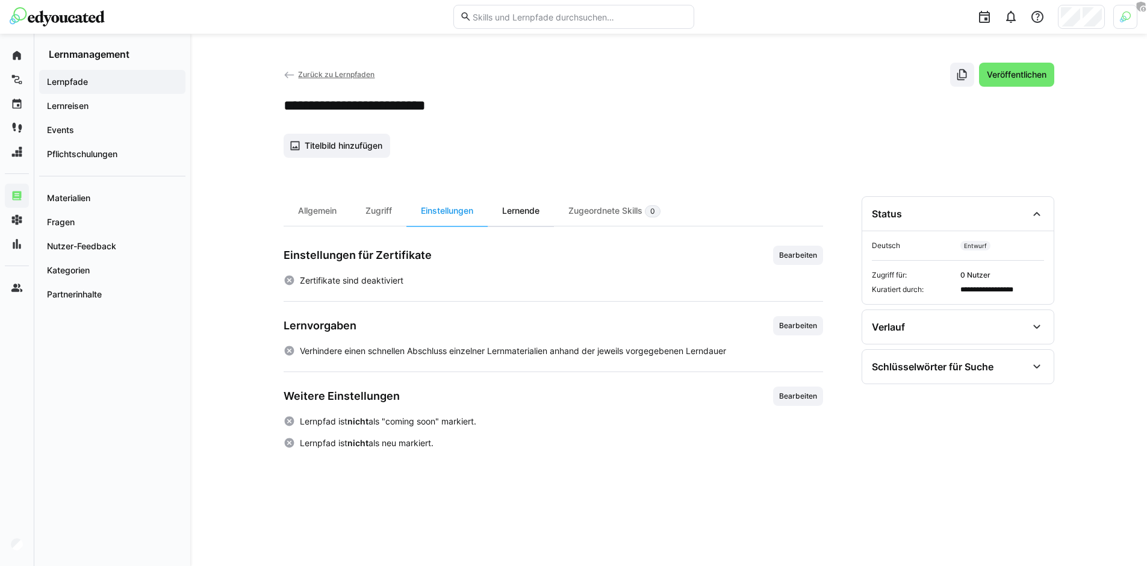
click at [531, 214] on div "Lernende" at bounding box center [521, 210] width 66 height 29
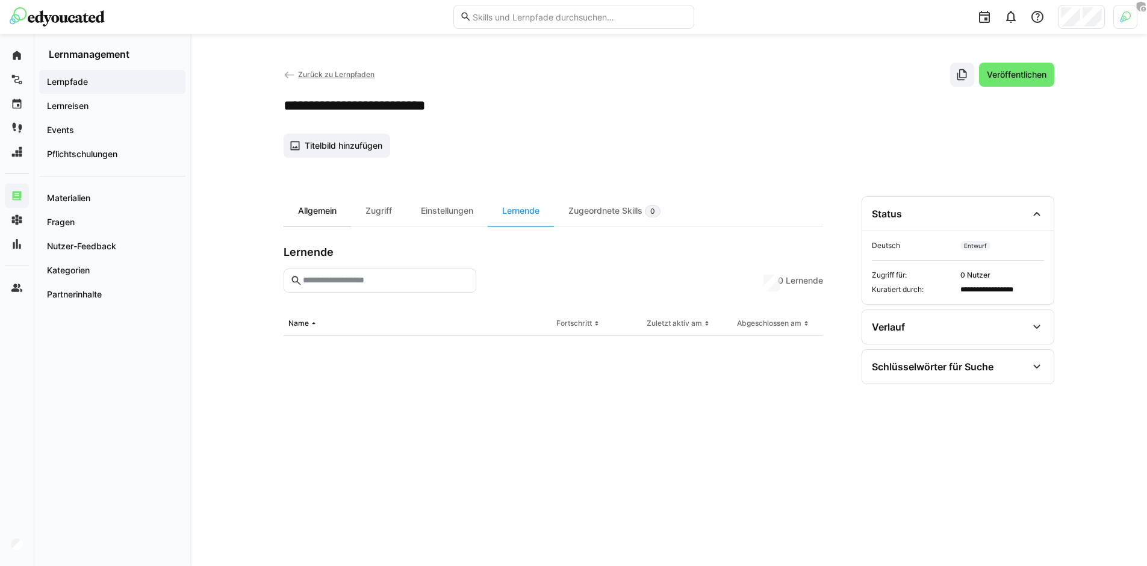
click at [314, 215] on div "Allgemein" at bounding box center [317, 210] width 67 height 29
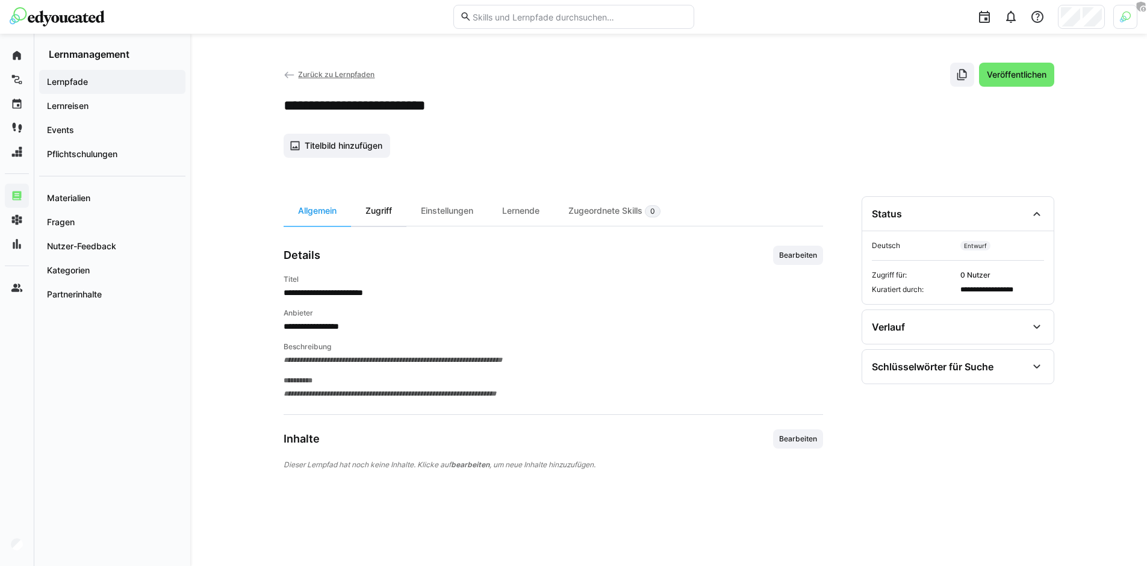
click at [380, 208] on div "Zugriff" at bounding box center [378, 210] width 55 height 29
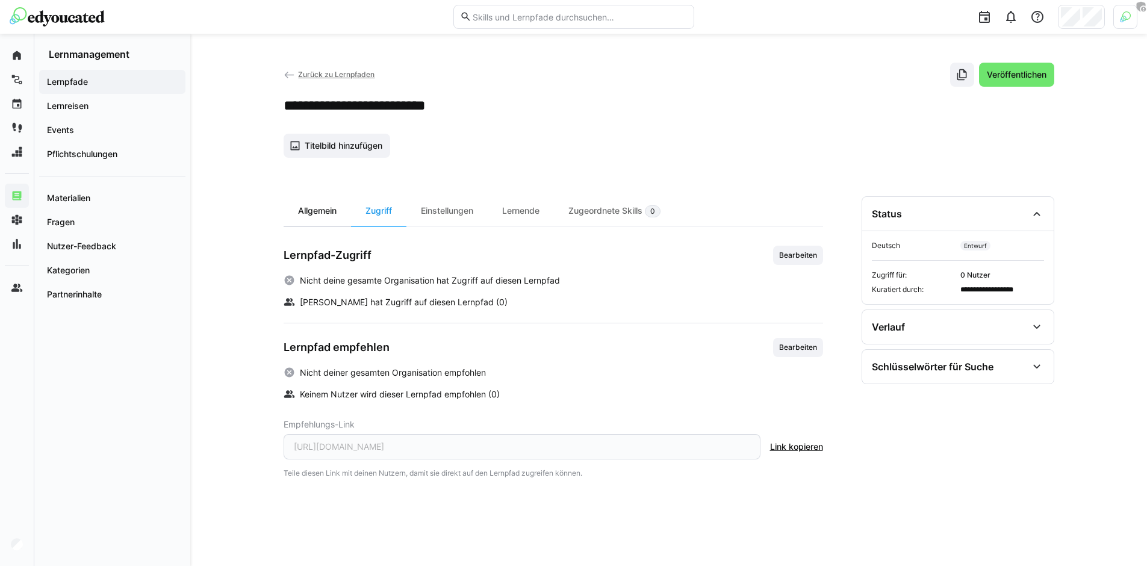
click at [318, 210] on div "Allgemein" at bounding box center [317, 210] width 67 height 29
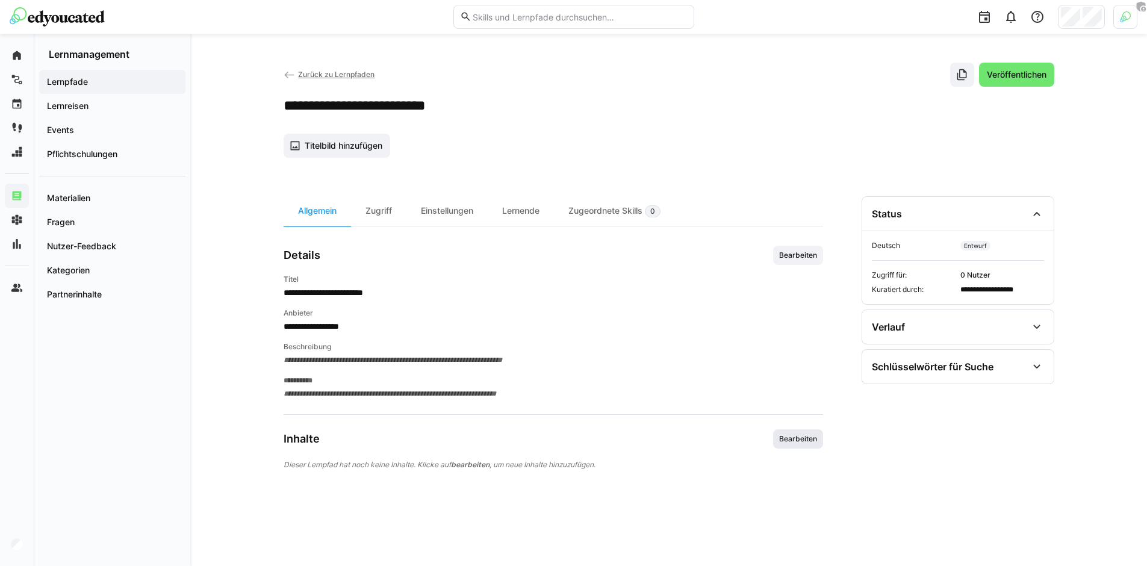
click at [801, 434] on span "Bearbeiten" at bounding box center [798, 439] width 40 height 10
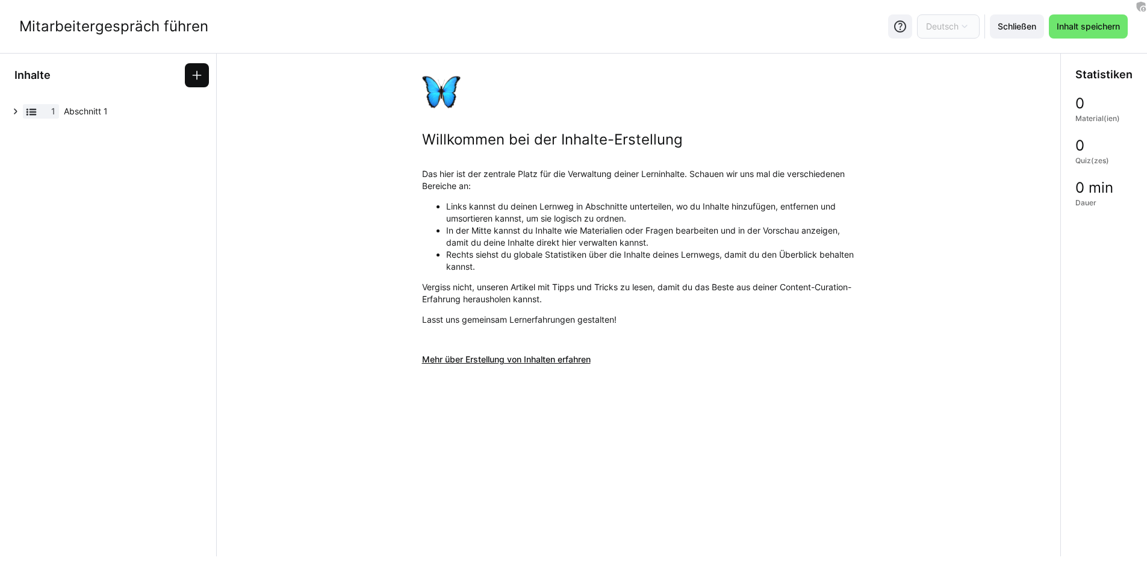
click at [191, 77] on eds-icon at bounding box center [197, 75] width 12 height 12
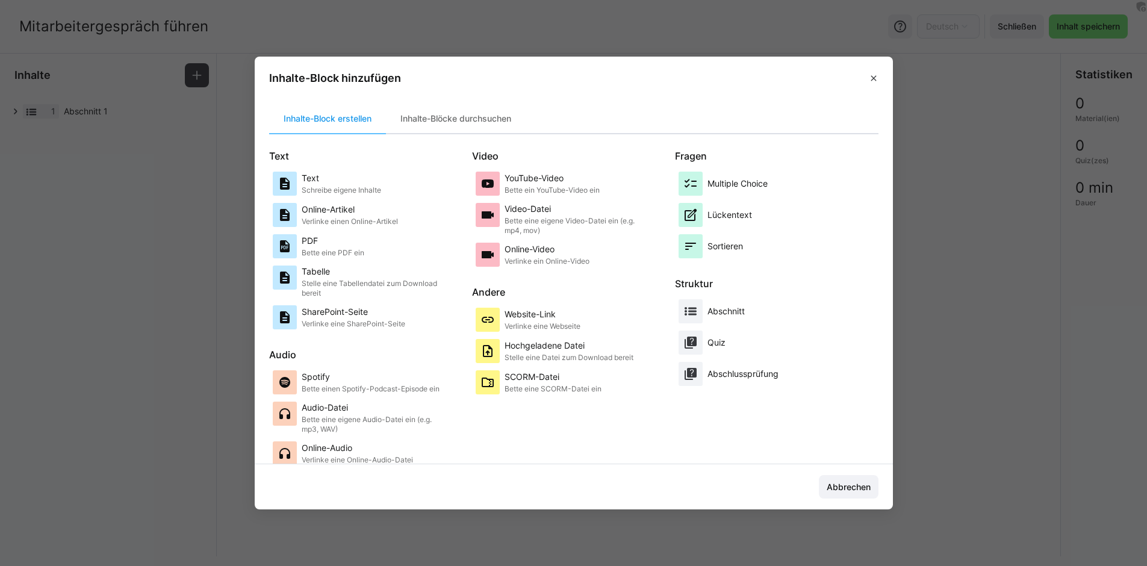
click at [366, 183] on p "Text" at bounding box center [341, 178] width 79 height 12
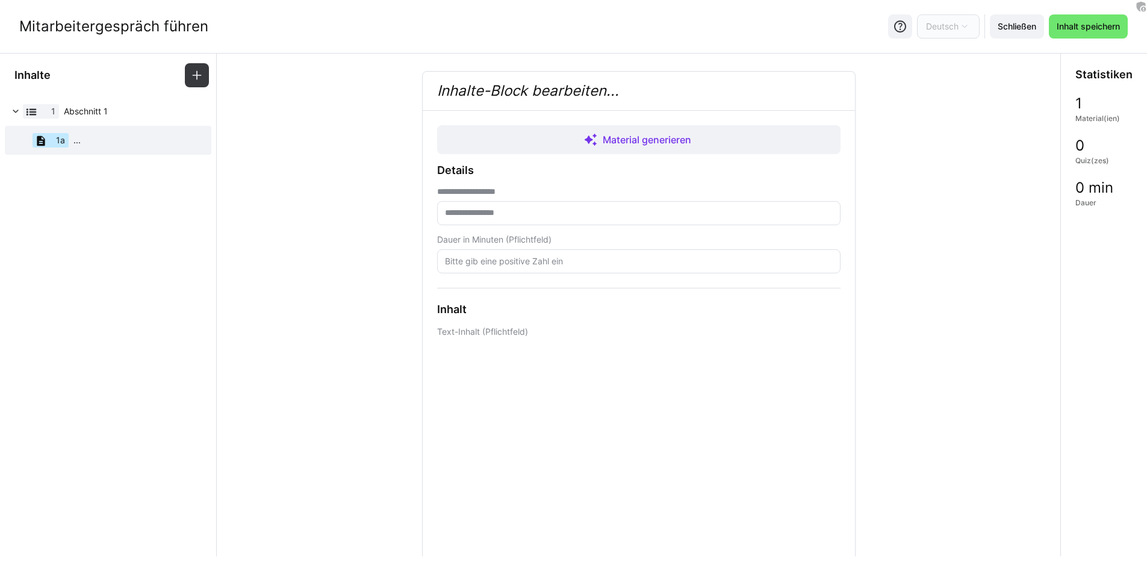
scroll to position [2, 0]
click at [116, 152] on div at bounding box center [108, 154] width 19 height 19
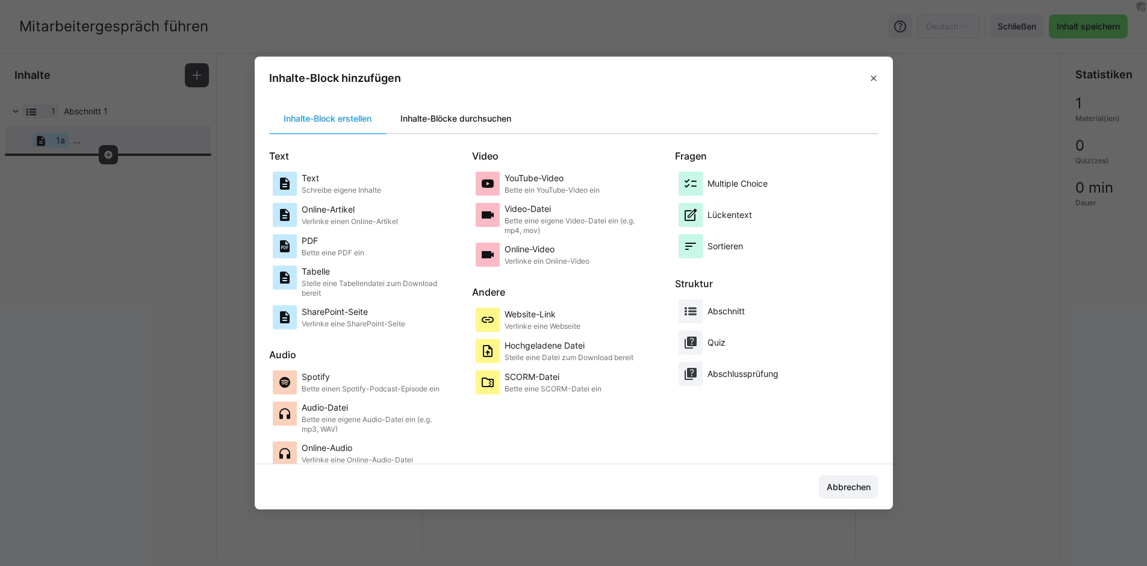
click at [460, 119] on div "Inhalte-Blöcke durchsuchen" at bounding box center [456, 118] width 140 height 29
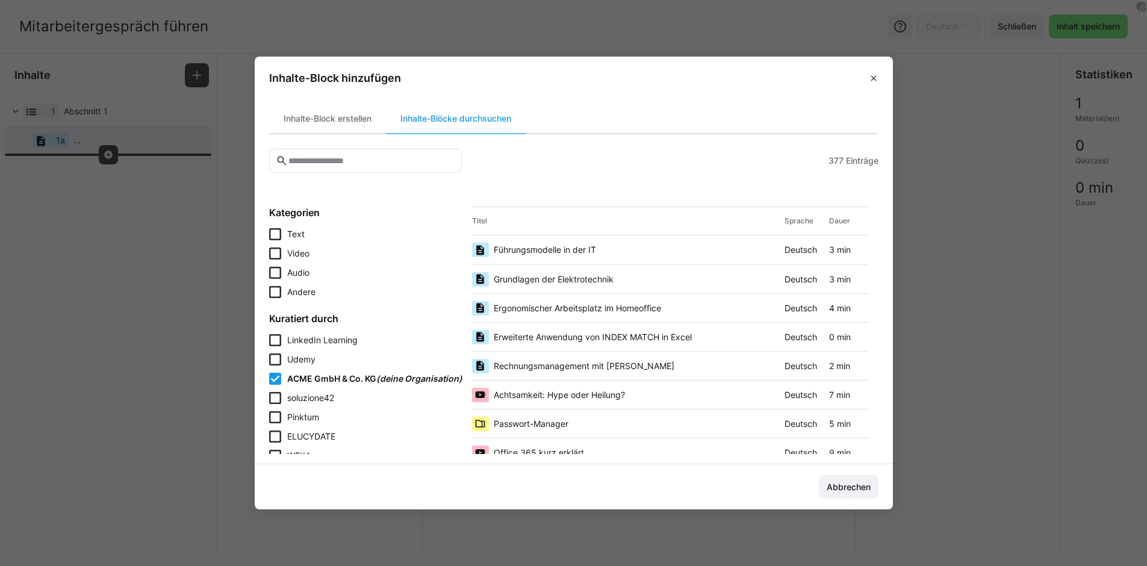
click at [584, 254] on span "Führungsmodelle in der IT" at bounding box center [545, 250] width 102 height 12
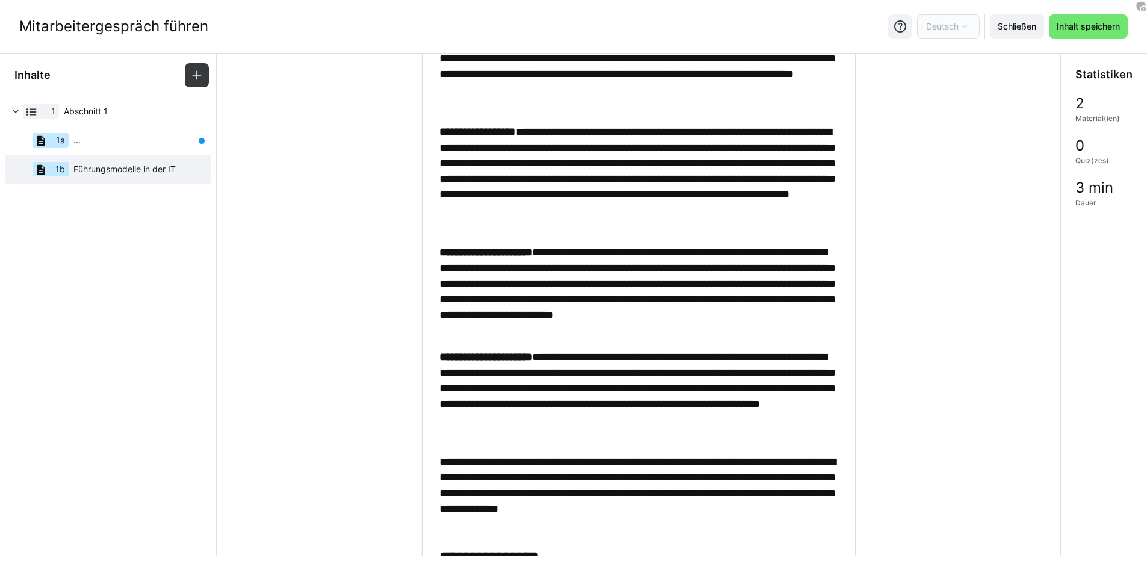
scroll to position [200, 0]
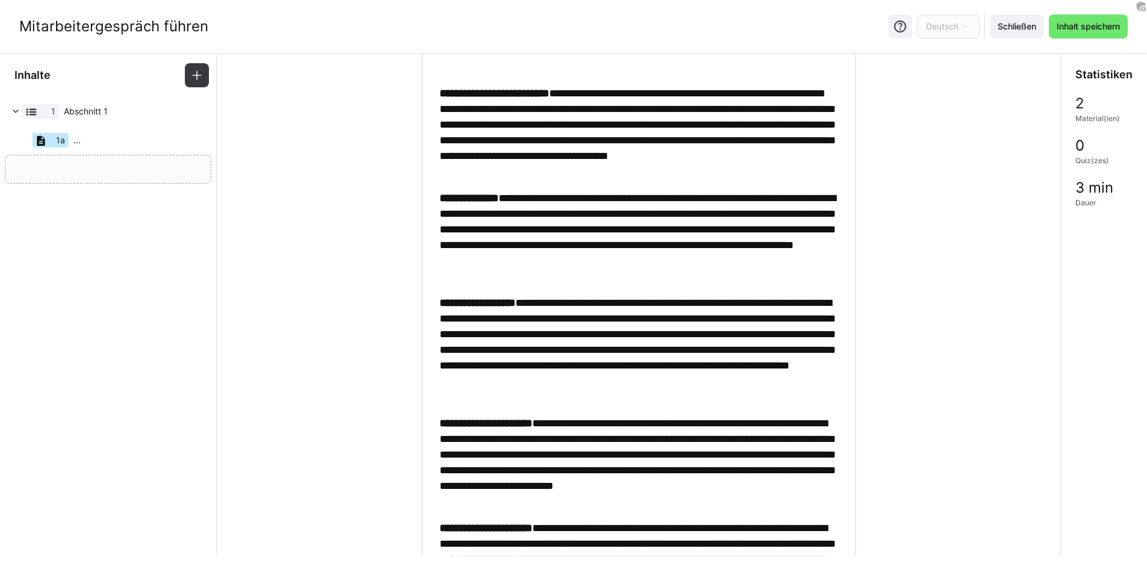
drag, startPoint x: 147, startPoint y: 169, endPoint x: 146, endPoint y: 181, distance: 12.8
click at [1075, 33] on span "Inhalt speichern" at bounding box center [1088, 26] width 79 height 24
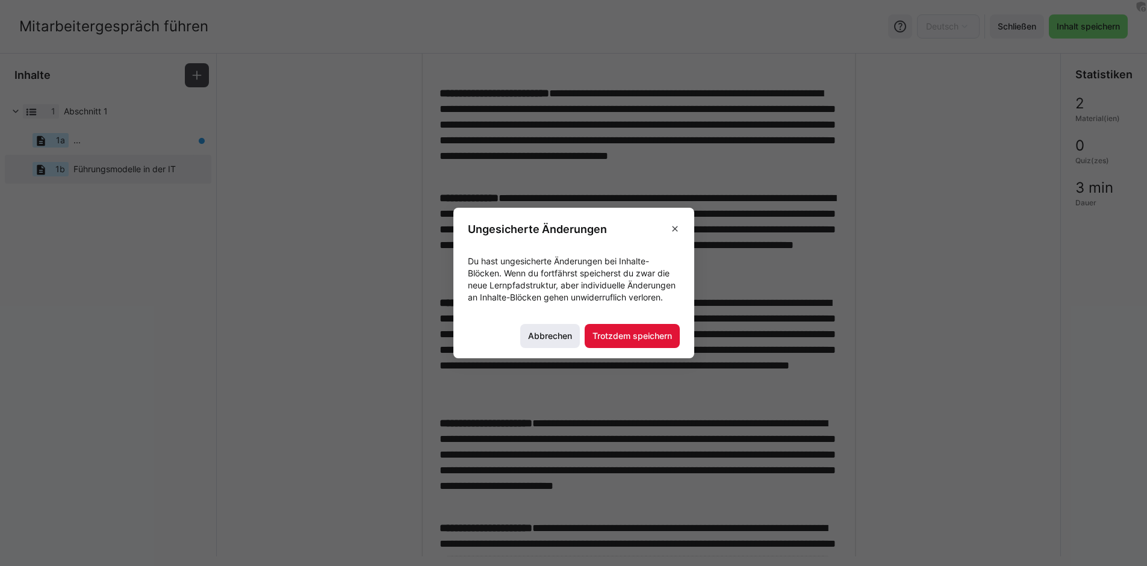
click at [550, 334] on span "Abbrechen" at bounding box center [550, 336] width 48 height 12
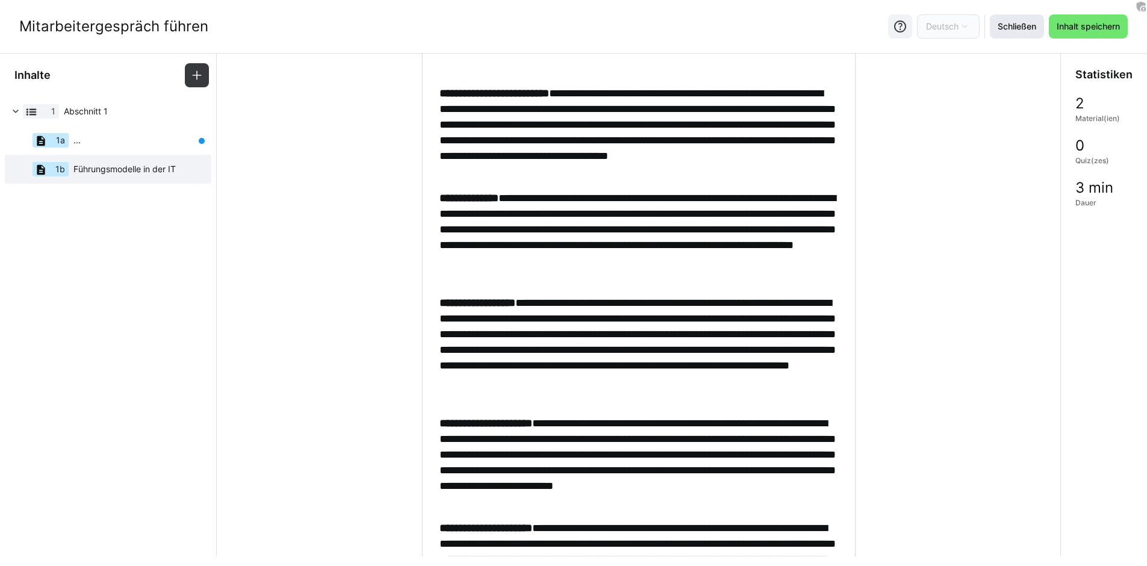
click at [1015, 26] on span "Schließen" at bounding box center [1017, 26] width 42 height 12
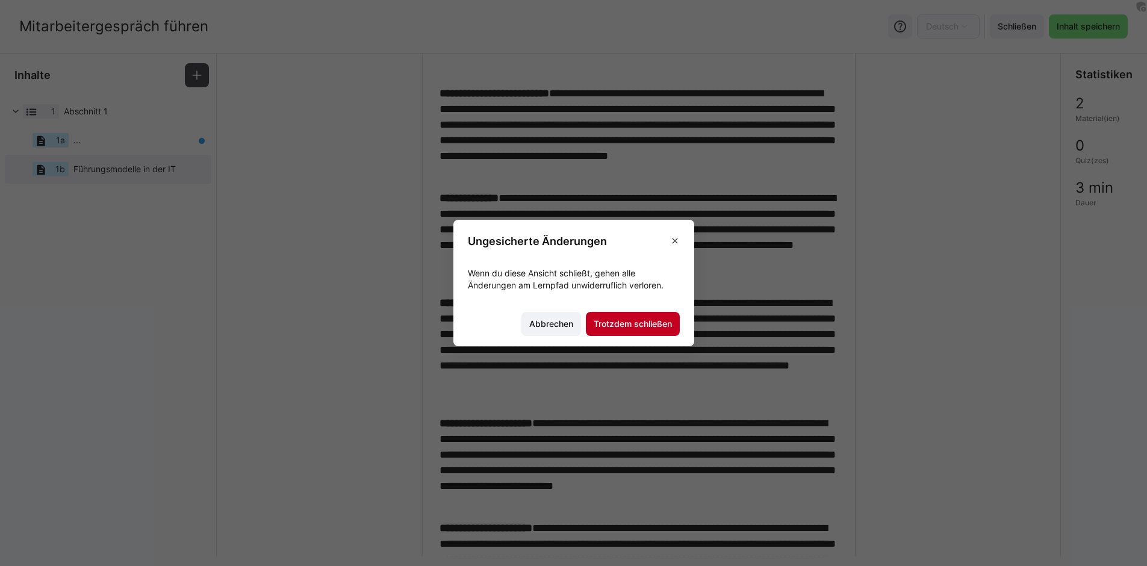
click at [613, 324] on span "Trotzdem schließen" at bounding box center [633, 324] width 82 height 12
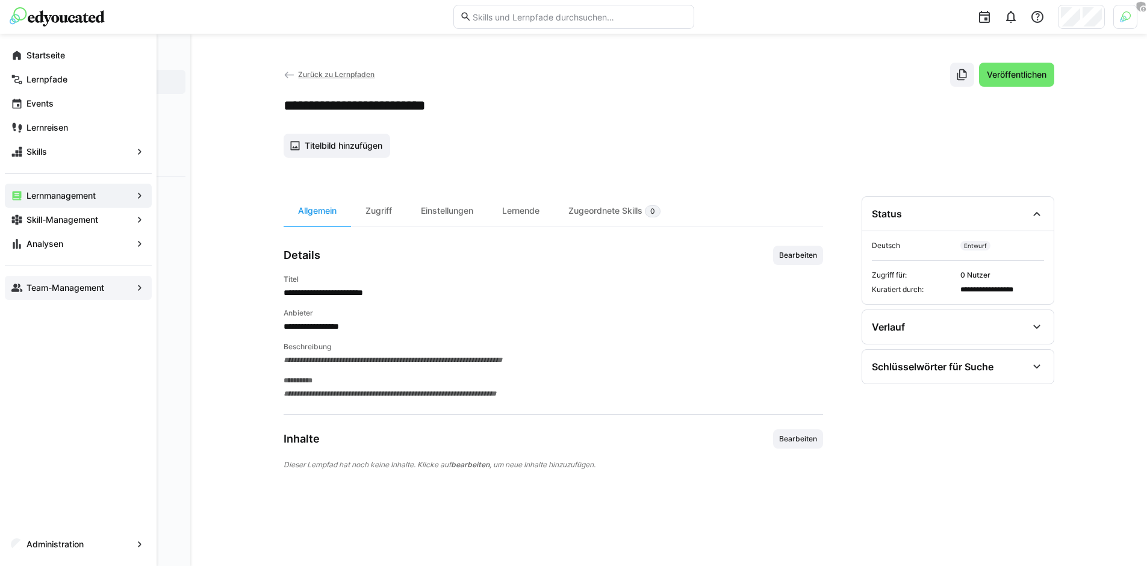
click at [0, 0] on app-navigation-label "Team-Management" at bounding box center [0, 0] width 0 height 0
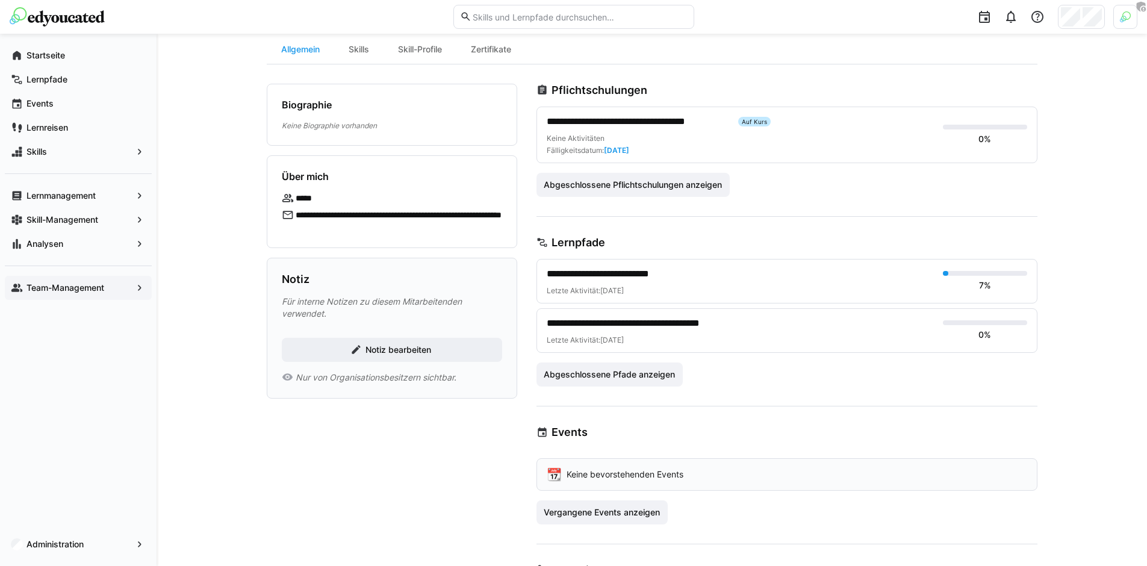
scroll to position [131, 0]
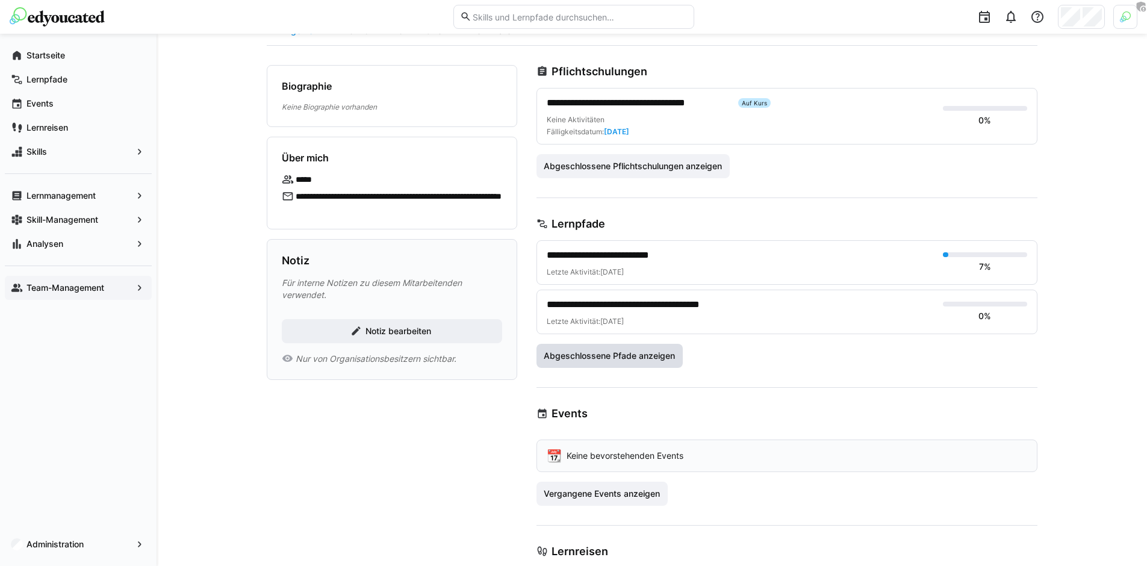
click at [646, 353] on span "Abgeschlossene Pfade anzeigen" at bounding box center [609, 356] width 135 height 12
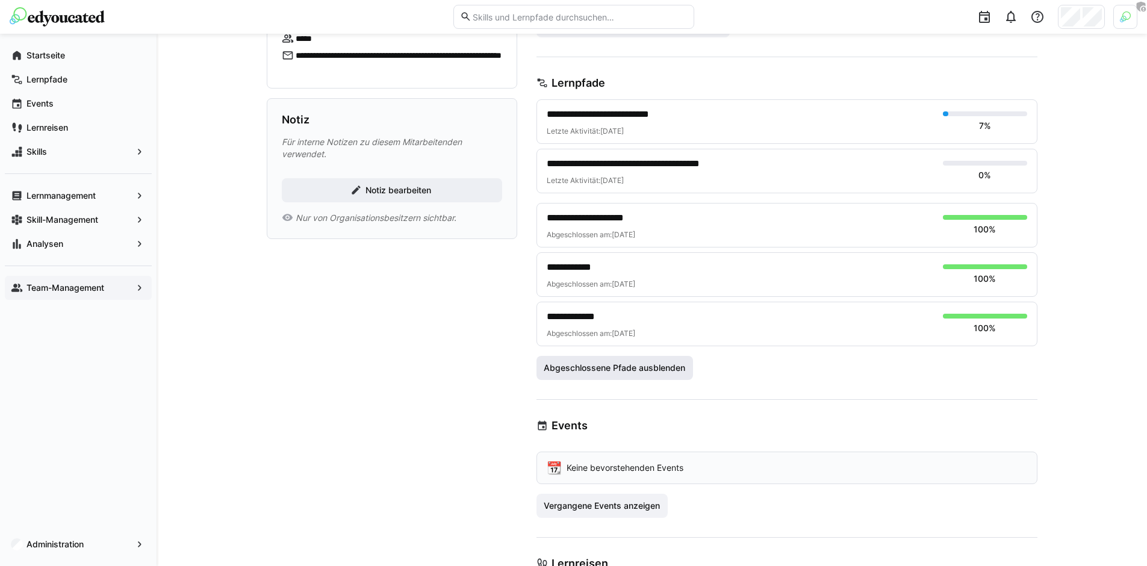
scroll to position [347, 0]
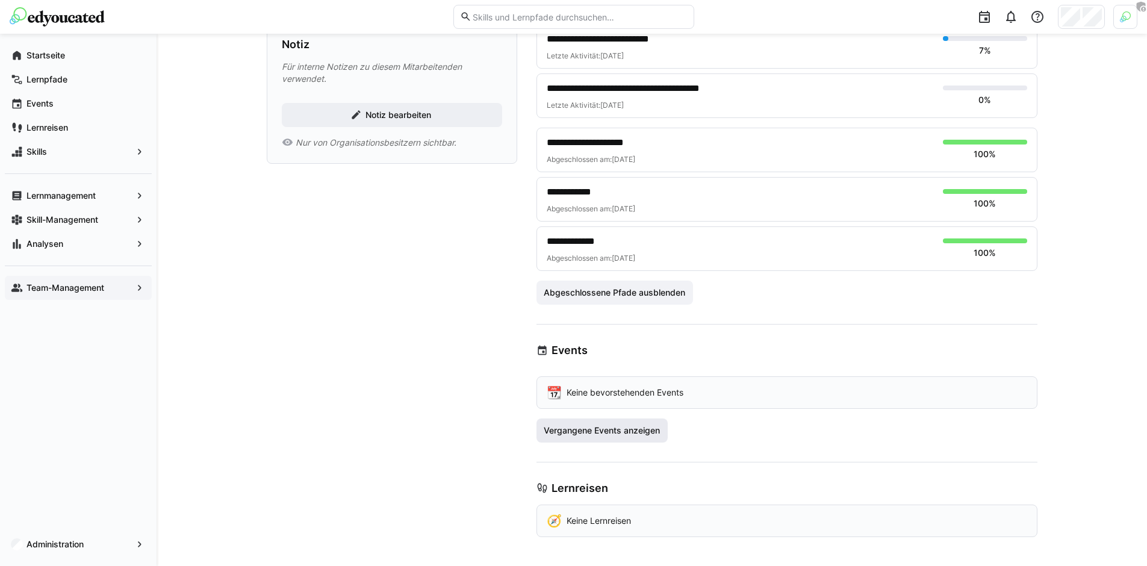
click at [628, 427] on span "Vergangene Events anzeigen" at bounding box center [602, 430] width 120 height 12
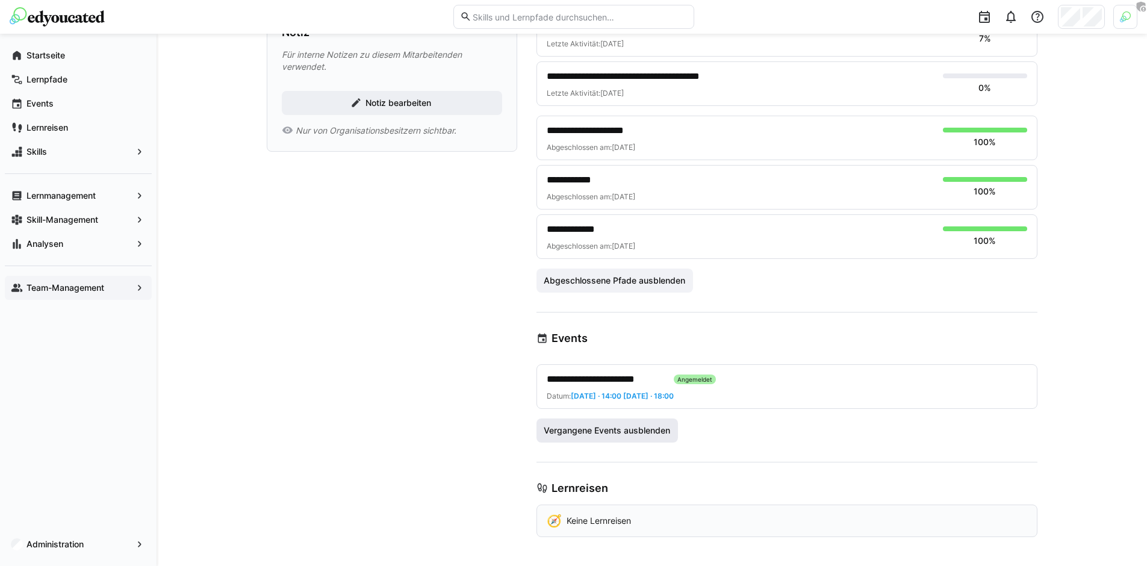
click at [612, 418] on span "Vergangene Events ausblenden" at bounding box center [607, 430] width 142 height 24
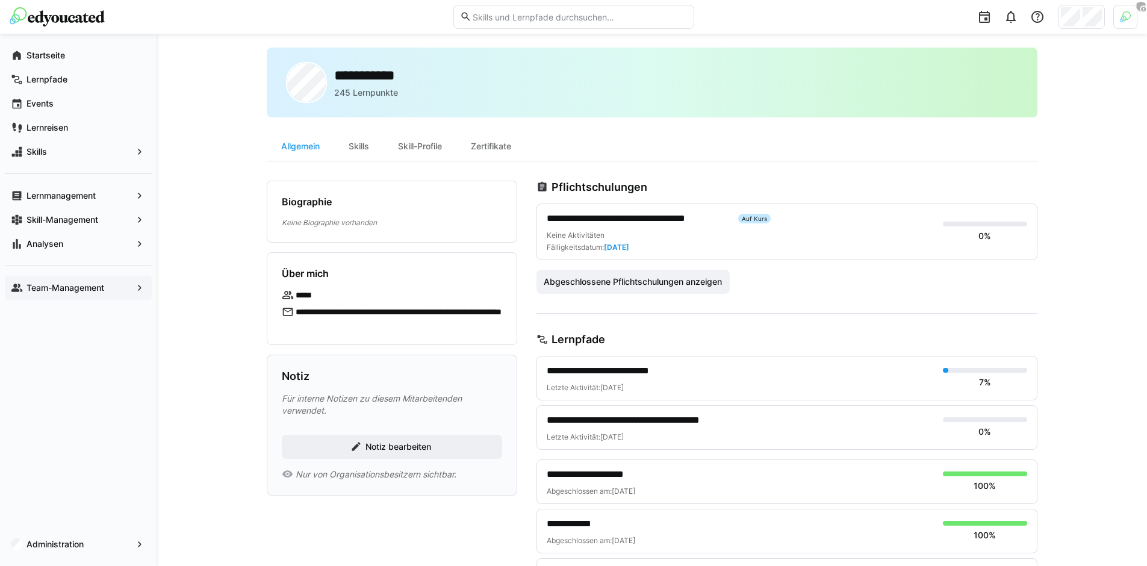
scroll to position [0, 0]
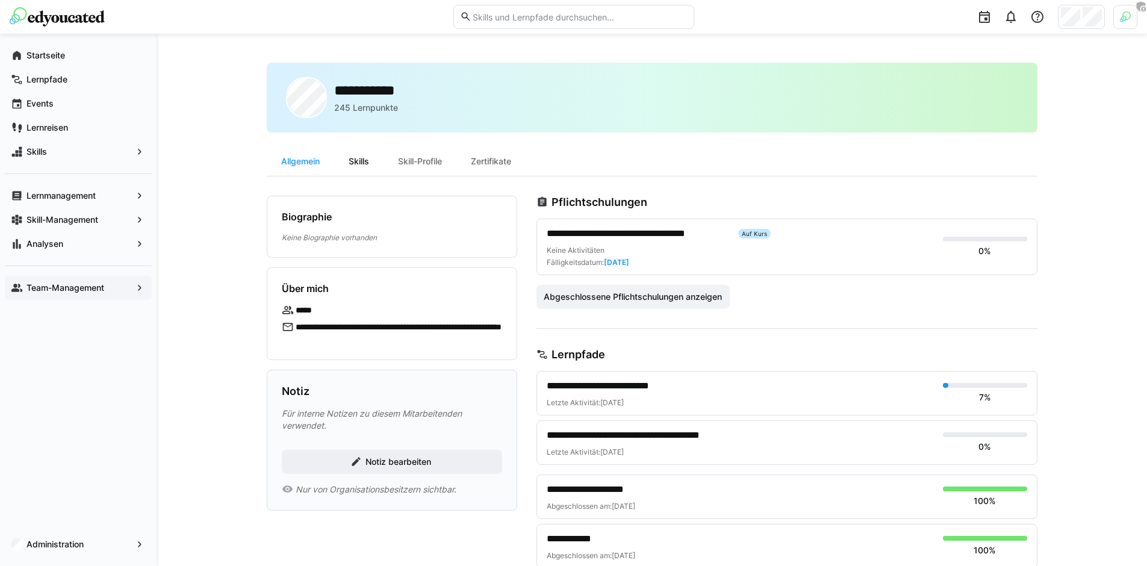
click at [355, 170] on div "Skills" at bounding box center [358, 161] width 49 height 29
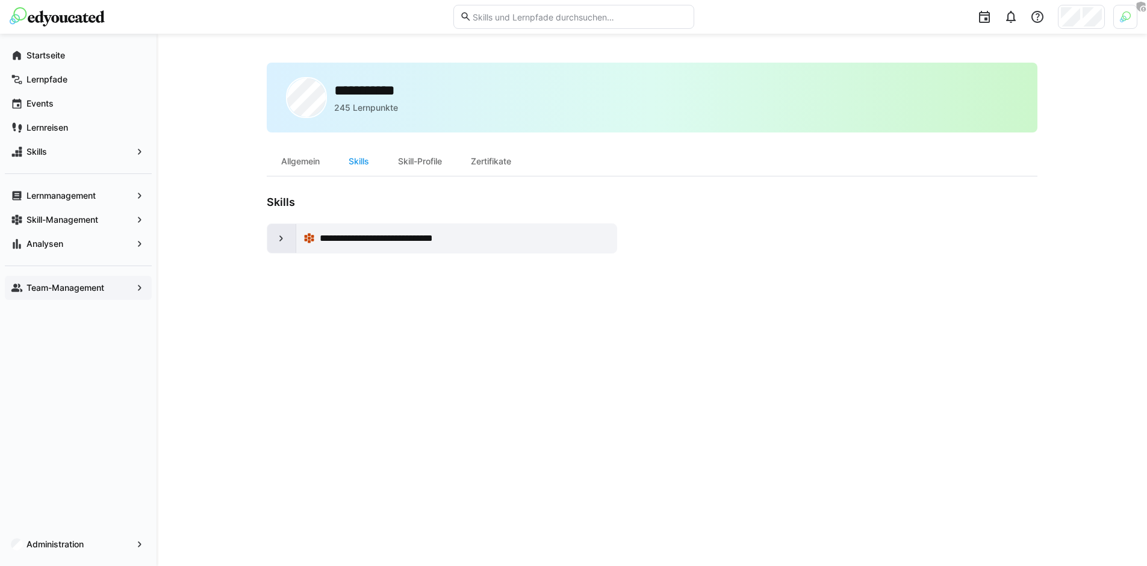
click at [275, 241] on div at bounding box center [281, 238] width 29 height 29
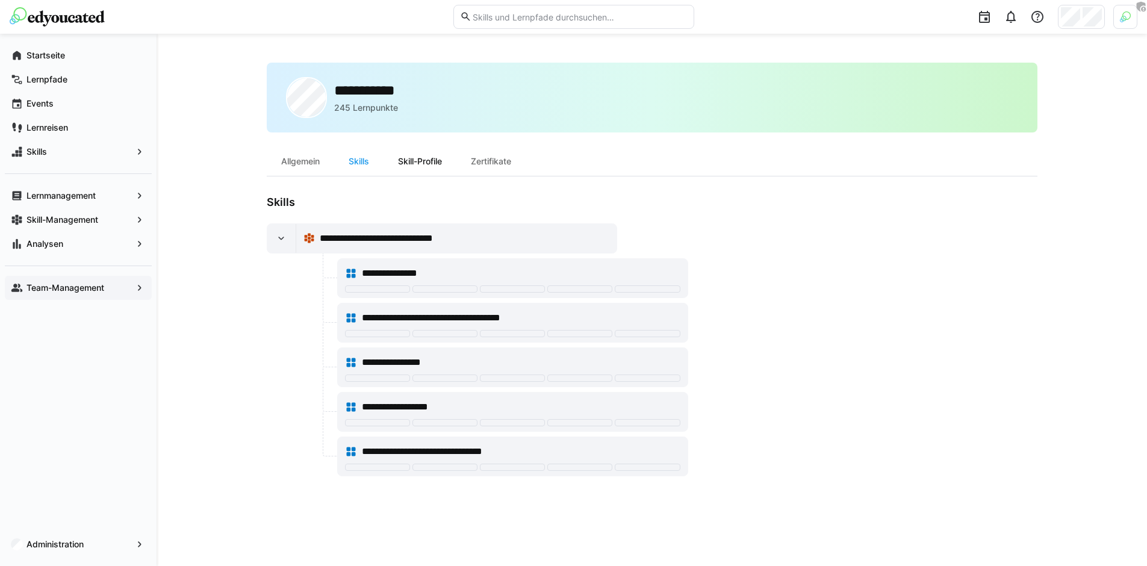
click at [420, 167] on div "Skill-Profile" at bounding box center [419, 161] width 73 height 29
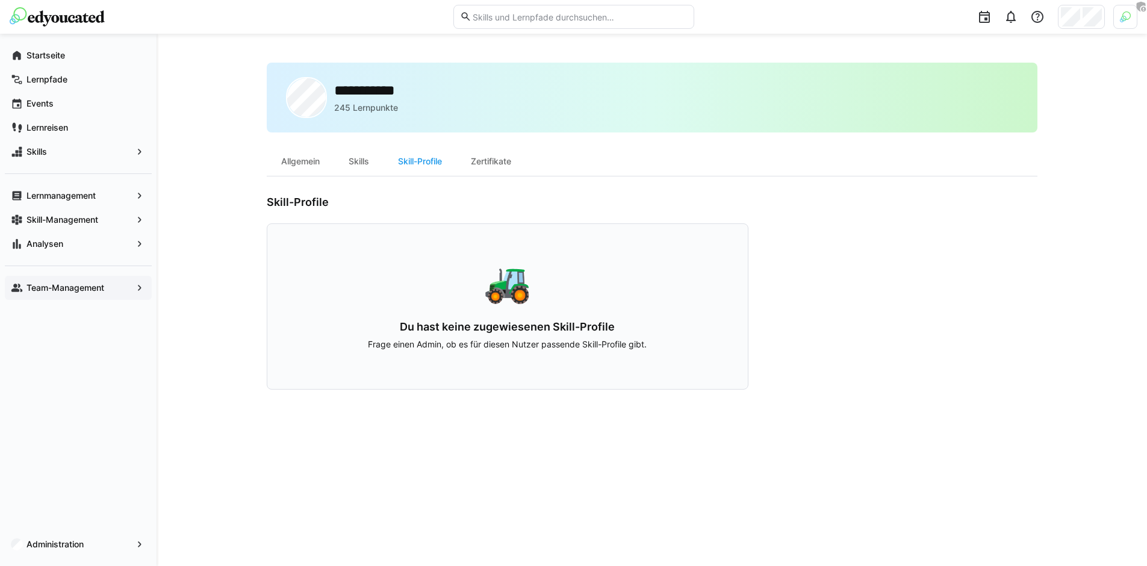
click at [110, 295] on div "Team-Management" at bounding box center [78, 288] width 147 height 24
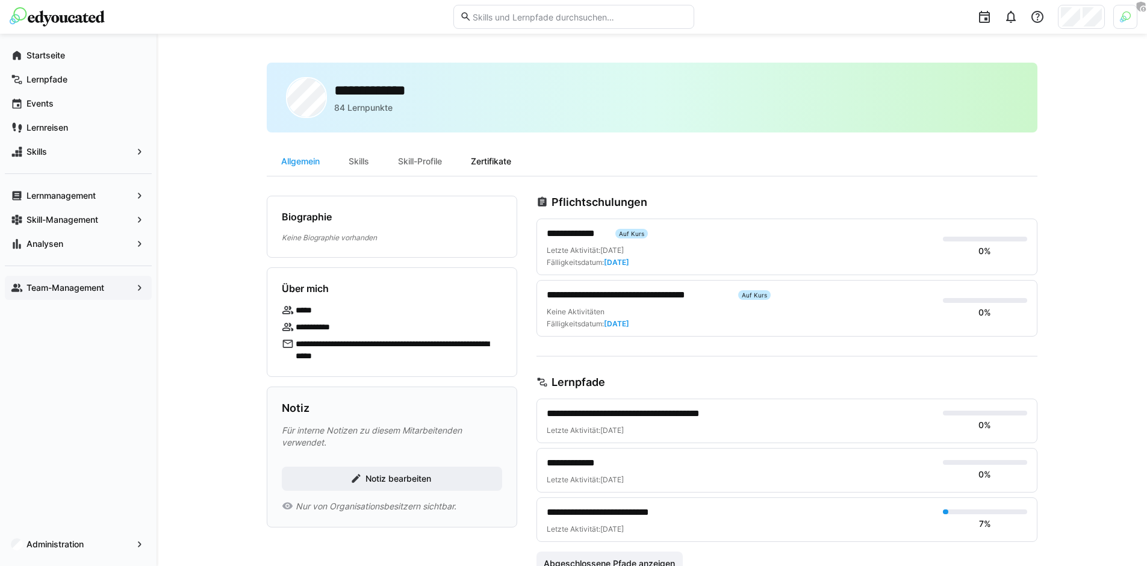
click at [492, 163] on div "Zertifikate" at bounding box center [490, 161] width 69 height 29
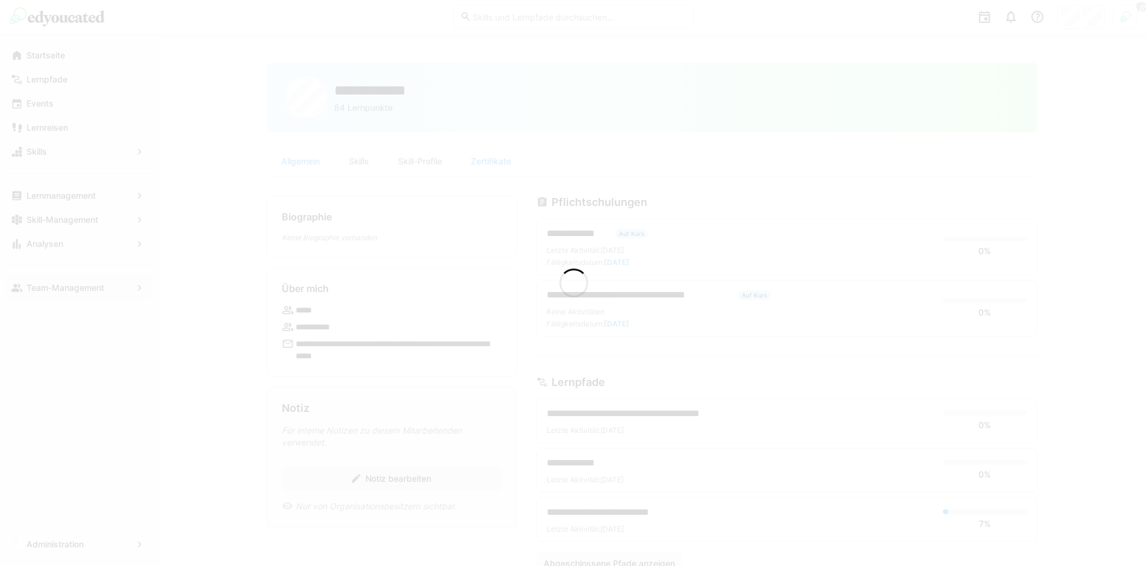
click at [433, 161] on div at bounding box center [573, 283] width 1147 height 566
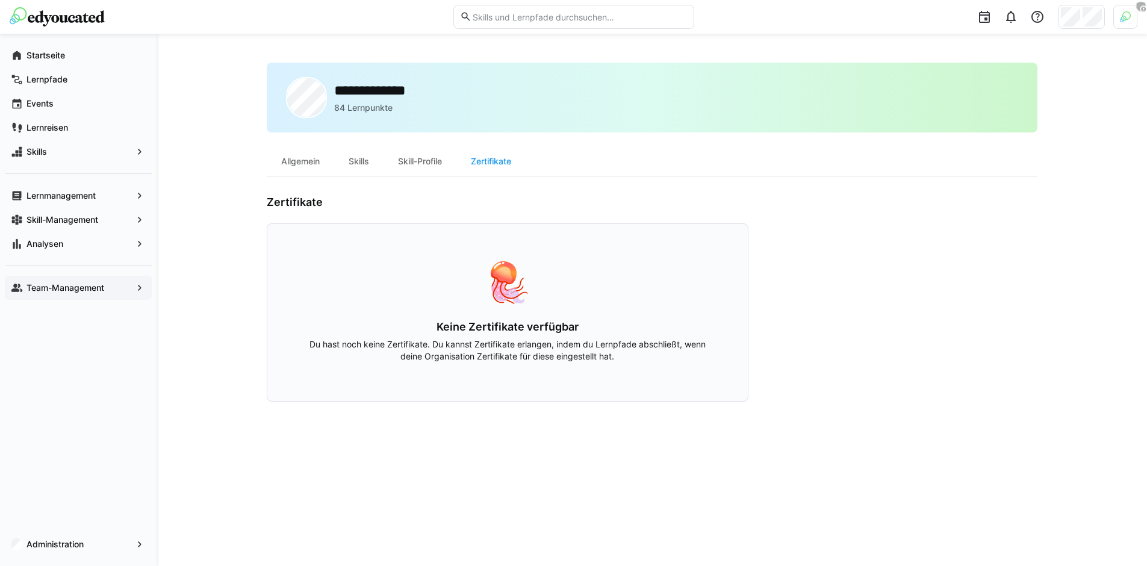
click at [432, 161] on div "Skill-Profile" at bounding box center [419, 161] width 73 height 29
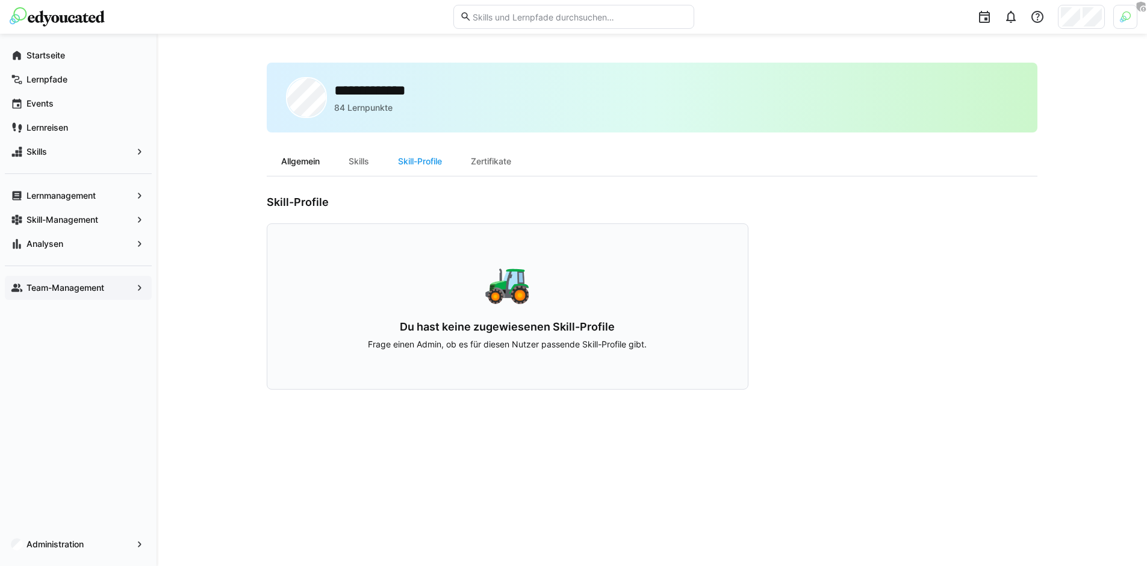
click at [314, 163] on div "Allgemein" at bounding box center [300, 161] width 67 height 29
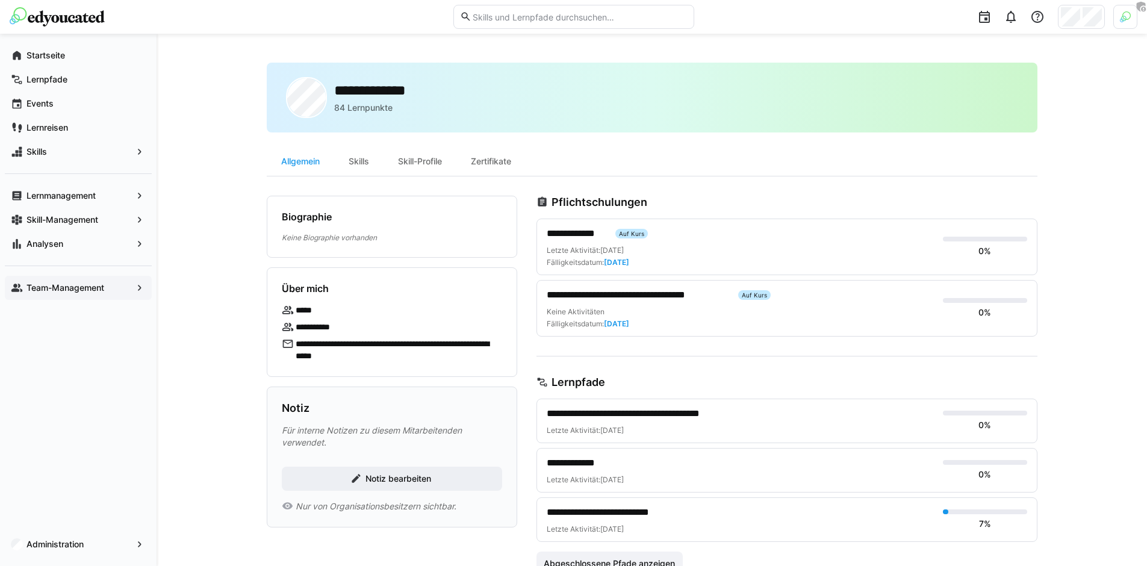
click at [107, 291] on span "Team-Management" at bounding box center [78, 288] width 107 height 12
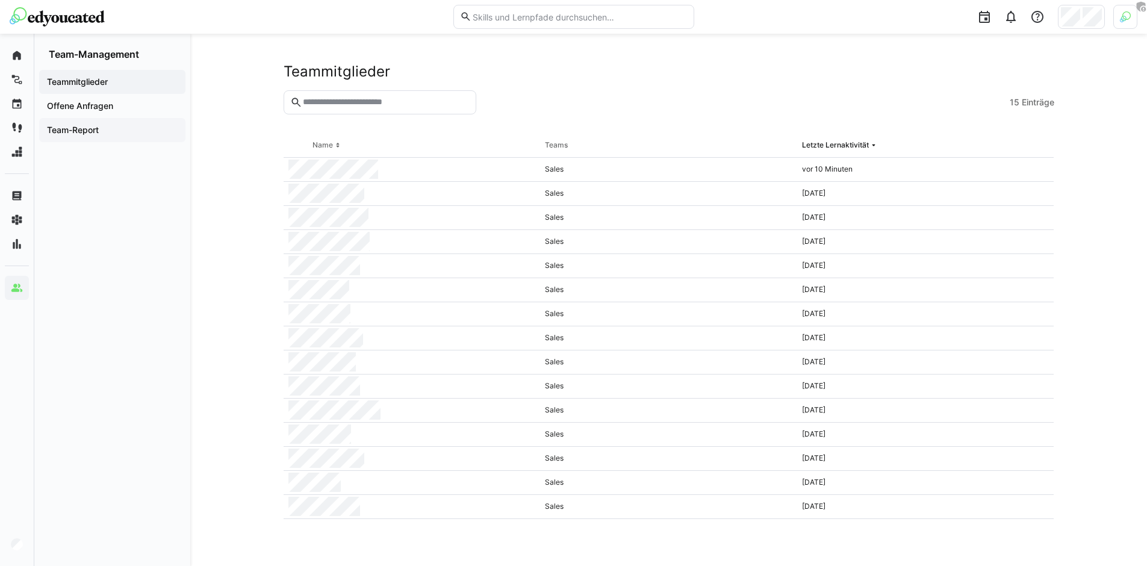
click at [126, 128] on span "Team-Report" at bounding box center [112, 130] width 134 height 12
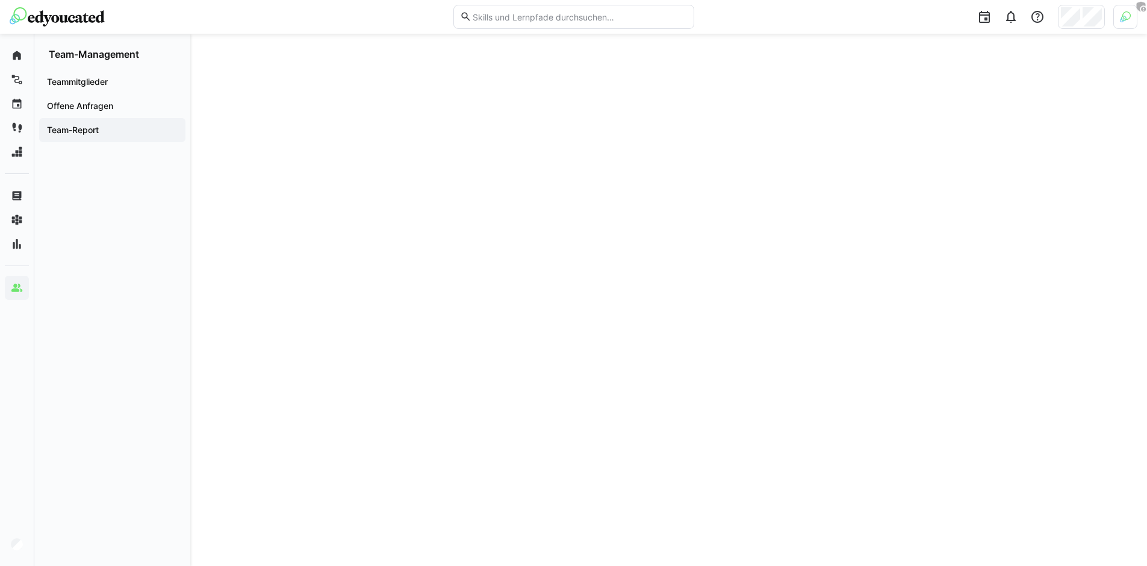
scroll to position [57, 0]
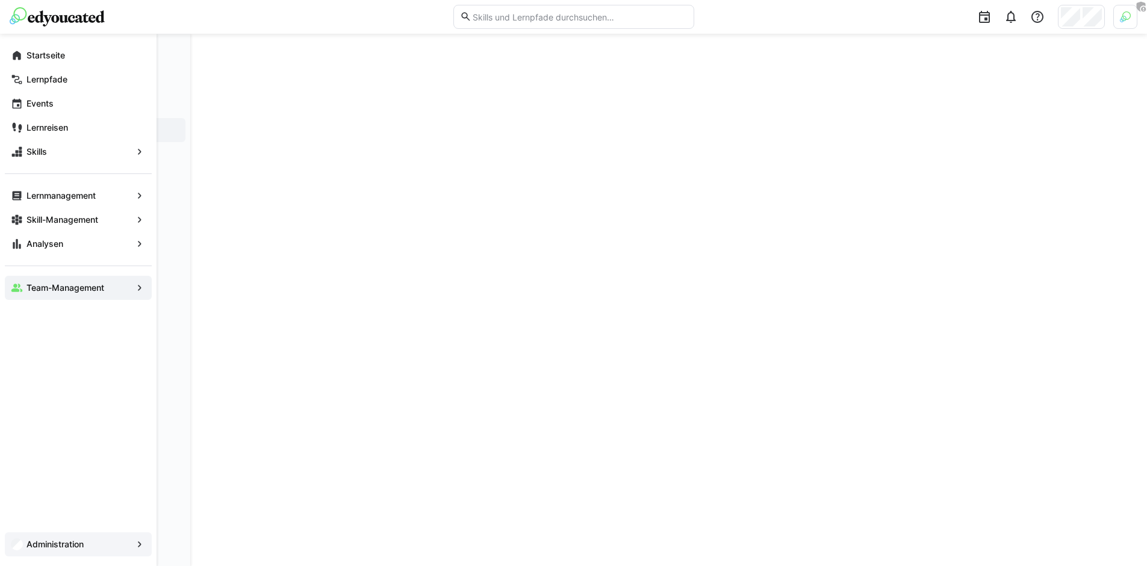
click at [73, 551] on div "Administration" at bounding box center [78, 544] width 147 height 24
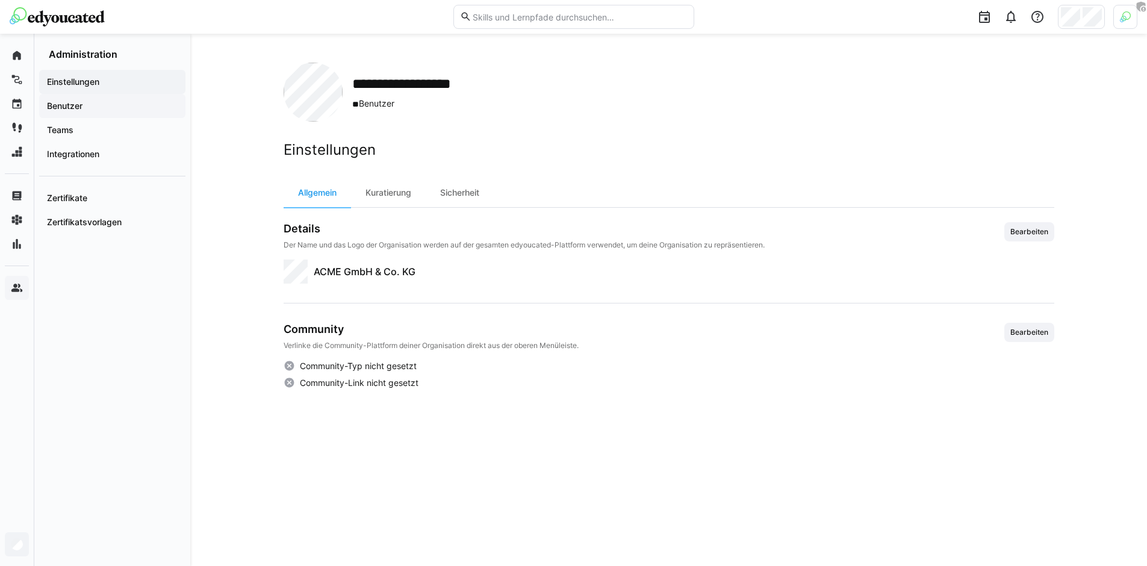
click at [106, 101] on span "Benutzer" at bounding box center [112, 106] width 134 height 12
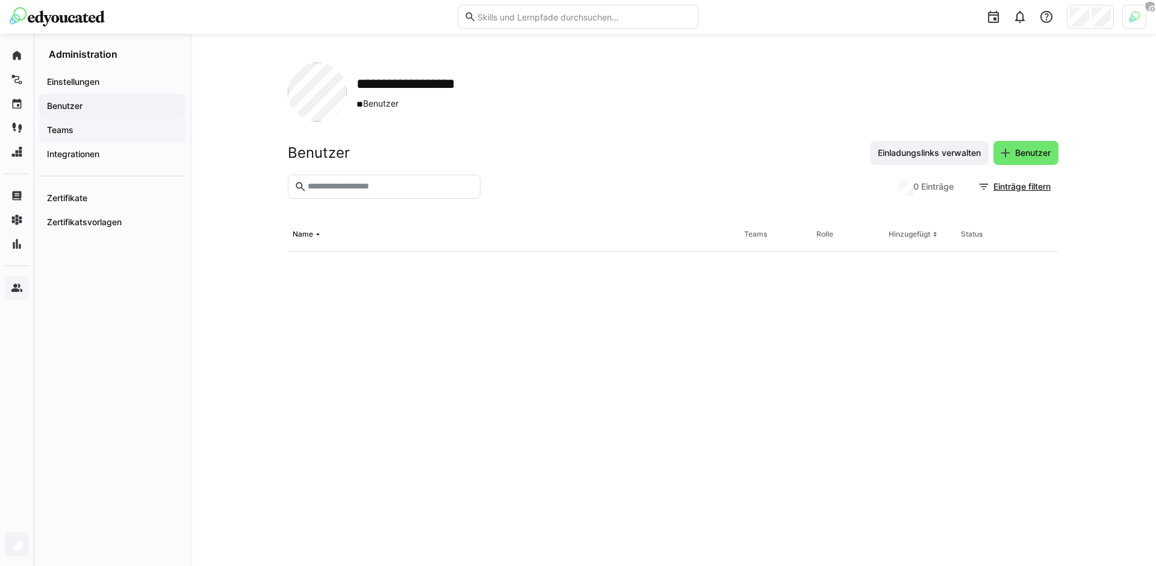
click at [107, 131] on span "Teams" at bounding box center [112, 130] width 134 height 12
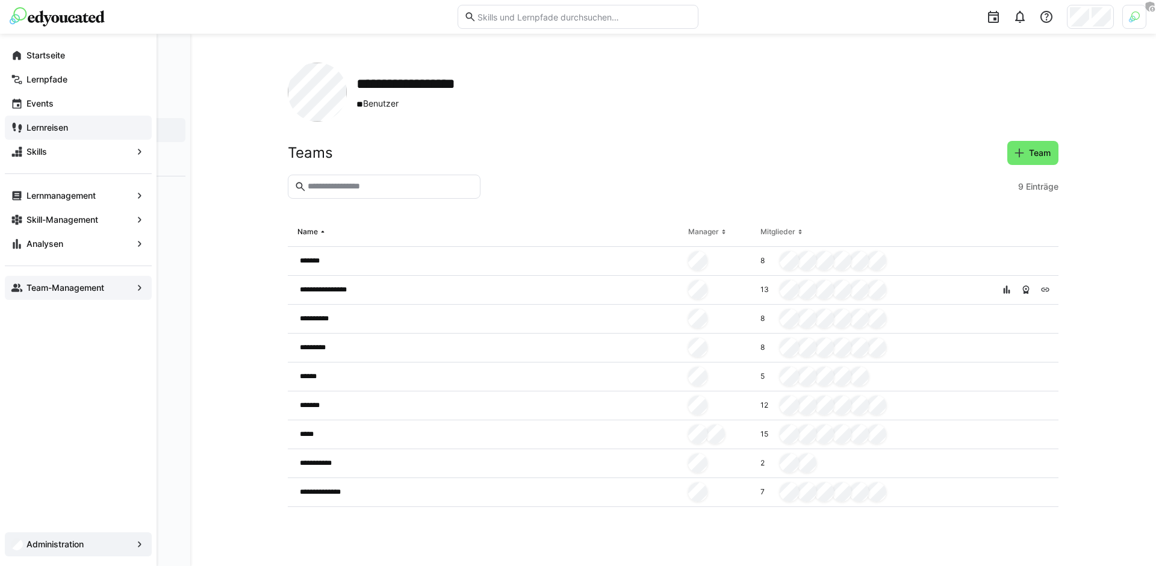
click at [63, 134] on div "Lernreisen" at bounding box center [78, 128] width 147 height 24
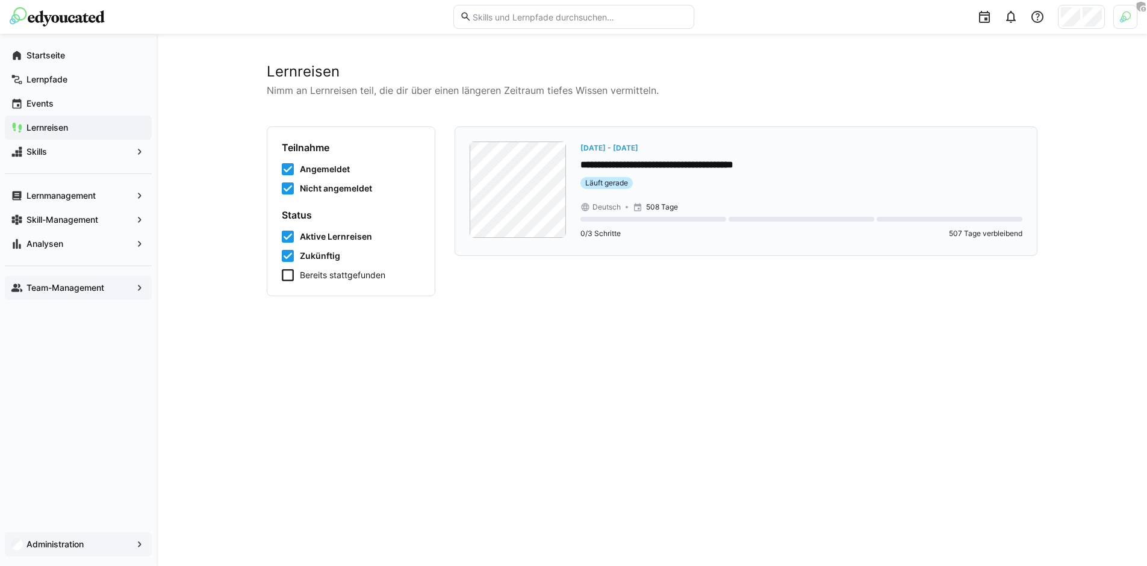
click at [705, 181] on eds-badge "Läuft gerade" at bounding box center [801, 183] width 442 height 12
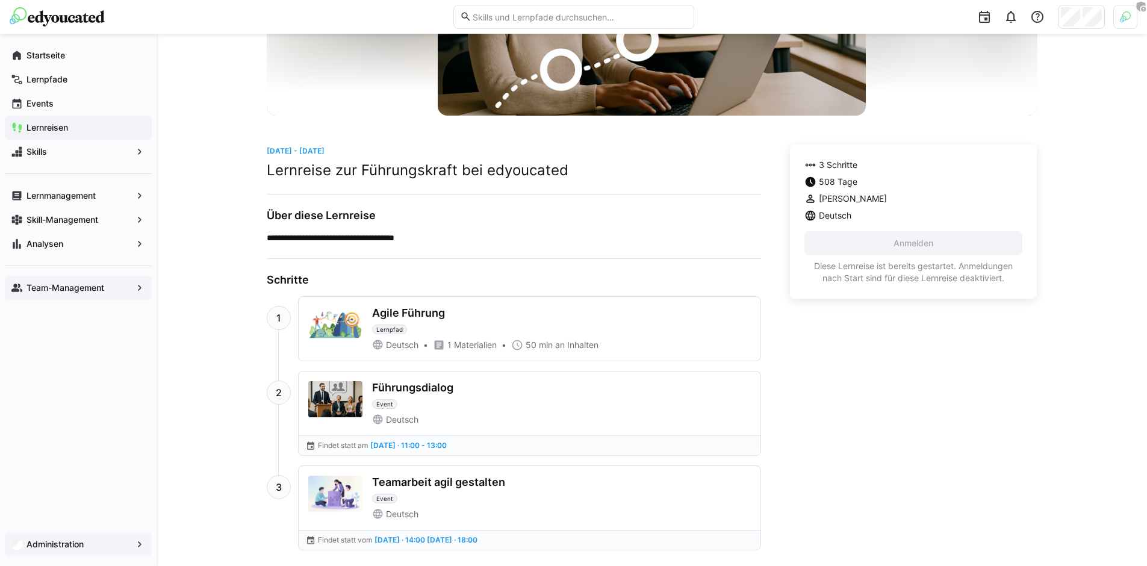
scroll to position [223, 0]
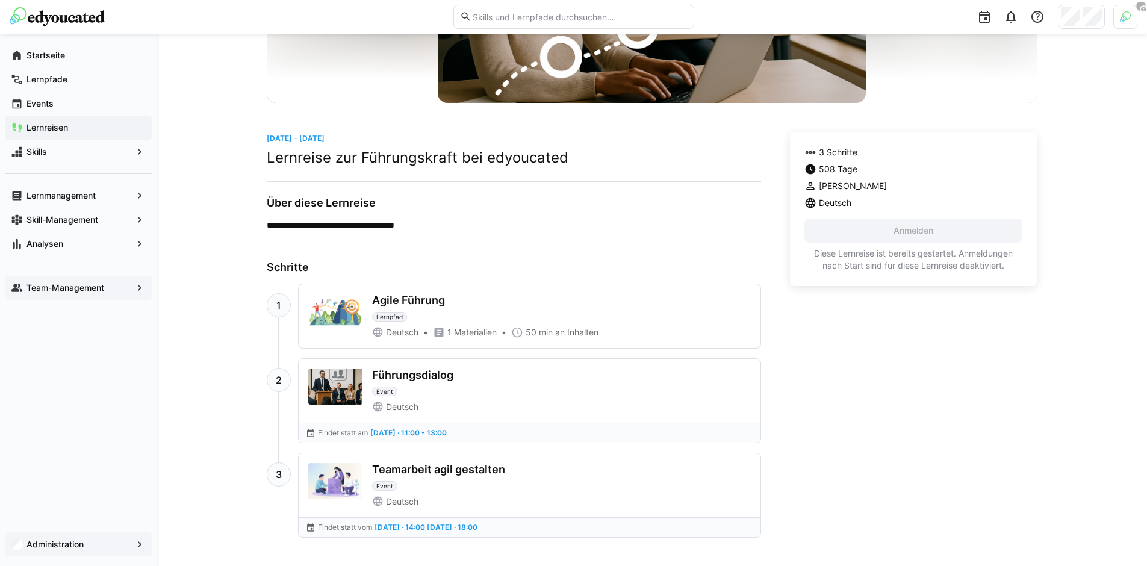
click at [0, 0] on app-navigation-label "Team-Management" at bounding box center [0, 0] width 0 height 0
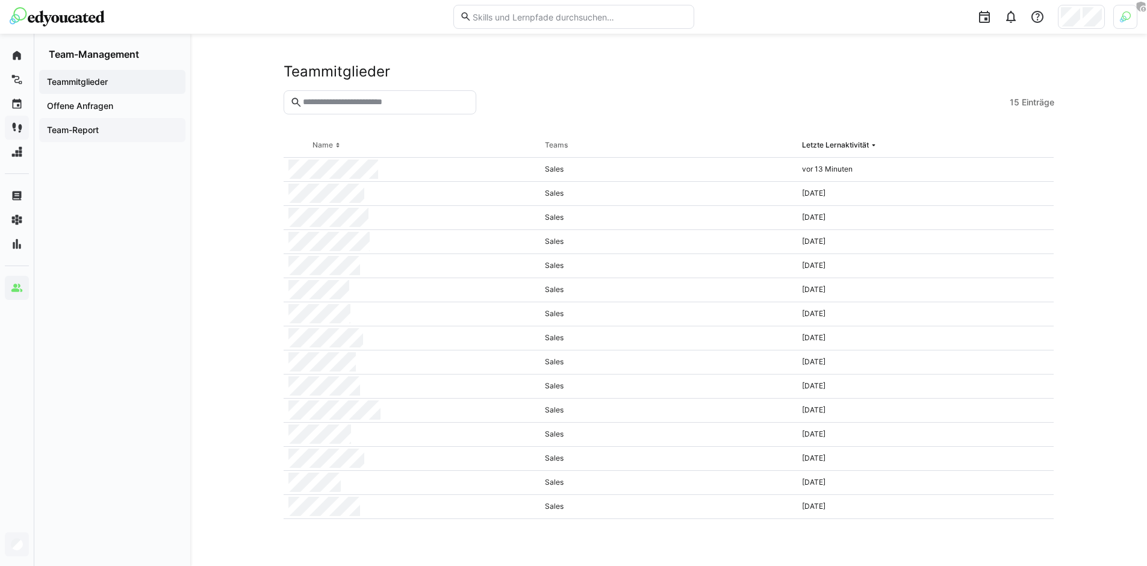
click at [161, 136] on div "Team-Report" at bounding box center [112, 130] width 146 height 24
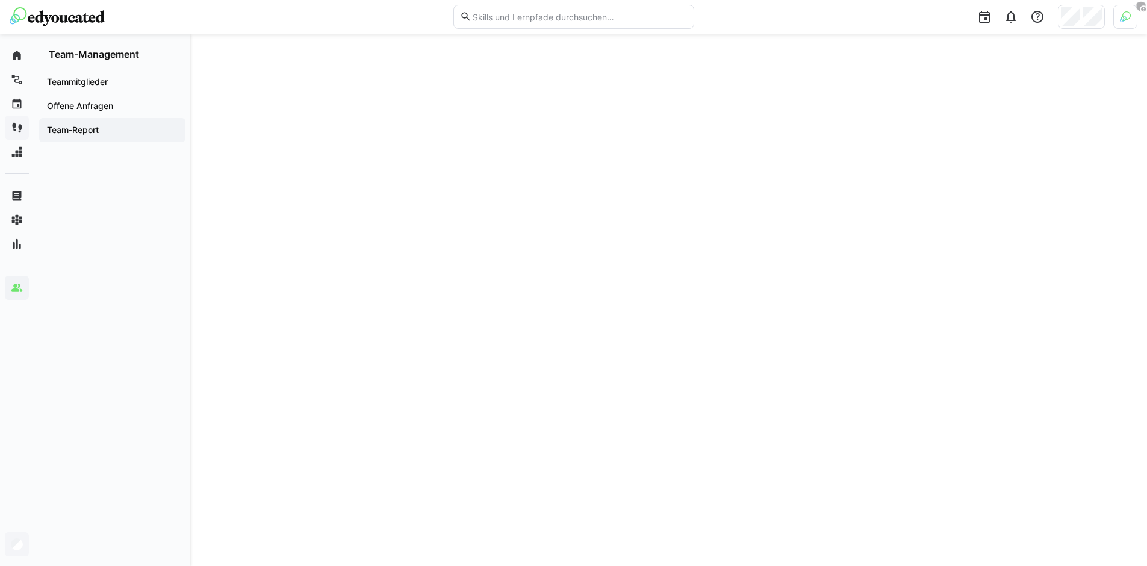
scroll to position [93, 0]
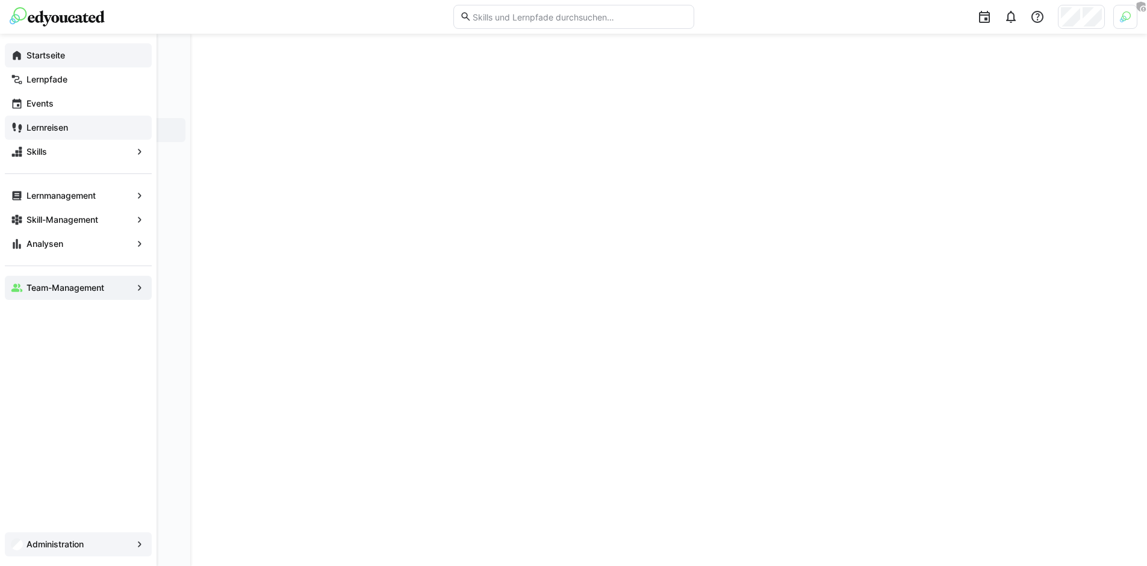
click at [84, 57] on span "Startseite" at bounding box center [85, 55] width 121 height 12
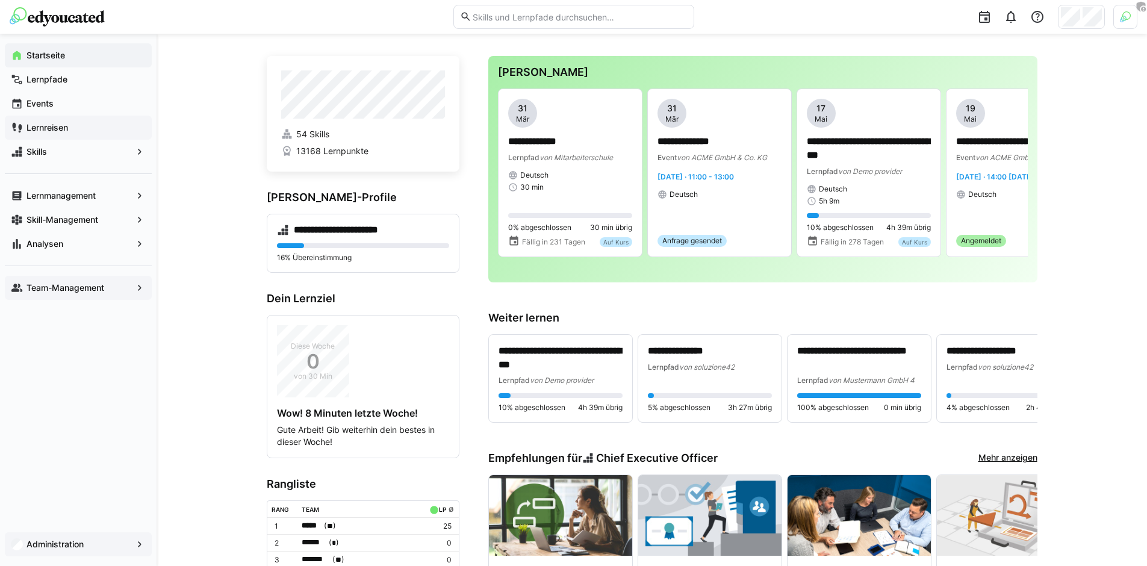
scroll to position [13, 0]
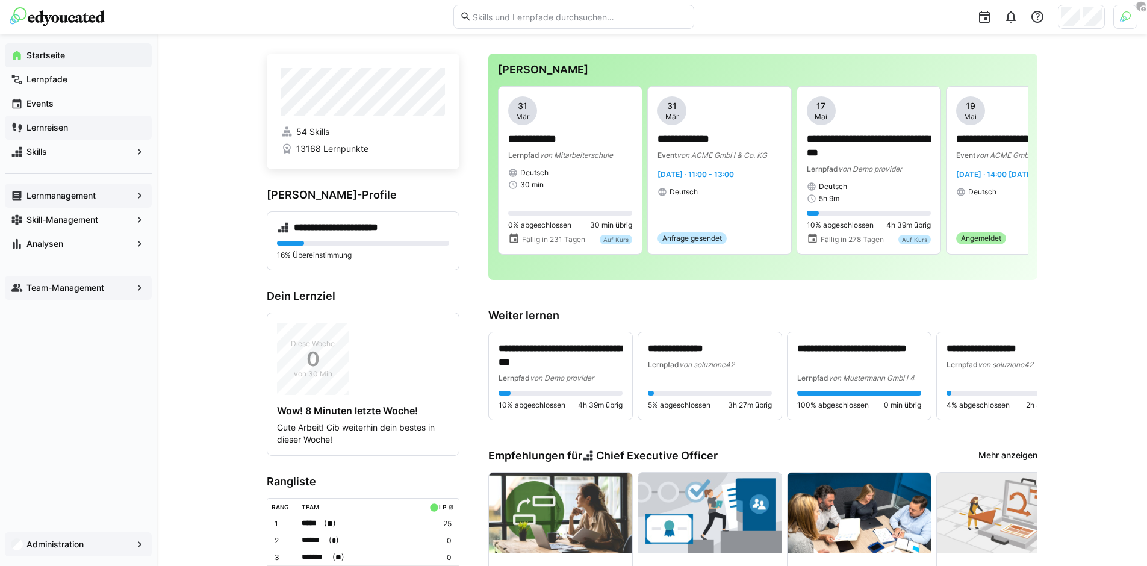
click at [0, 0] on app-navigation-label "Lernmanagement" at bounding box center [0, 0] width 0 height 0
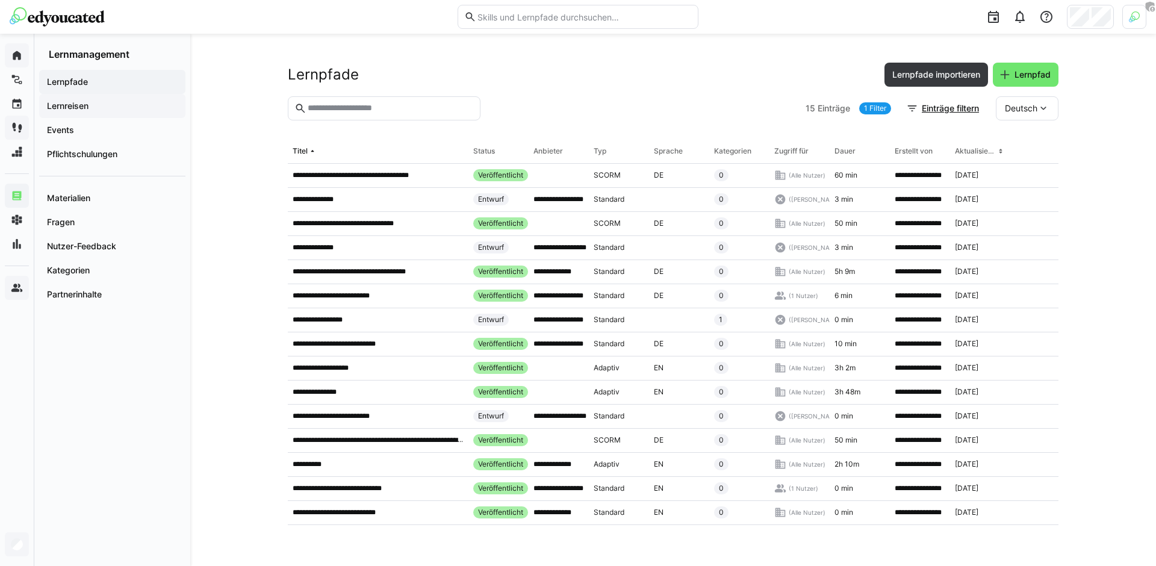
click at [127, 105] on span "Lernreisen" at bounding box center [112, 106] width 134 height 12
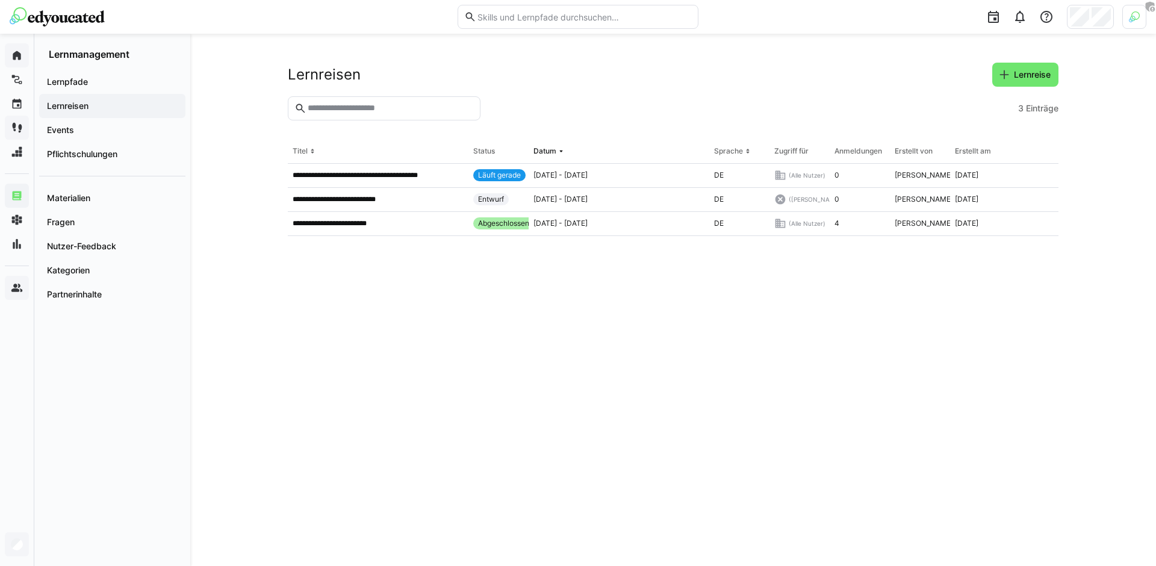
click at [800, 423] on eds-table "**********" at bounding box center [673, 338] width 771 height 397
click at [140, 107] on span "Lernreisen" at bounding box center [112, 106] width 134 height 12
click at [1019, 81] on span "Lernreise" at bounding box center [1025, 75] width 66 height 24
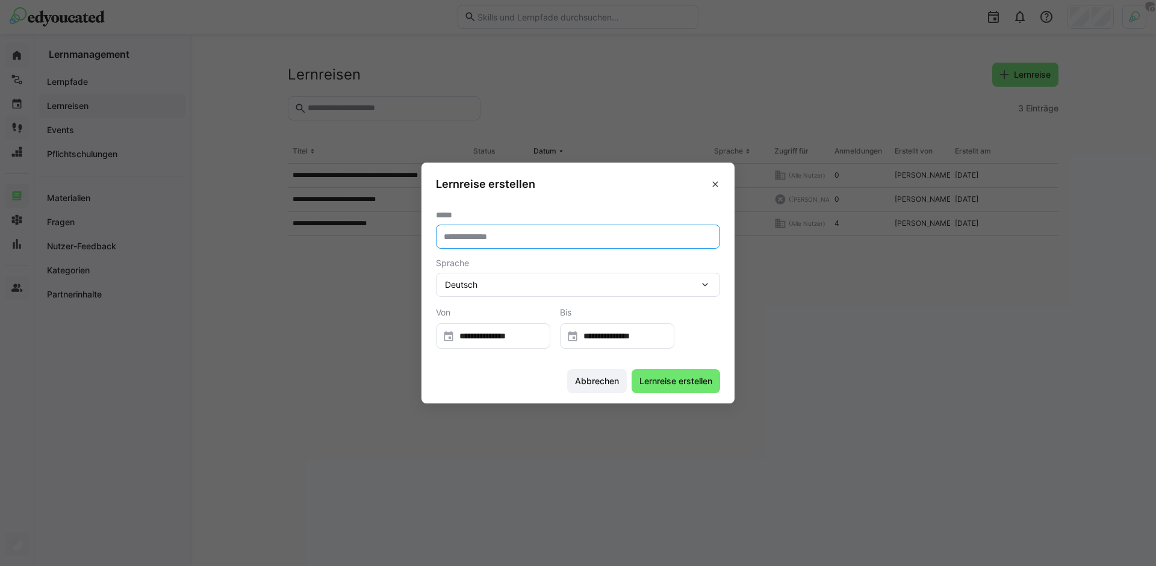
click at [544, 240] on input "text" at bounding box center [577, 236] width 271 height 11
type input "**********"
click at [515, 283] on div "Deutsch" at bounding box center [572, 284] width 254 height 11
click at [486, 338] on input "**********" at bounding box center [498, 336] width 89 height 12
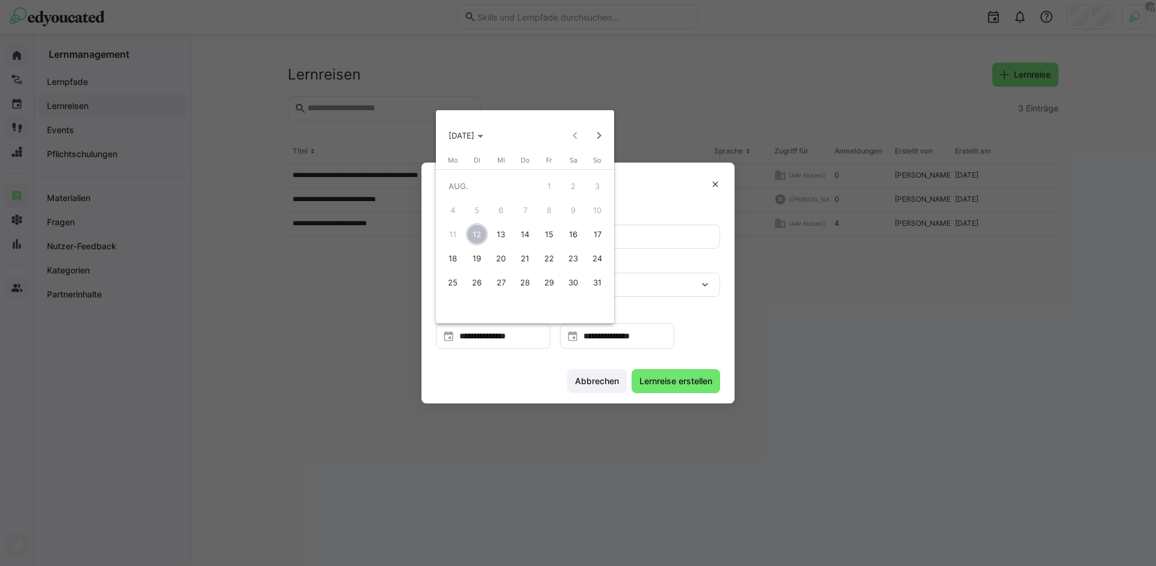
click at [476, 259] on span "19" at bounding box center [477, 258] width 22 height 22
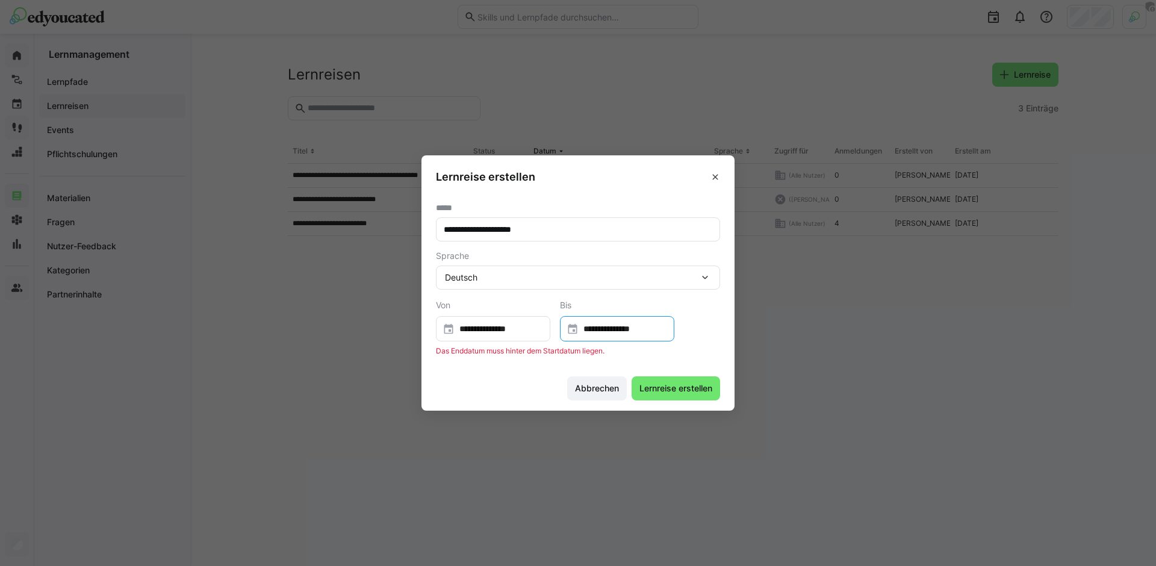
click at [615, 332] on input "**********" at bounding box center [622, 329] width 89 height 12
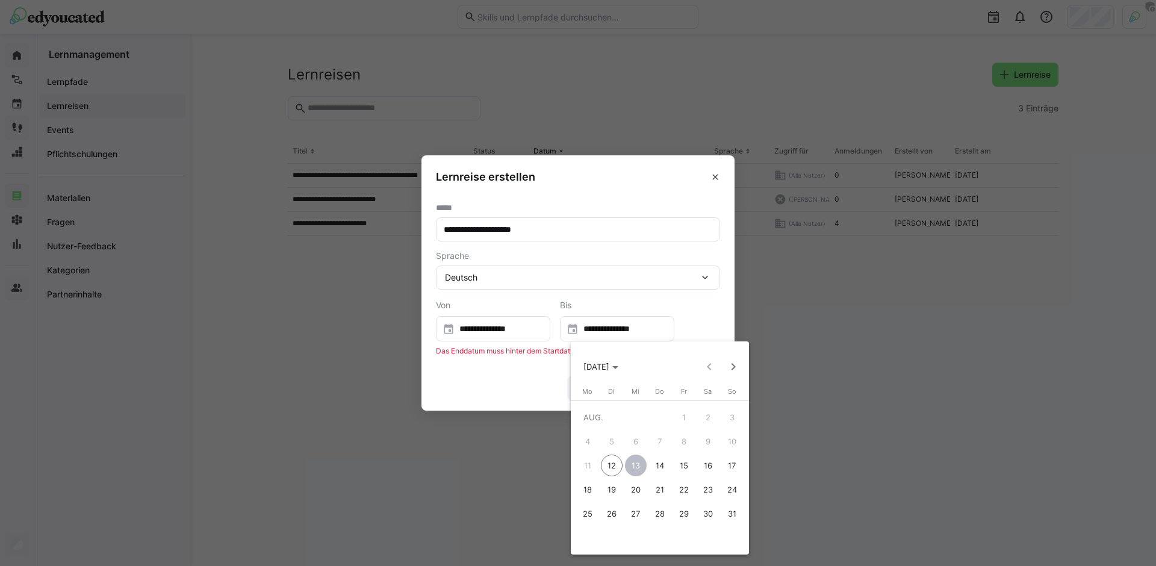
click at [734, 352] on div "AUG. 2025 AUG. 2025" at bounding box center [660, 359] width 178 height 37
click at [733, 358] on span "Next month" at bounding box center [733, 367] width 24 height 24
click at [610, 530] on span "30" at bounding box center [612, 538] width 22 height 22
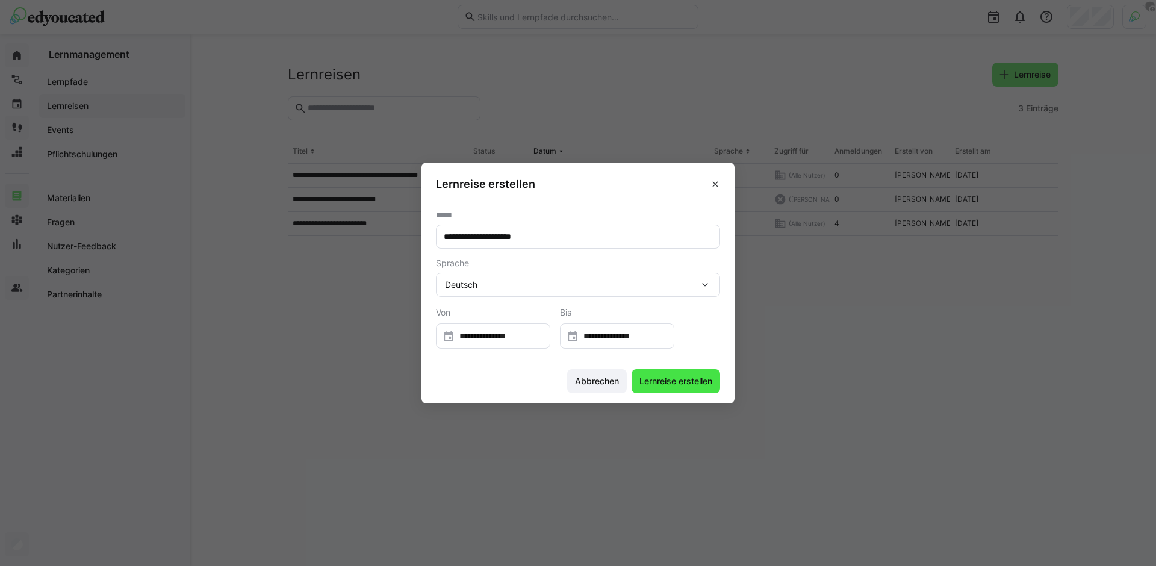
click at [675, 376] on span "Lernreise erstellen" at bounding box center [675, 381] width 76 height 12
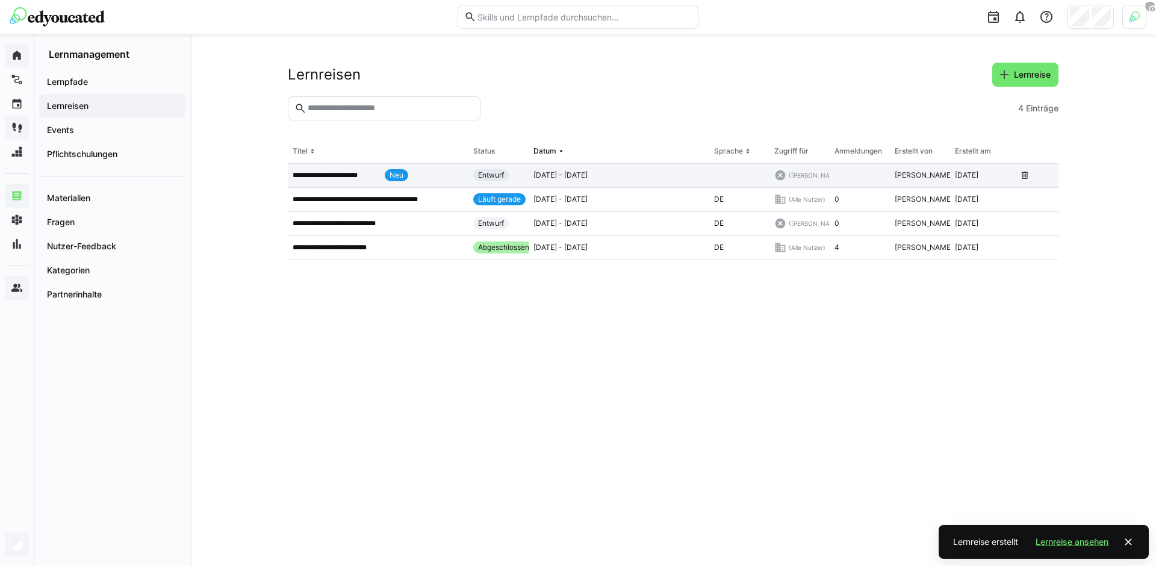
click at [343, 167] on div "**********" at bounding box center [378, 176] width 181 height 24
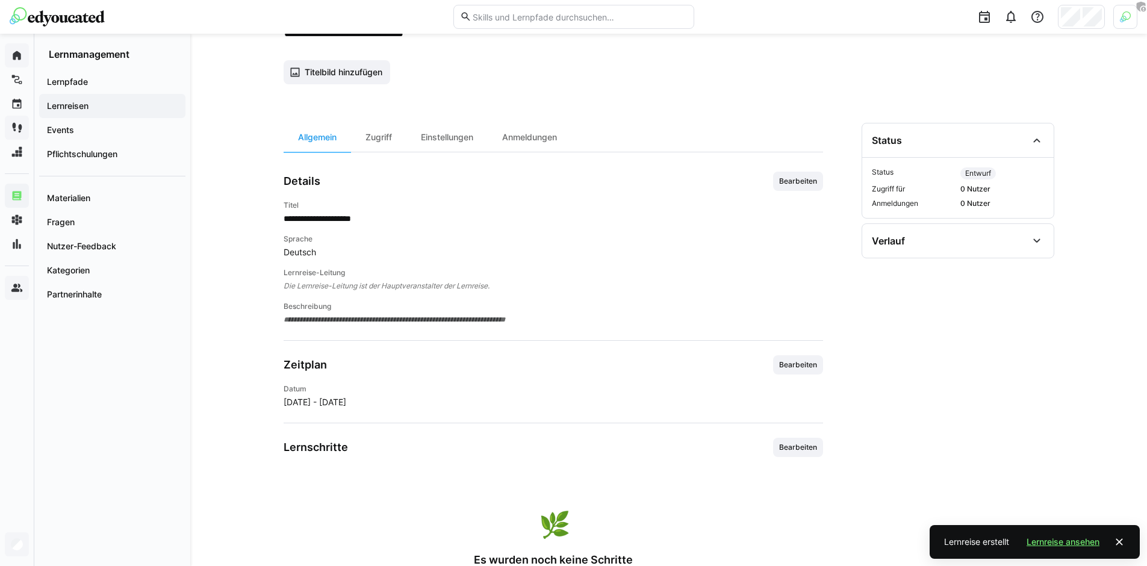
scroll to position [179, 0]
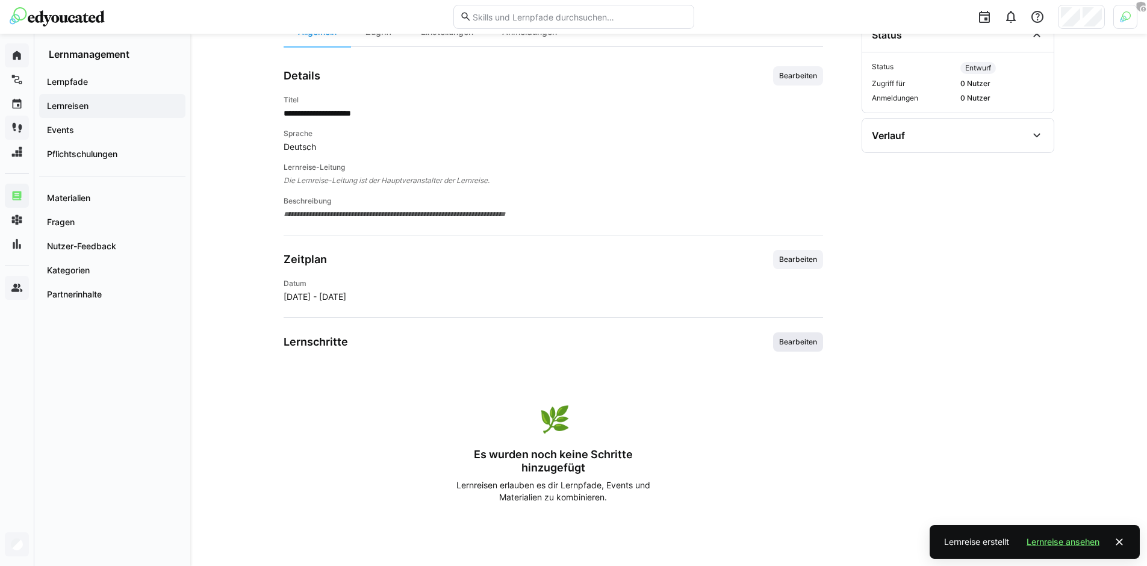
click at [790, 335] on span "Bearbeiten" at bounding box center [798, 341] width 50 height 19
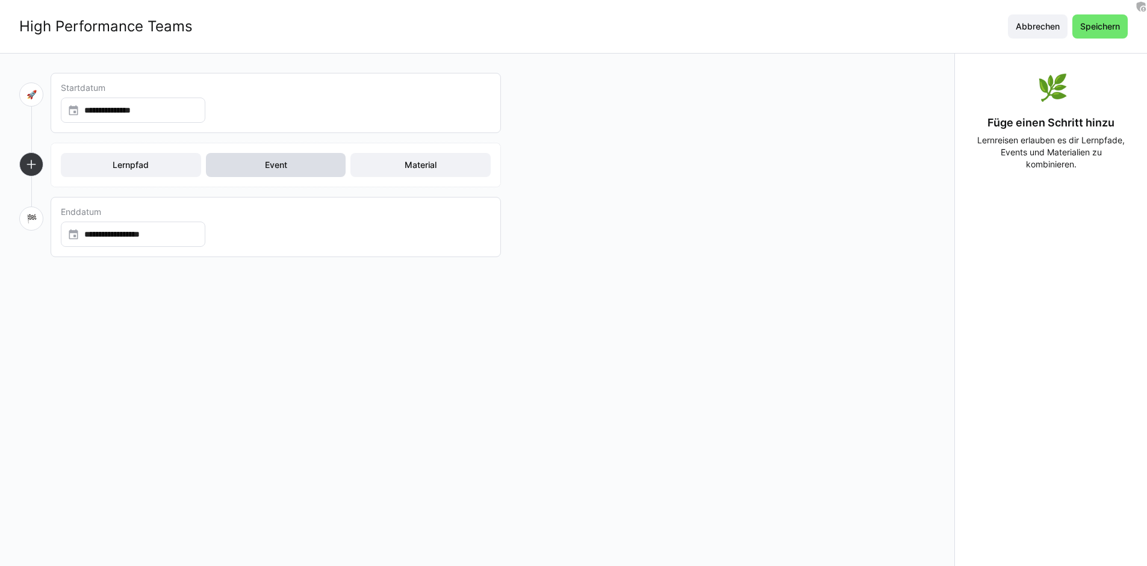
click at [285, 160] on span "Event" at bounding box center [276, 165] width 26 height 12
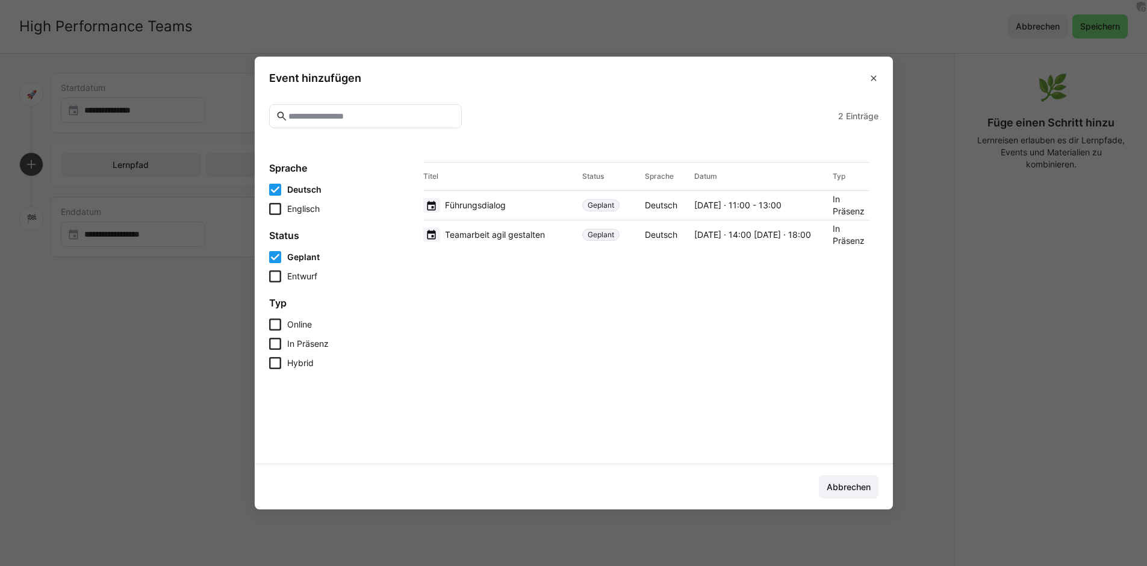
click at [493, 201] on span "Führungsdialog" at bounding box center [475, 205] width 61 height 12
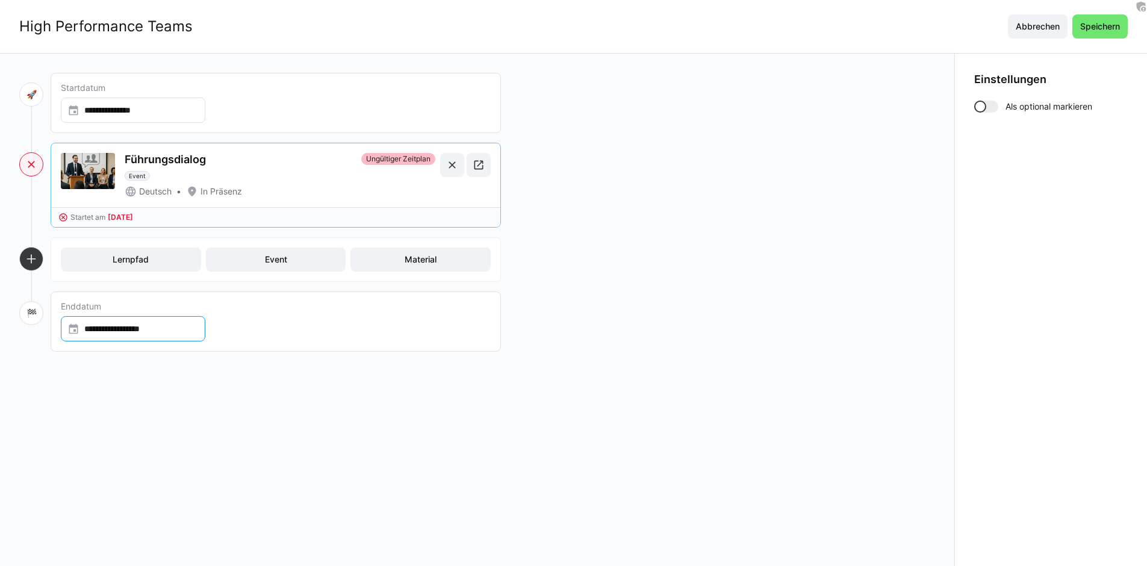
click at [150, 327] on input "**********" at bounding box center [138, 329] width 119 height 12
click at [226, 363] on span "Next month" at bounding box center [224, 367] width 24 height 24
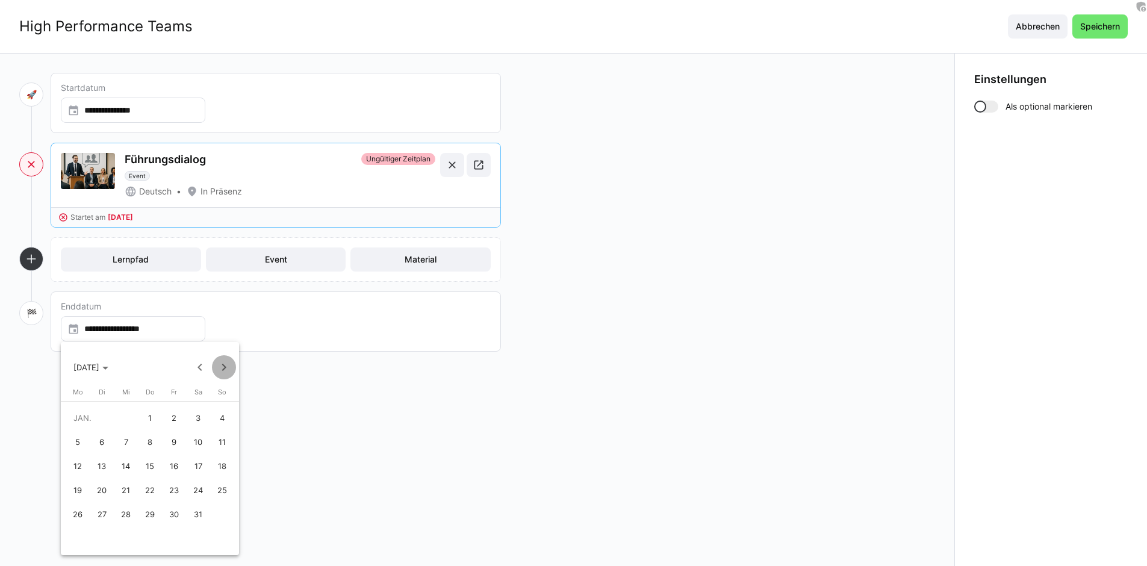
click at [226, 363] on span "Next month" at bounding box center [224, 367] width 24 height 24
click at [224, 364] on span "Next month" at bounding box center [224, 367] width 24 height 24
click at [196, 509] on span "30" at bounding box center [198, 514] width 22 height 22
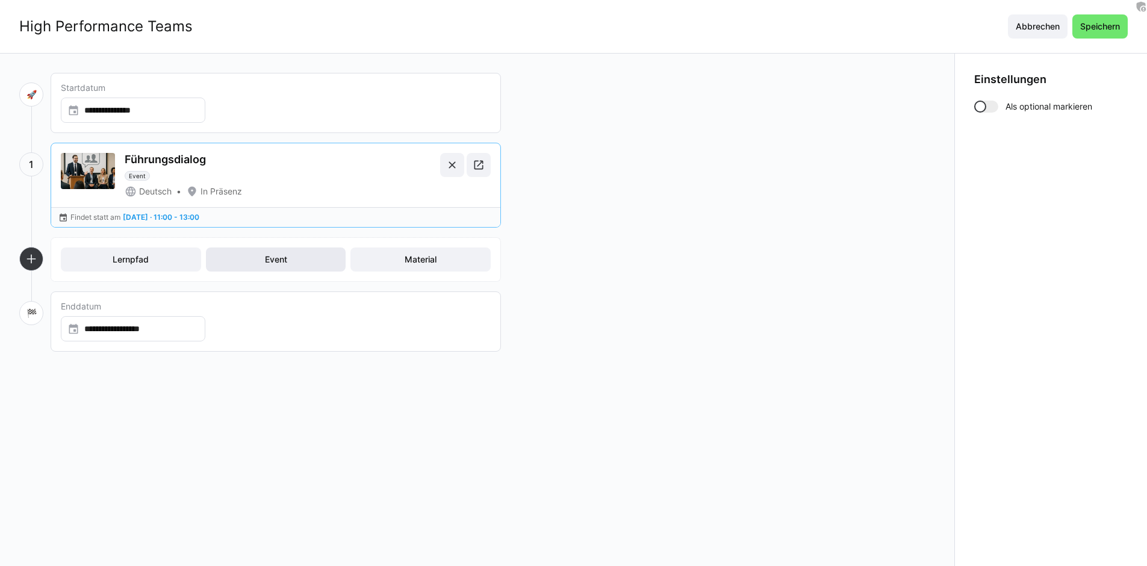
click at [278, 260] on span "Event" at bounding box center [276, 259] width 26 height 12
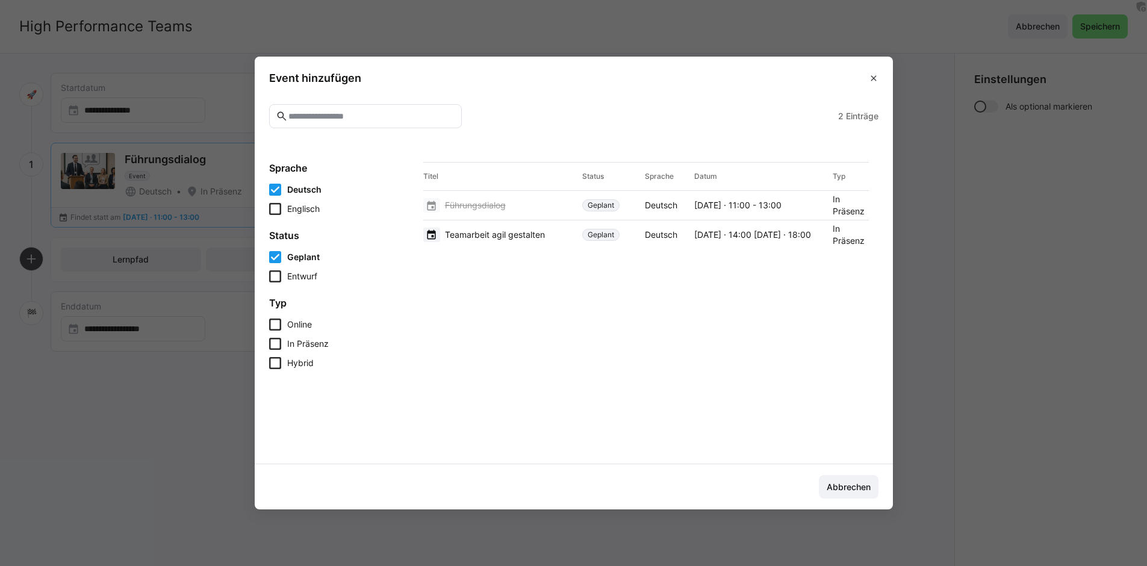
click at [536, 251] on div "Titel Status Sprache Datum Typ Führungsdialog Geplant Deutsch Di, 31. Mär. 2026…" at bounding box center [646, 308] width 465 height 292
drag, startPoint x: 538, startPoint y: 235, endPoint x: 572, endPoint y: 250, distance: 37.8
click at [538, 235] on span "Teamarbeit agil gestalten" at bounding box center [495, 235] width 100 height 12
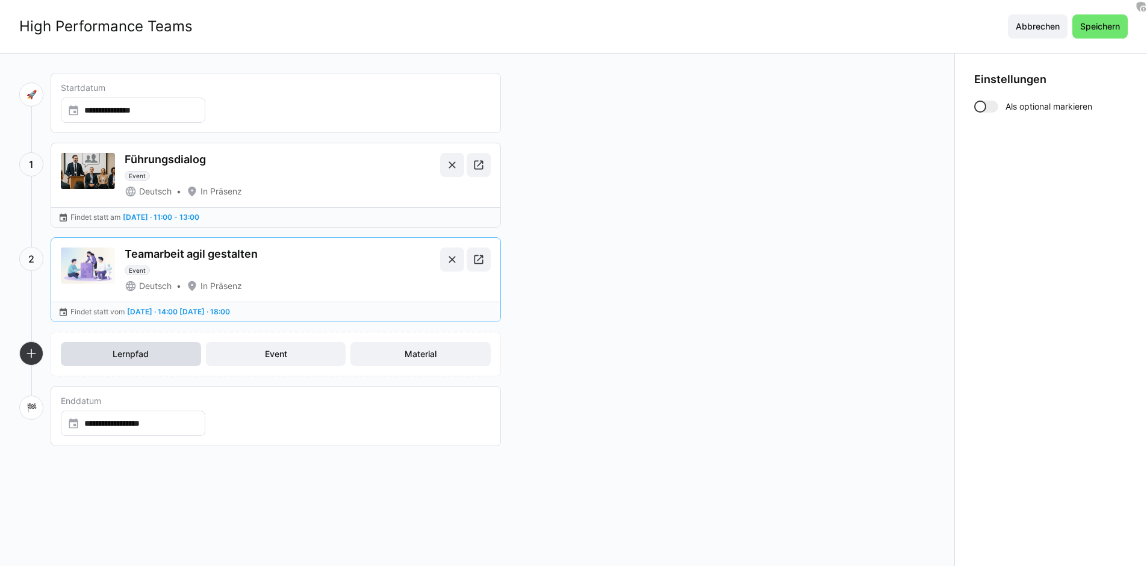
click at [178, 356] on span "Lernpfad" at bounding box center [131, 354] width 140 height 24
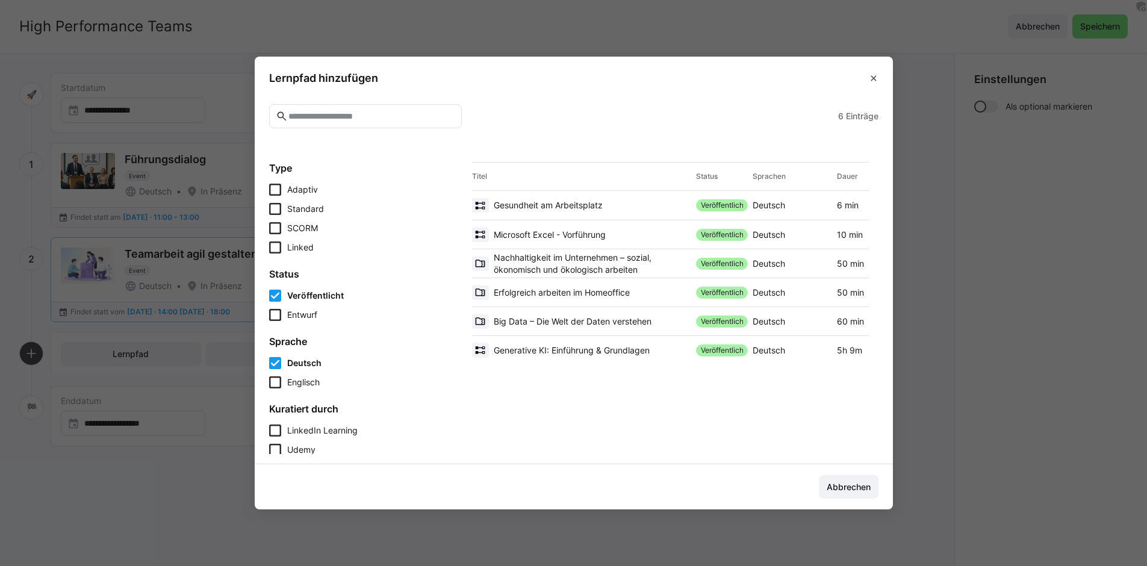
click at [568, 353] on span "Generative KI: Einführung & Grundlagen" at bounding box center [572, 350] width 156 height 12
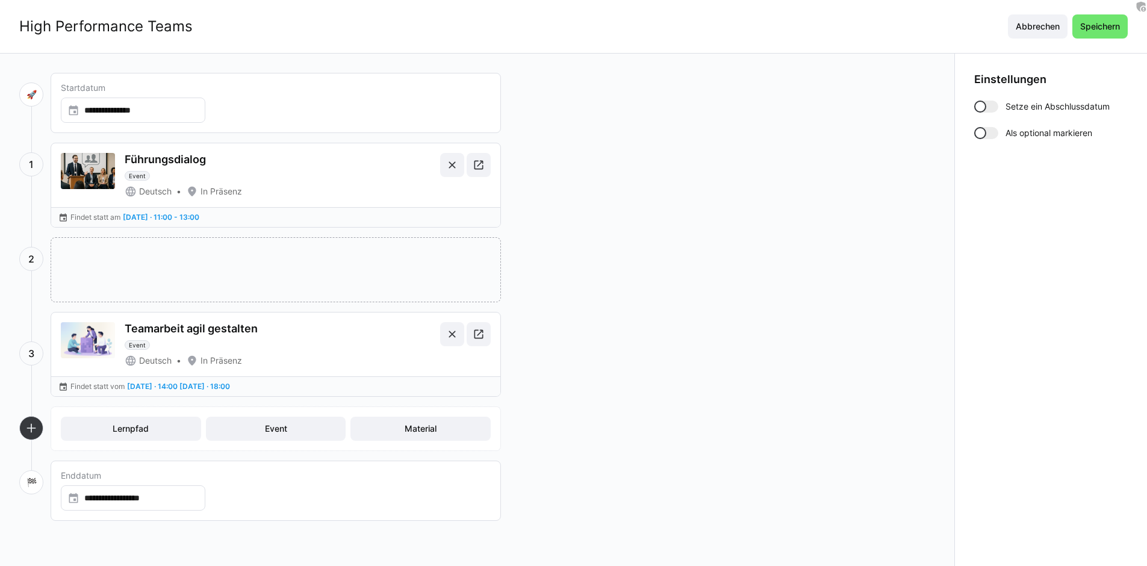
drag, startPoint x: 288, startPoint y: 362, endPoint x: 284, endPoint y: 270, distance: 91.6
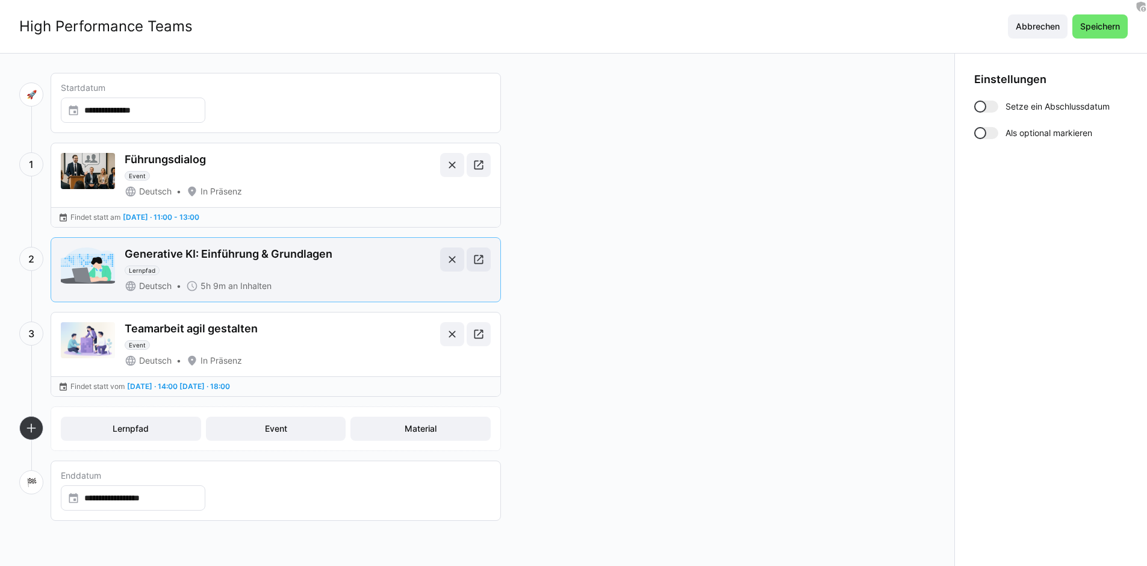
click at [274, 281] on div "Deutsch 5h 9m an Inhalten" at bounding box center [280, 286] width 311 height 12
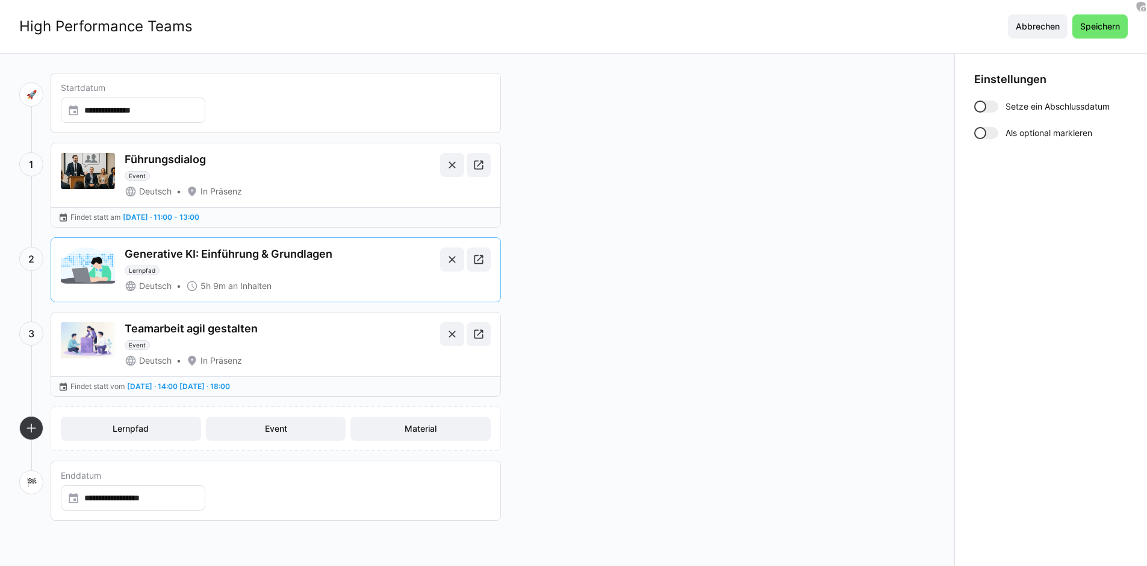
click at [994, 129] on div at bounding box center [986, 133] width 24 height 12
click at [424, 433] on span "Material" at bounding box center [421, 429] width 36 height 12
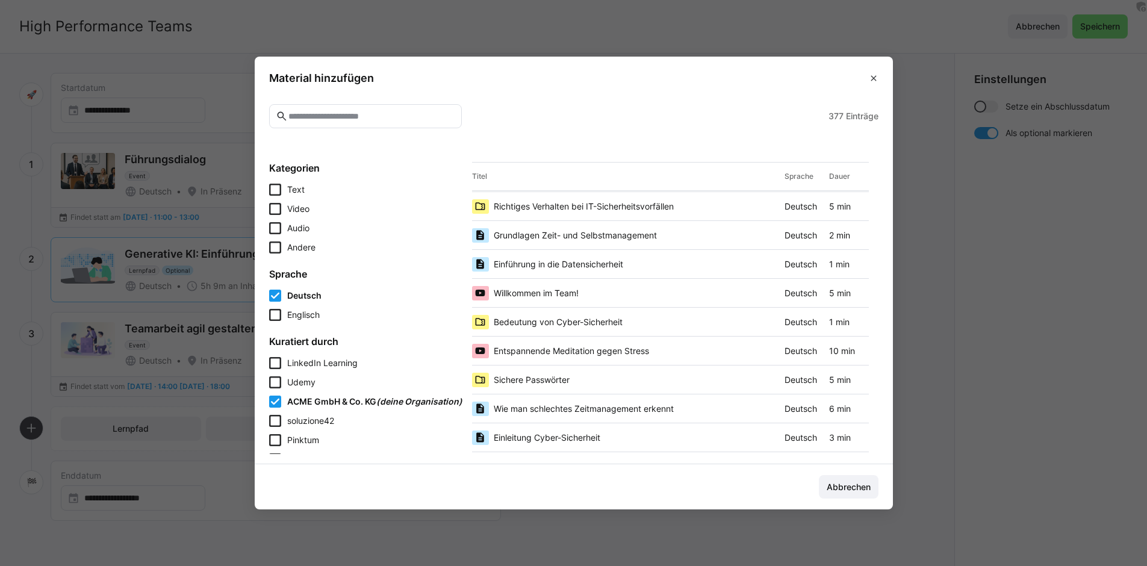
scroll to position [463, 0]
click at [573, 347] on span "Entspannende Meditation gegen Stress" at bounding box center [571, 350] width 155 height 12
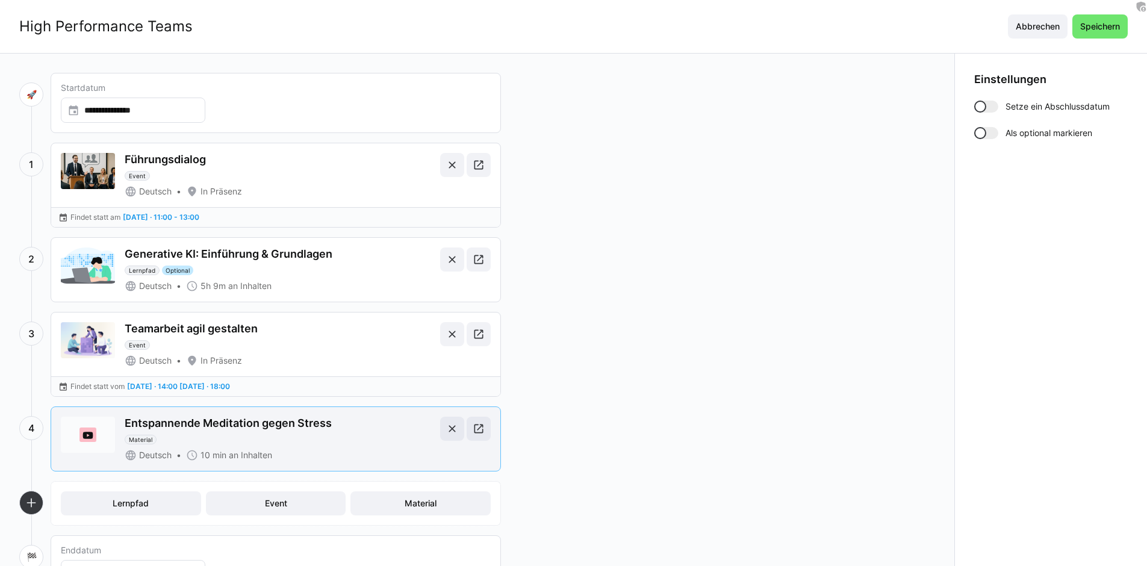
click at [222, 436] on div "Entspannende Meditation gegen Stress Material" at bounding box center [280, 431] width 311 height 28
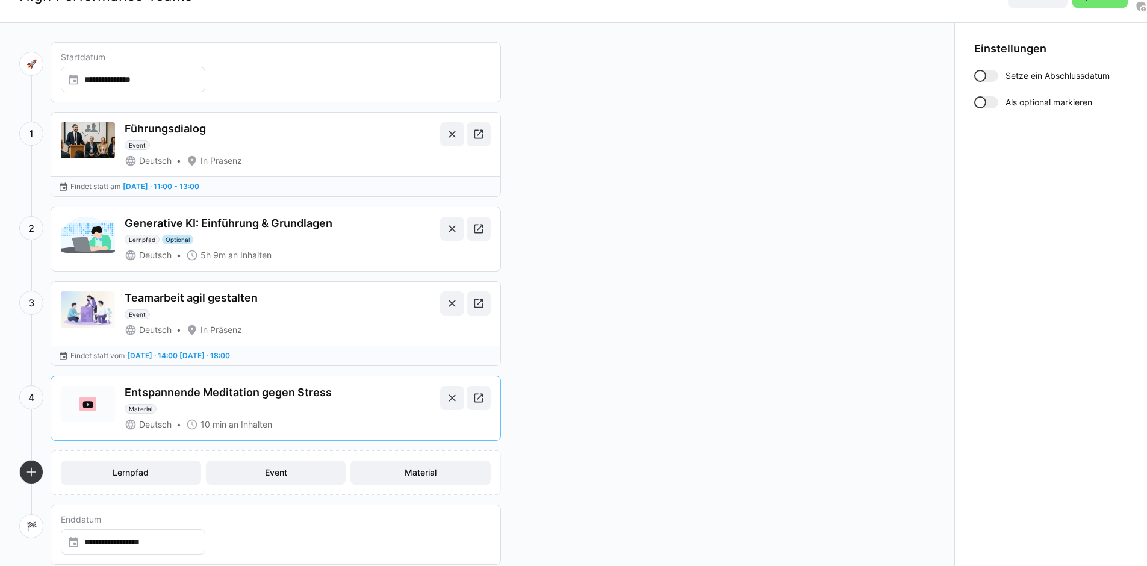
scroll to position [49, 0]
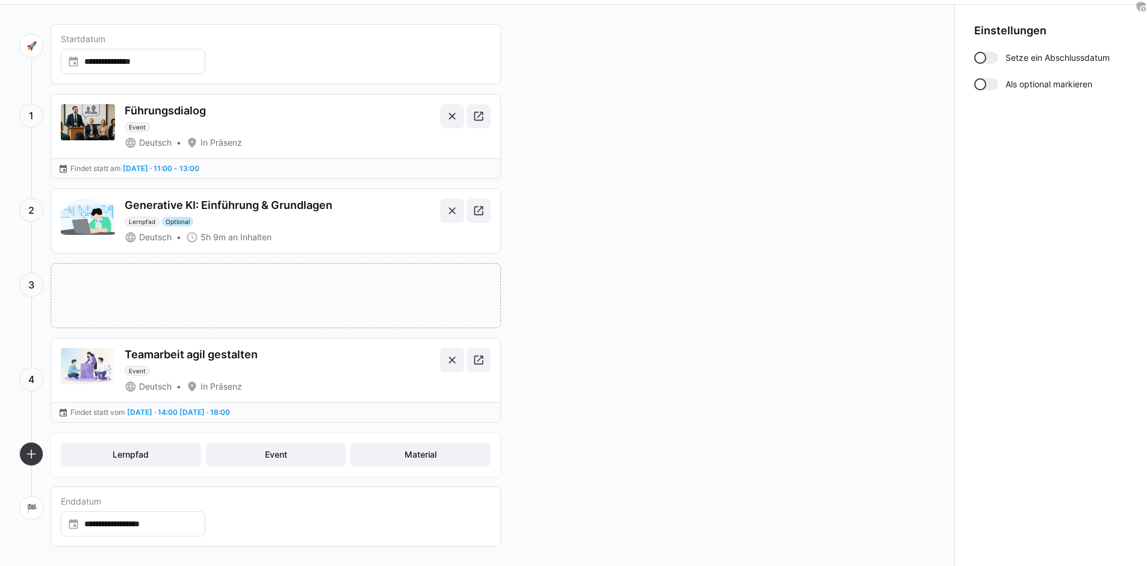
drag, startPoint x: 246, startPoint y: 392, endPoint x: 235, endPoint y: 283, distance: 110.0
click at [978, 88] on div at bounding box center [980, 84] width 12 height 12
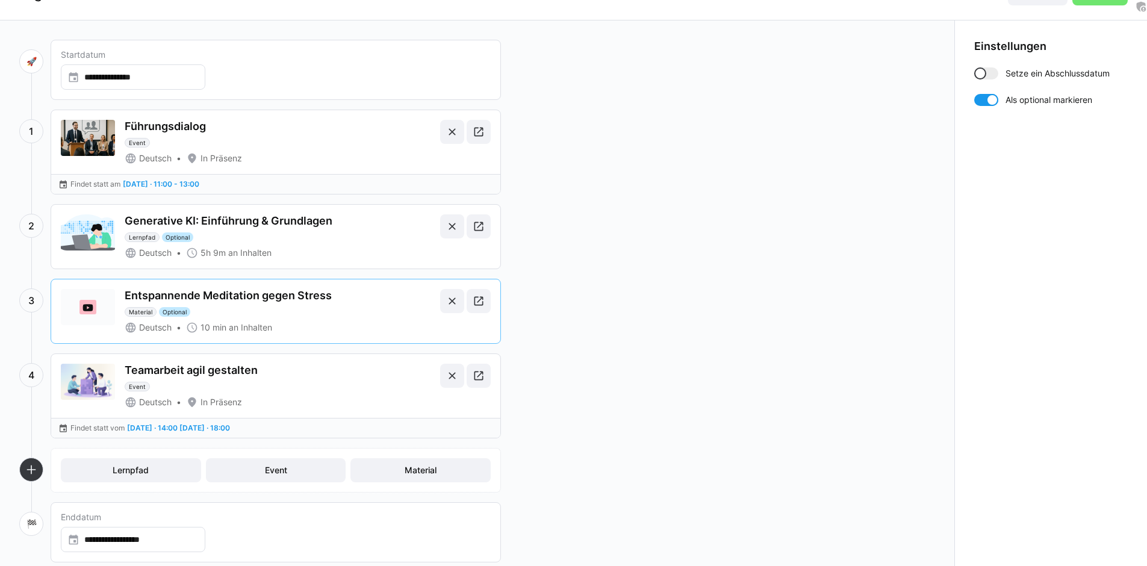
scroll to position [0, 0]
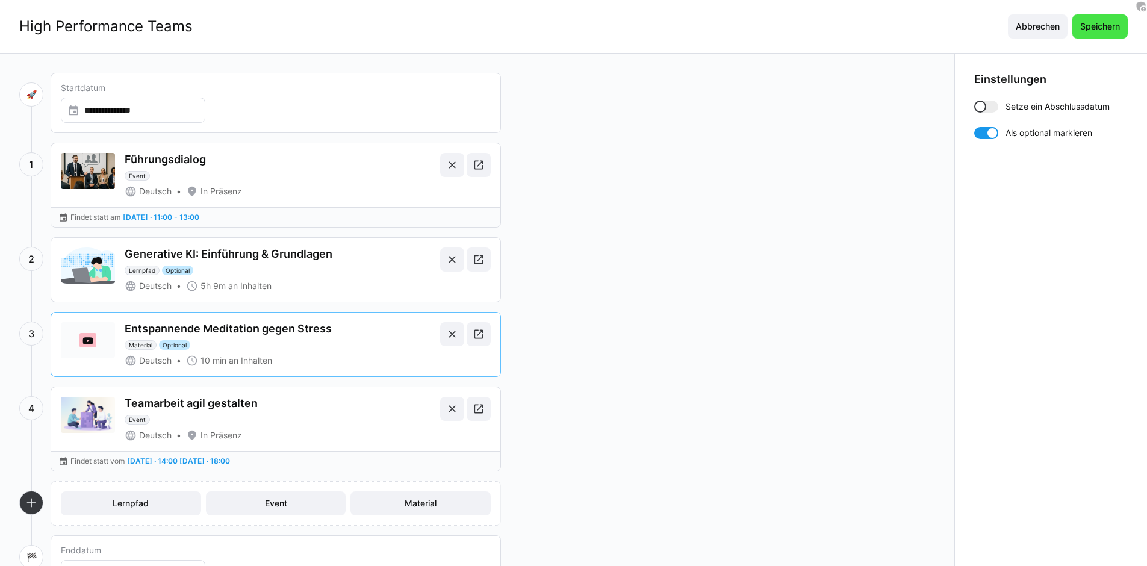
click at [1079, 32] on span "Speichern" at bounding box center [1099, 26] width 43 height 12
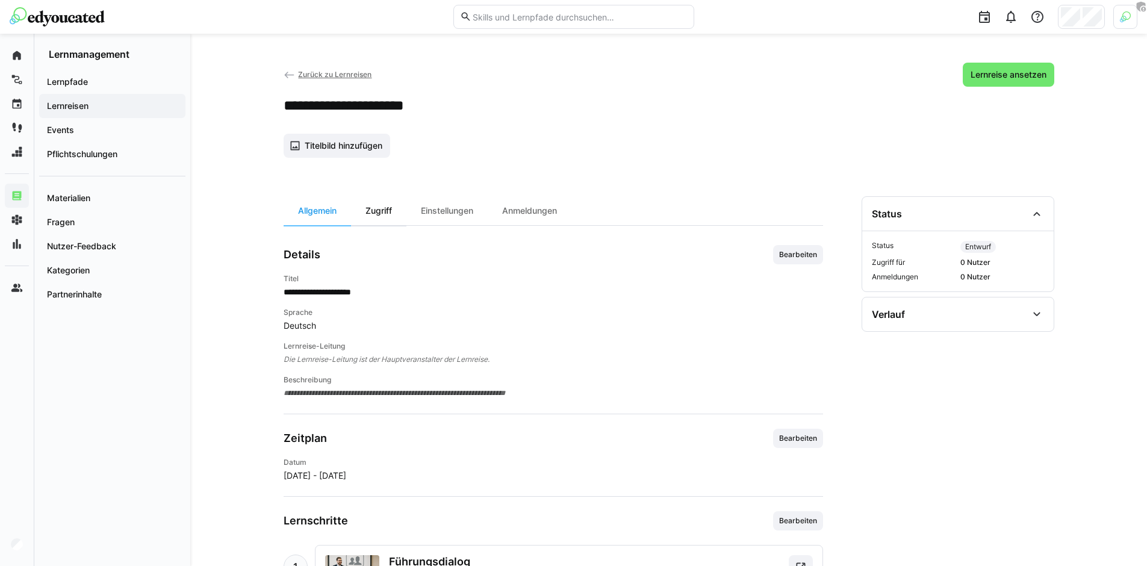
click at [393, 214] on div "Zugriff" at bounding box center [378, 210] width 55 height 29
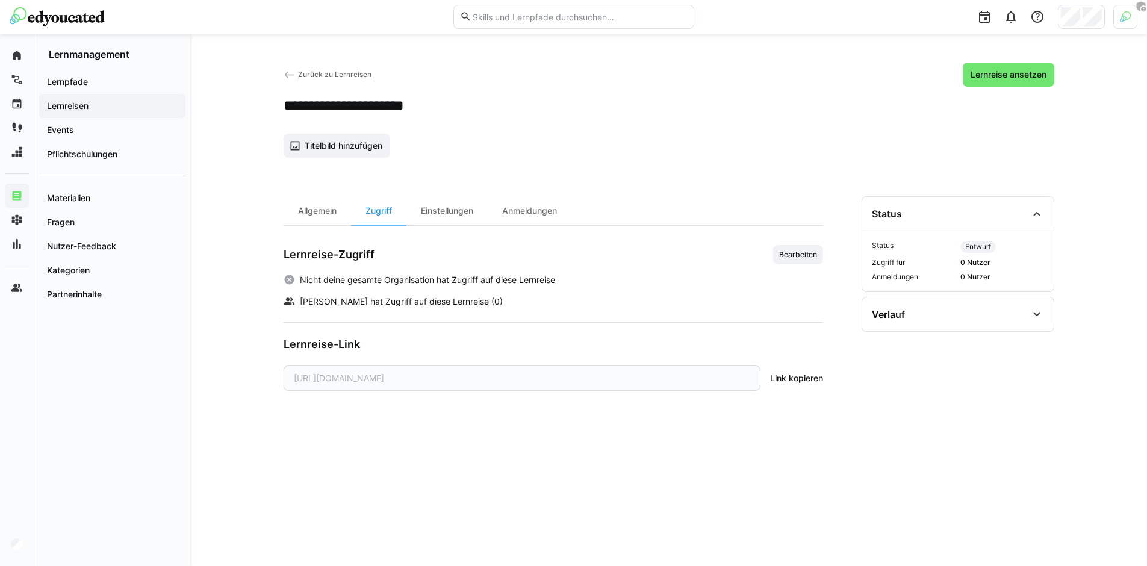
click at [857, 255] on div "**********" at bounding box center [669, 366] width 771 height 341
click at [780, 255] on span "Bearbeiten" at bounding box center [798, 255] width 40 height 10
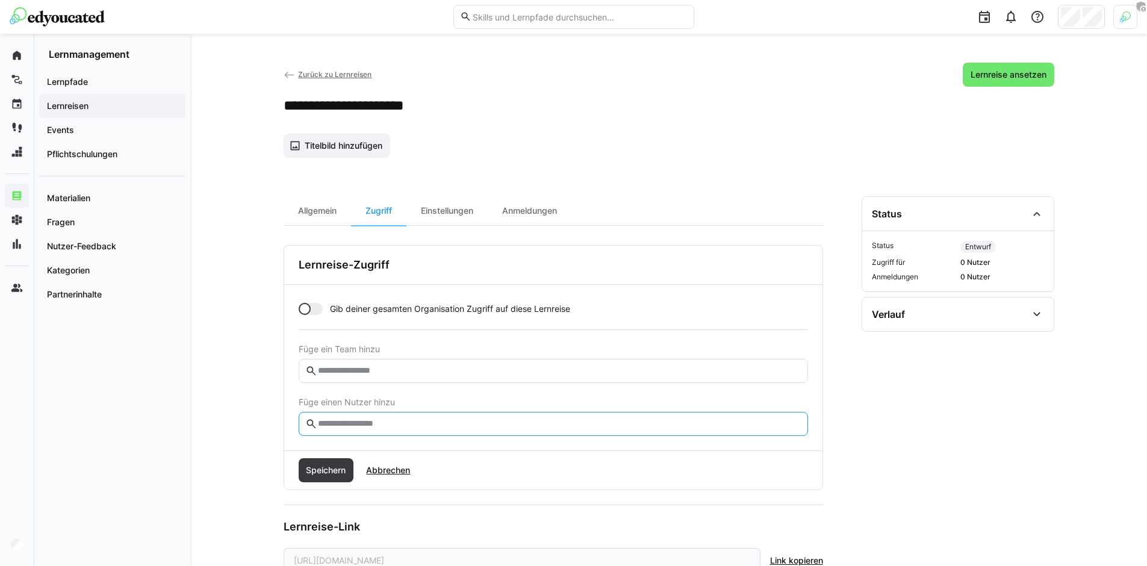
click at [442, 428] on input "text" at bounding box center [559, 423] width 484 height 11
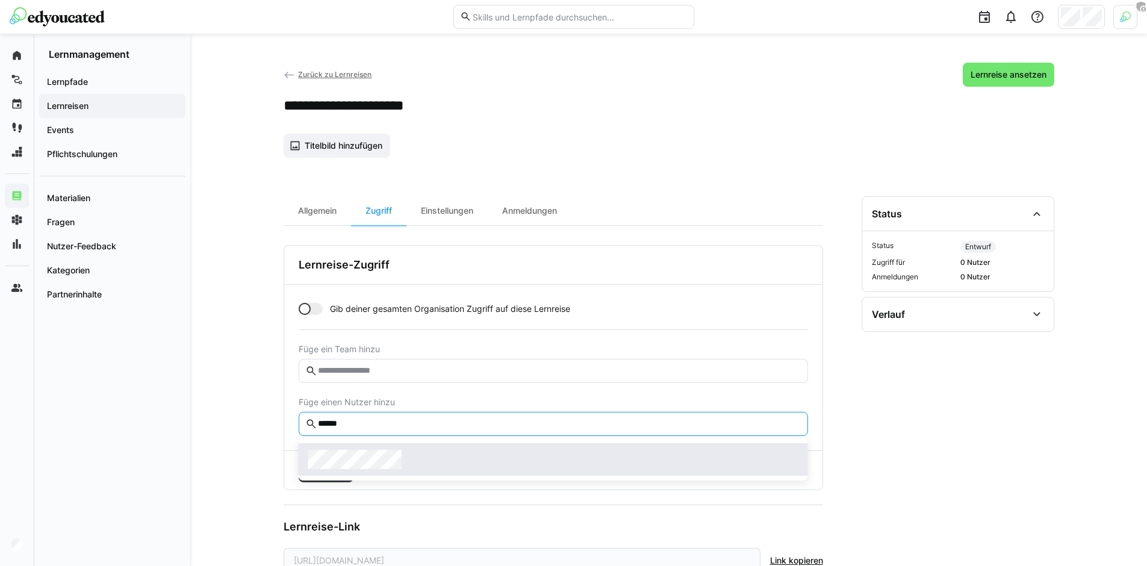
type input "******"
click at [466, 467] on div at bounding box center [553, 459] width 490 height 19
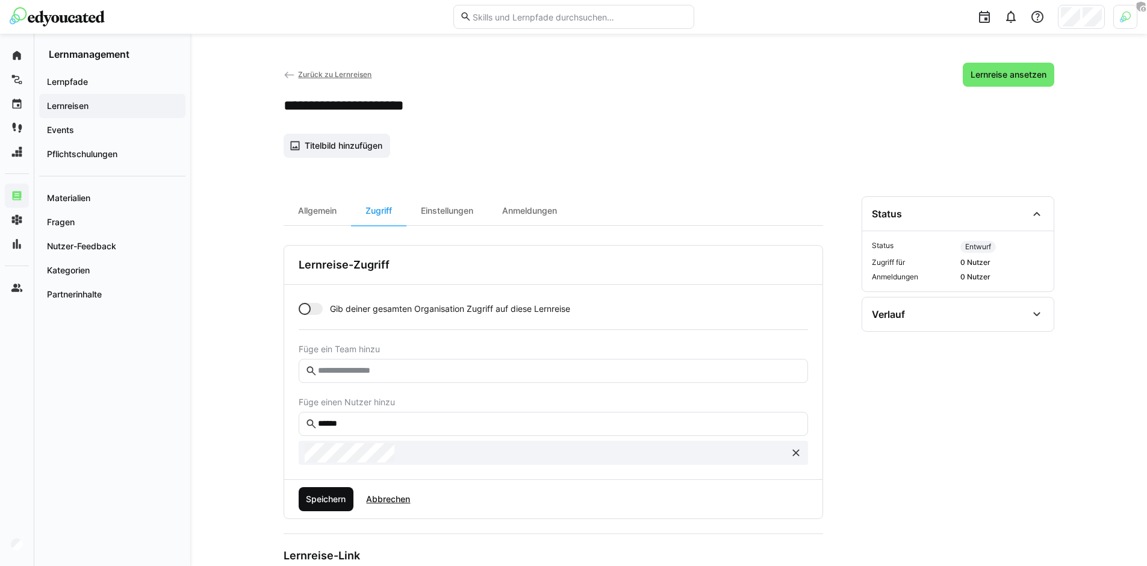
click at [306, 499] on span "Speichern" at bounding box center [325, 499] width 43 height 12
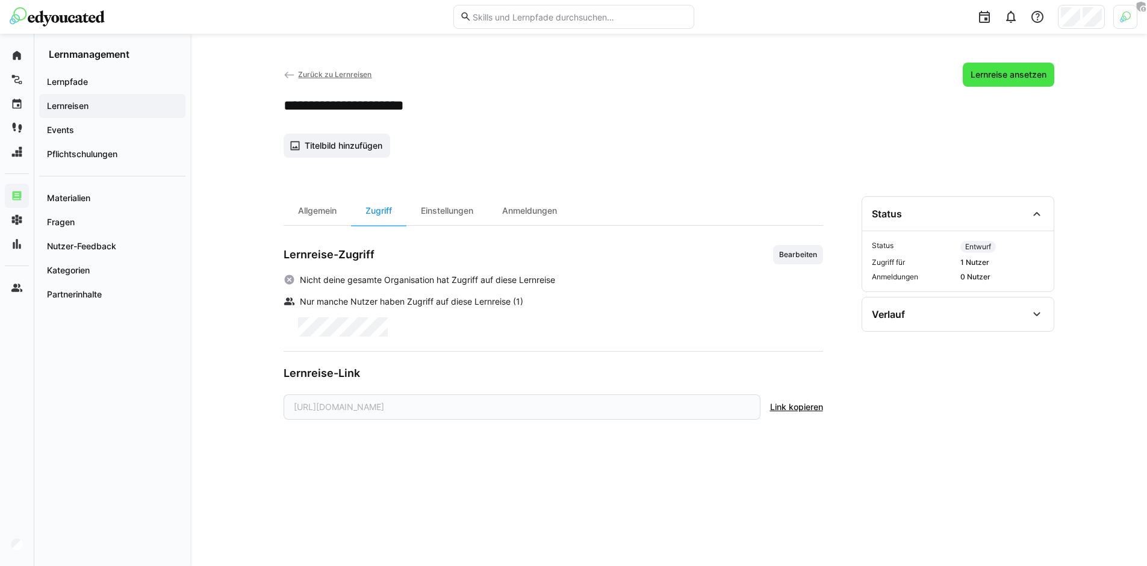
click at [1039, 75] on span "Lernreise ansetzen" at bounding box center [1008, 75] width 79 height 12
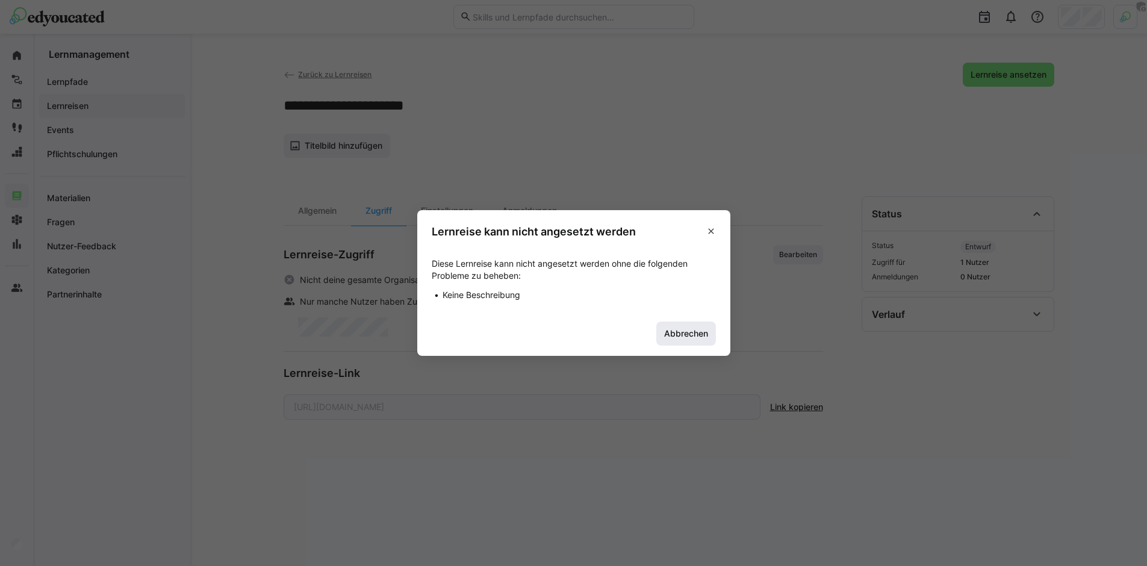
click at [685, 332] on span "Abbrechen" at bounding box center [686, 333] width 48 height 12
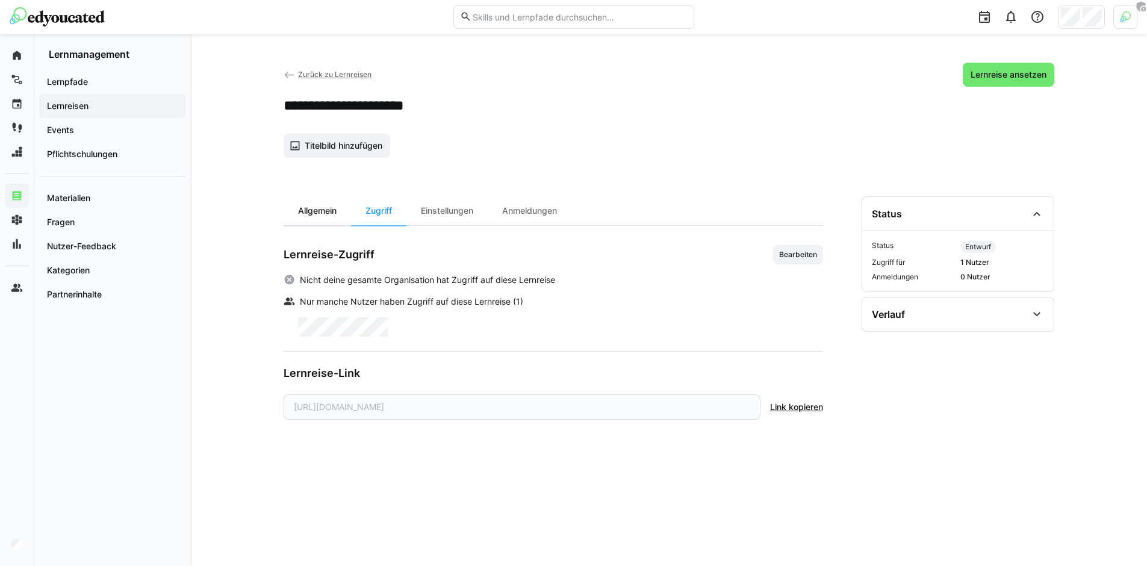
drag, startPoint x: 273, startPoint y: 207, endPoint x: 299, endPoint y: 203, distance: 26.8
click at [278, 206] on div "**********" at bounding box center [668, 300] width 957 height 532
click at [299, 203] on div "Allgemein" at bounding box center [317, 210] width 67 height 29
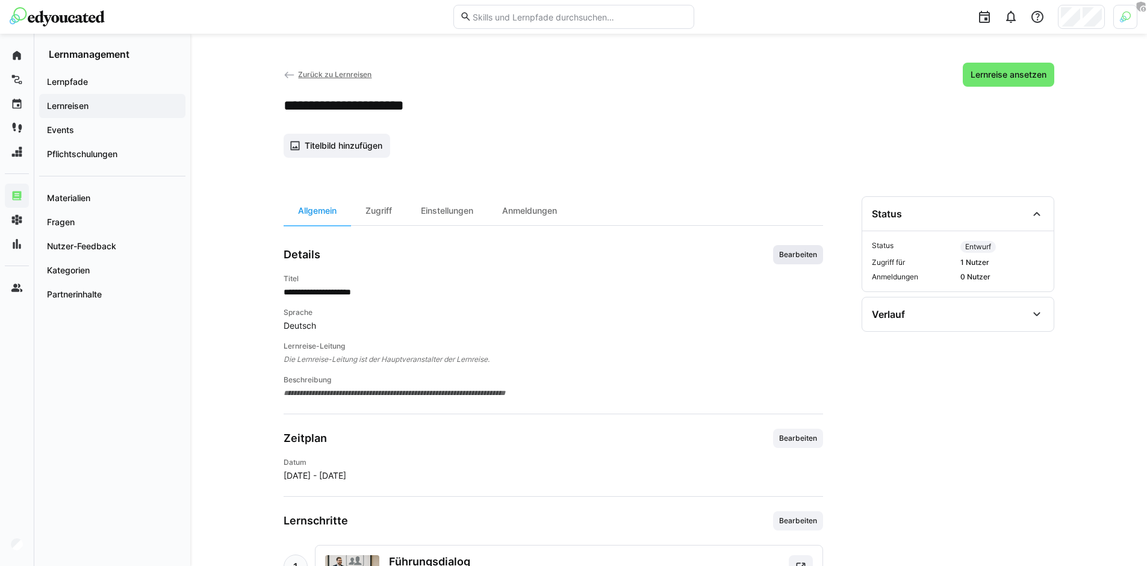
click at [791, 249] on span "Bearbeiten" at bounding box center [798, 254] width 50 height 19
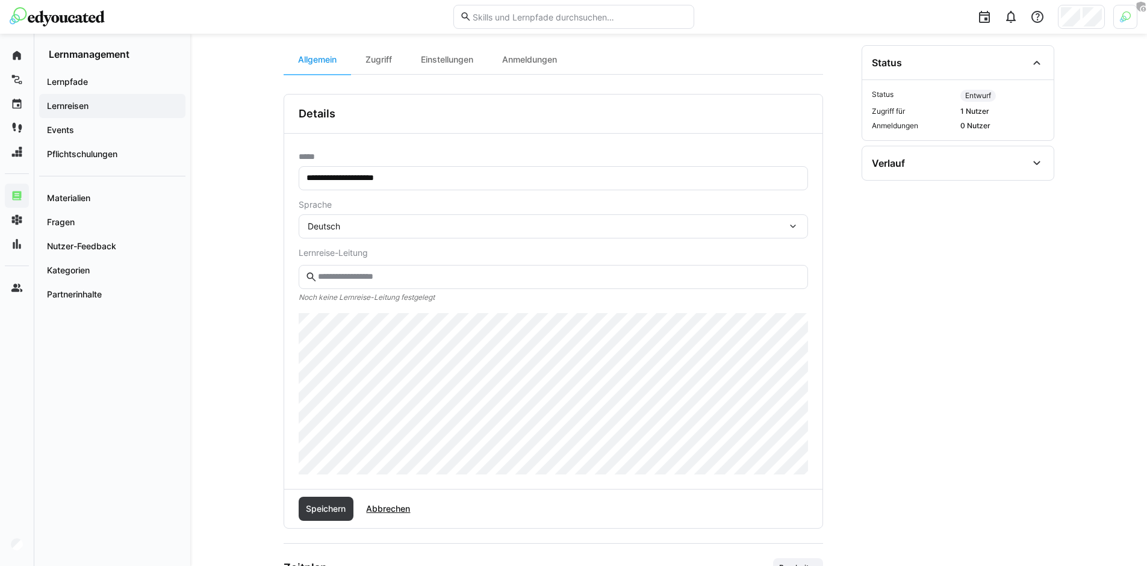
scroll to position [231, 0]
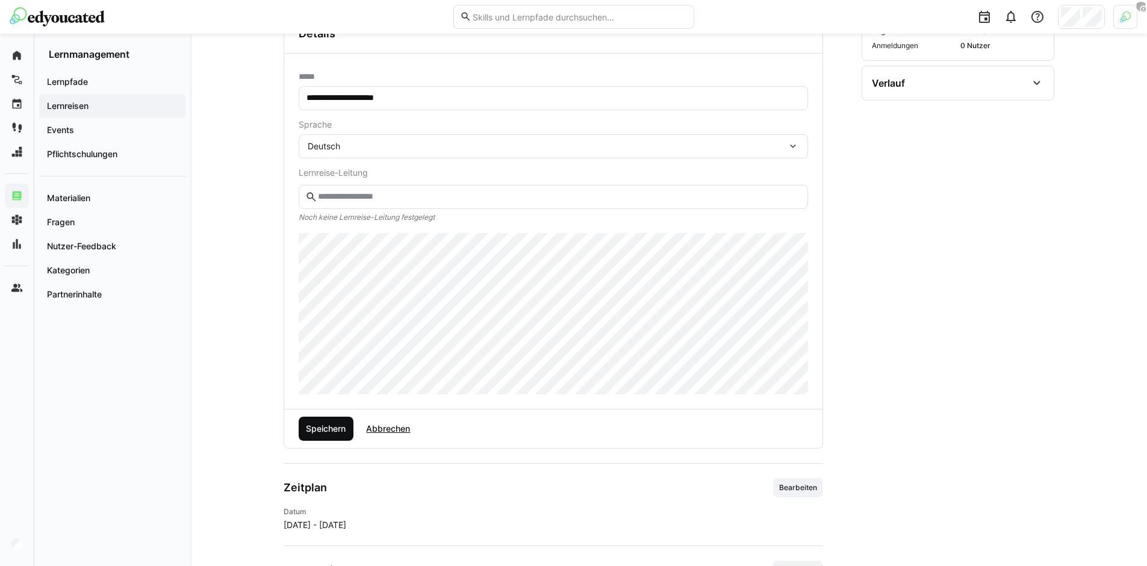
click at [340, 426] on span "Speichern" at bounding box center [325, 429] width 43 height 12
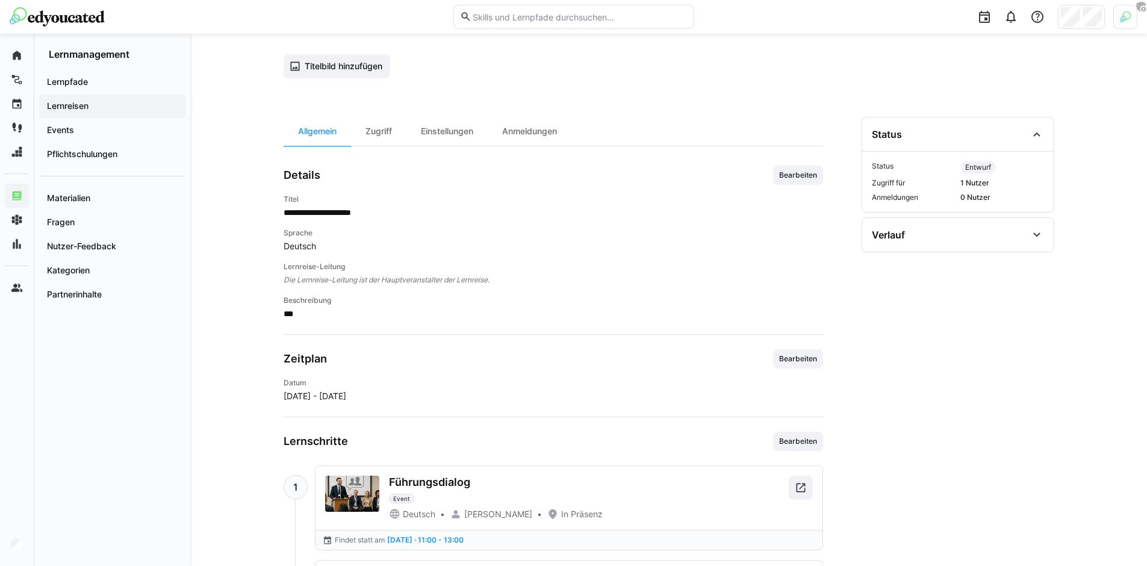
scroll to position [15, 0]
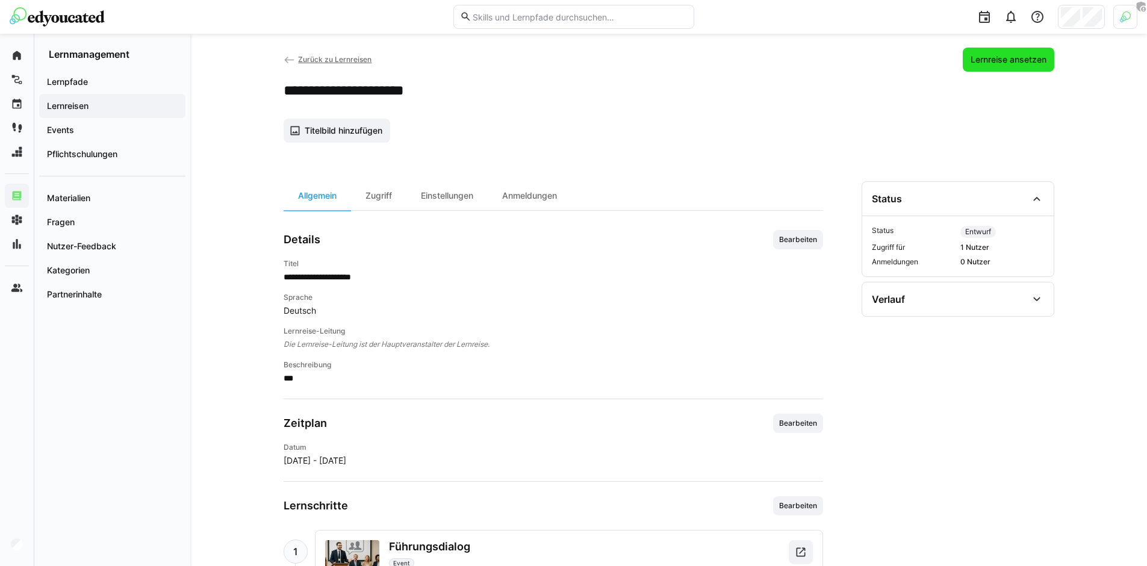
click at [1016, 64] on span "Lernreise ansetzen" at bounding box center [1008, 60] width 79 height 12
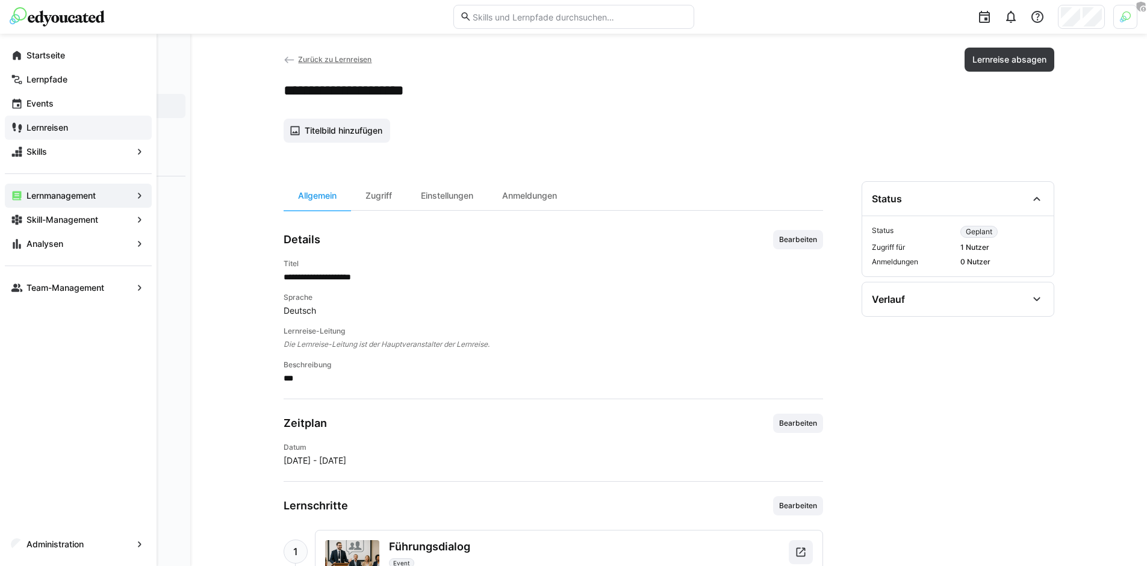
click at [0, 0] on app-navigation-label "Lernreisen" at bounding box center [0, 0] width 0 height 0
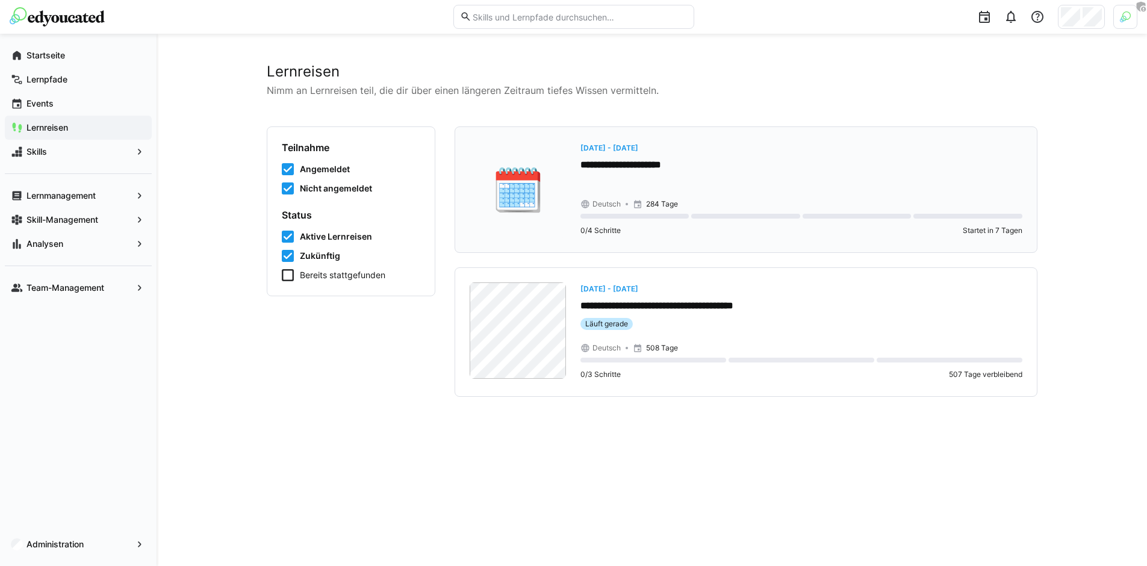
click at [618, 167] on p "**********" at bounding box center [801, 165] width 442 height 14
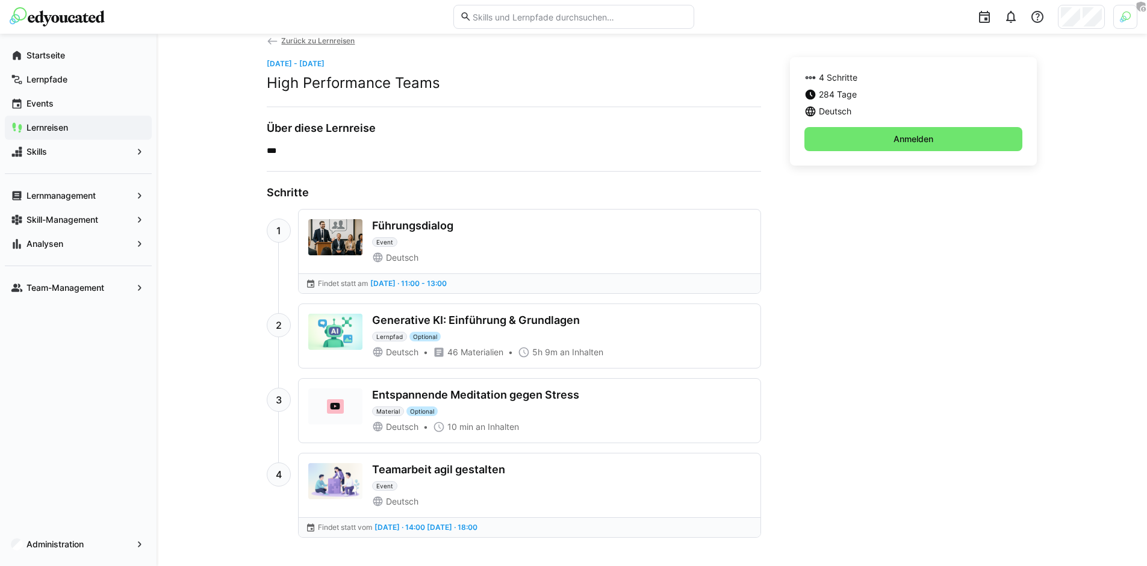
scroll to position [28, 0]
click at [896, 138] on span "Anmelden" at bounding box center [912, 139] width 43 height 12
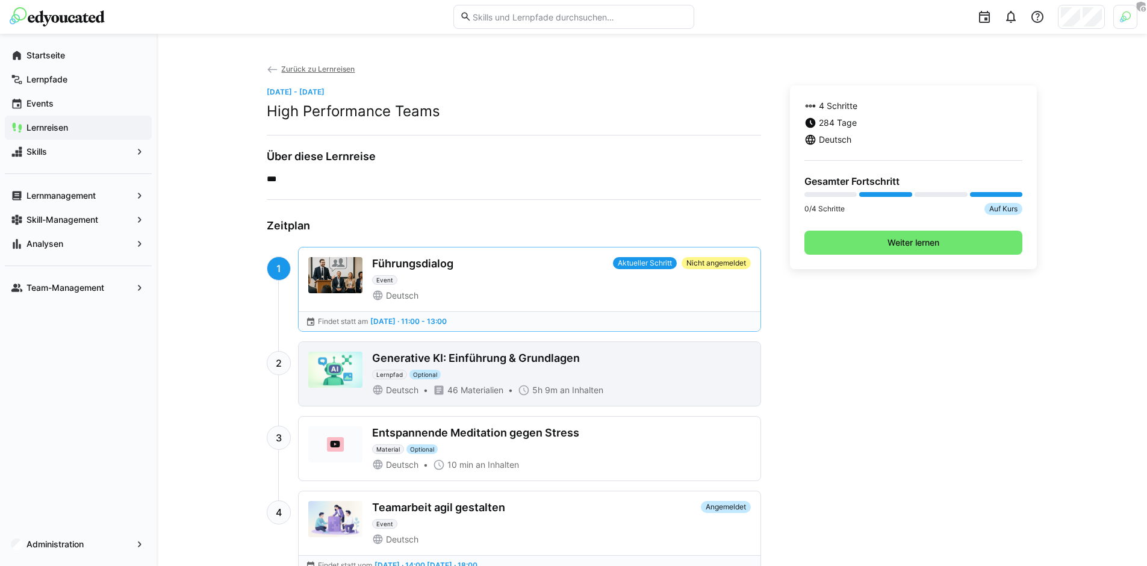
click at [548, 368] on div "Generative KI: Einführung & Grundlagen Lernpfad Optional" at bounding box center [561, 366] width 379 height 28
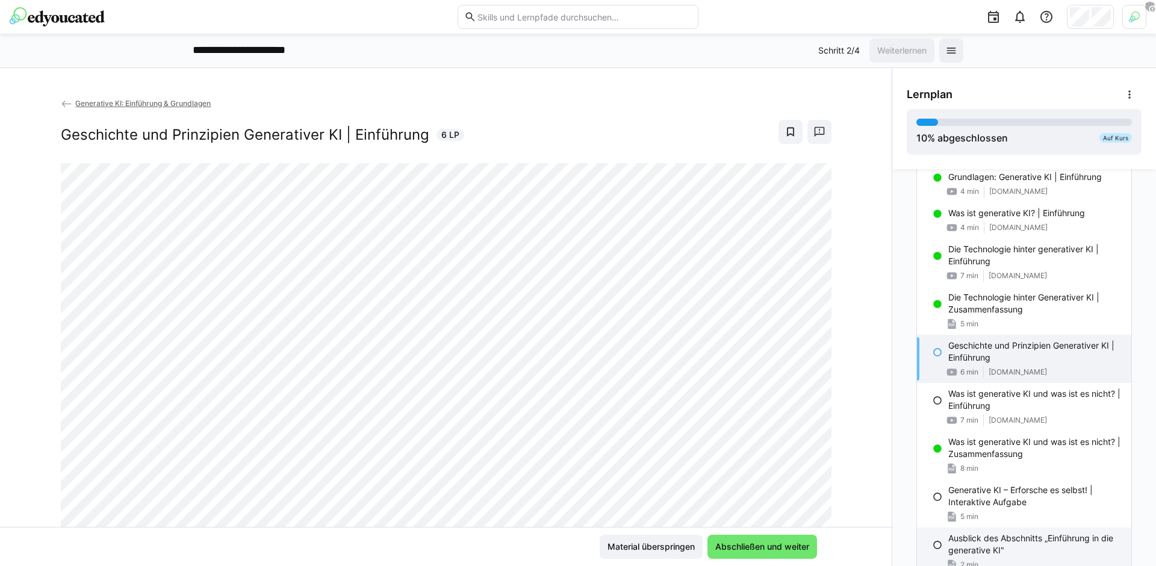
scroll to position [134, 0]
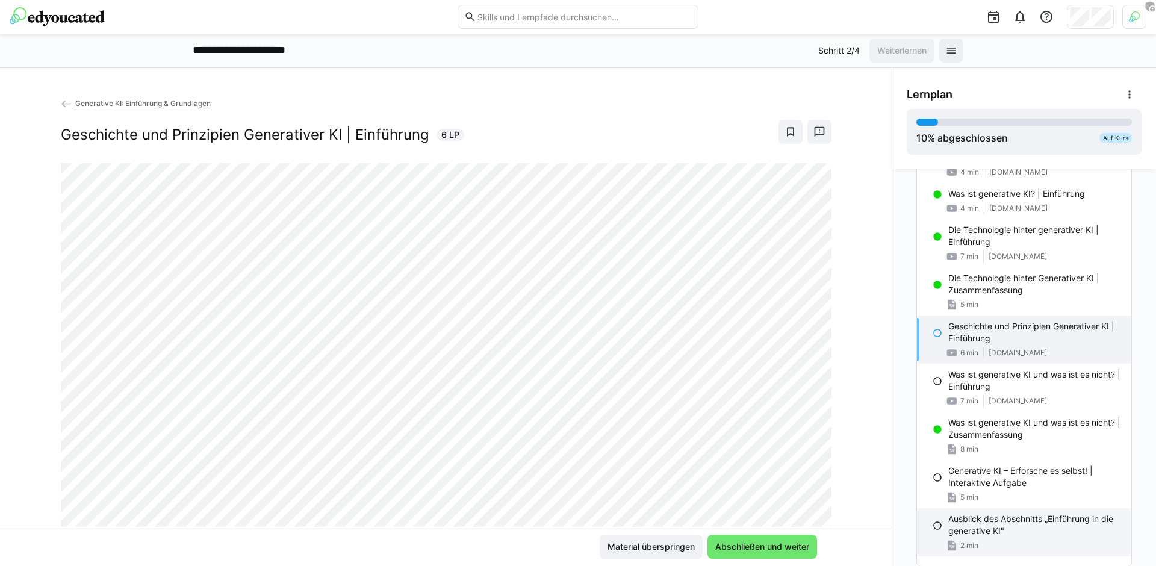
click at [983, 533] on p "Ausblick des Abschnitts „Einführung in die generative KI"" at bounding box center [1034, 525] width 173 height 24
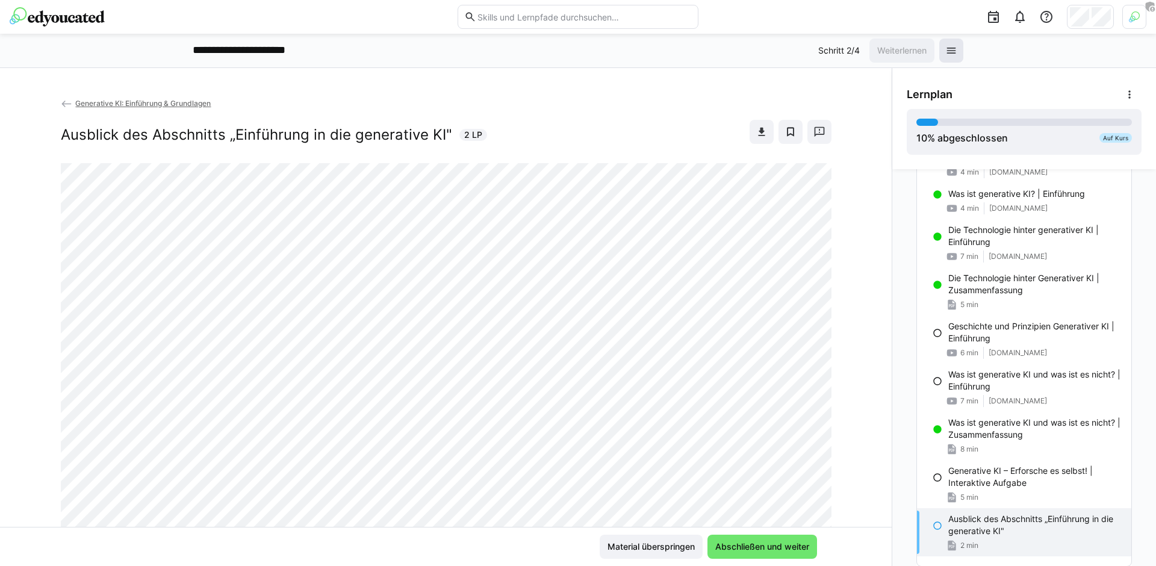
click at [940, 52] on span at bounding box center [951, 51] width 24 height 24
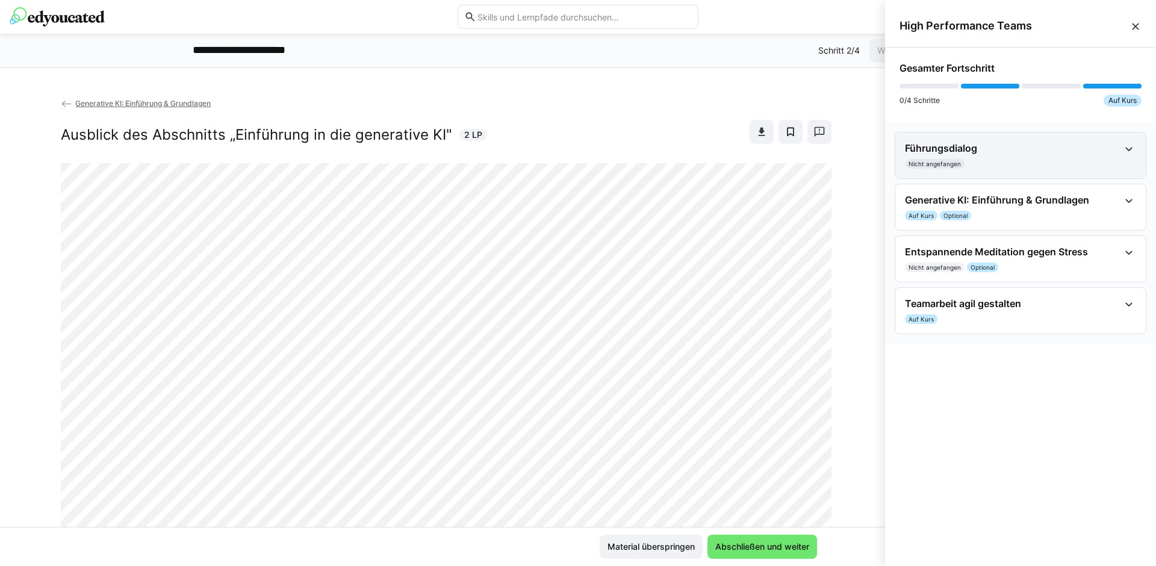
click at [1042, 150] on h4 "Führungsdialog" at bounding box center [1012, 148] width 214 height 12
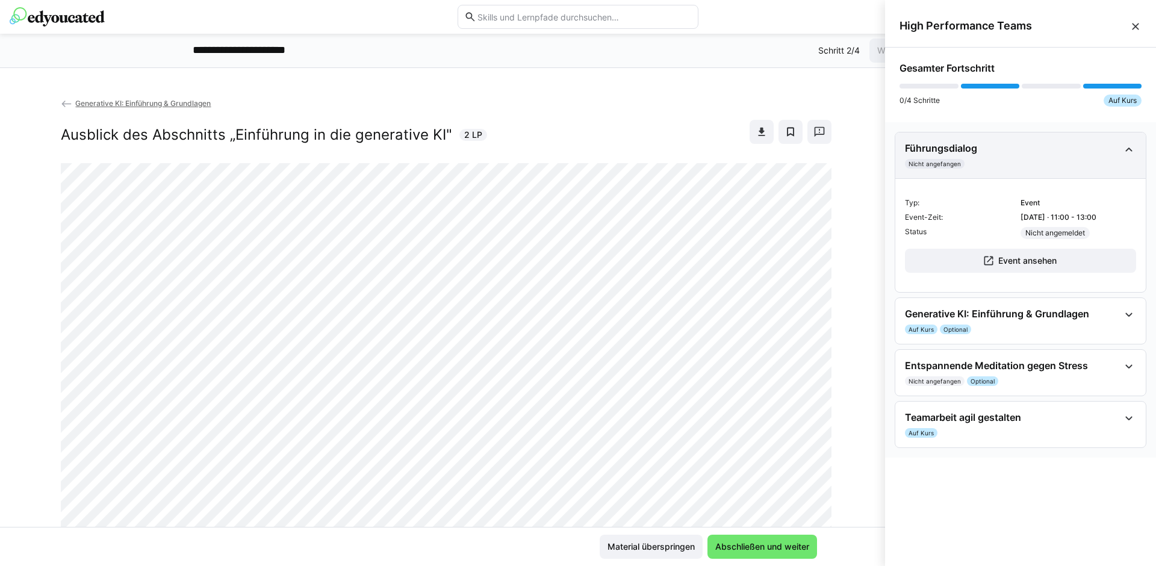
click at [1096, 148] on h4 "Führungsdialog" at bounding box center [1012, 148] width 214 height 12
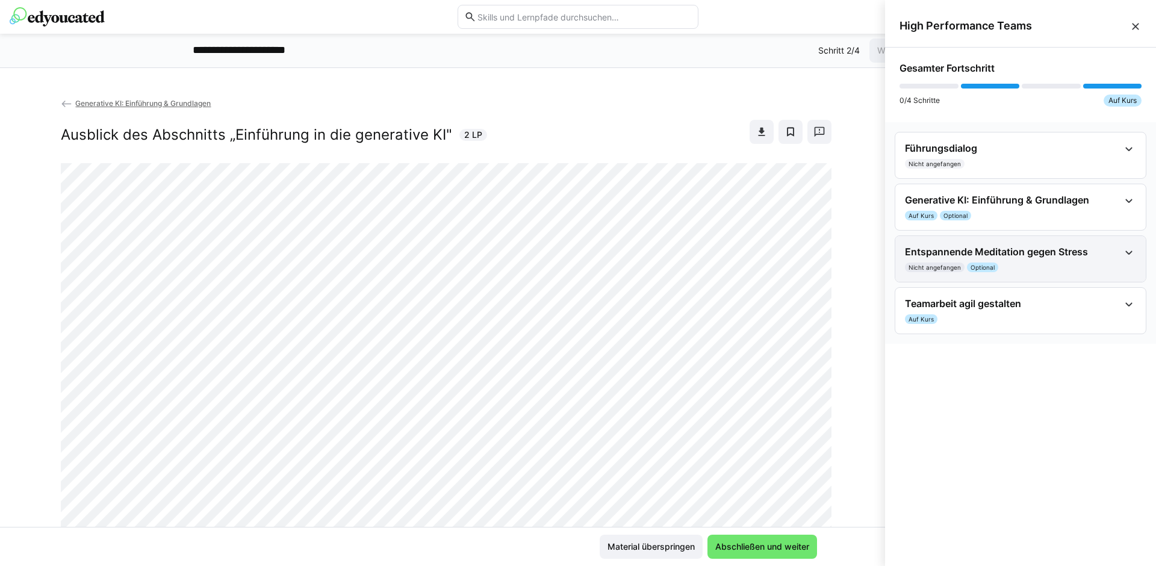
click at [1006, 256] on h4 "Entspannende Meditation gegen Stress" at bounding box center [1012, 252] width 214 height 12
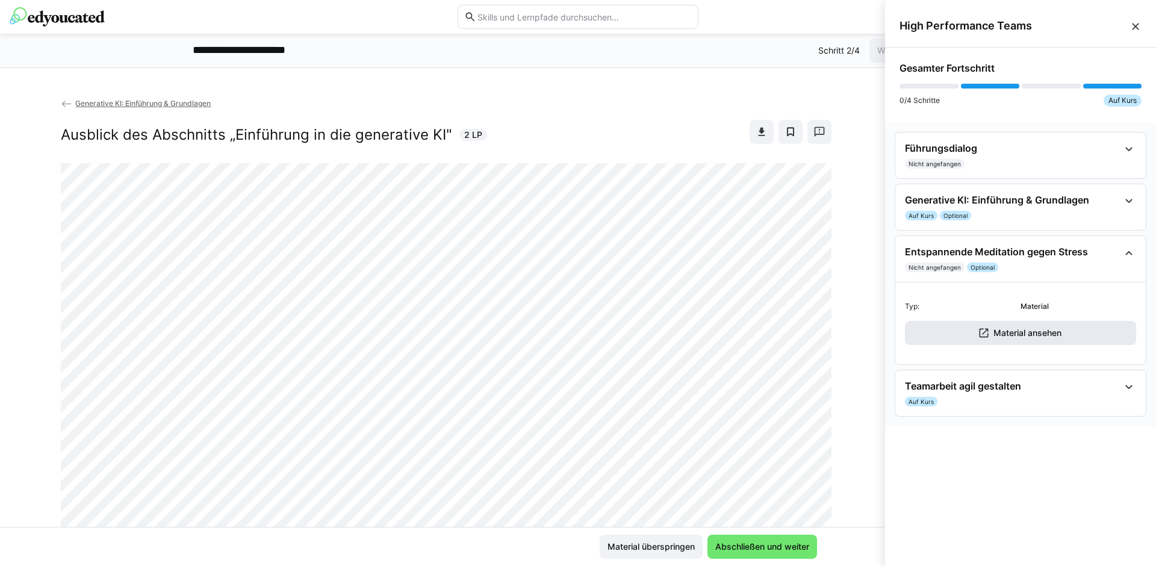
click at [988, 327] on eds-icon at bounding box center [984, 333] width 12 height 12
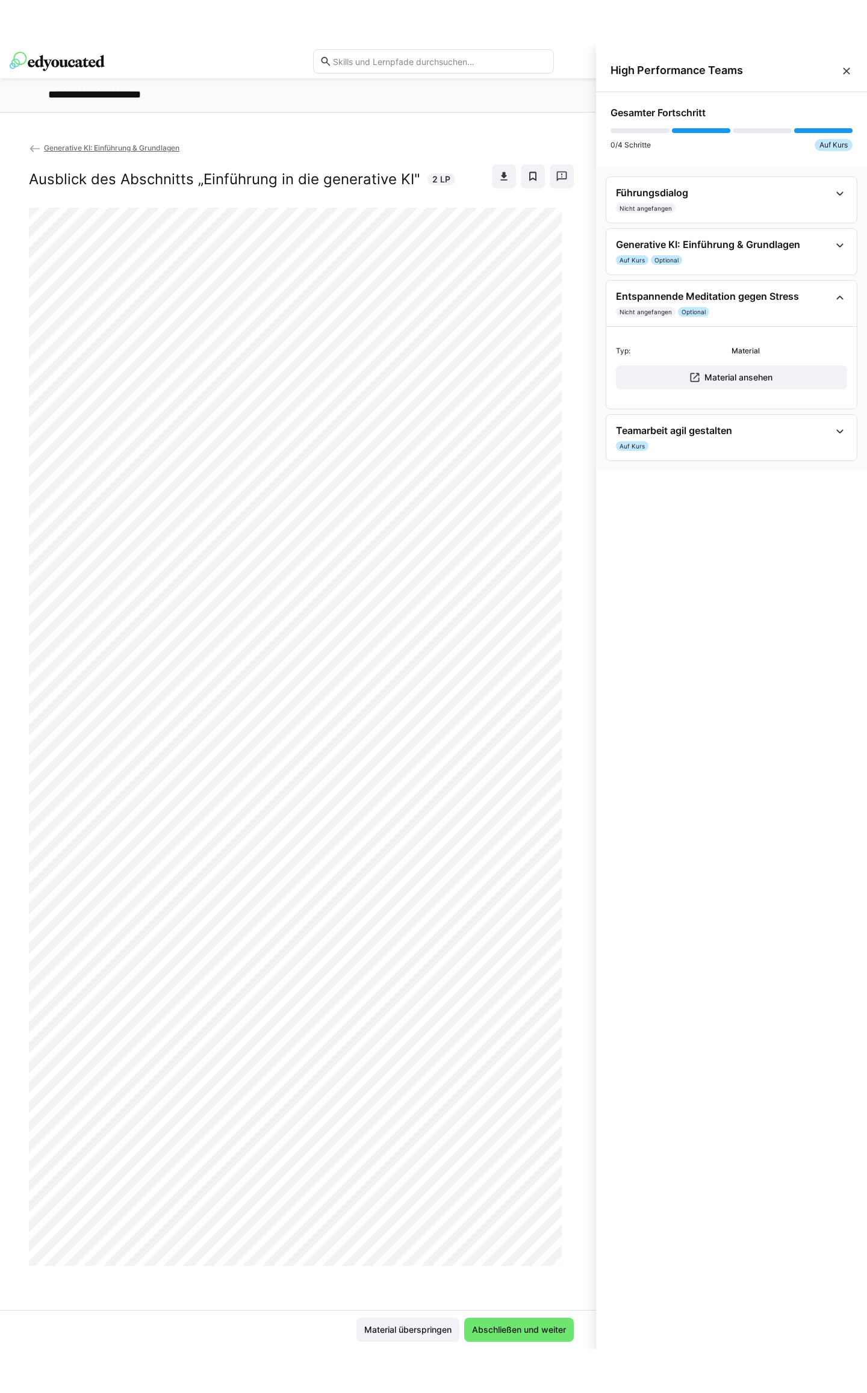
scroll to position [0, 0]
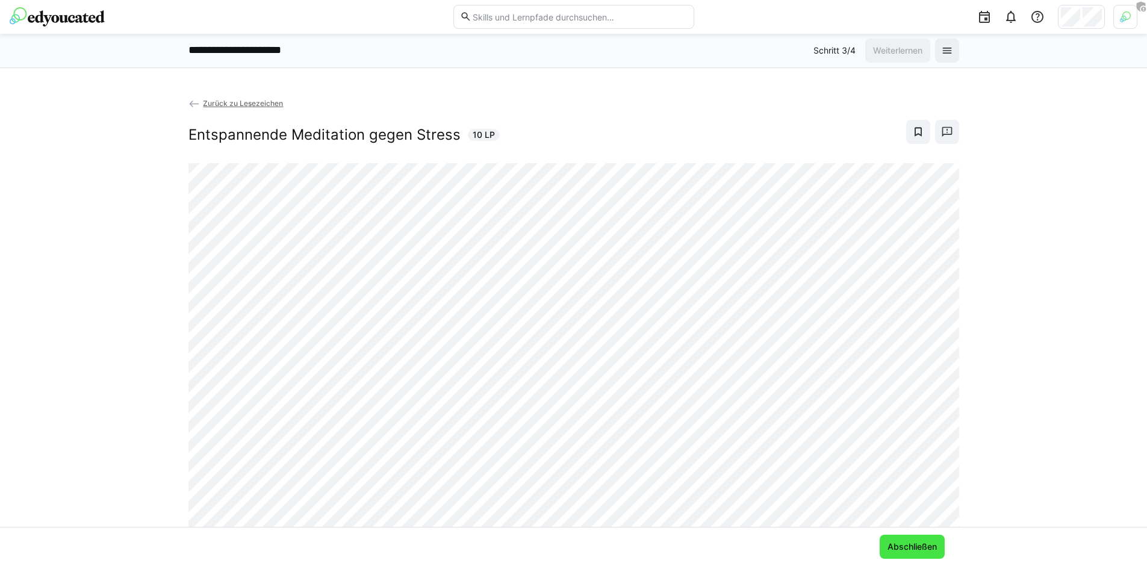
click at [904, 547] on span "Abschließen" at bounding box center [911, 547] width 53 height 12
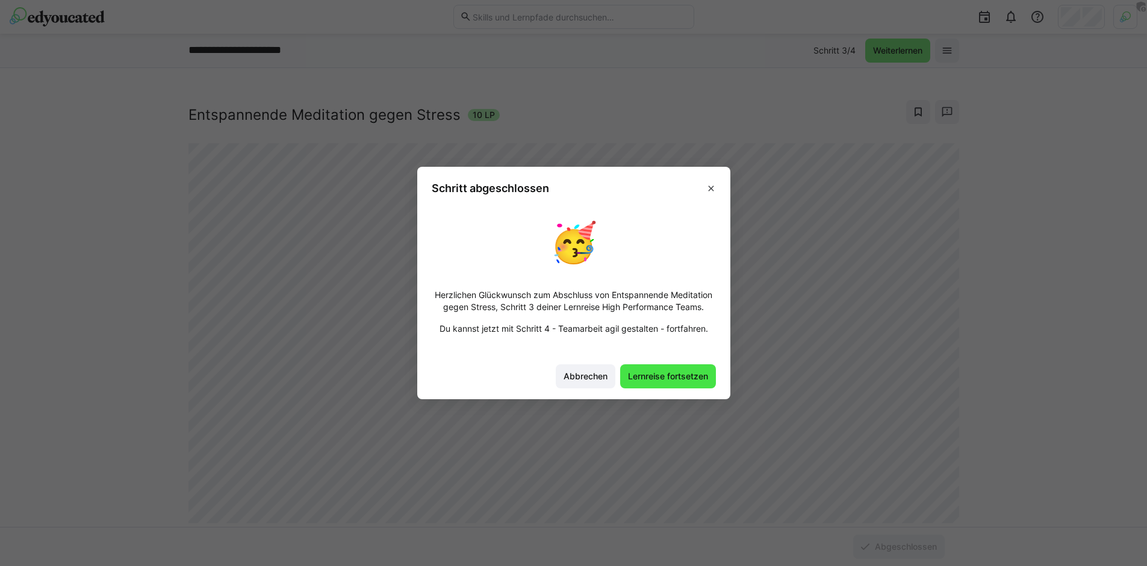
click at [660, 377] on span "Lernreise fortsetzen" at bounding box center [668, 376] width 84 height 12
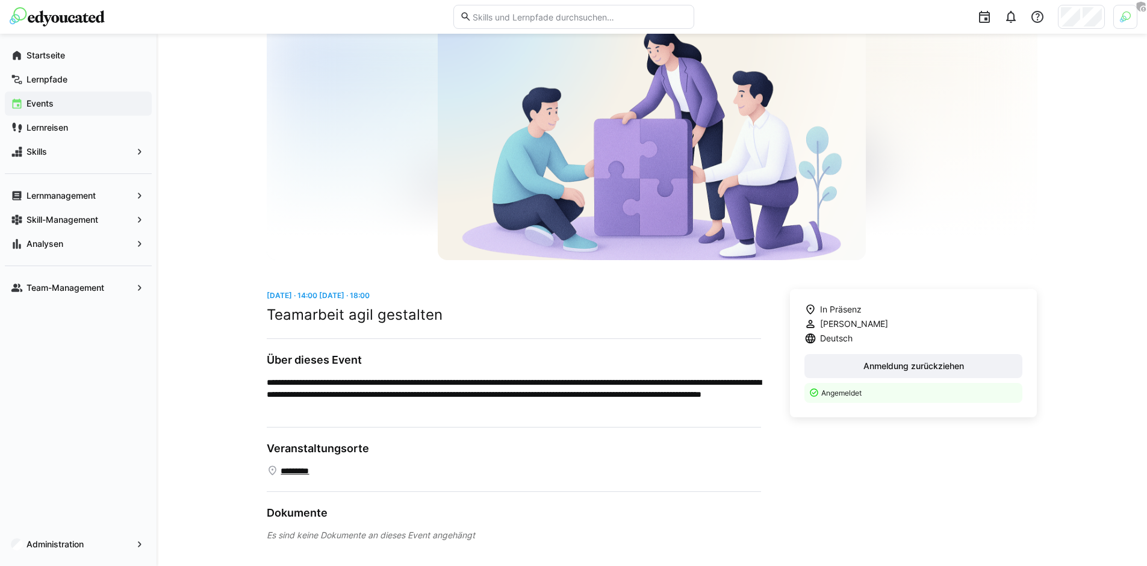
scroll to position [104, 0]
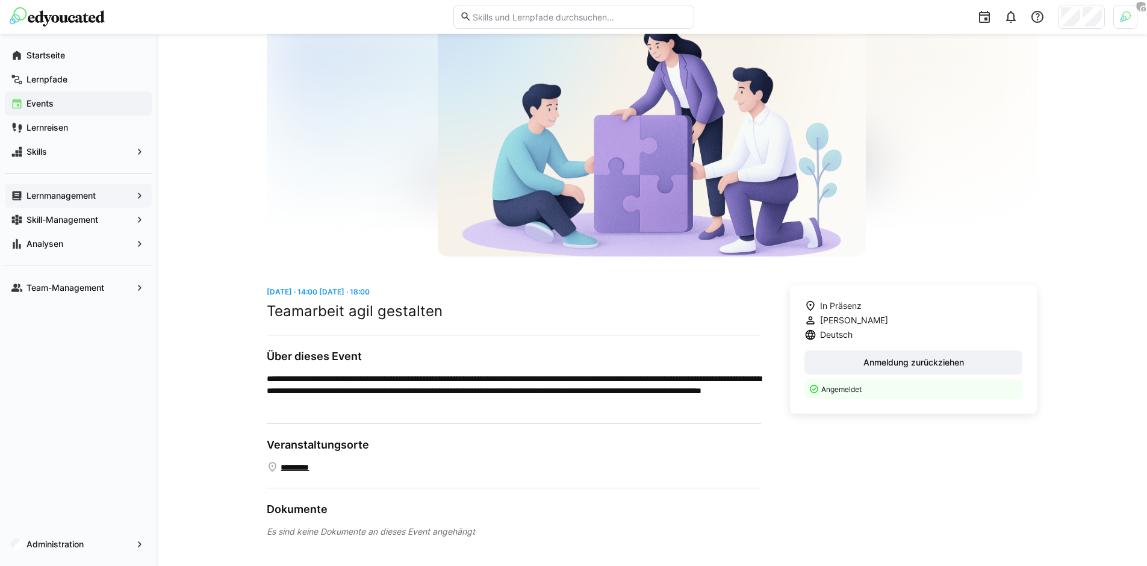
click at [0, 0] on app-navigation-label "Lernmanagement" at bounding box center [0, 0] width 0 height 0
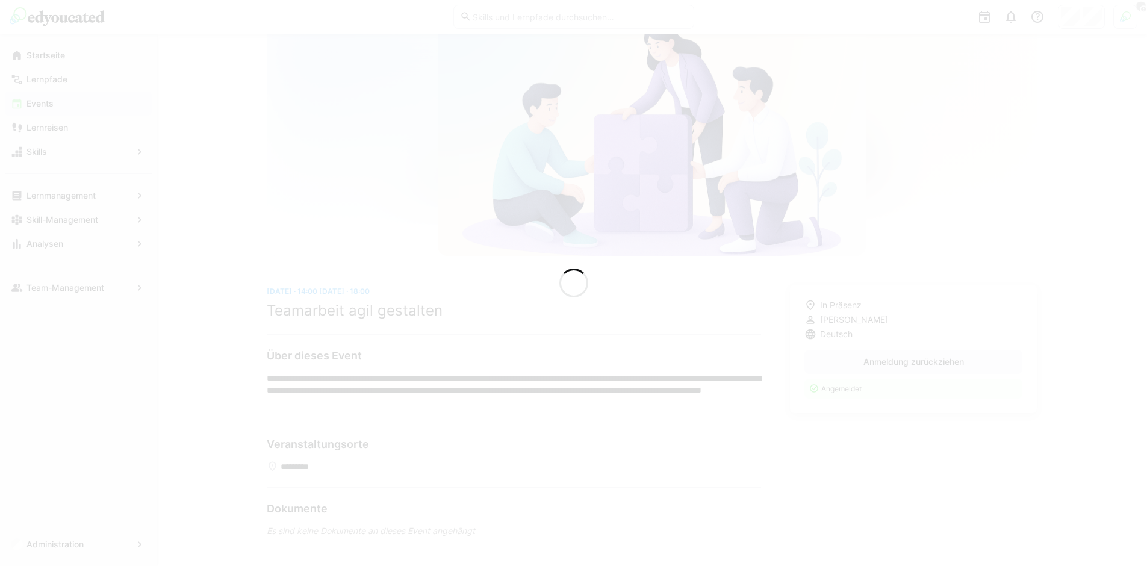
scroll to position [70, 0]
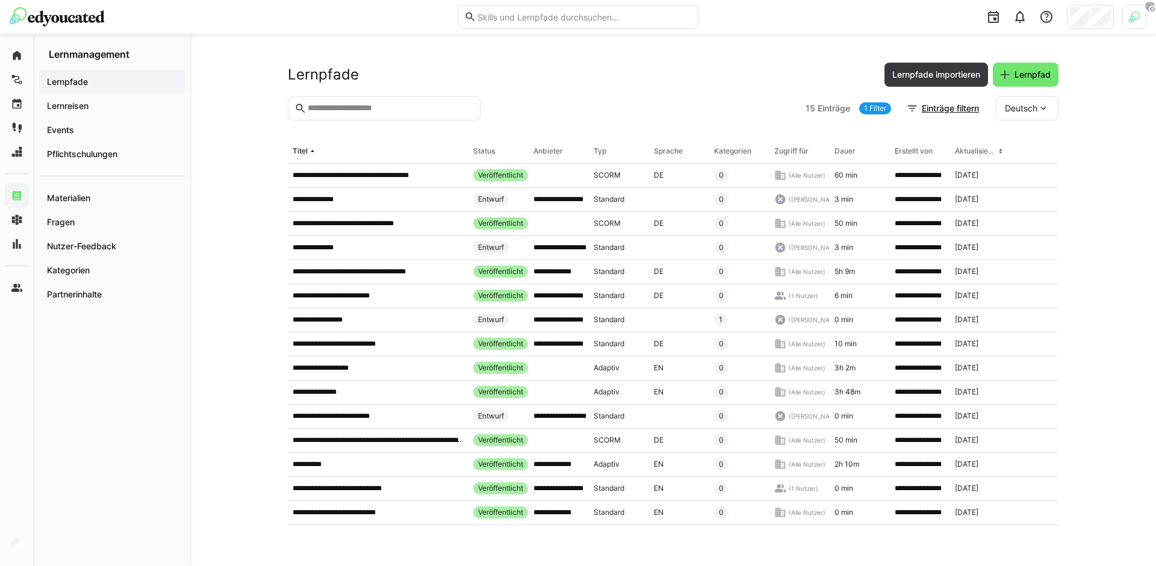
click at [676, 102] on div at bounding box center [642, 108] width 315 height 24
click at [630, 70] on div "Lernpfade Lernpfade importieren Lernpfad" at bounding box center [673, 75] width 771 height 24
click at [740, 49] on div "**********" at bounding box center [673, 300] width 966 height 532
click at [767, 72] on div "Lernpfade Lernpfade importieren Lernpfad" at bounding box center [673, 75] width 771 height 24
click at [1040, 19] on eds-icon at bounding box center [1046, 17] width 14 height 14
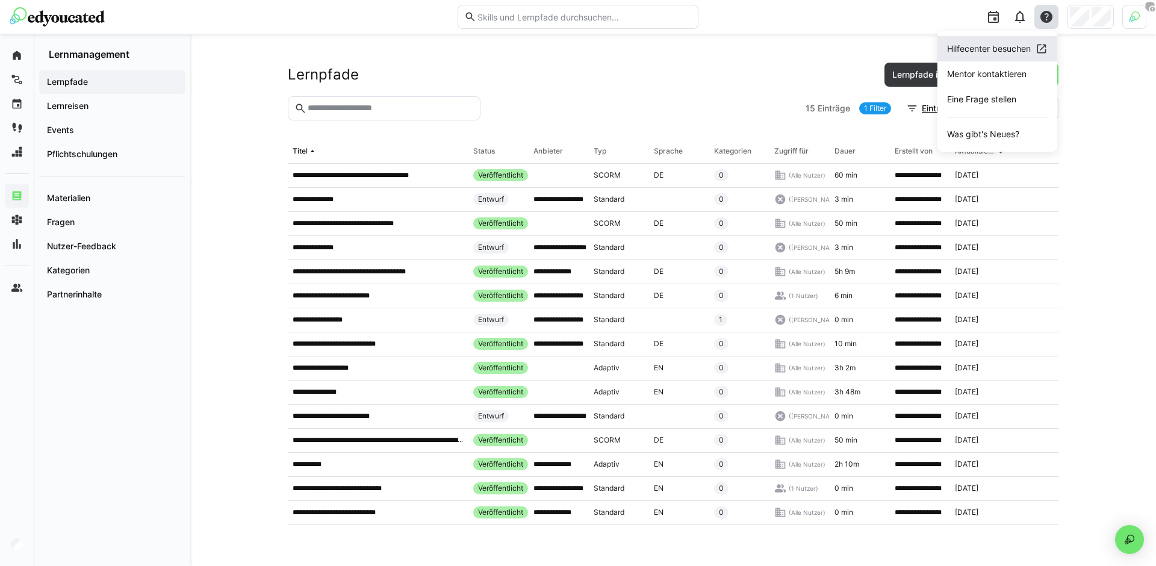
click at [1001, 51] on div "Hilfecenter besuchen" at bounding box center [989, 49] width 84 height 12
